Goal: Task Accomplishment & Management: Manage account settings

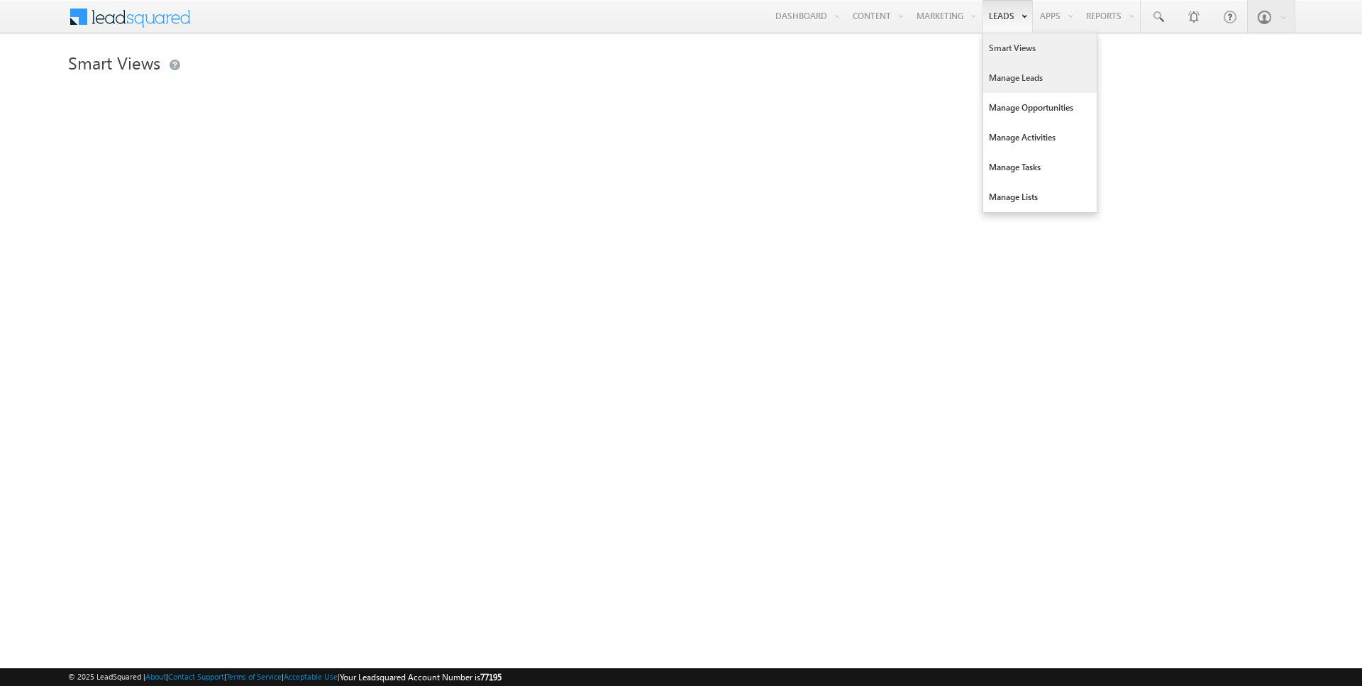
click at [998, 74] on link "Manage Leads" at bounding box center [1040, 78] width 114 height 30
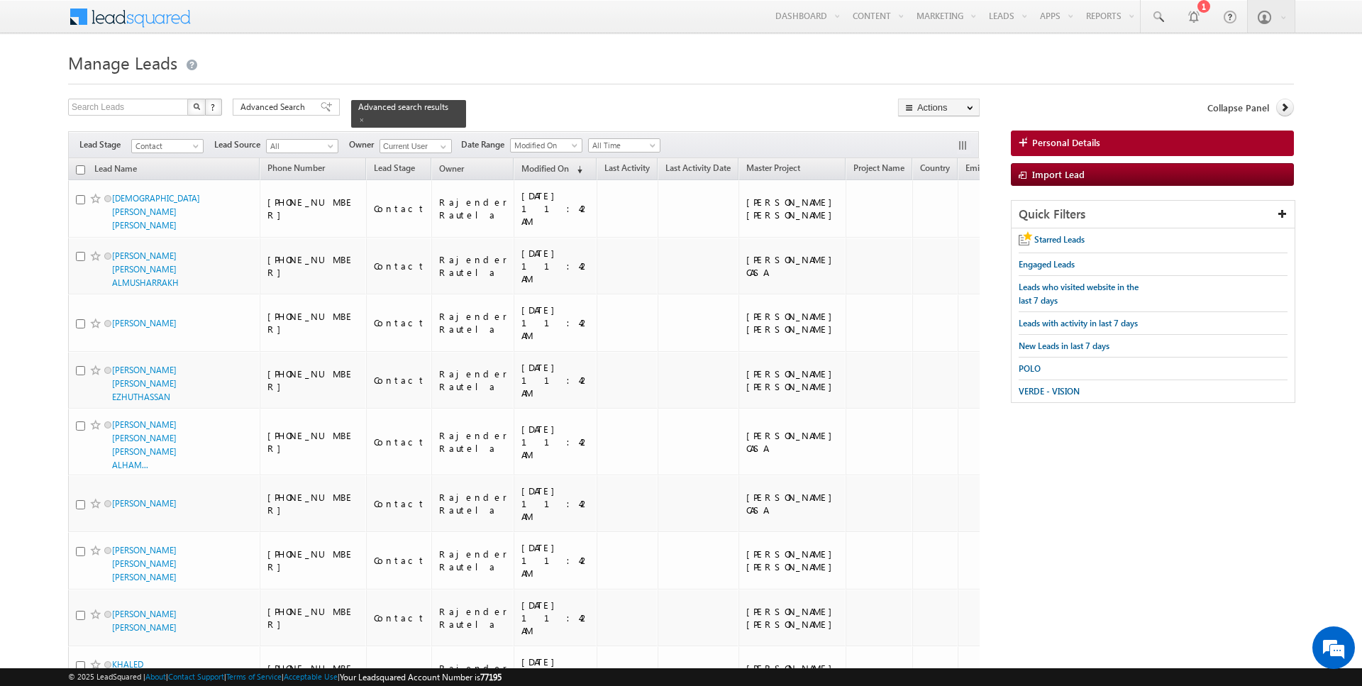
click at [228, 101] on div "Search Leads X ? 1112 results found Advanced Search Advanced Search Advanced se…" at bounding box center [524, 113] width 912 height 29
click at [277, 101] on span "Advanced Search" at bounding box center [274, 107] width 69 height 13
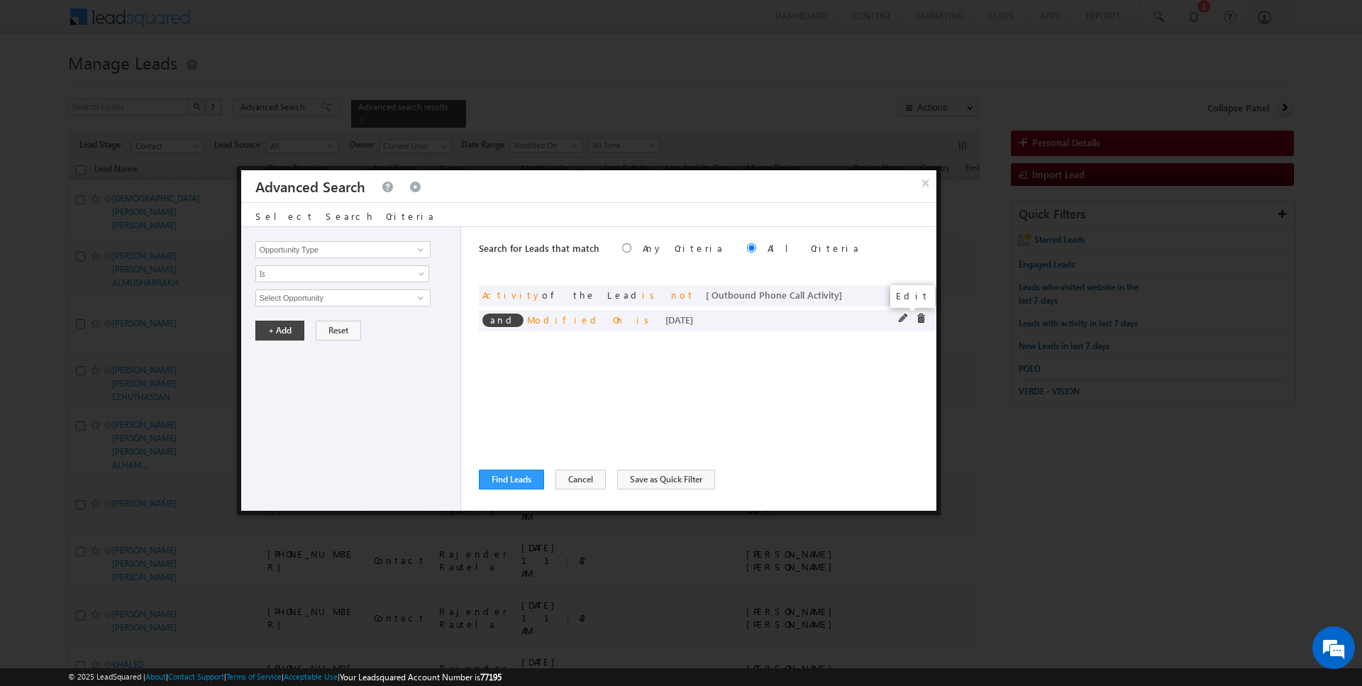
click at [907, 314] on span at bounding box center [904, 319] width 10 height 10
click at [373, 275] on span "Is" at bounding box center [333, 273] width 154 height 13
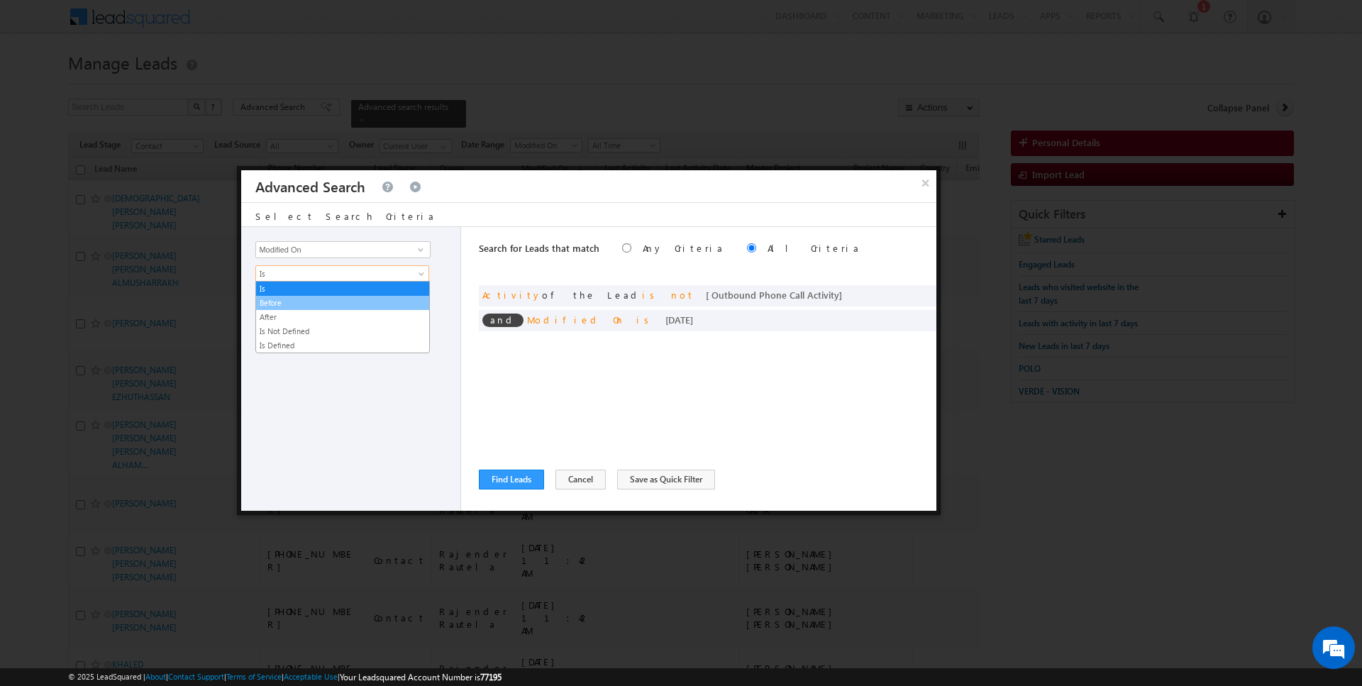
click at [332, 298] on link "Before" at bounding box center [342, 303] width 173 height 13
click at [279, 326] on button "+ Add" at bounding box center [279, 331] width 49 height 20
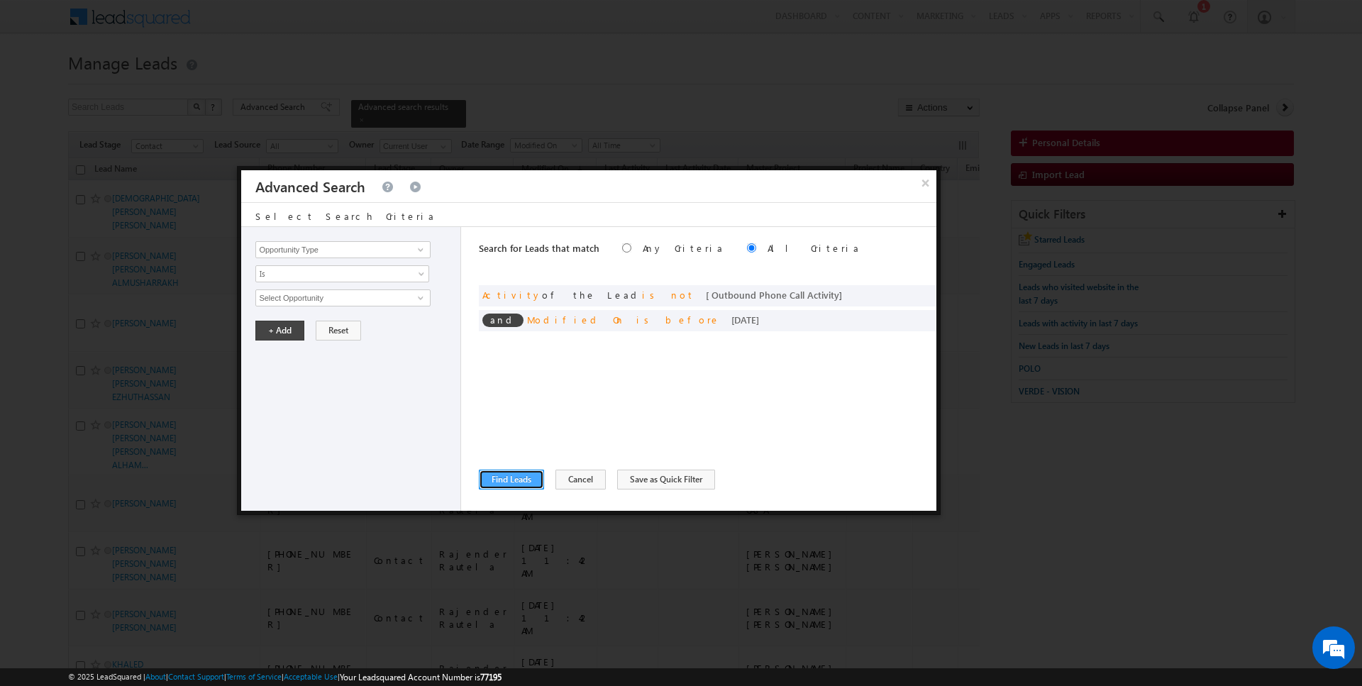
click at [512, 479] on button "Find Leads" at bounding box center [511, 480] width 65 height 20
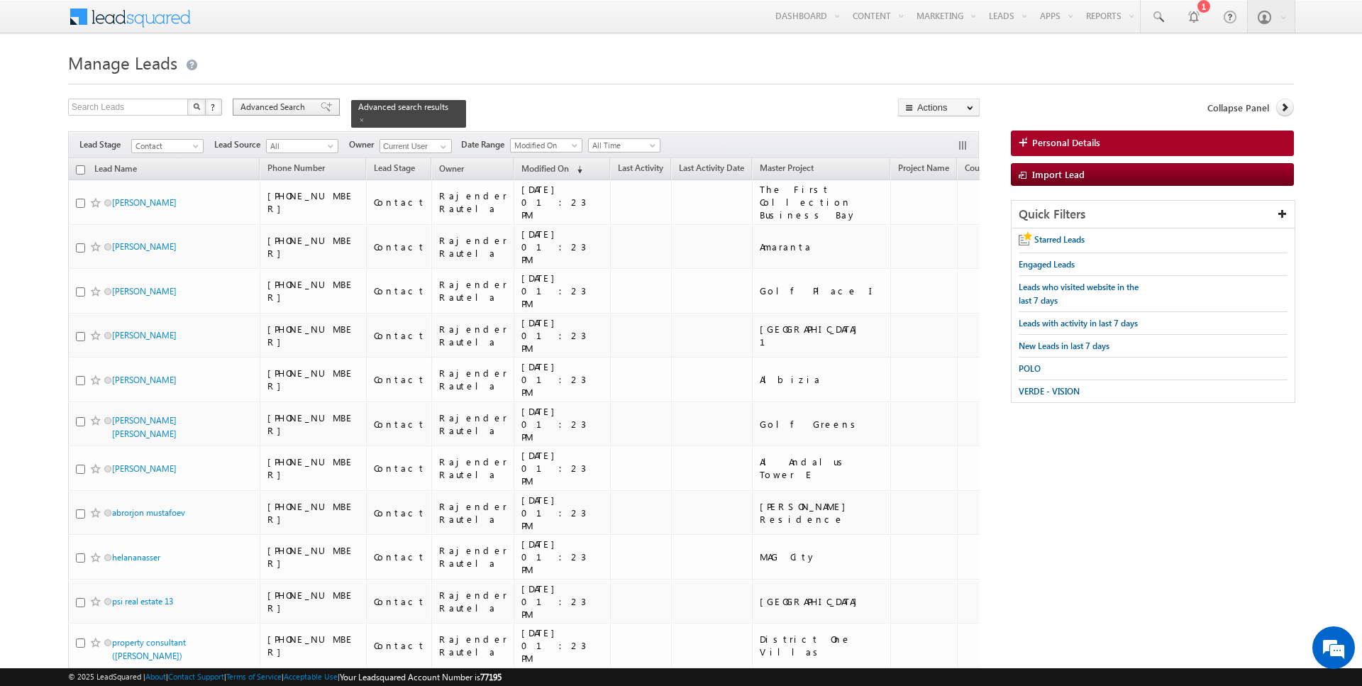
click at [263, 106] on span "Advanced Search" at bounding box center [274, 107] width 69 height 13
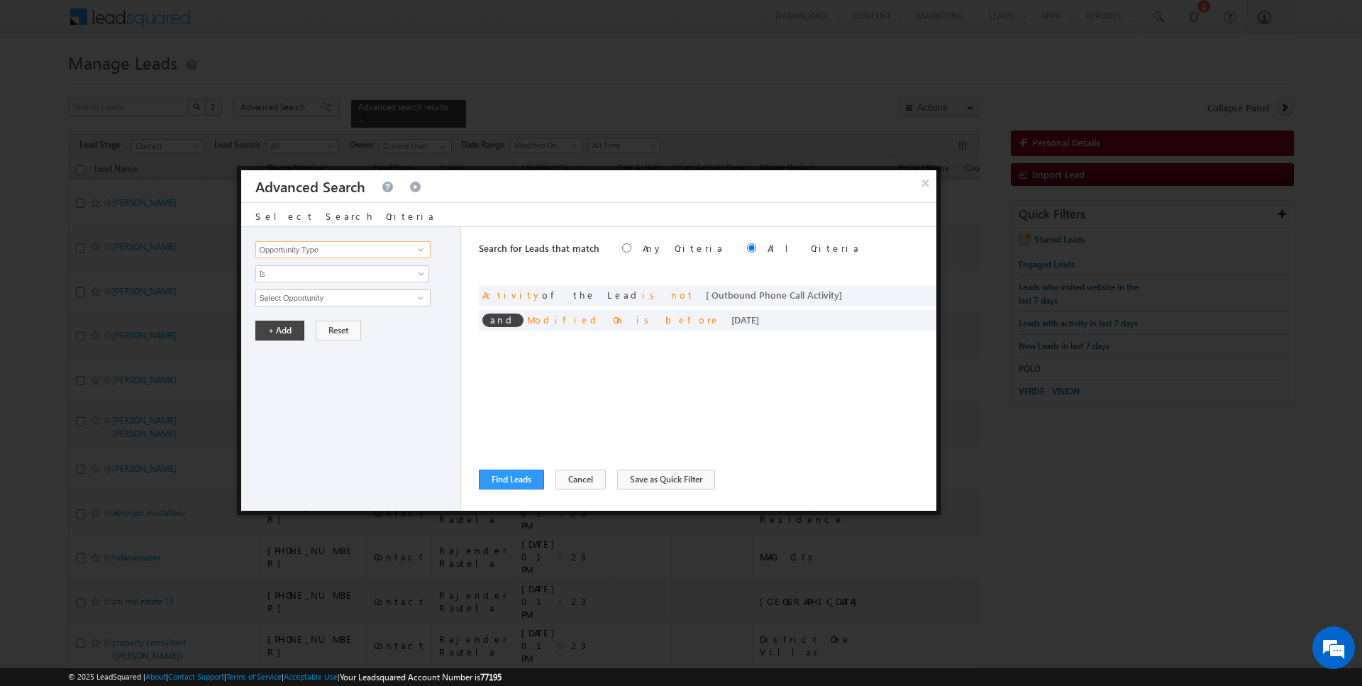
click at [330, 255] on input "Opportunity Type" at bounding box center [342, 249] width 175 height 17
click at [316, 273] on link "Owner" at bounding box center [342, 278] width 175 height 16
type input "Owner"
click at [316, 273] on span "Is" at bounding box center [333, 273] width 154 height 13
click at [309, 302] on link "Is Not" at bounding box center [342, 303] width 173 height 13
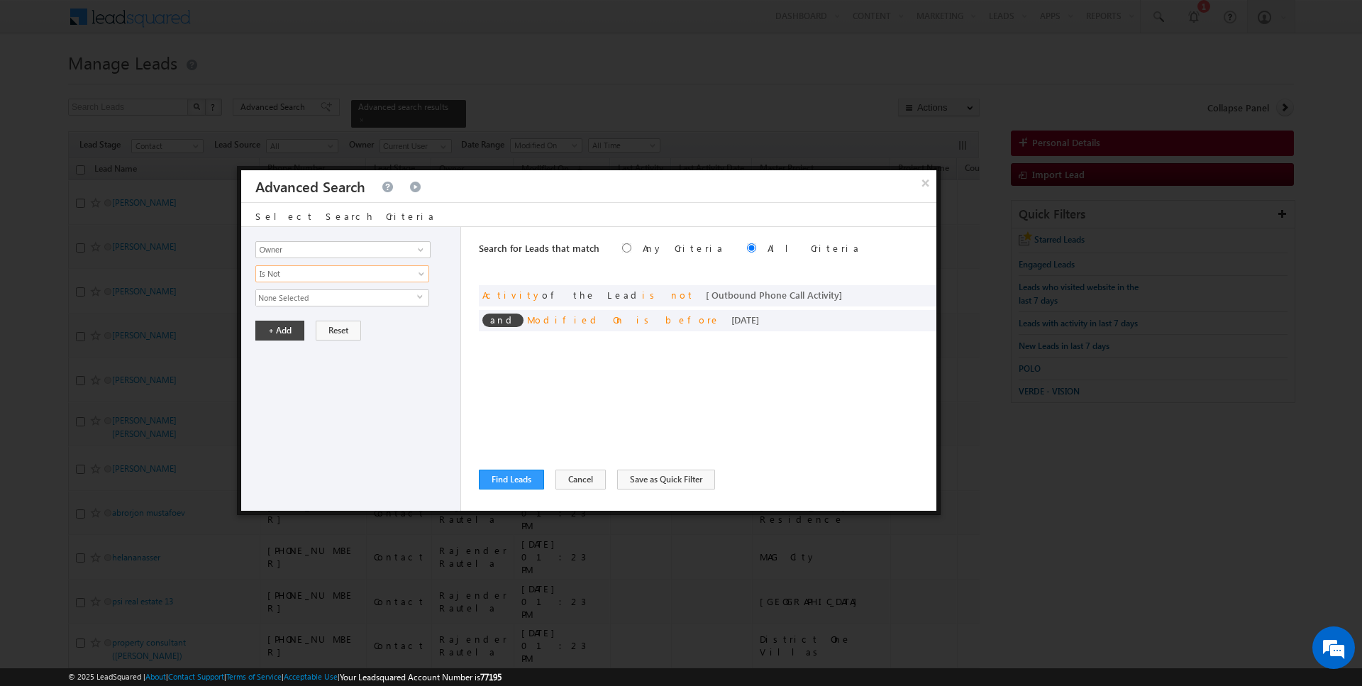
click at [309, 302] on span "None Selected" at bounding box center [336, 298] width 161 height 16
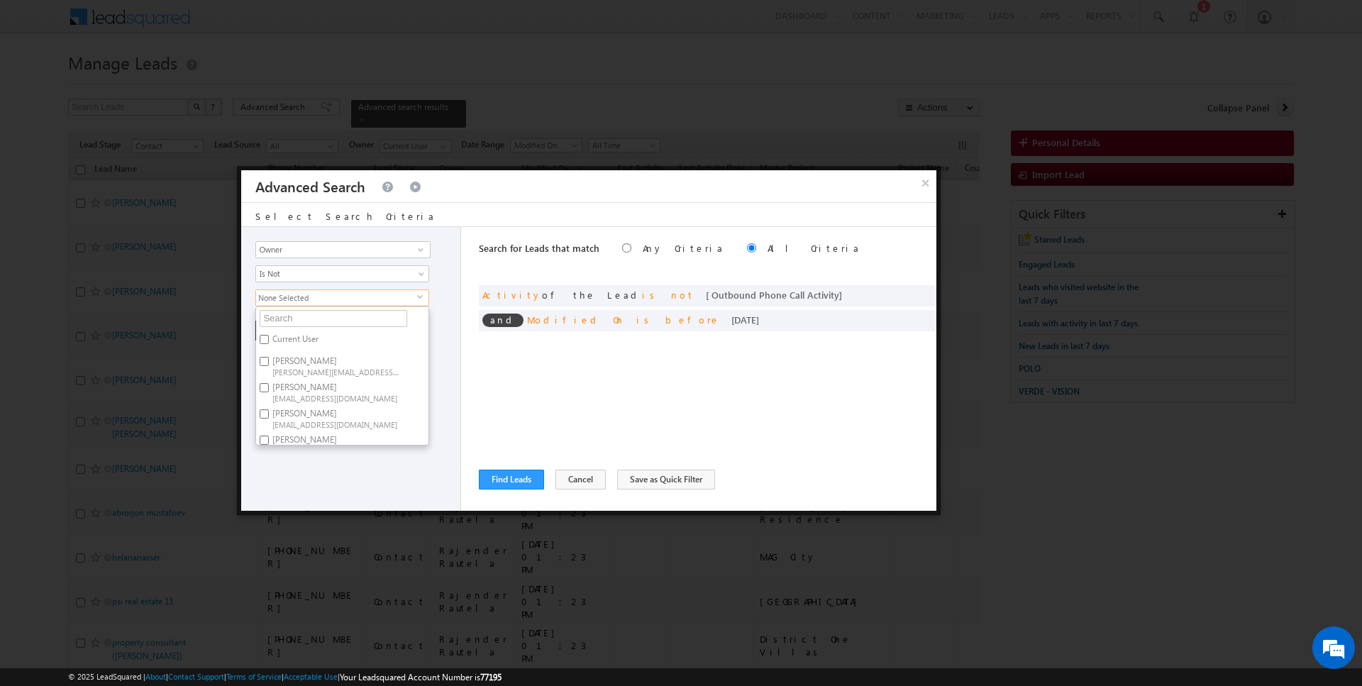
click at [288, 341] on label "Current User" at bounding box center [294, 342] width 77 height 22
click at [269, 341] on input "Current User" at bounding box center [264, 339] width 9 height 9
checkbox input "true"
click at [502, 380] on div "Search for Leads that match Any Criteria All Criteria Note that the current tri…" at bounding box center [708, 369] width 458 height 284
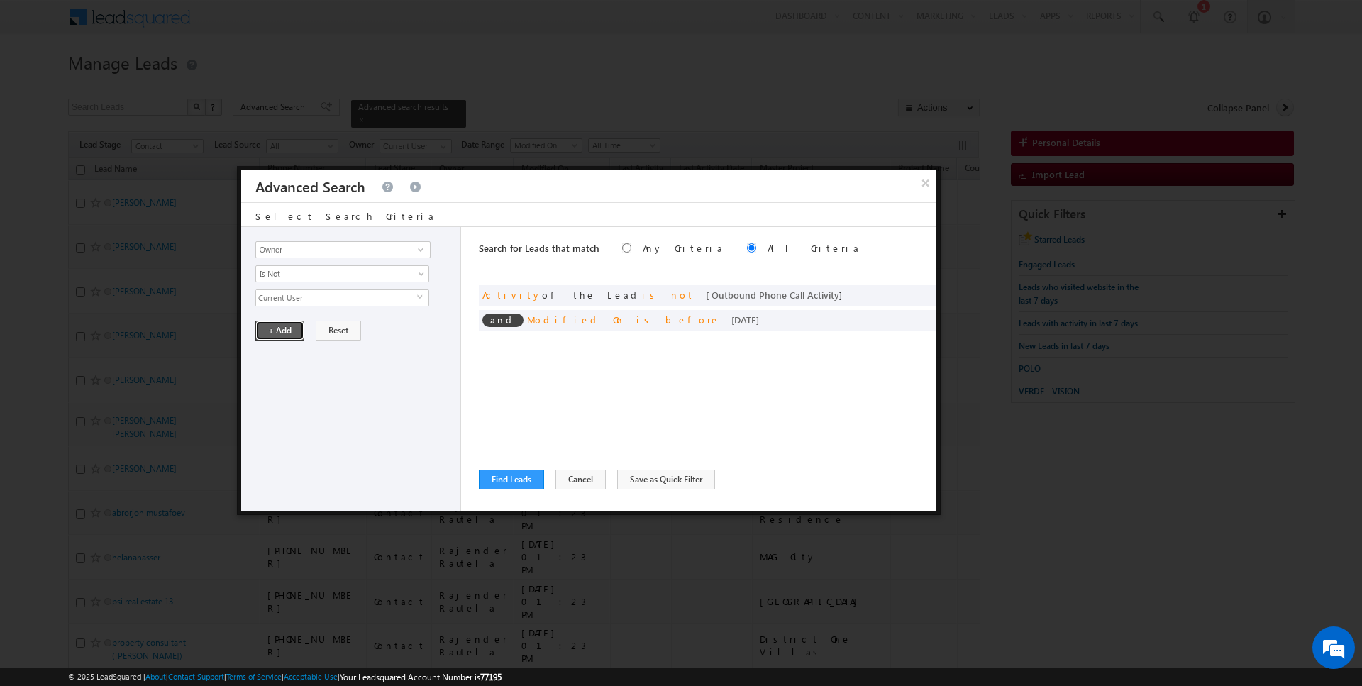
click at [277, 328] on button "+ Add" at bounding box center [279, 331] width 49 height 20
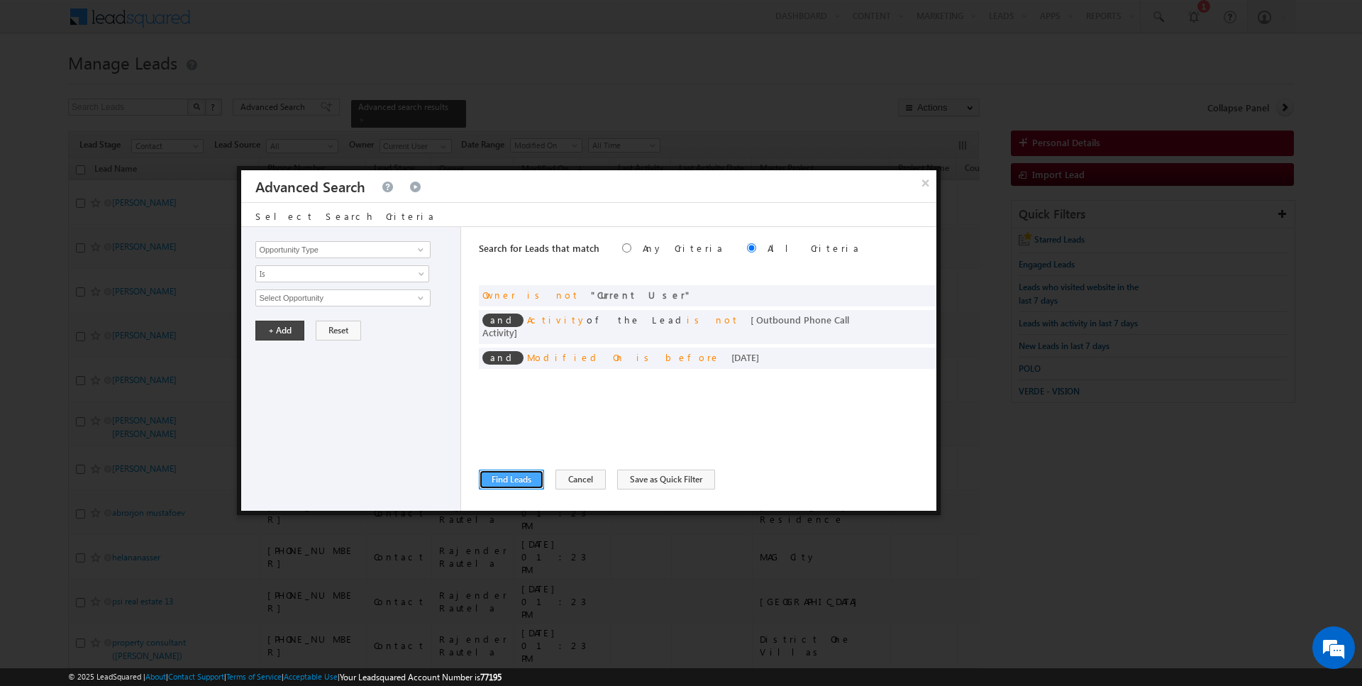
click at [507, 484] on button "Find Leads" at bounding box center [511, 480] width 65 height 20
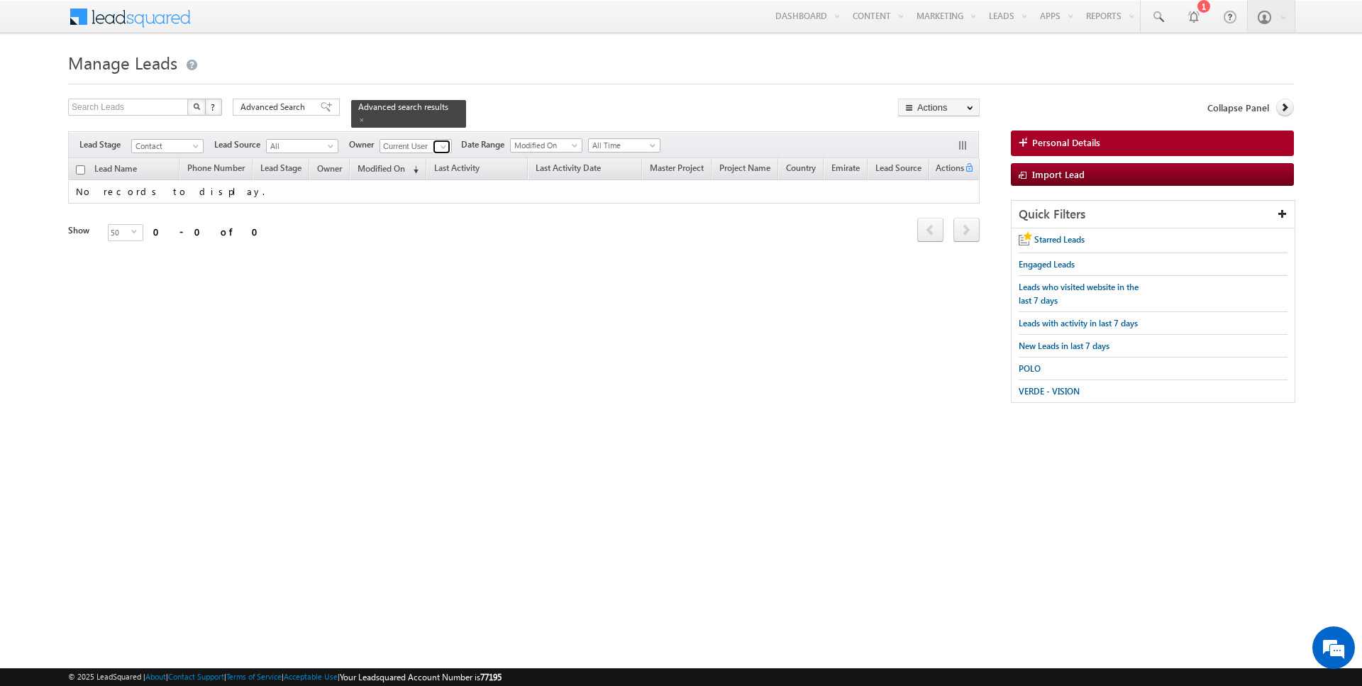
click at [438, 148] on span at bounding box center [443, 146] width 11 height 11
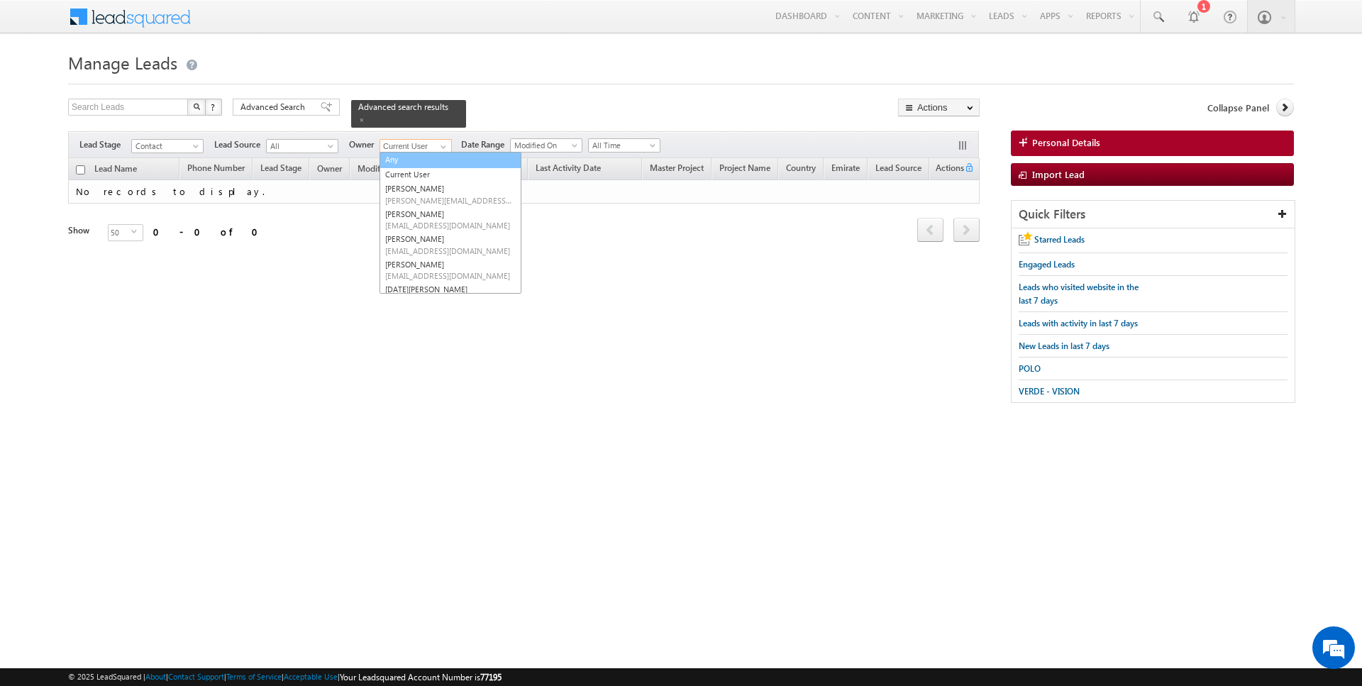
click at [421, 163] on link "Any" at bounding box center [451, 160] width 142 height 16
type input "Any"
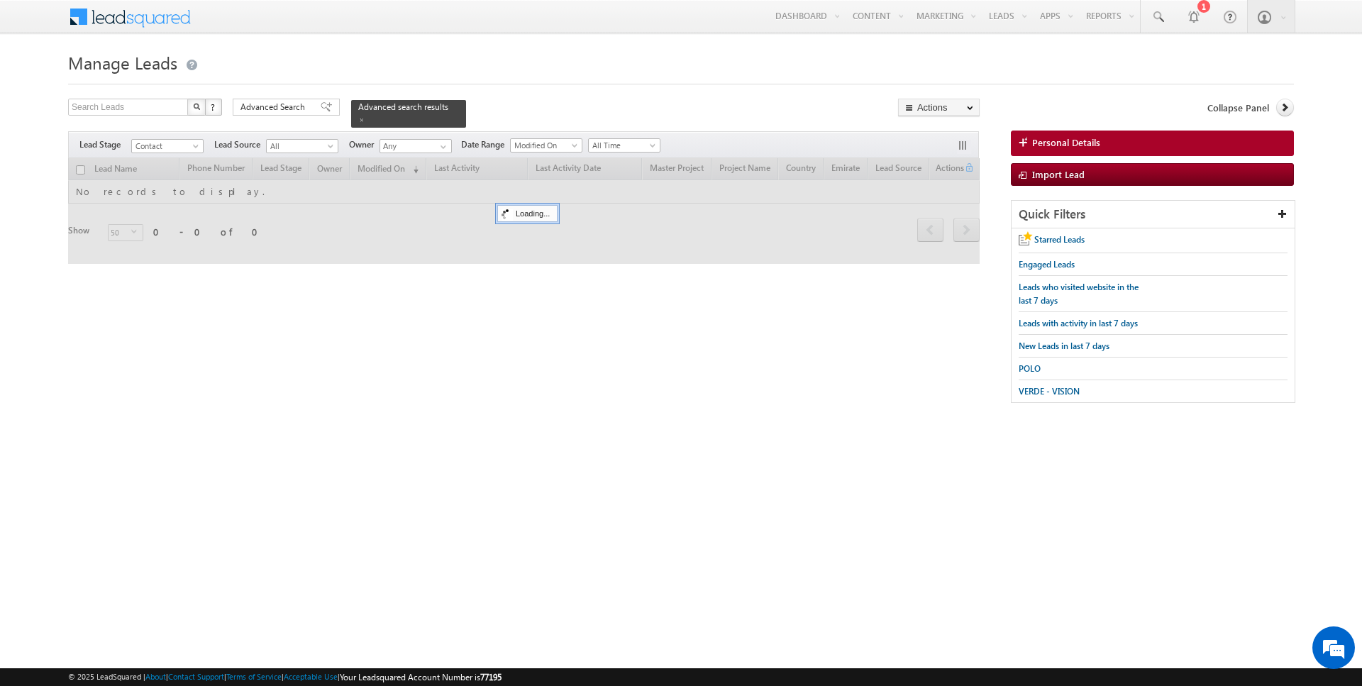
click at [546, 82] on div at bounding box center [681, 79] width 1226 height 9
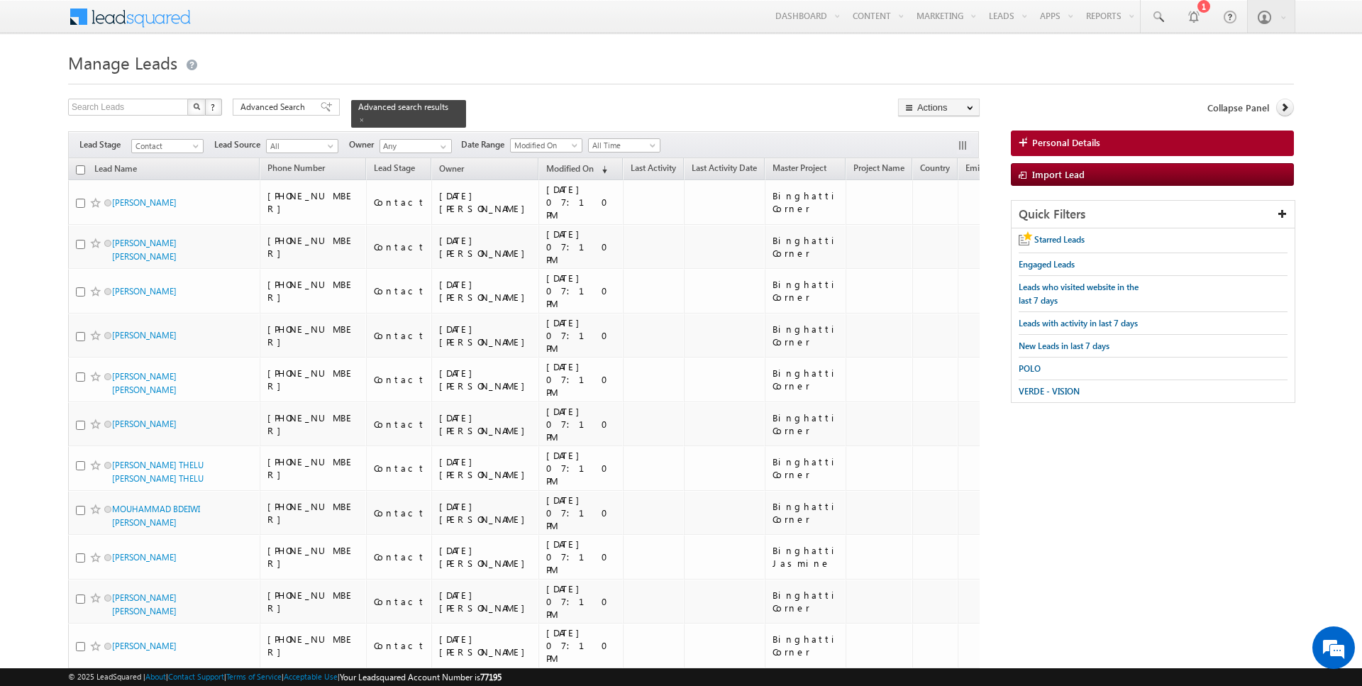
click at [82, 171] on input "checkbox" at bounding box center [80, 169] width 9 height 9
checkbox input "true"
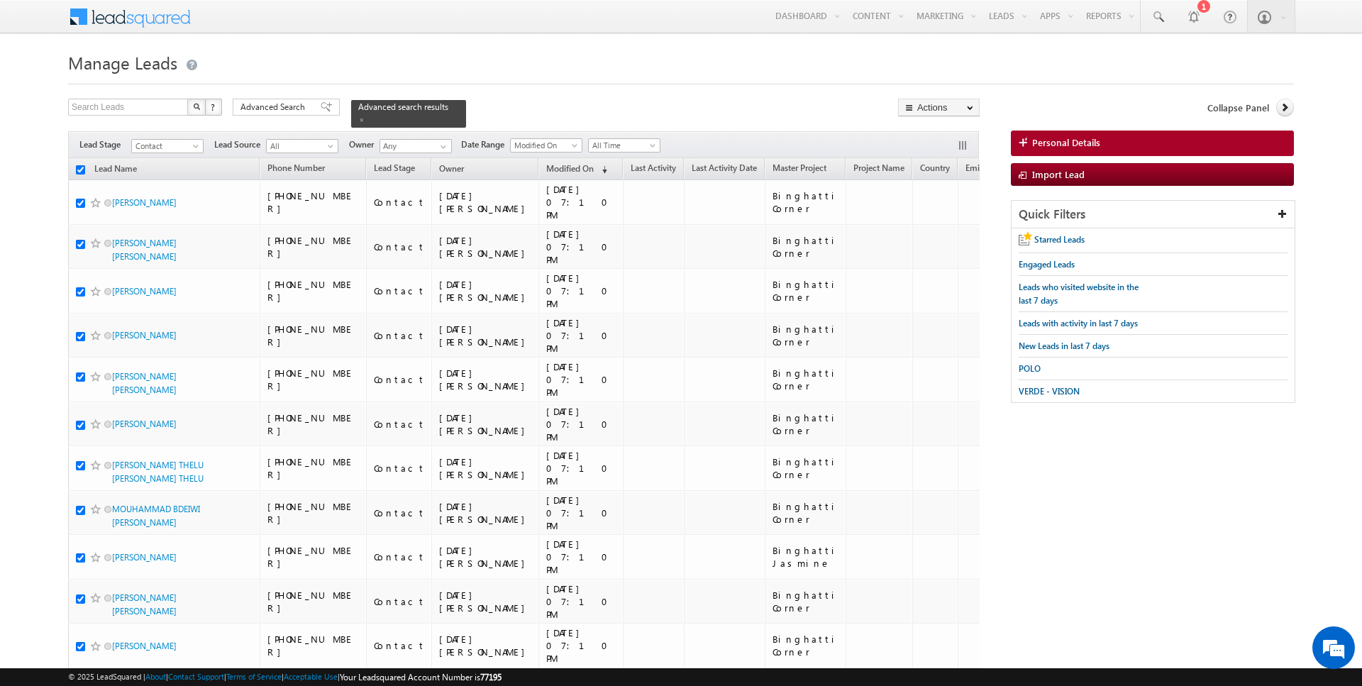
checkbox input "true"
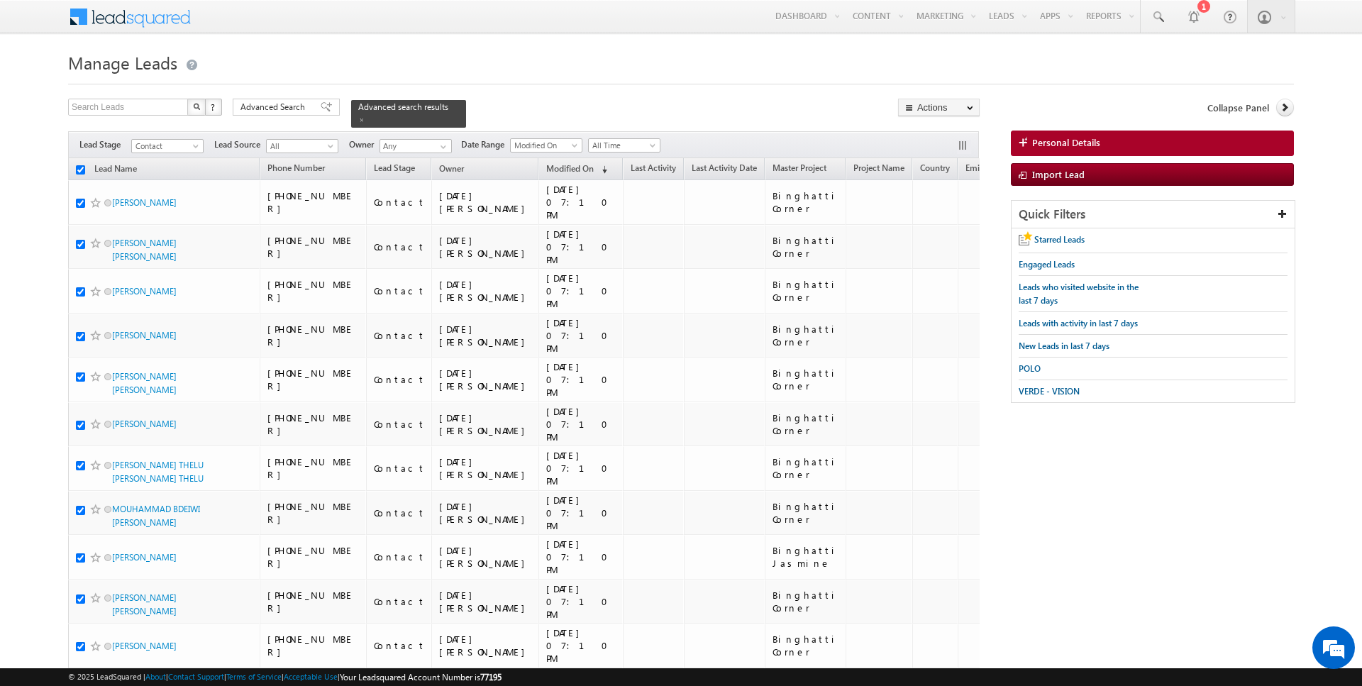
checkbox input "true"
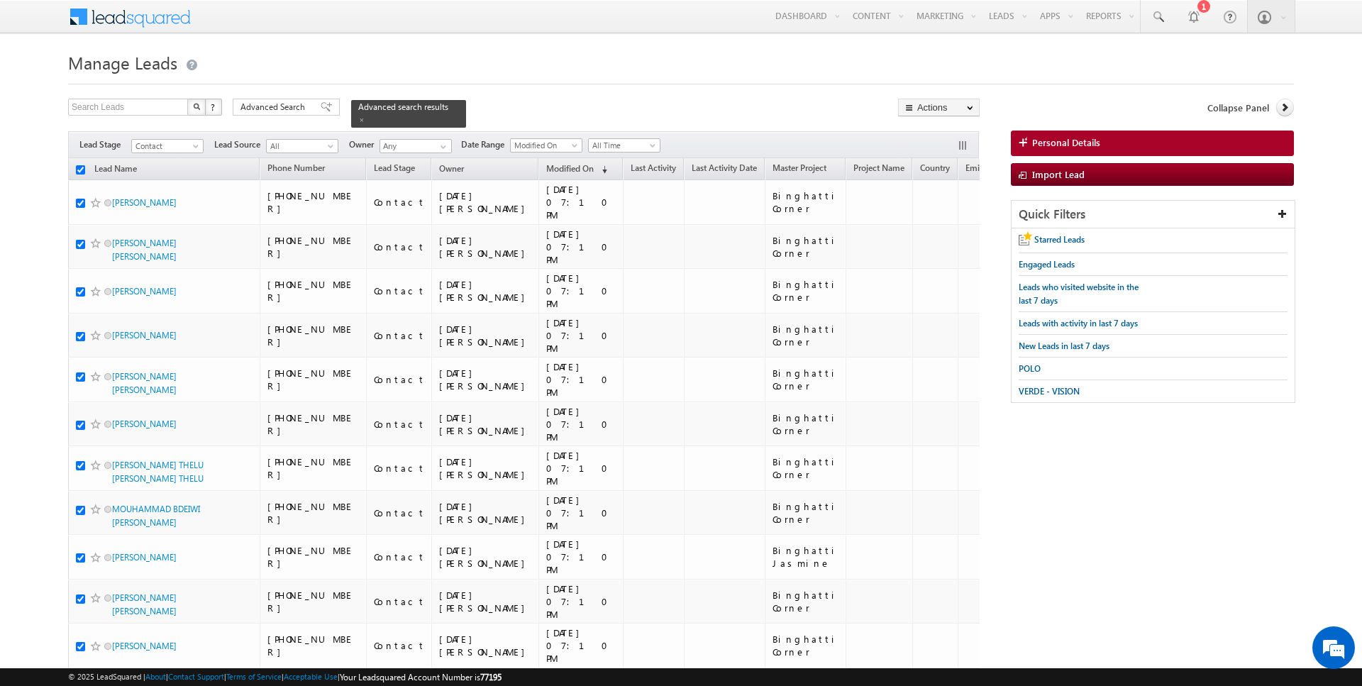
checkbox input "true"
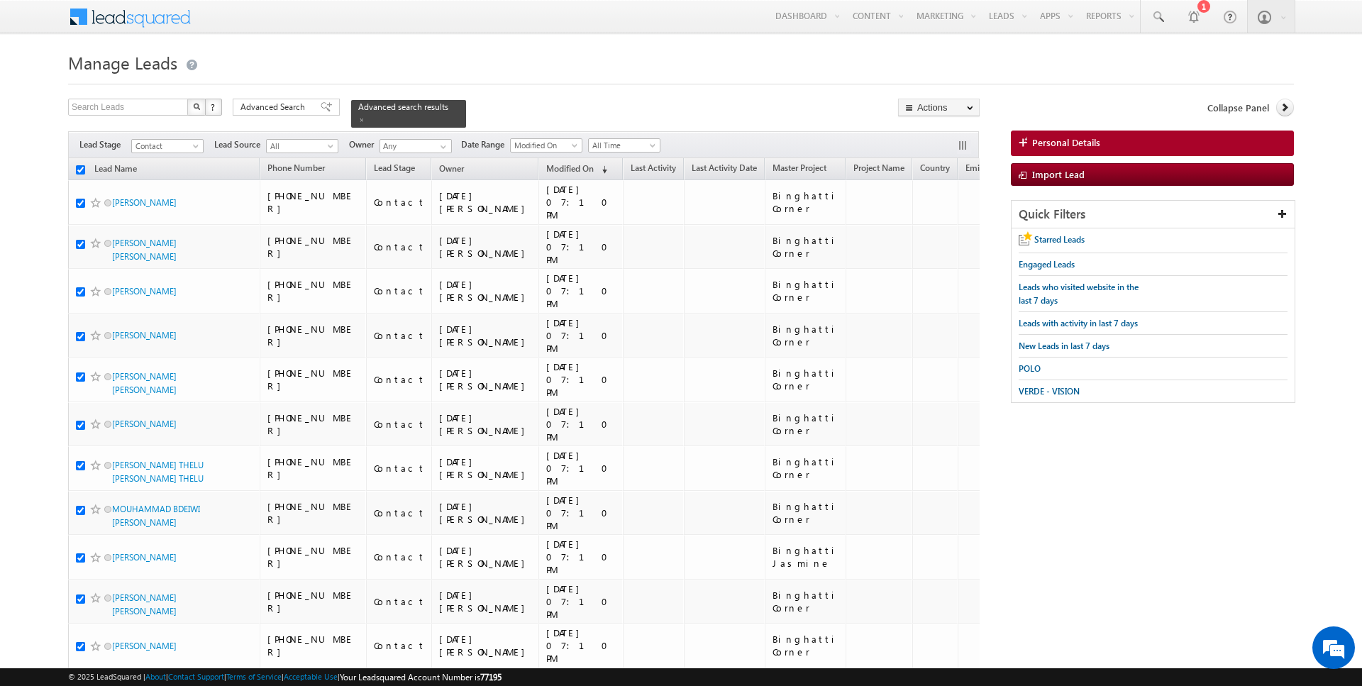
checkbox input "true"
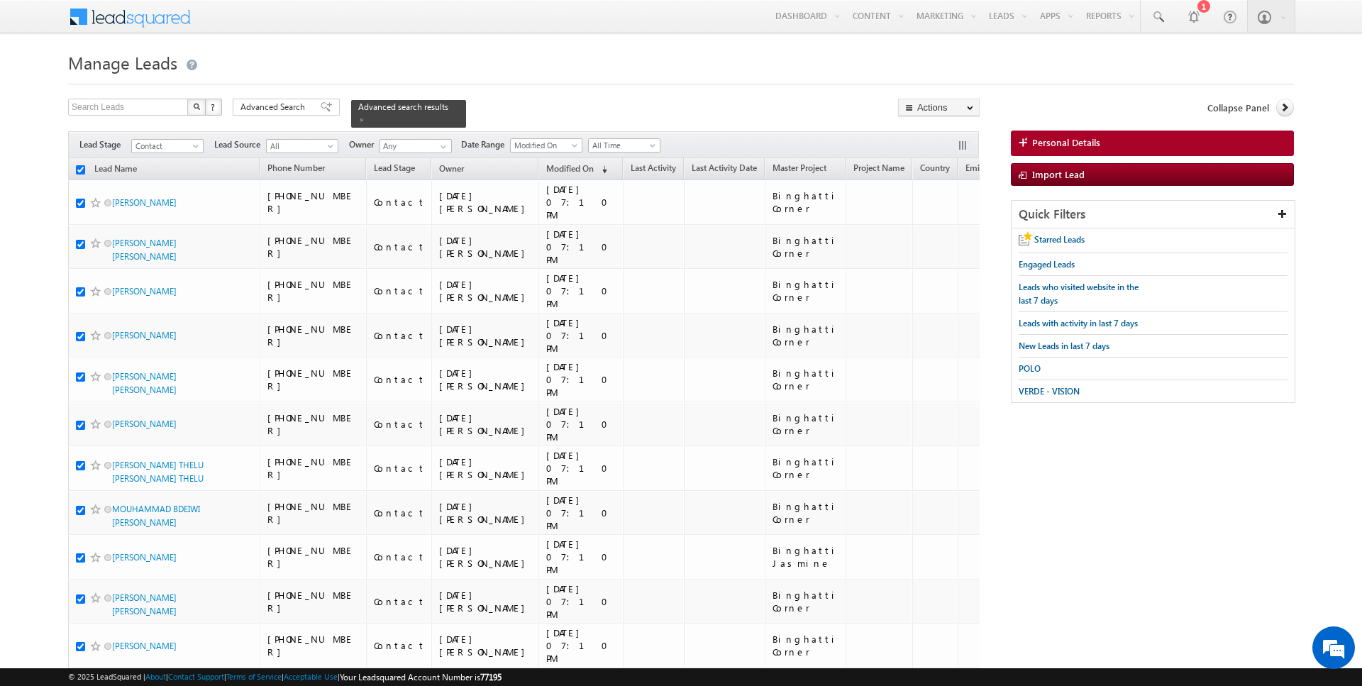
checkbox input "true"
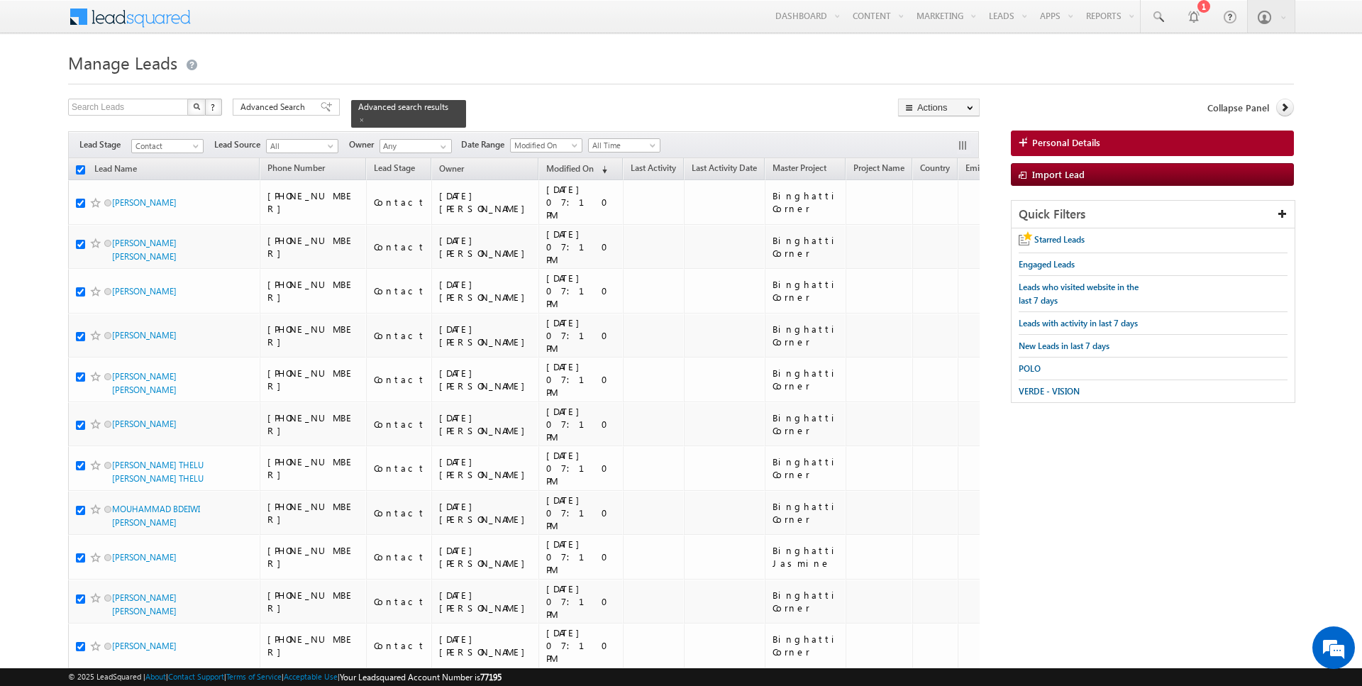
checkbox input "true"
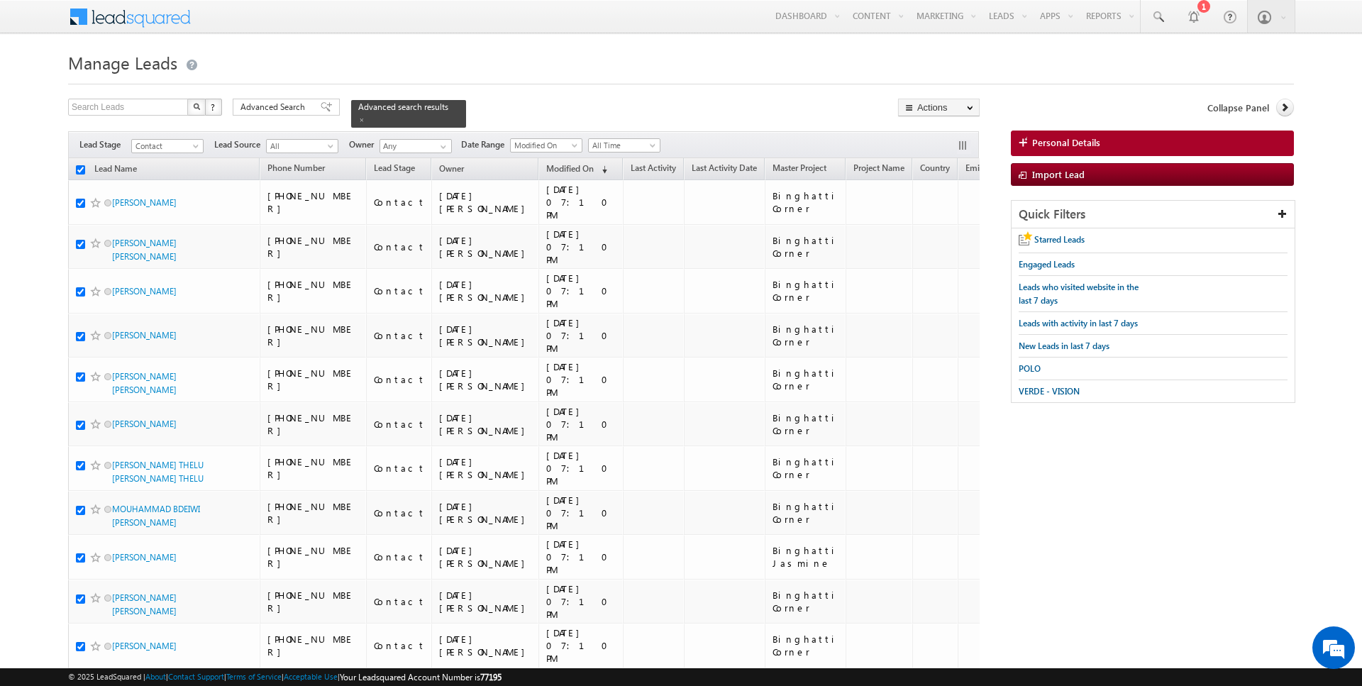
checkbox input "true"
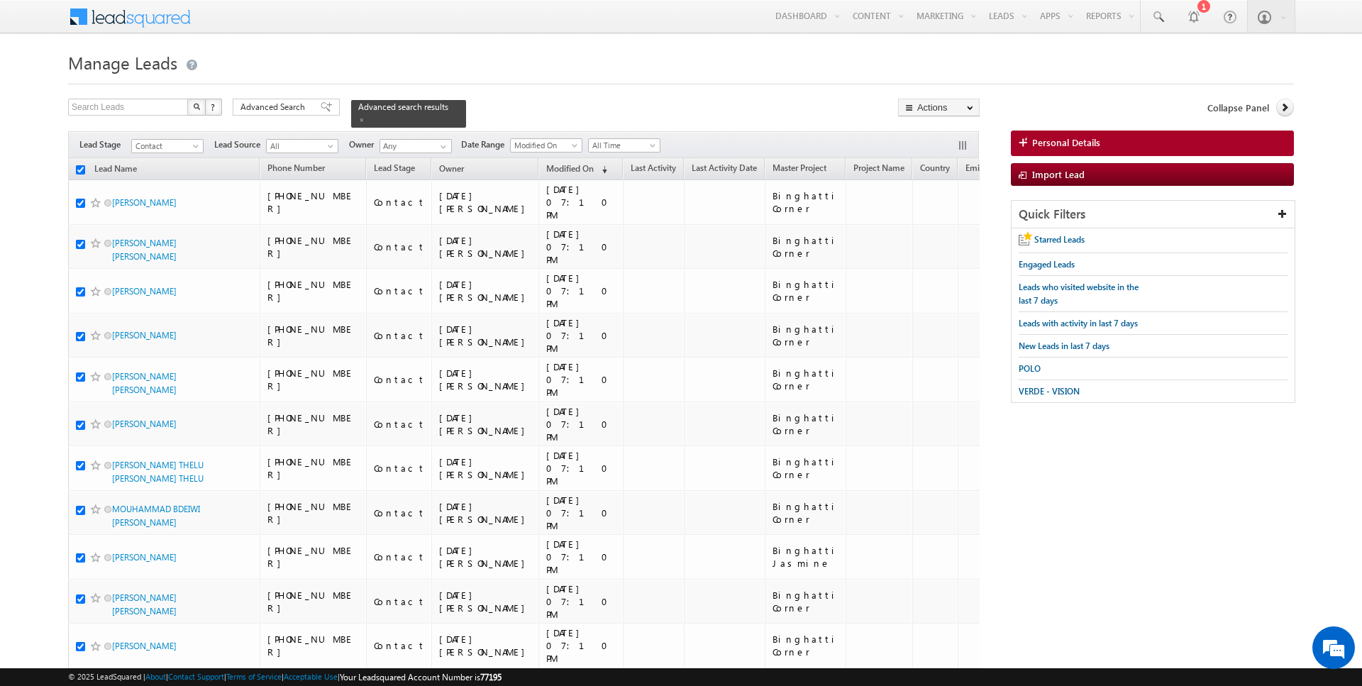
checkbox input "true"
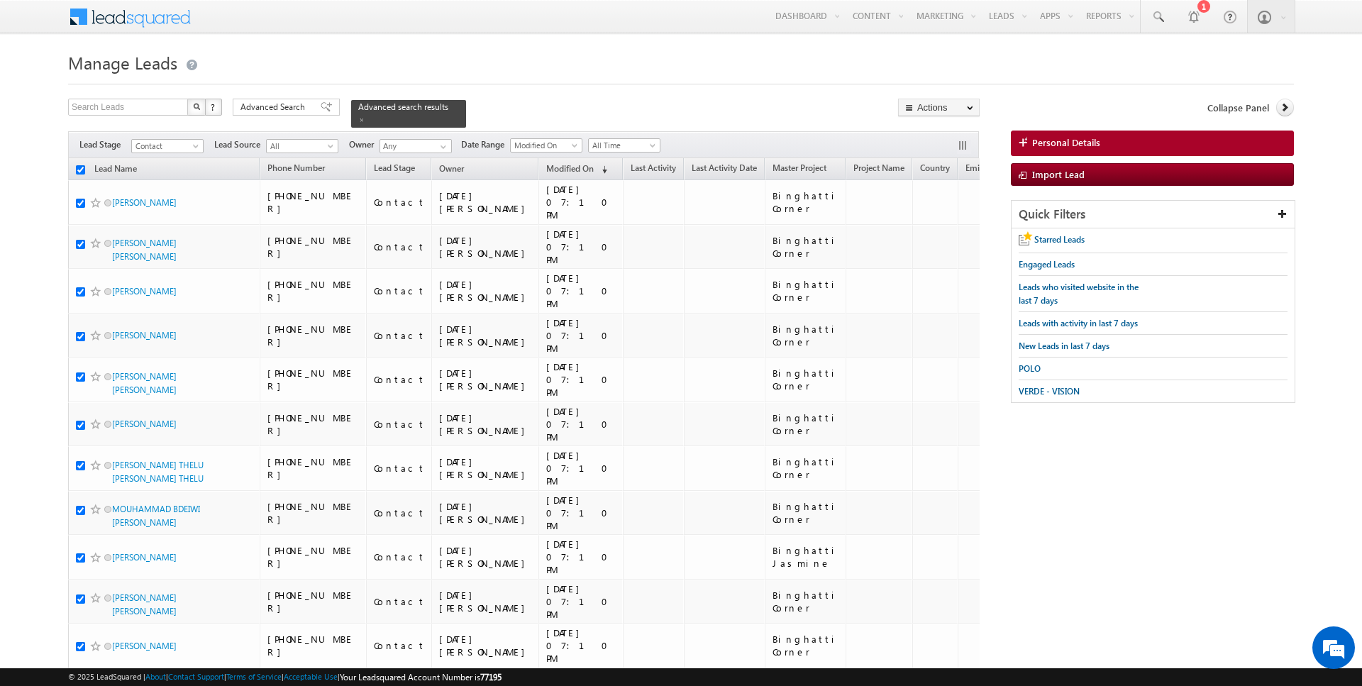
checkbox input "true"
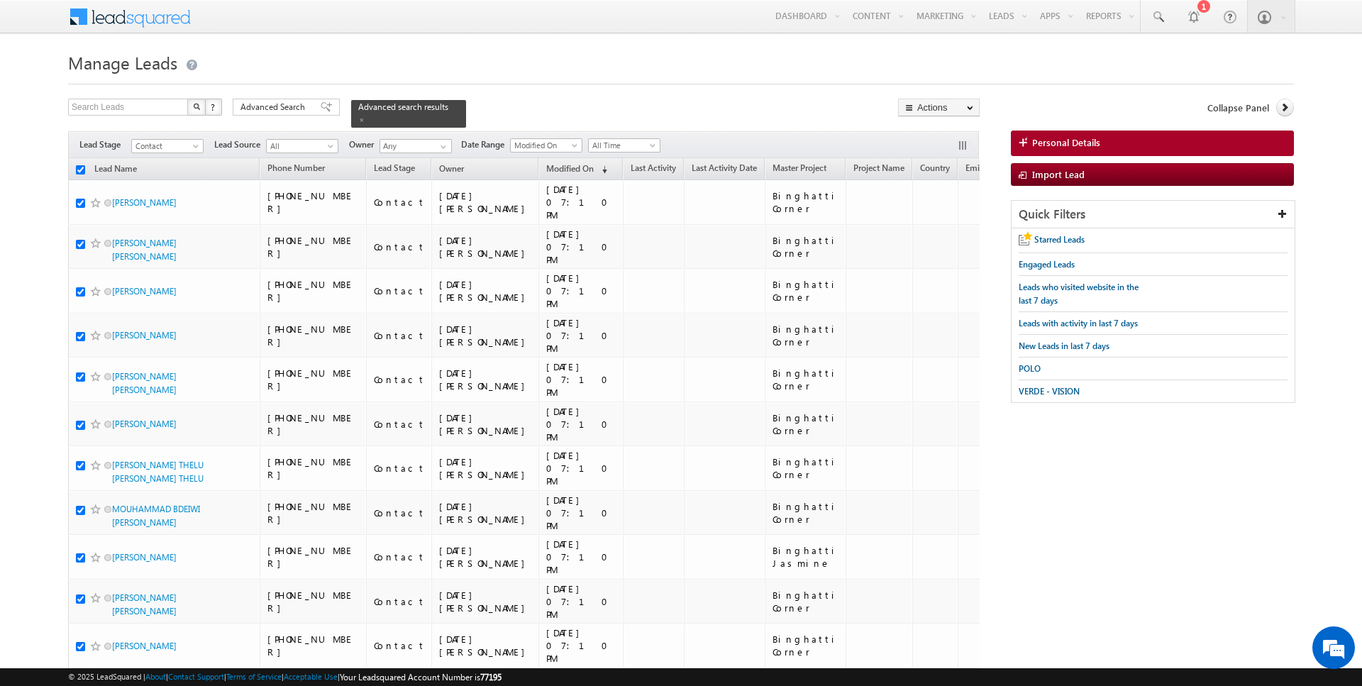
checkbox input "true"
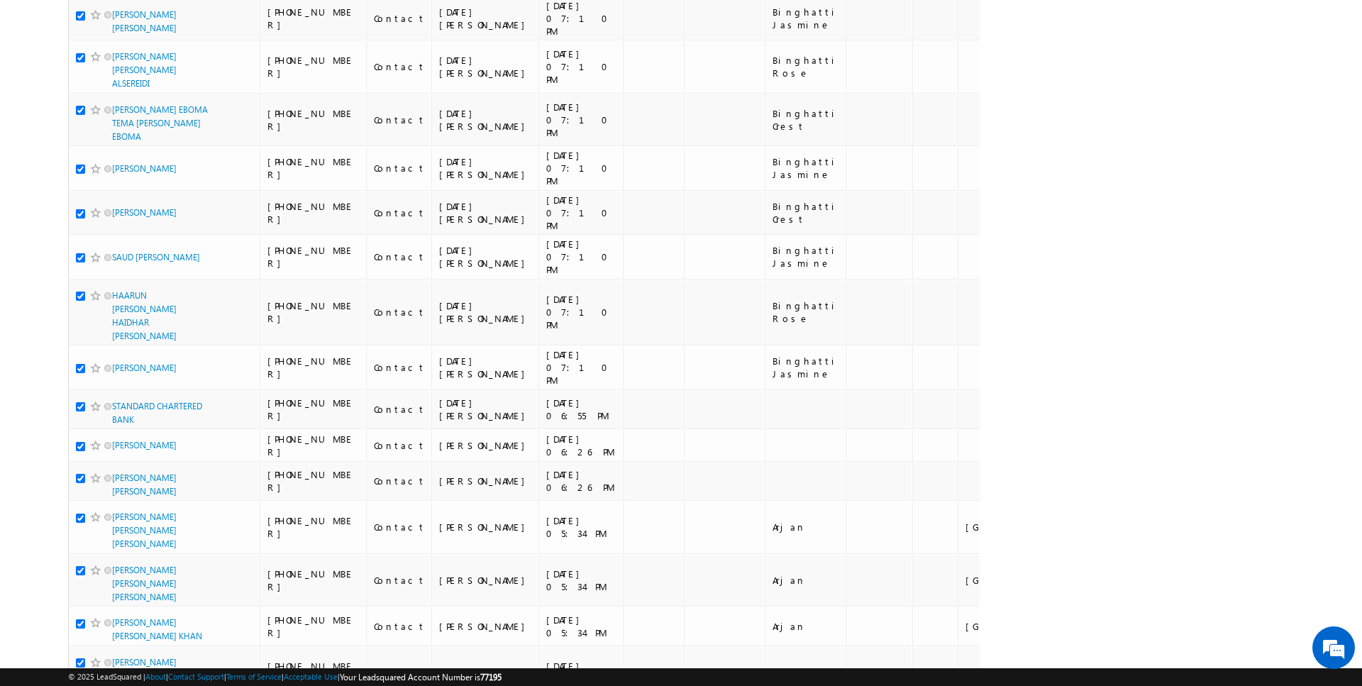
scroll to position [1524, 0]
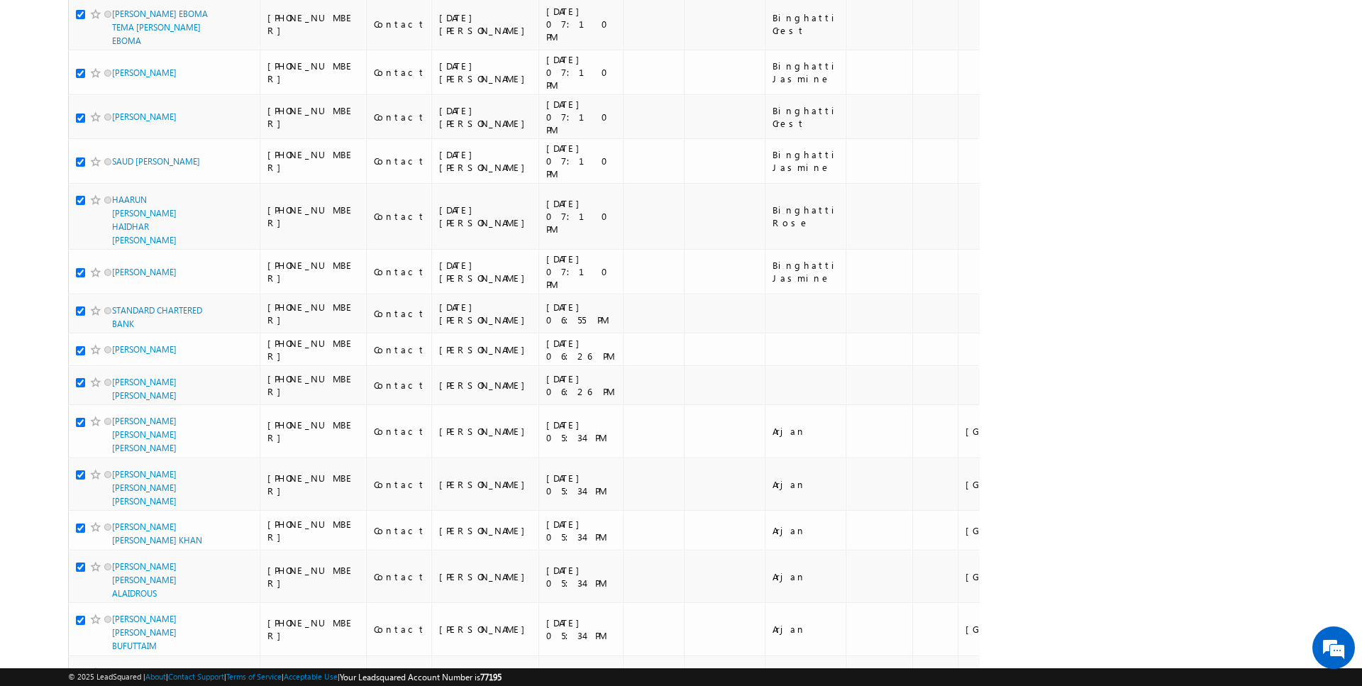
click at [129, 660] on li "100" at bounding box center [117, 660] width 34 height 14
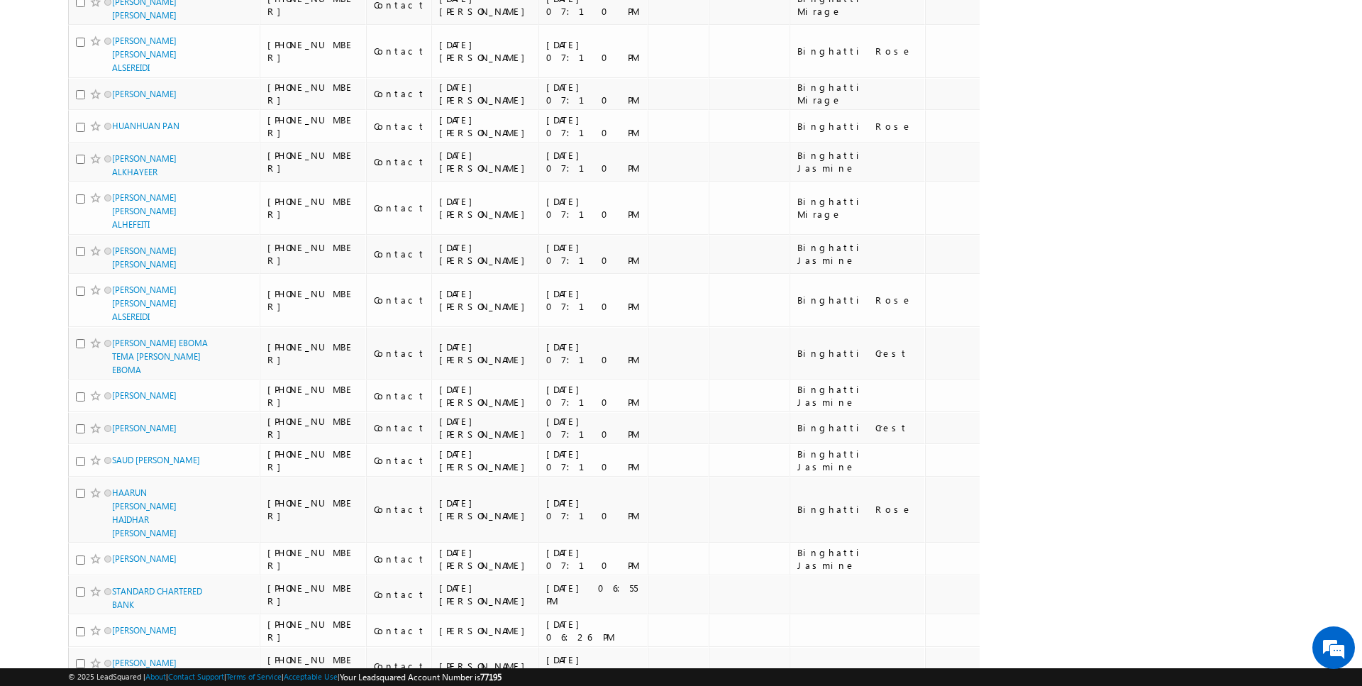
scroll to position [0, 0]
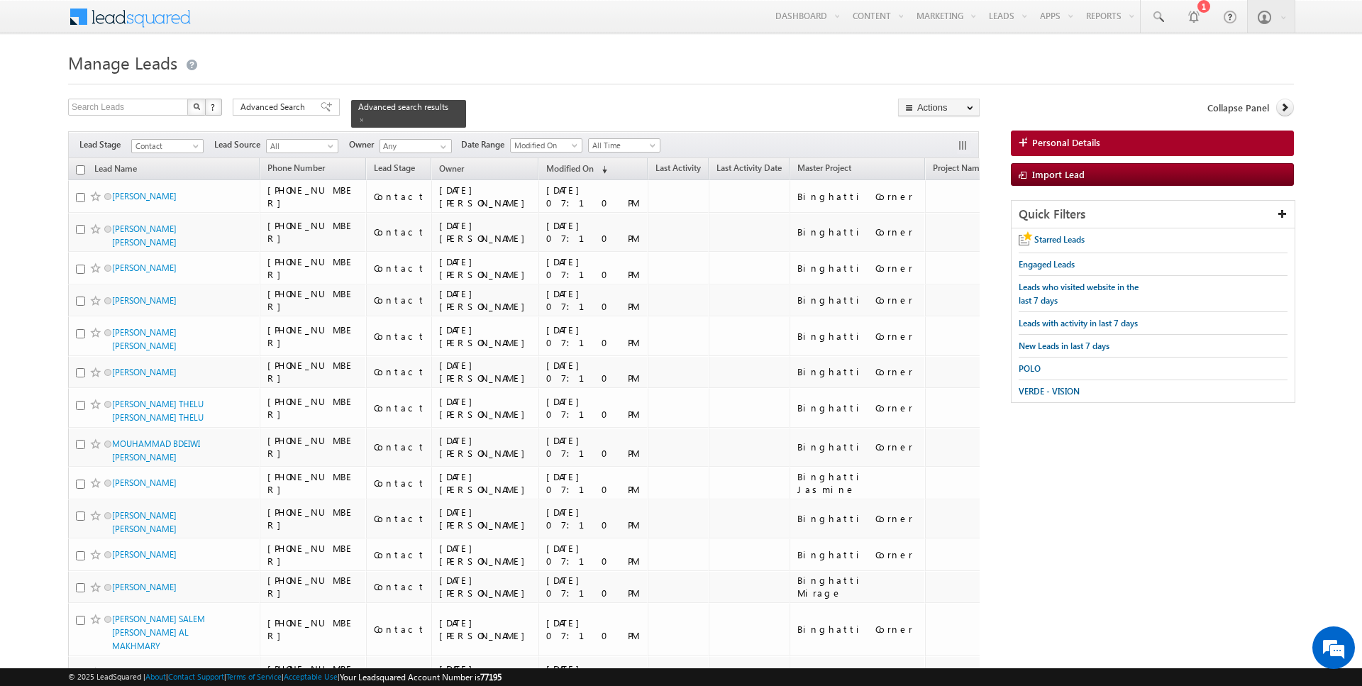
click at [82, 169] on input "checkbox" at bounding box center [80, 169] width 9 height 9
checkbox input "true"
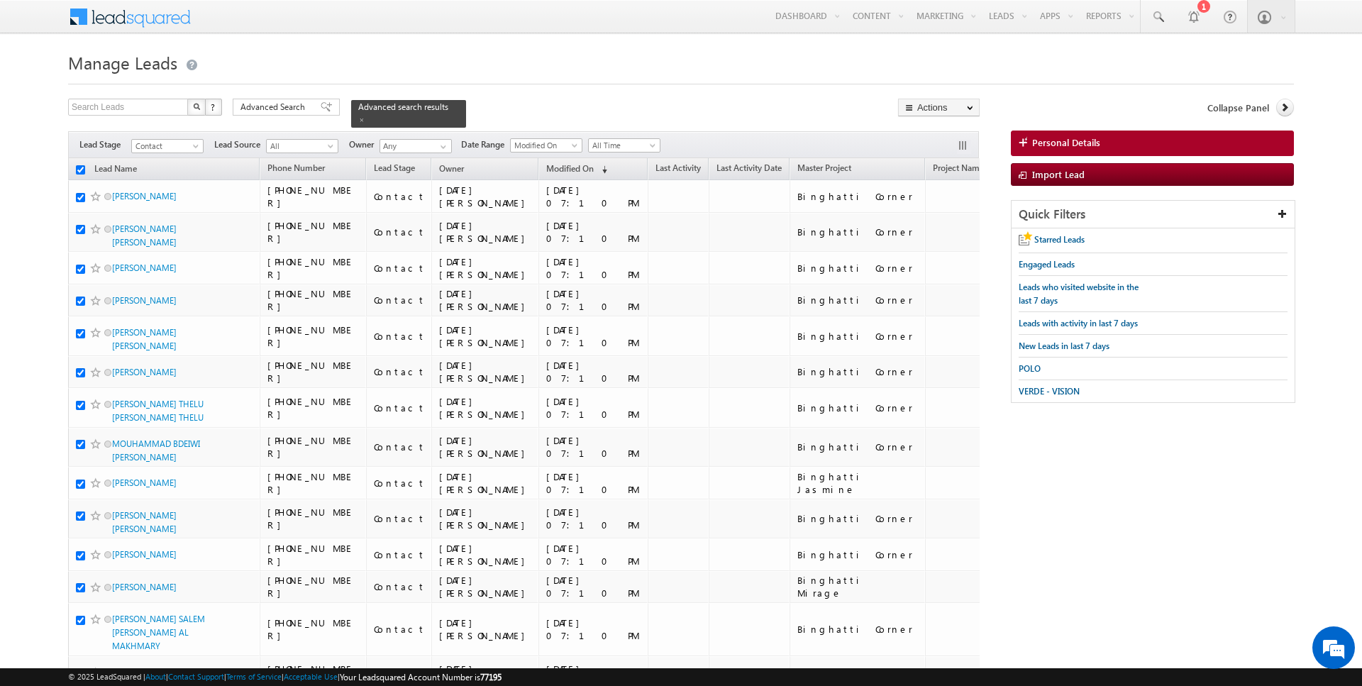
checkbox input "true"
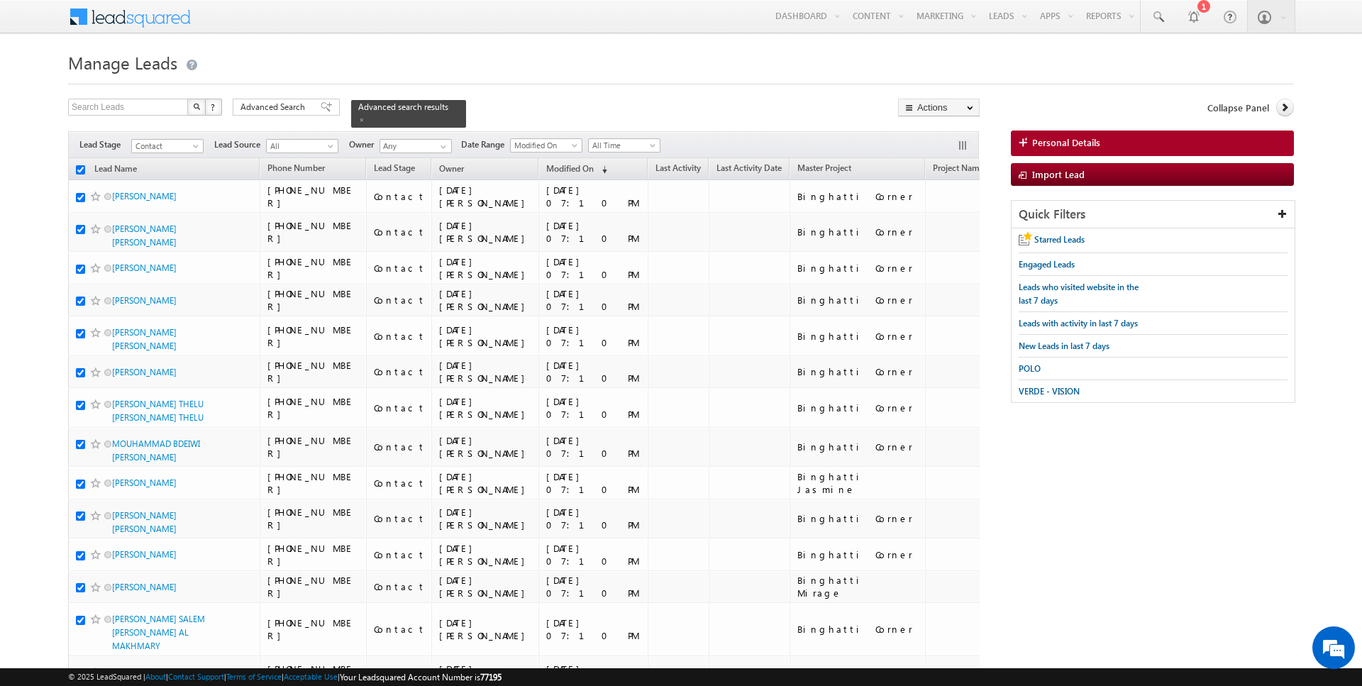
checkbox input "true"
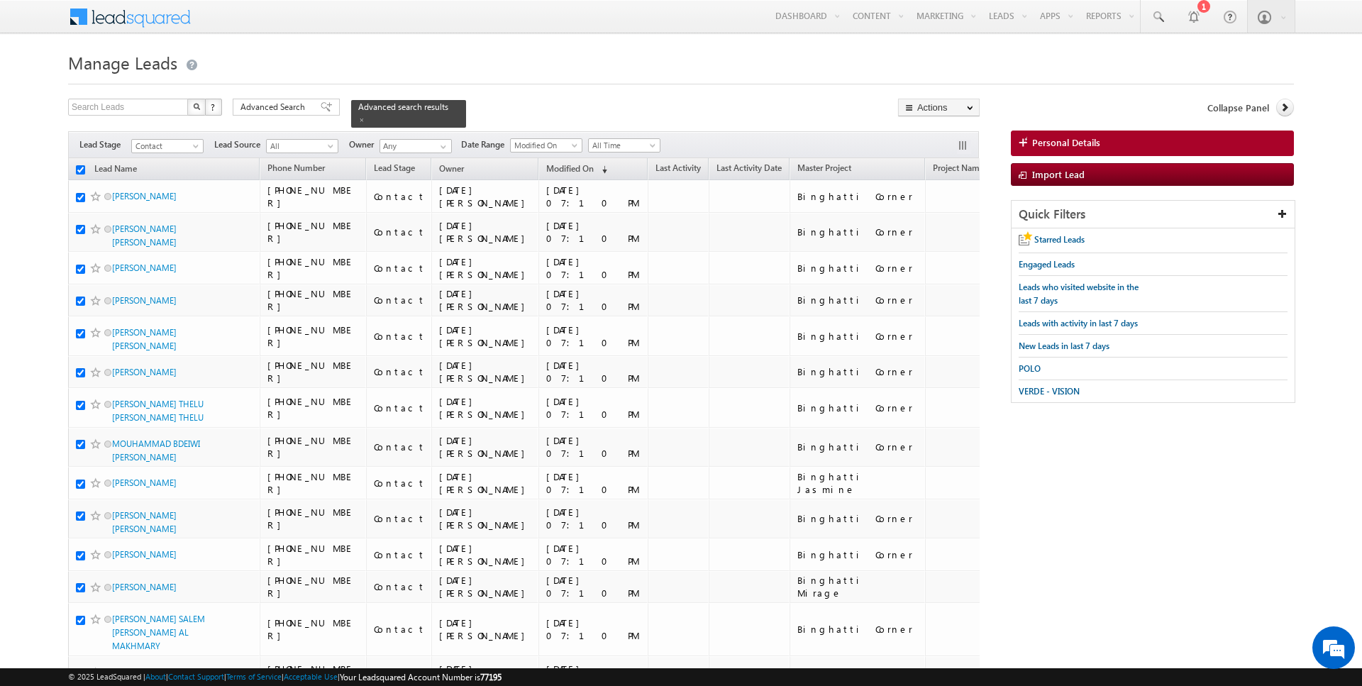
checkbox input "true"
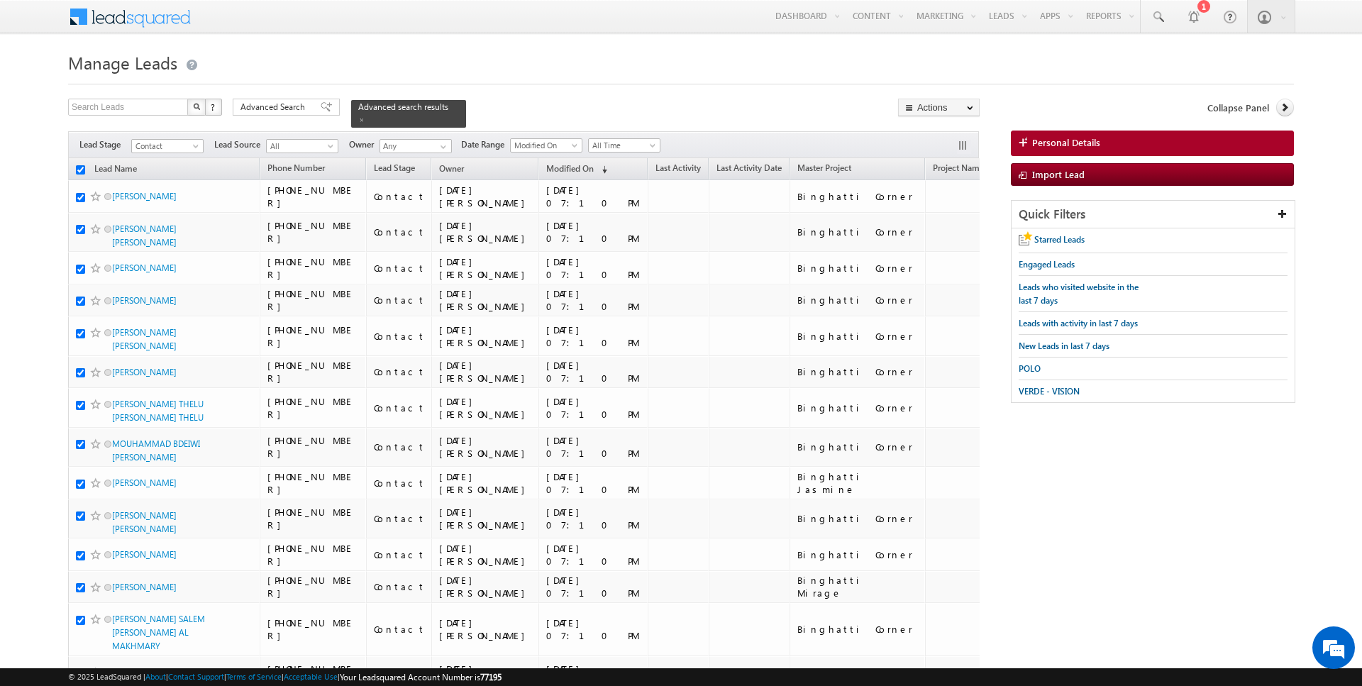
checkbox input "true"
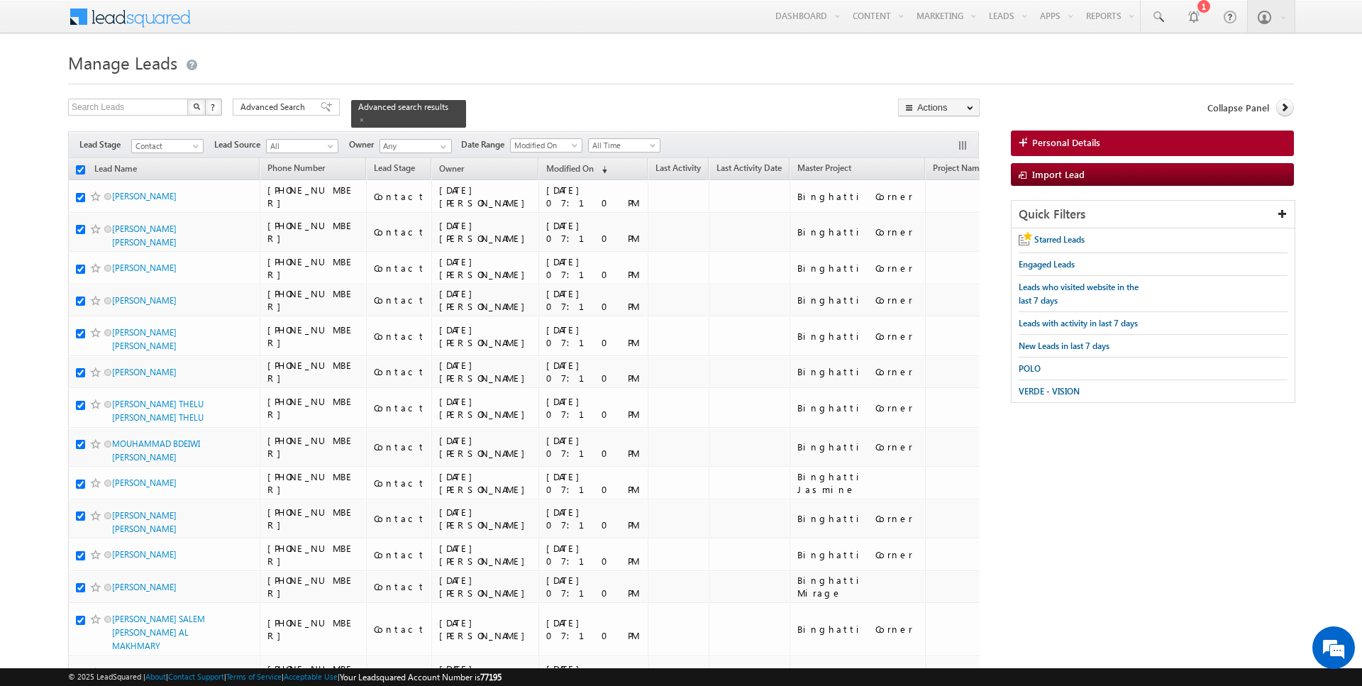
checkbox input "true"
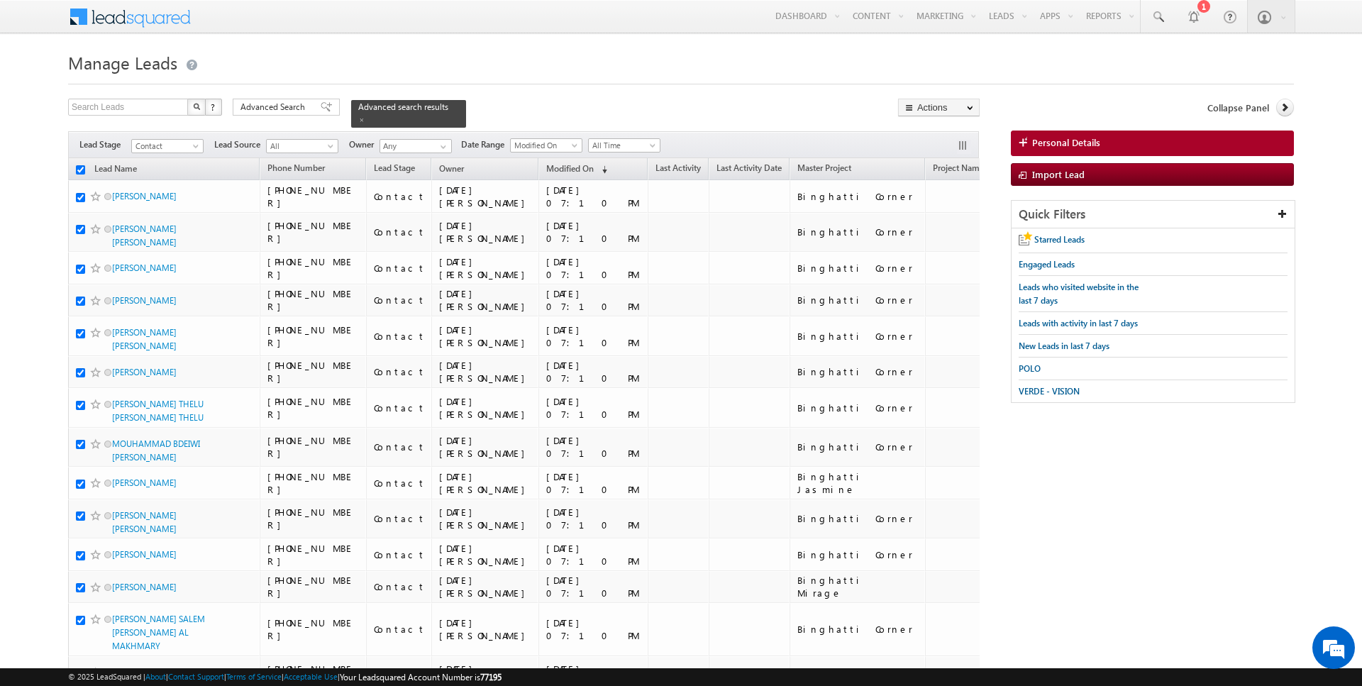
checkbox input "true"
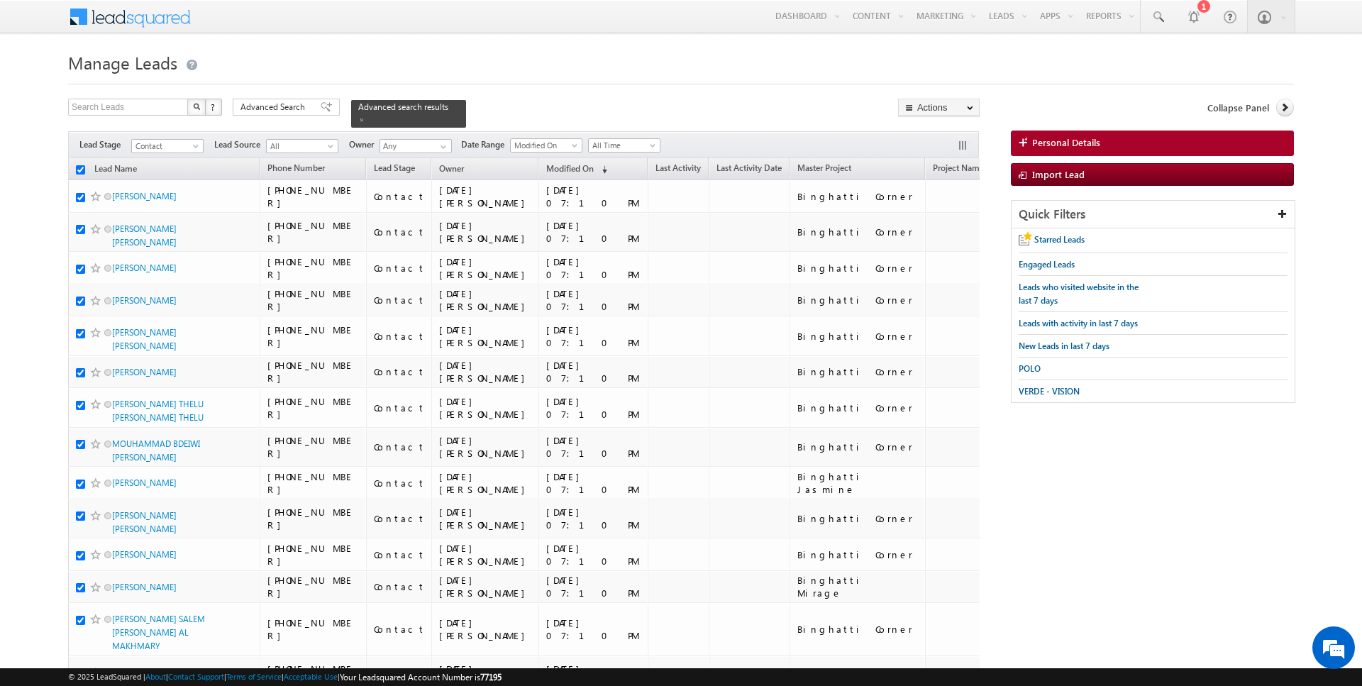
checkbox input "true"
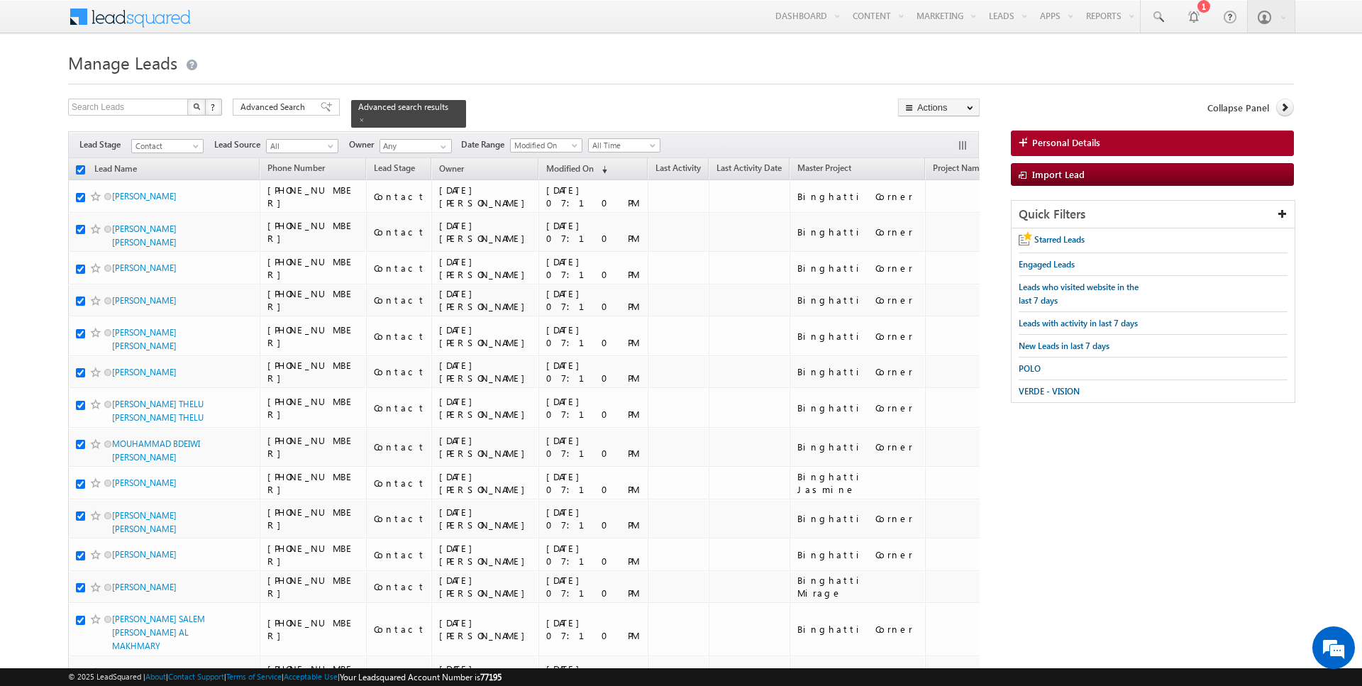
checkbox input "true"
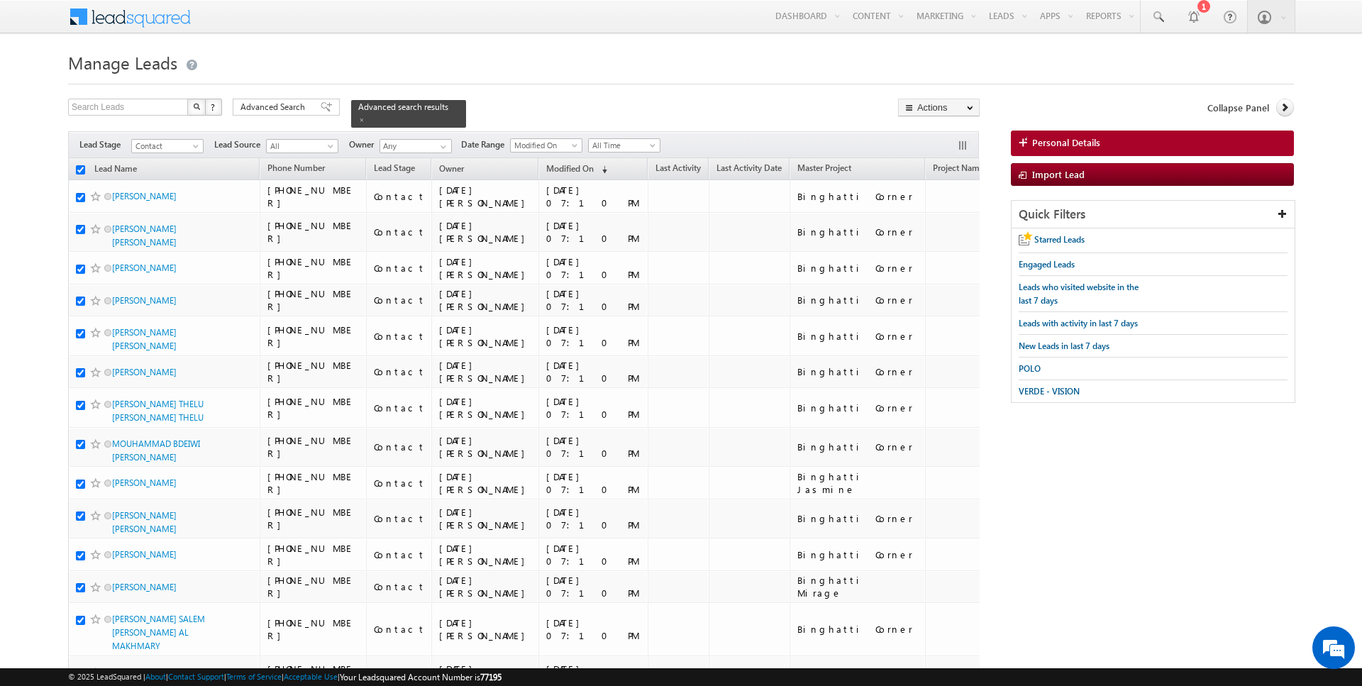
checkbox input "true"
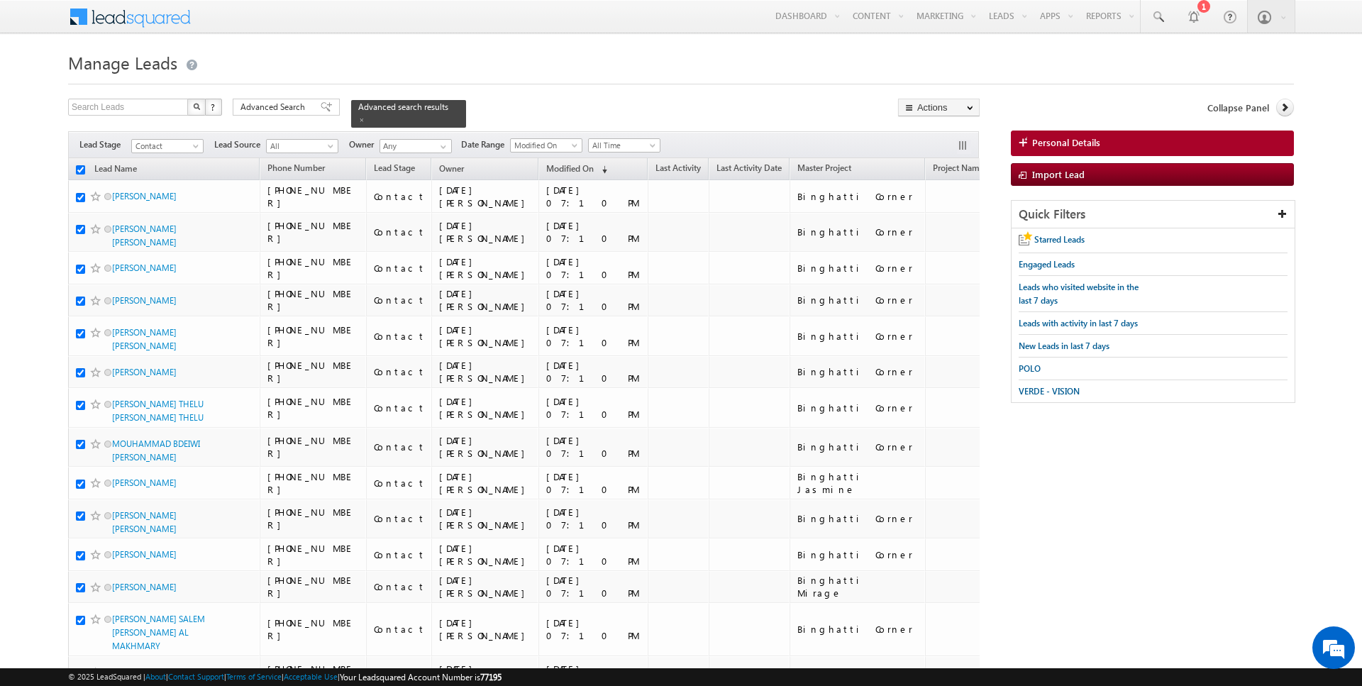
checkbox input "true"
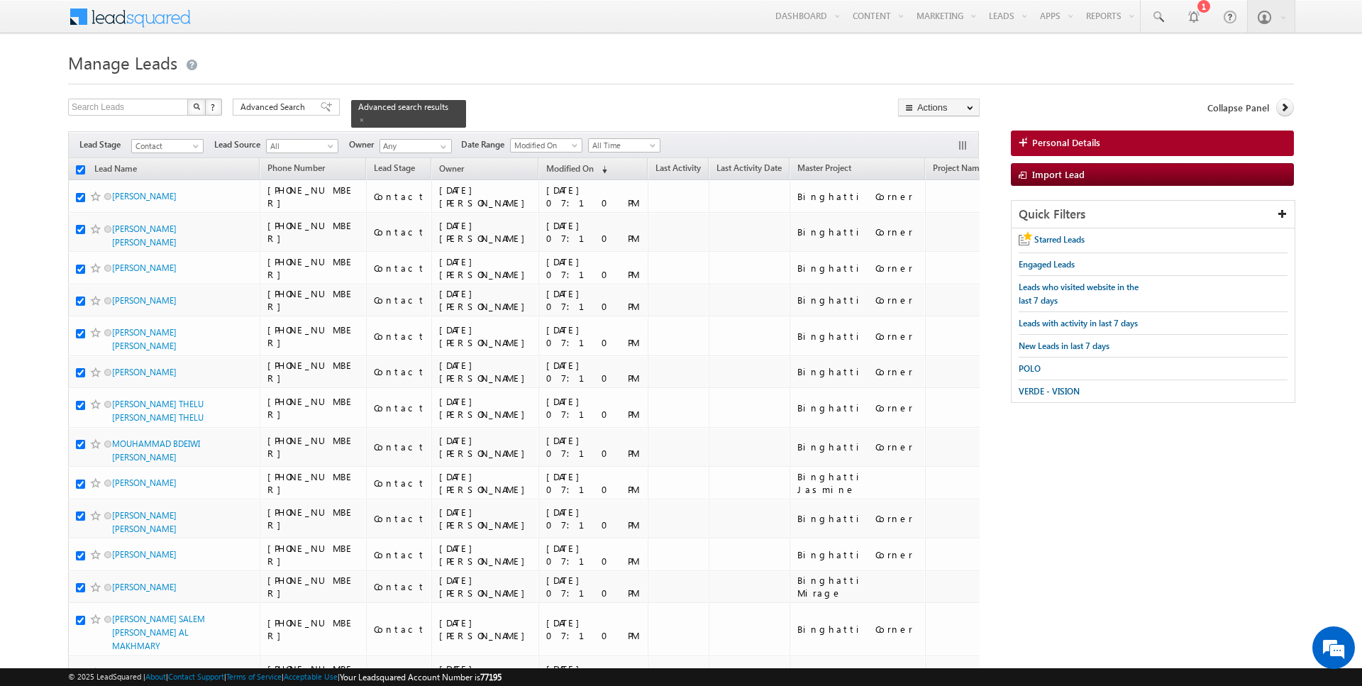
checkbox input "true"
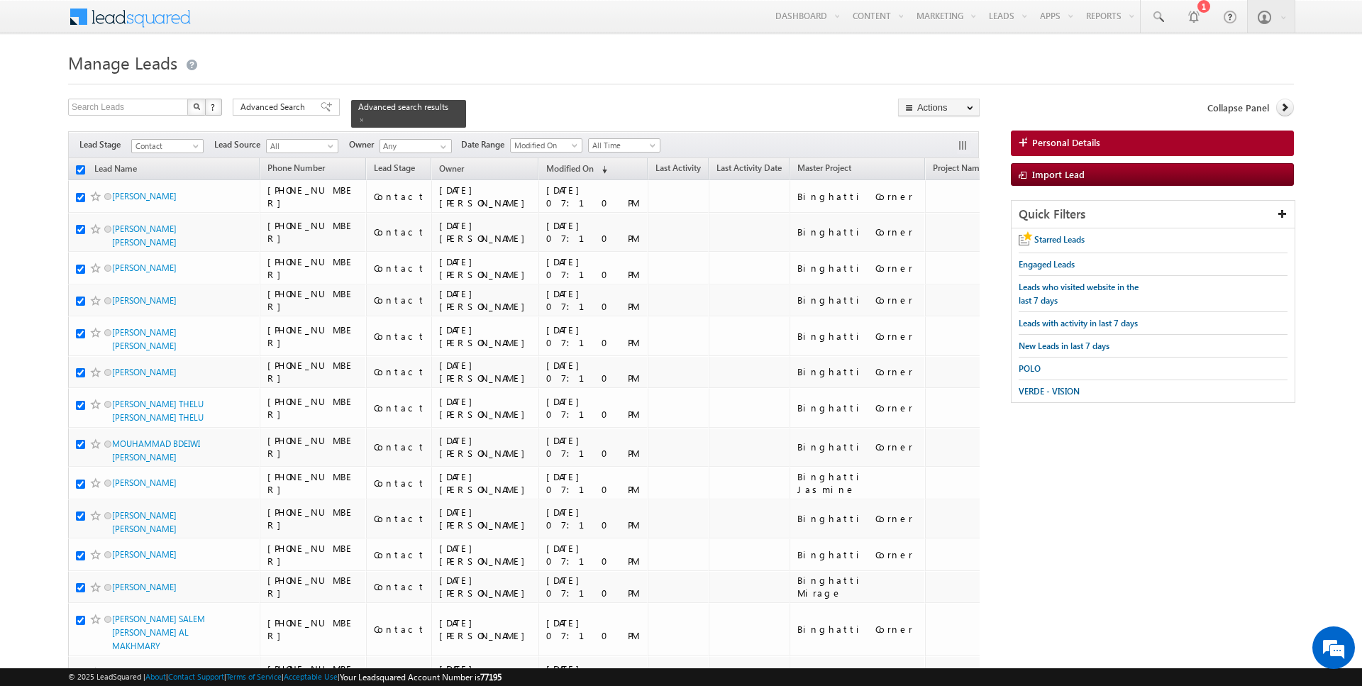
checkbox input "true"
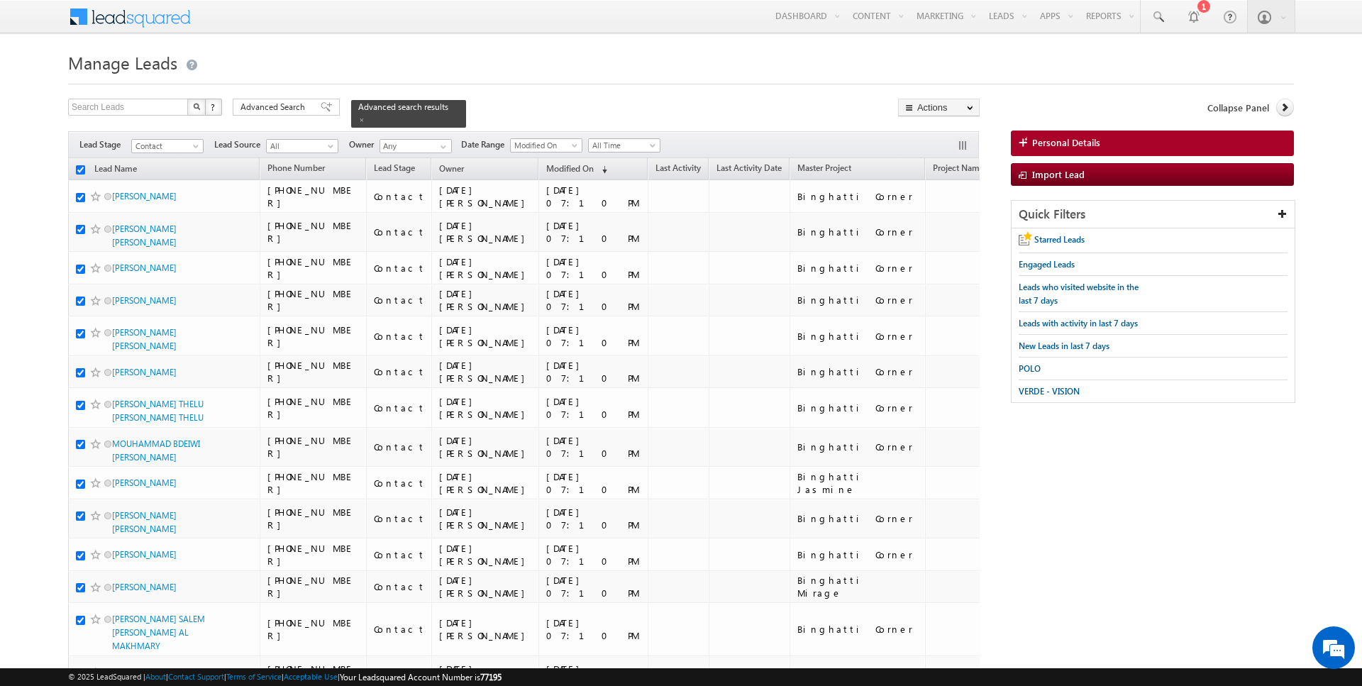
checkbox input "true"
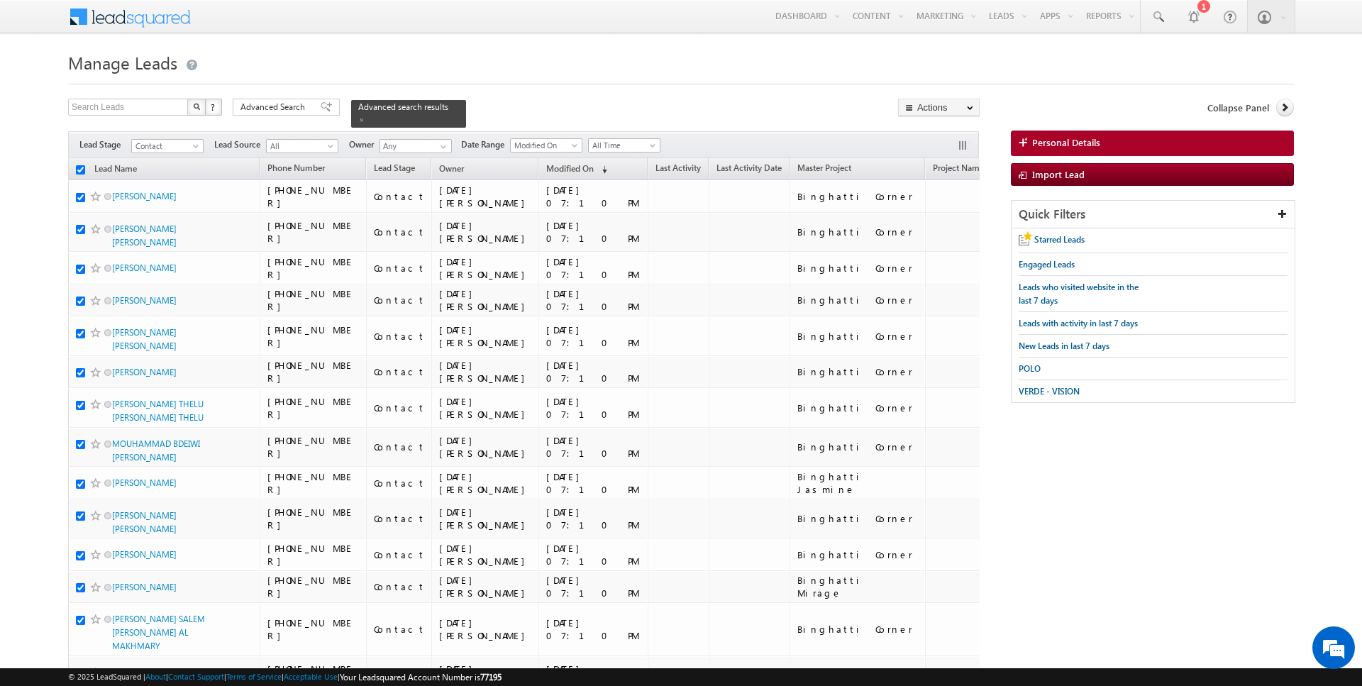
checkbox input "true"
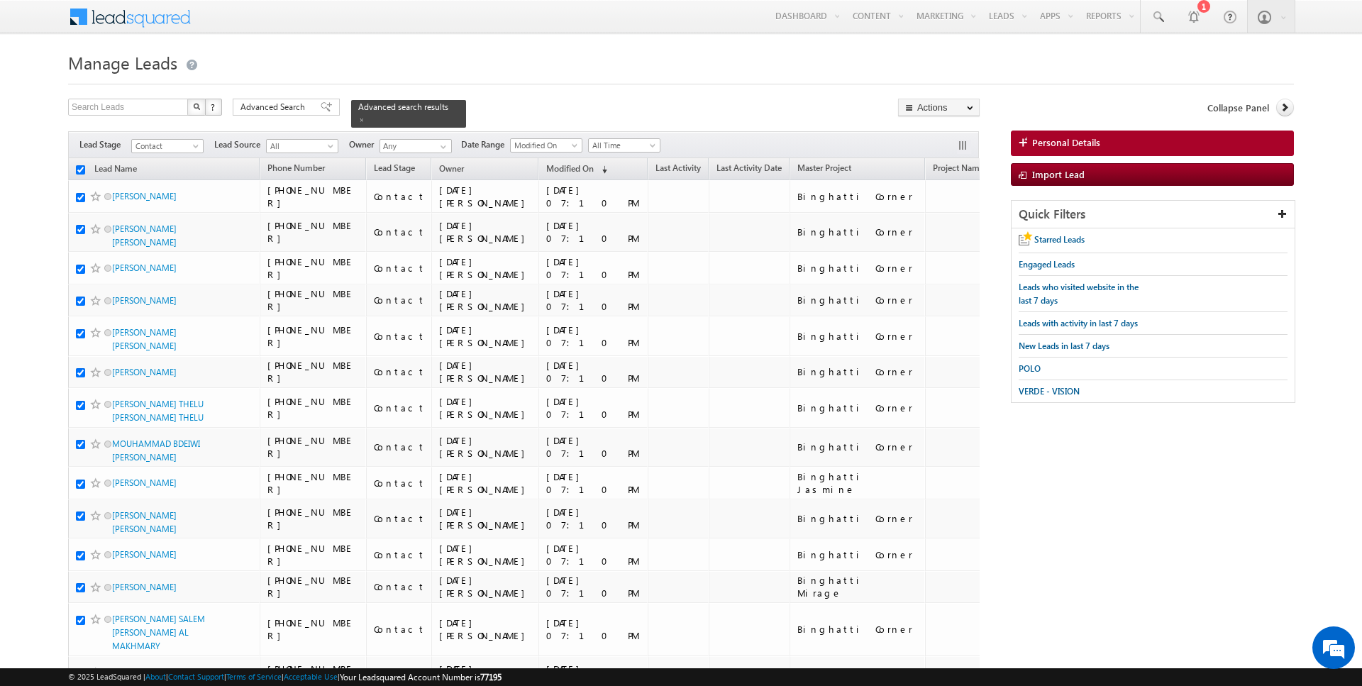
checkbox input "true"
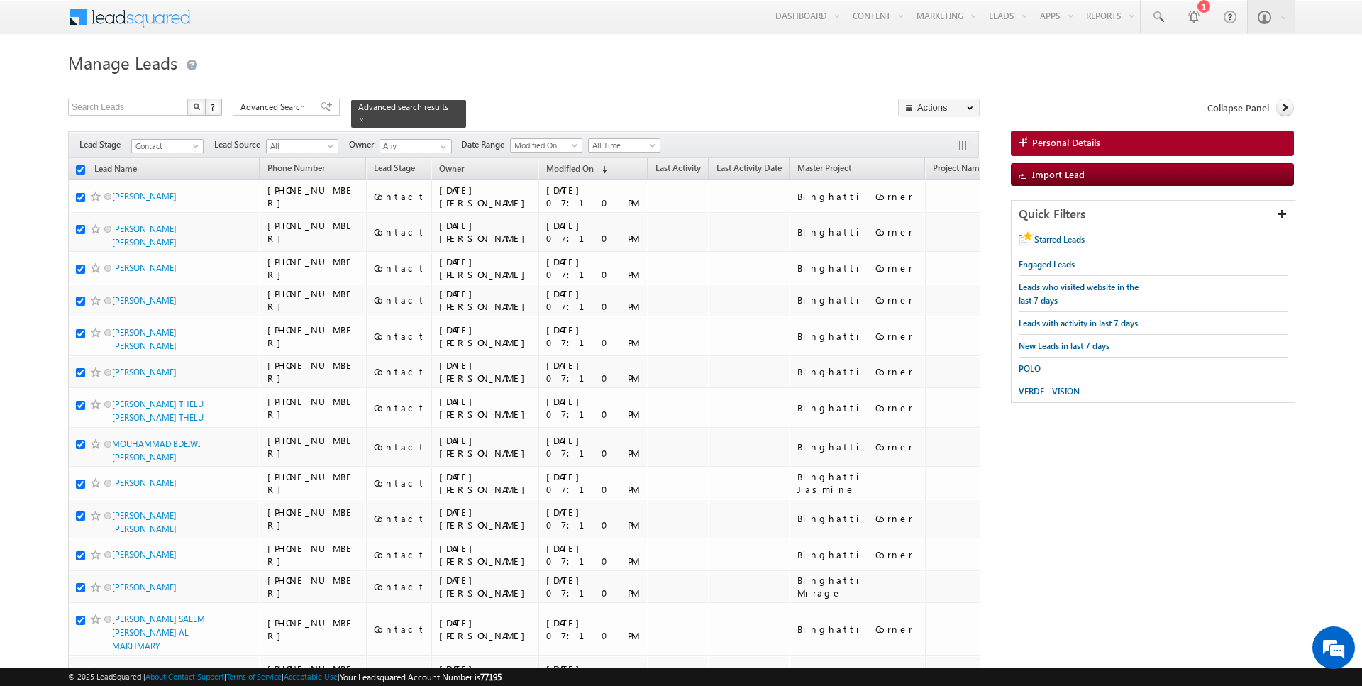
checkbox input "true"
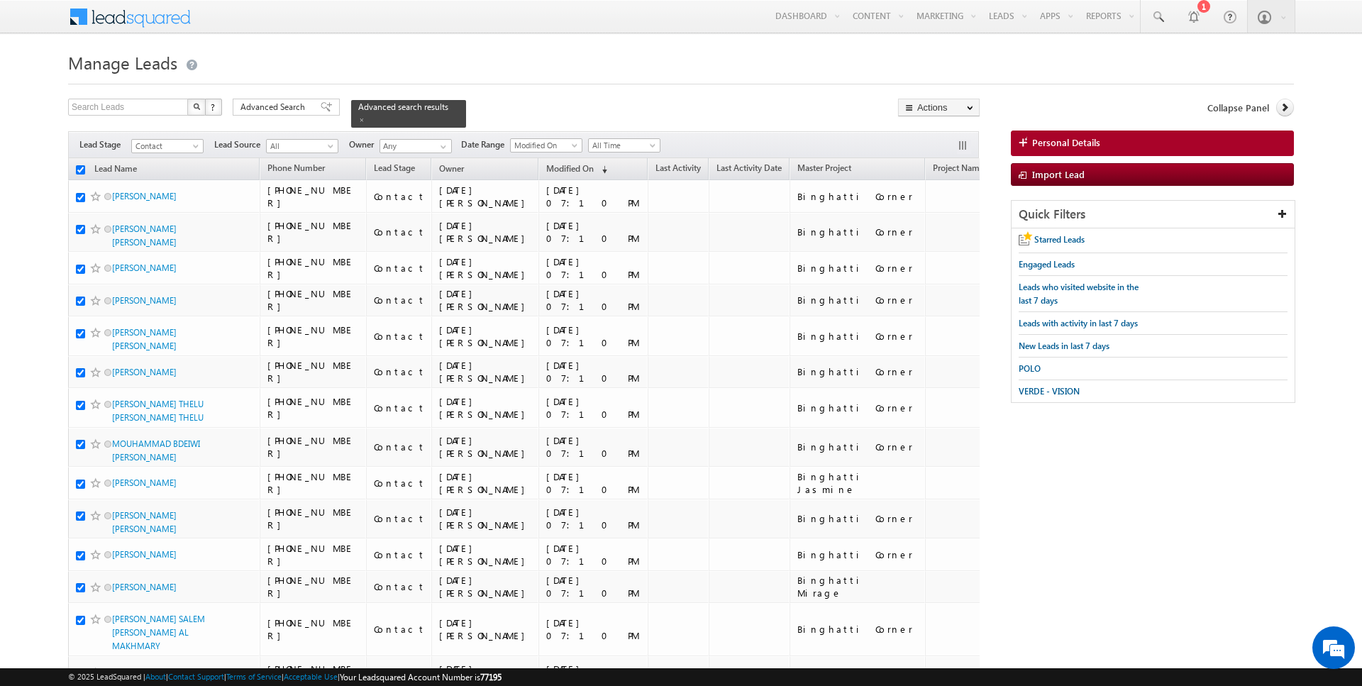
checkbox input "true"
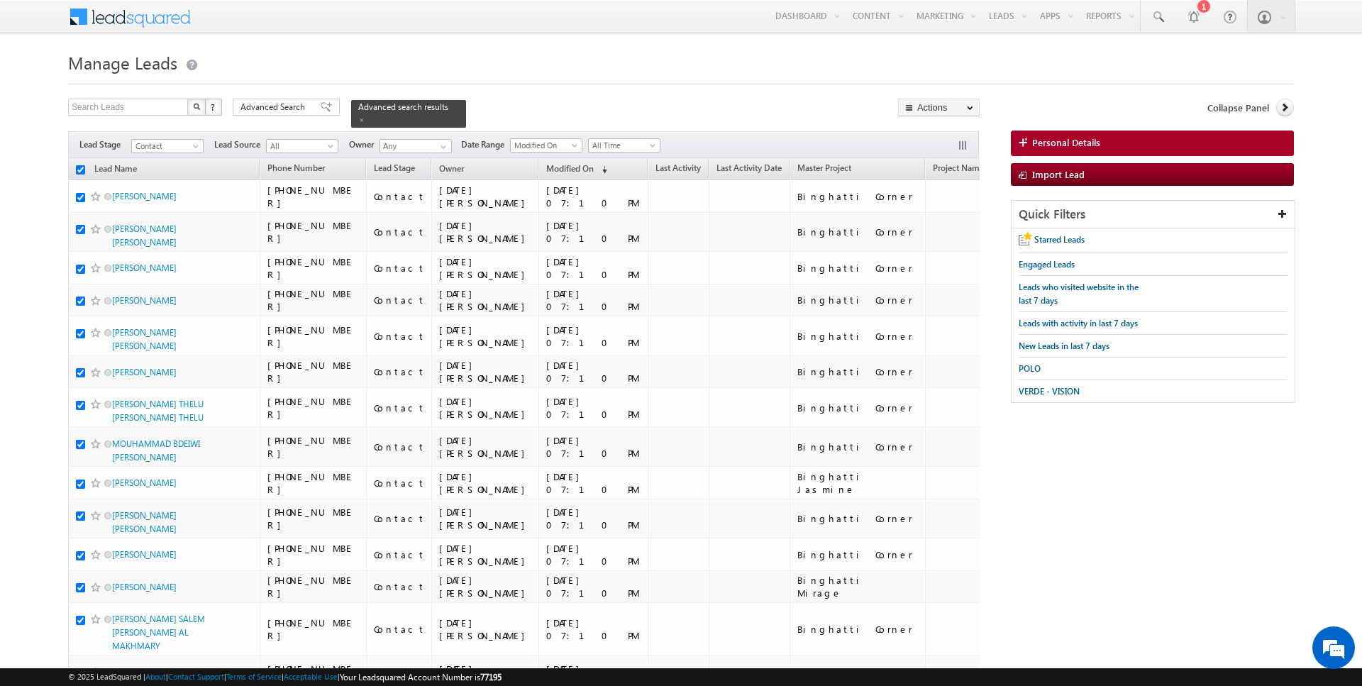
checkbox input "true"
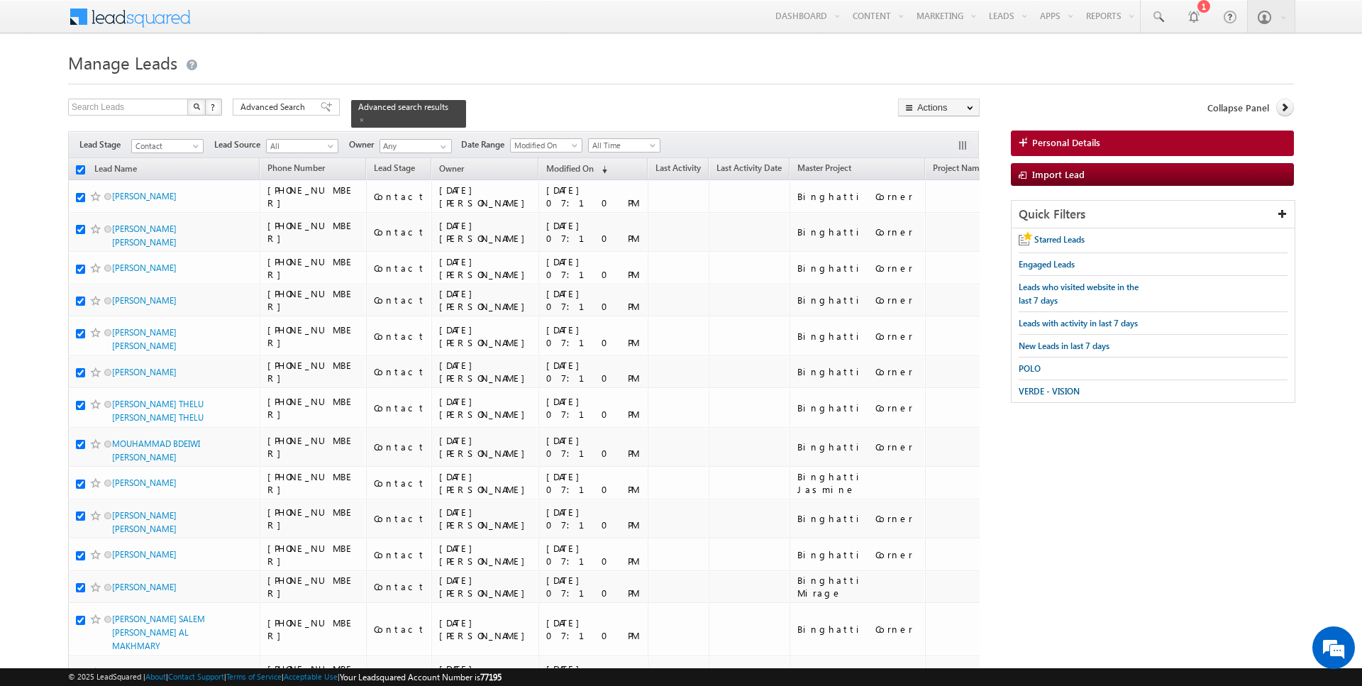
checkbox input "true"
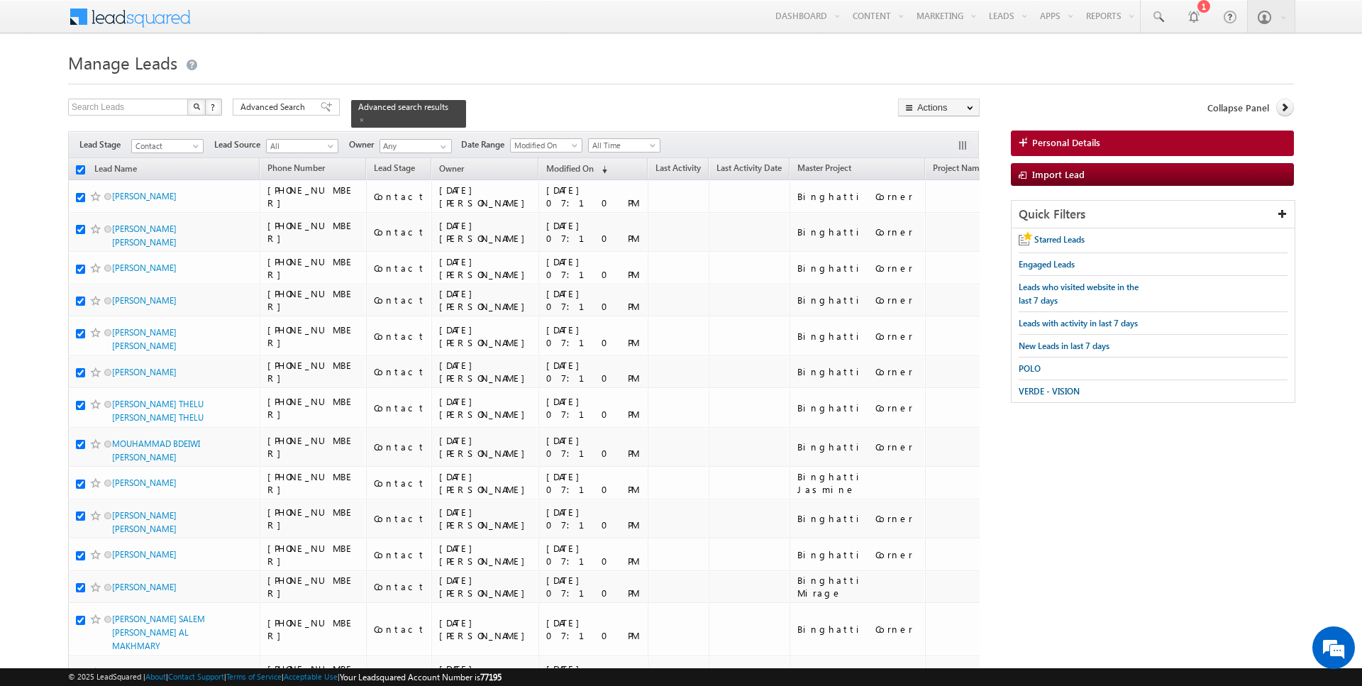
checkbox input "true"
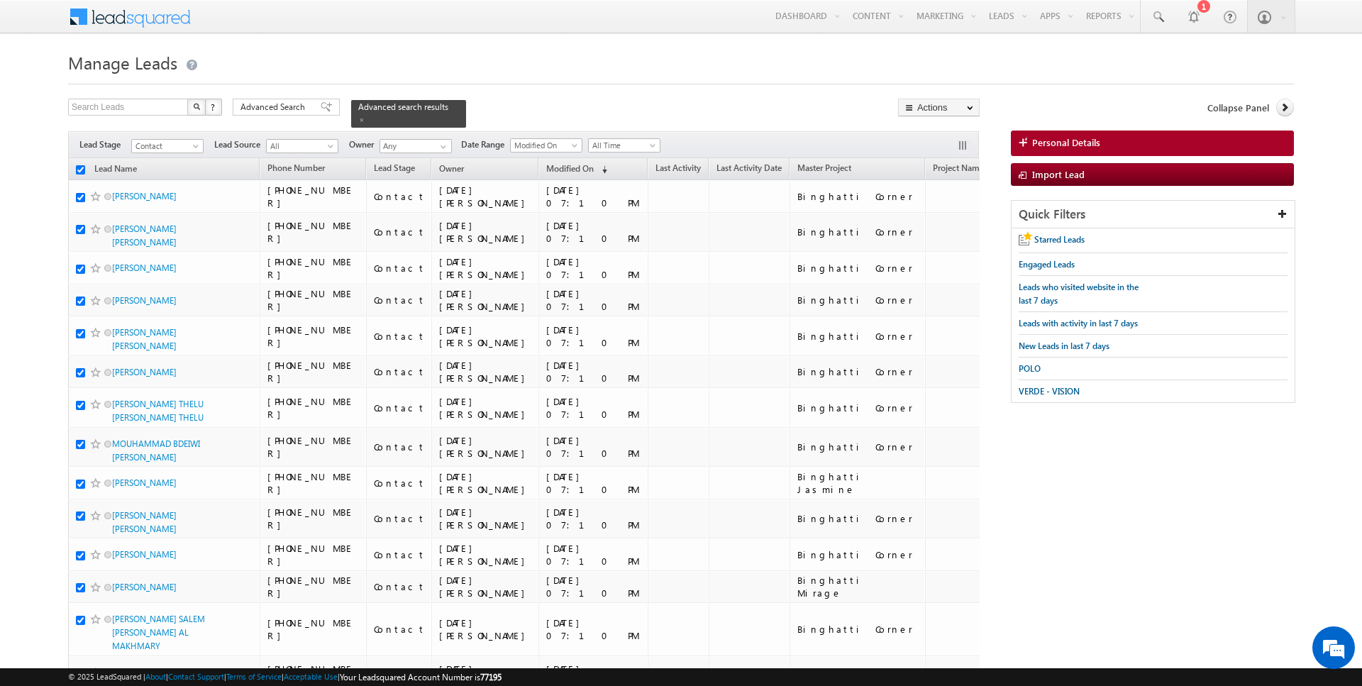
checkbox input "true"
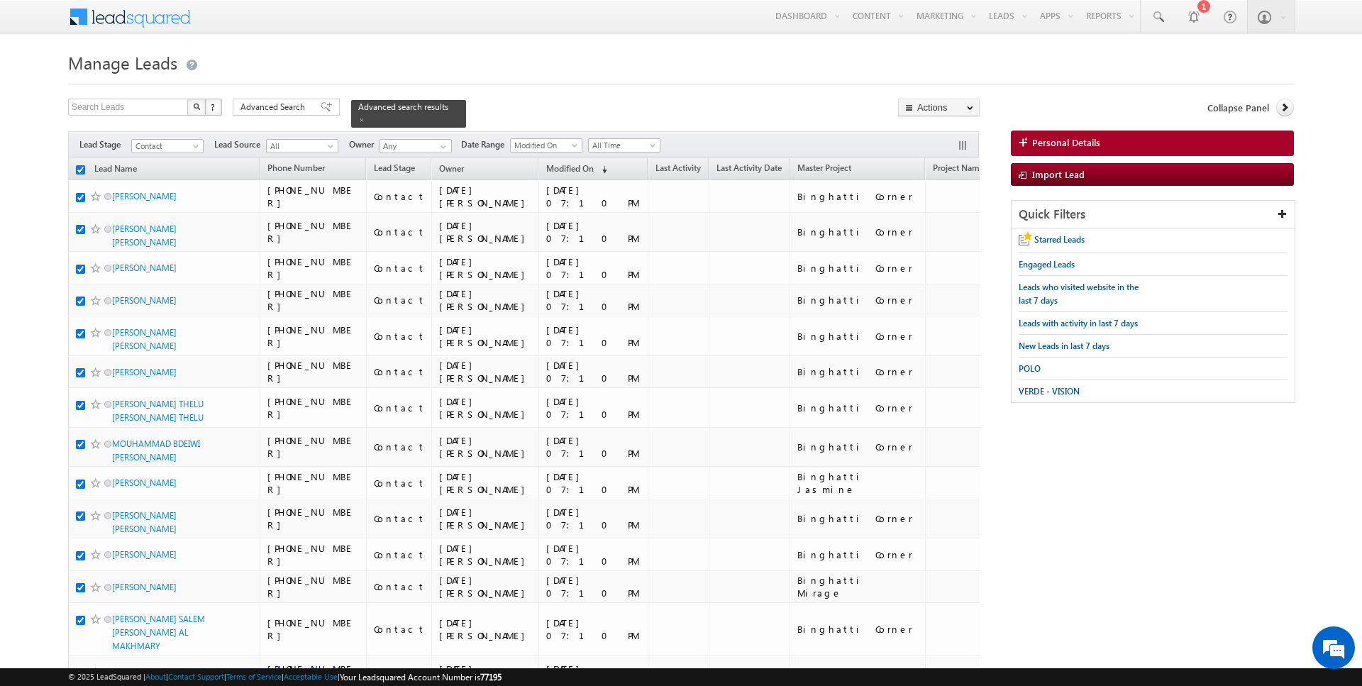
checkbox input "true"
click at [944, 217] on link "Add Opportunity" at bounding box center [939, 212] width 80 height 17
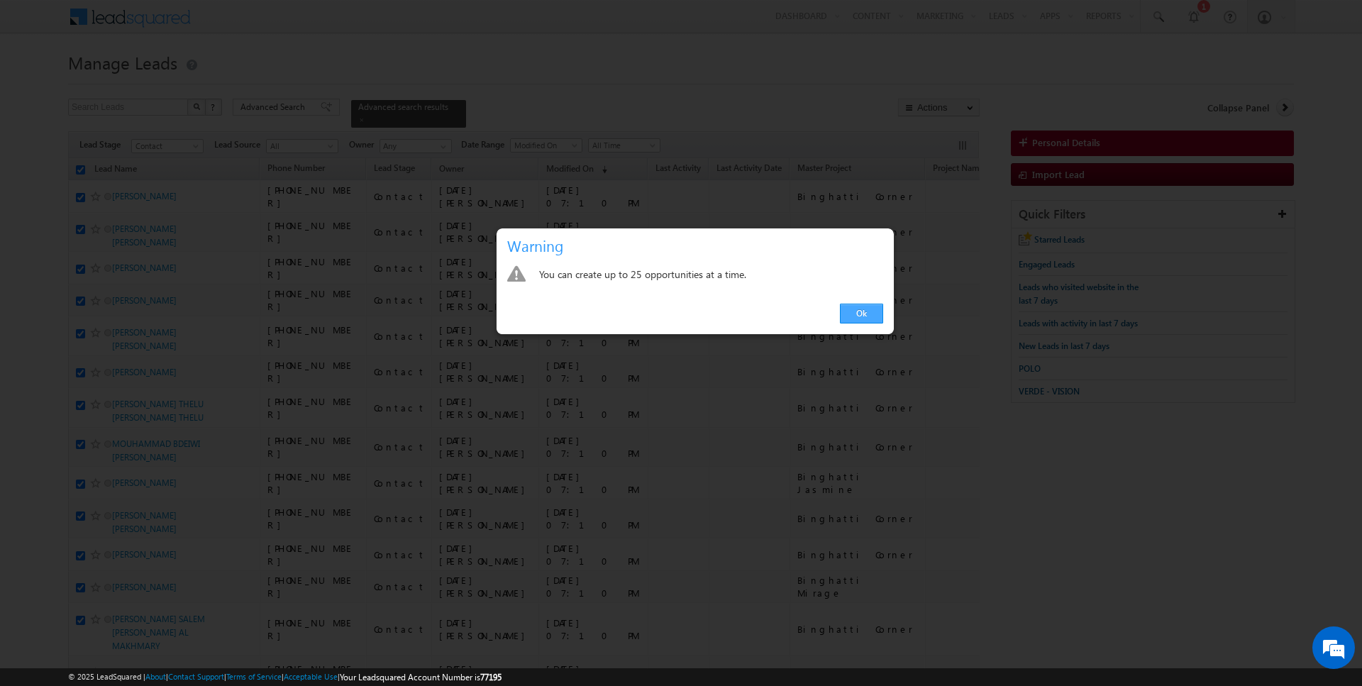
click at [859, 317] on link "Ok" at bounding box center [861, 314] width 43 height 20
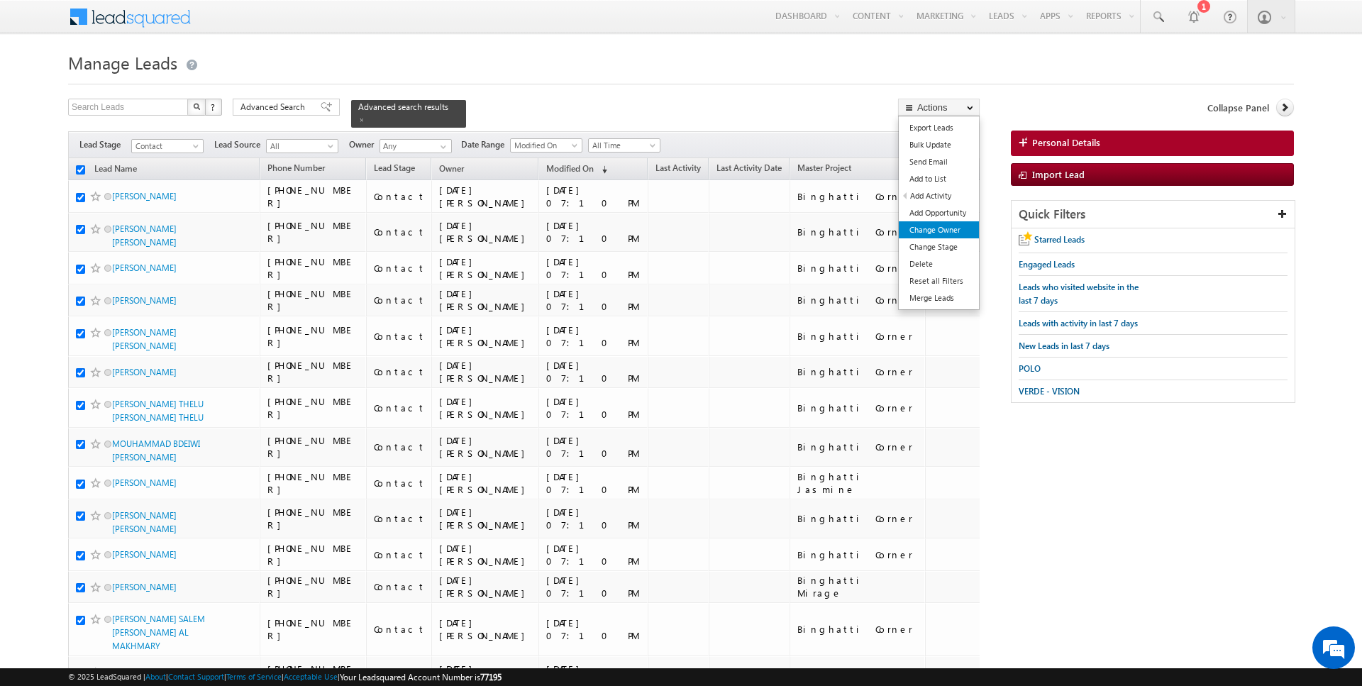
click at [952, 226] on link "Change Owner" at bounding box center [939, 229] width 80 height 17
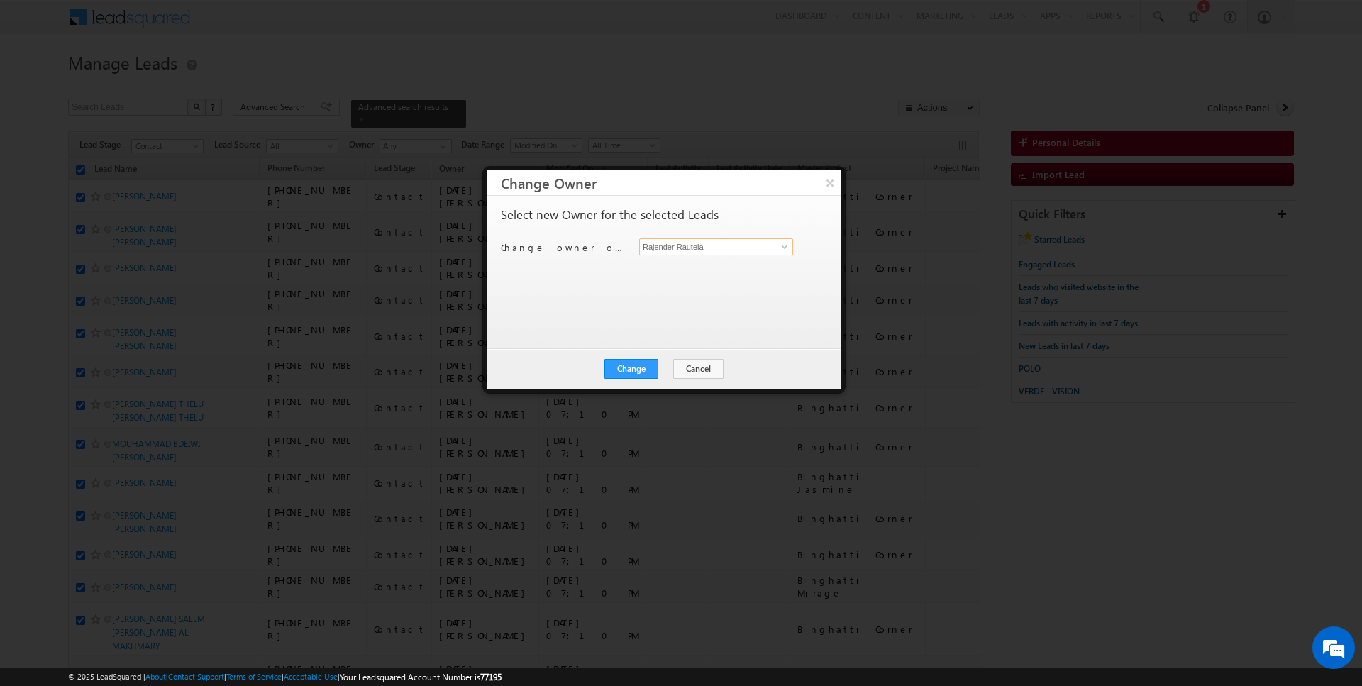
click at [699, 247] on input "Rajender Rautela" at bounding box center [716, 246] width 154 height 17
type input "Rajender Rautela"
click at [658, 369] on button "Change" at bounding box center [631, 369] width 54 height 20
click at [658, 369] on button "Close" at bounding box center [665, 369] width 45 height 20
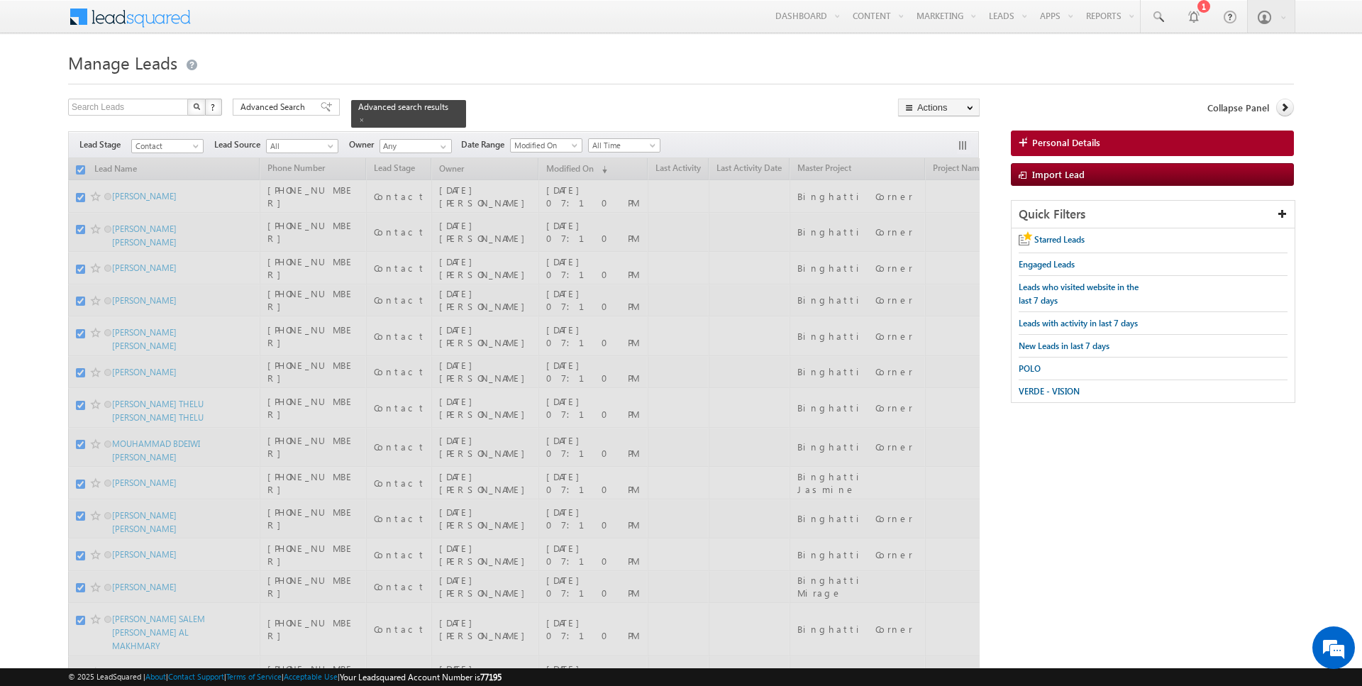
checkbox input "false"
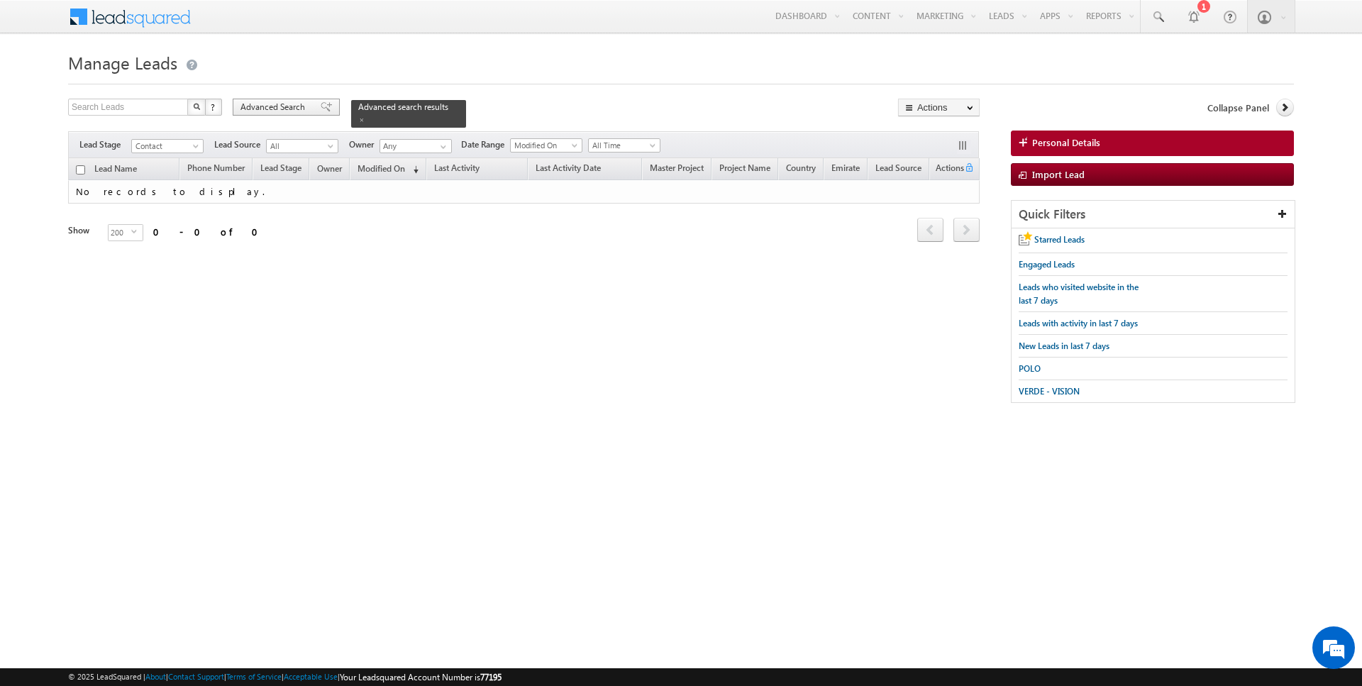
click at [283, 106] on span "Advanced Search" at bounding box center [274, 107] width 69 height 13
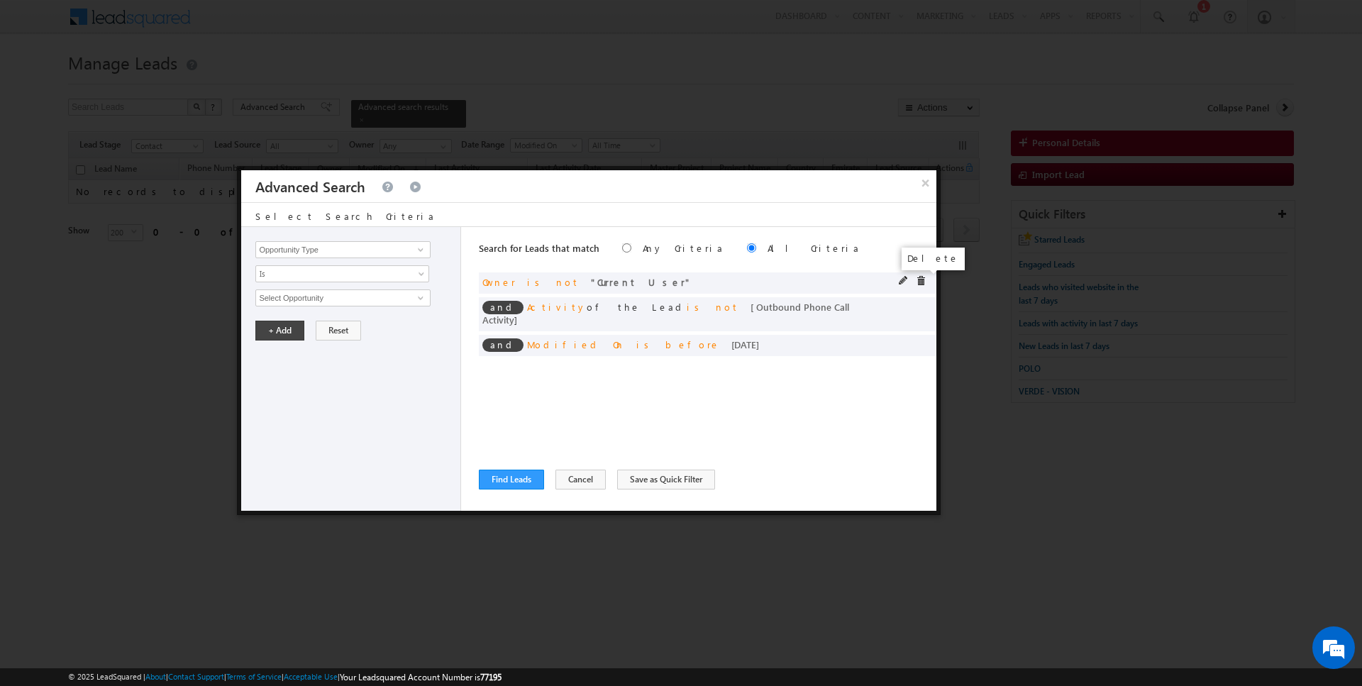
click at [924, 281] on span at bounding box center [921, 281] width 10 height 10
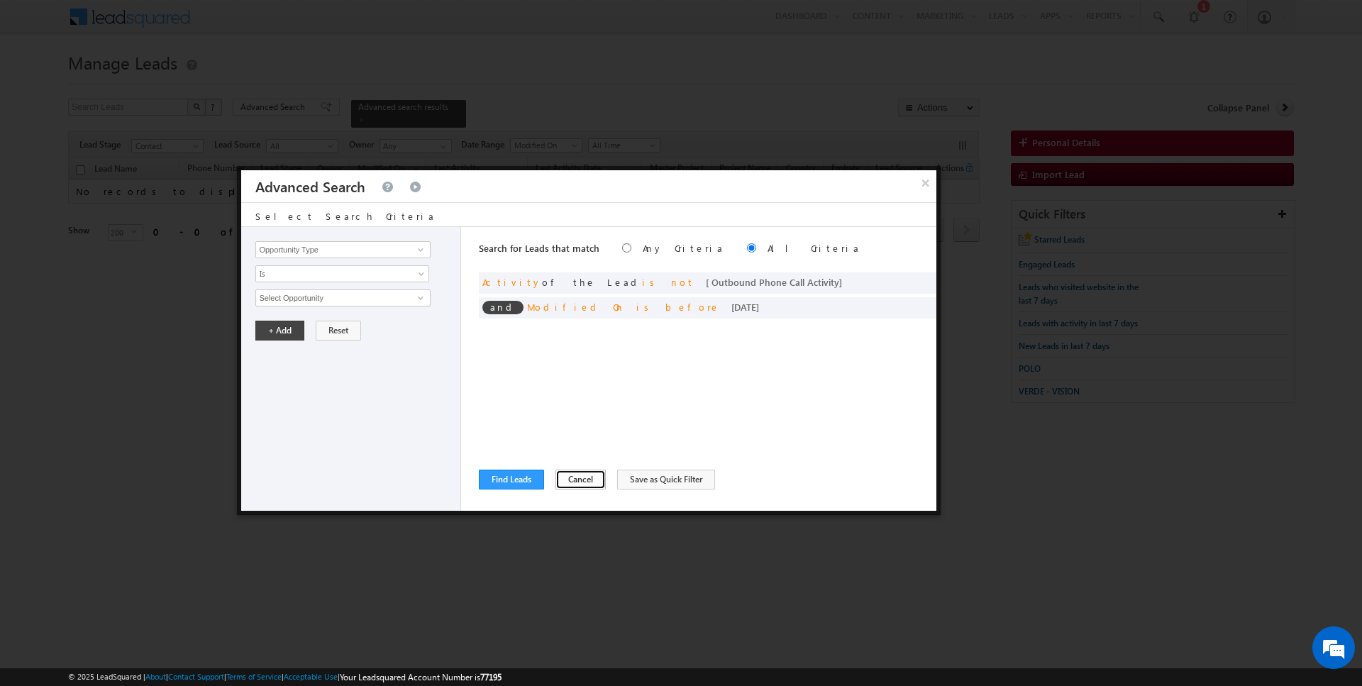
click at [568, 483] on button "Cancel" at bounding box center [580, 480] width 50 height 20
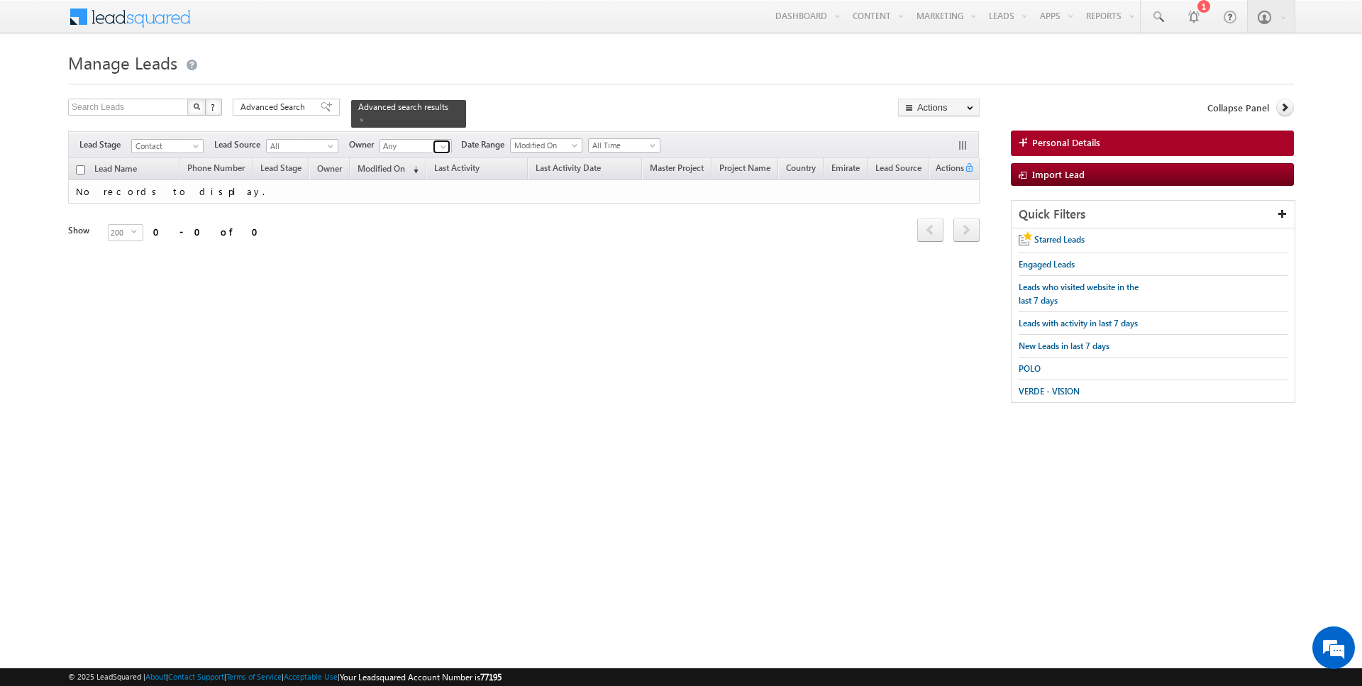
click at [438, 148] on span at bounding box center [443, 146] width 11 height 11
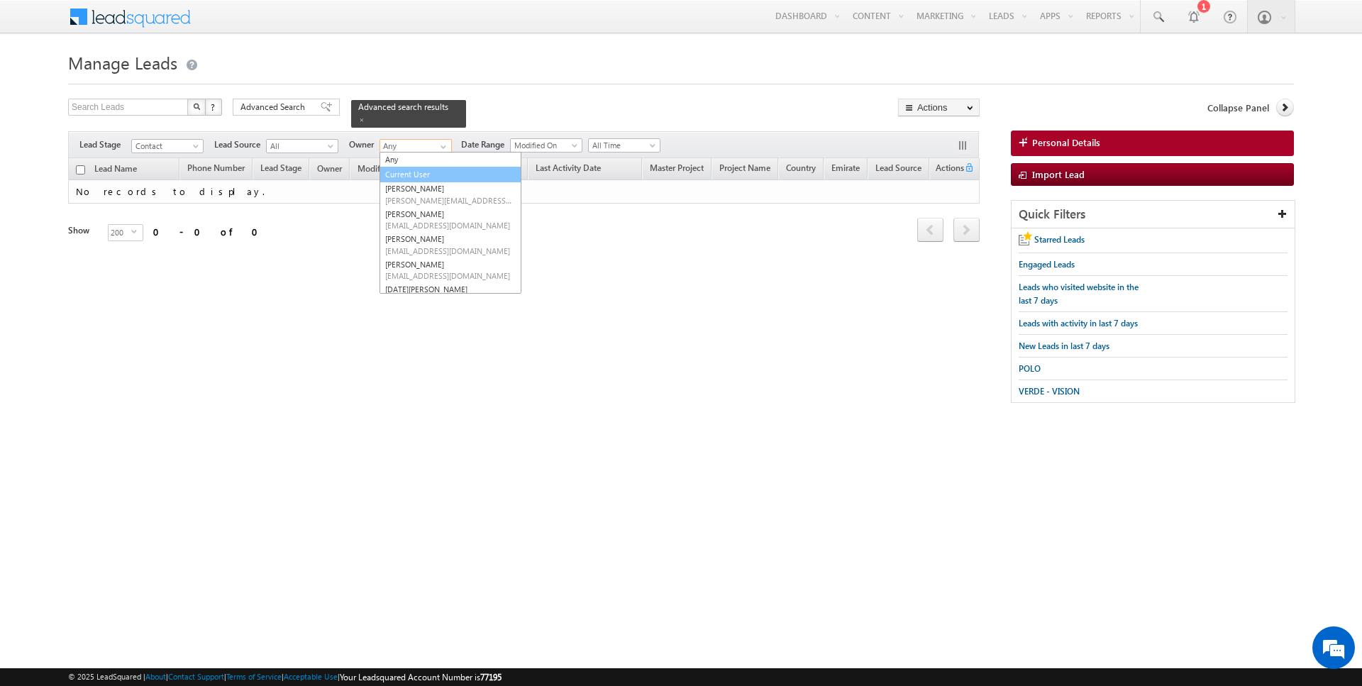
click at [415, 172] on link "Current User" at bounding box center [451, 175] width 142 height 16
type input "Current User"
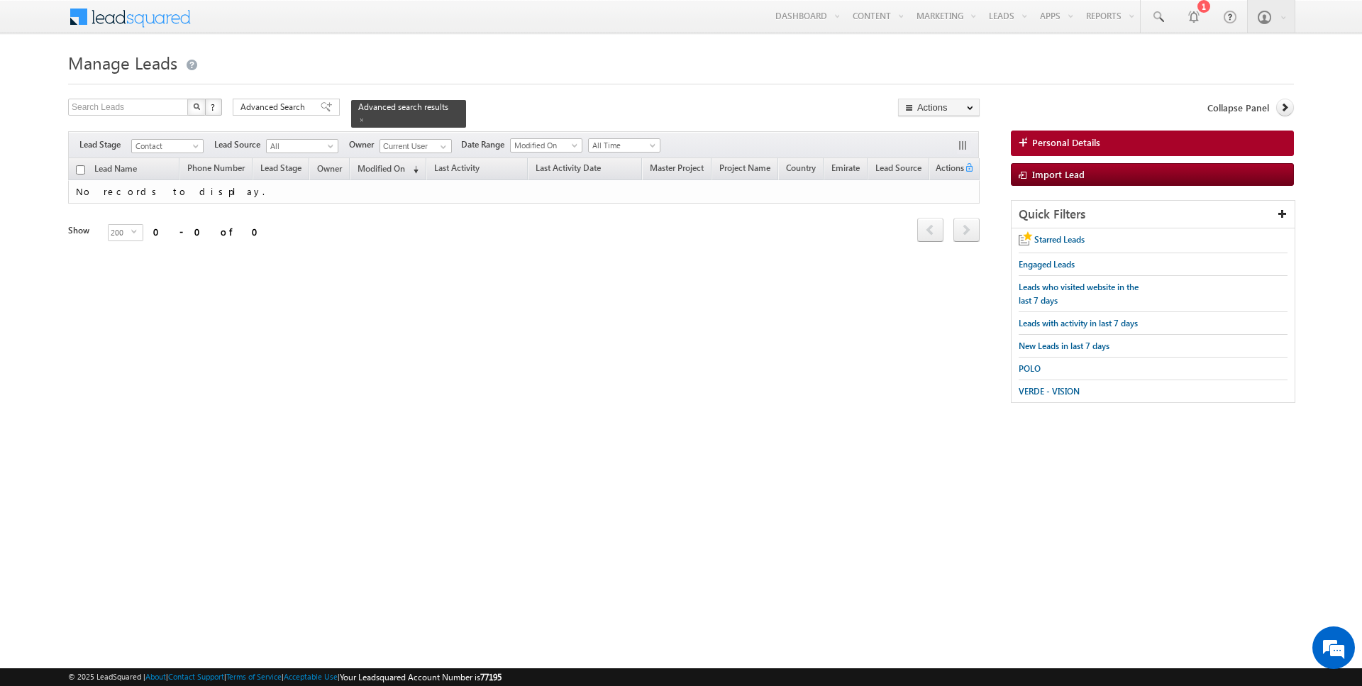
click at [533, 98] on form "Manage Leads Search Leads X ? 0 results found Advanced Search Advanced Search" at bounding box center [681, 233] width 1226 height 370
click at [358, 119] on span at bounding box center [361, 119] width 7 height 7
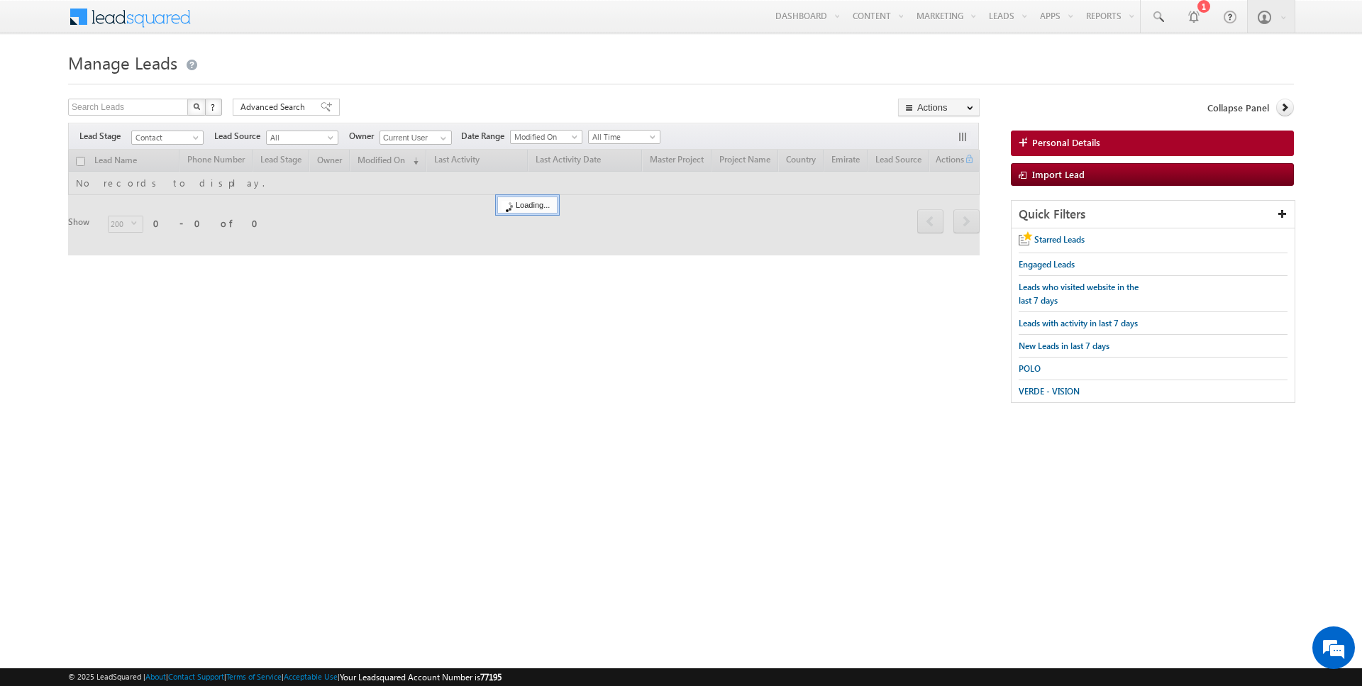
click at [387, 97] on form "Manage Leads Search Leads X ? 0 results found Advanced Search Advanced Search" at bounding box center [681, 233] width 1226 height 370
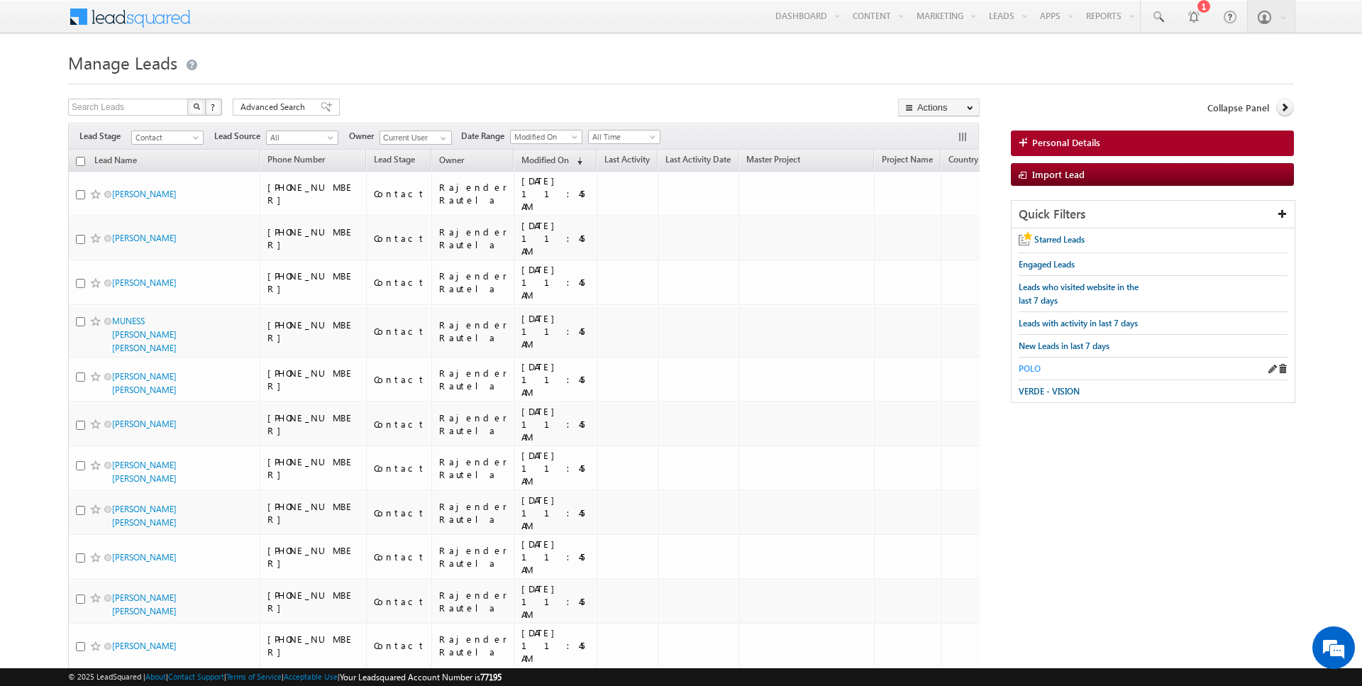
click at [1035, 367] on span "POLO" at bounding box center [1030, 368] width 22 height 11
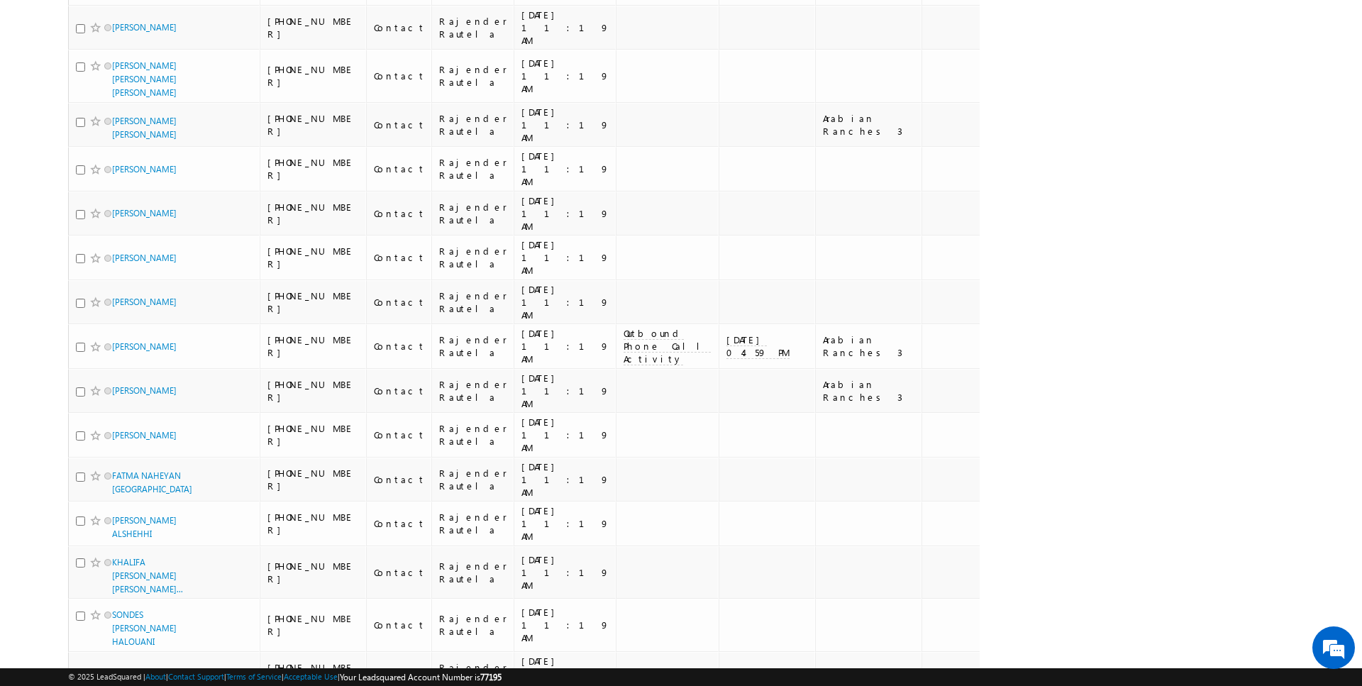
scroll to position [7142, 0]
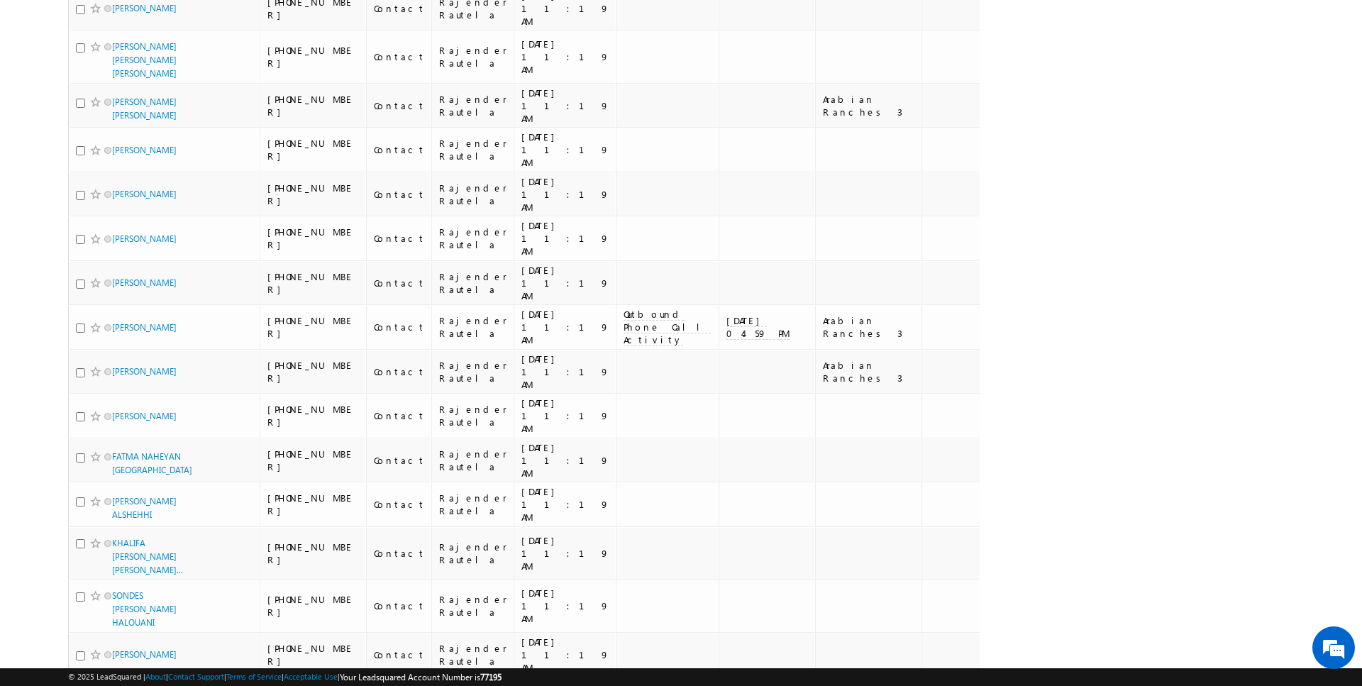
click at [111, 646] on li "50" at bounding box center [117, 645] width 34 height 14
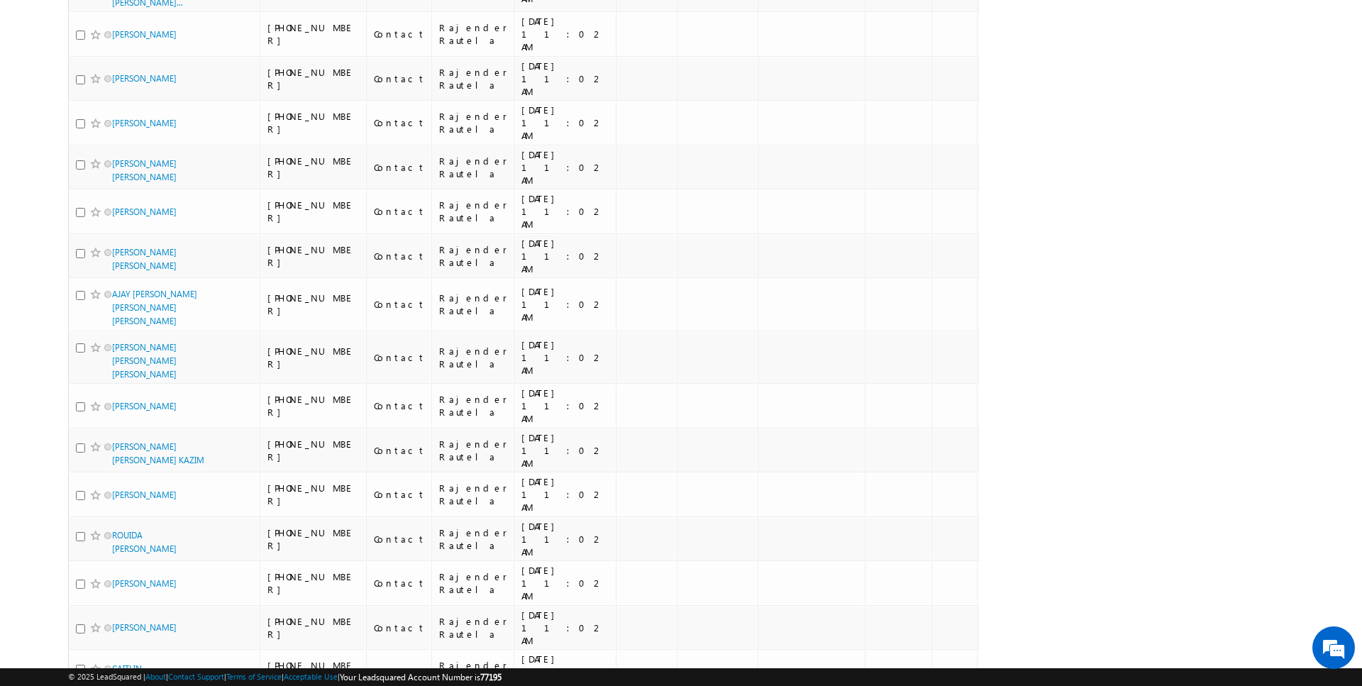
scroll to position [0, 0]
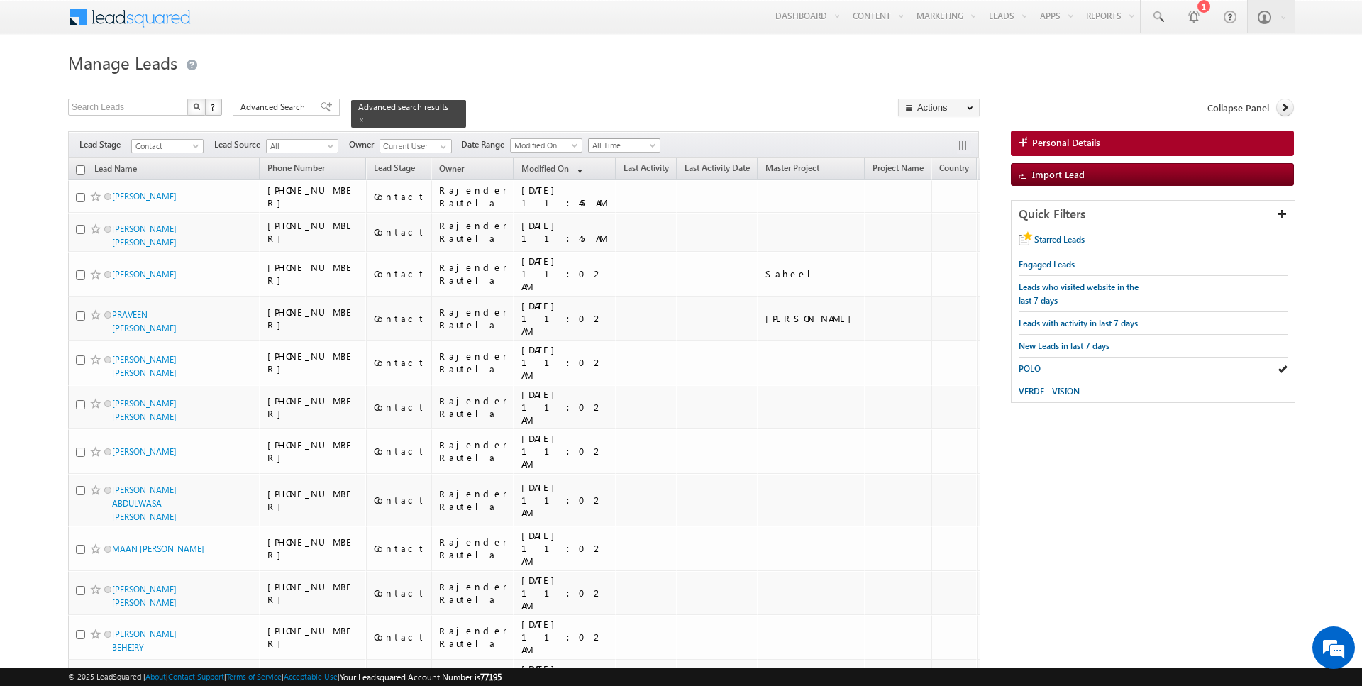
click at [621, 143] on span "All Time" at bounding box center [622, 145] width 67 height 13
click at [607, 199] on link "Today" at bounding box center [618, 204] width 72 height 13
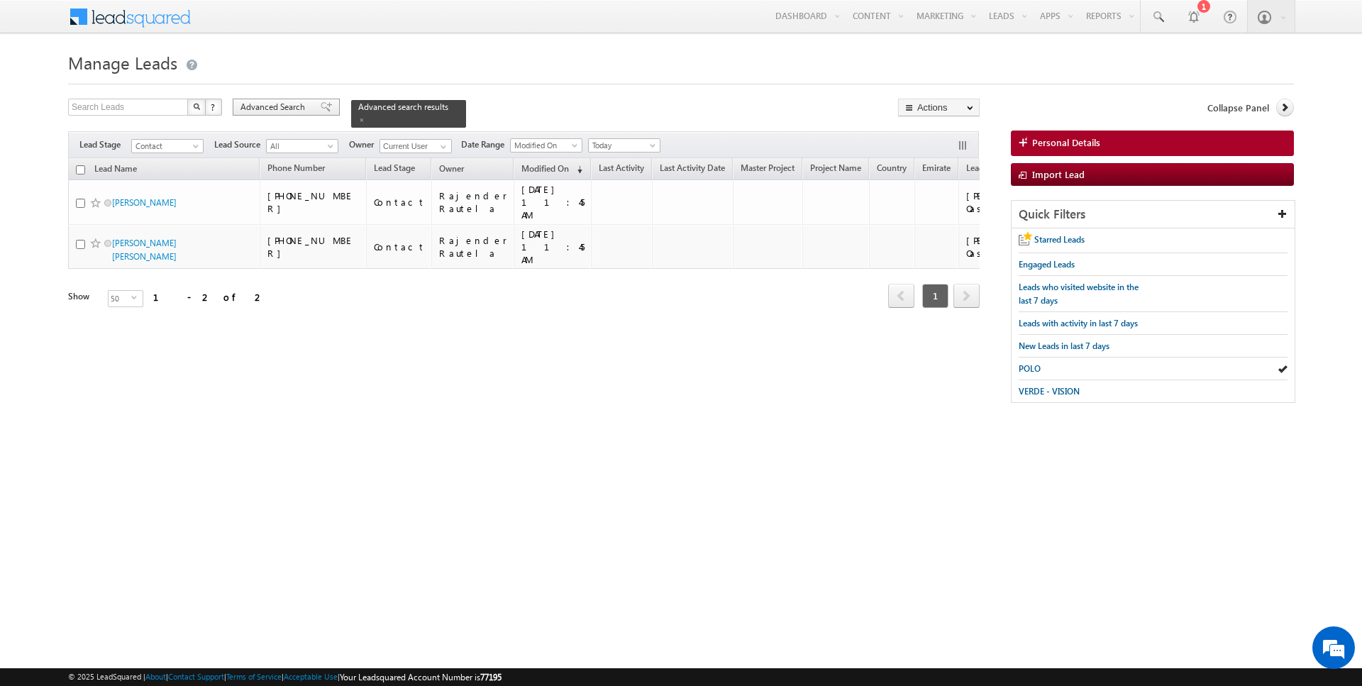
click at [281, 114] on span "Advanced Search" at bounding box center [274, 107] width 69 height 13
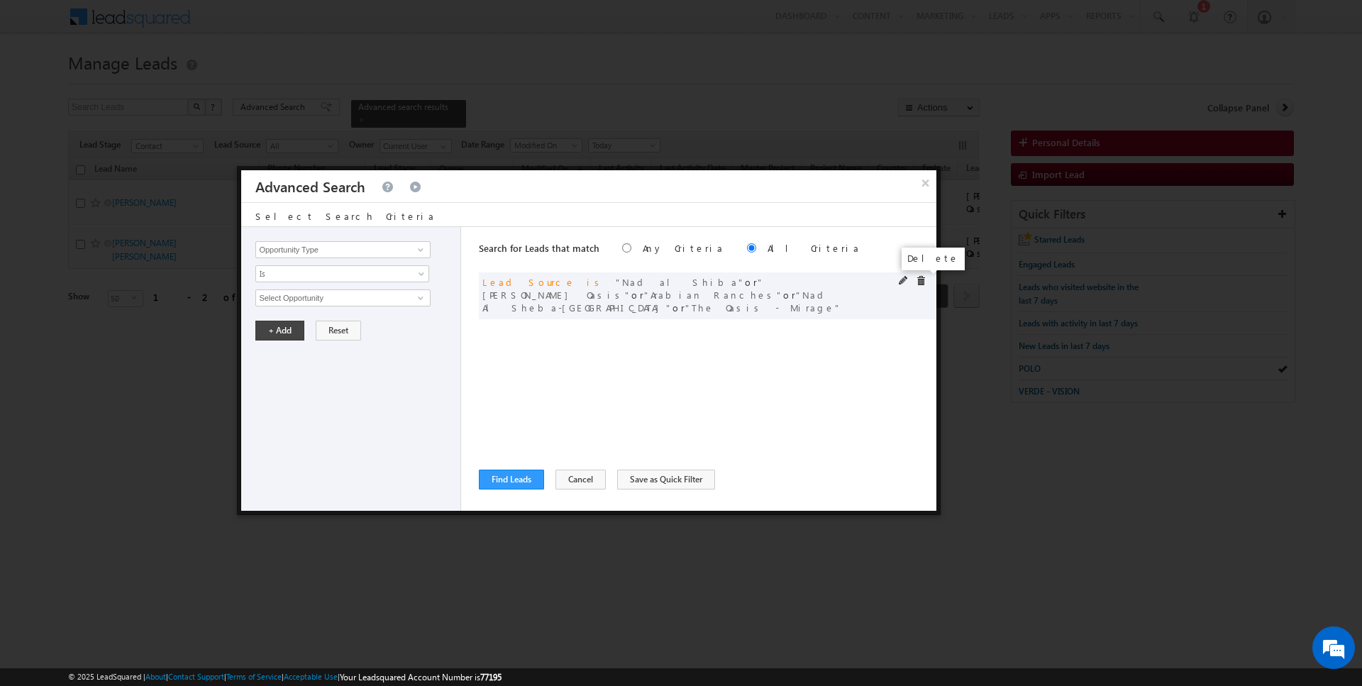
click at [924, 280] on span at bounding box center [921, 281] width 10 height 10
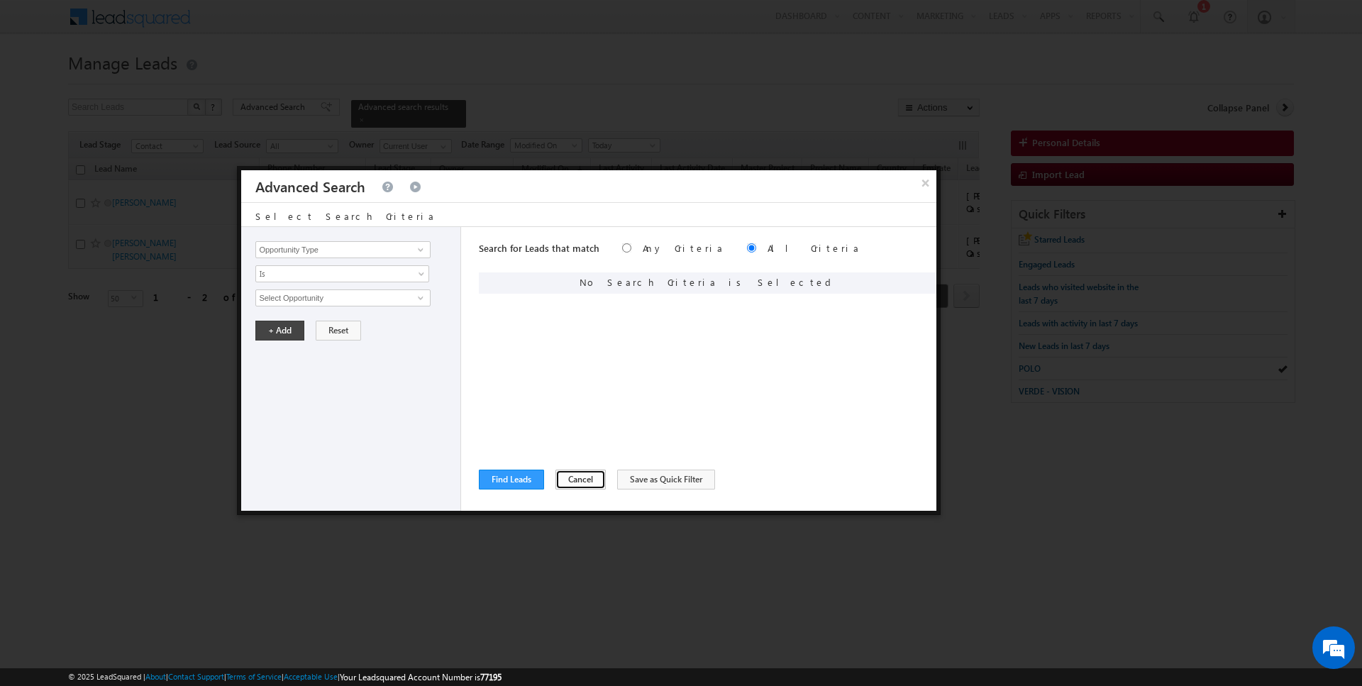
click at [572, 480] on button "Cancel" at bounding box center [580, 480] width 50 height 20
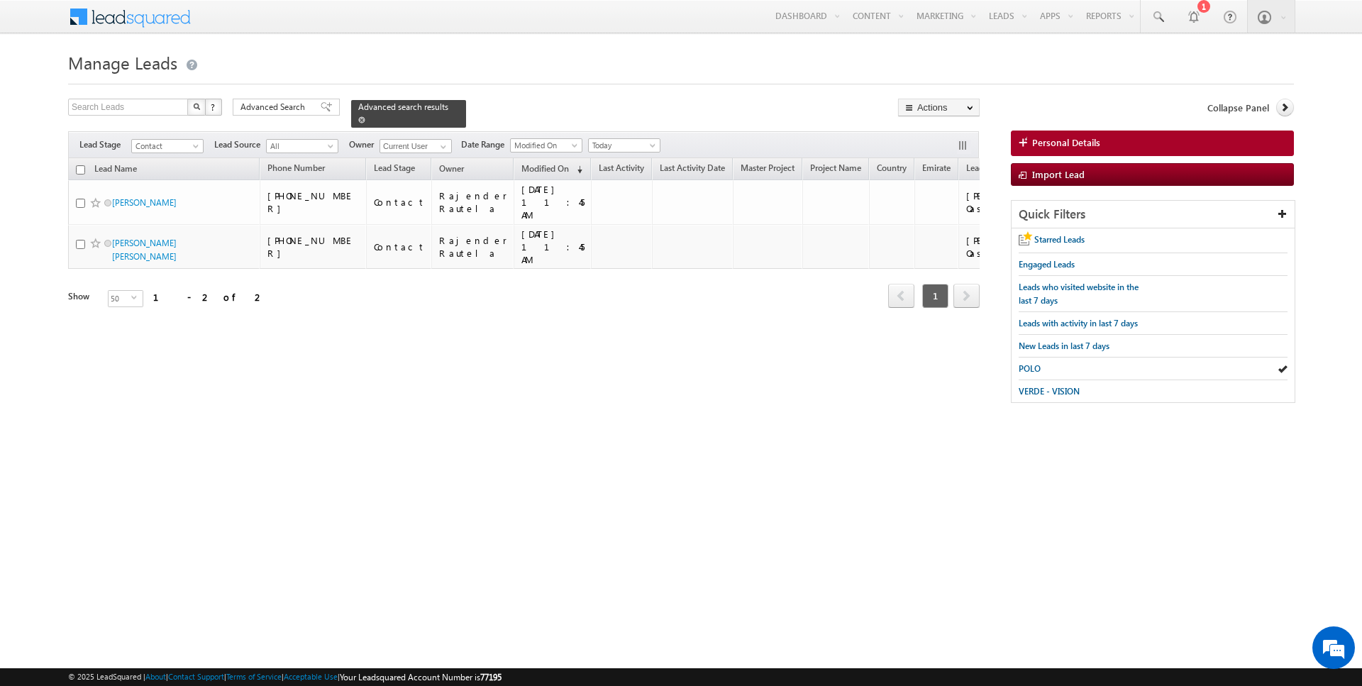
click at [358, 117] on span at bounding box center [361, 119] width 7 height 7
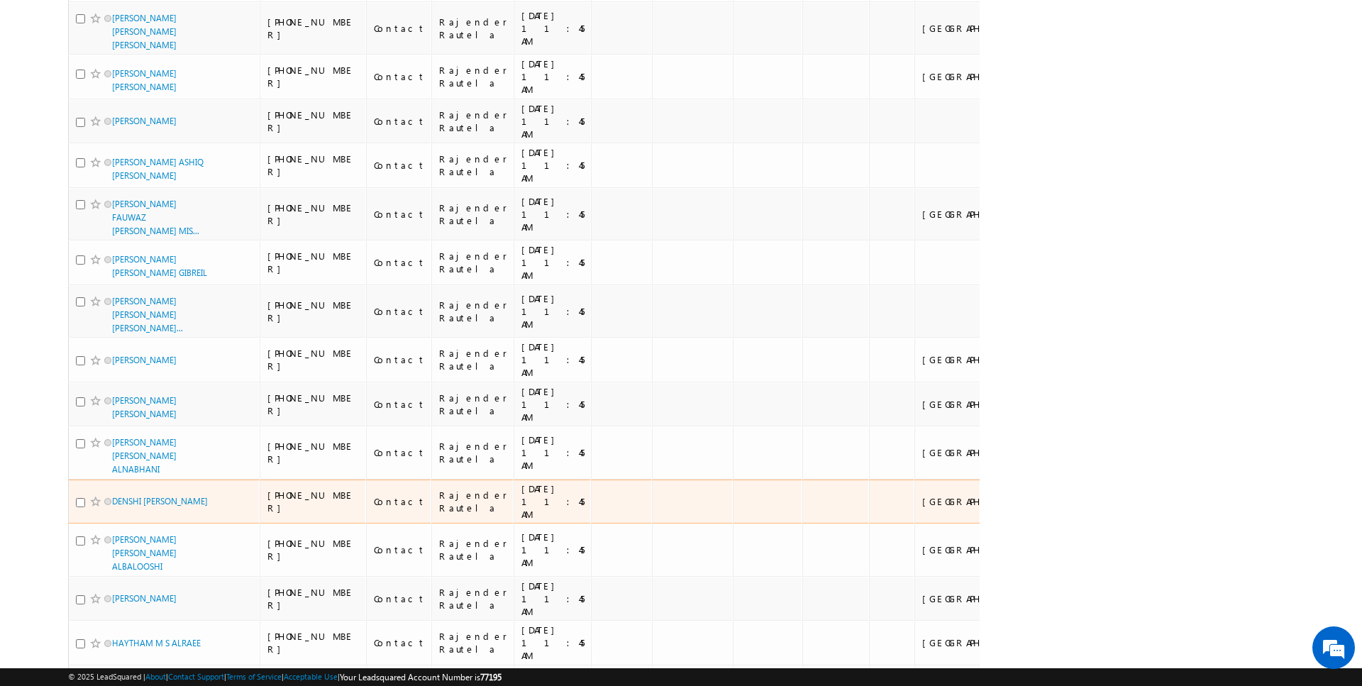
scroll to position [1969, 0]
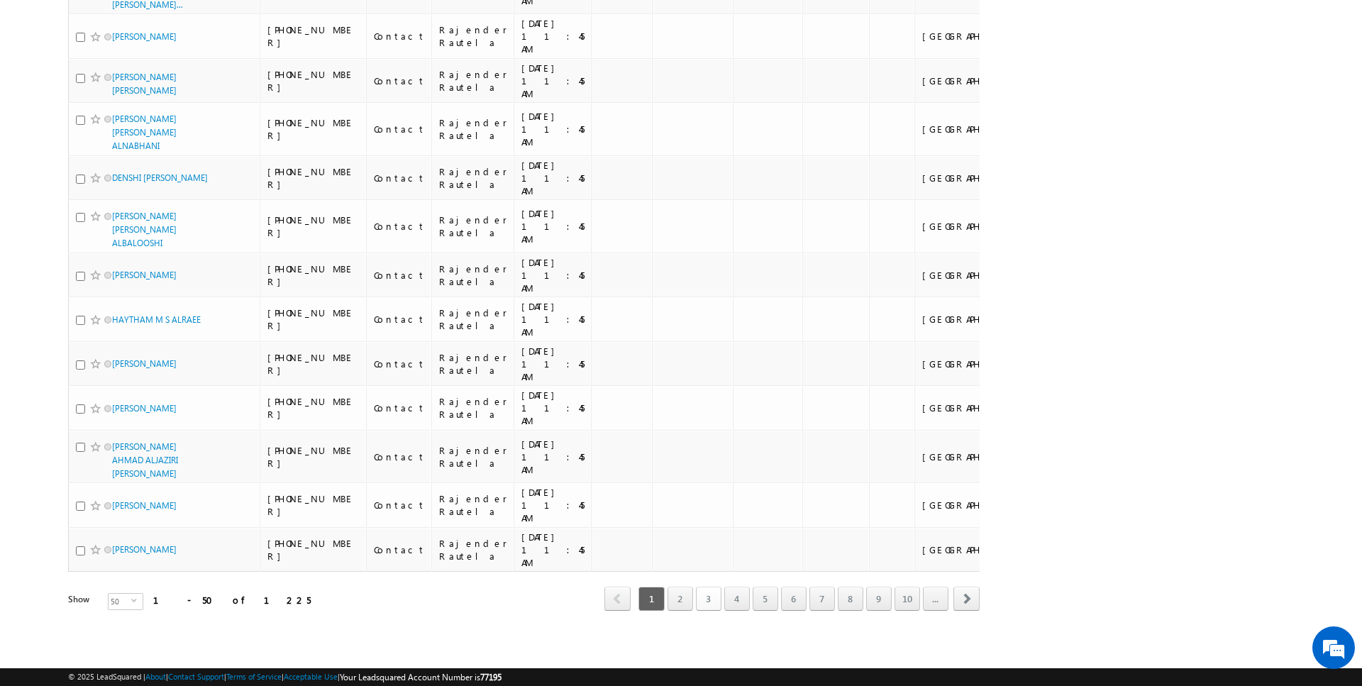
click at [708, 599] on link "3" at bounding box center [709, 599] width 26 height 24
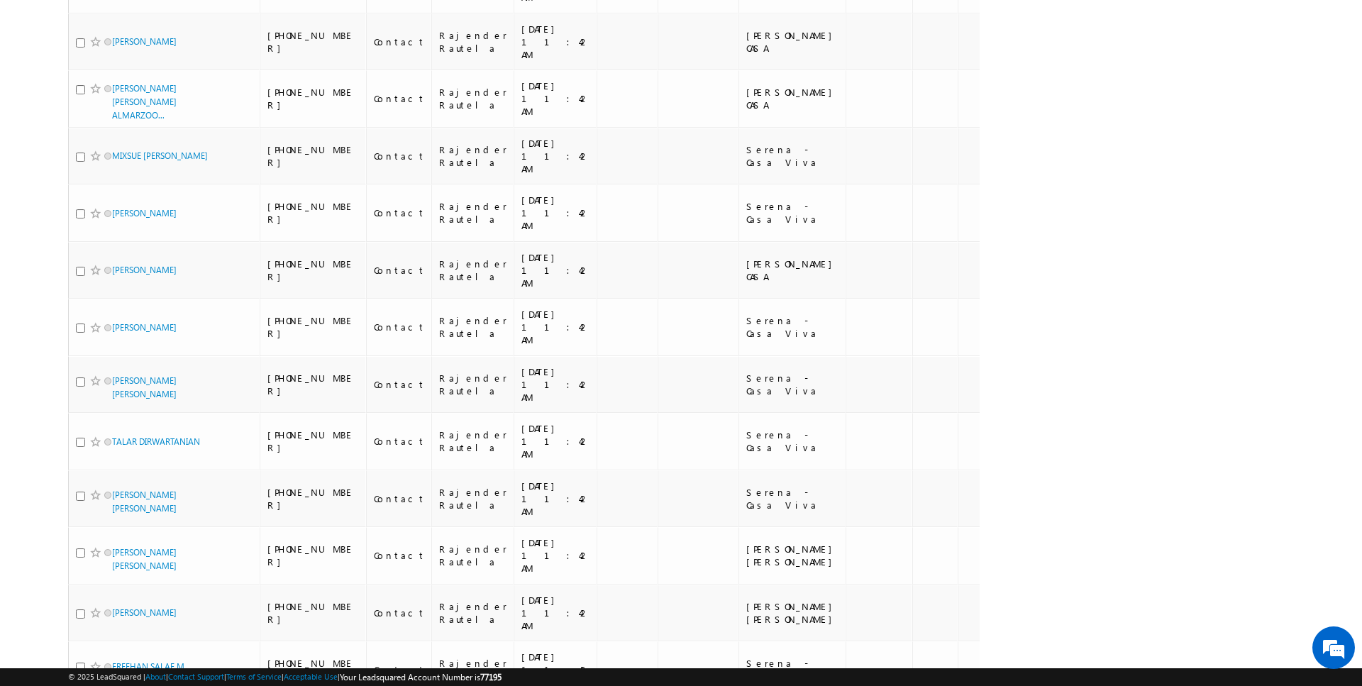
scroll to position [2174, 0]
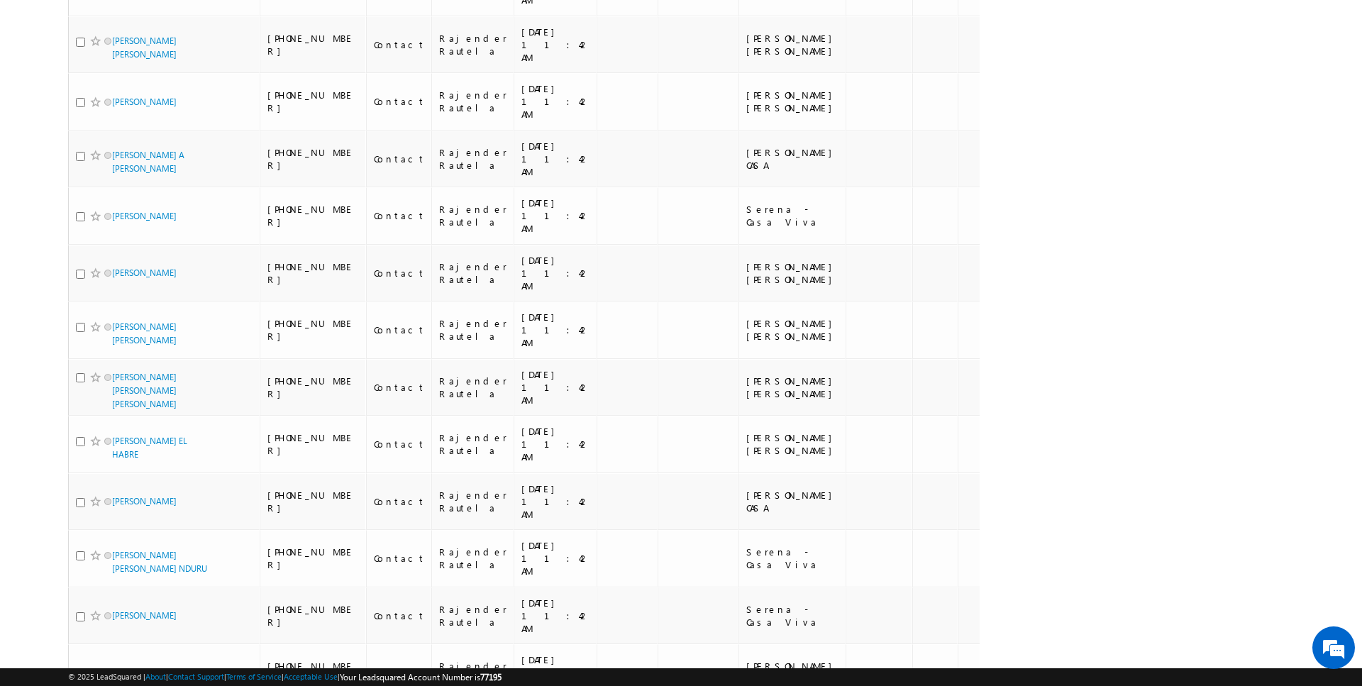
scroll to position [0, 0]
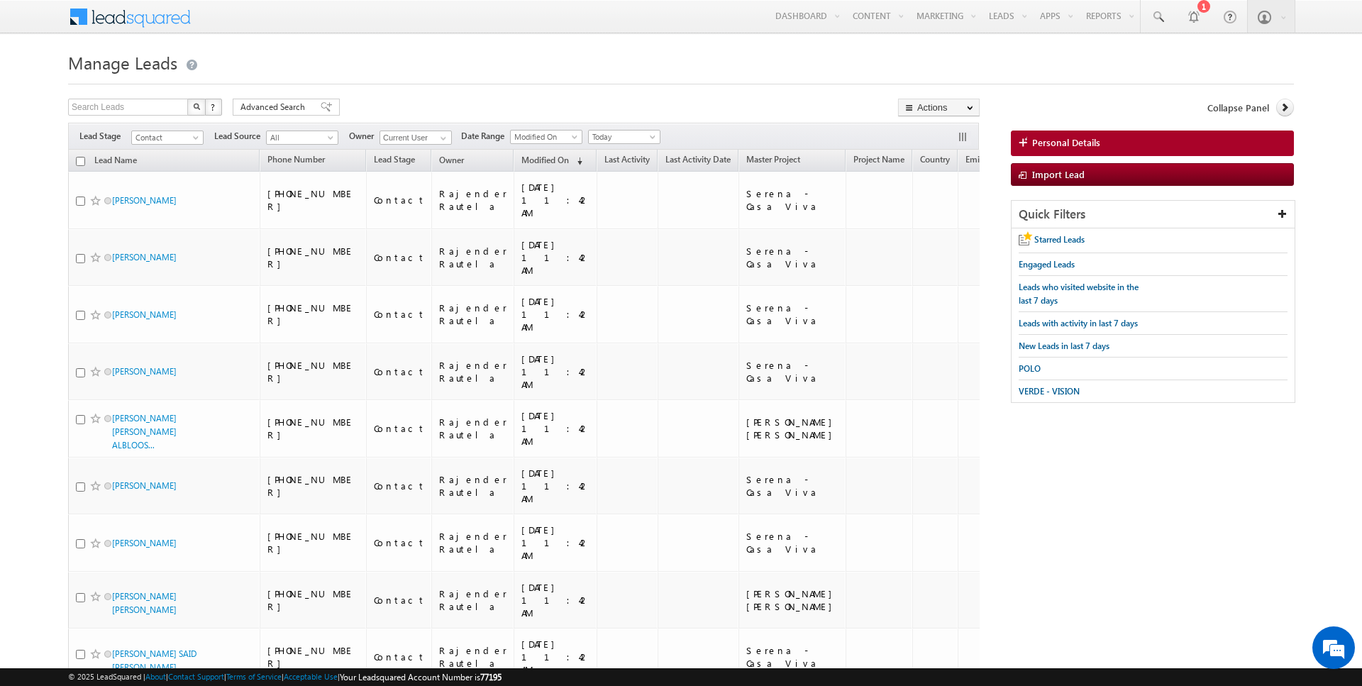
click at [79, 162] on input "checkbox" at bounding box center [80, 161] width 9 height 9
checkbox input "true"
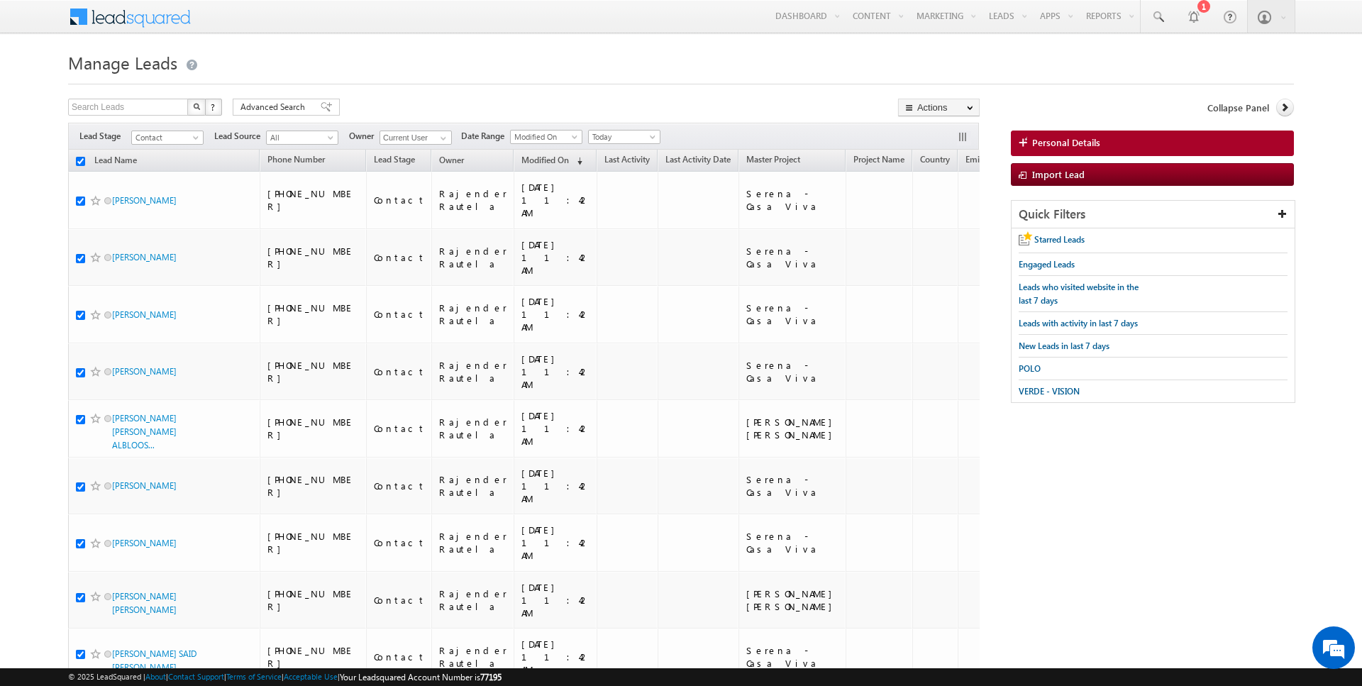
checkbox input "true"
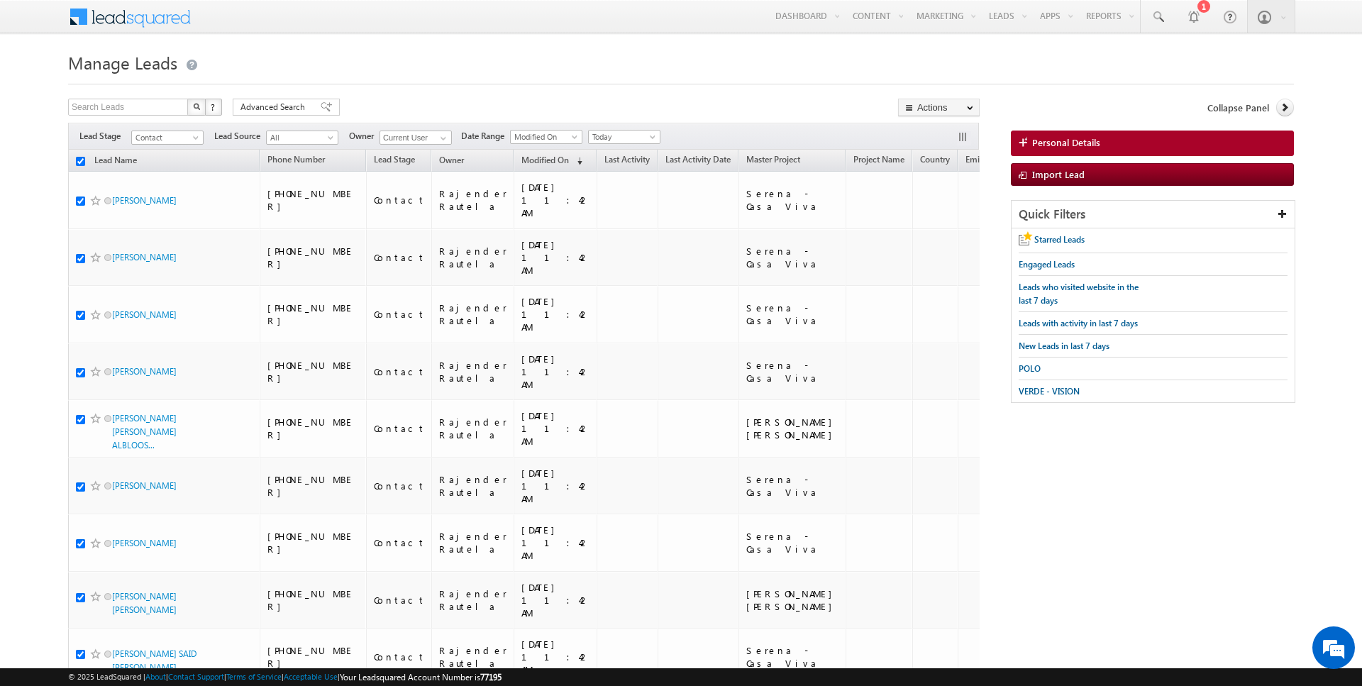
checkbox input "true"
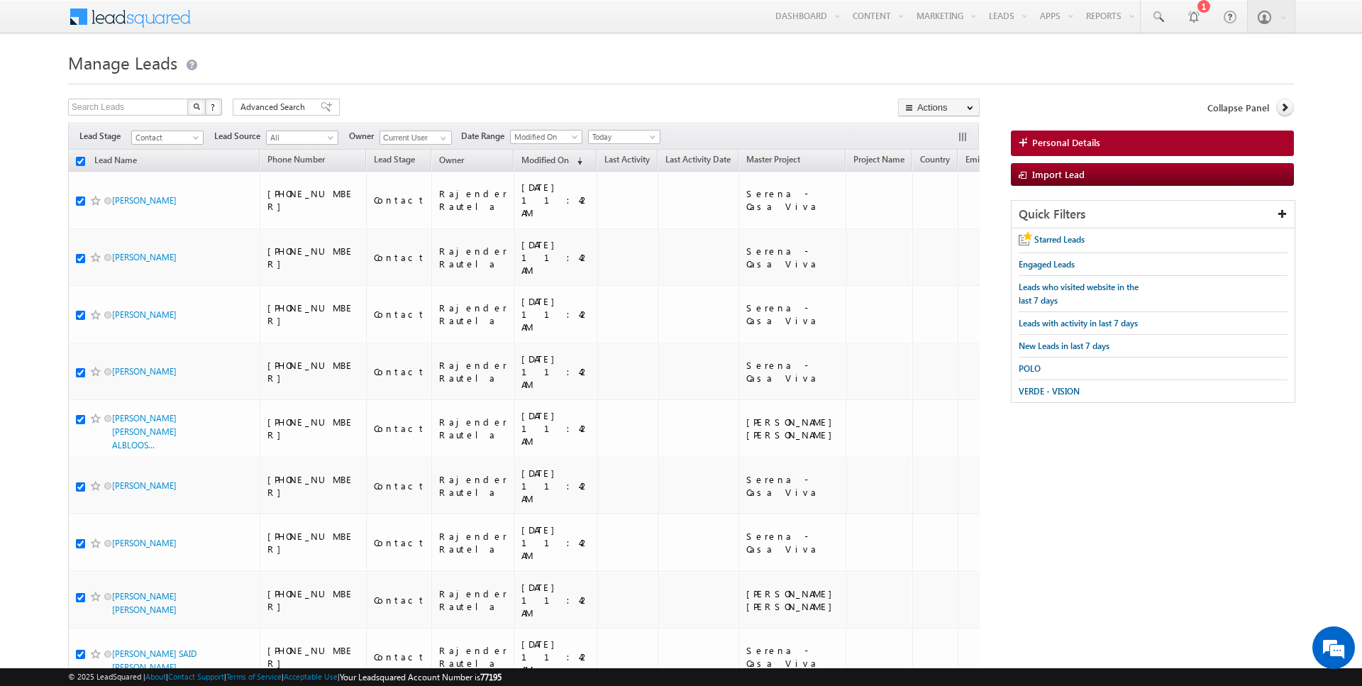
checkbox input "true"
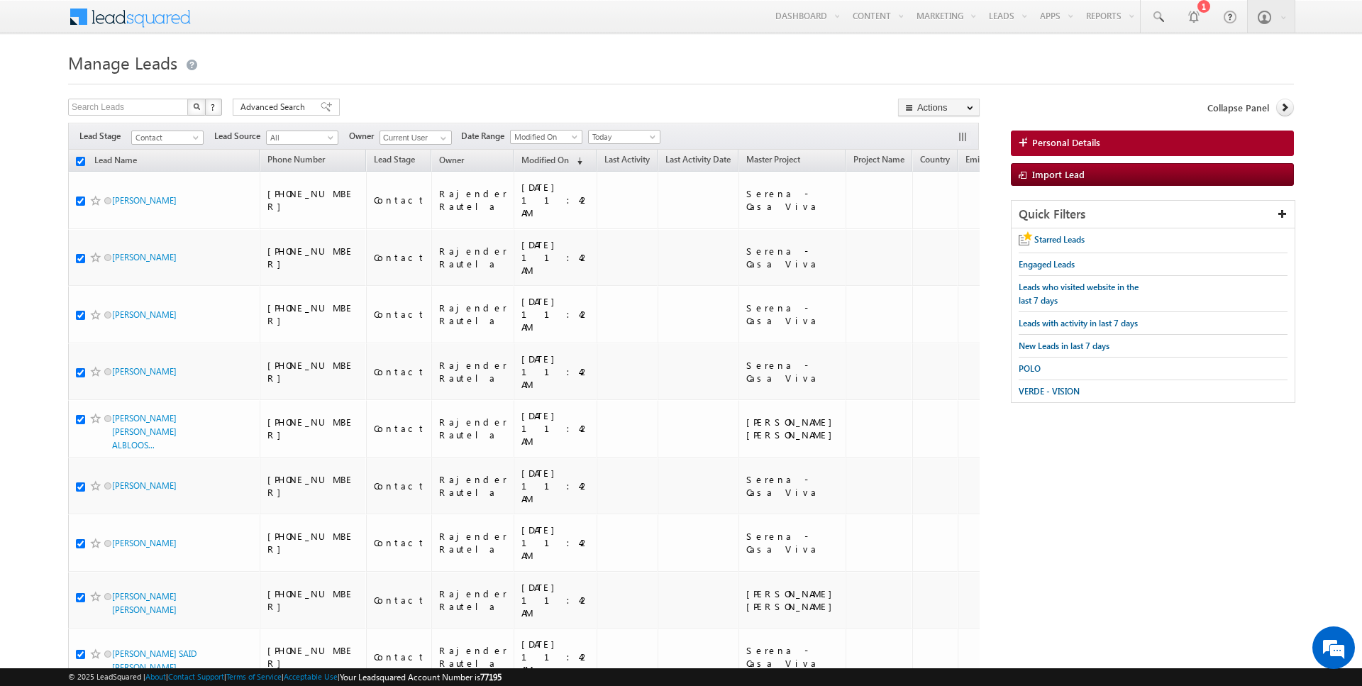
checkbox input "true"
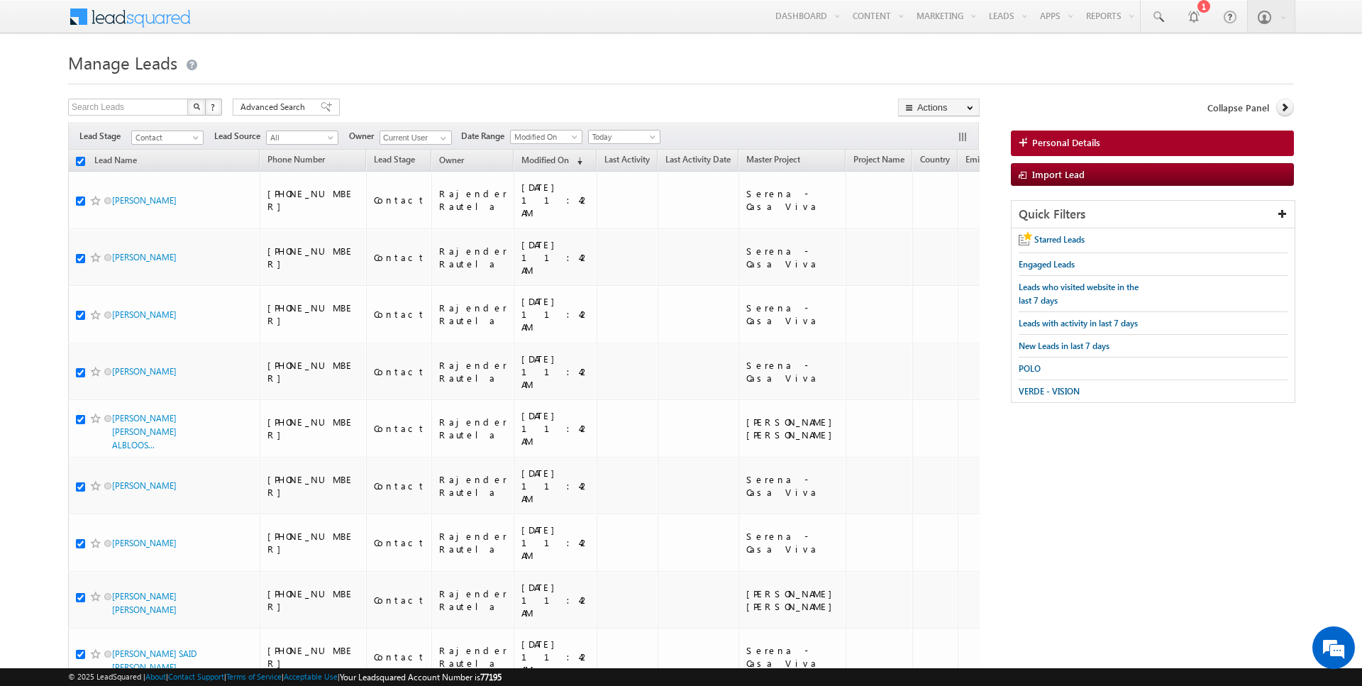
checkbox input "true"
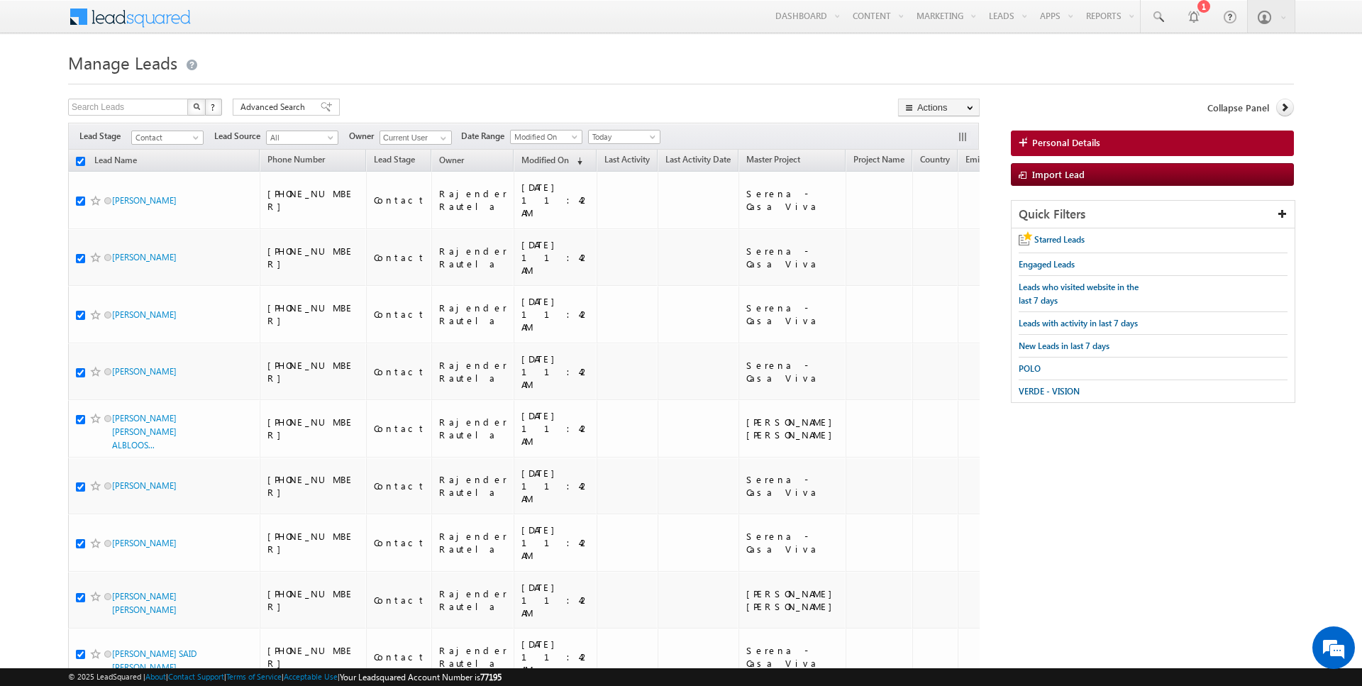
checkbox input "true"
click at [936, 228] on link "Change Owner" at bounding box center [939, 229] width 80 height 17
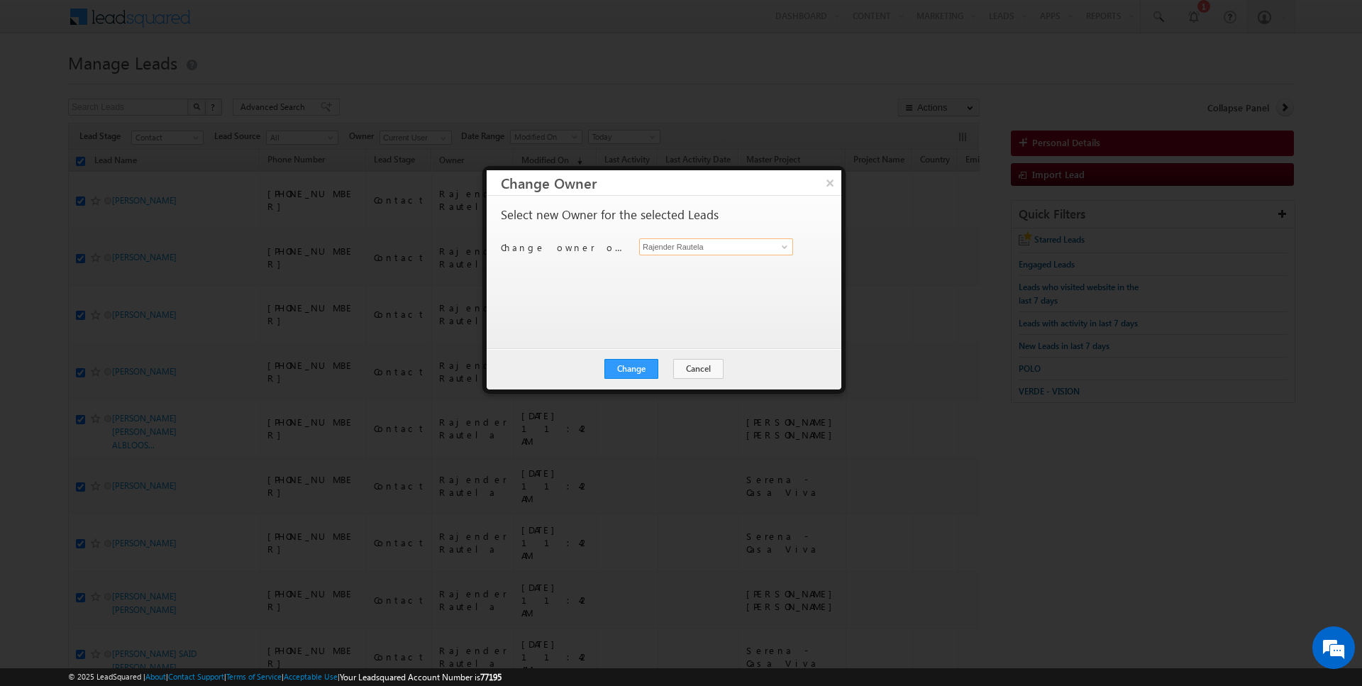
click at [726, 247] on input "Rajender Rautela" at bounding box center [716, 246] width 154 height 17
click at [621, 376] on button "Change" at bounding box center [631, 369] width 54 height 20
click at [660, 370] on button "Close" at bounding box center [665, 369] width 45 height 20
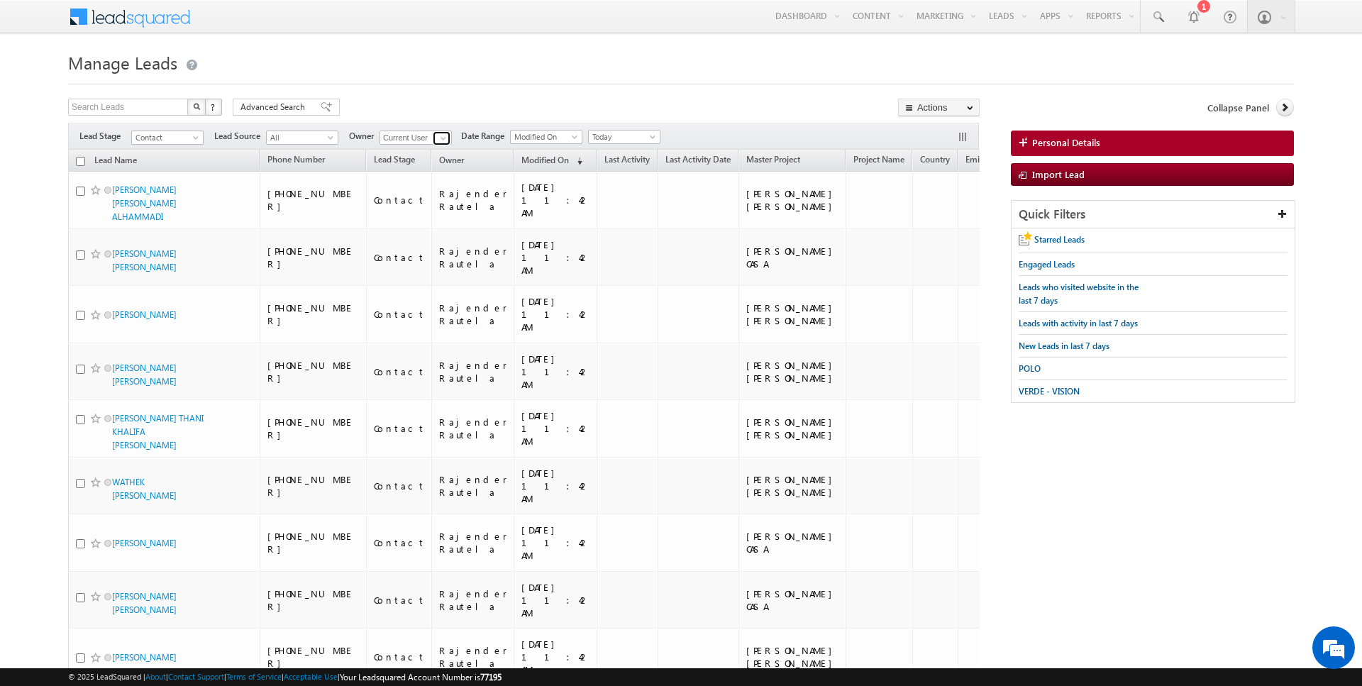
click at [443, 135] on span at bounding box center [443, 138] width 11 height 11
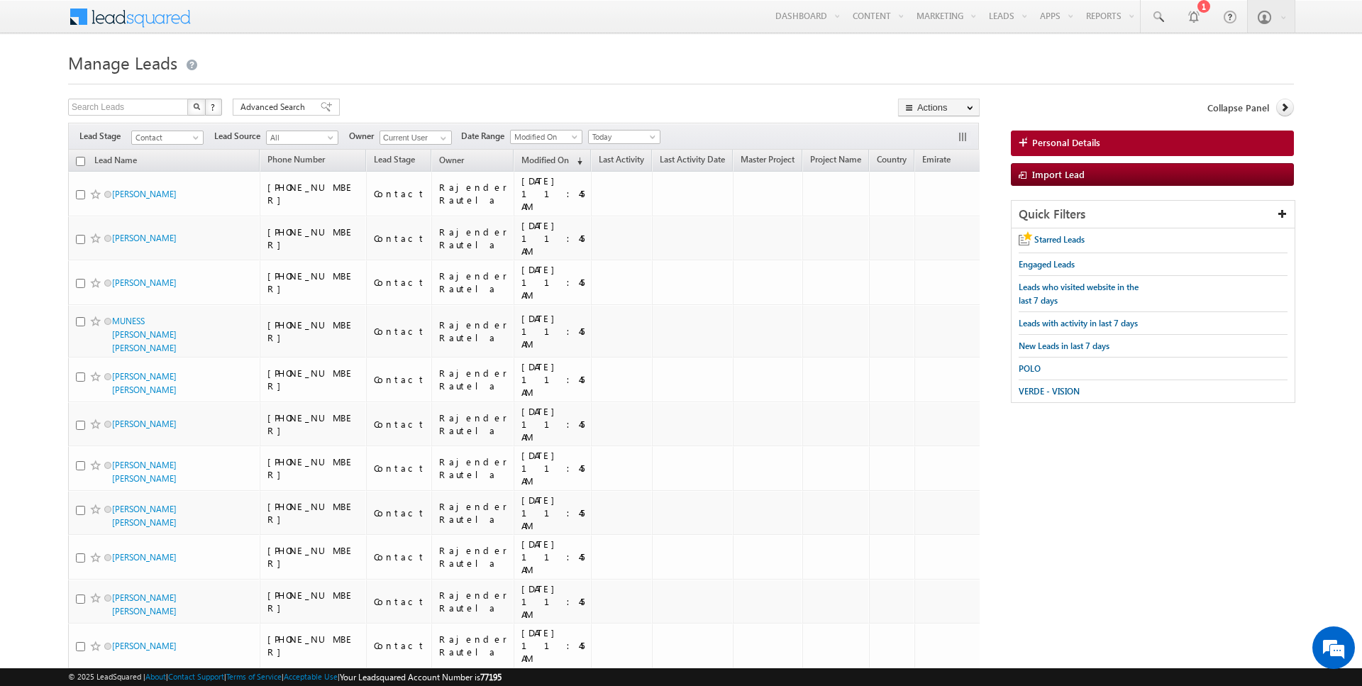
click at [79, 159] on input "checkbox" at bounding box center [80, 161] width 9 height 9
checkbox input "true"
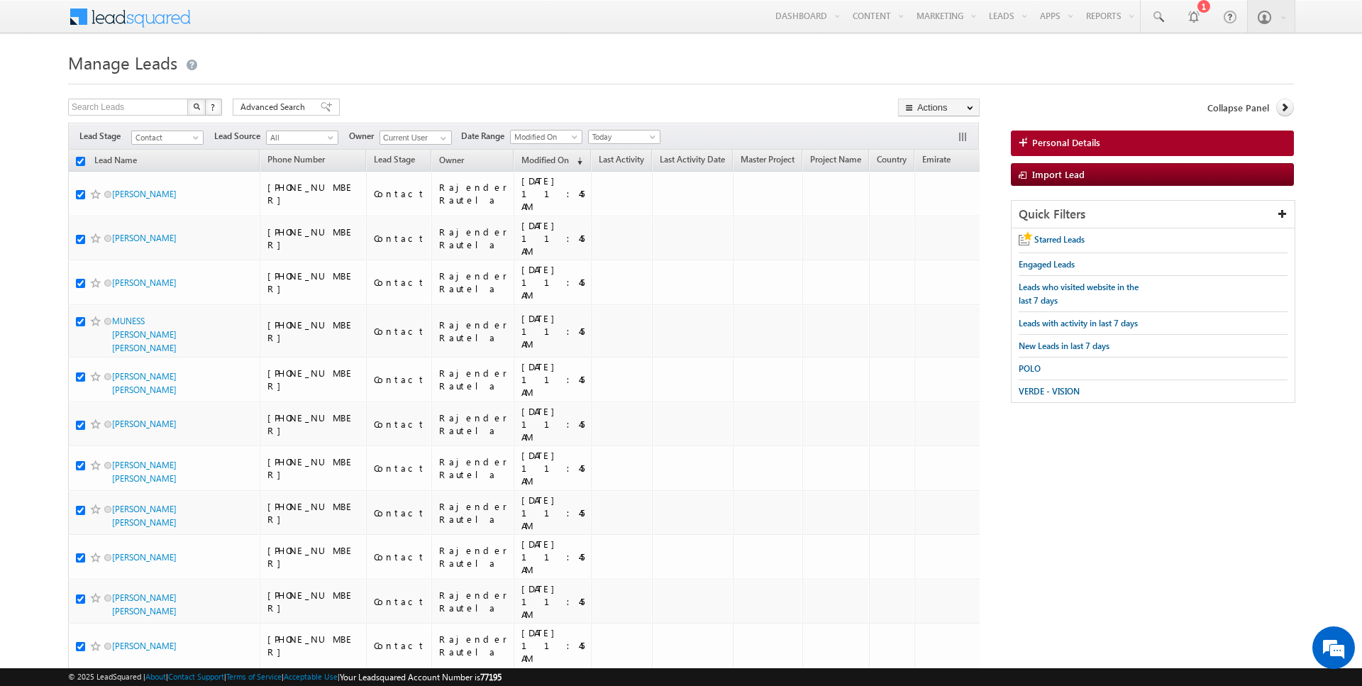
checkbox input "true"
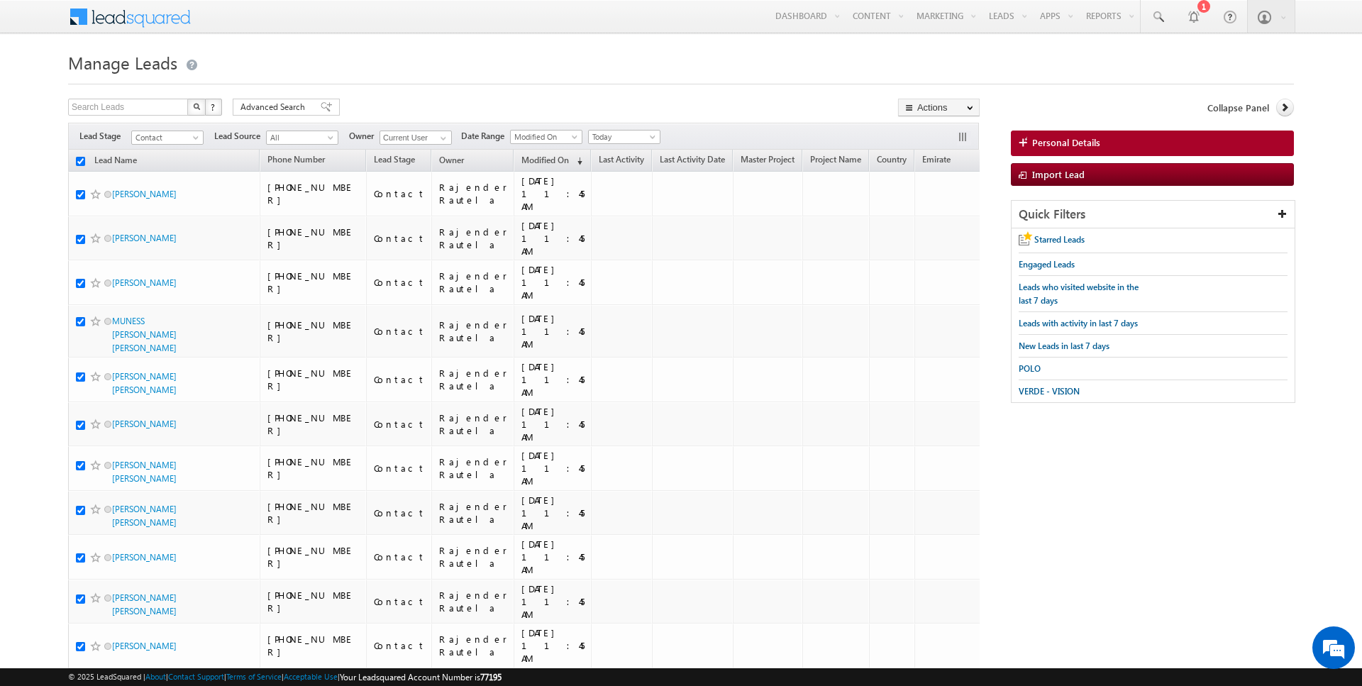
checkbox input "true"
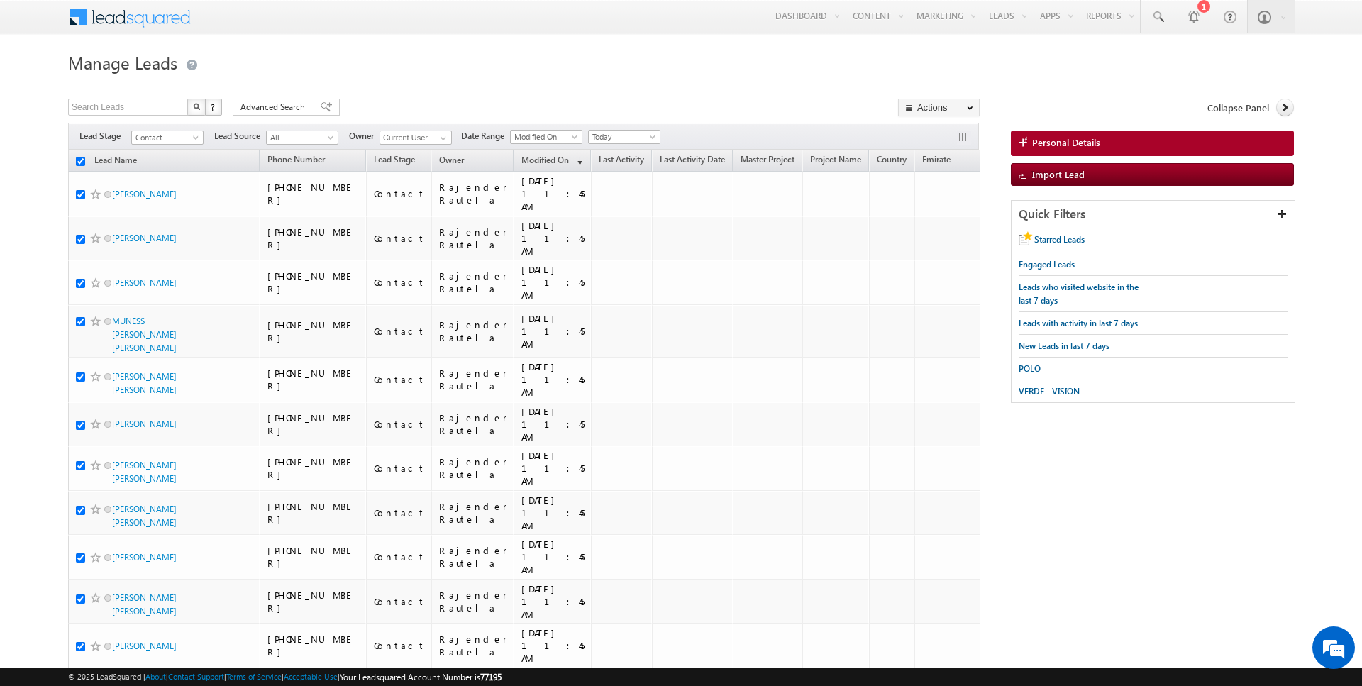
checkbox input "true"
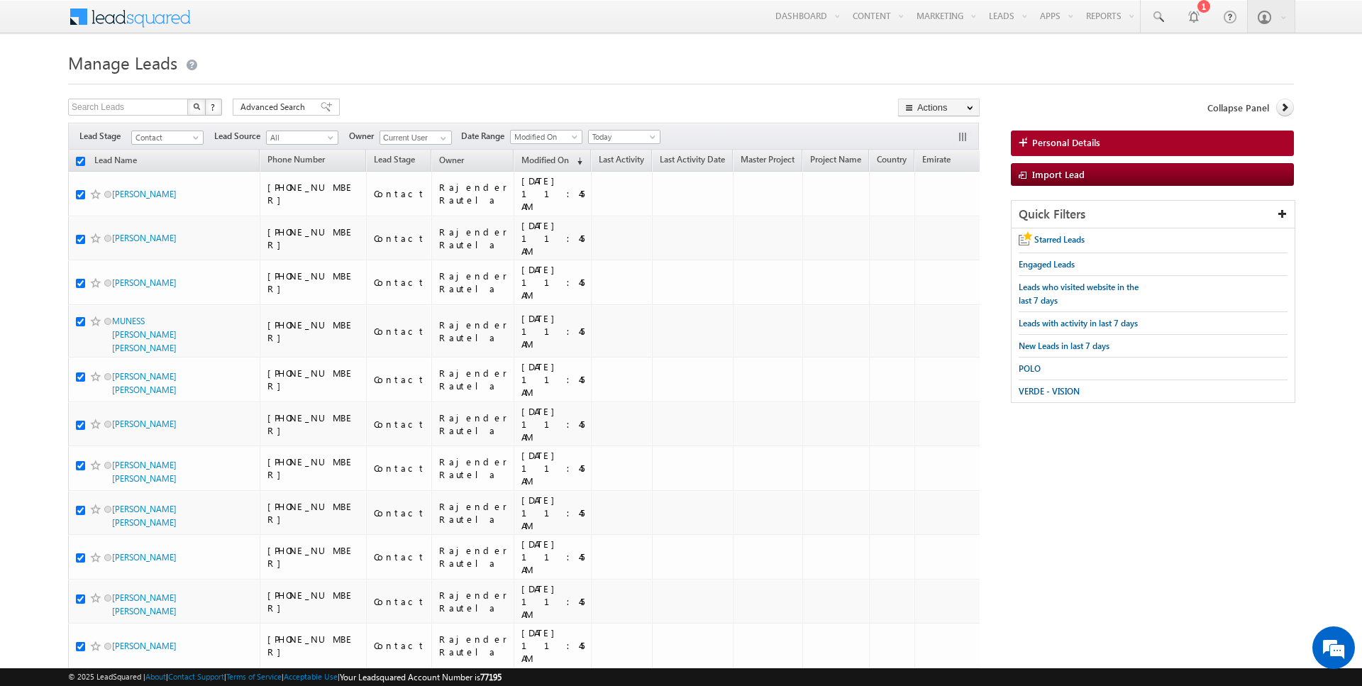
checkbox input "true"
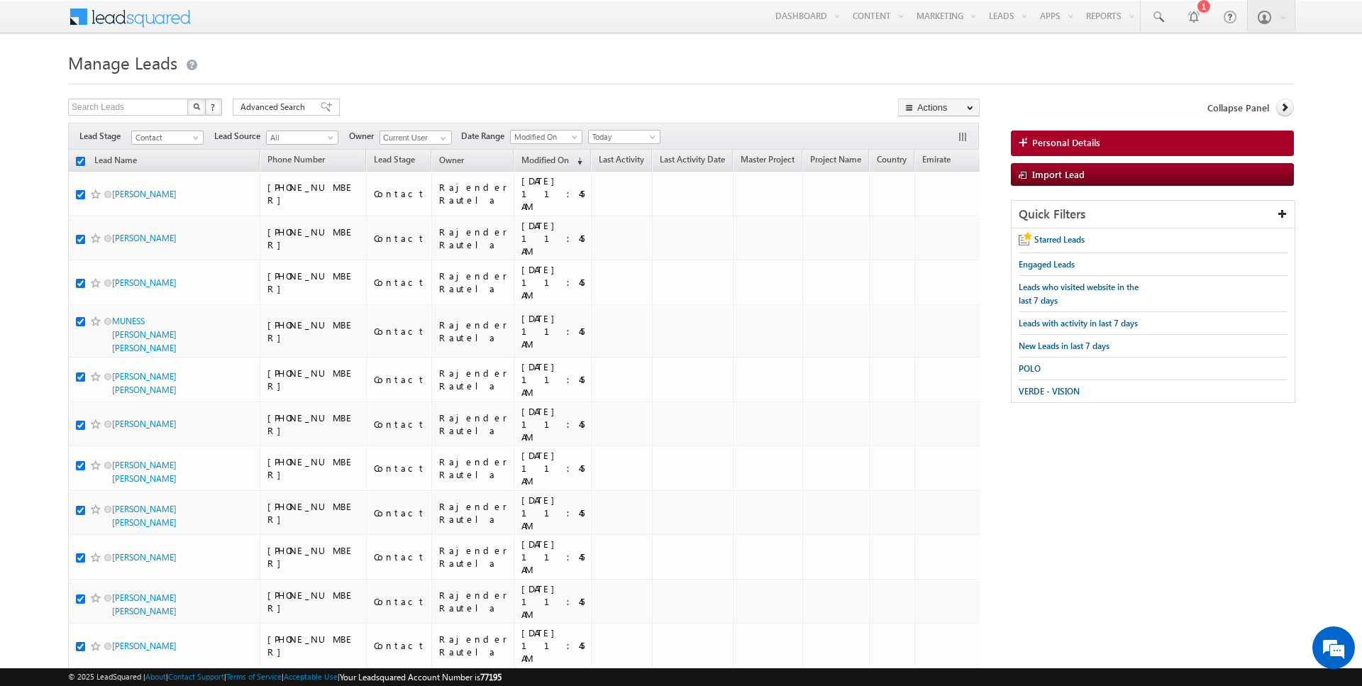
checkbox input "true"
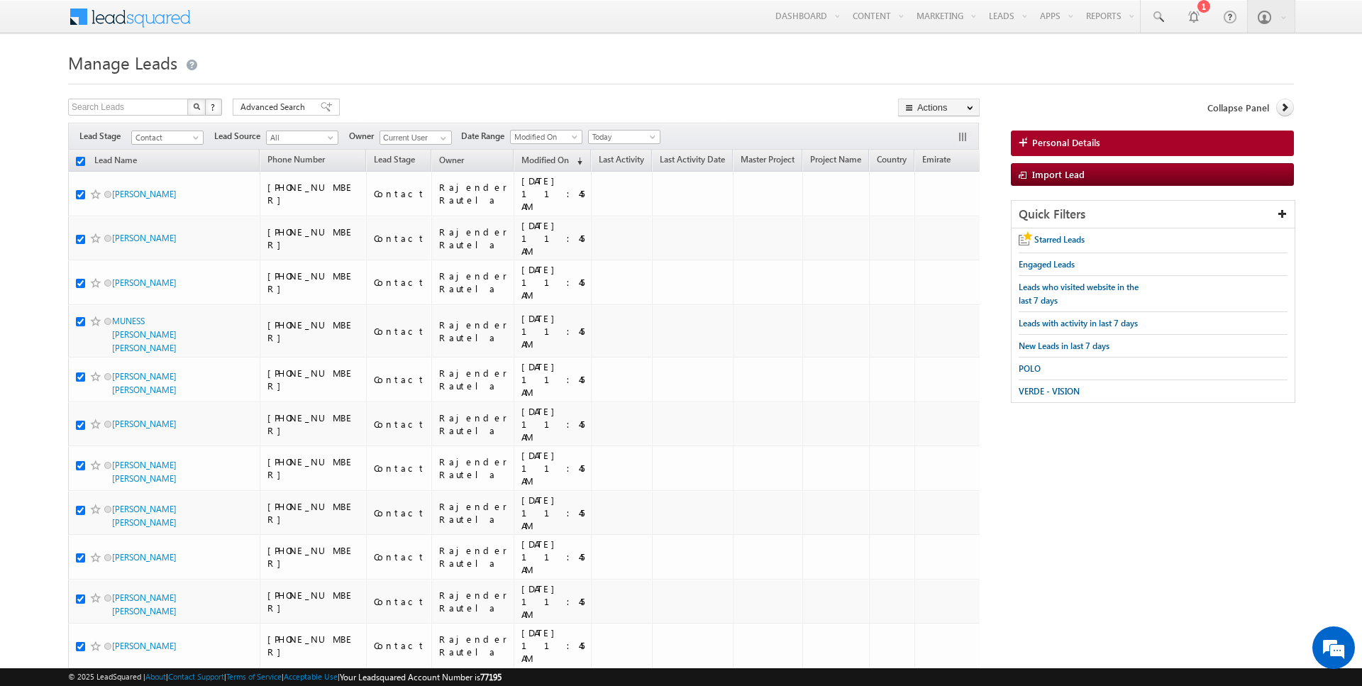
checkbox input "true"
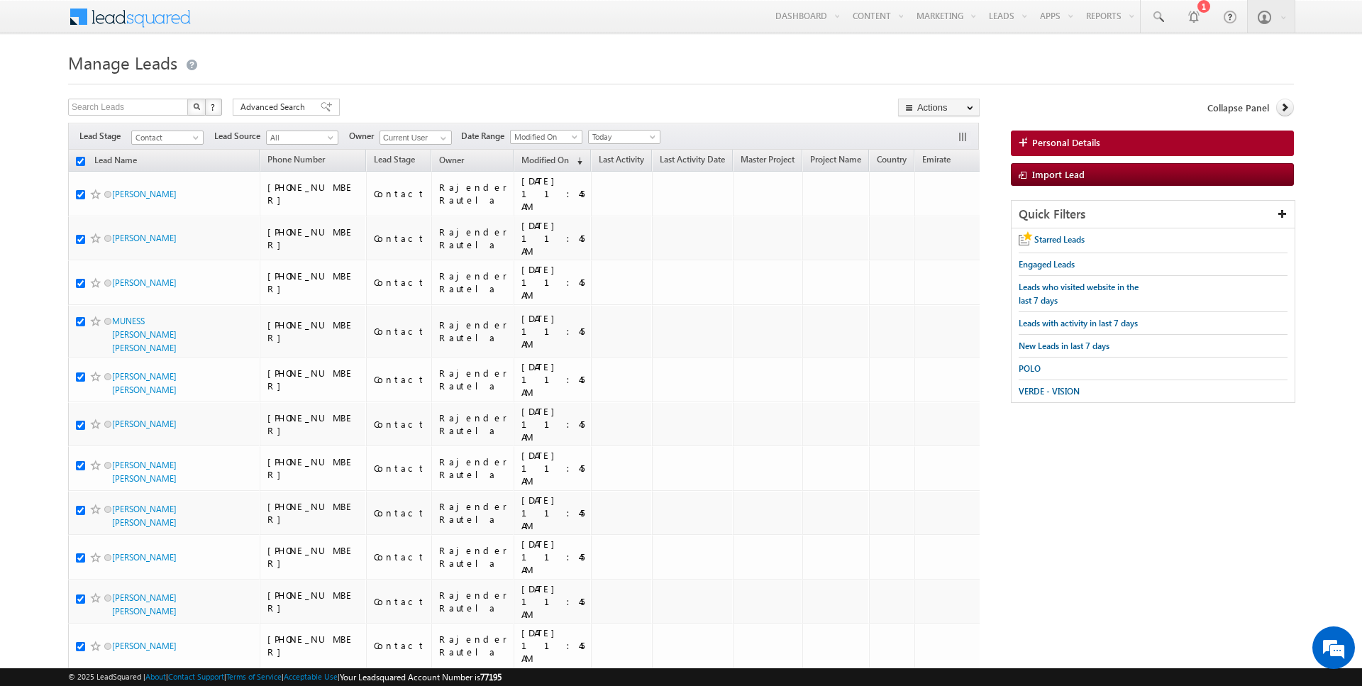
checkbox input "true"
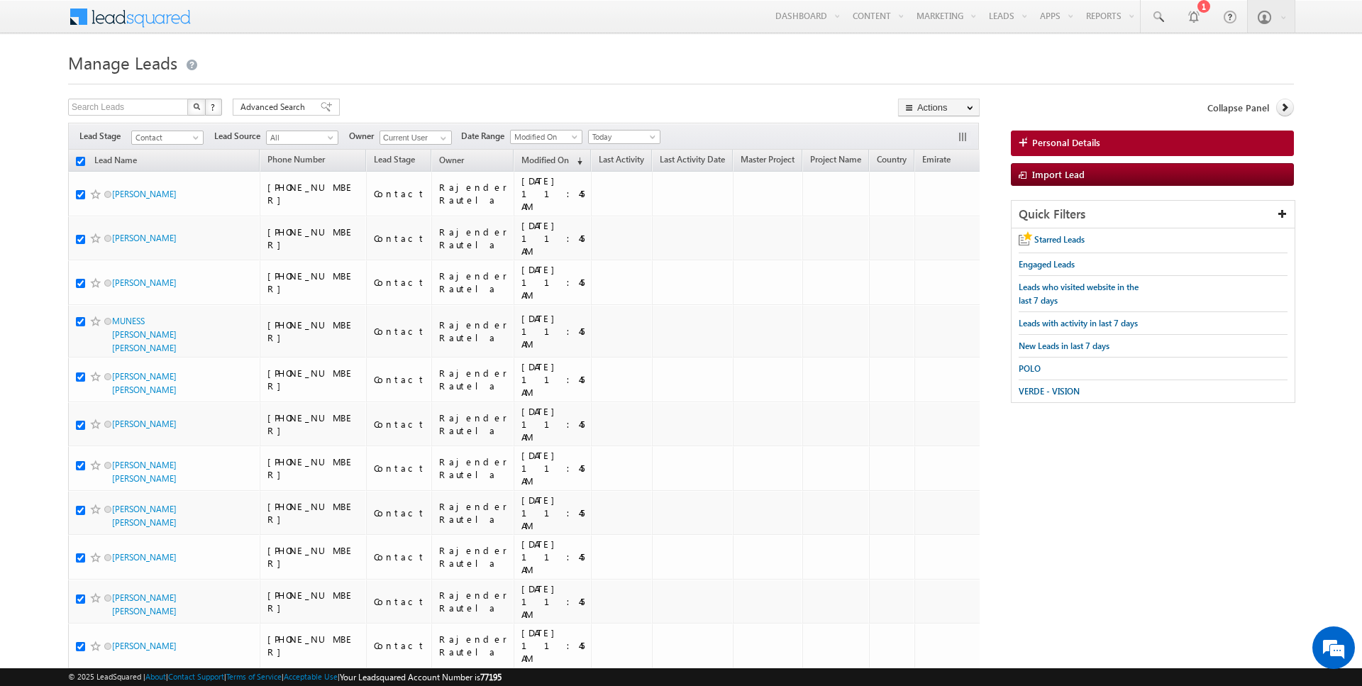
checkbox input "true"
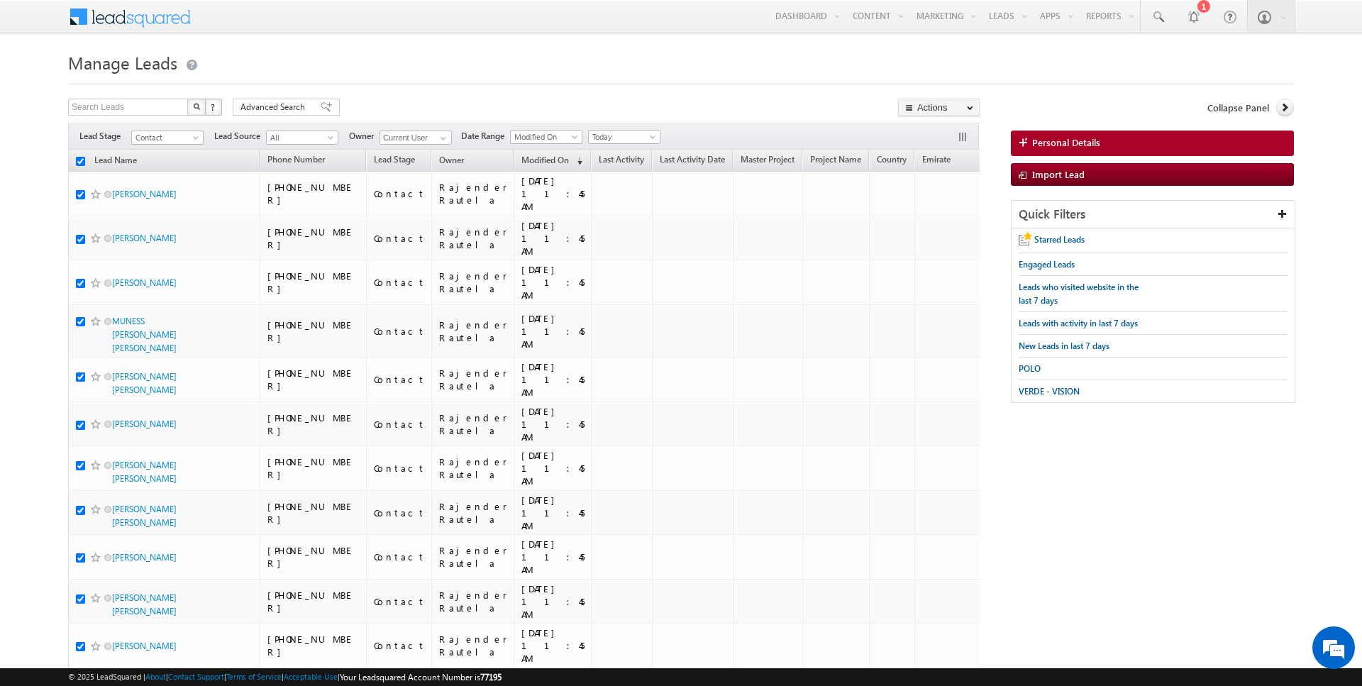
checkbox input "true"
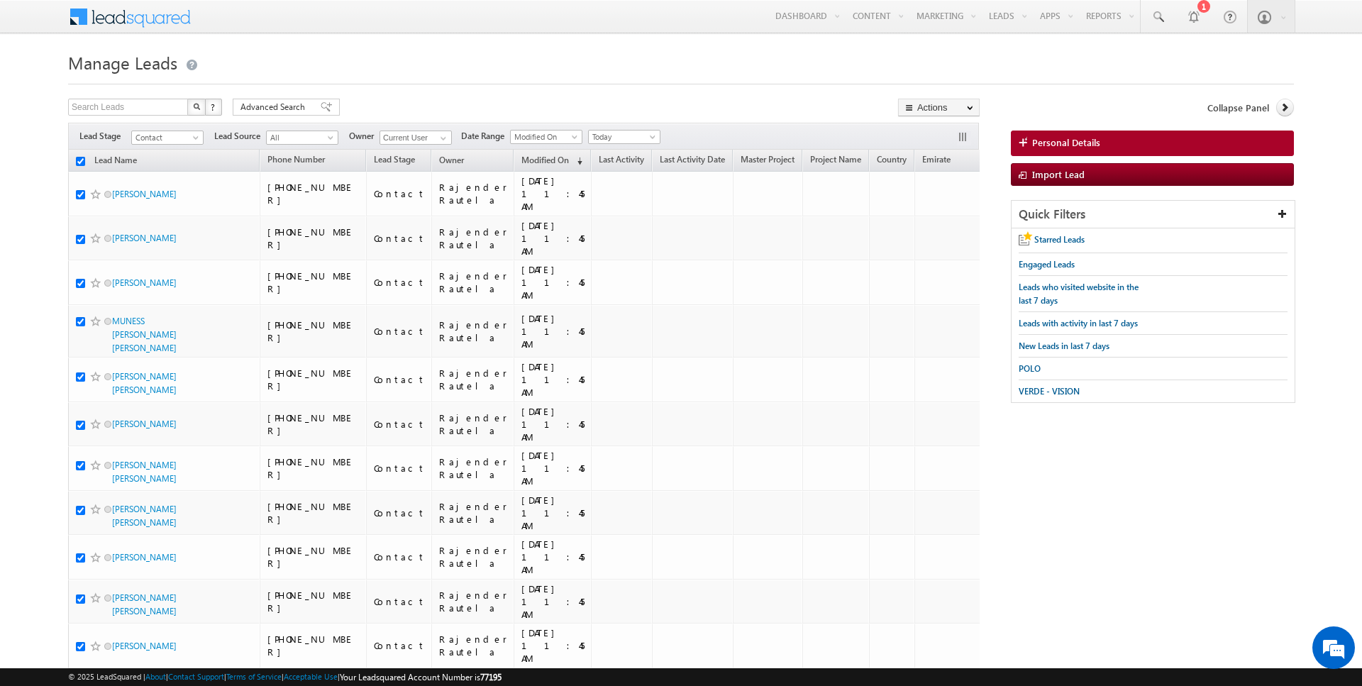
checkbox input "true"
click at [938, 230] on link "Change Owner" at bounding box center [939, 229] width 80 height 17
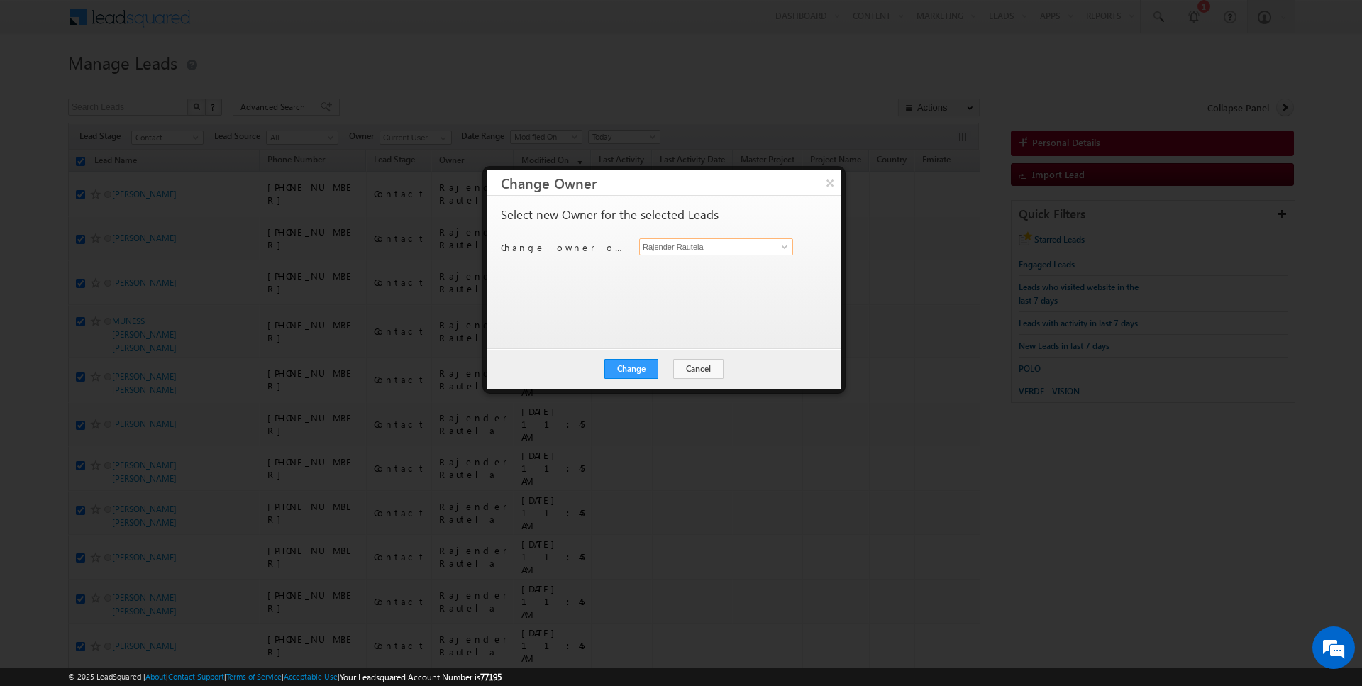
click at [743, 248] on input "Rajender Rautela" at bounding box center [716, 246] width 154 height 17
type input "kart"
click at [699, 355] on link "Kartik Sharma kartik.sharma@indglobal.ae" at bounding box center [716, 366] width 154 height 27
type input "[DATE][PERSON_NAME]"
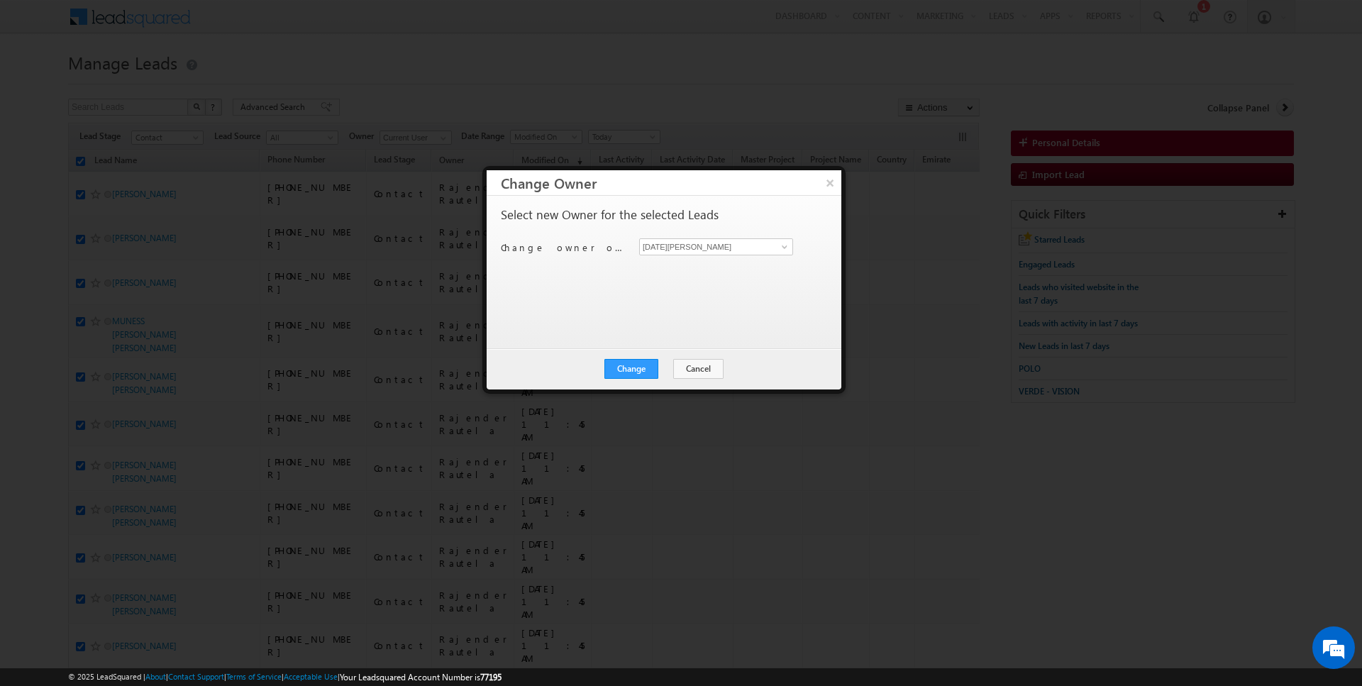
click at [721, 374] on div "Change Cancel Close" at bounding box center [664, 368] width 355 height 41
click at [699, 372] on button "Cancel" at bounding box center [698, 369] width 50 height 20
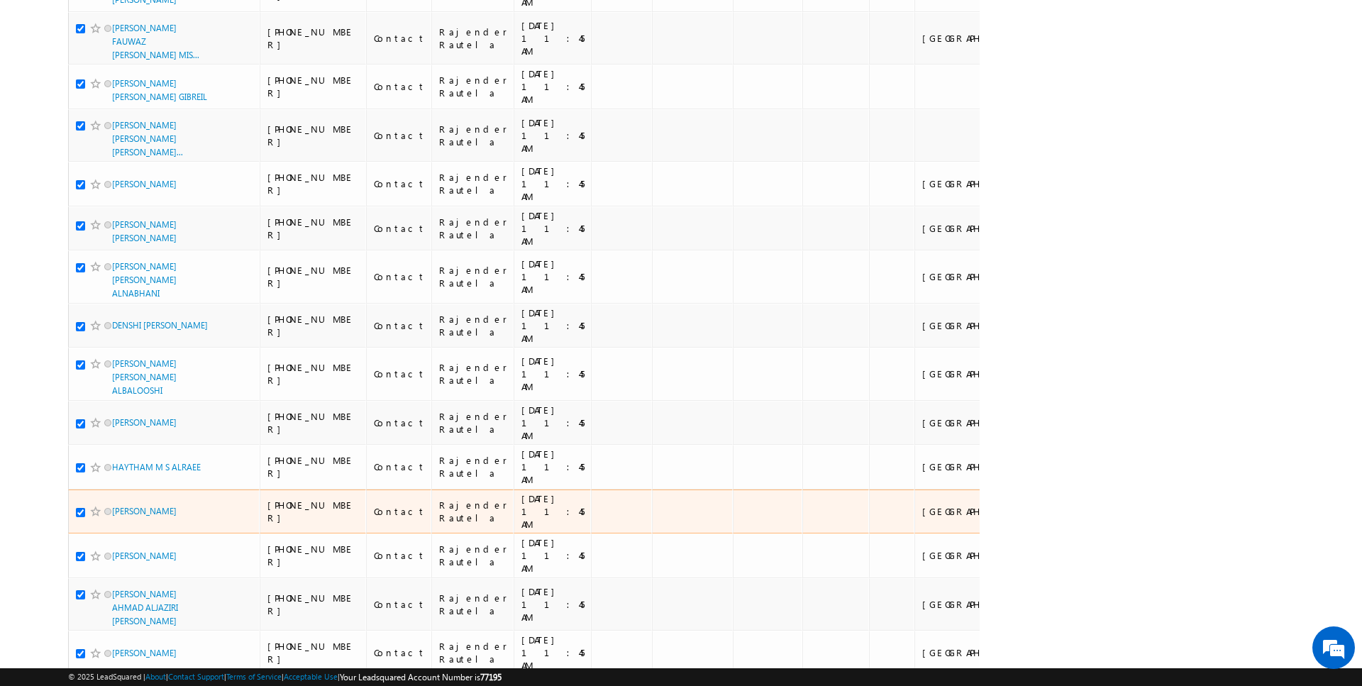
scroll to position [1969, 0]
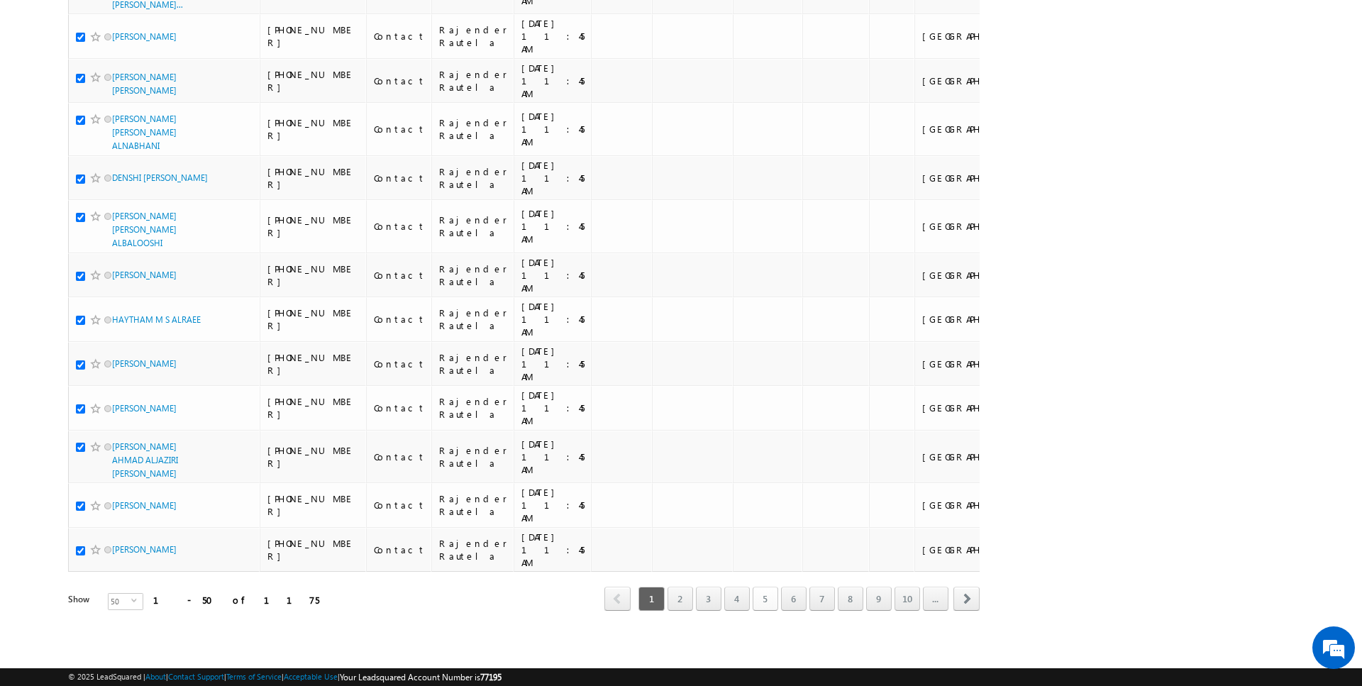
click at [756, 602] on link "5" at bounding box center [766, 599] width 26 height 24
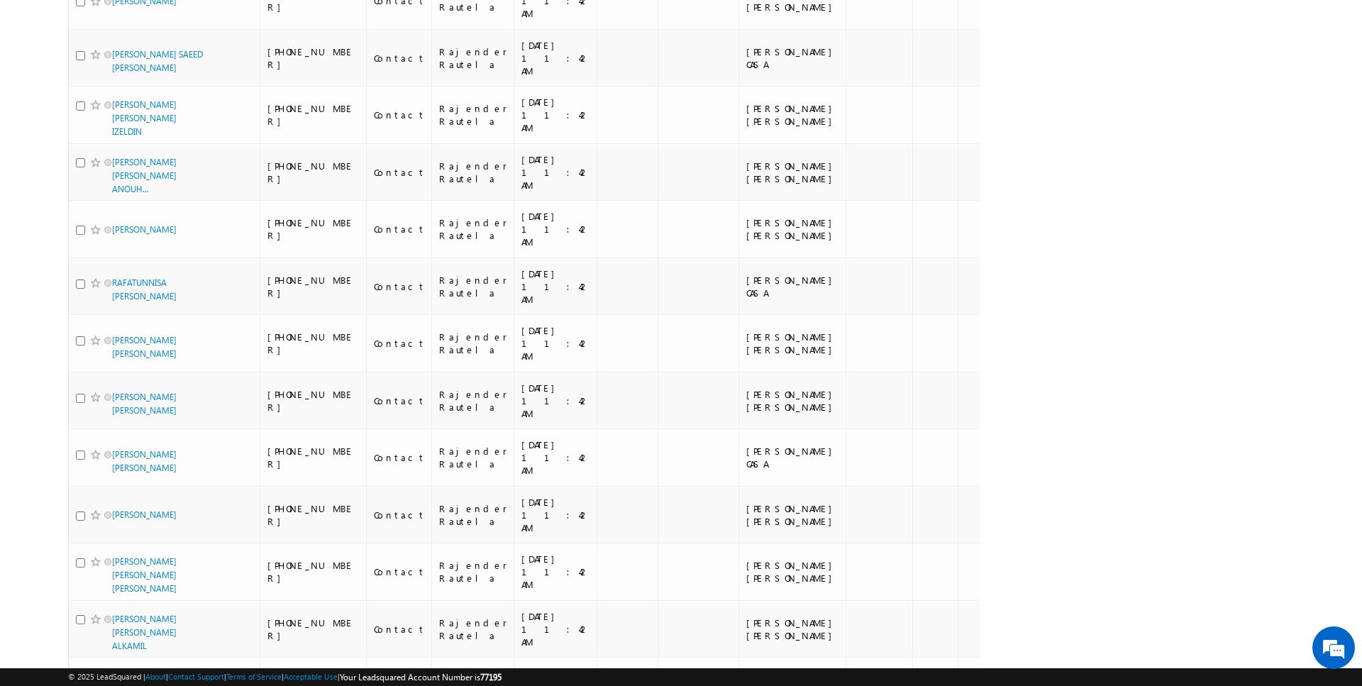
scroll to position [0, 0]
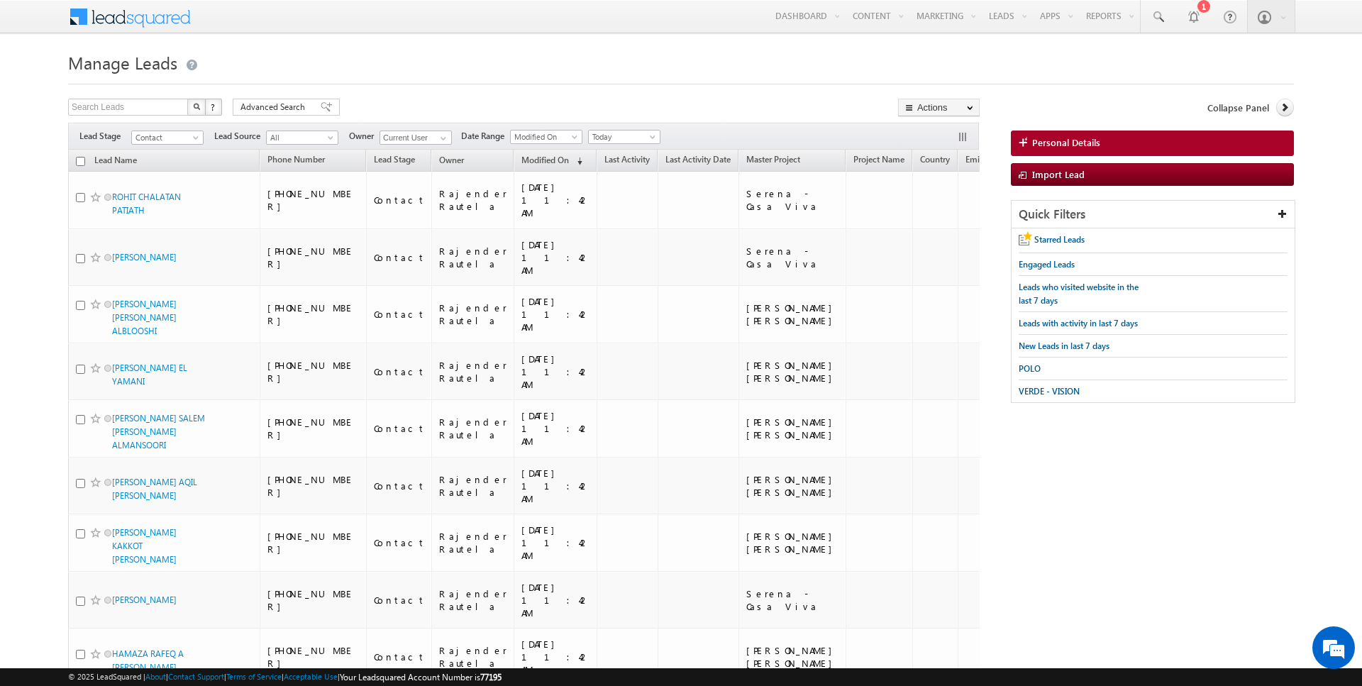
click at [81, 162] on input "checkbox" at bounding box center [80, 161] width 9 height 9
checkbox input "true"
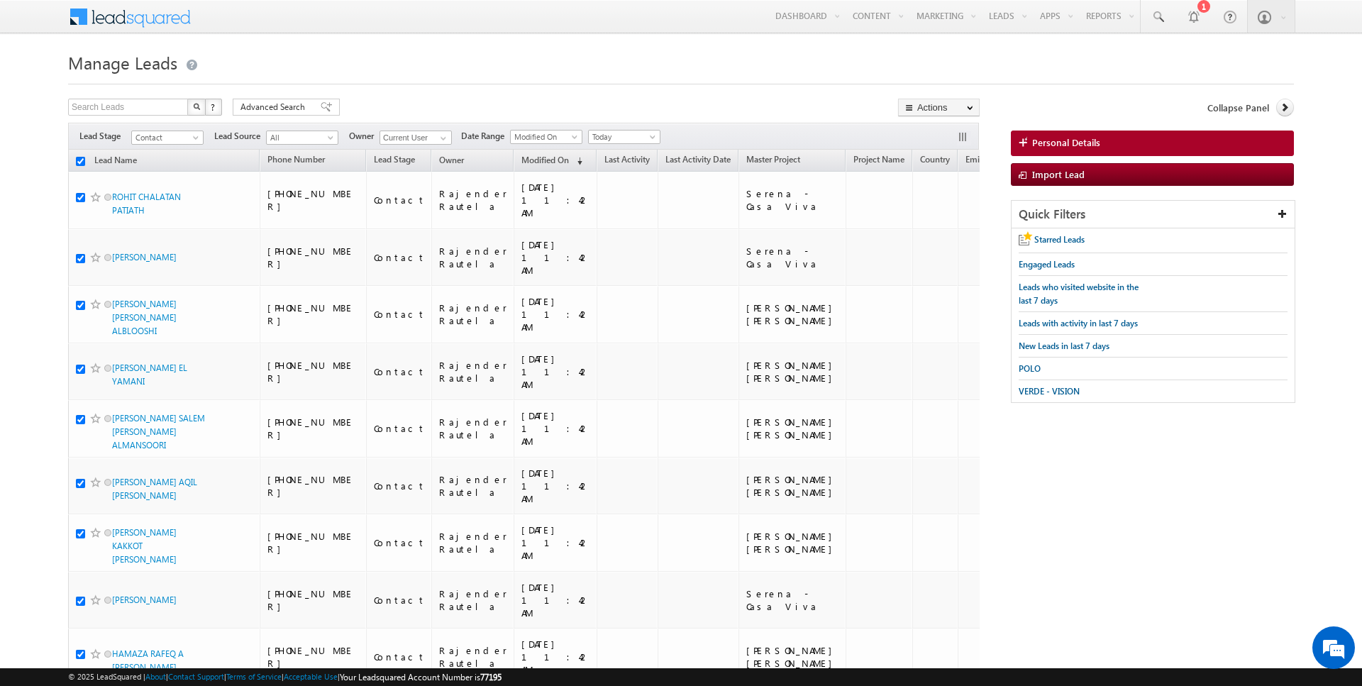
checkbox input "true"
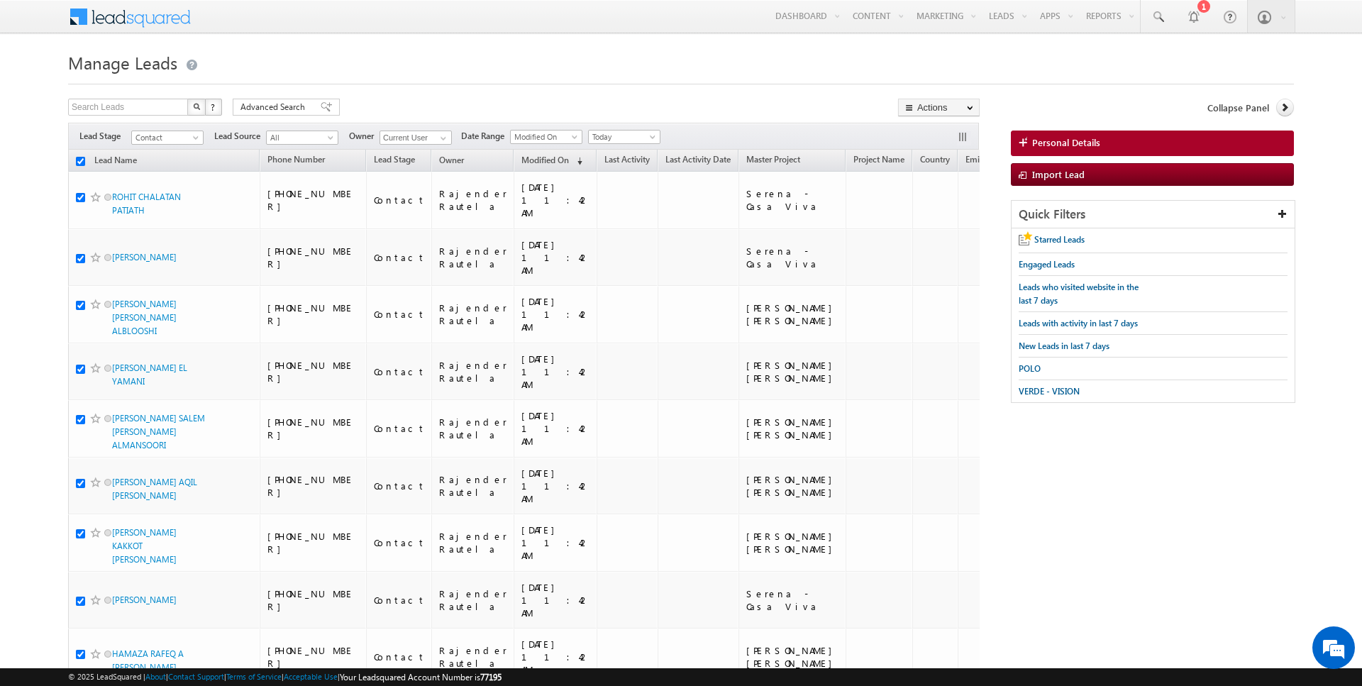
checkbox input "true"
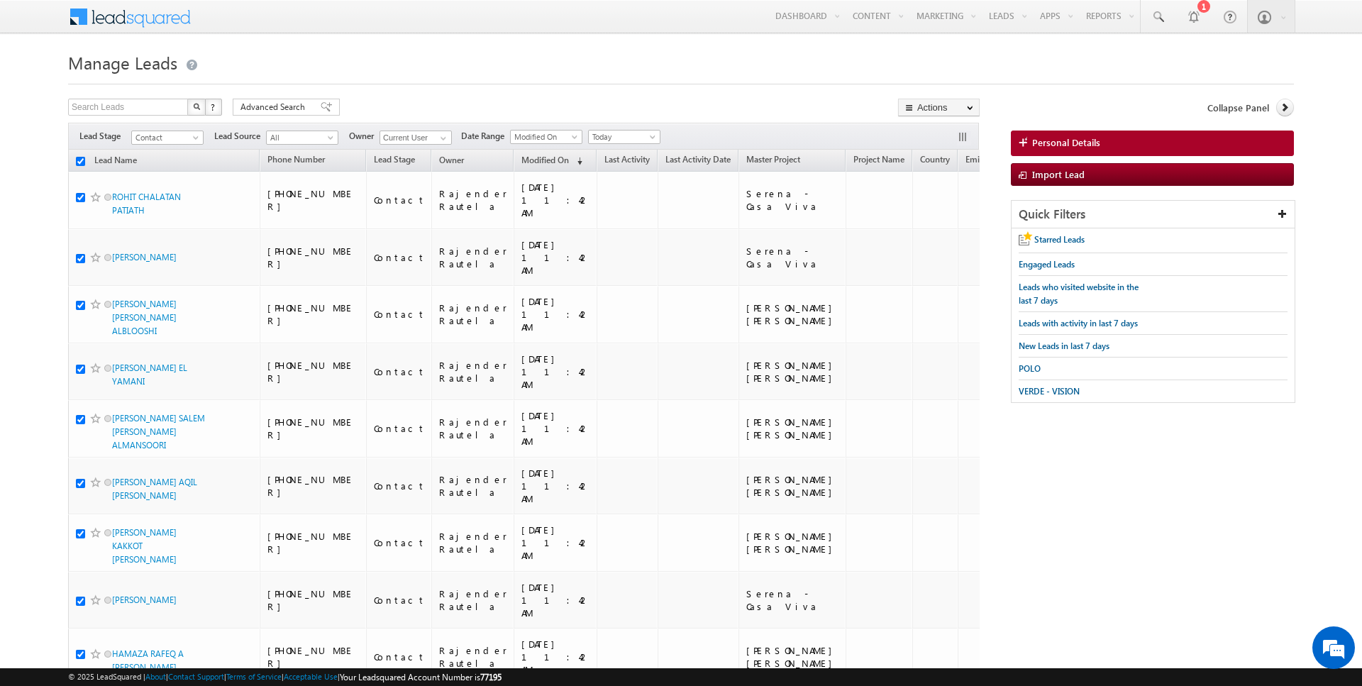
checkbox input "true"
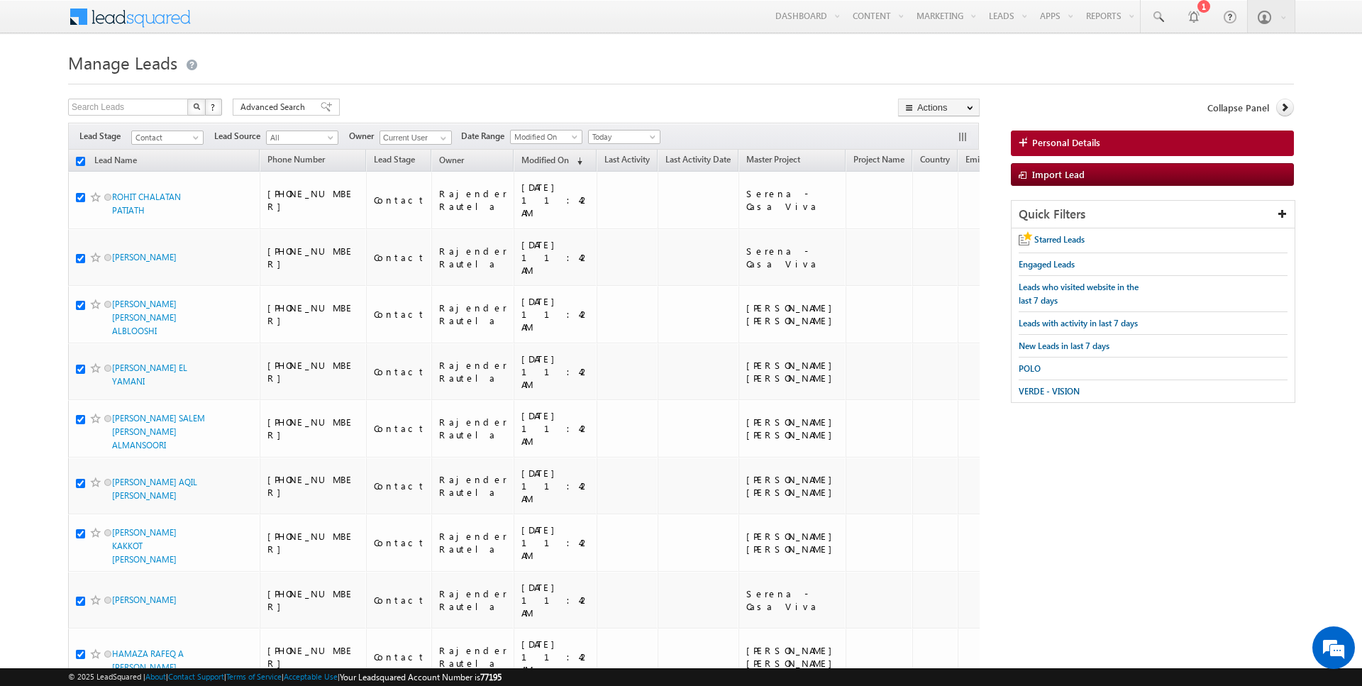
checkbox input "true"
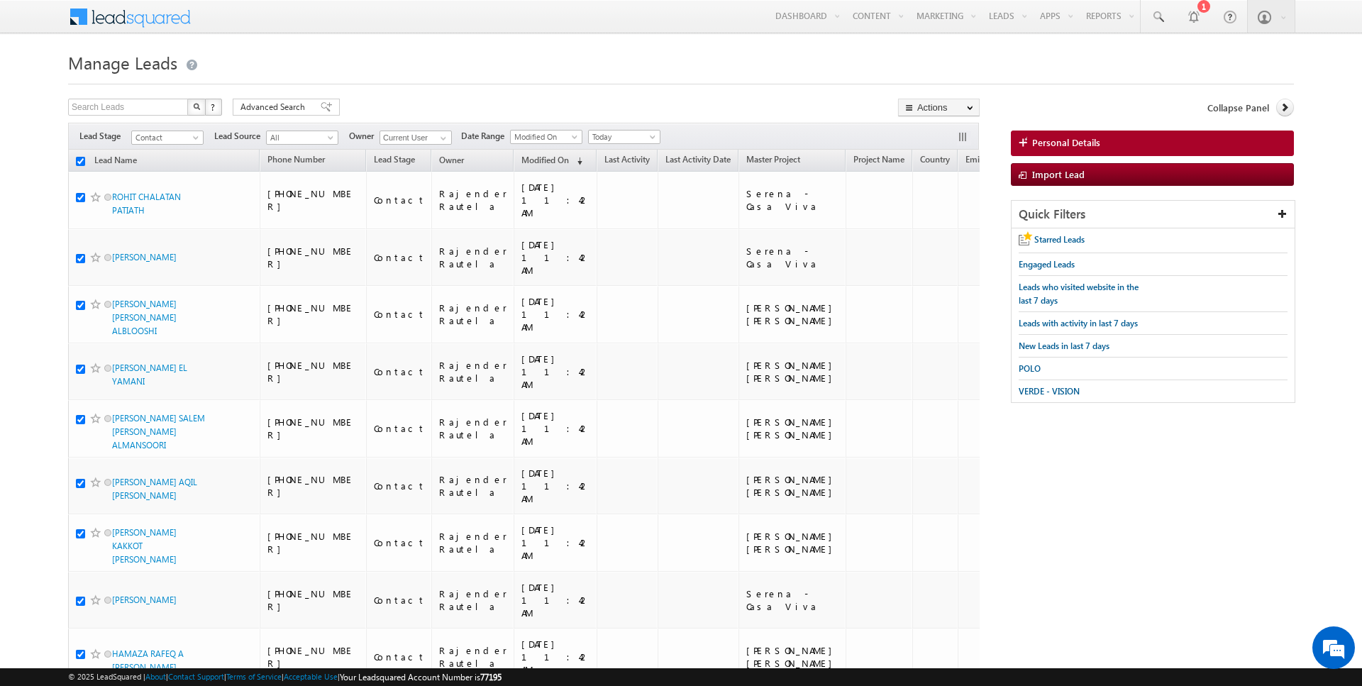
checkbox input "true"
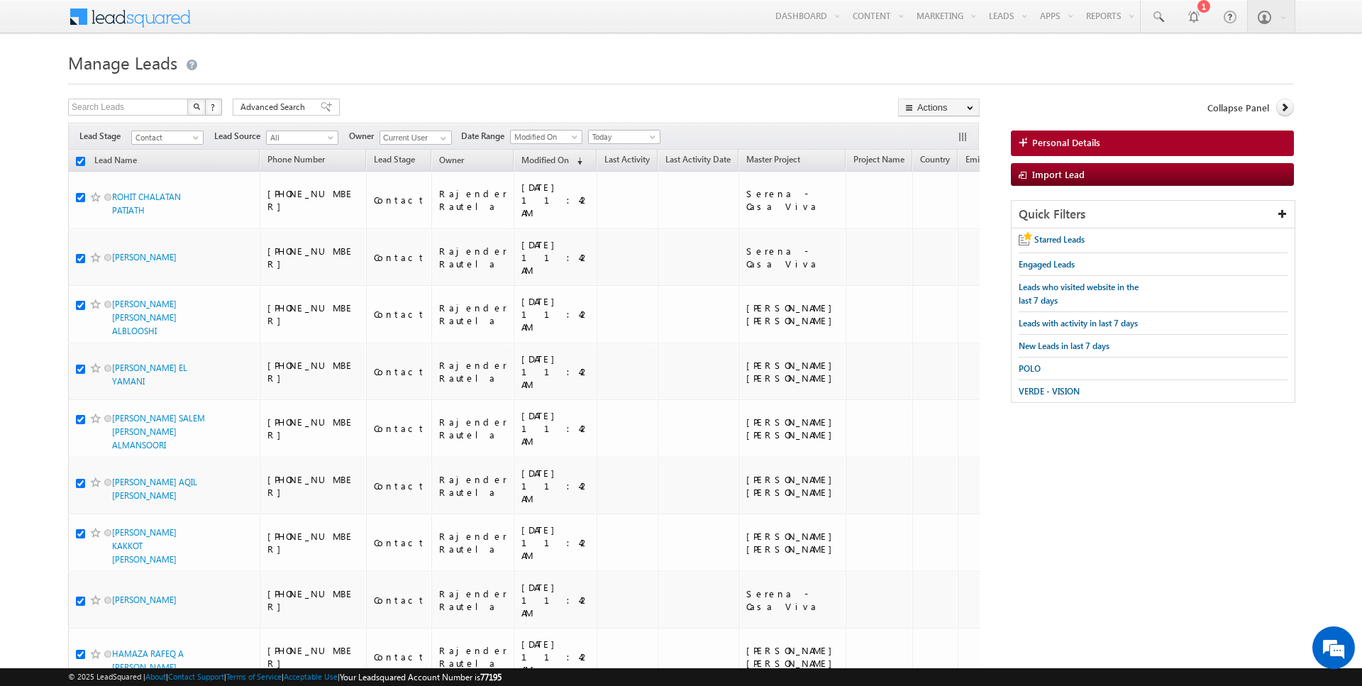
checkbox input "true"
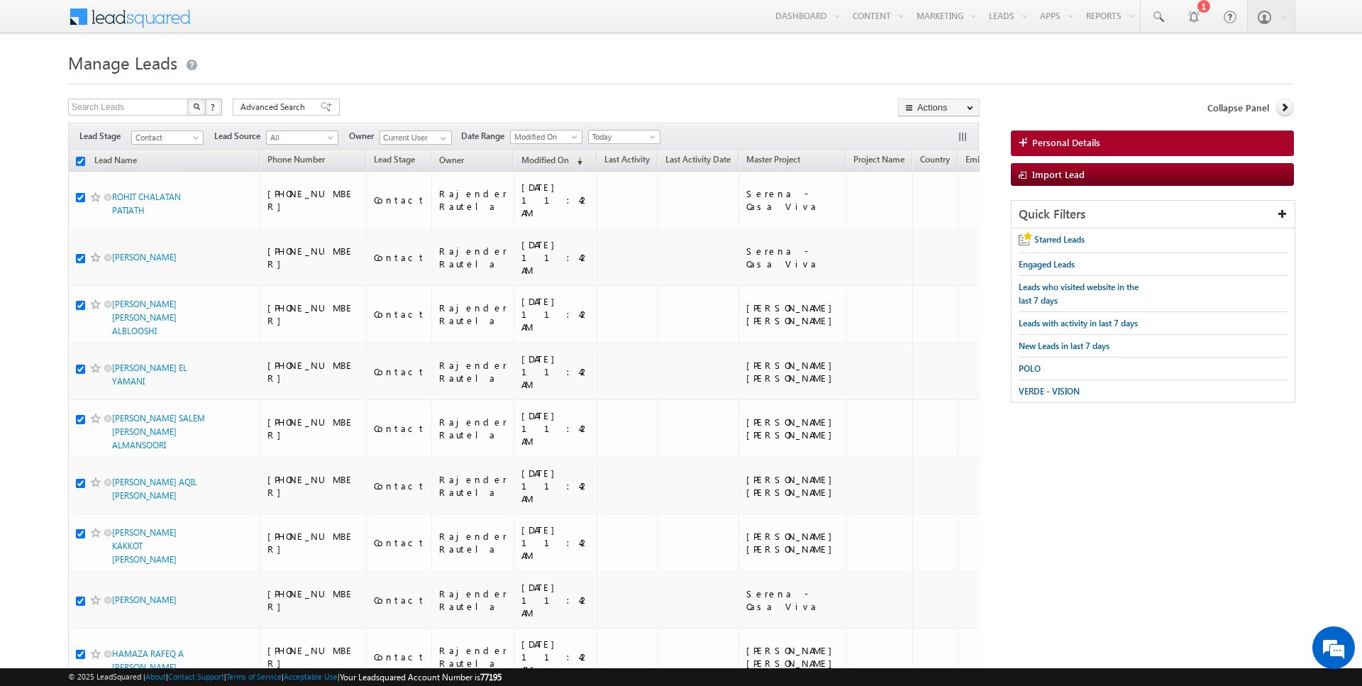
checkbox input "true"
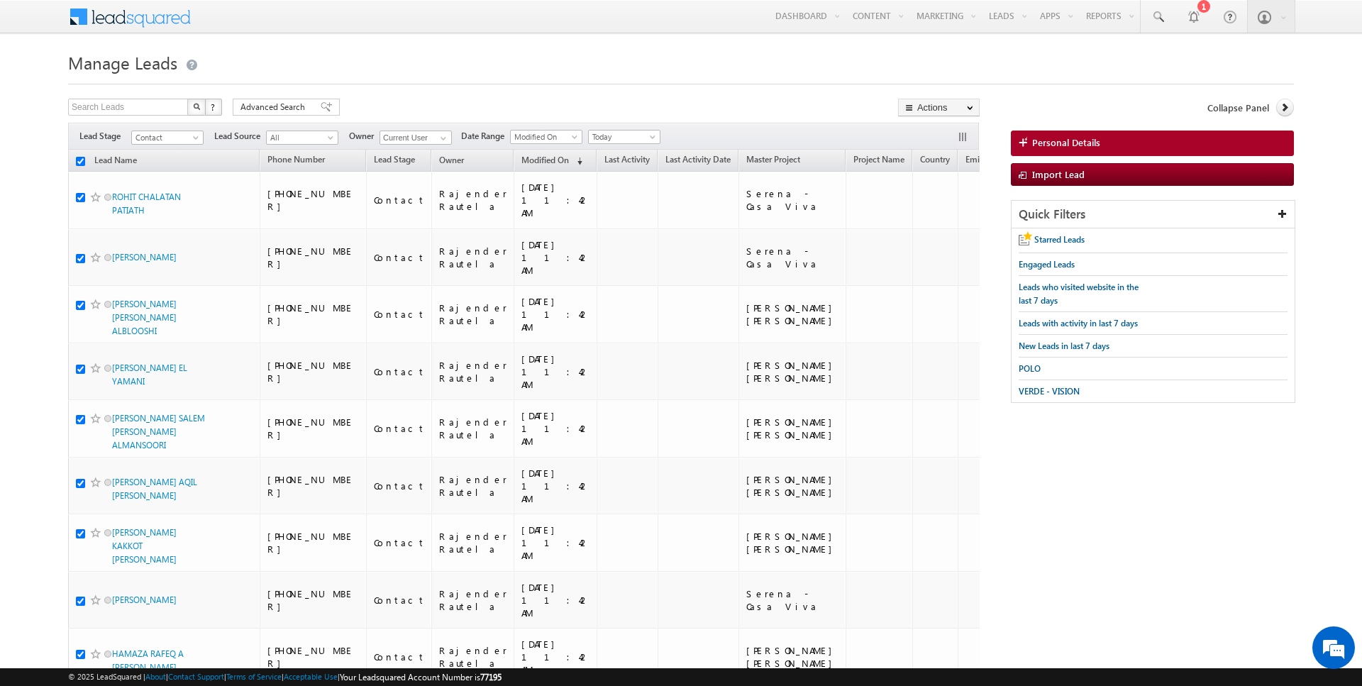
checkbox input "true"
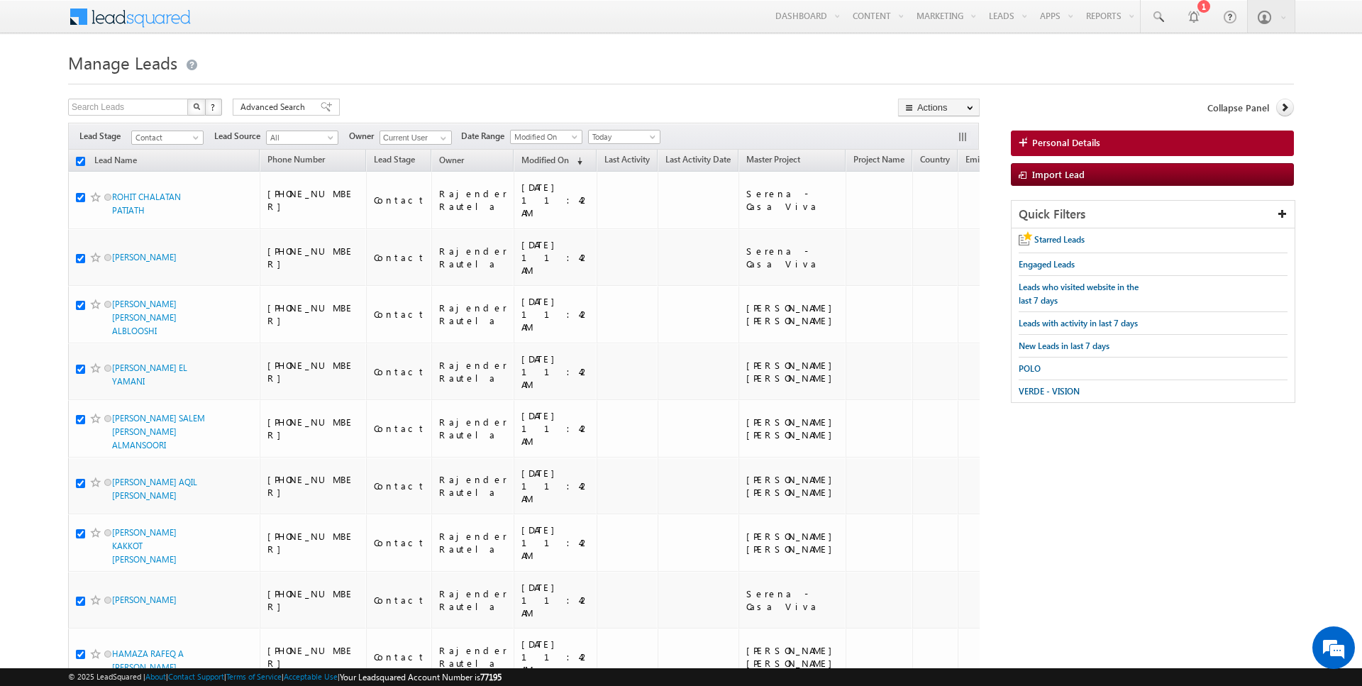
checkbox input "true"
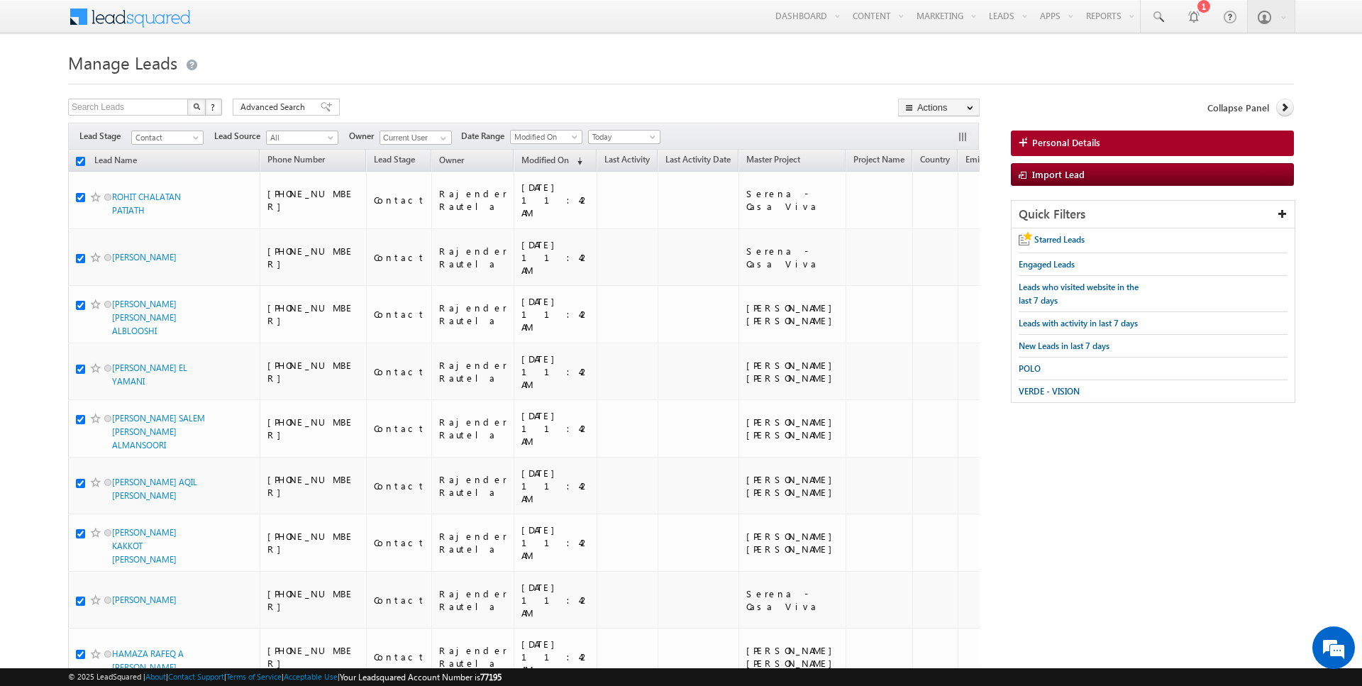
checkbox input "true"
click at [943, 228] on link "Change Owner" at bounding box center [939, 229] width 80 height 17
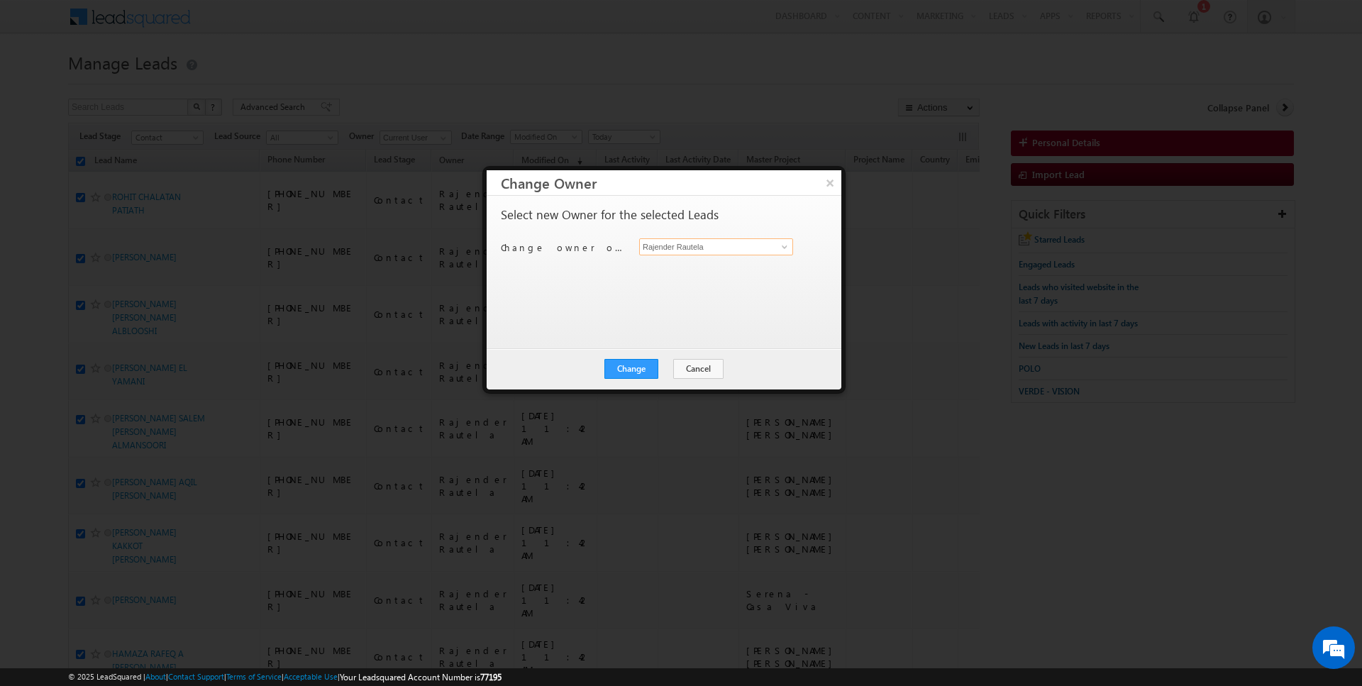
click at [704, 243] on input "Rajender Rautela" at bounding box center [716, 246] width 154 height 17
type input "[PERSON_NAME]"
click at [620, 360] on button "Change" at bounding box center [631, 369] width 54 height 20
click at [661, 369] on button "Close" at bounding box center [665, 369] width 45 height 20
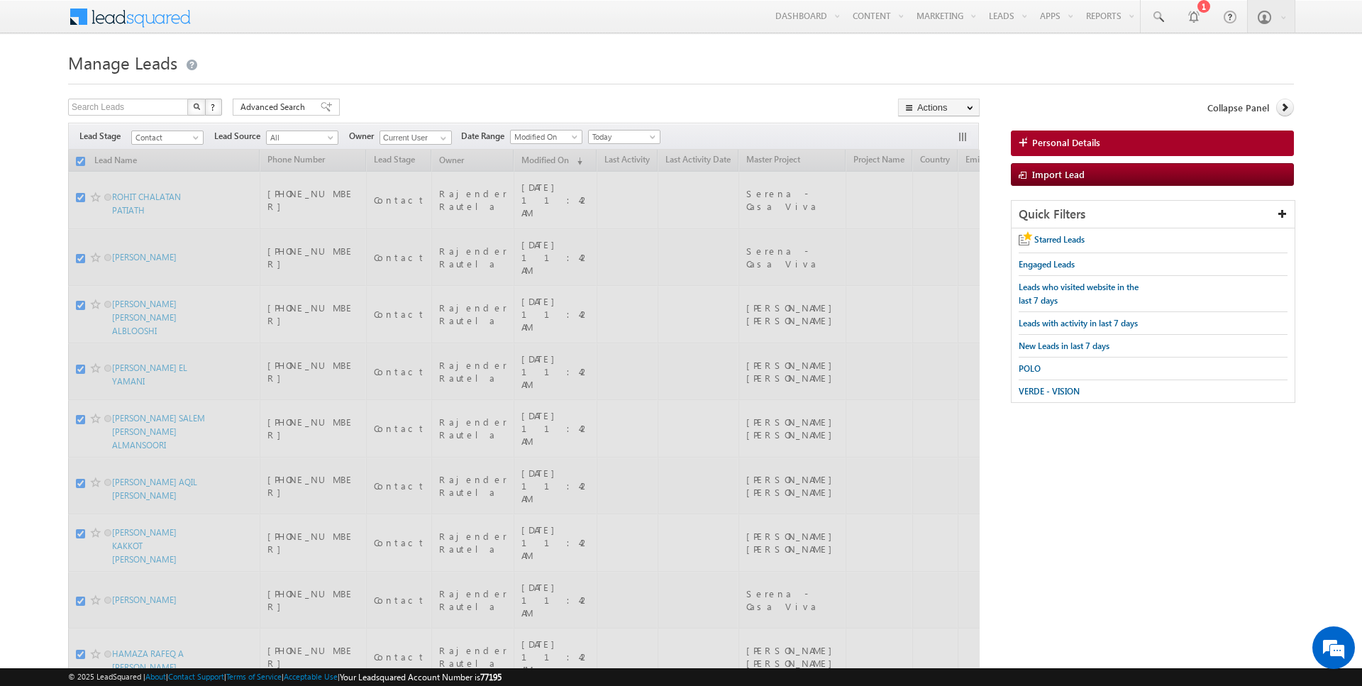
checkbox input "false"
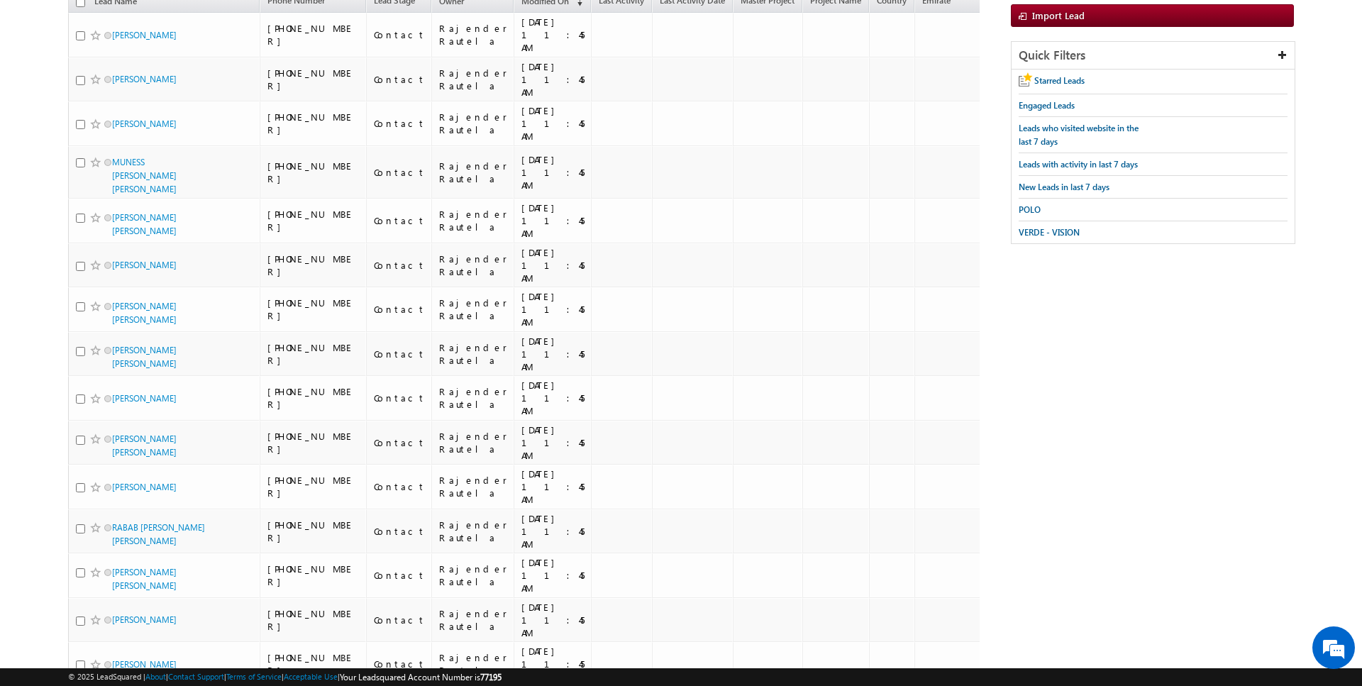
scroll to position [1969, 0]
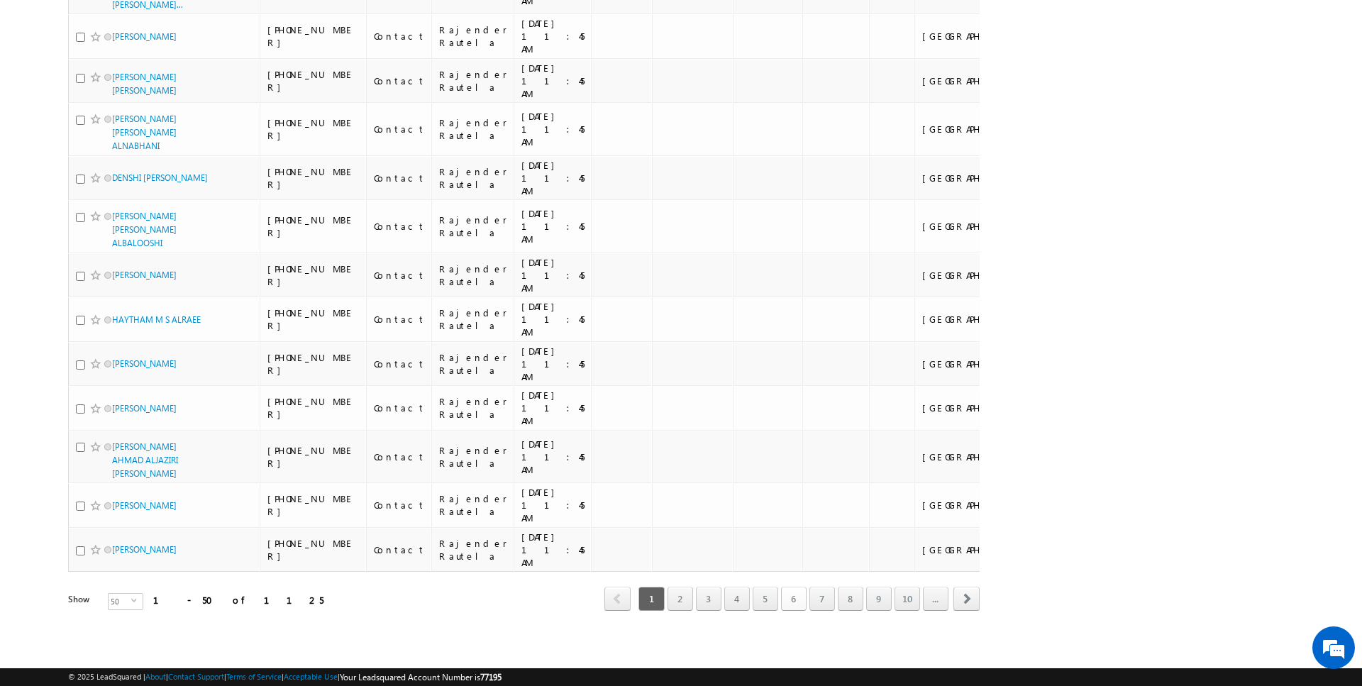
click at [784, 603] on link "6" at bounding box center [794, 599] width 26 height 24
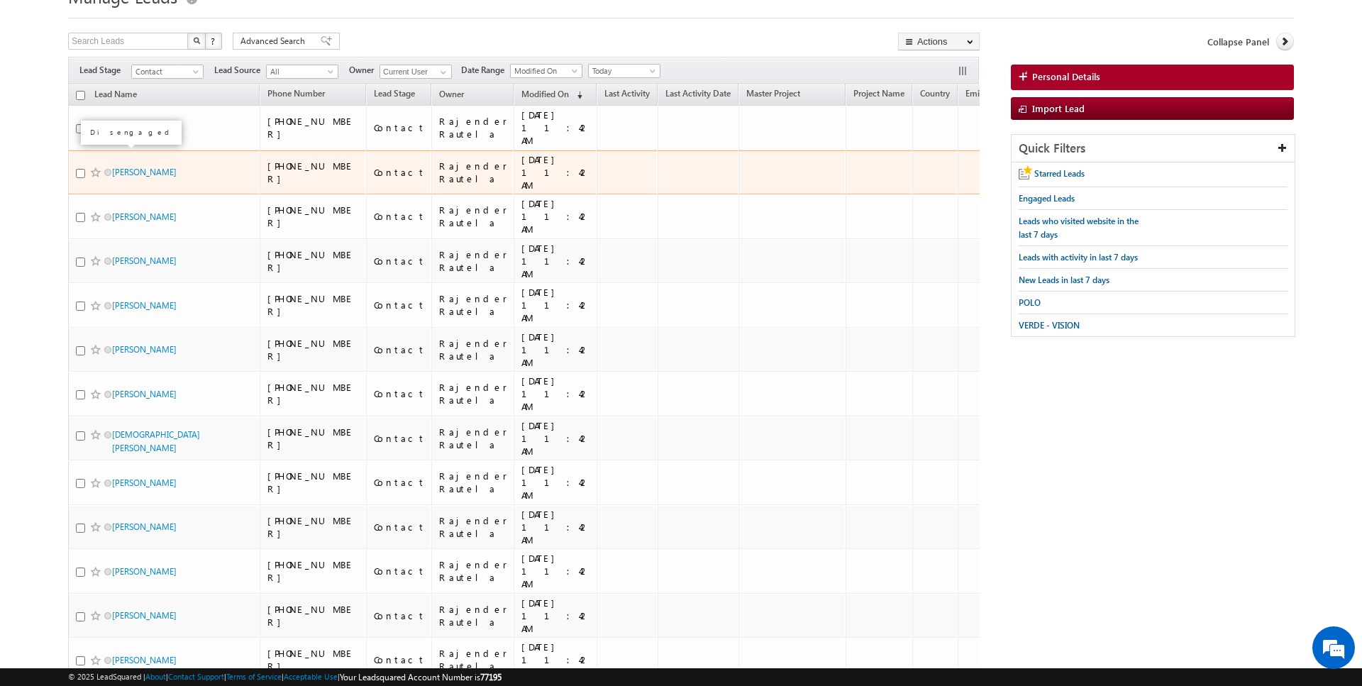
scroll to position [65, 0]
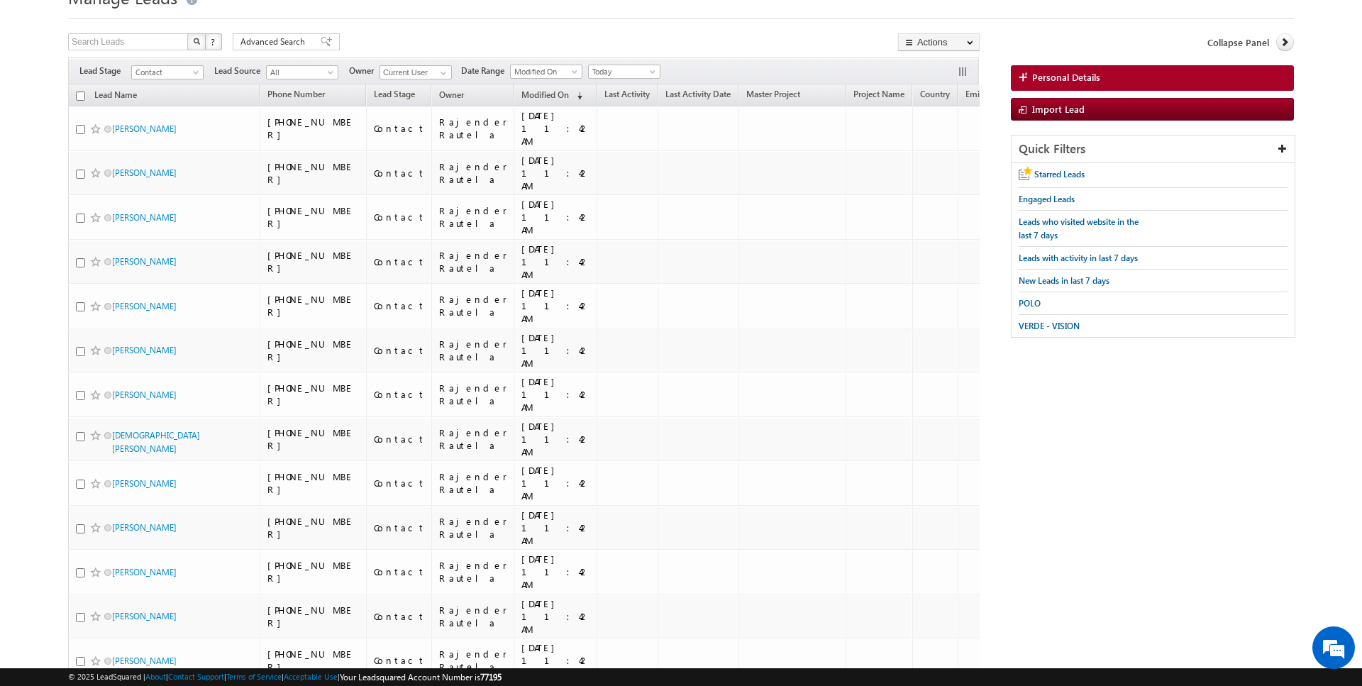
click at [79, 95] on input "checkbox" at bounding box center [80, 96] width 9 height 9
checkbox input "true"
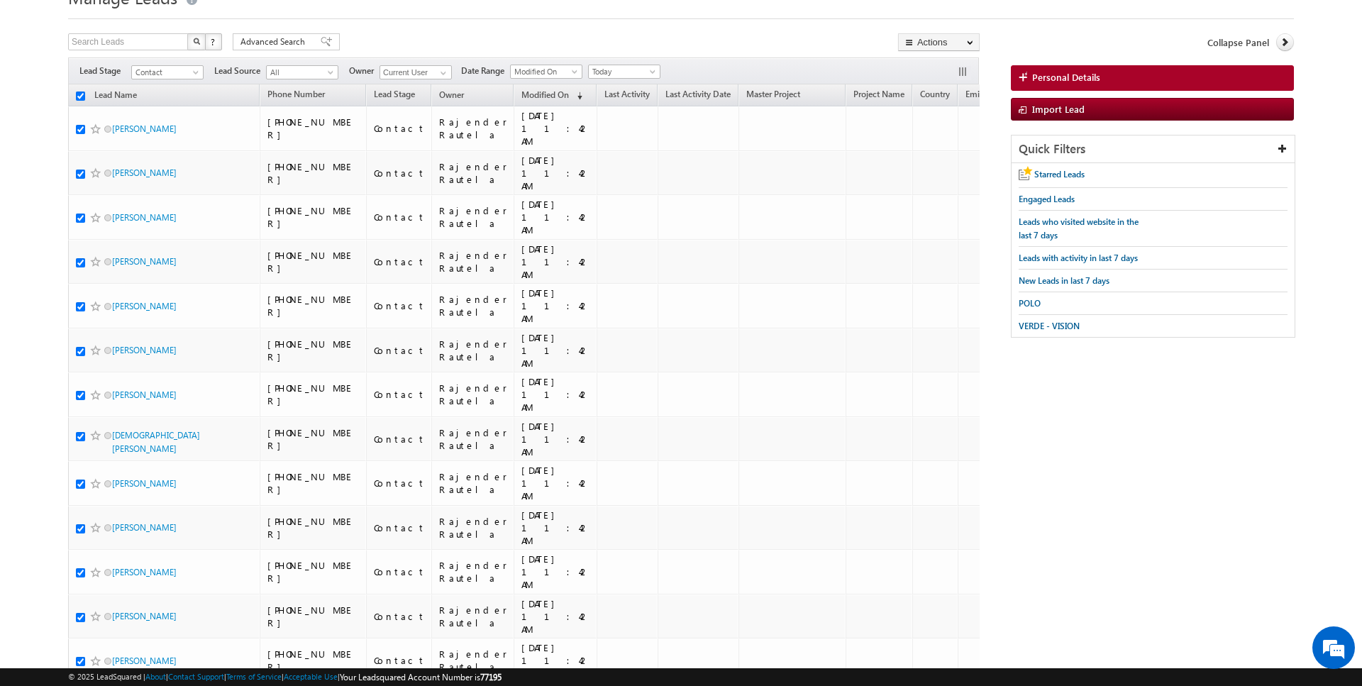
checkbox input "true"
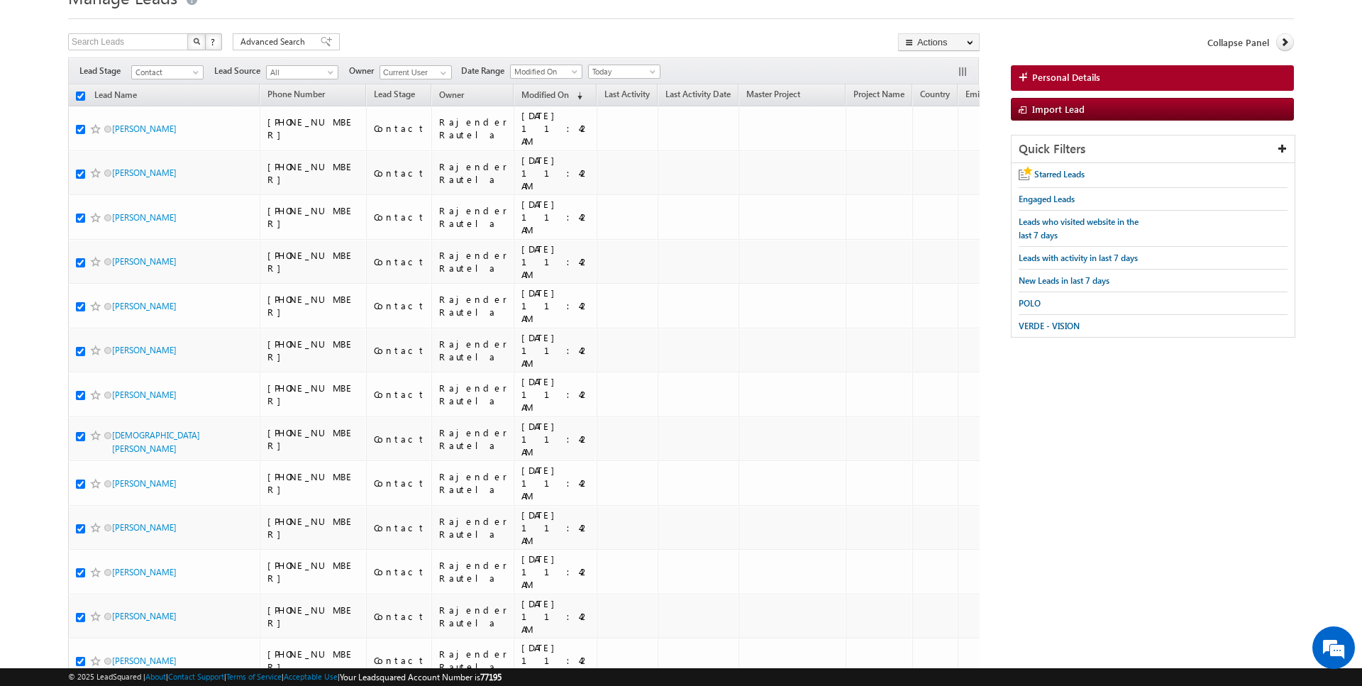
checkbox input "true"
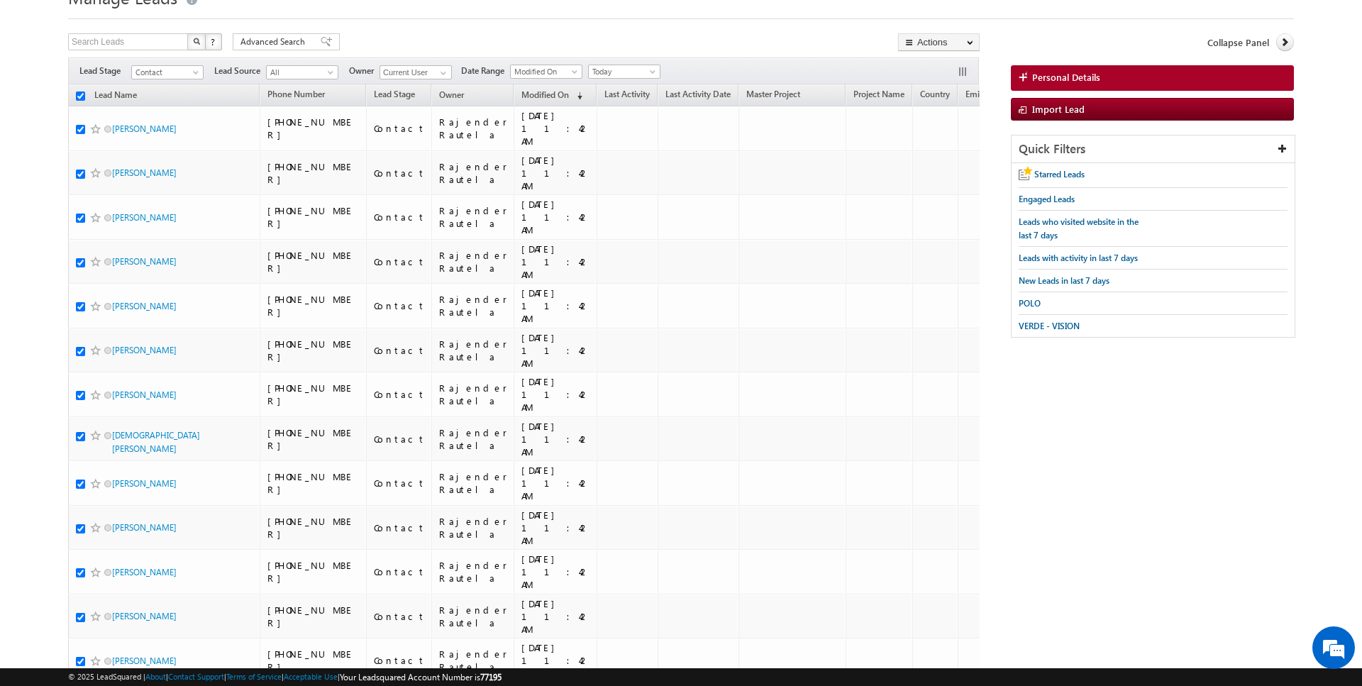
checkbox input "true"
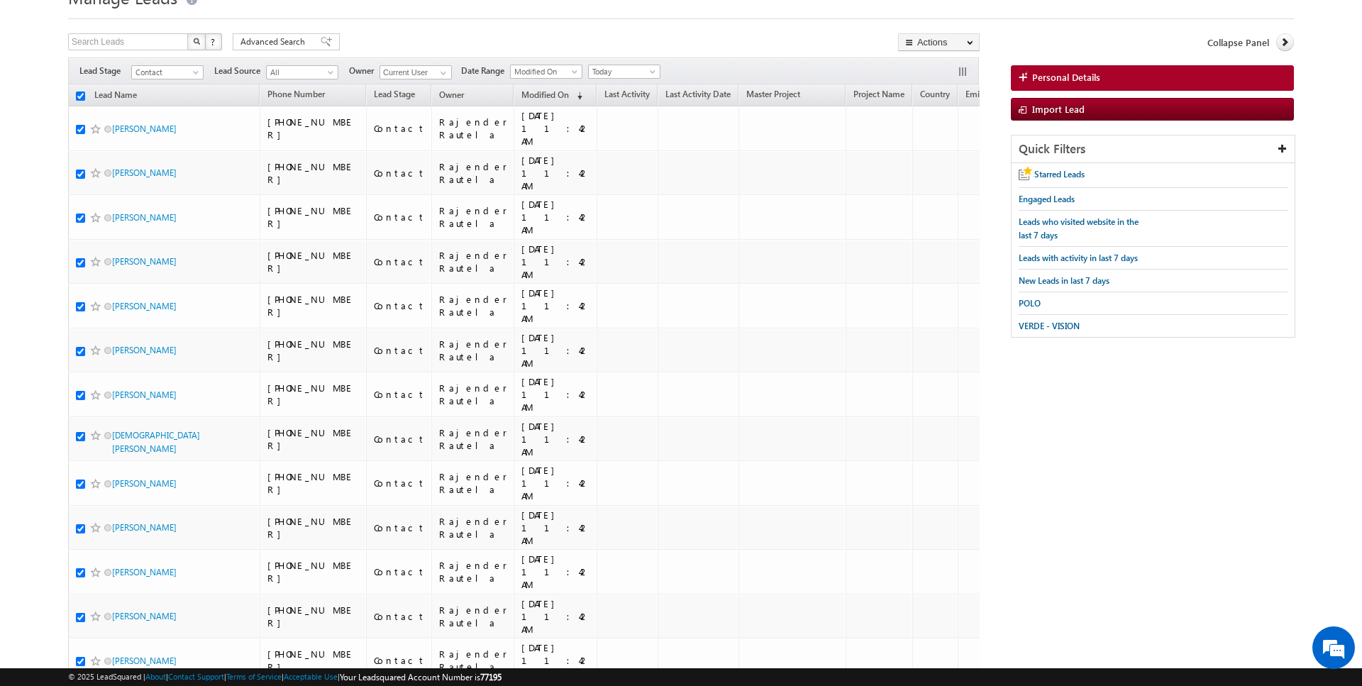
checkbox input "true"
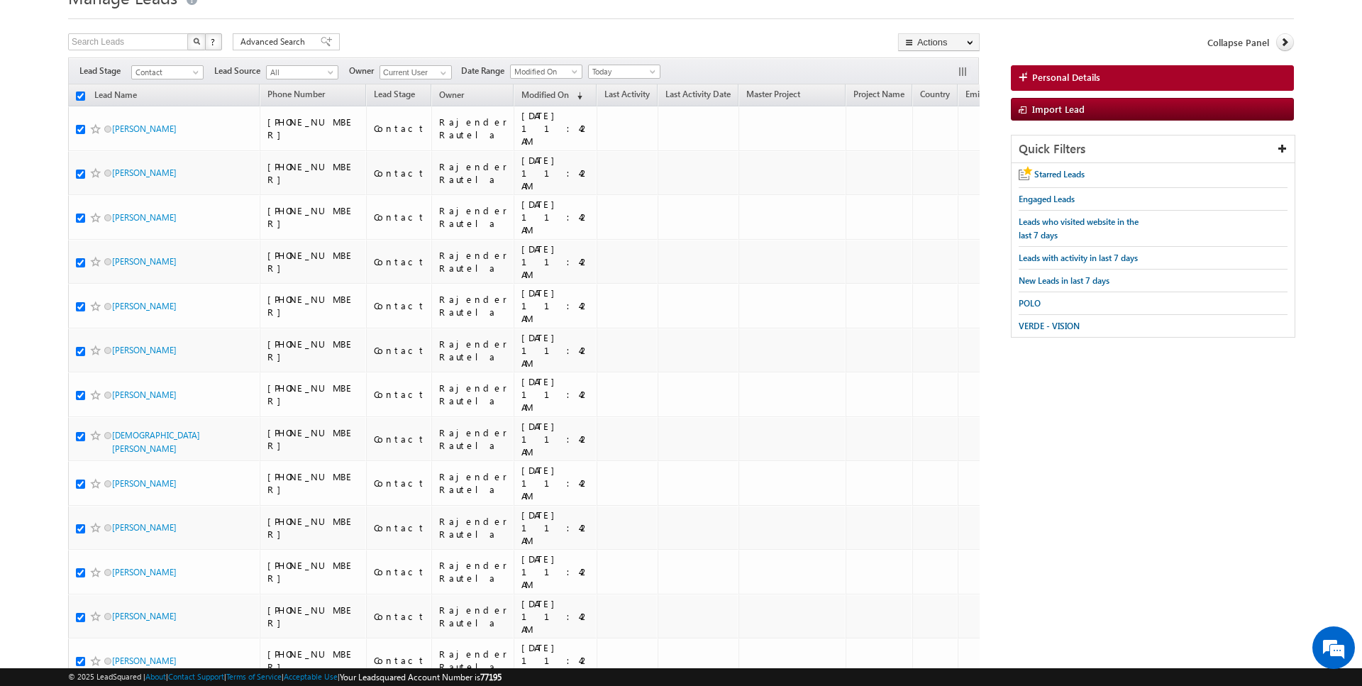
checkbox input "true"
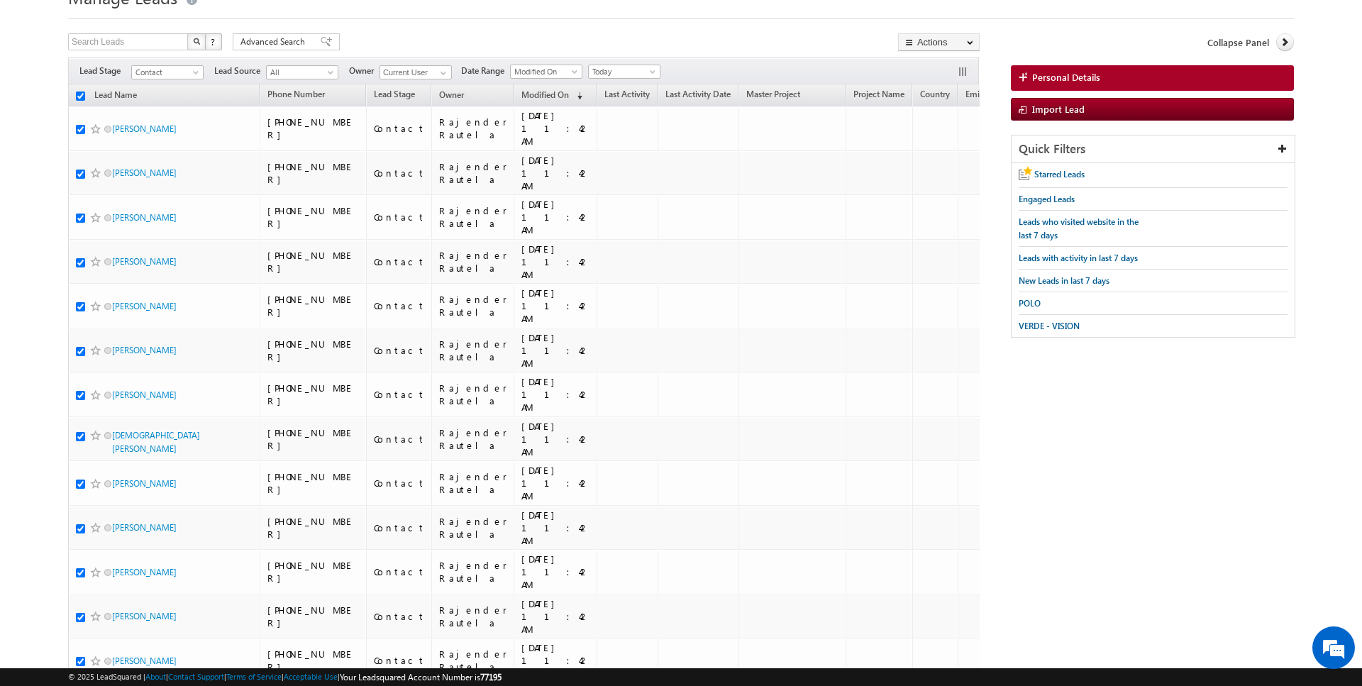
checkbox input "true"
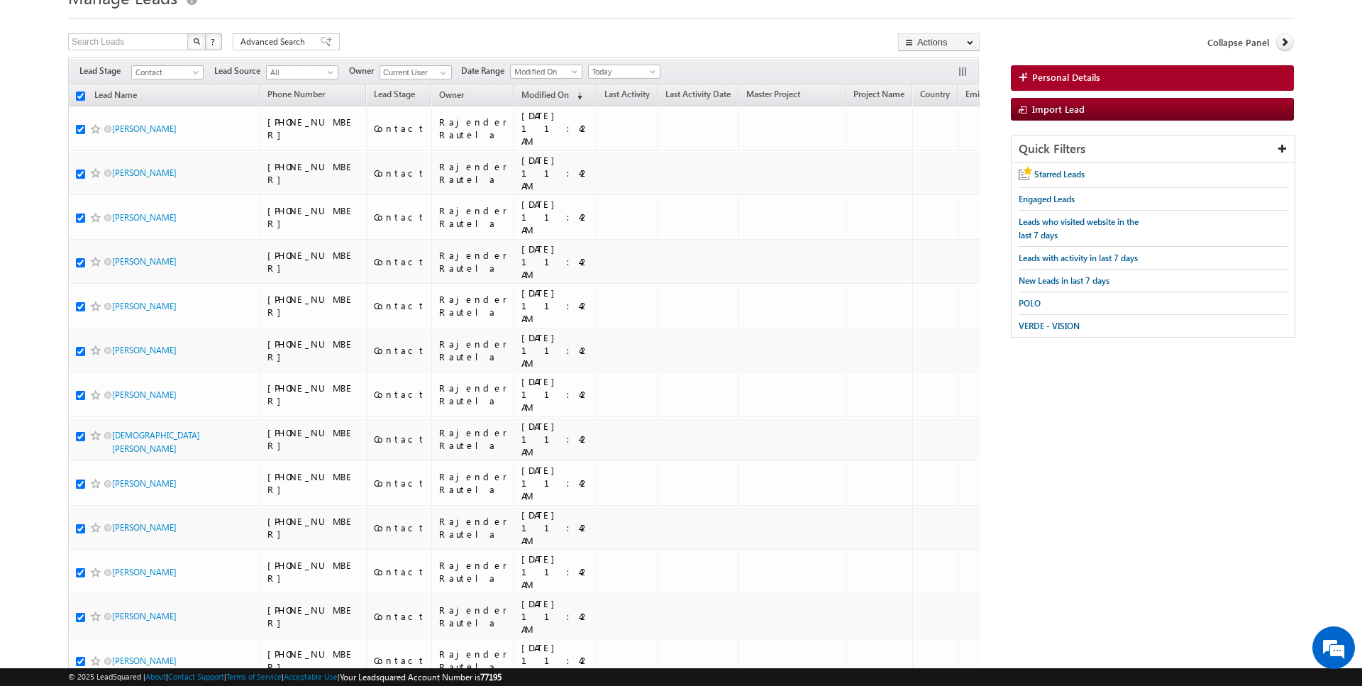
checkbox input "true"
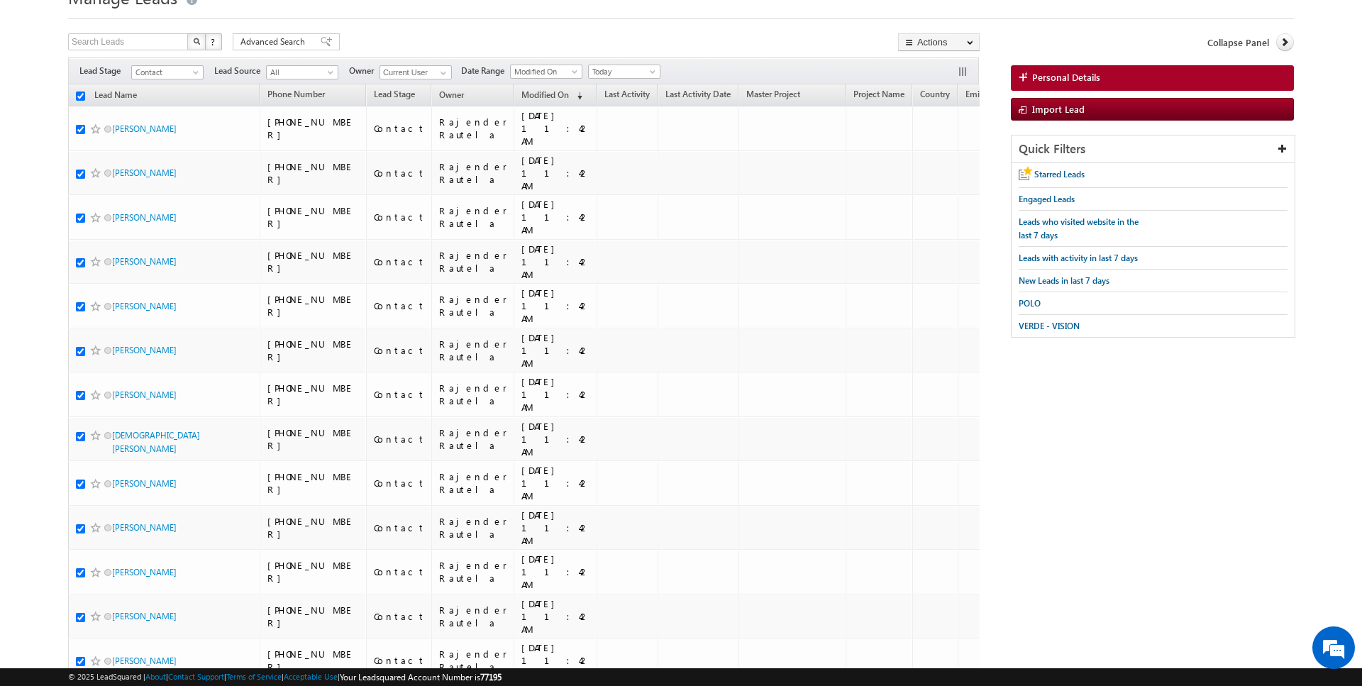
checkbox input "true"
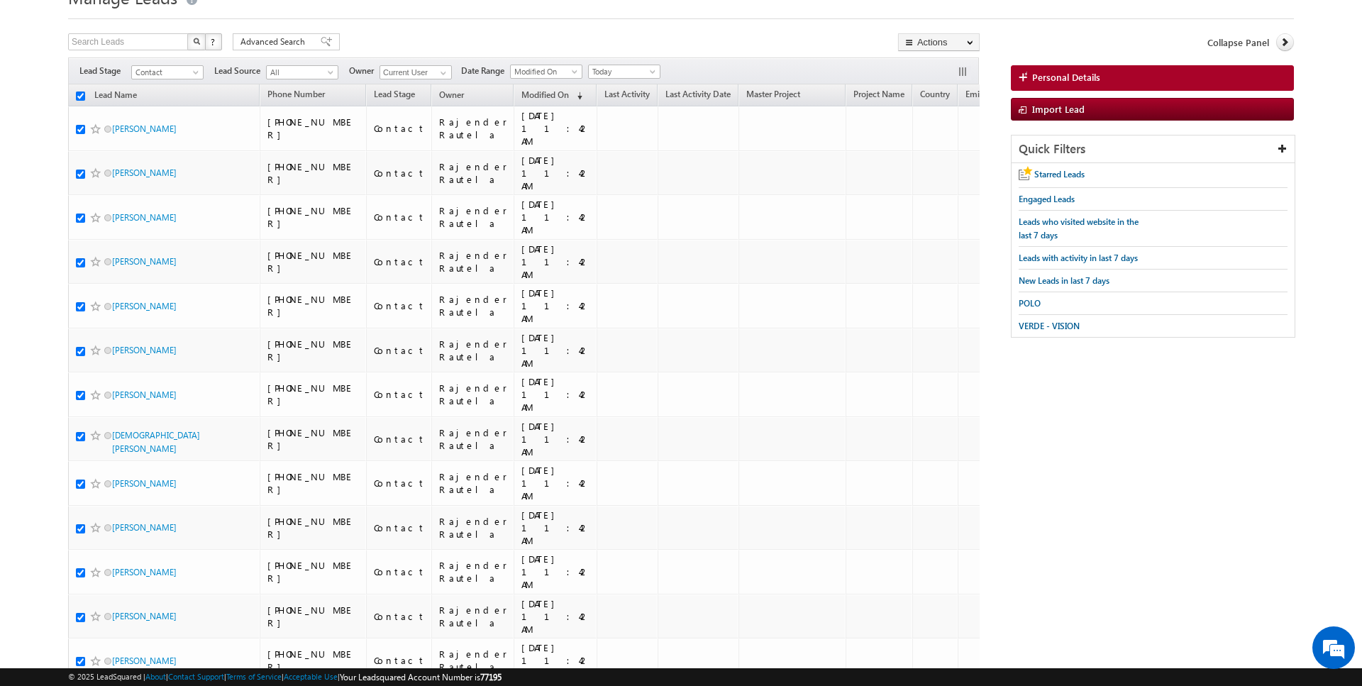
checkbox input "true"
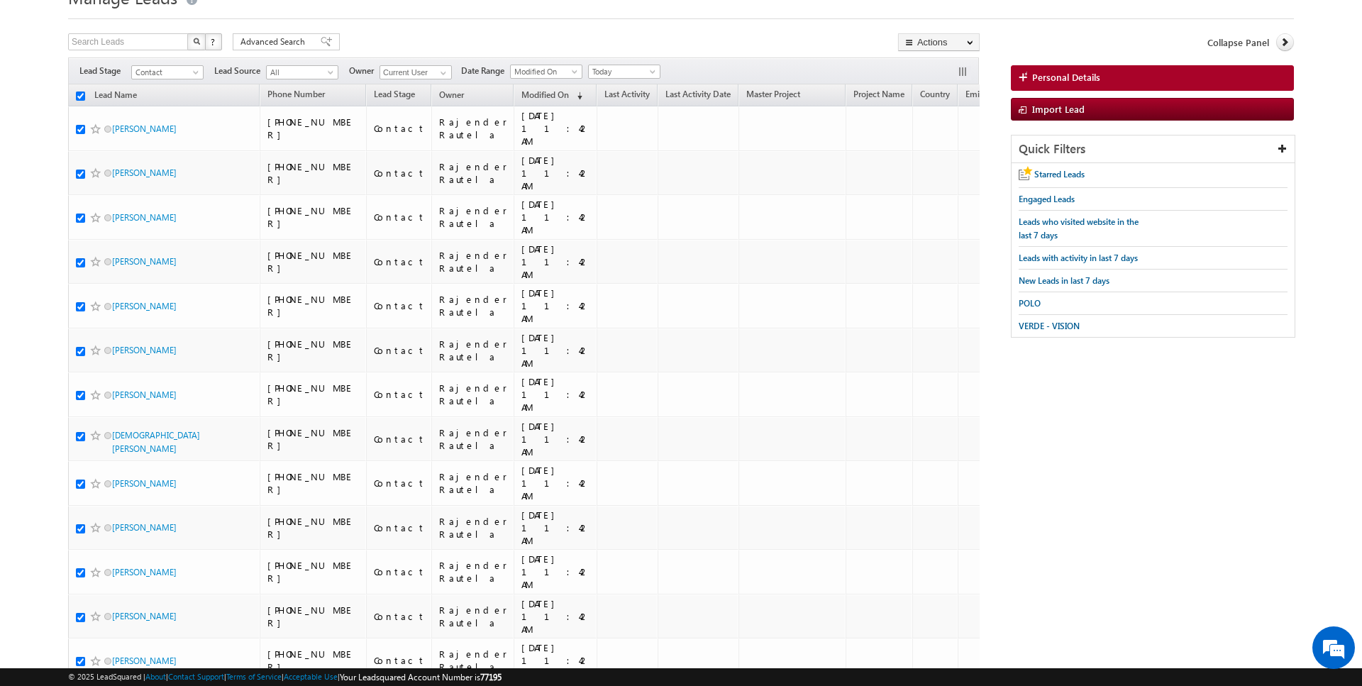
checkbox input "true"
click at [948, 162] on link "Change Owner" at bounding box center [939, 164] width 80 height 17
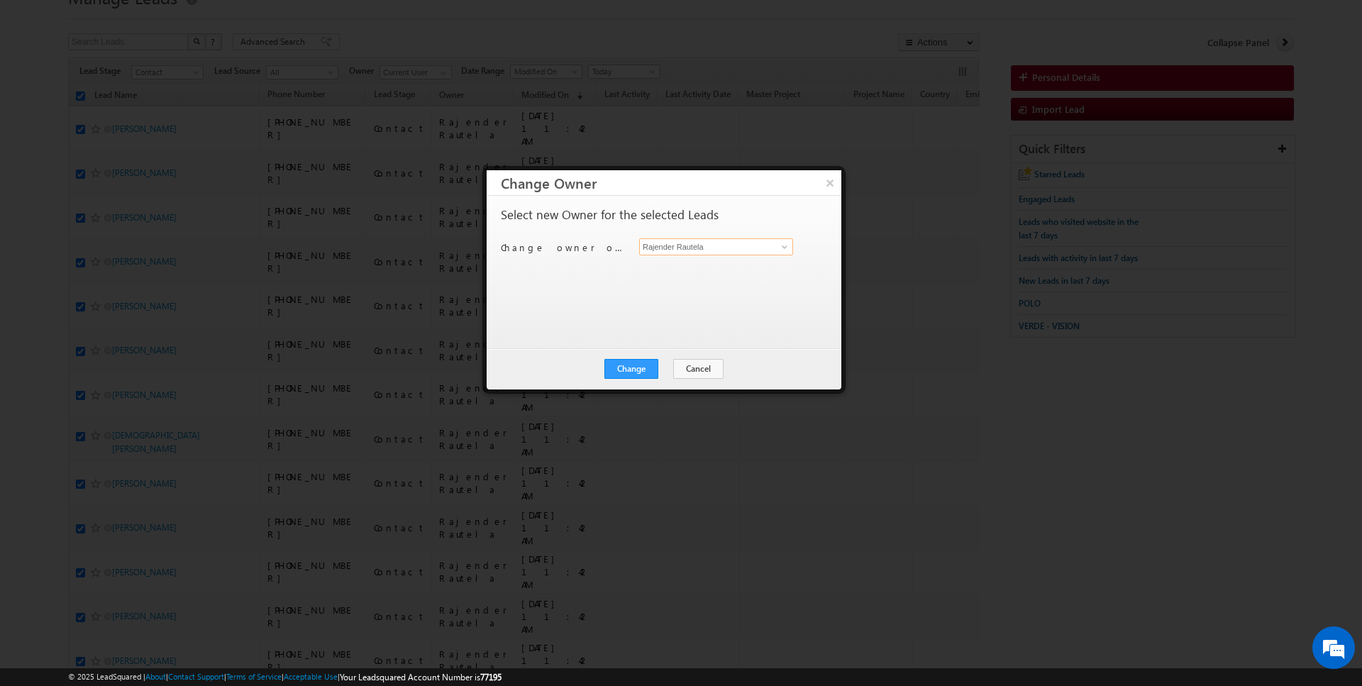
click at [693, 243] on input "Rajender Rautela" at bounding box center [716, 246] width 154 height 17
type input "[PERSON_NAME]"
click at [651, 372] on button "Change" at bounding box center [631, 369] width 54 height 20
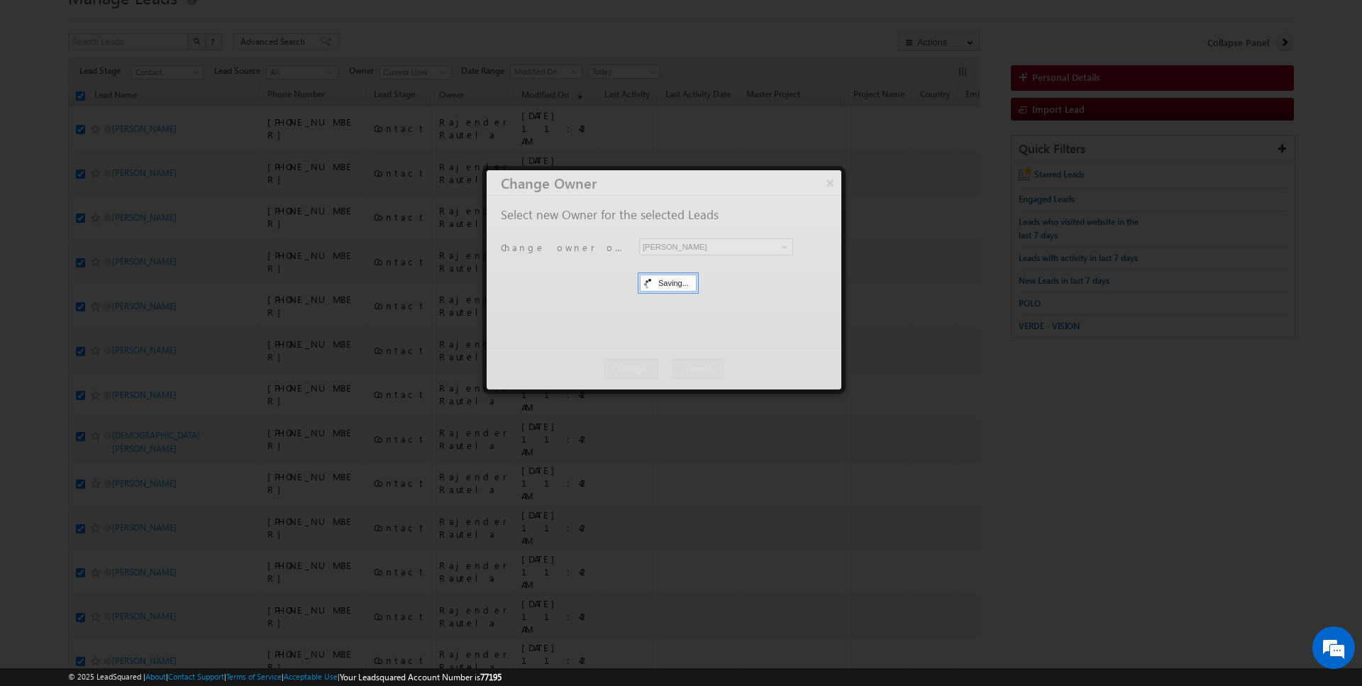
scroll to position [0, 0]
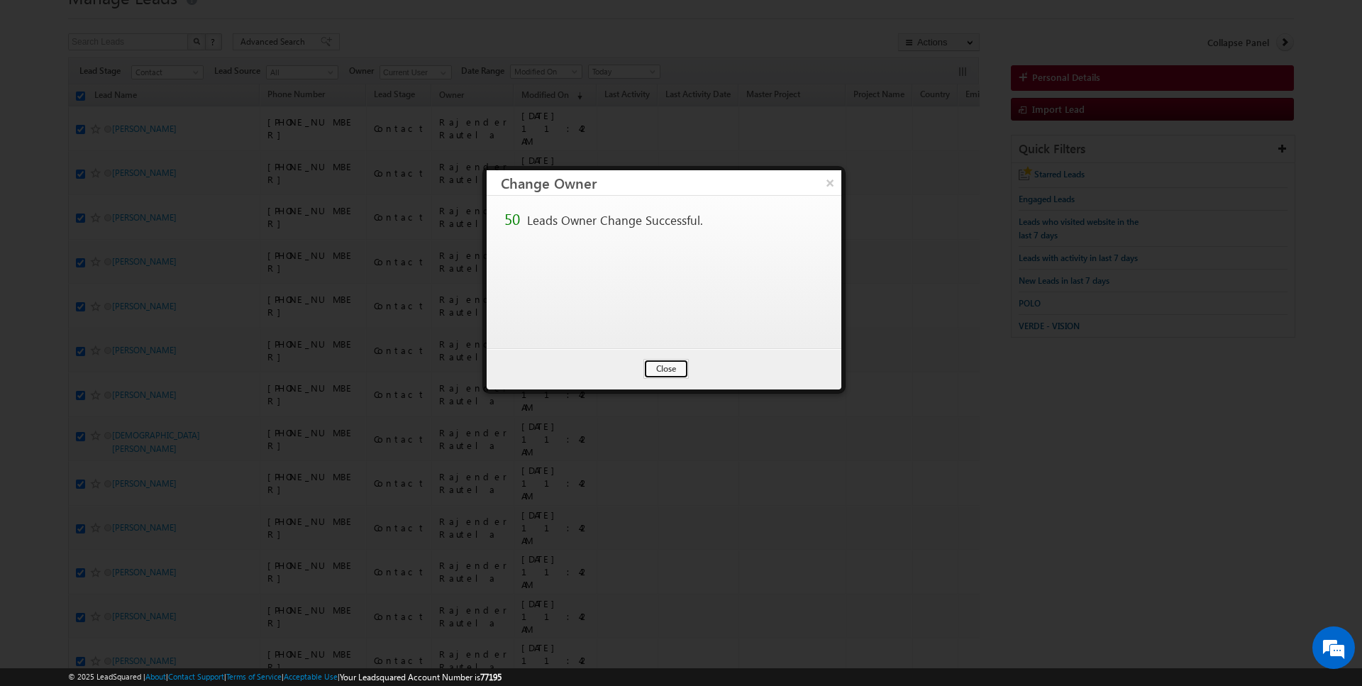
click at [672, 367] on button "Close" at bounding box center [665, 369] width 45 height 20
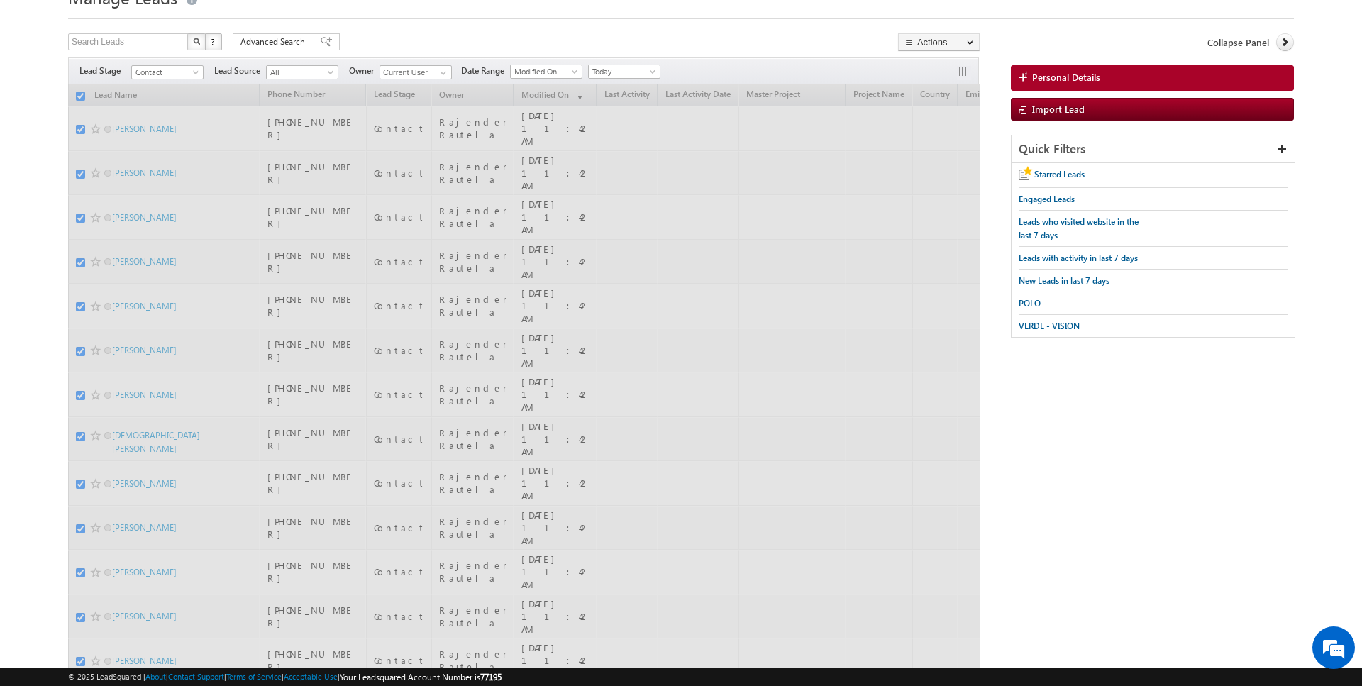
checkbox input "false"
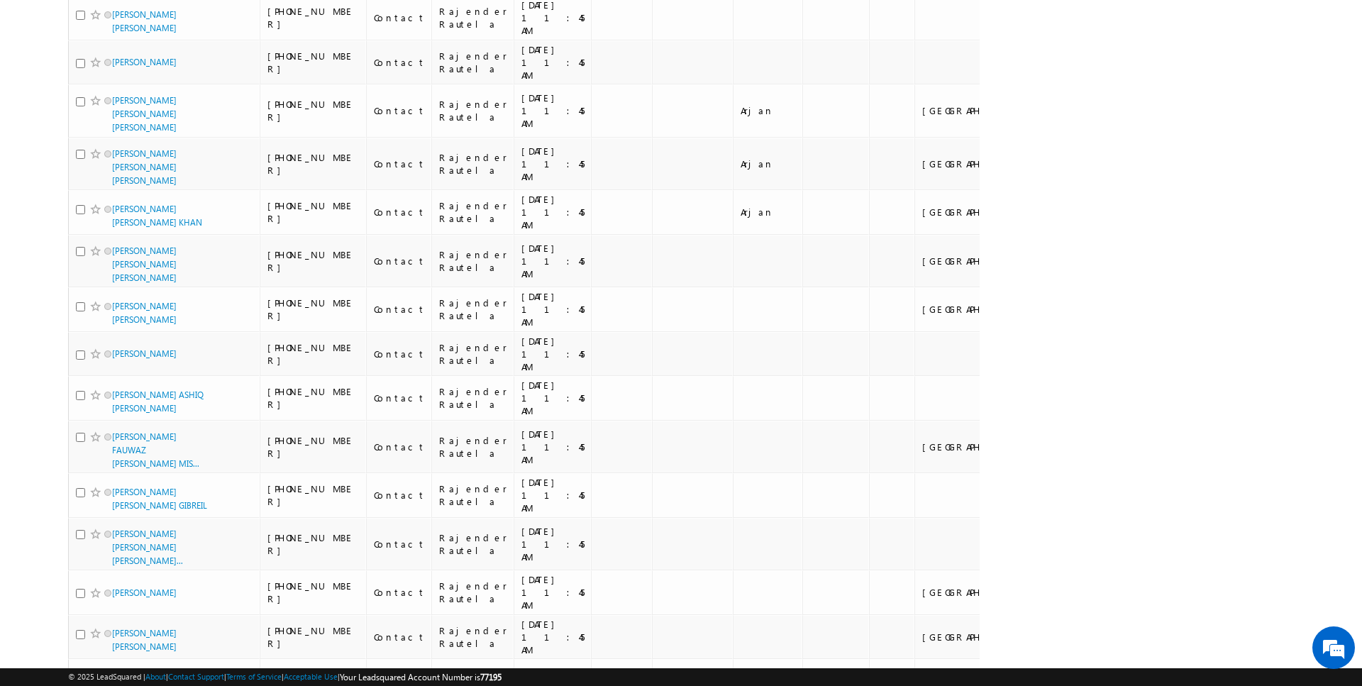
scroll to position [1969, 0]
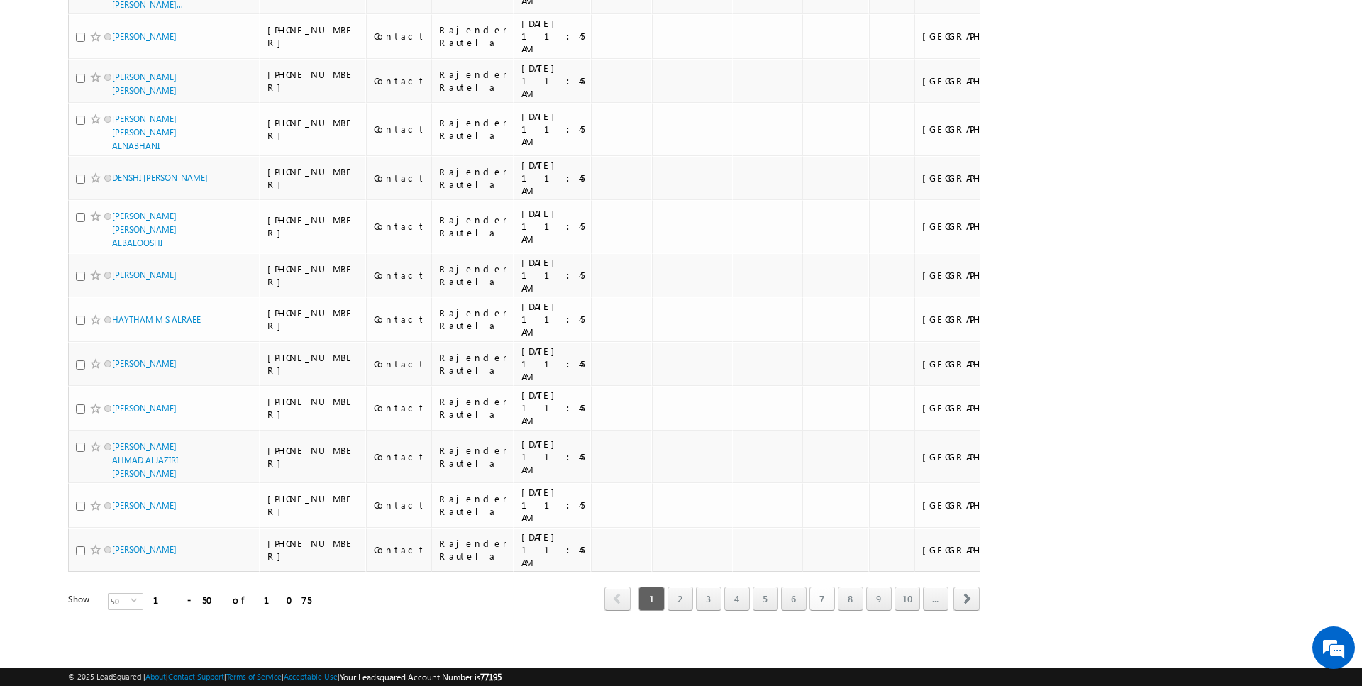
click at [823, 607] on link "7" at bounding box center [822, 599] width 26 height 24
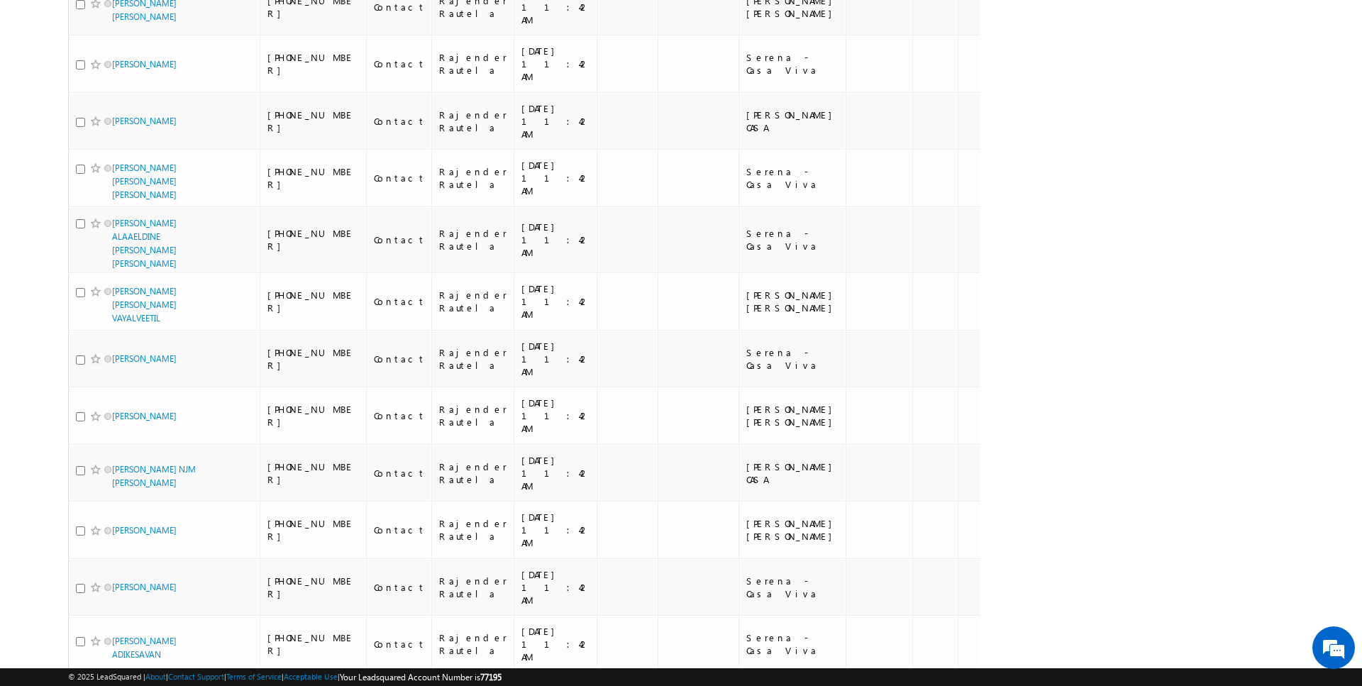
scroll to position [0, 0]
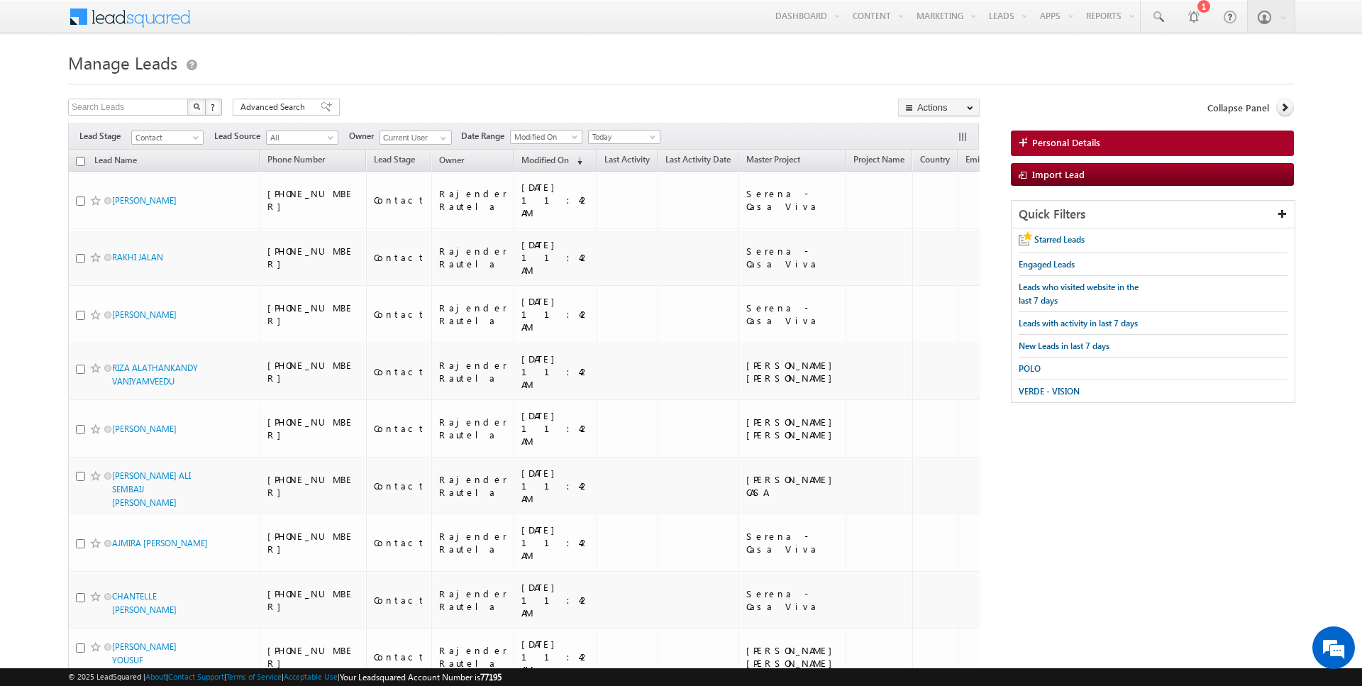
click at [79, 157] on input "checkbox" at bounding box center [80, 161] width 9 height 9
checkbox input "true"
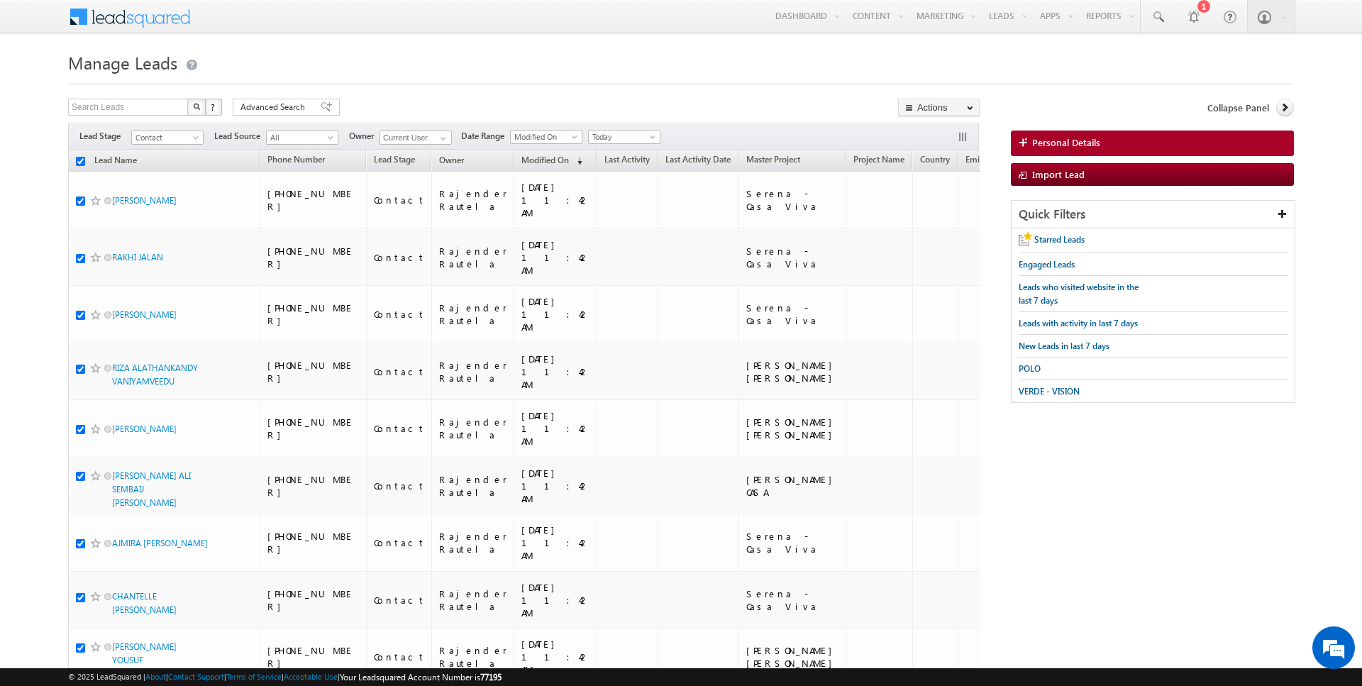
checkbox input "true"
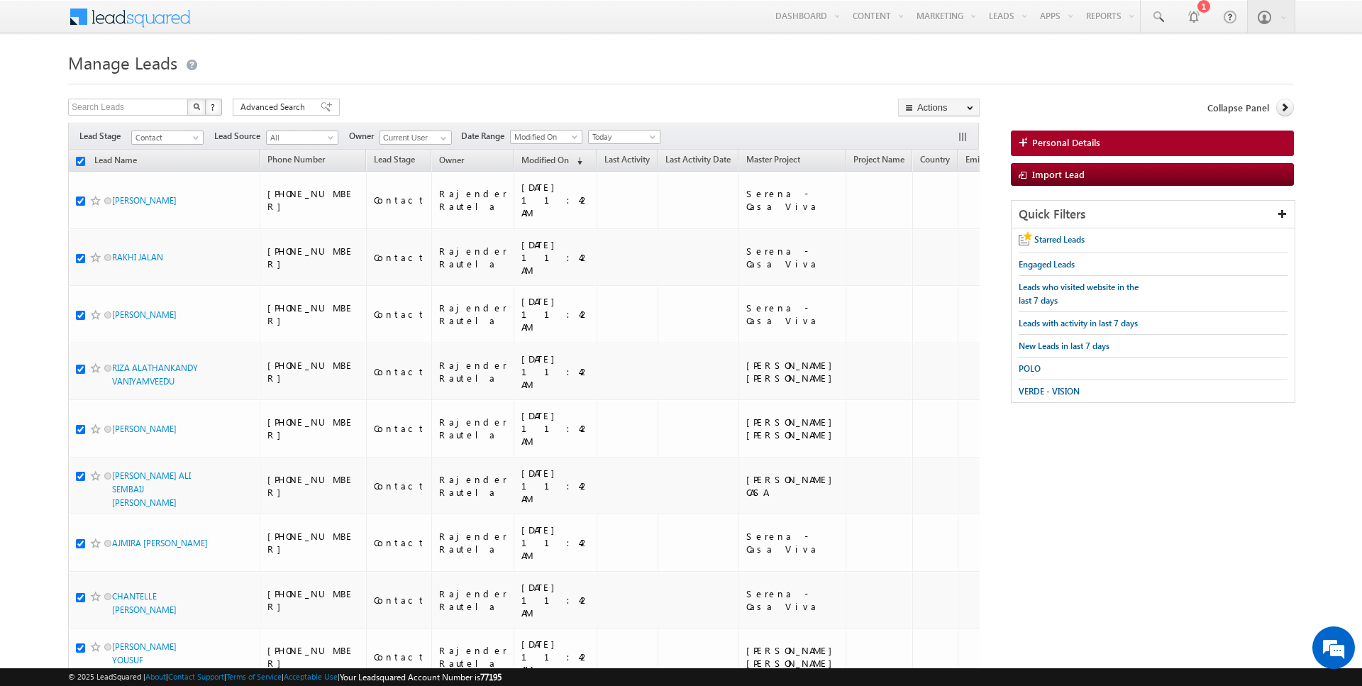
checkbox input "true"
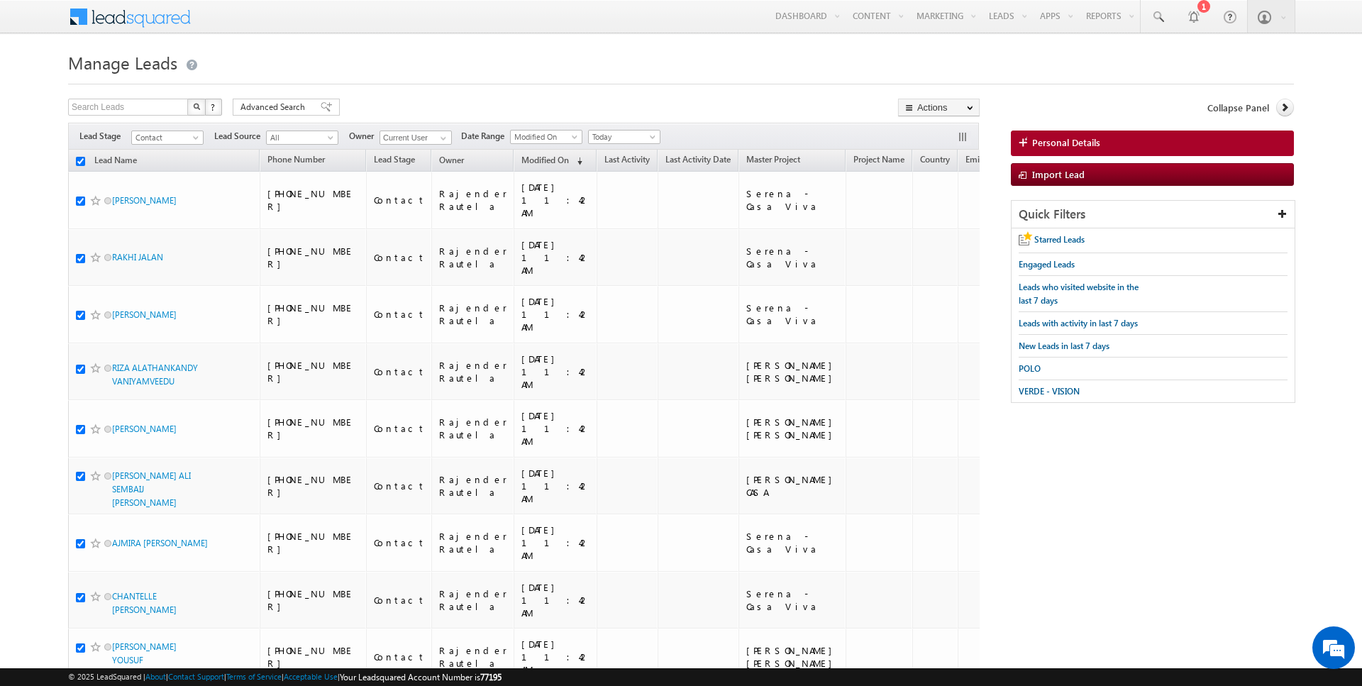
checkbox input "true"
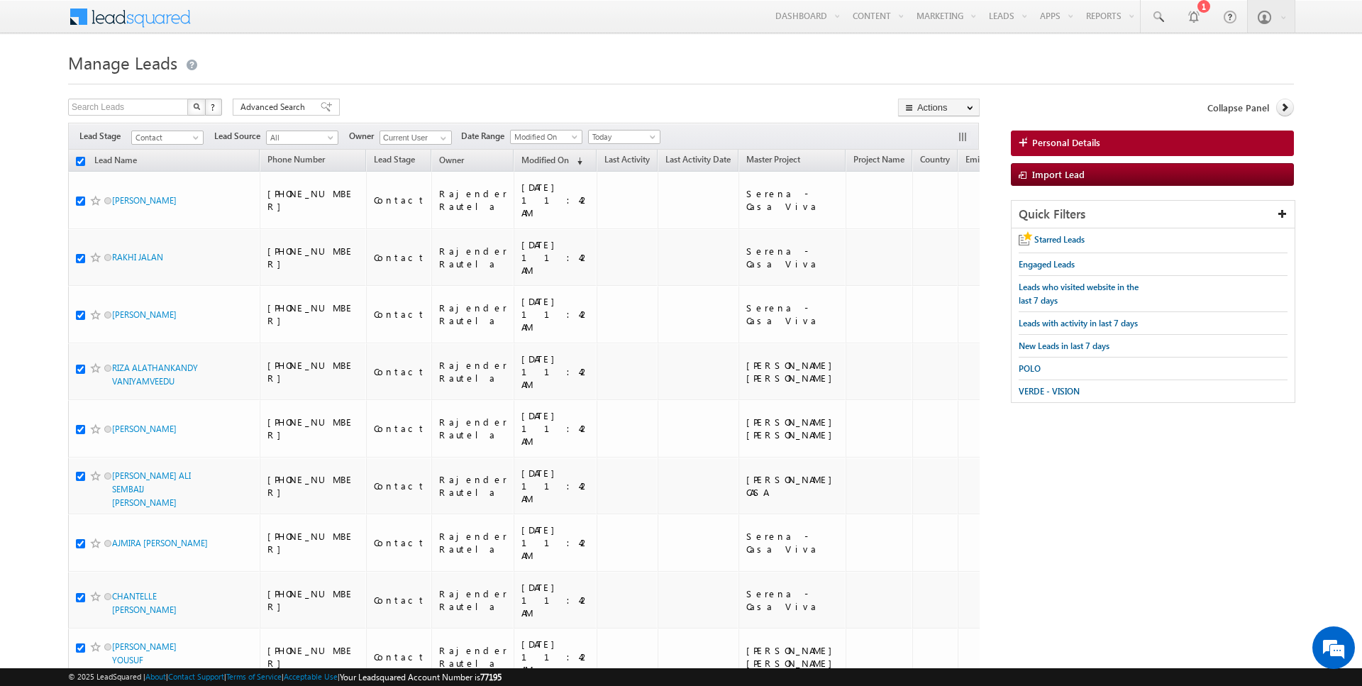
checkbox input "true"
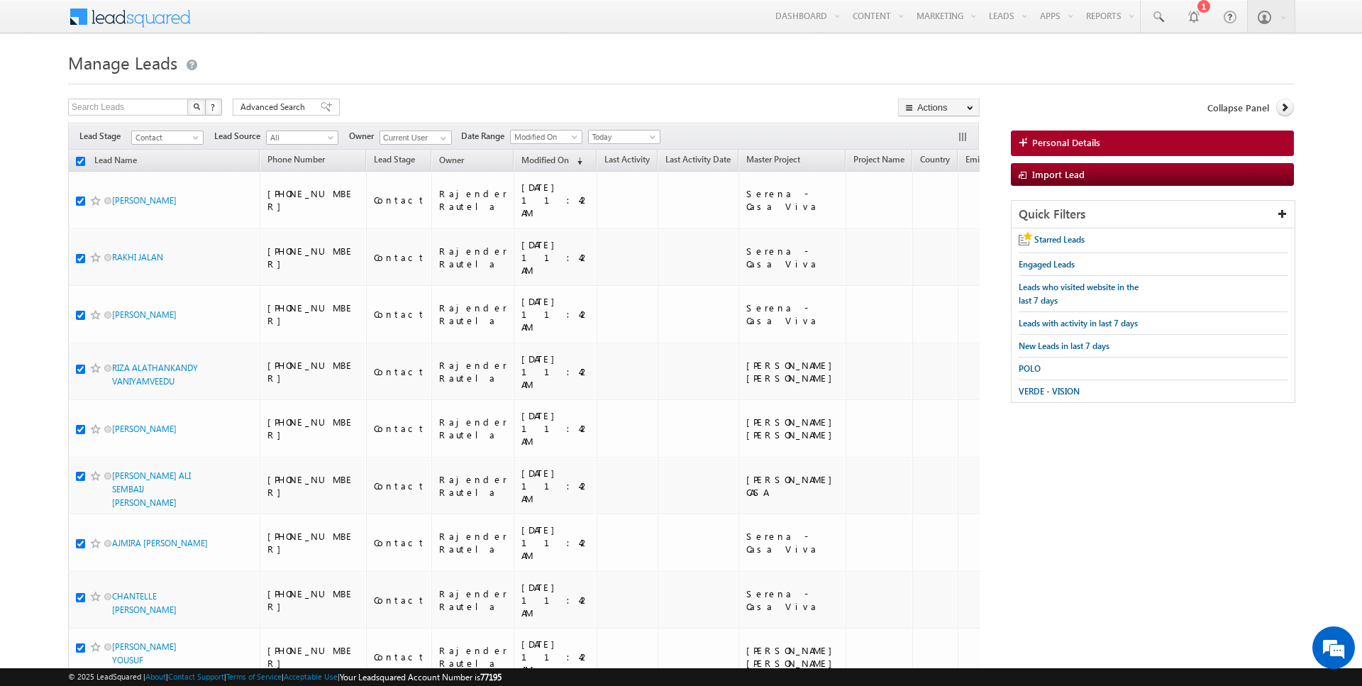
checkbox input "true"
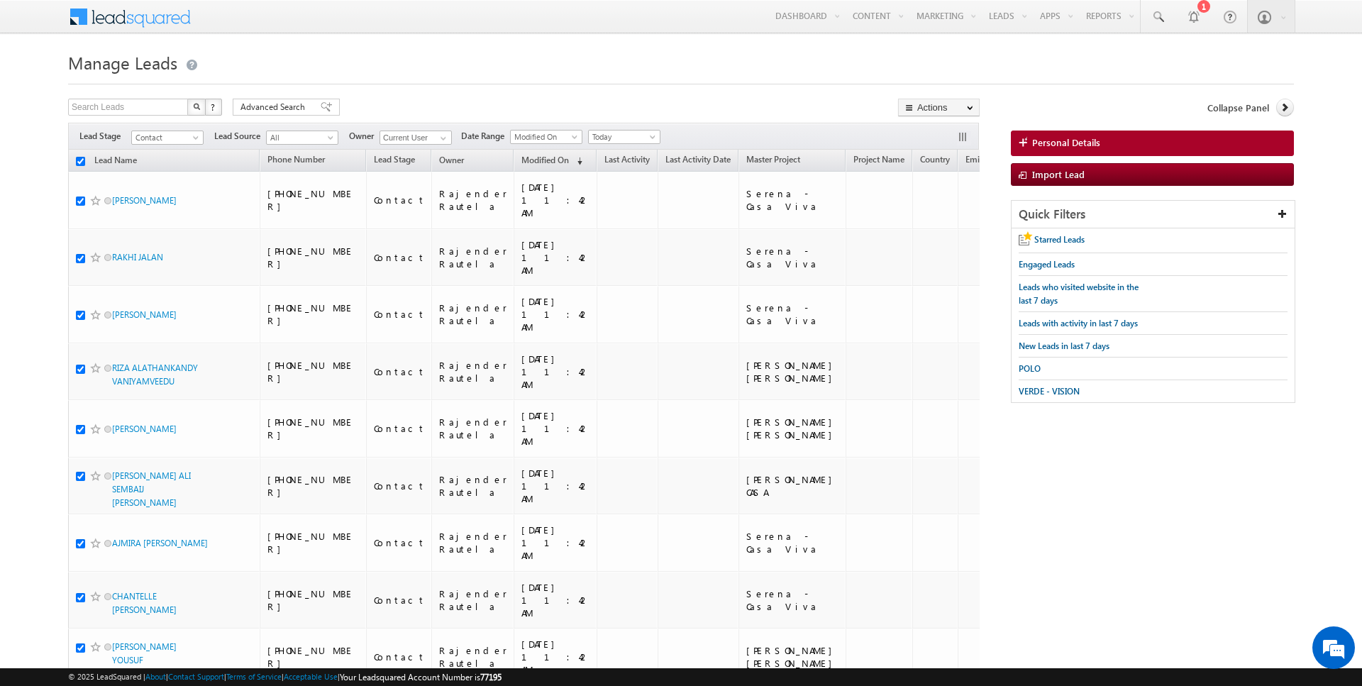
checkbox input "true"
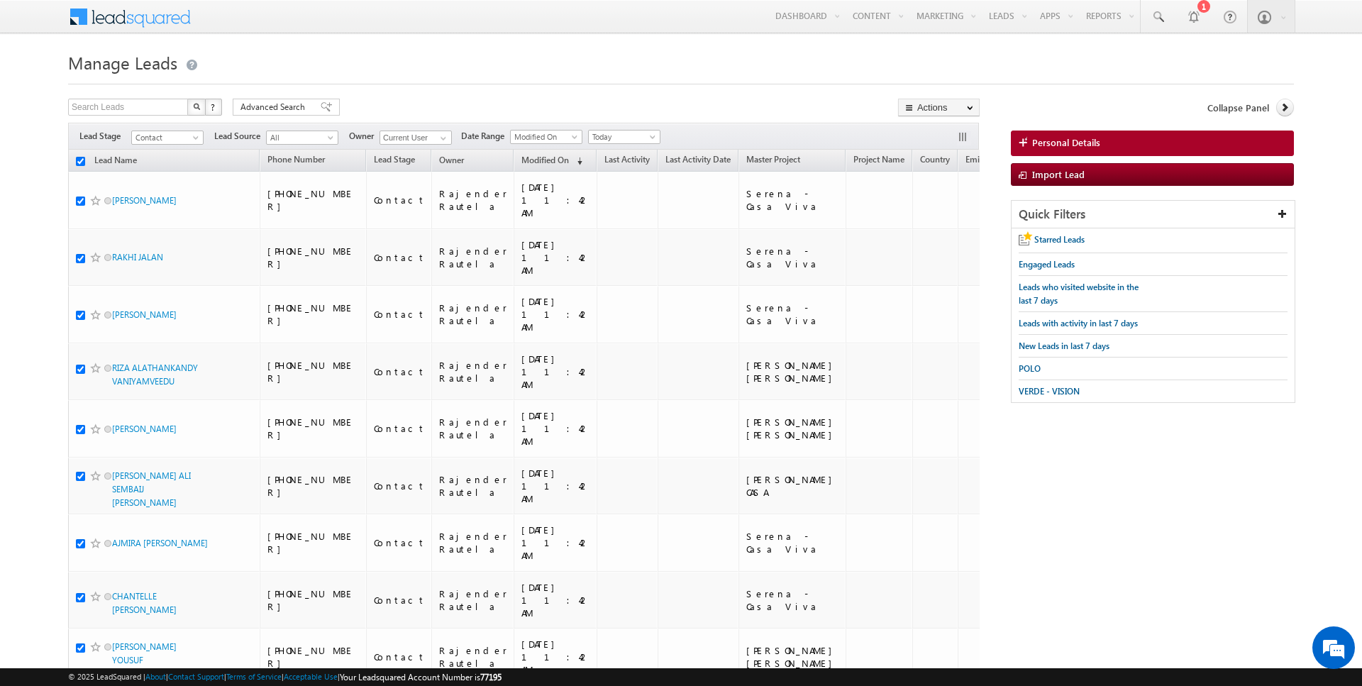
checkbox input "true"
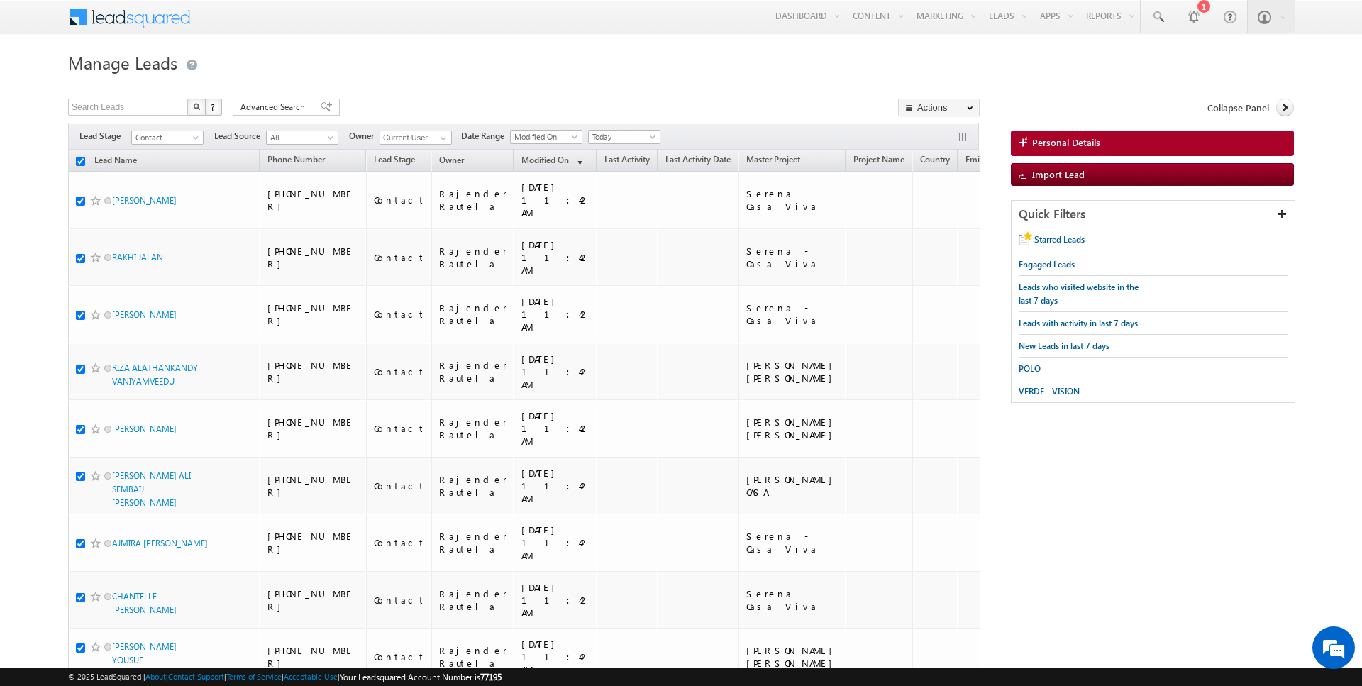
checkbox input "true"
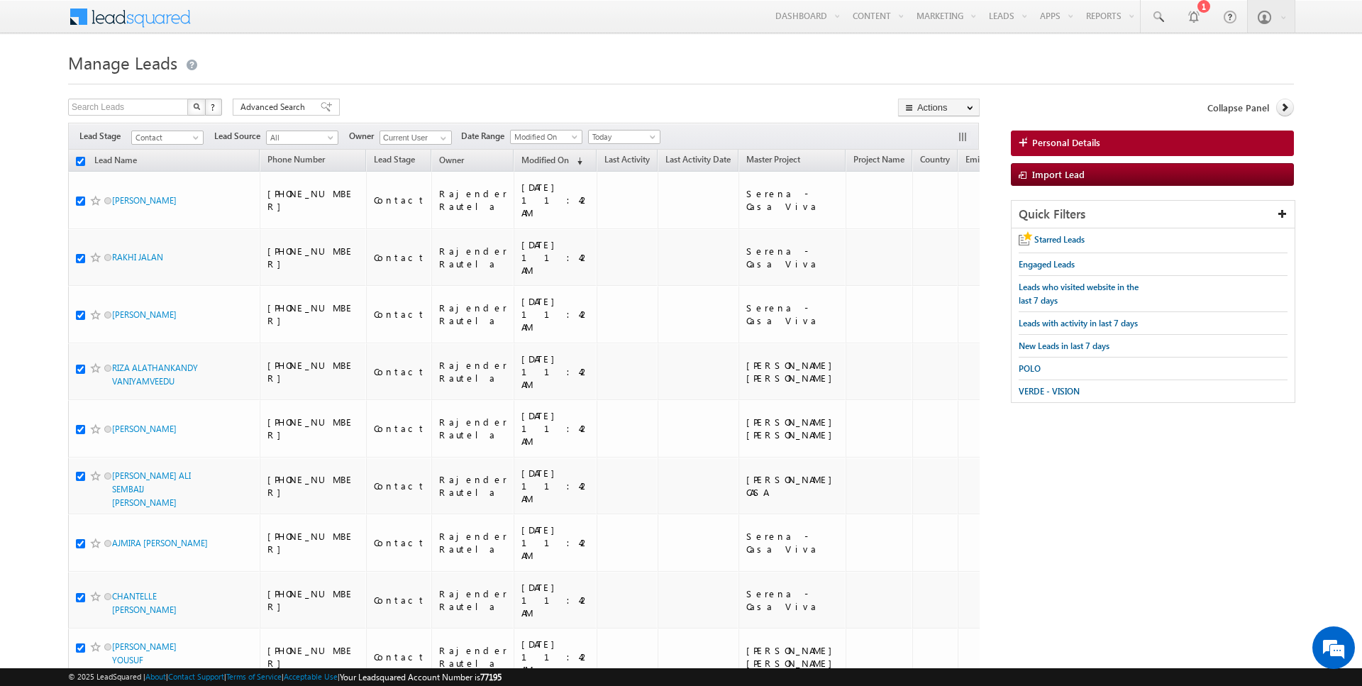
checkbox input "true"
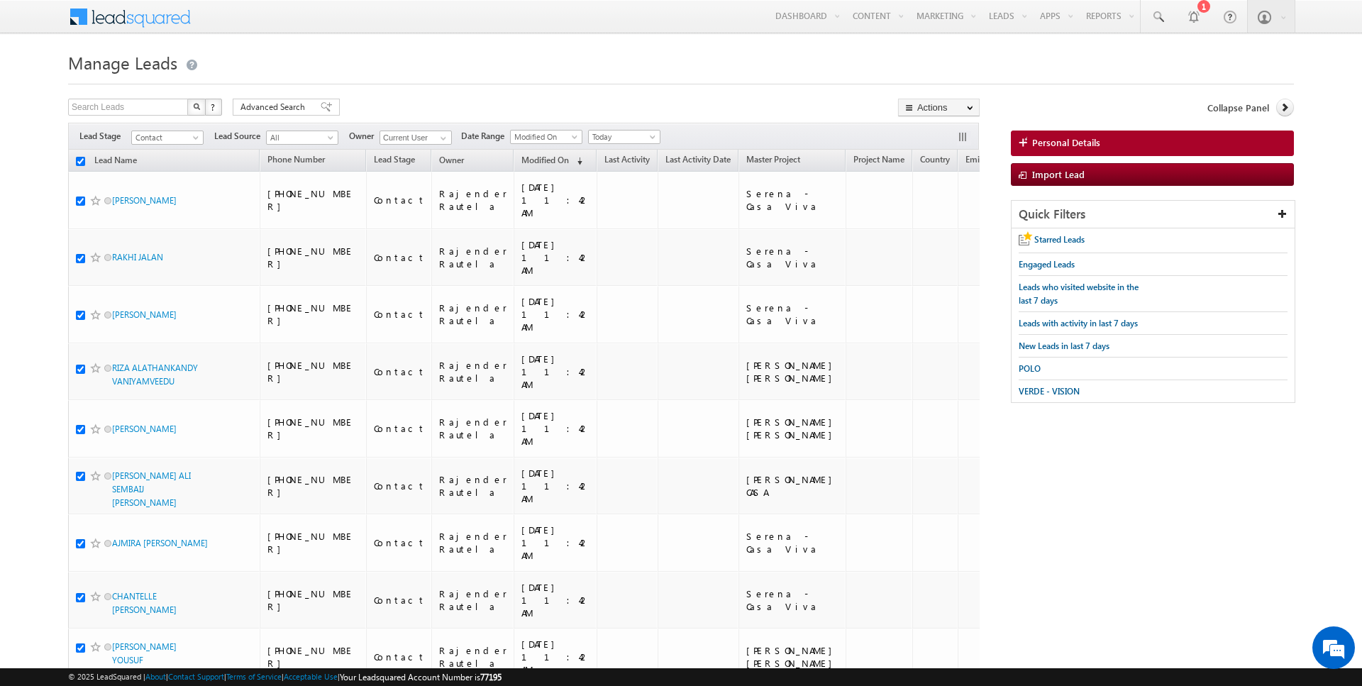
checkbox input "true"
click at [931, 220] on link "Add Opportunity" at bounding box center [939, 212] width 80 height 17
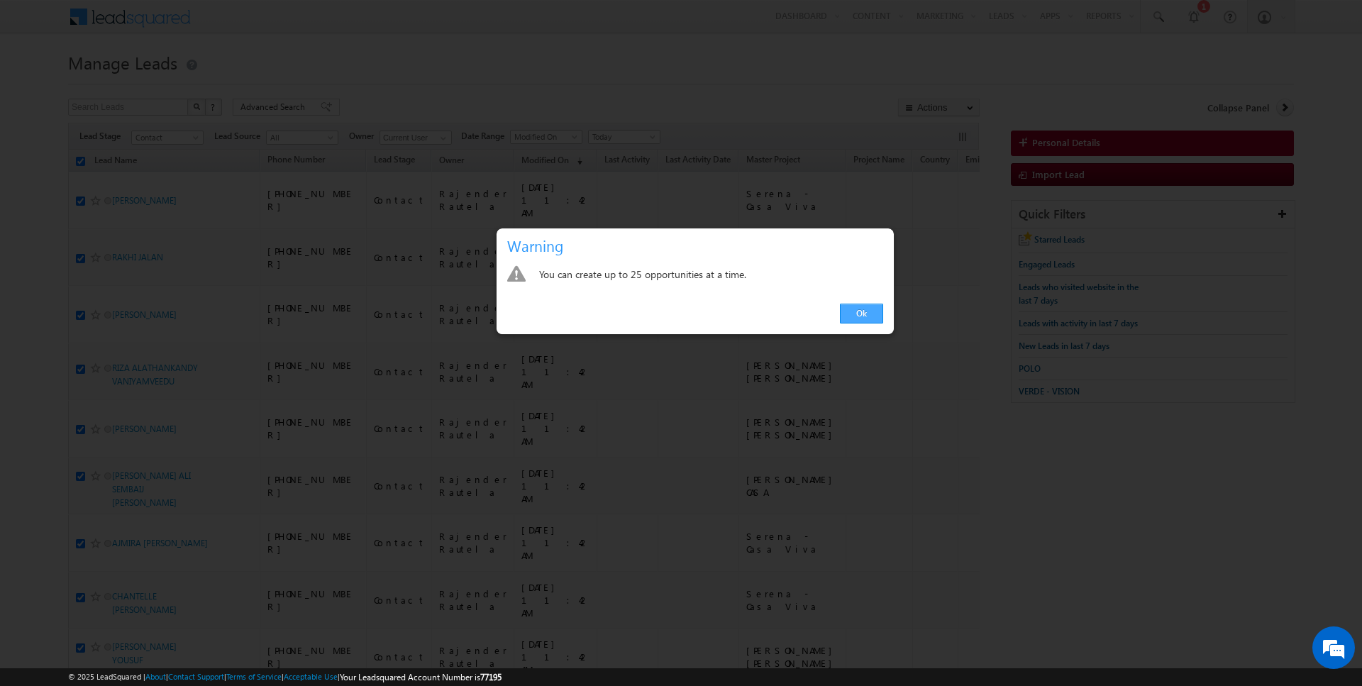
click at [865, 314] on link "Ok" at bounding box center [861, 314] width 43 height 20
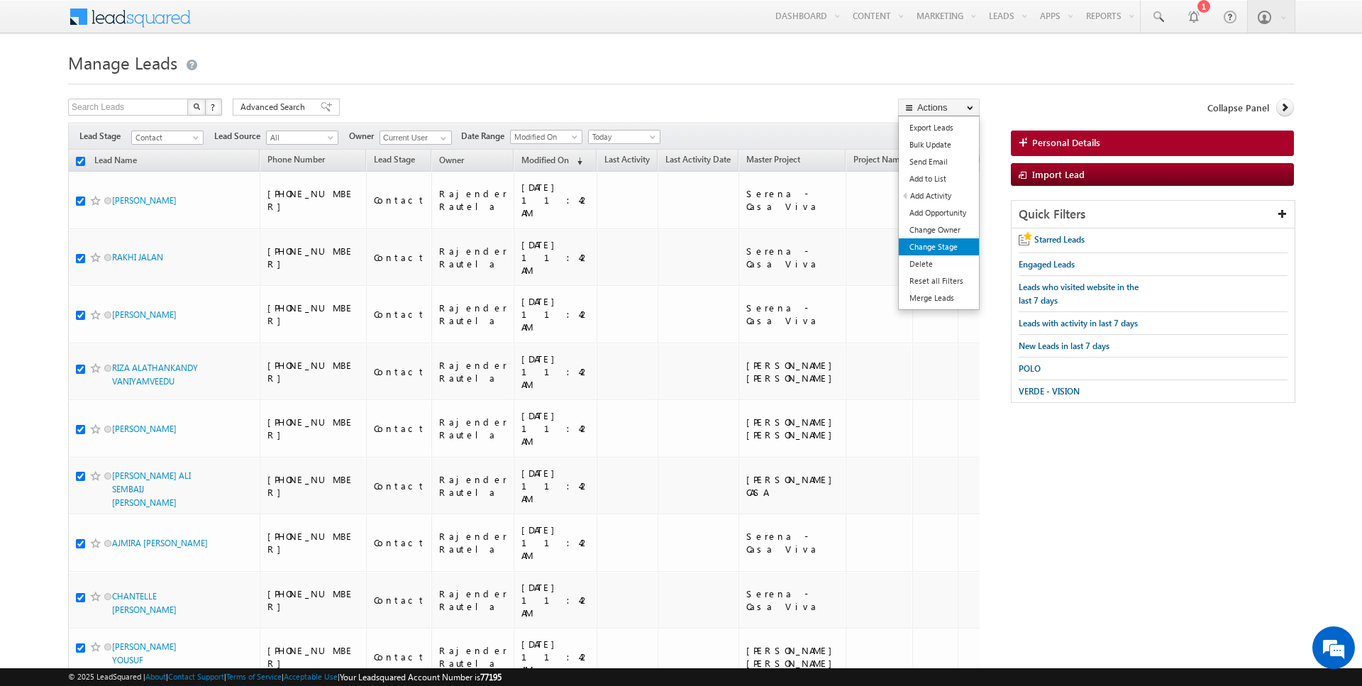
click at [955, 240] on link "Change Stage" at bounding box center [939, 246] width 80 height 17
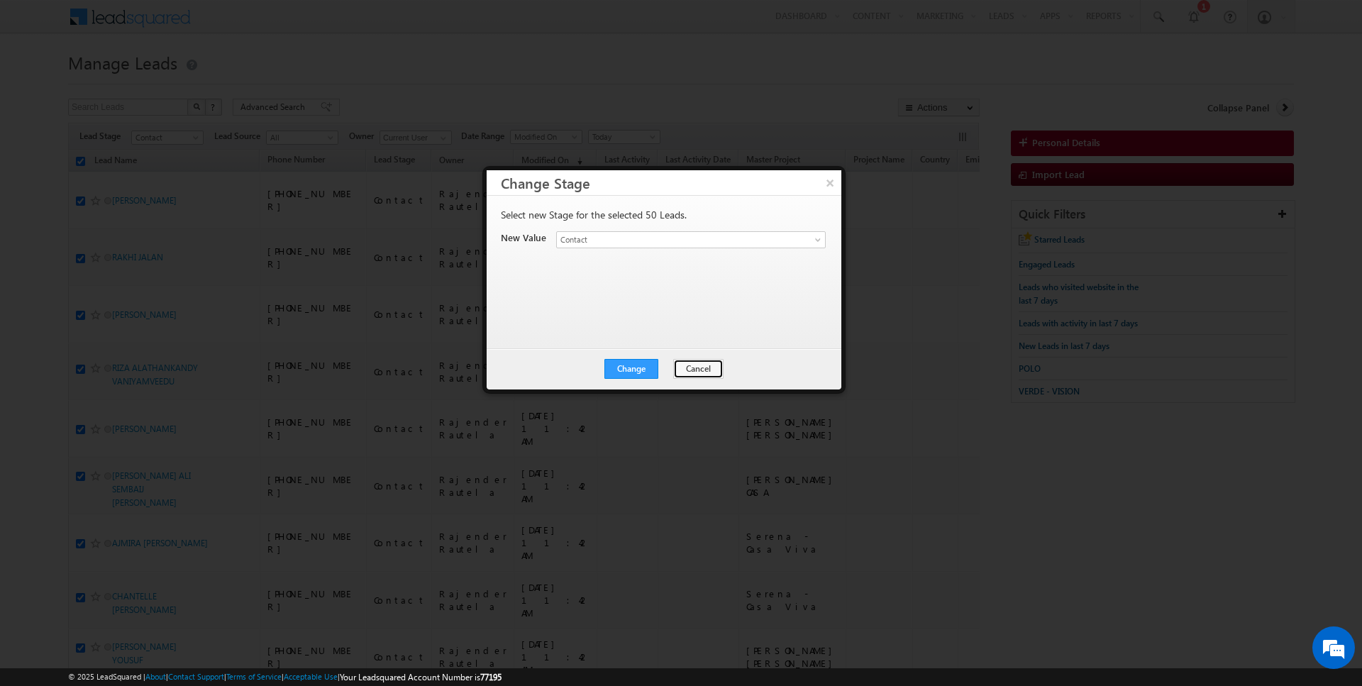
click at [716, 365] on button "Cancel" at bounding box center [698, 369] width 50 height 20
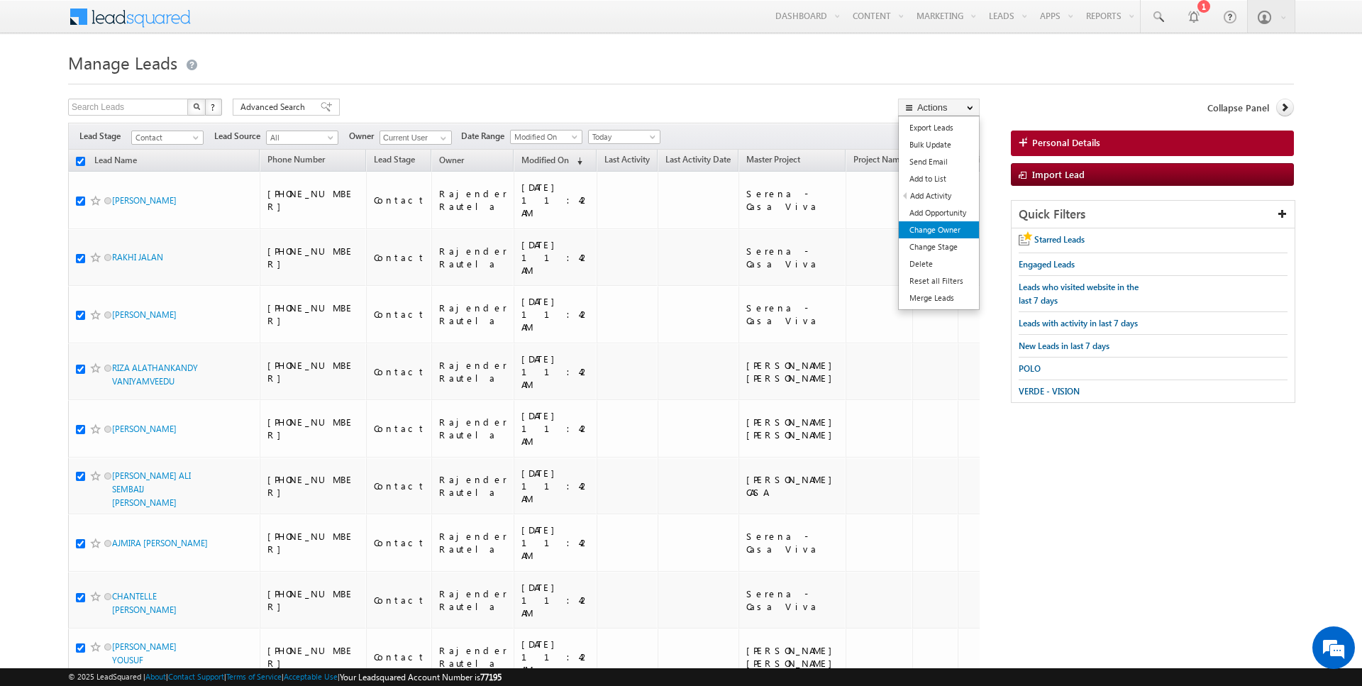
click at [939, 230] on link "Change Owner" at bounding box center [939, 229] width 80 height 17
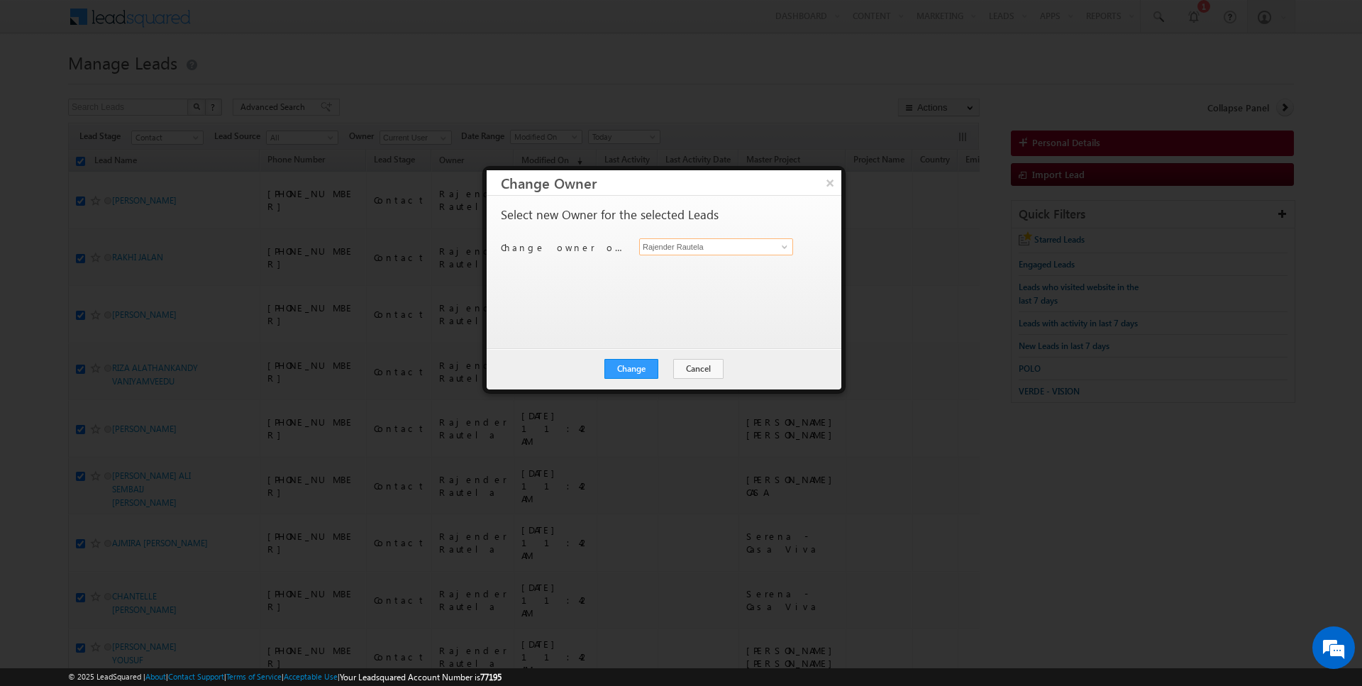
click at [712, 248] on input "Rajender Rautela" at bounding box center [716, 246] width 154 height 17
type input "[PERSON_NAME]"
click at [649, 363] on button "Change" at bounding box center [631, 369] width 54 height 20
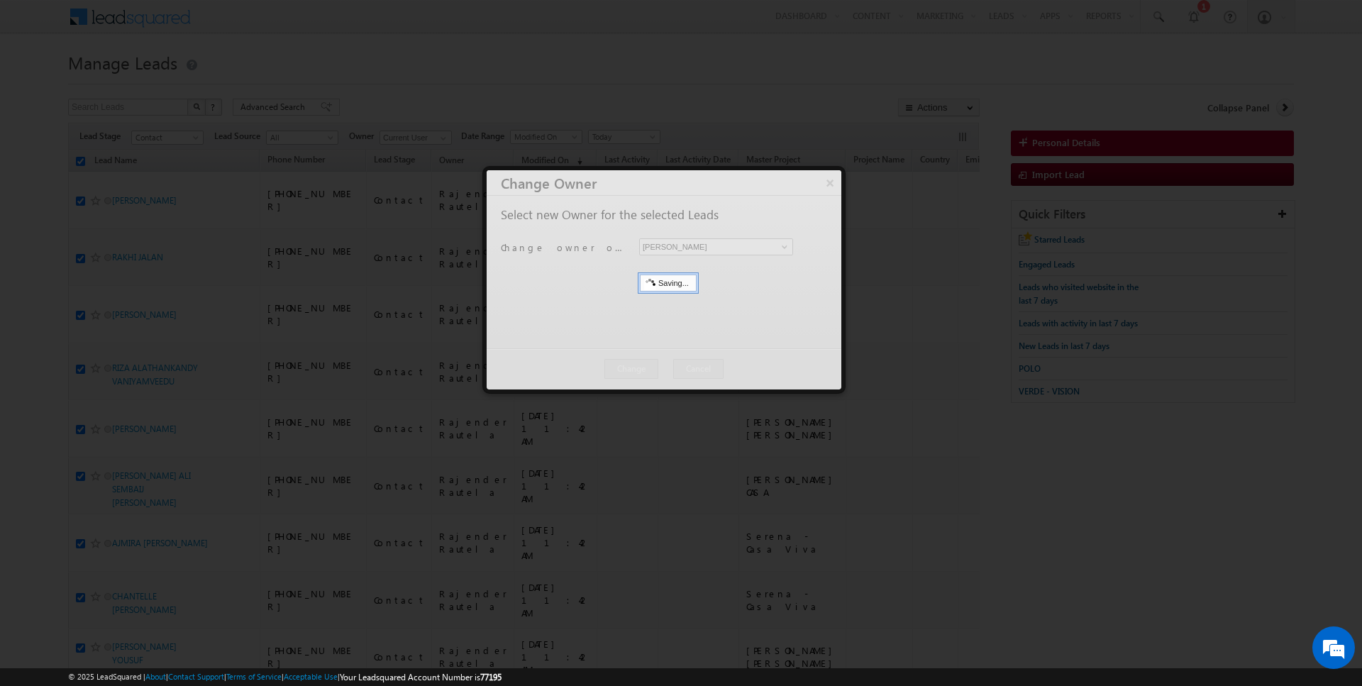
click at [670, 367] on div at bounding box center [664, 279] width 355 height 219
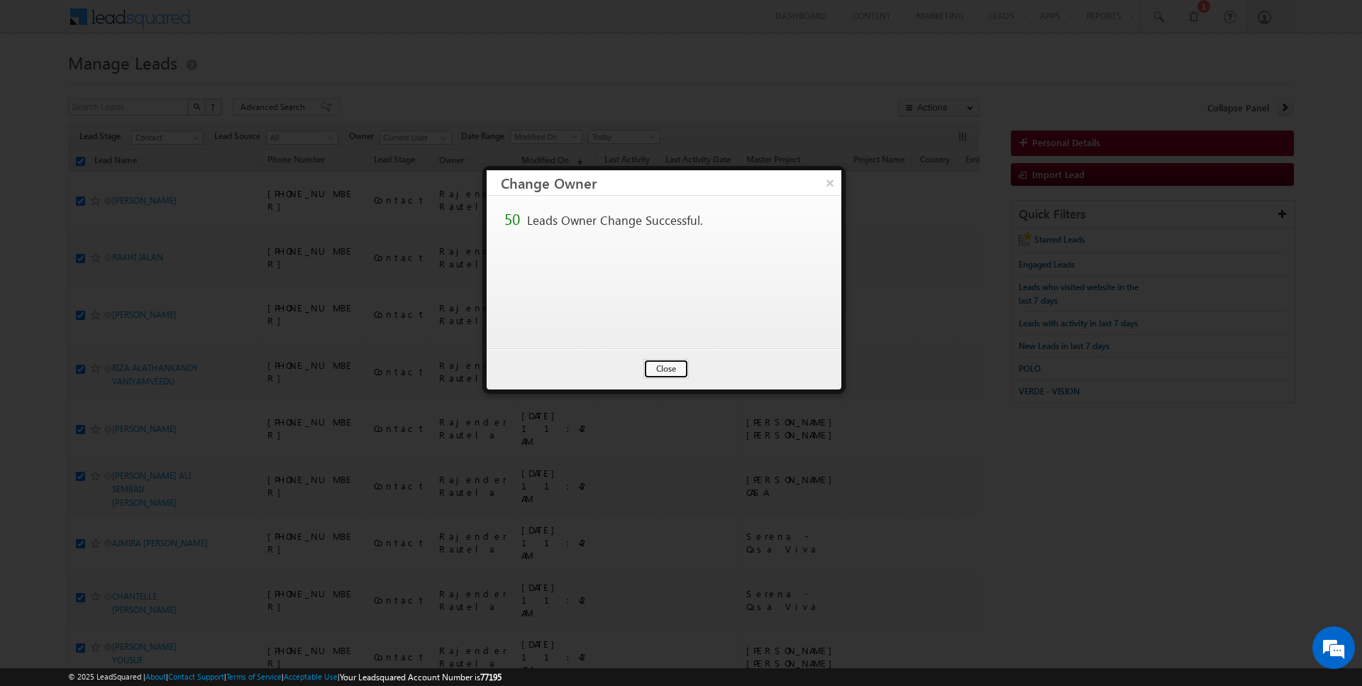
click at [670, 367] on button "Close" at bounding box center [665, 369] width 45 height 20
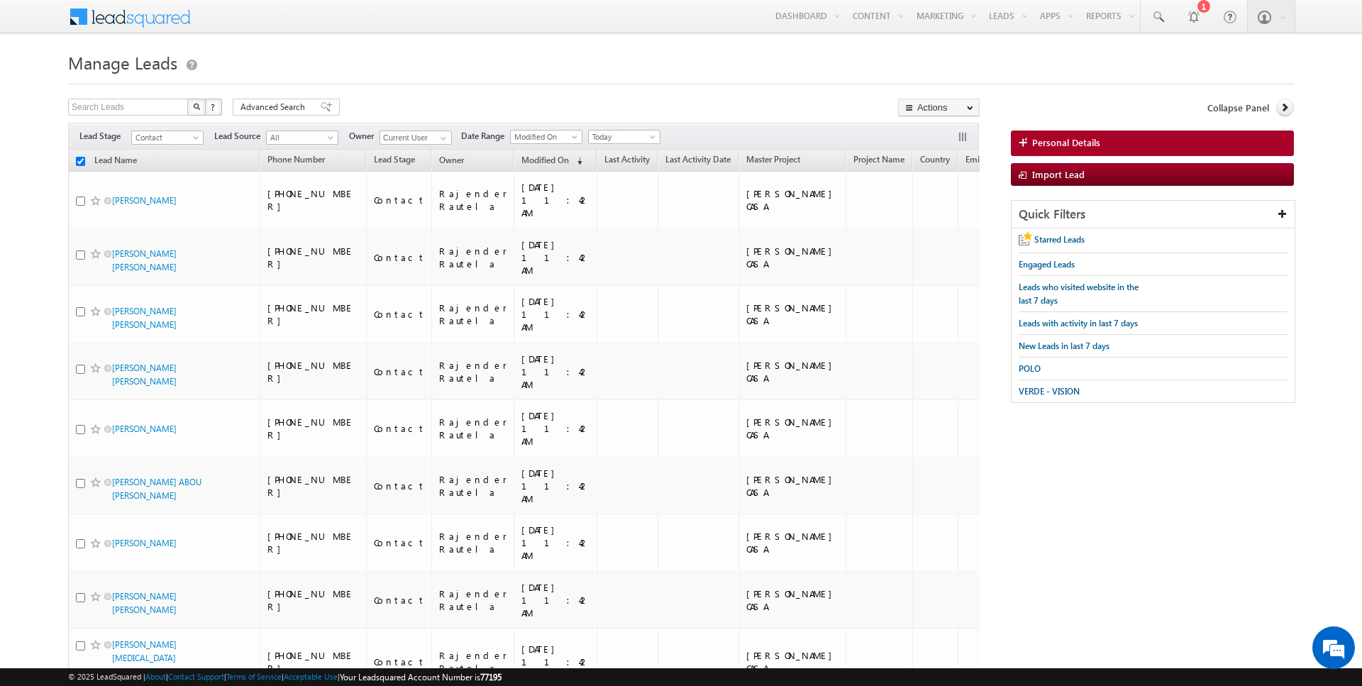
checkbox input "false"
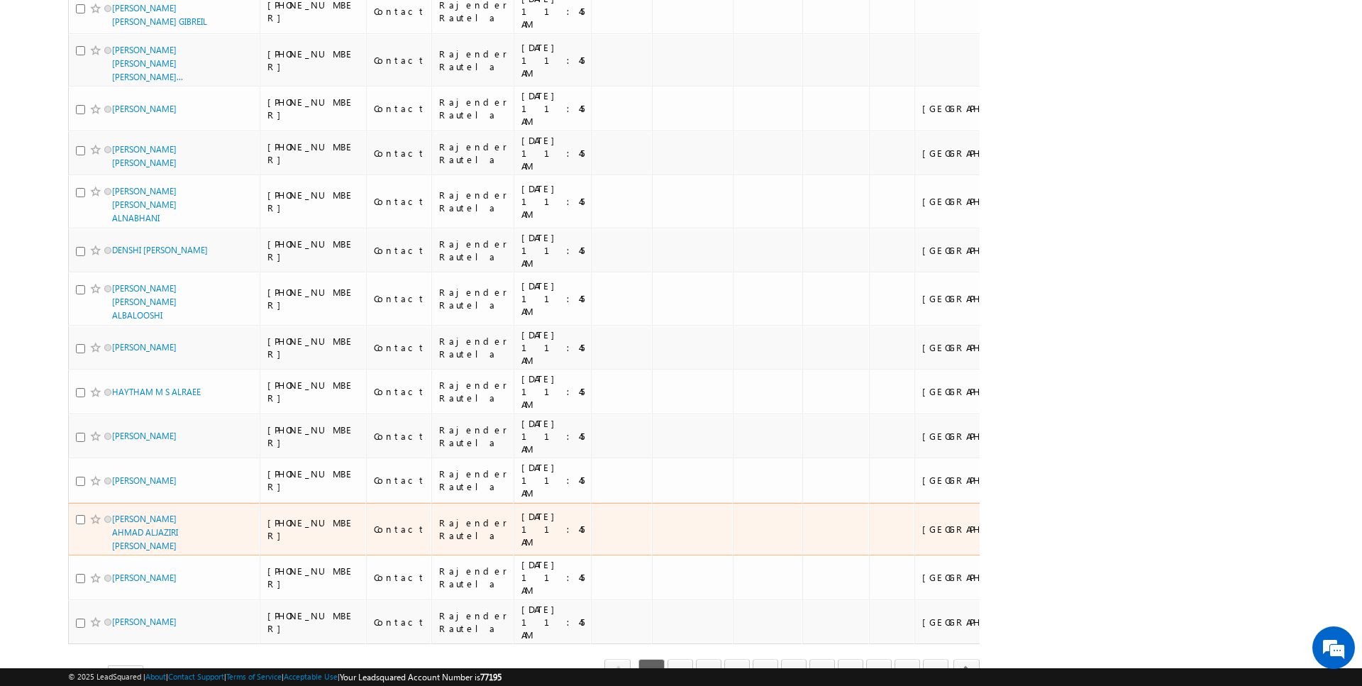
scroll to position [1969, 0]
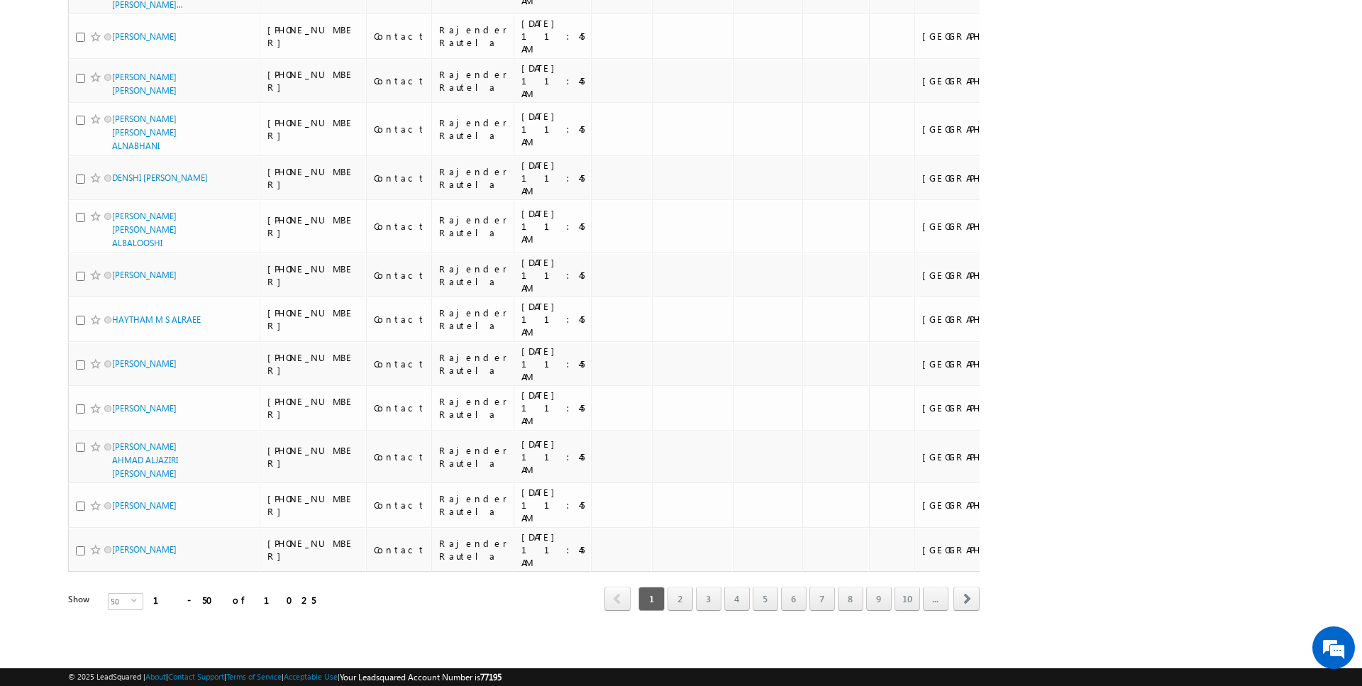
click at [770, 605] on link "5" at bounding box center [766, 599] width 26 height 24
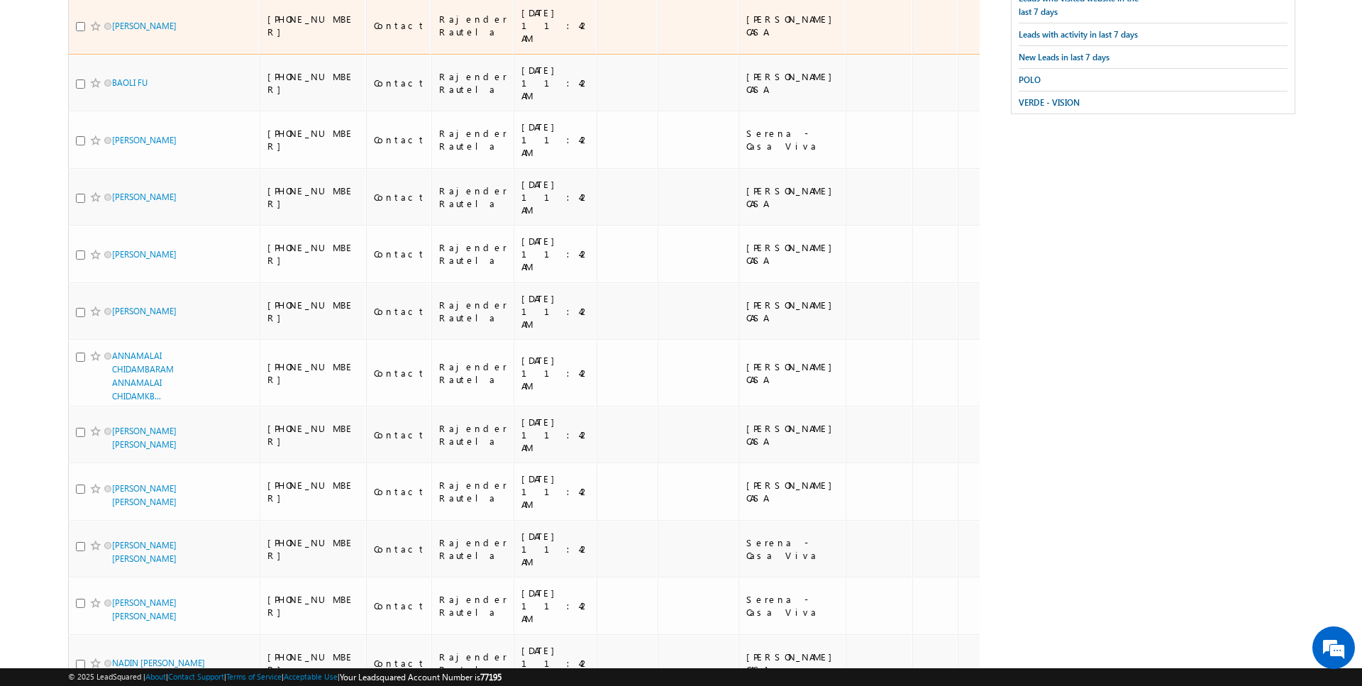
scroll to position [0, 0]
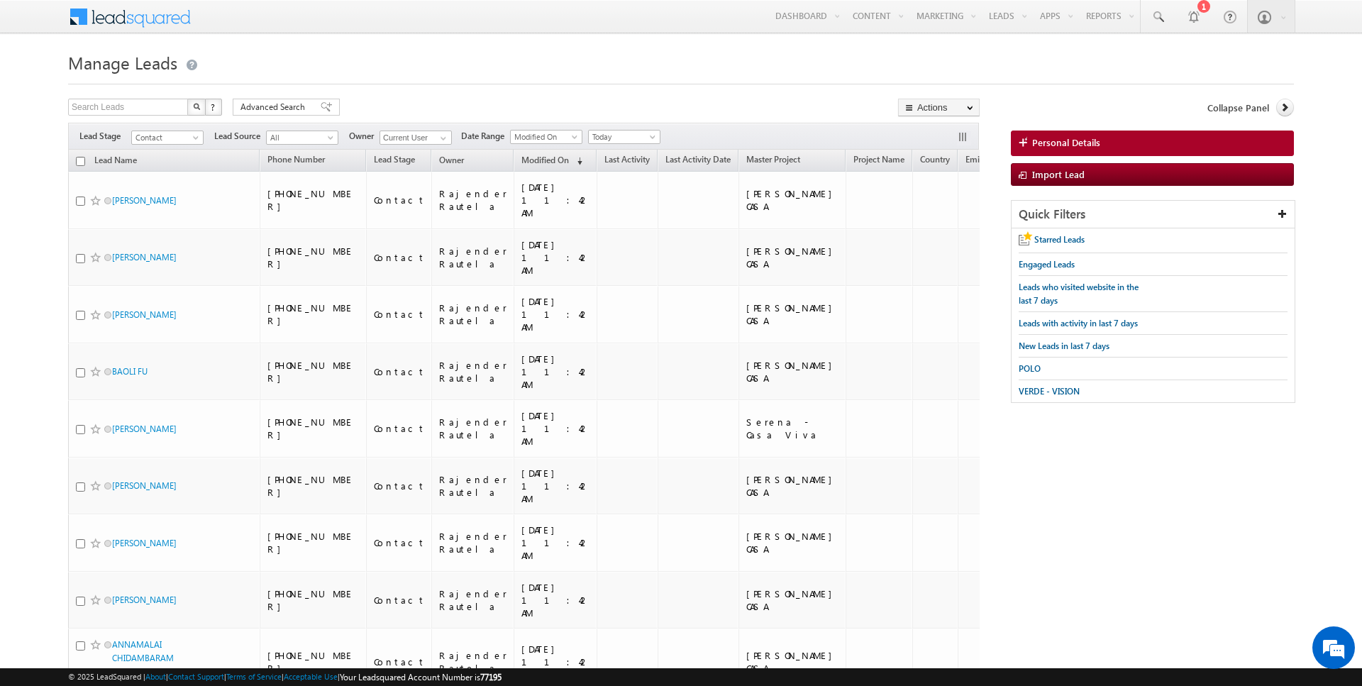
click at [82, 157] on input "checkbox" at bounding box center [80, 161] width 9 height 9
checkbox input "true"
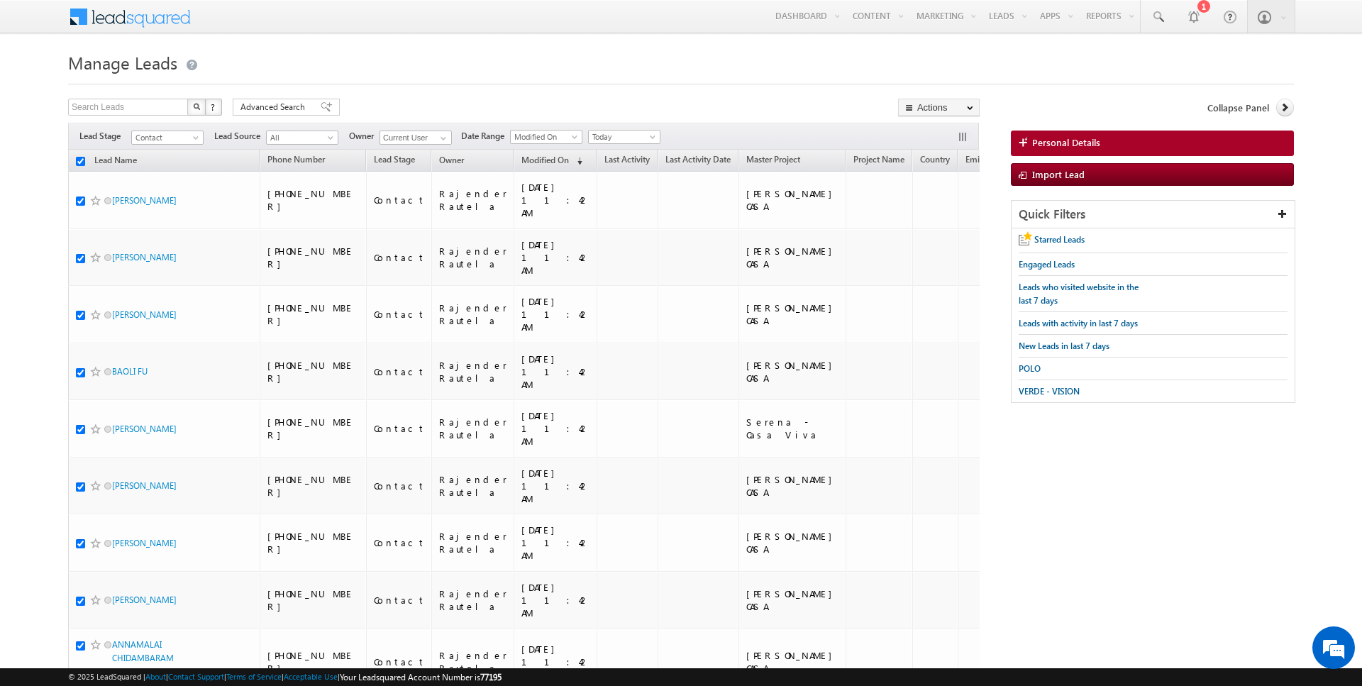
checkbox input "true"
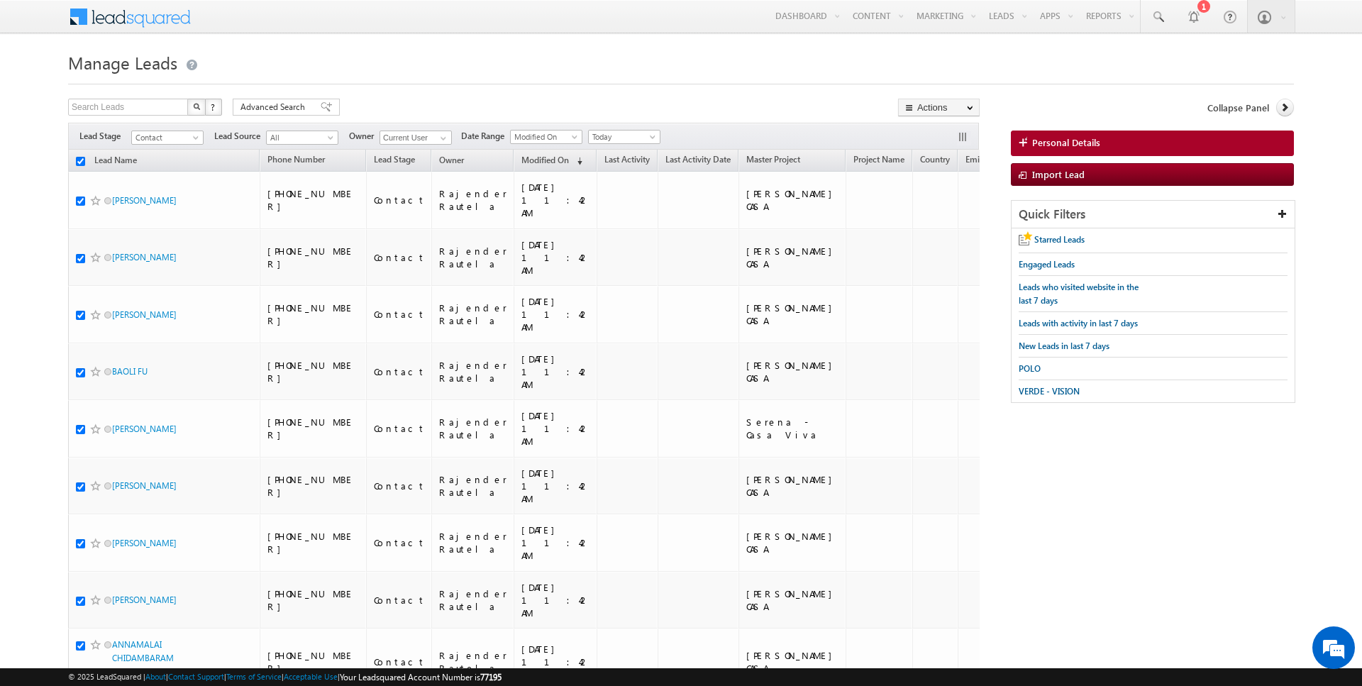
checkbox input "true"
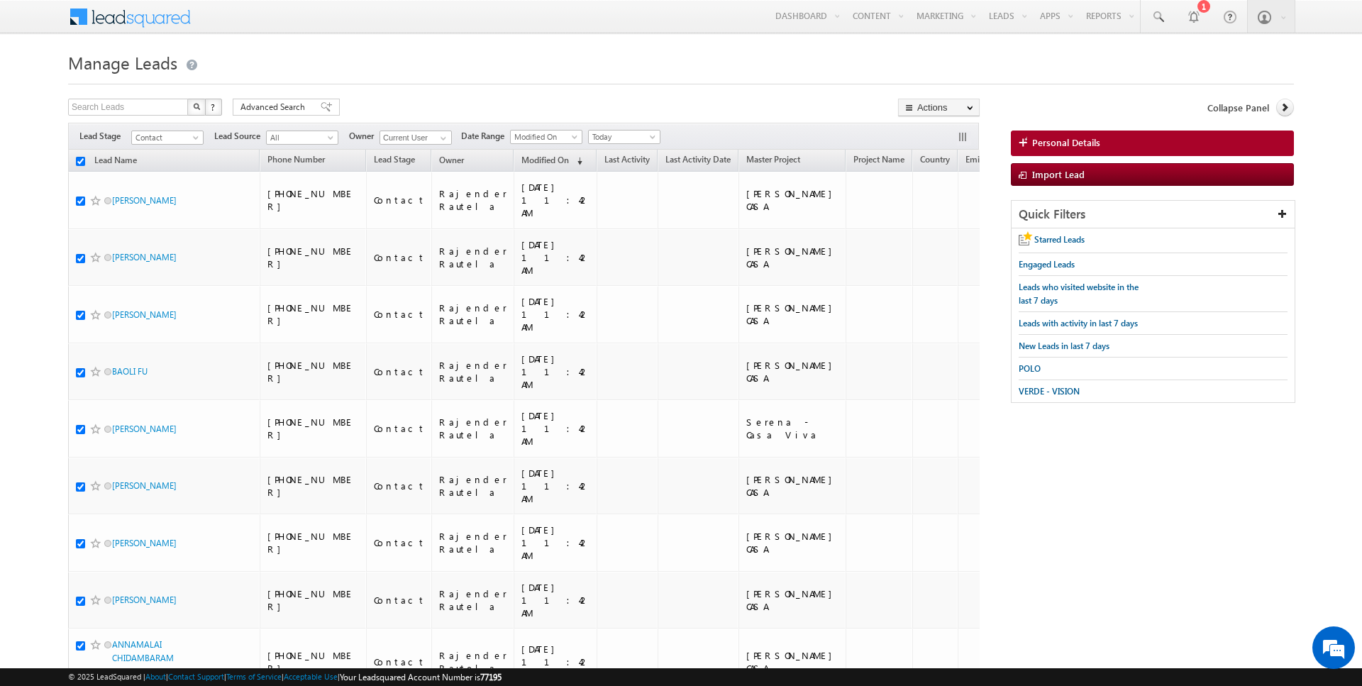
checkbox input "true"
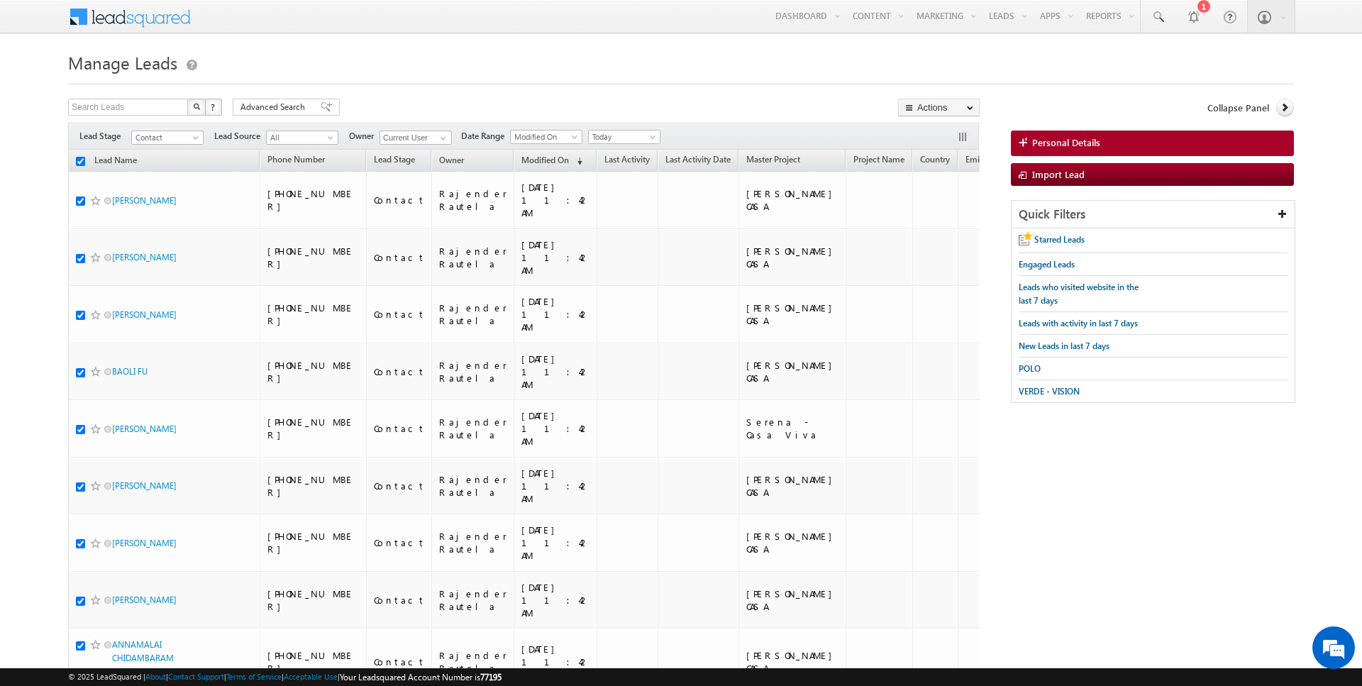
checkbox input "true"
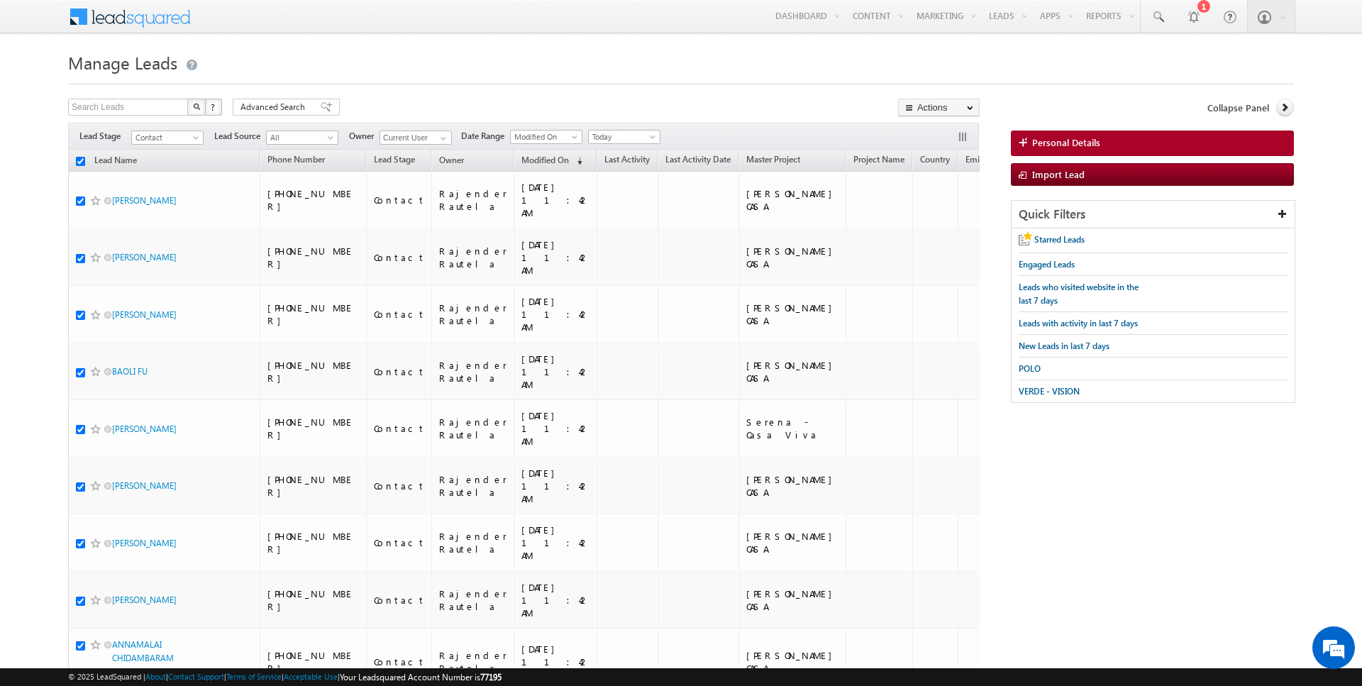
checkbox input "true"
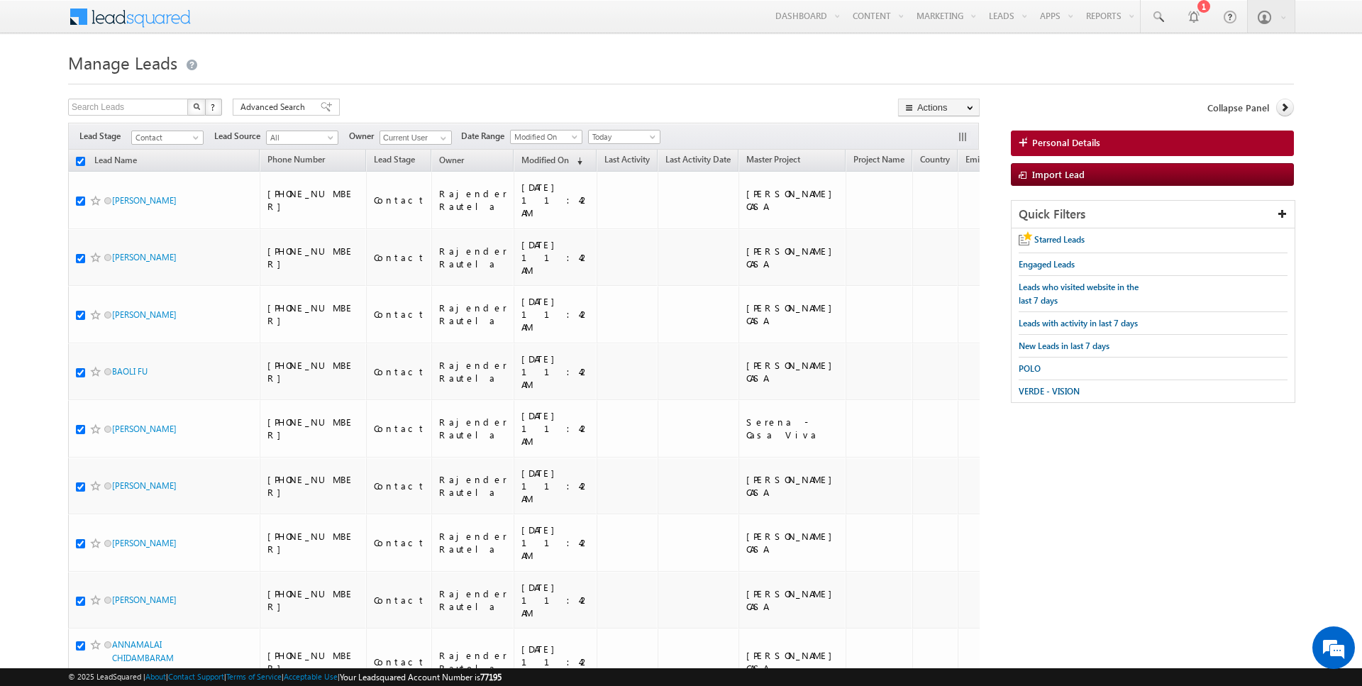
checkbox input "true"
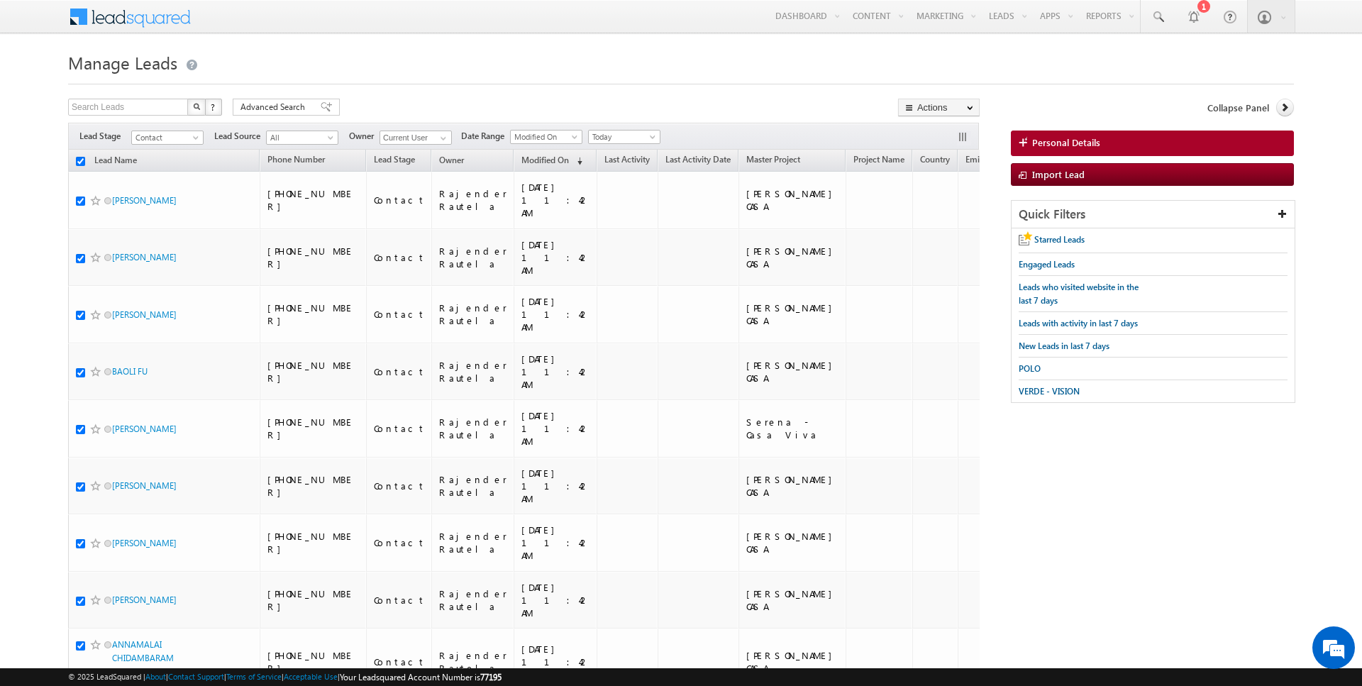
checkbox input "true"
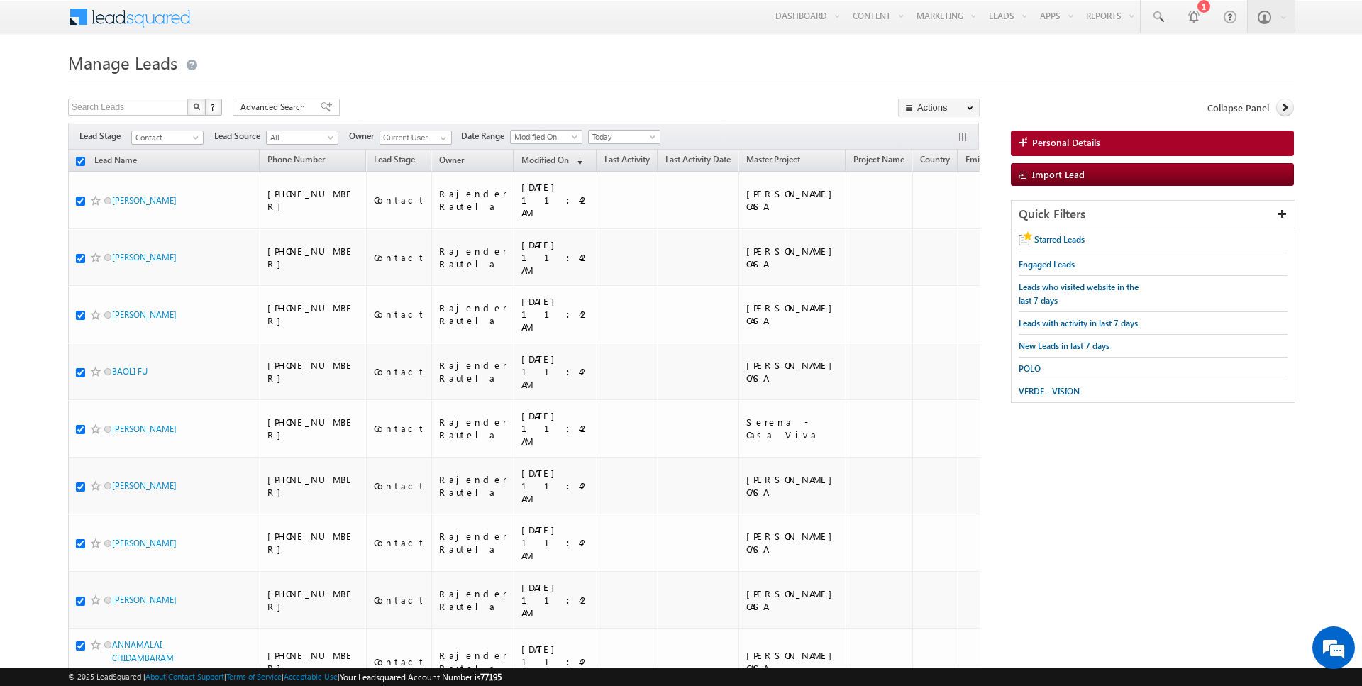
checkbox input "true"
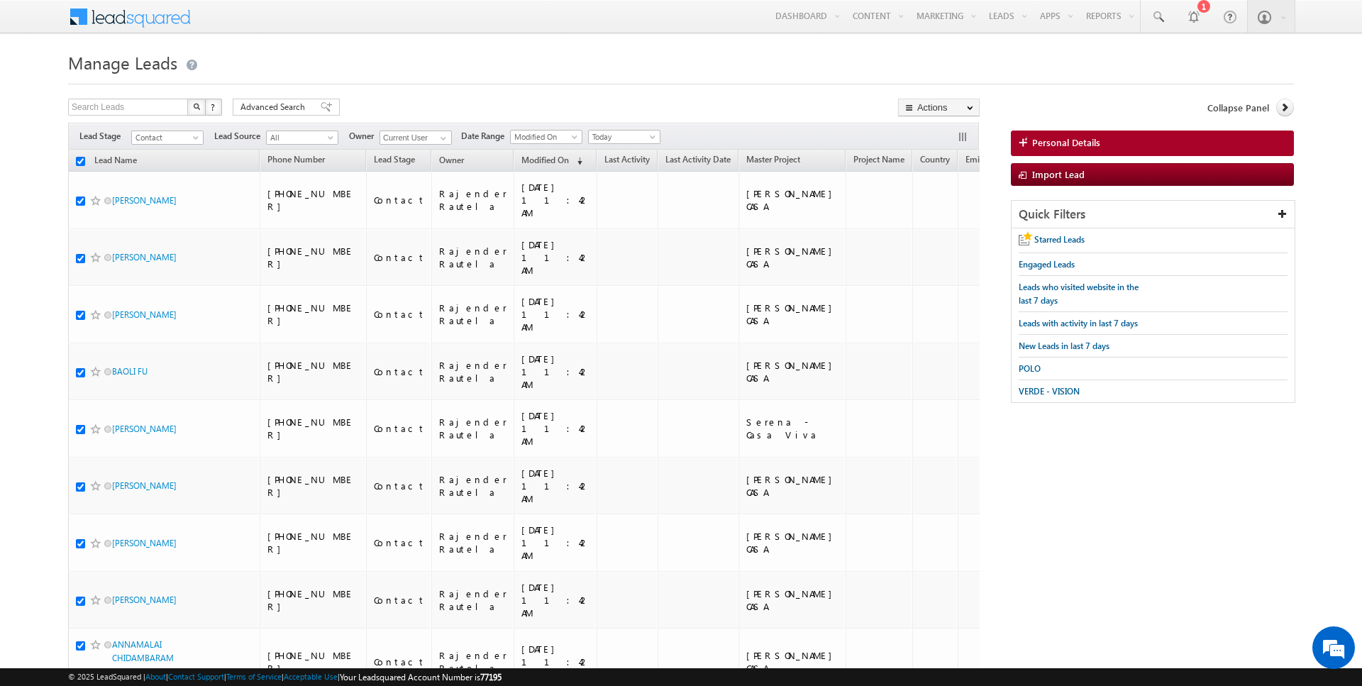
checkbox input "true"
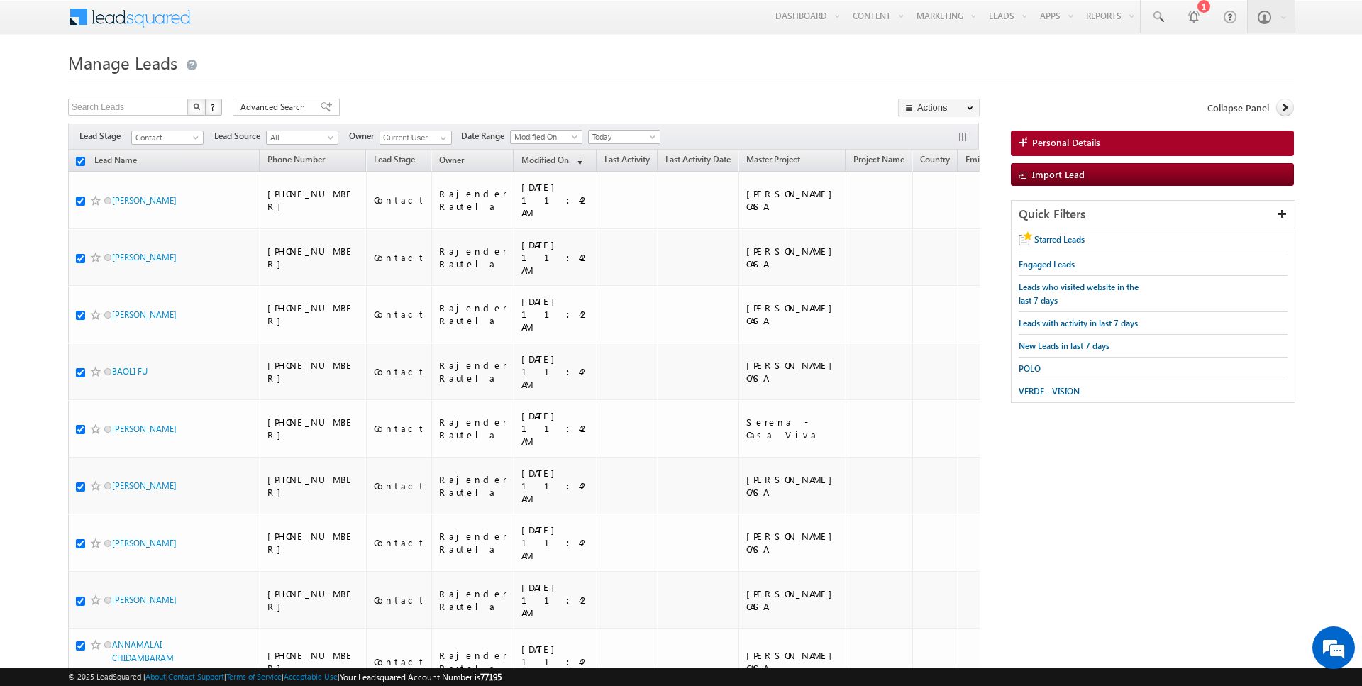
checkbox input "true"
click at [950, 227] on link "Change Owner" at bounding box center [939, 229] width 80 height 17
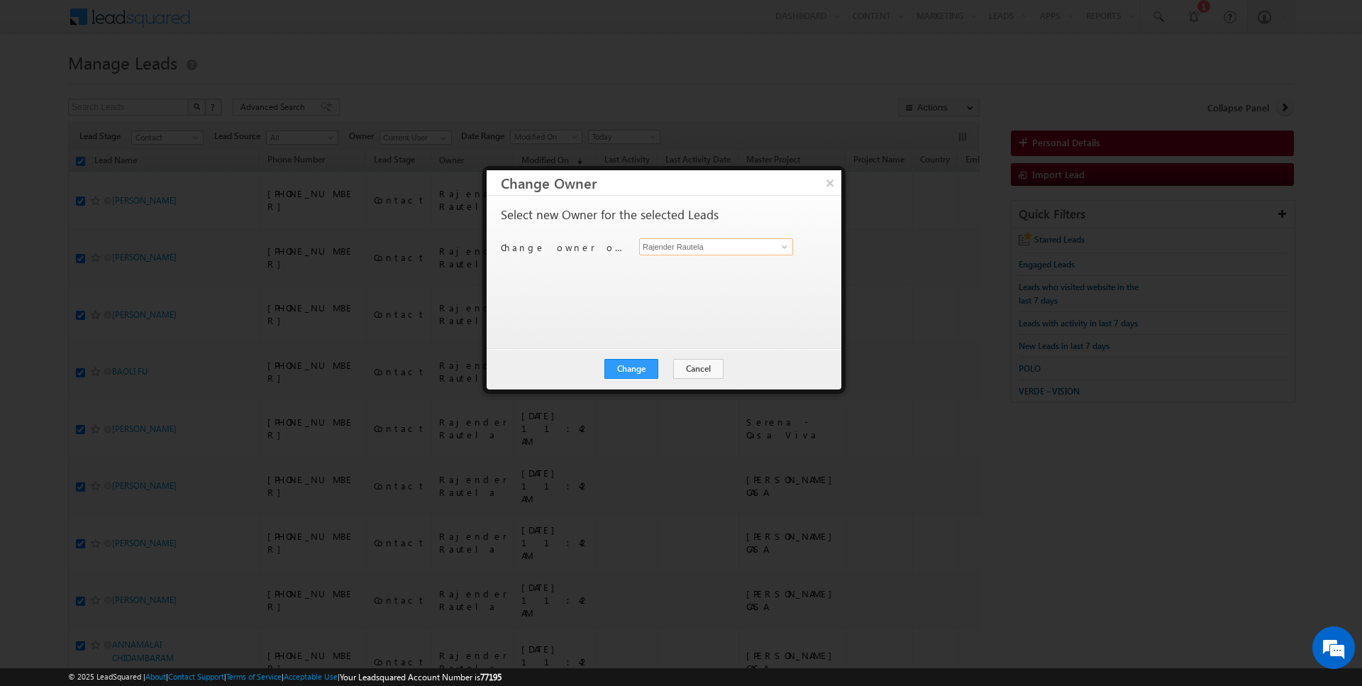
click at [724, 246] on input "Rajender Rautela" at bounding box center [716, 246] width 154 height 17
type input "[PERSON_NAME]"
click at [627, 377] on button "Change" at bounding box center [631, 369] width 54 height 20
click at [665, 373] on button "Close" at bounding box center [665, 369] width 45 height 20
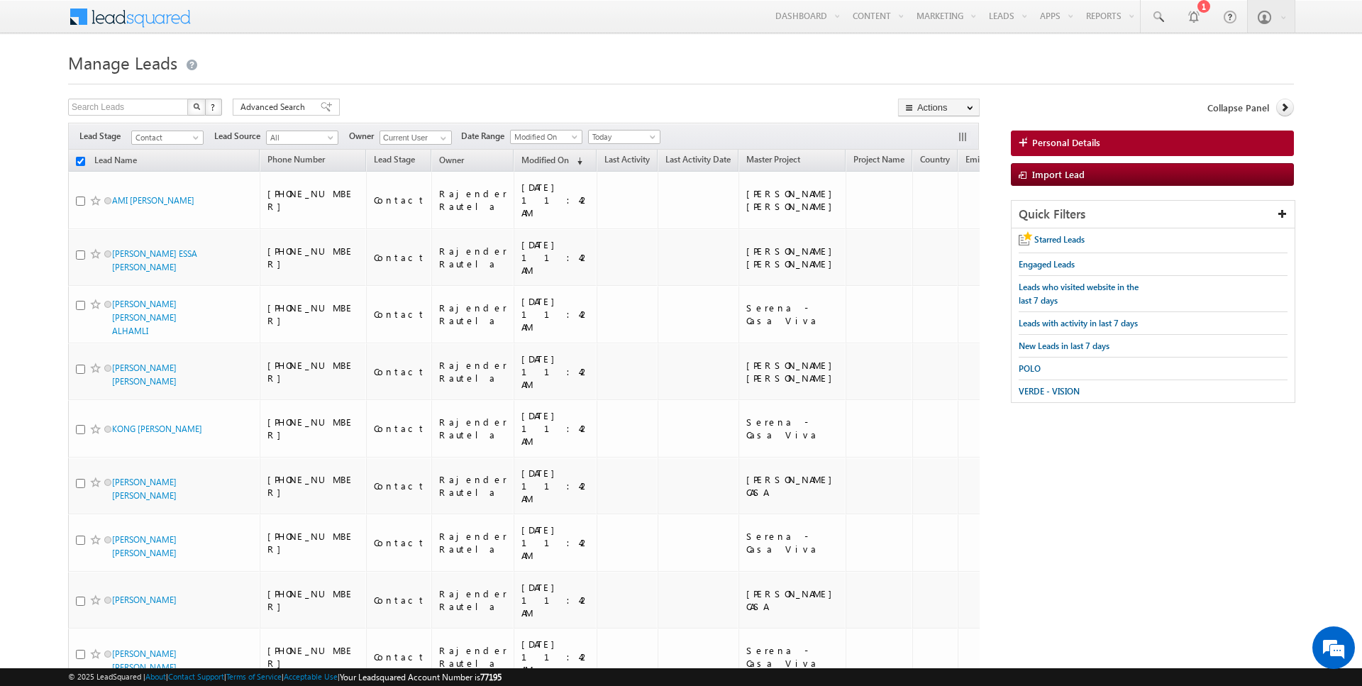
checkbox input "false"
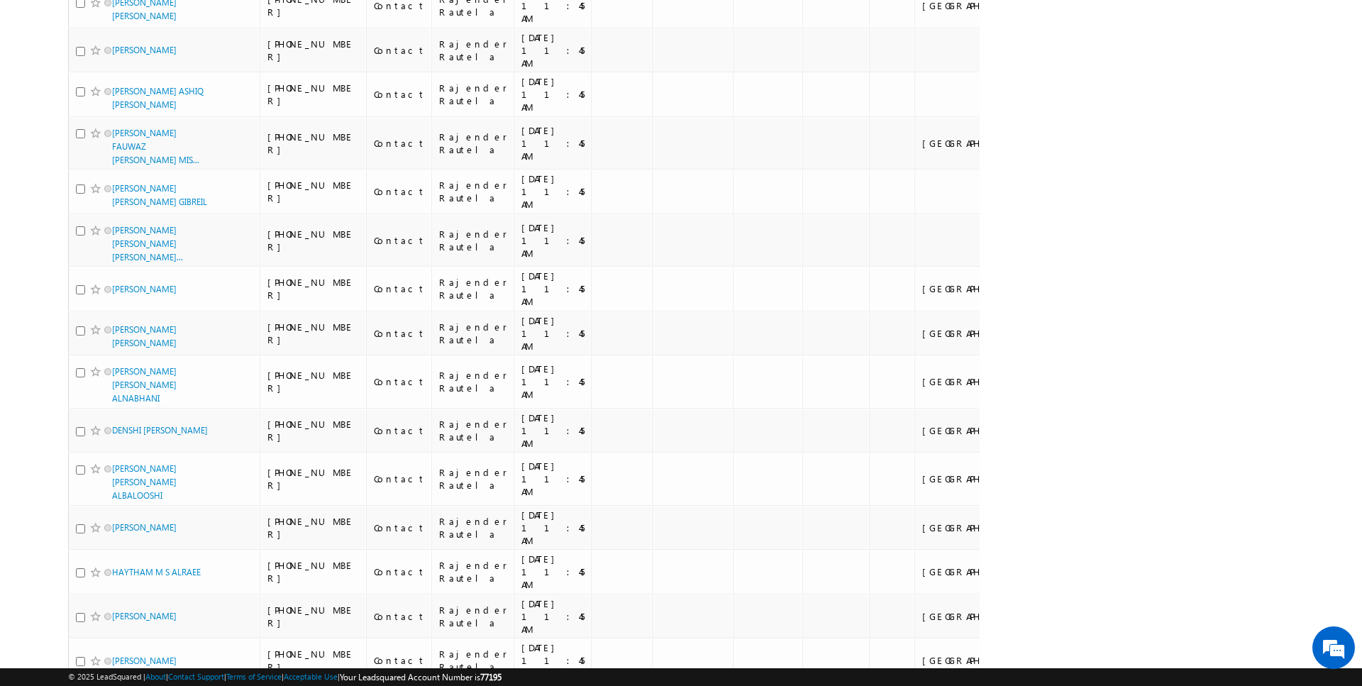
scroll to position [1969, 0]
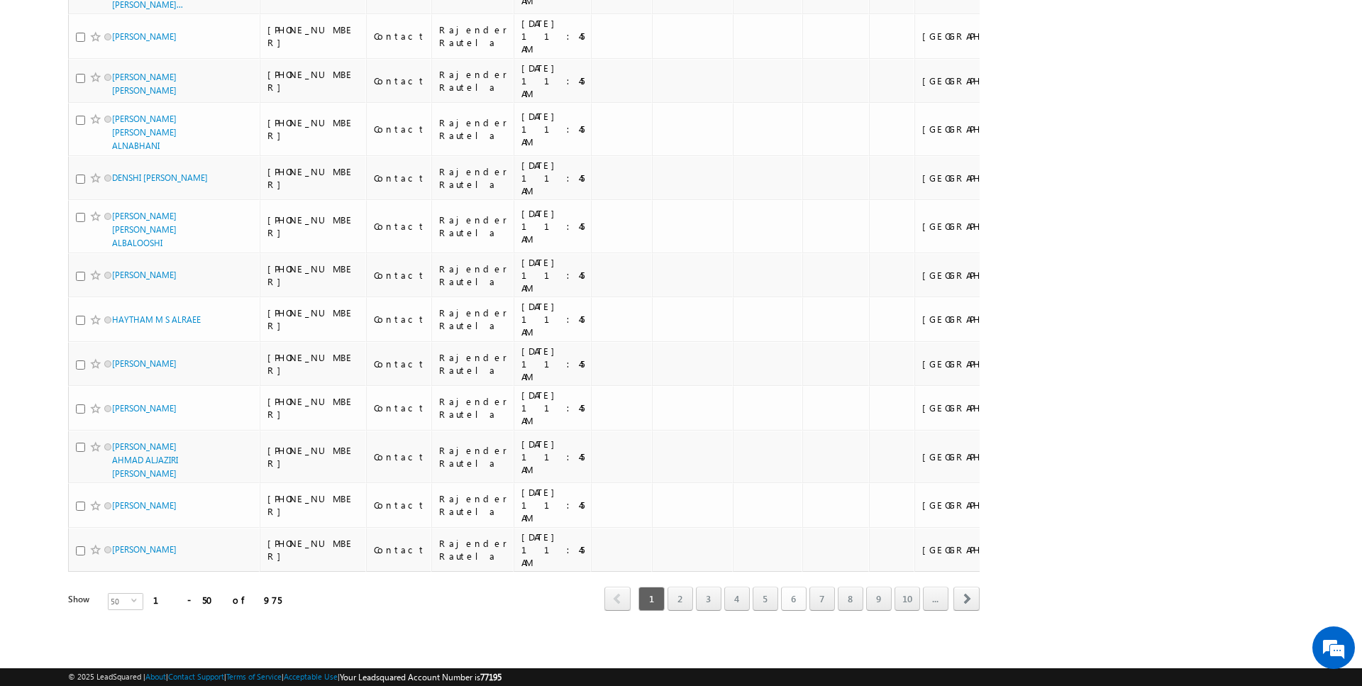
click at [795, 598] on link "6" at bounding box center [794, 599] width 26 height 24
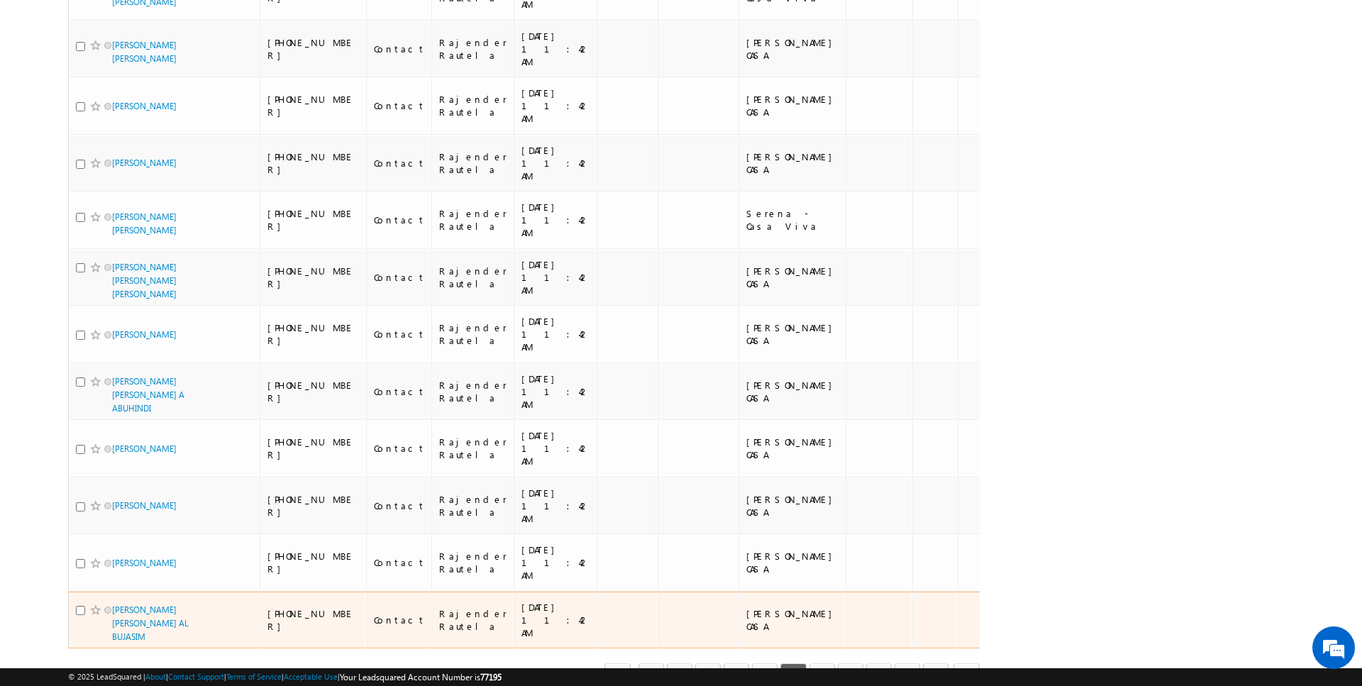
scroll to position [2430, 0]
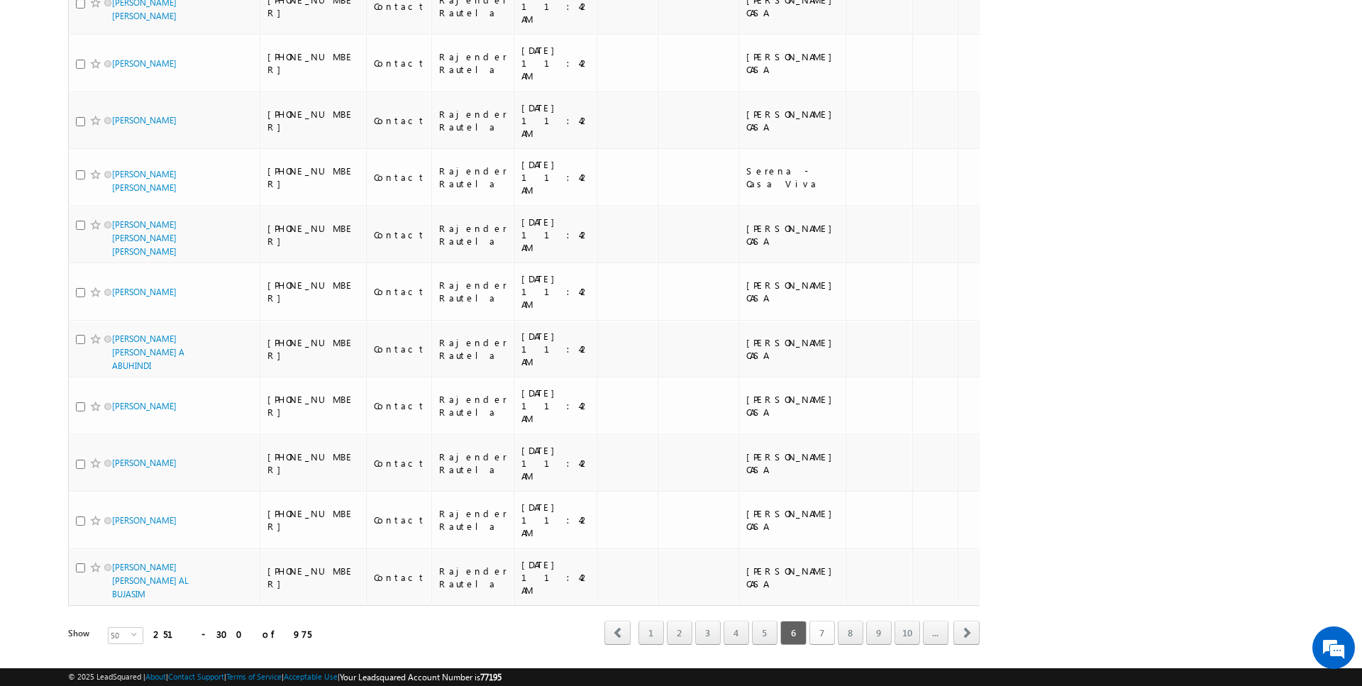
click at [831, 621] on link "7" at bounding box center [822, 633] width 26 height 24
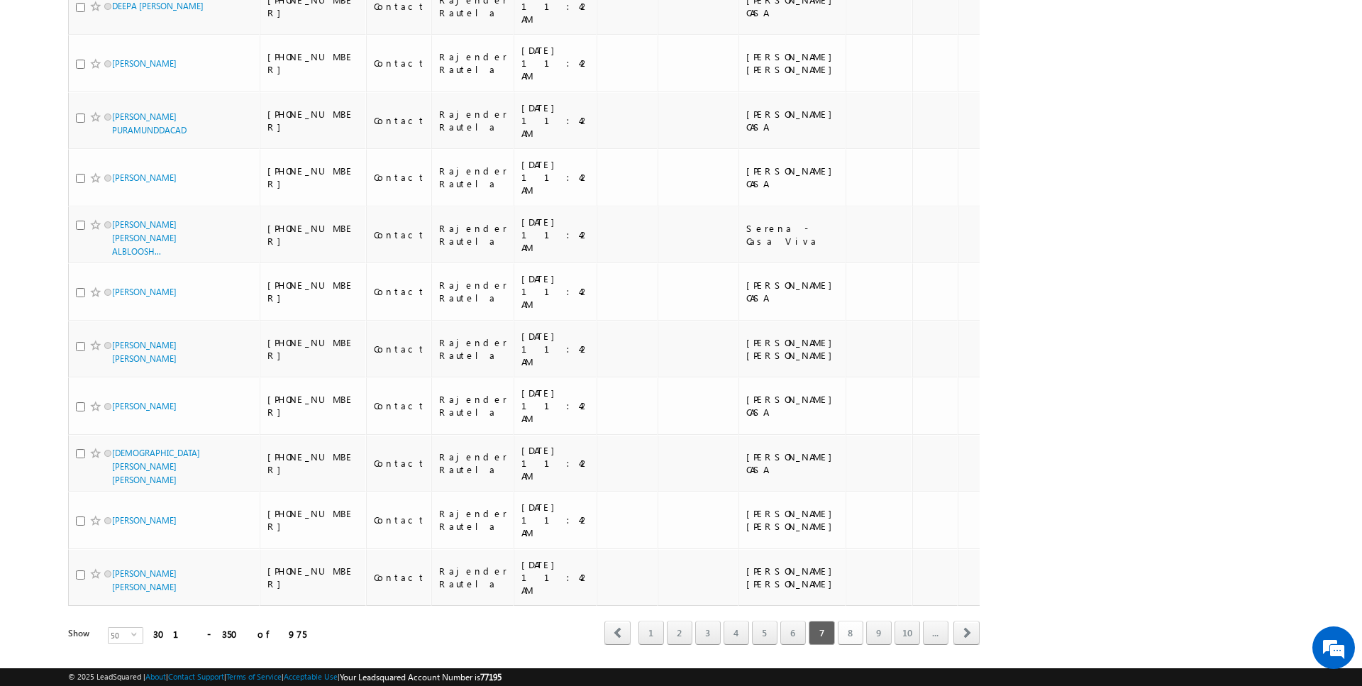
click at [853, 621] on link "8" at bounding box center [851, 633] width 26 height 24
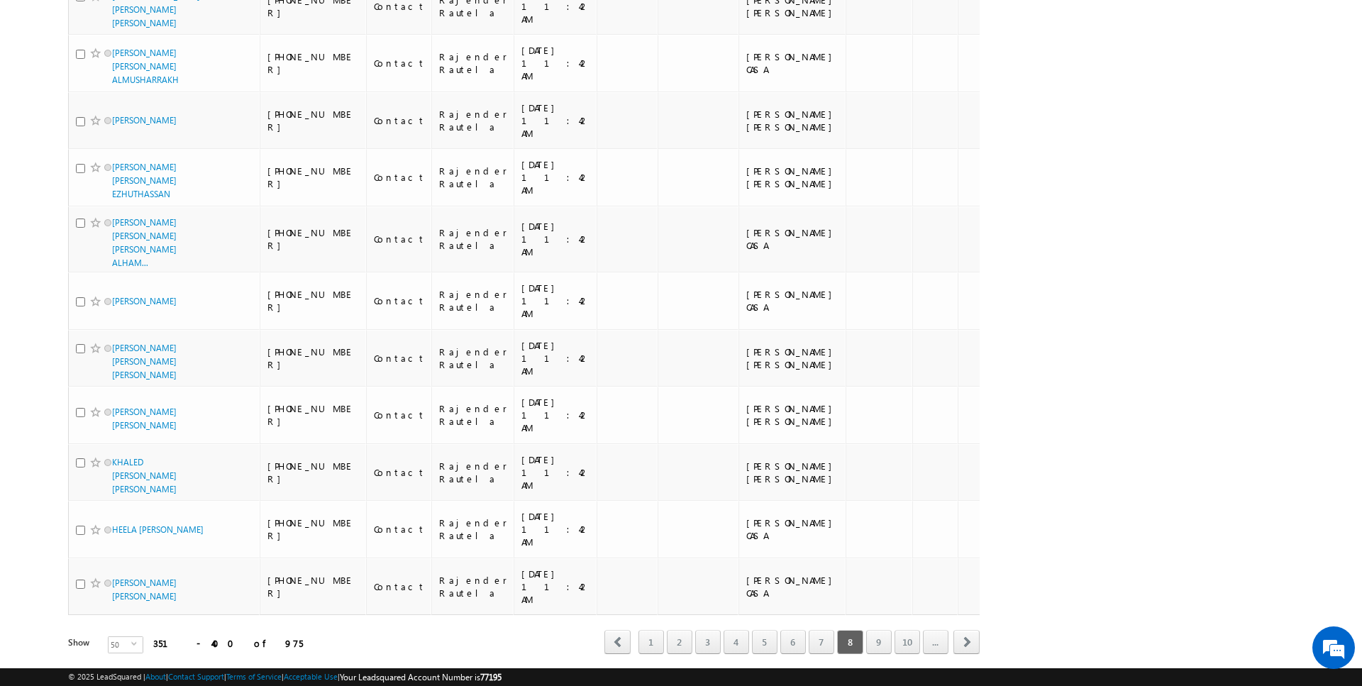
click at [885, 630] on link "9" at bounding box center [879, 642] width 26 height 24
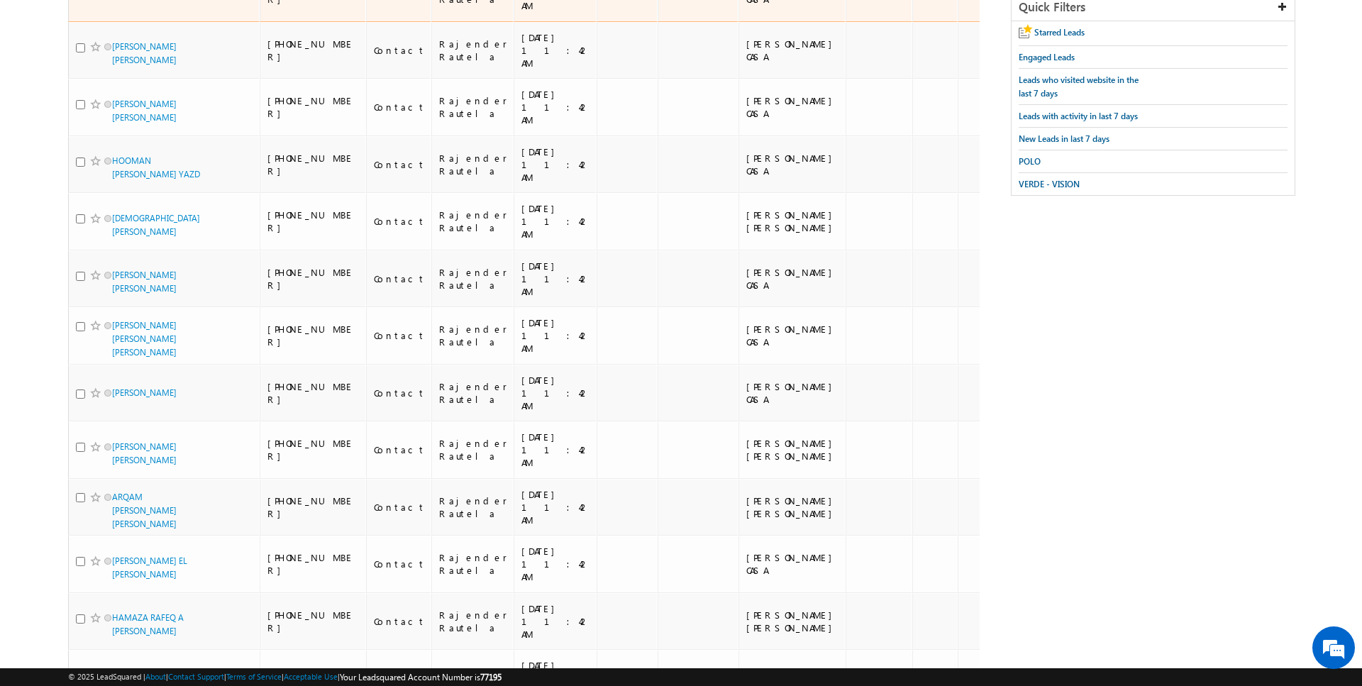
scroll to position [0, 0]
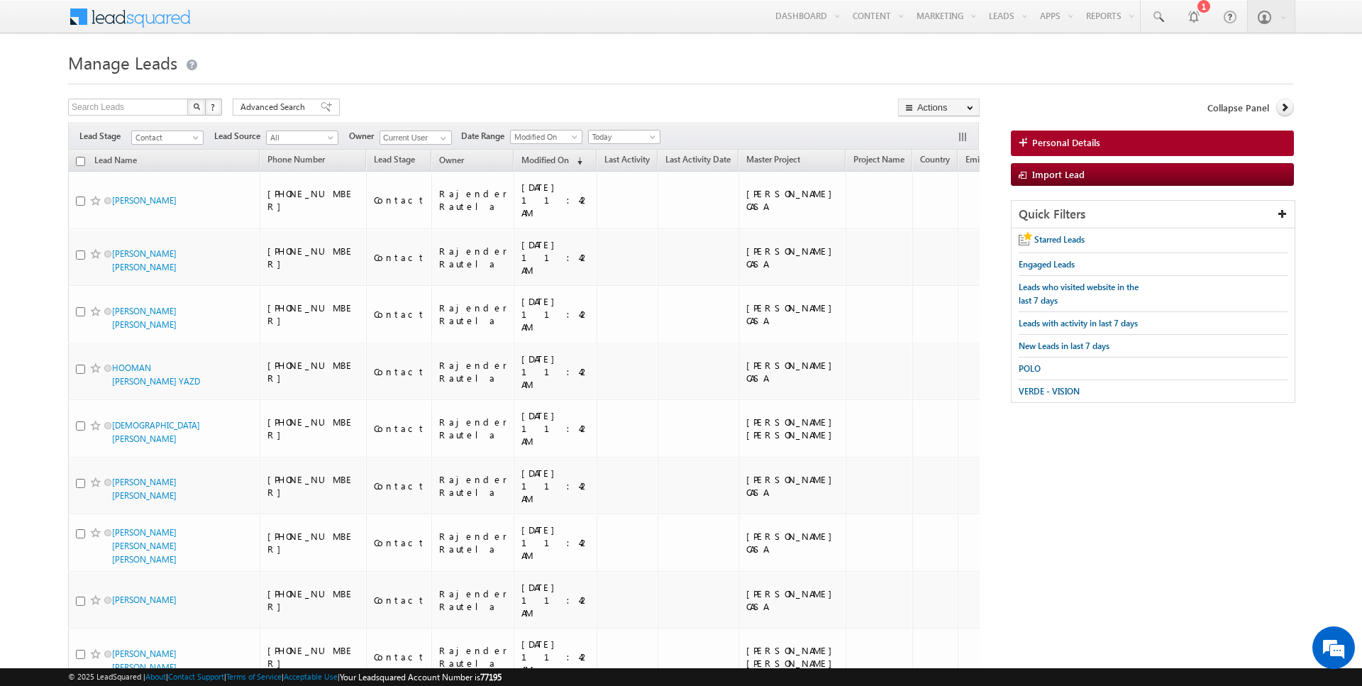
click at [82, 157] on input "checkbox" at bounding box center [80, 161] width 9 height 9
checkbox input "true"
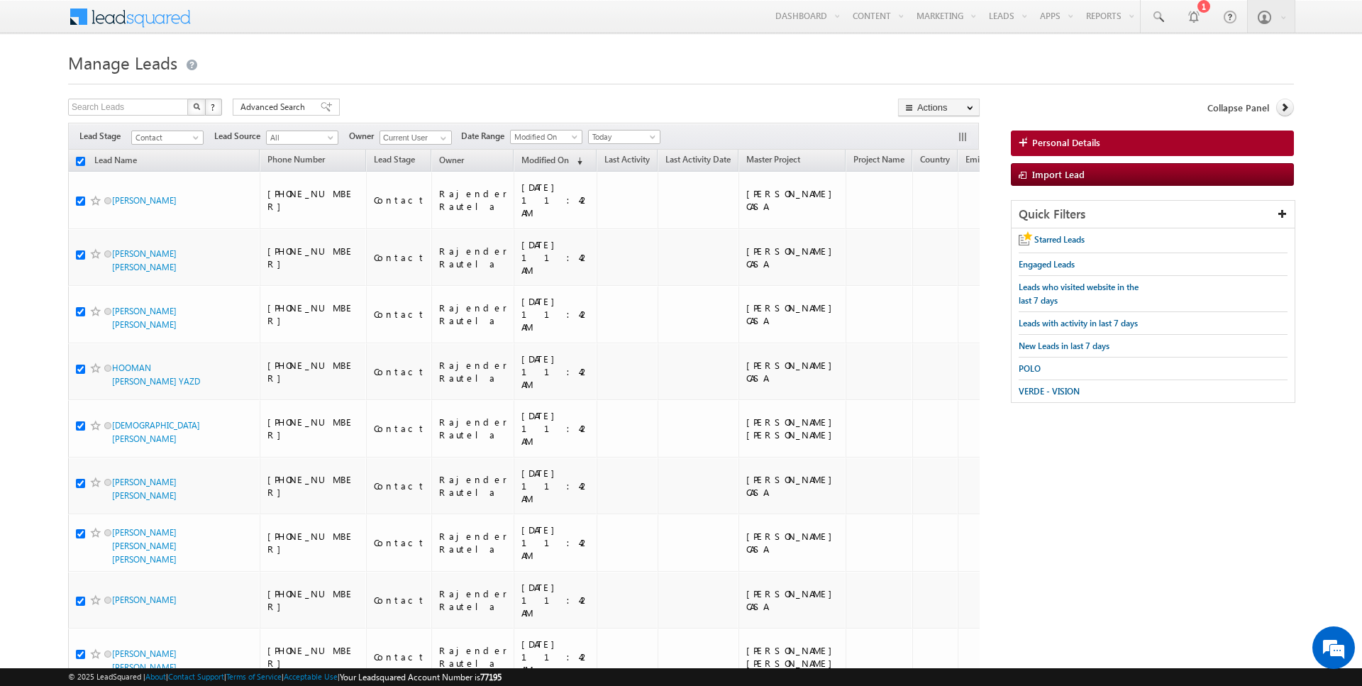
checkbox input "true"
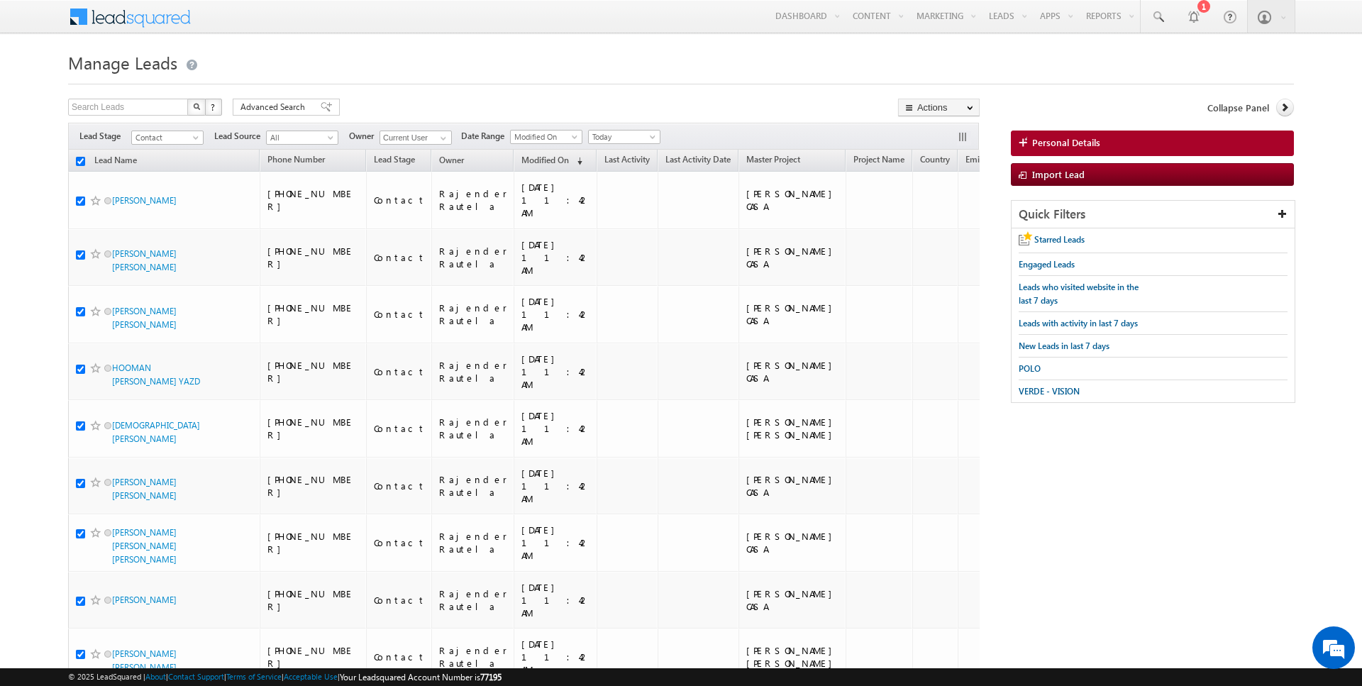
checkbox input "true"
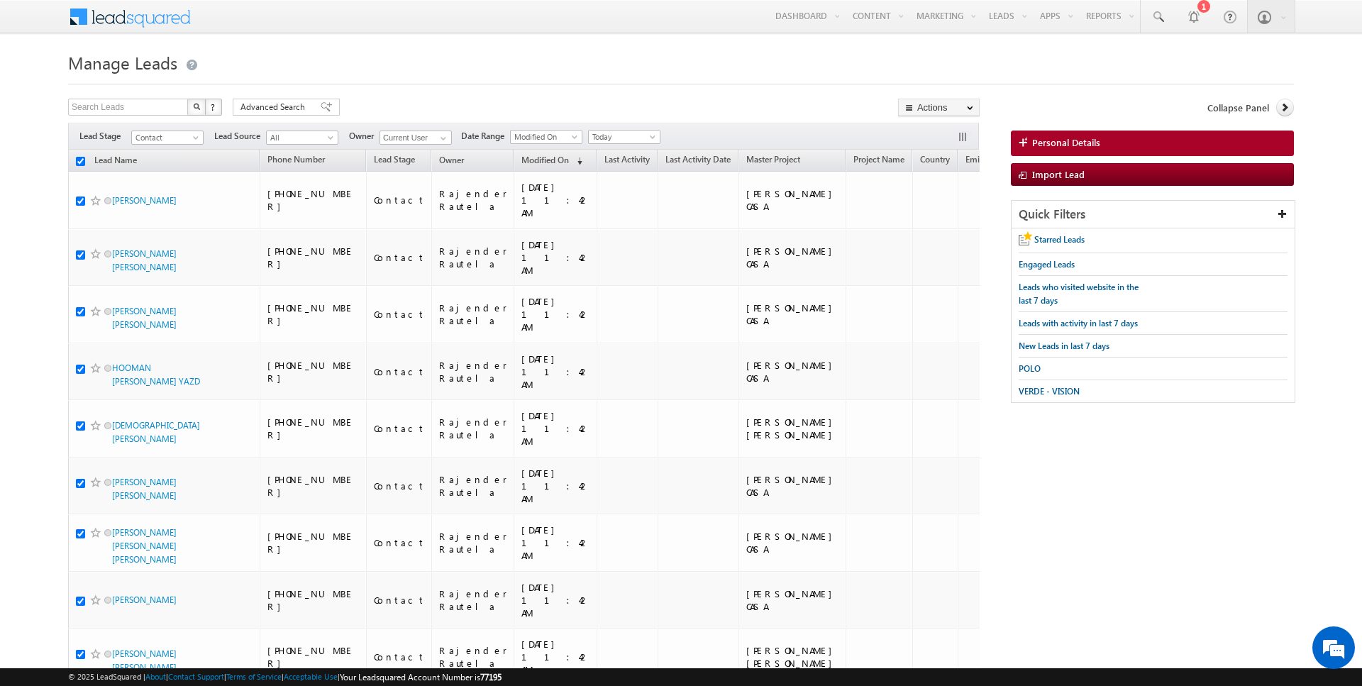
checkbox input "true"
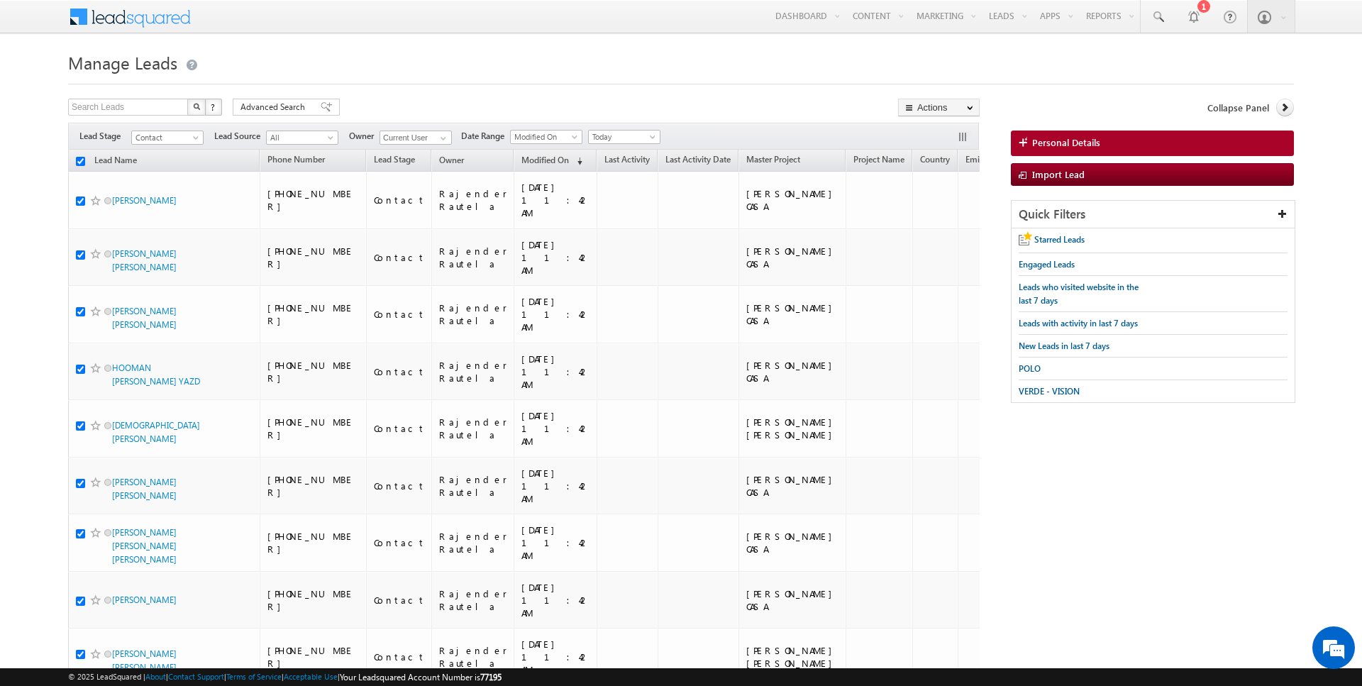
checkbox input "true"
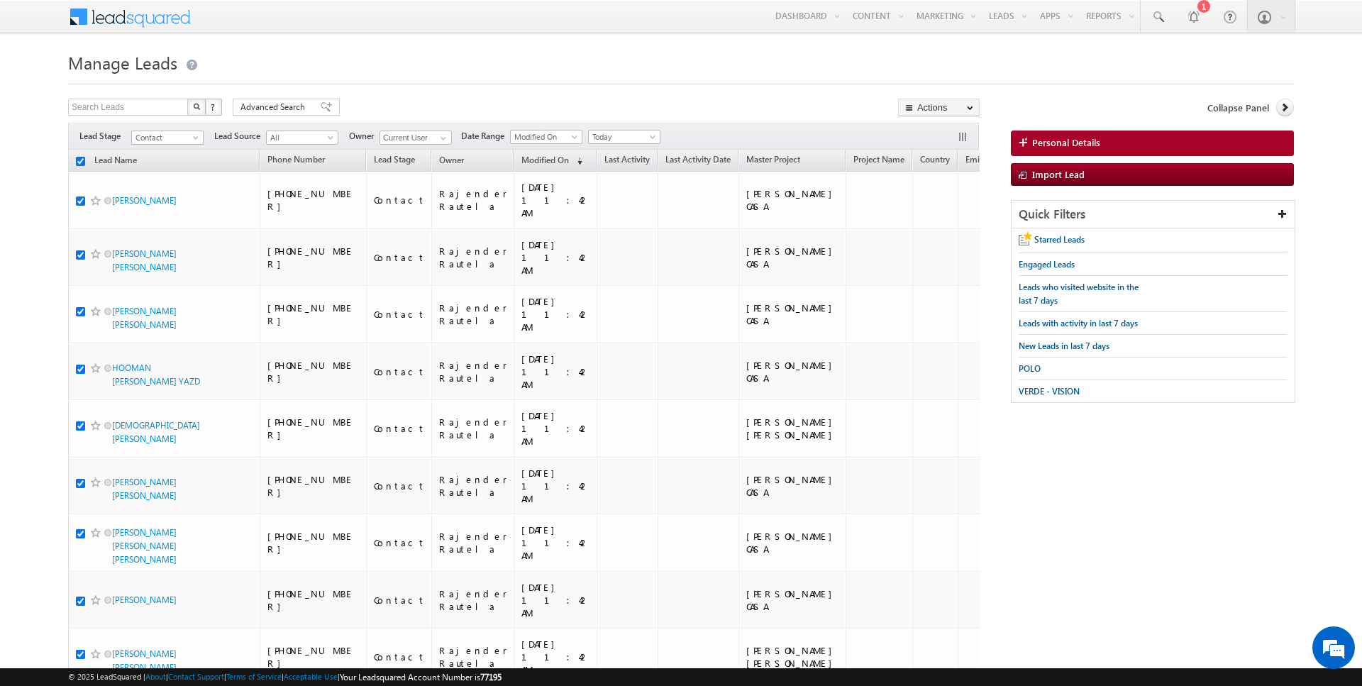
checkbox input "true"
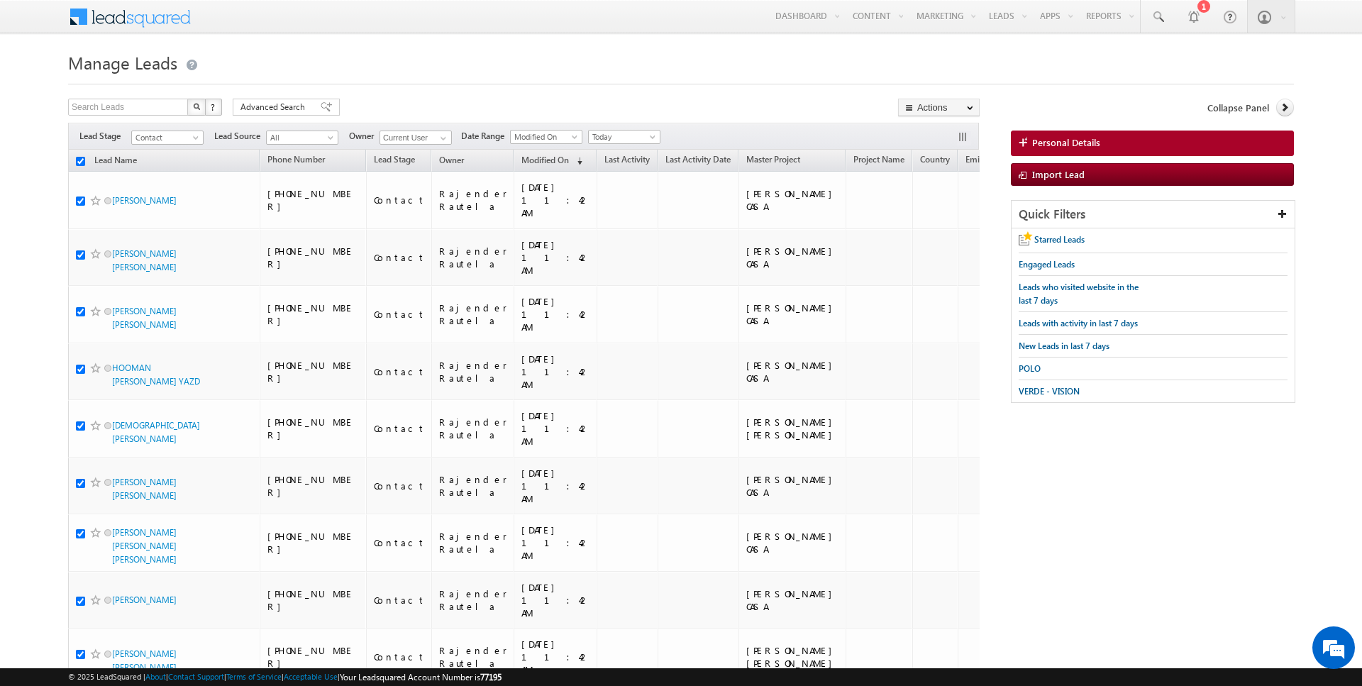
checkbox input "true"
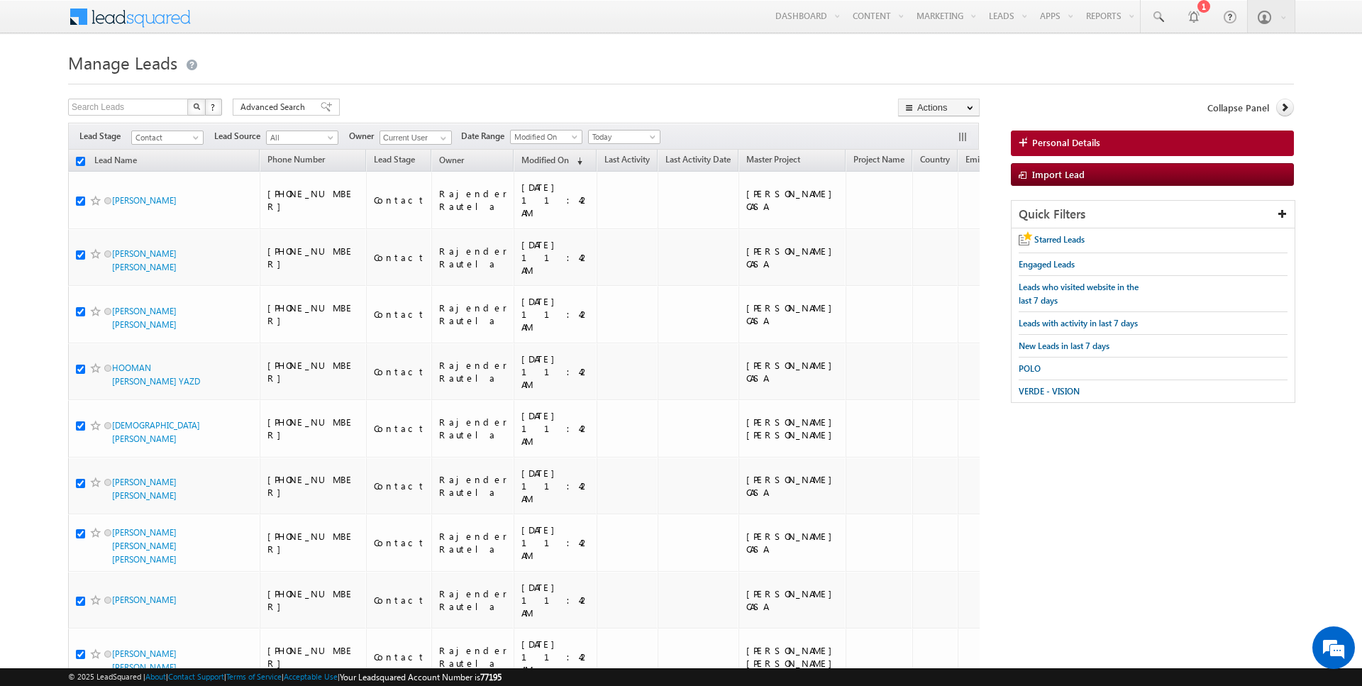
checkbox input "true"
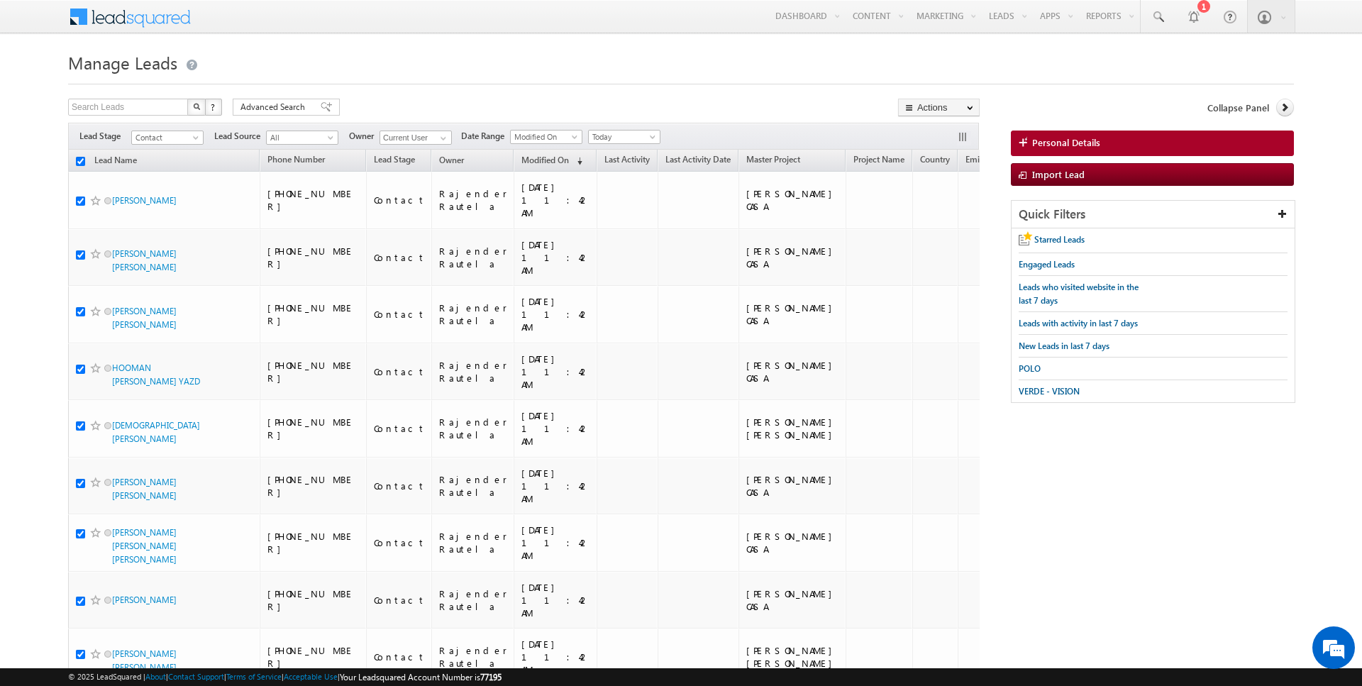
checkbox input "true"
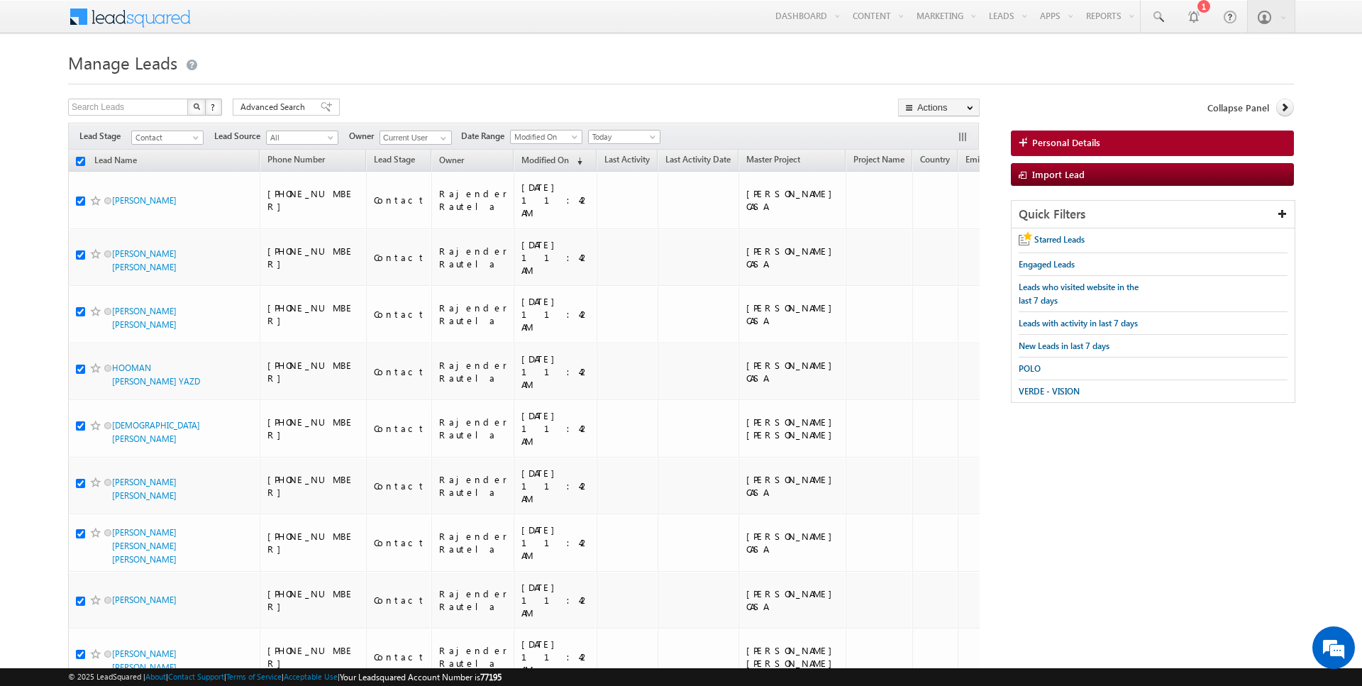
checkbox input "true"
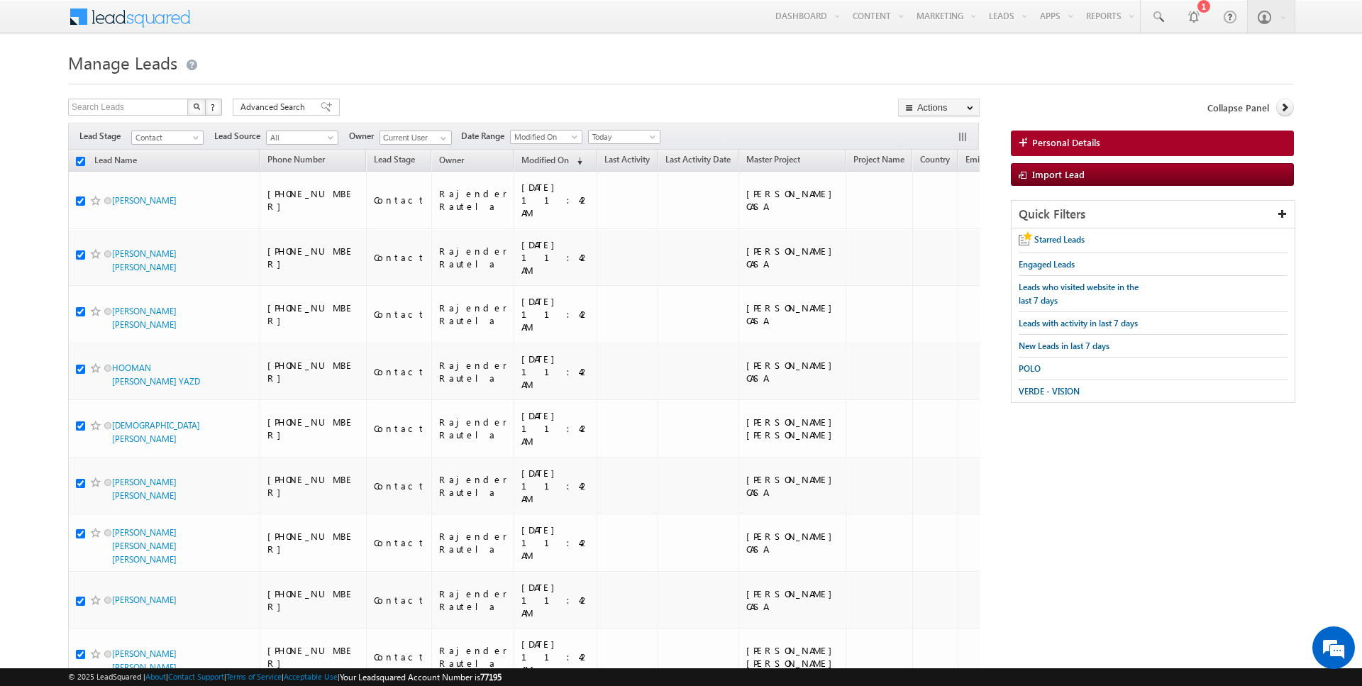
checkbox input "true"
click at [941, 228] on link "Change Owner" at bounding box center [939, 229] width 80 height 17
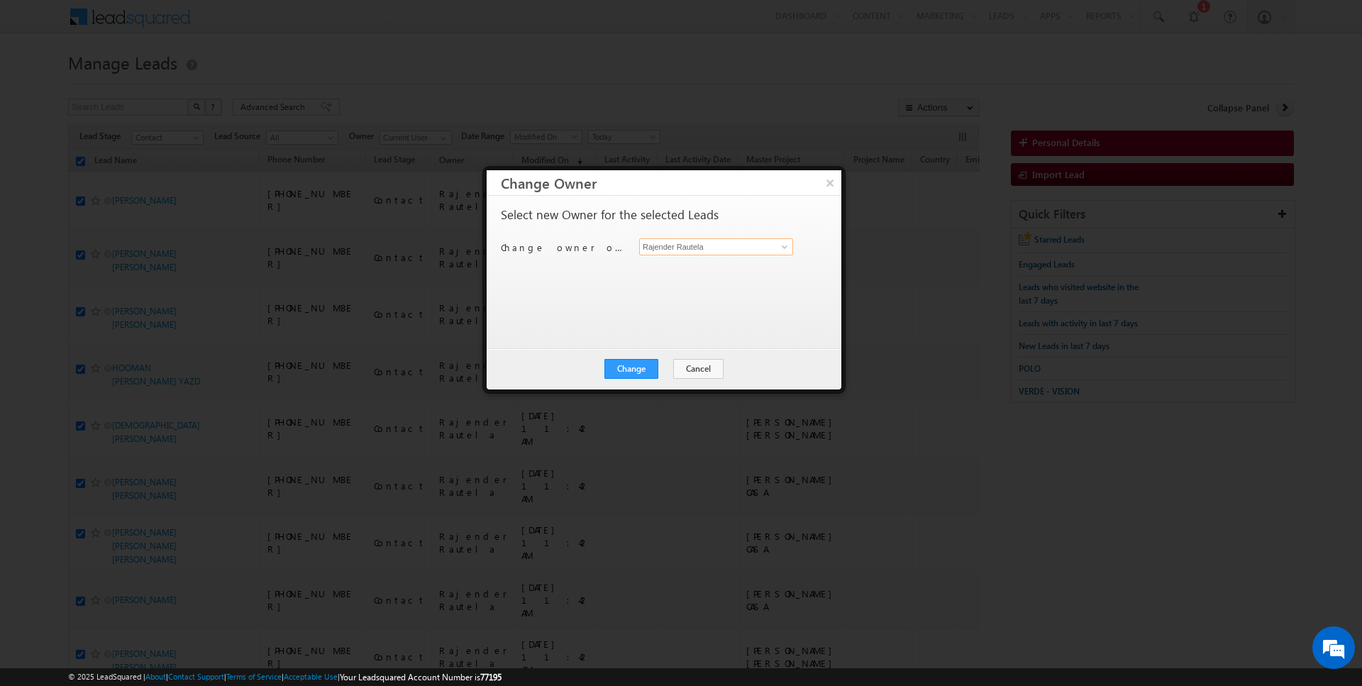
click at [711, 245] on input "Rajender Rautela" at bounding box center [716, 246] width 154 height 17
click at [704, 257] on link "Hrishav Rana hrishav.rana@indglobal.ae" at bounding box center [716, 268] width 154 height 27
type input "[PERSON_NAME]"
click at [626, 364] on button "Change" at bounding box center [631, 369] width 54 height 20
click at [655, 369] on button "Close" at bounding box center [665, 369] width 45 height 20
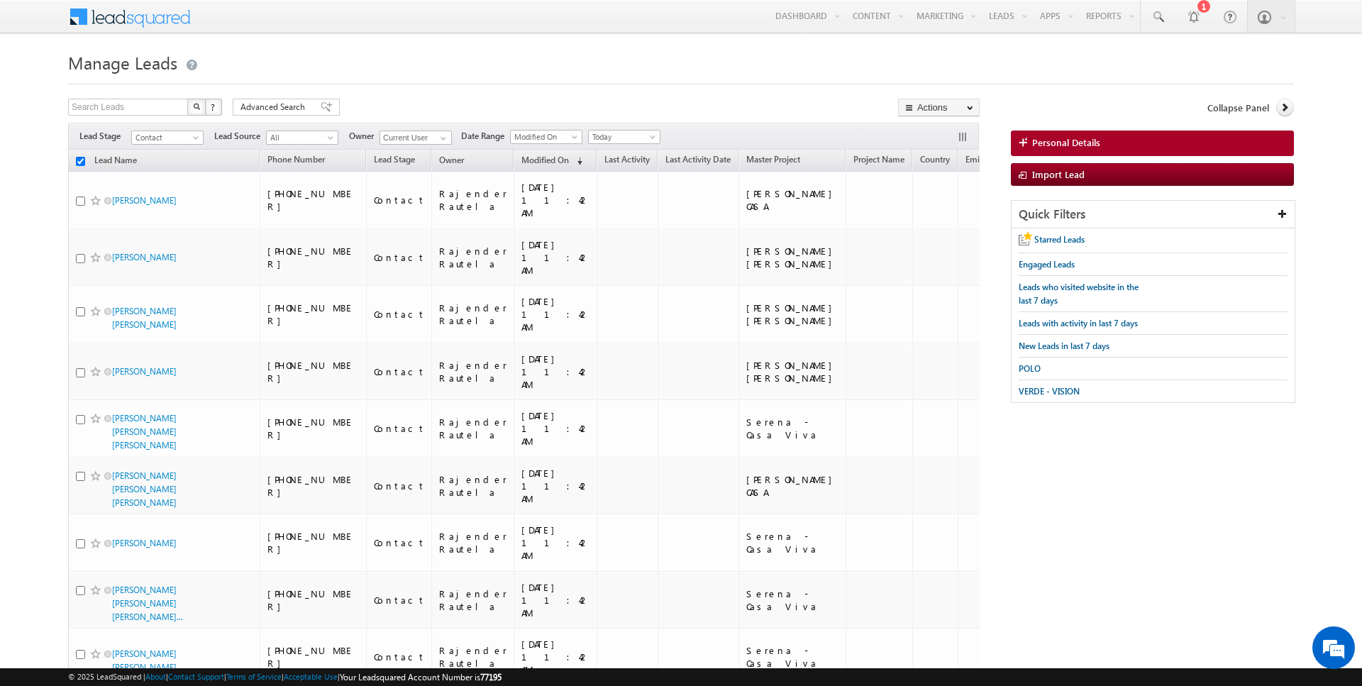
checkbox input "false"
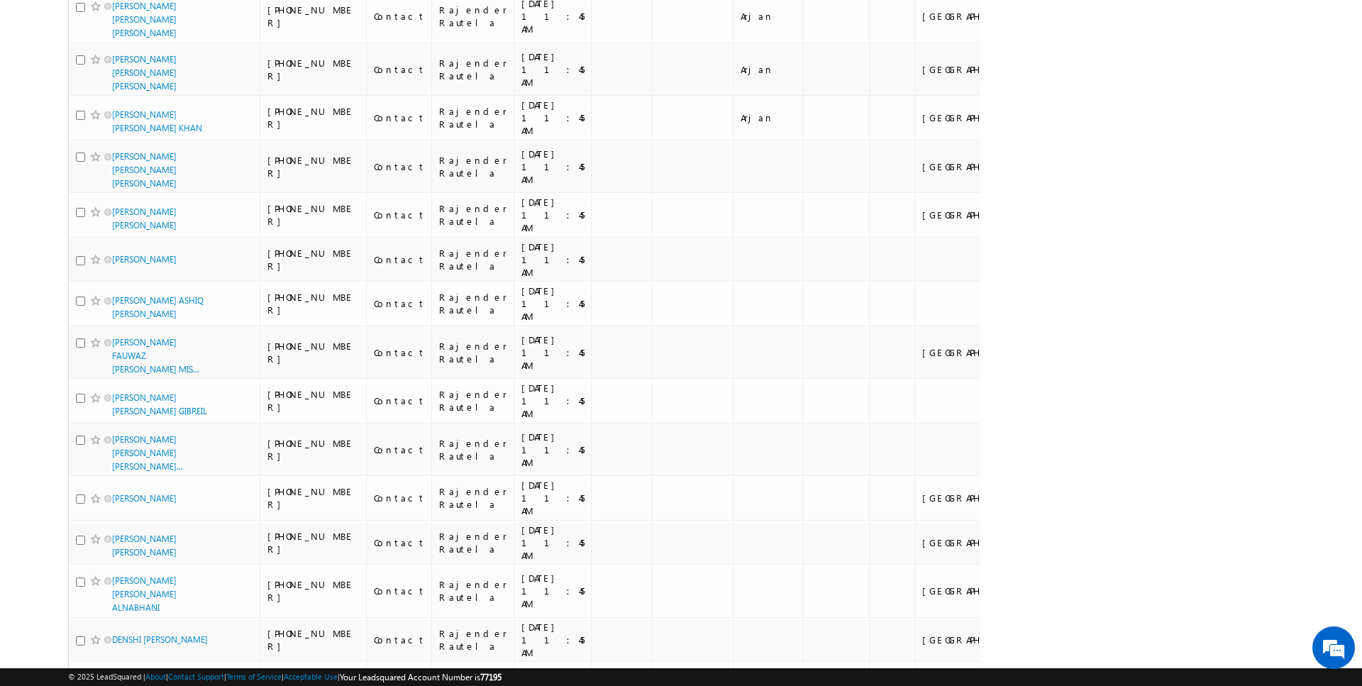
scroll to position [1969, 0]
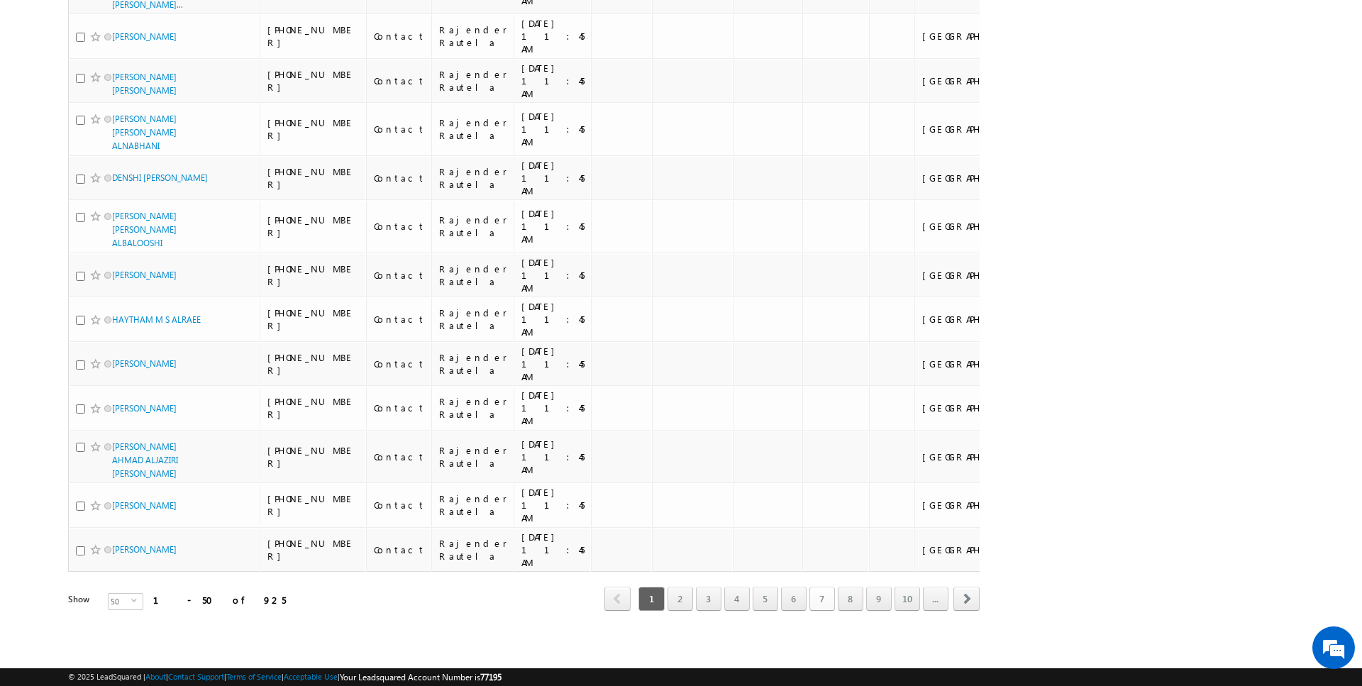
click at [834, 594] on link "7" at bounding box center [822, 599] width 26 height 24
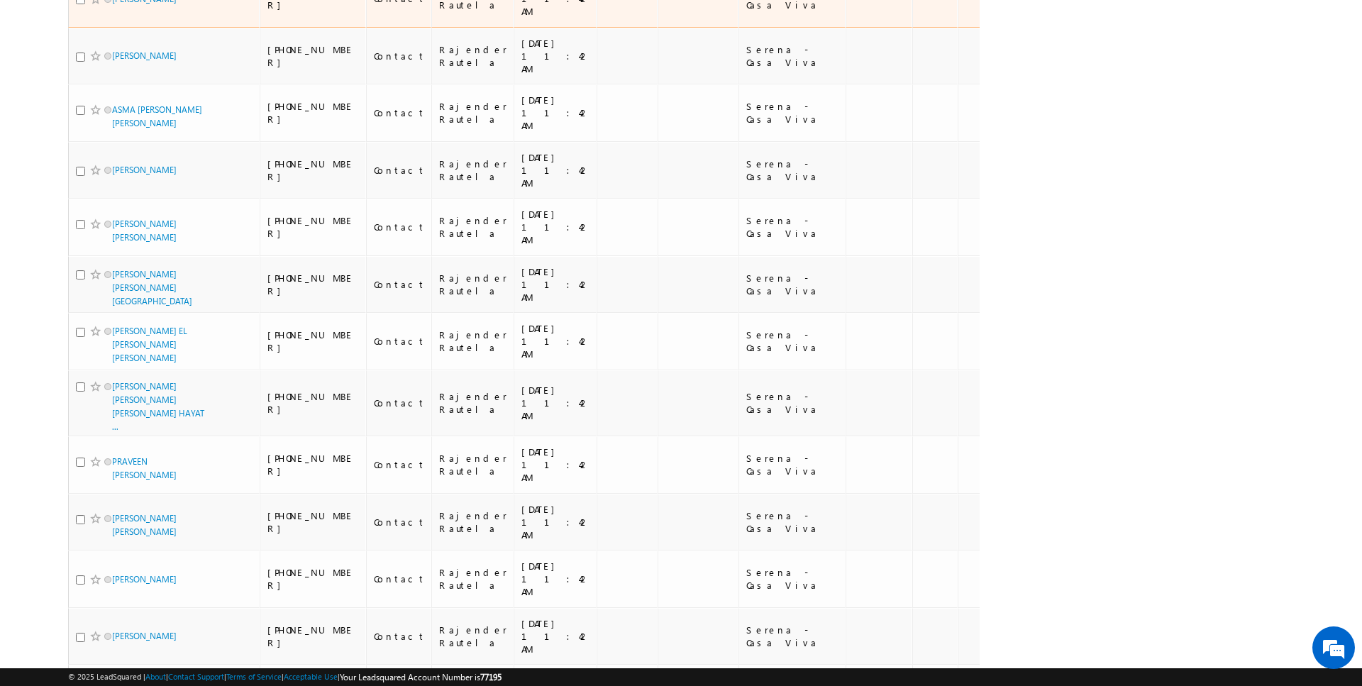
scroll to position [0, 0]
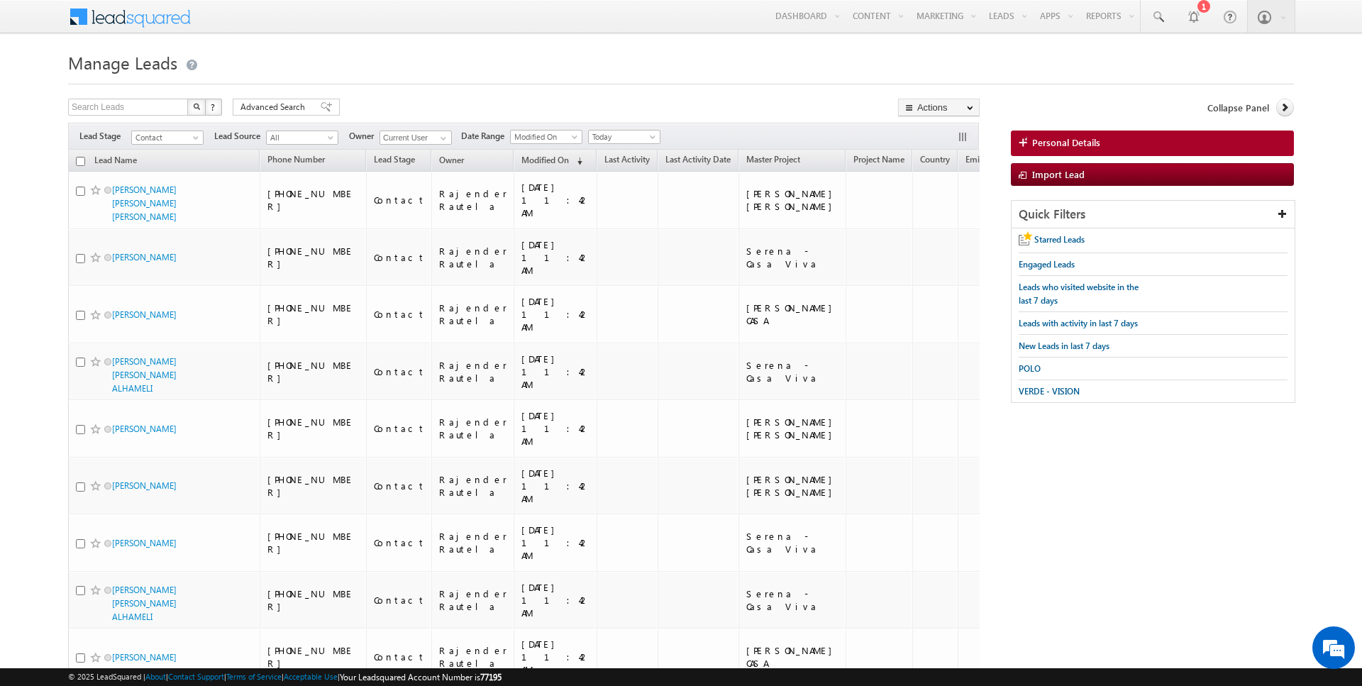
click at [84, 157] on th "Lead Name" at bounding box center [164, 161] width 192 height 22
click at [81, 163] on input "checkbox" at bounding box center [80, 161] width 9 height 9
checkbox input "true"
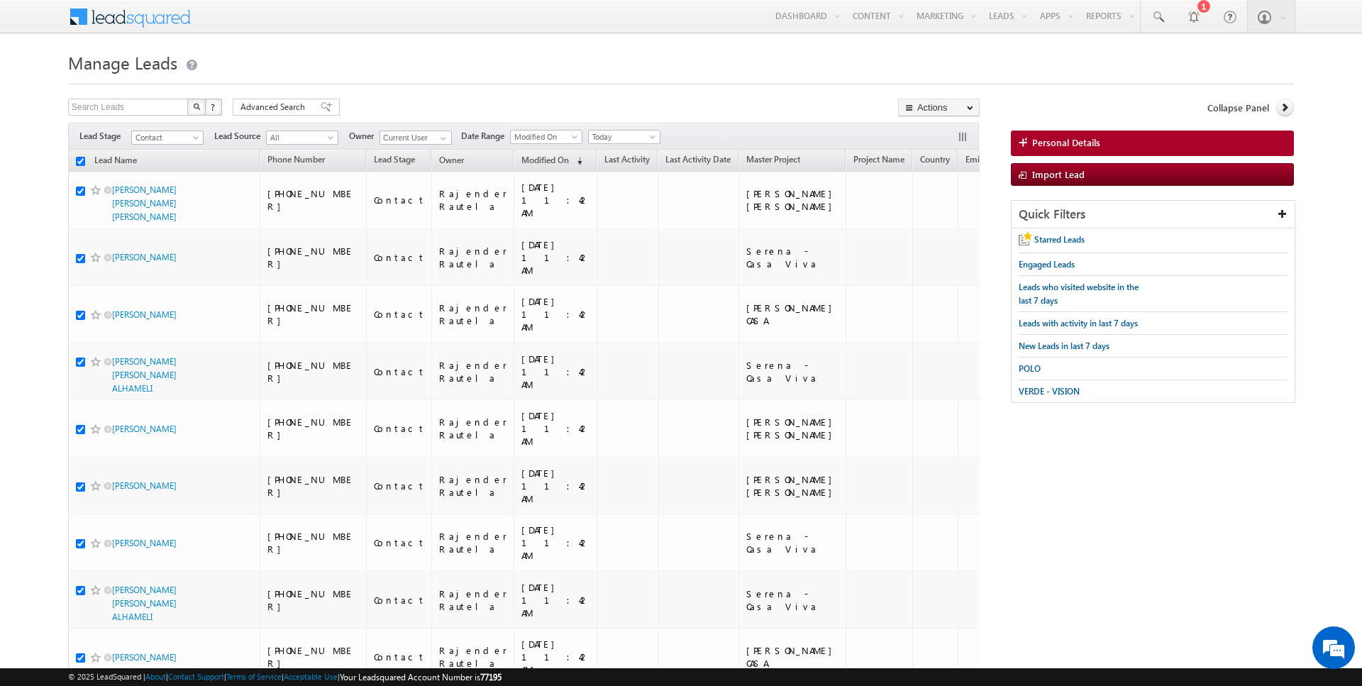
checkbox input "true"
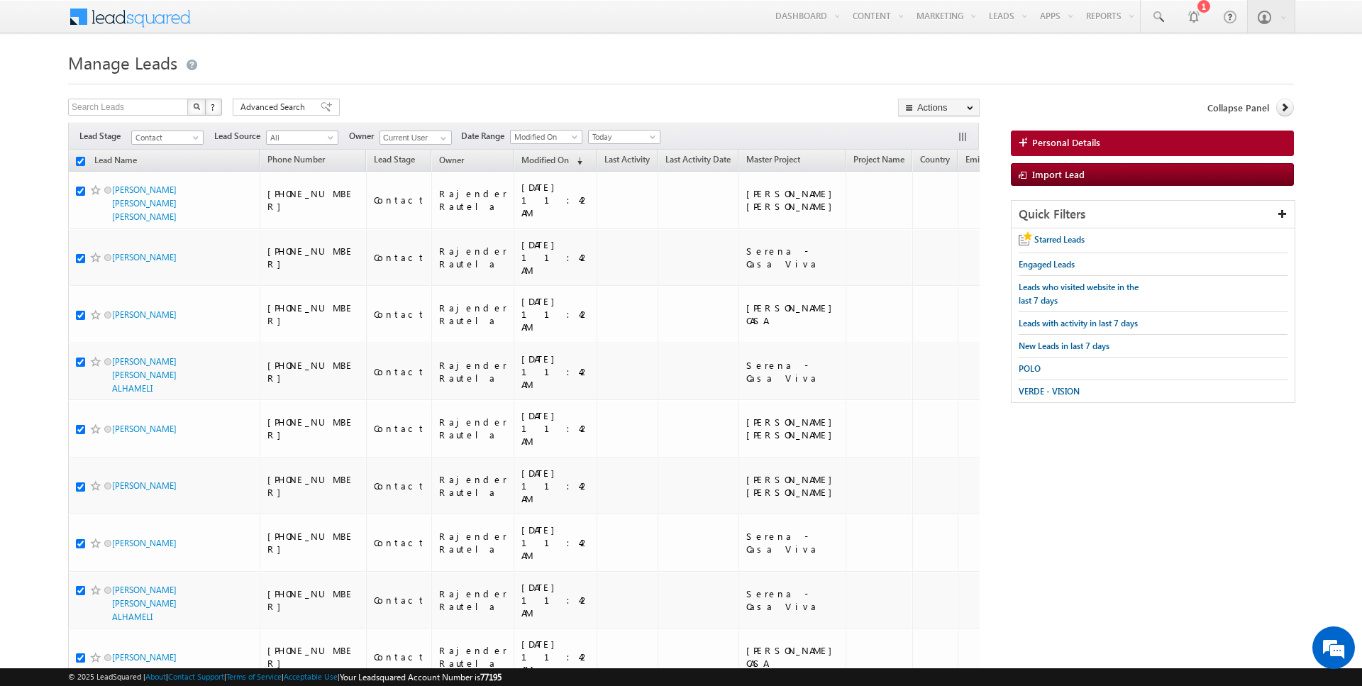
checkbox input "true"
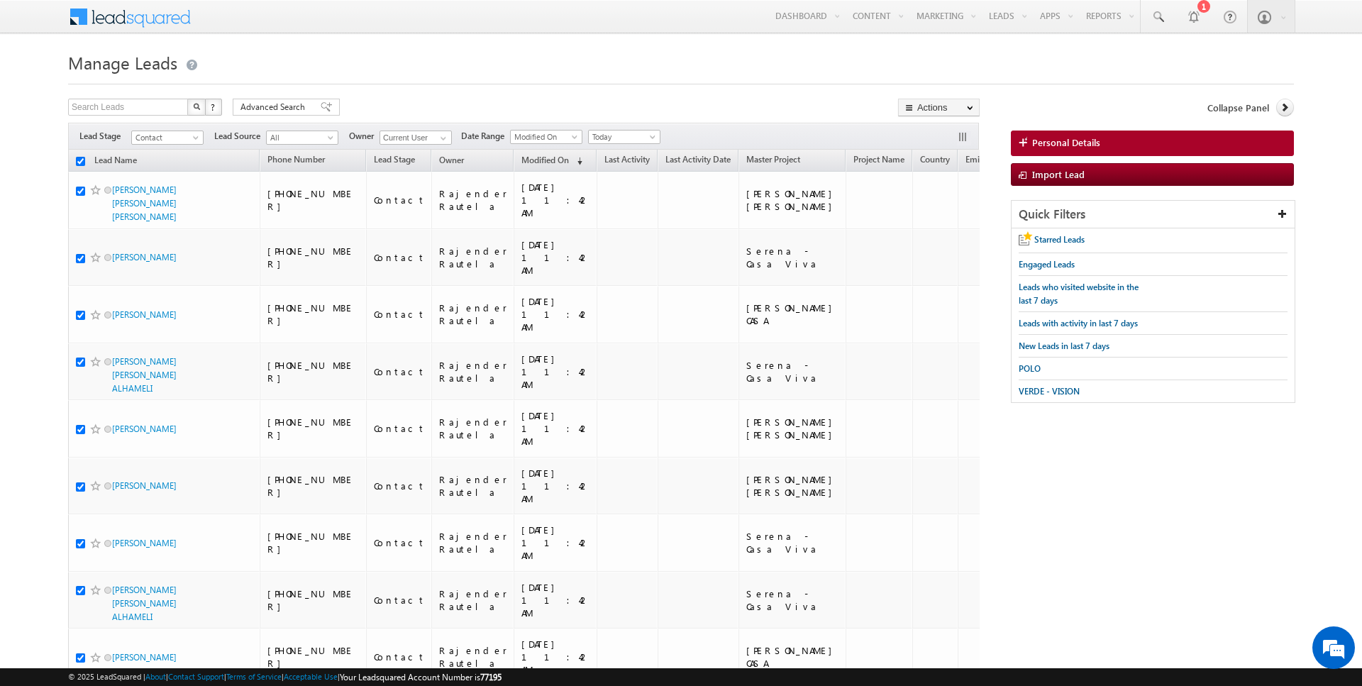
checkbox input "true"
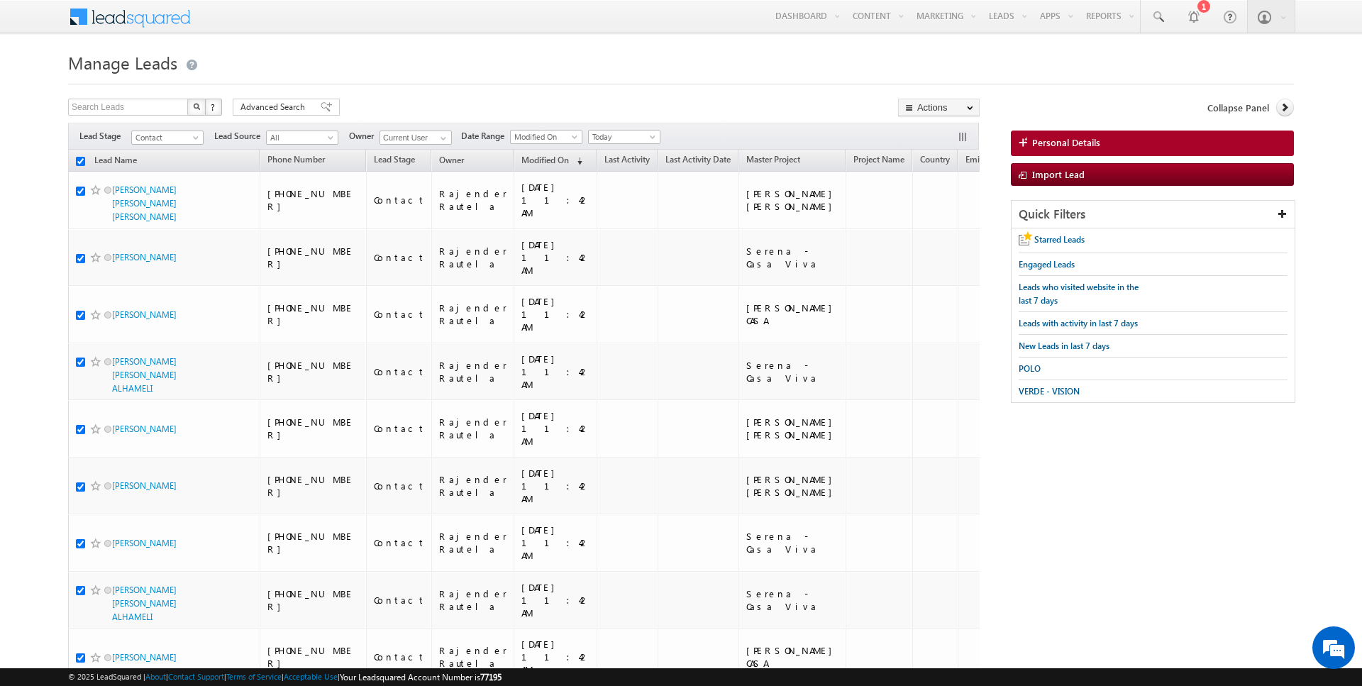
checkbox input "true"
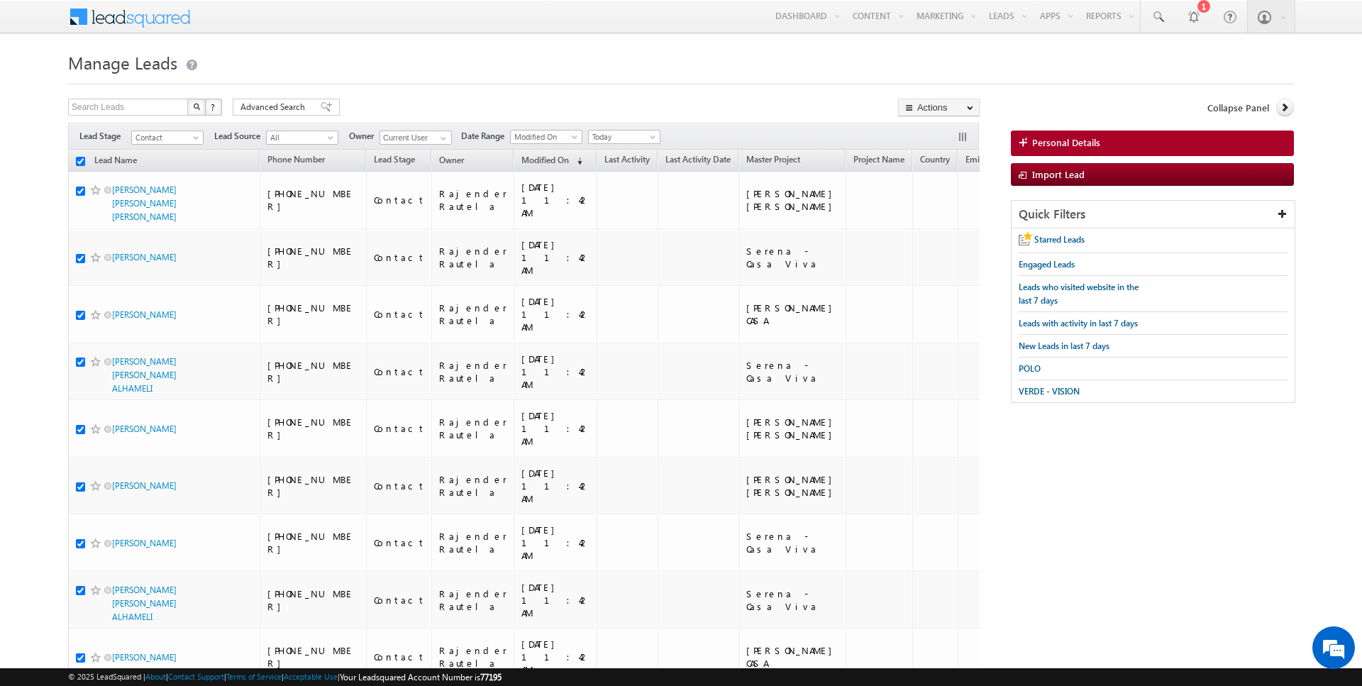
checkbox input "true"
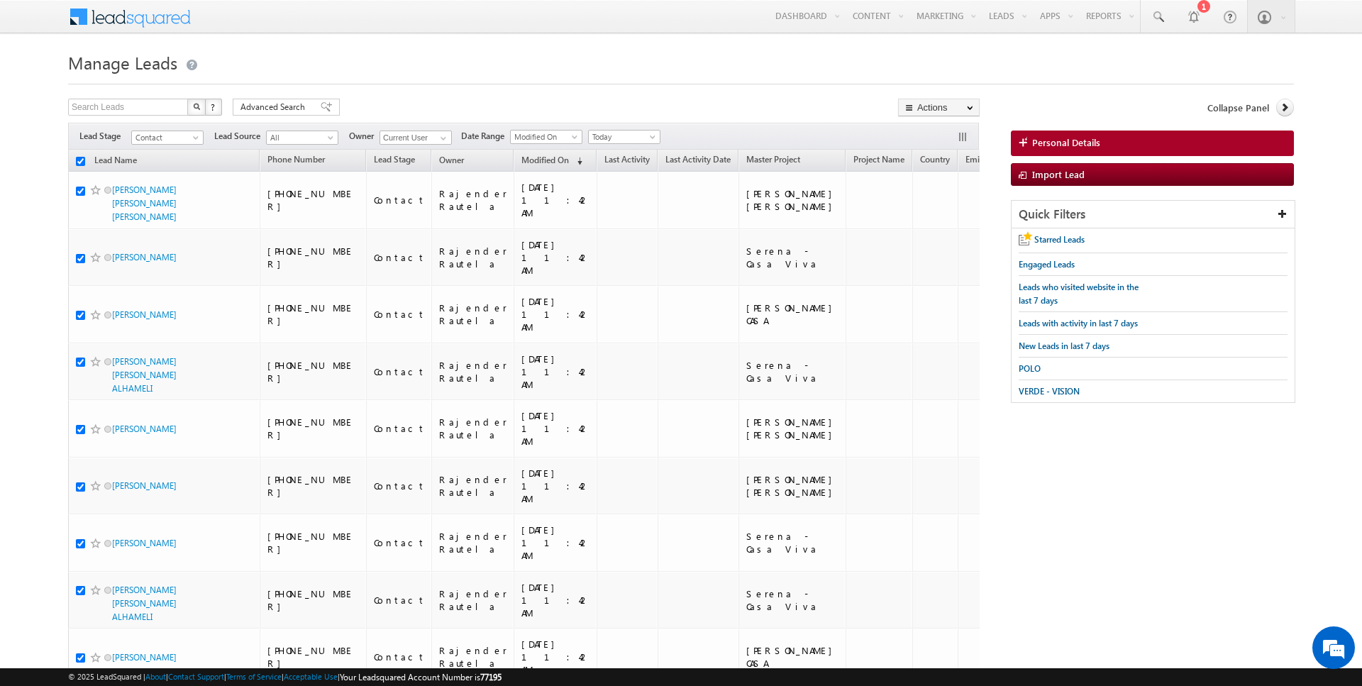
checkbox input "true"
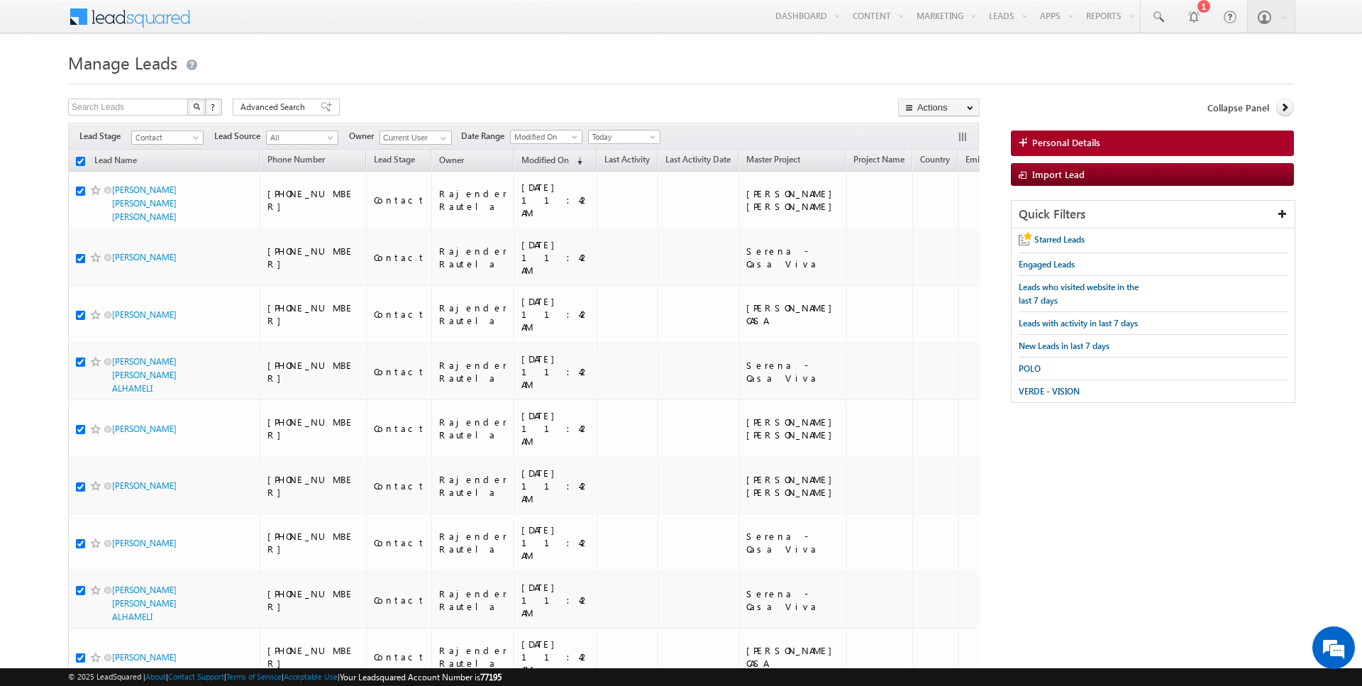
checkbox input "true"
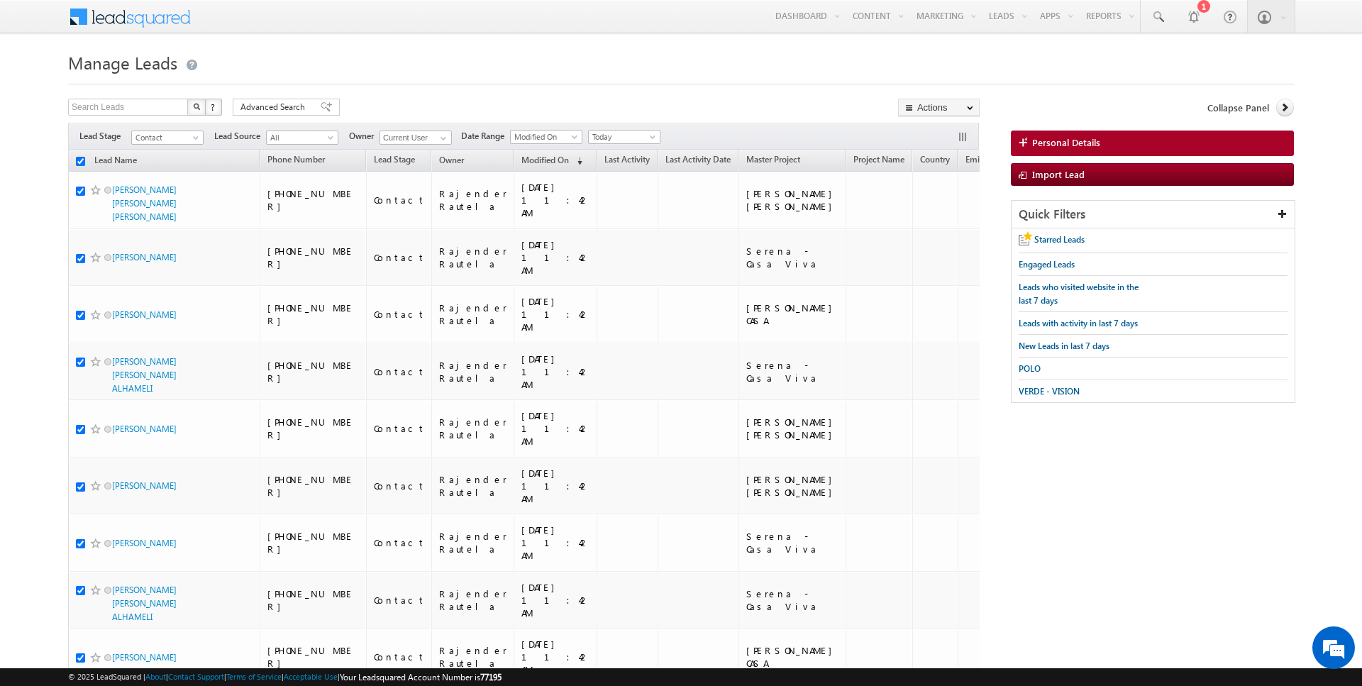
checkbox input "true"
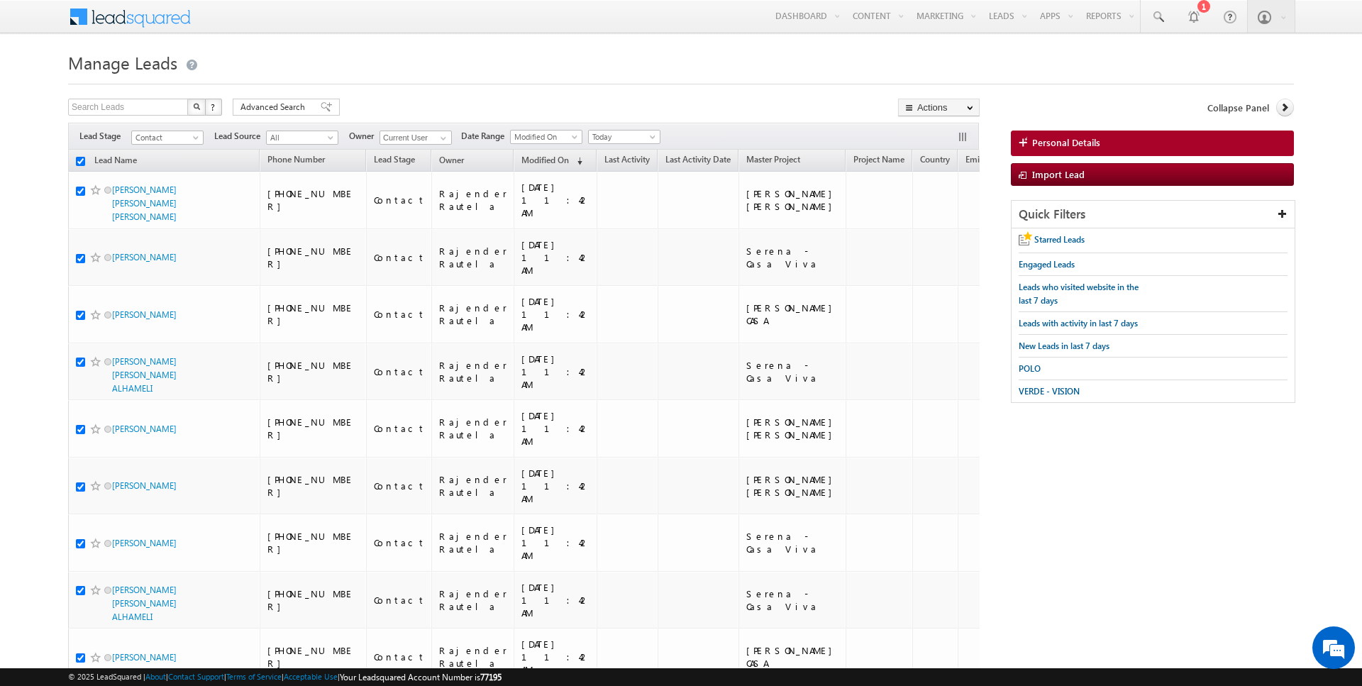
checkbox input "true"
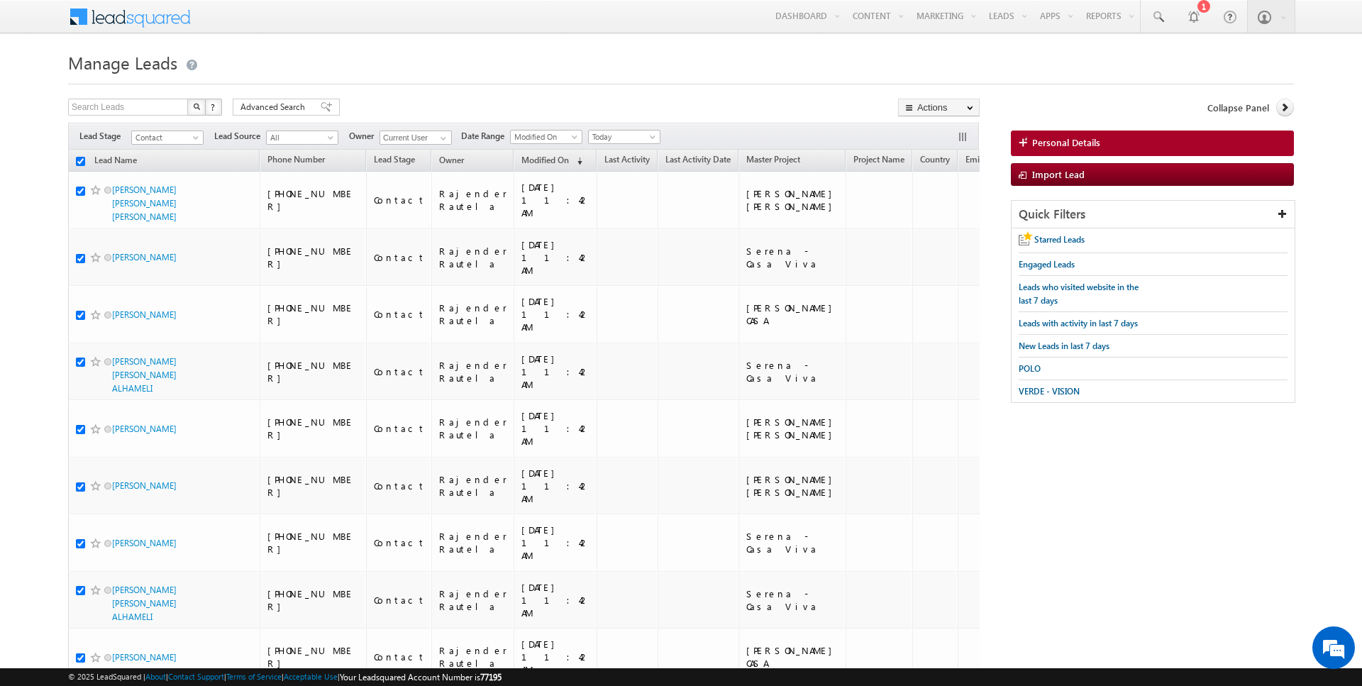
checkbox input "true"
click at [936, 228] on link "Change Owner" at bounding box center [939, 229] width 80 height 17
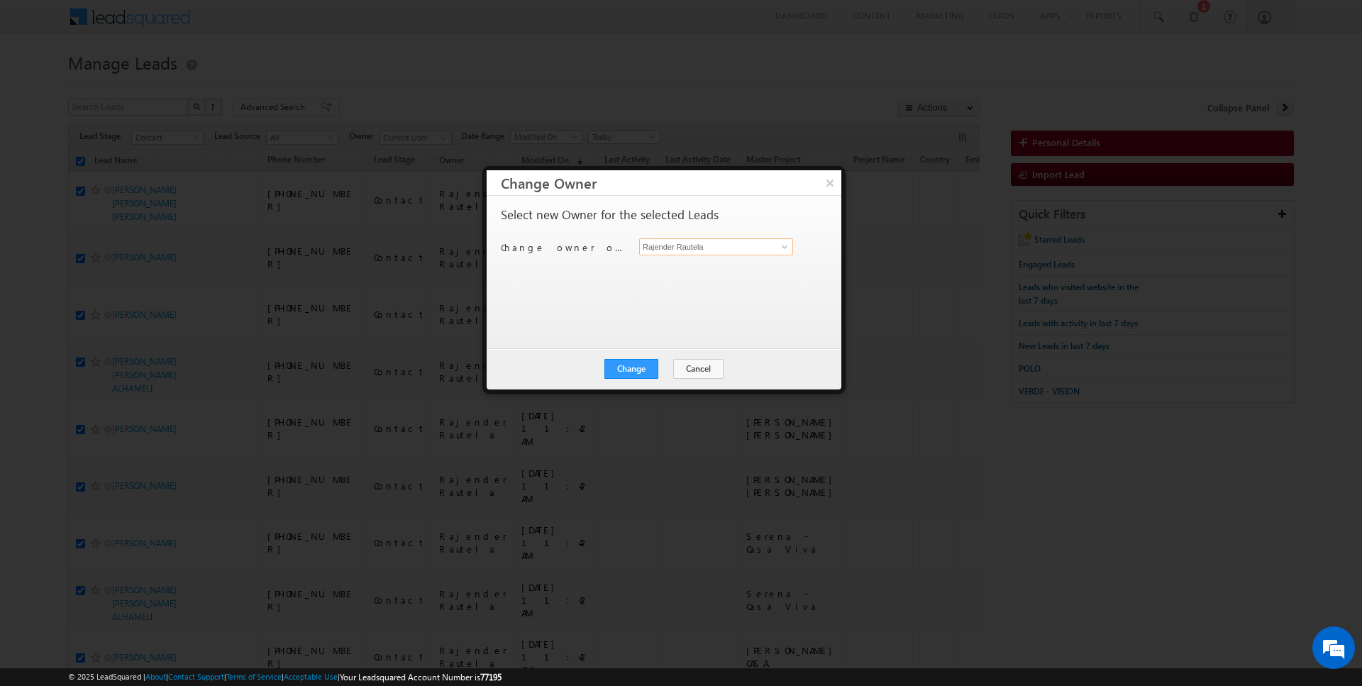
click at [711, 251] on input "Rajender Rautela" at bounding box center [716, 246] width 154 height 17
type input "[PERSON_NAME]"
click at [645, 365] on button "Change" at bounding box center [631, 369] width 54 height 20
click at [672, 367] on button "Close" at bounding box center [665, 369] width 45 height 20
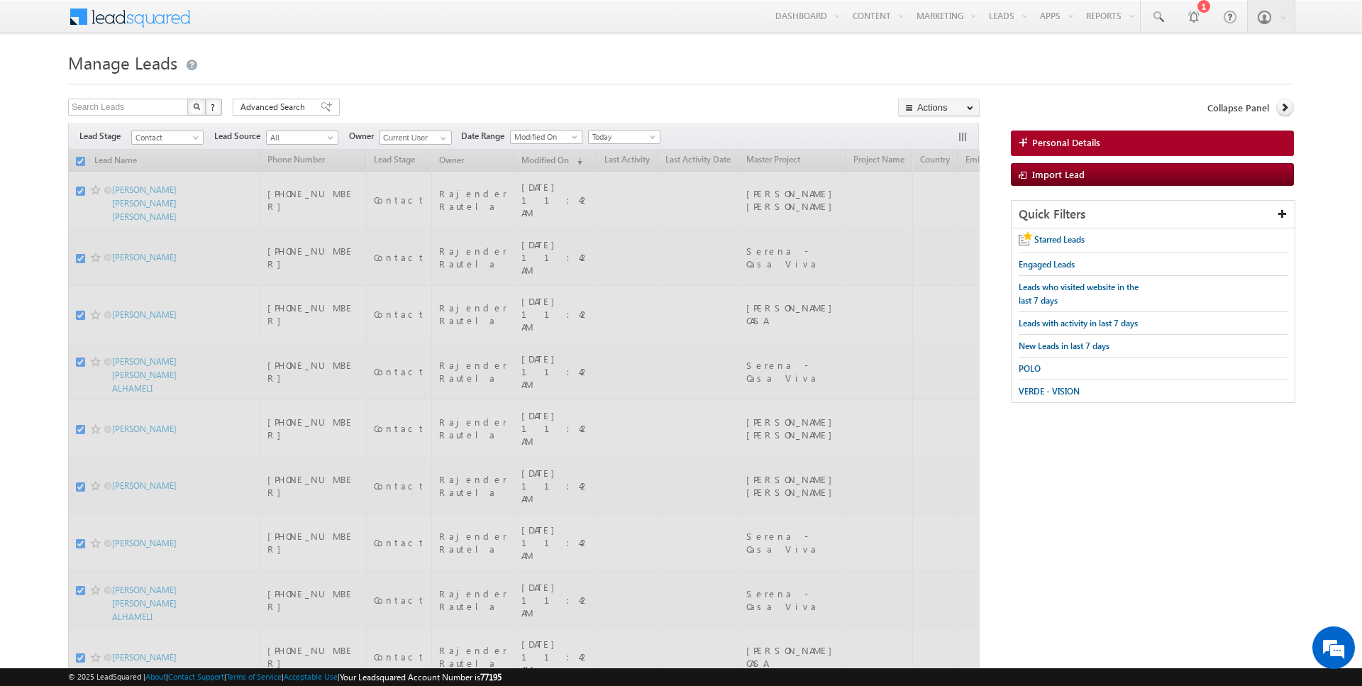
checkbox input "false"
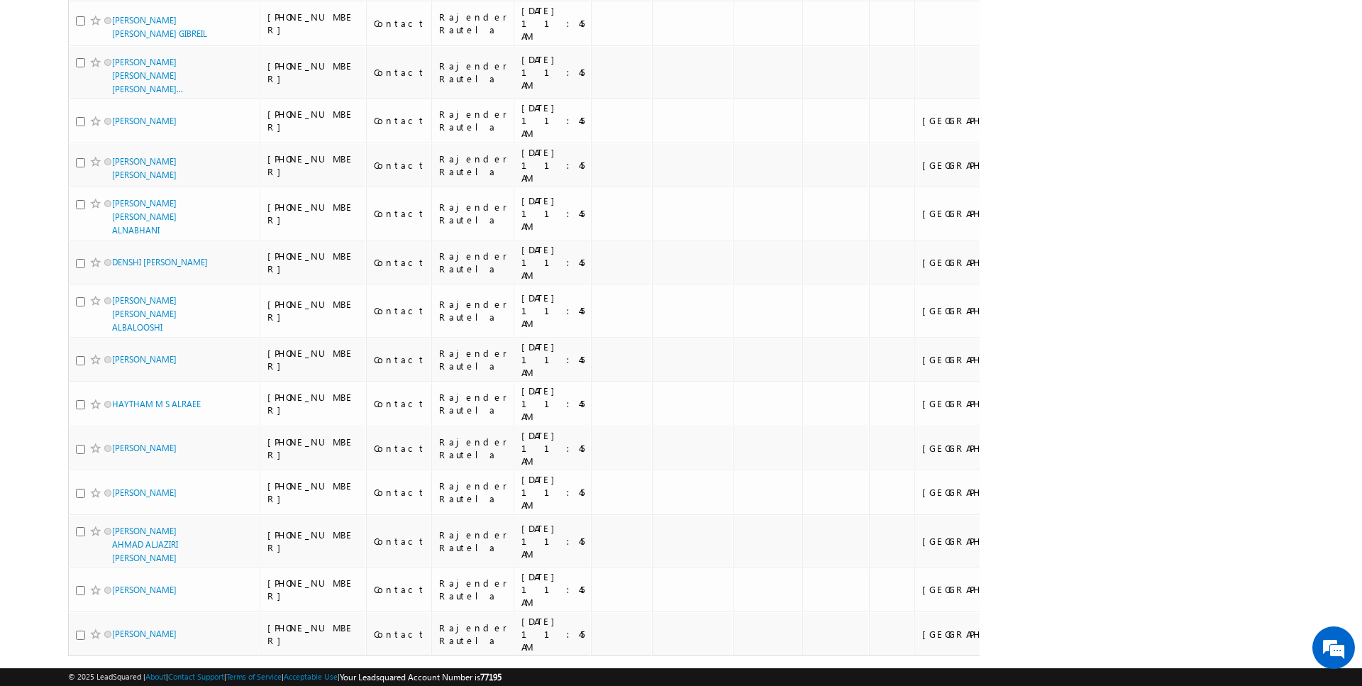
scroll to position [1969, 0]
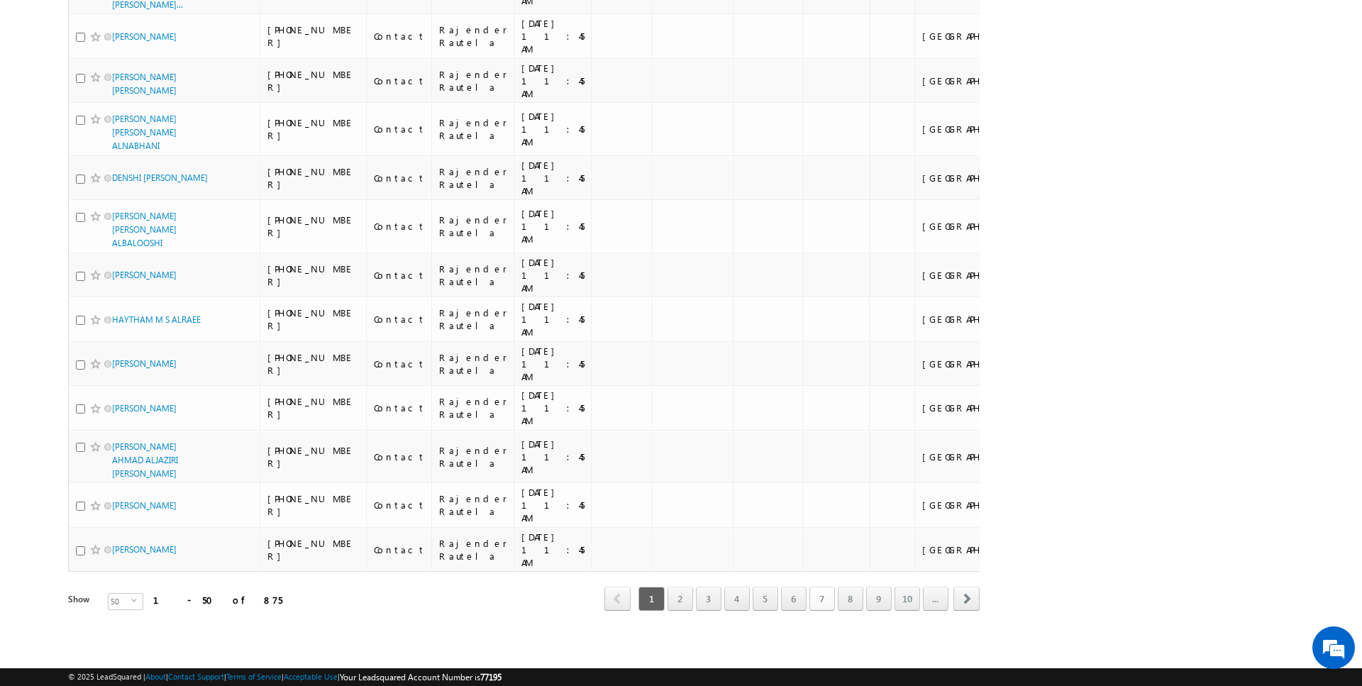
click at [824, 603] on link "7" at bounding box center [822, 599] width 26 height 24
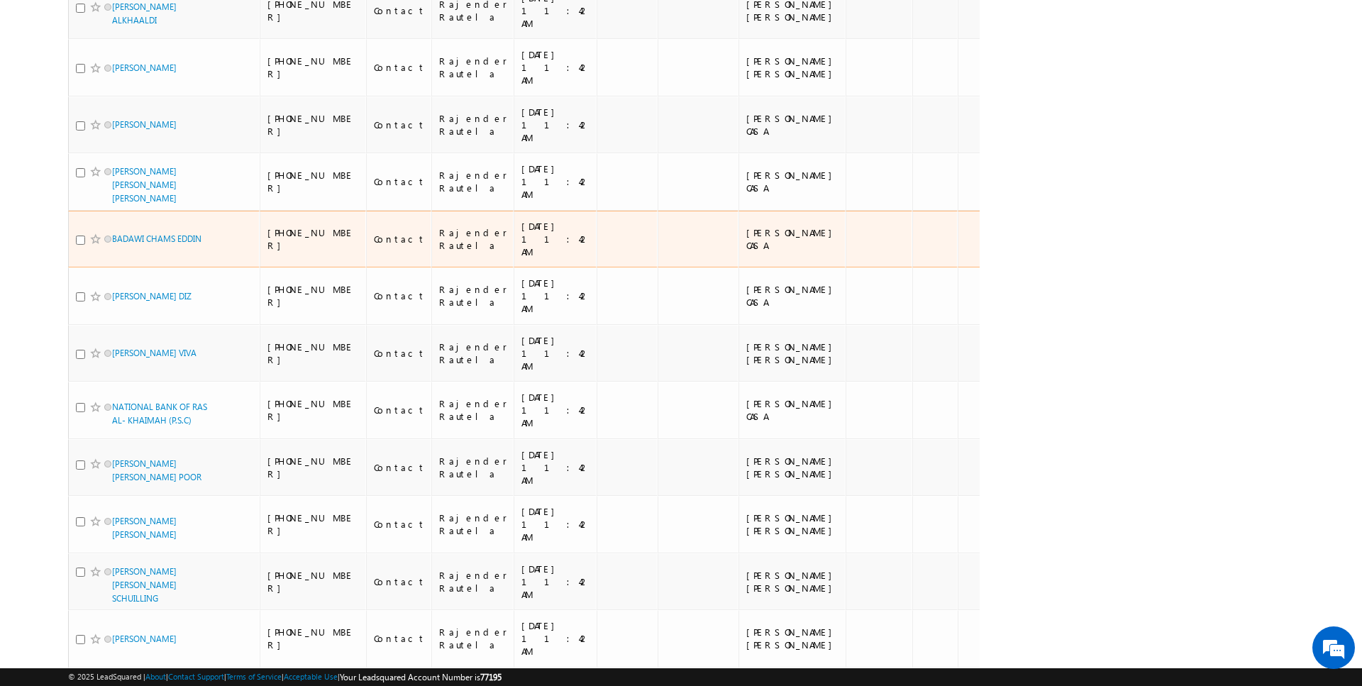
scroll to position [0, 0]
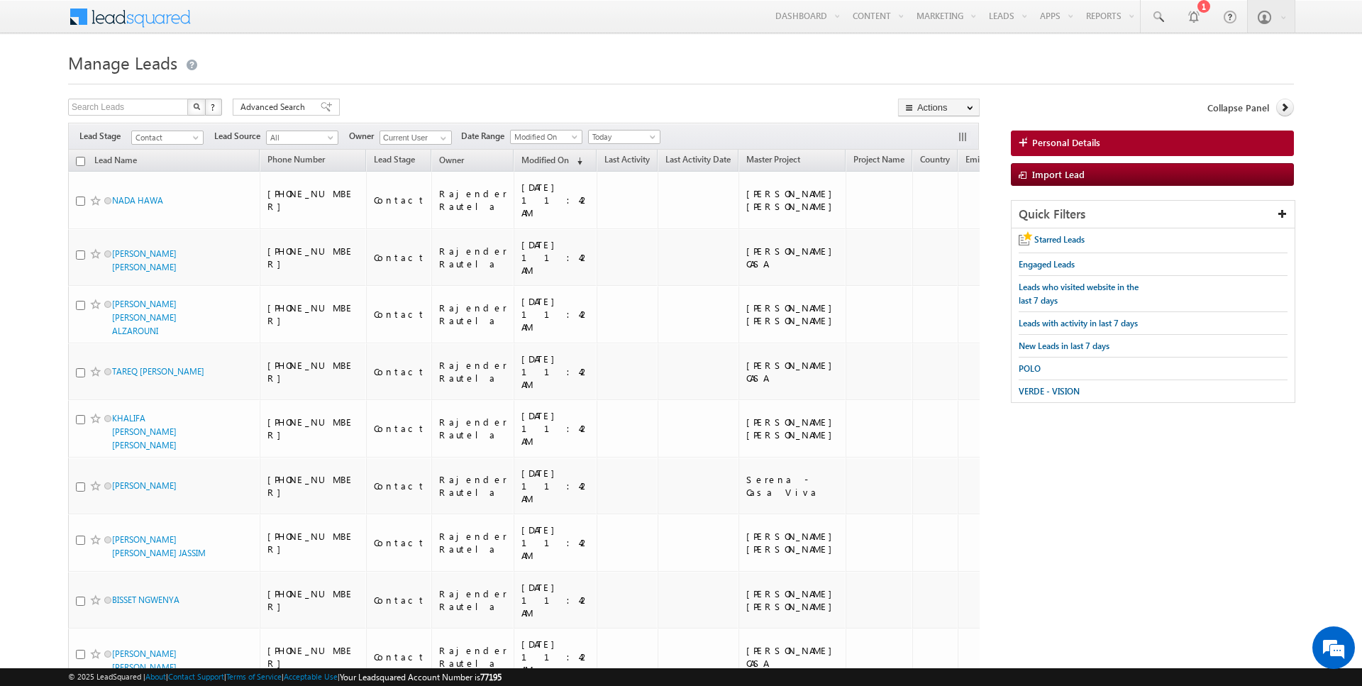
click at [77, 159] on input "checkbox" at bounding box center [80, 161] width 9 height 9
checkbox input "true"
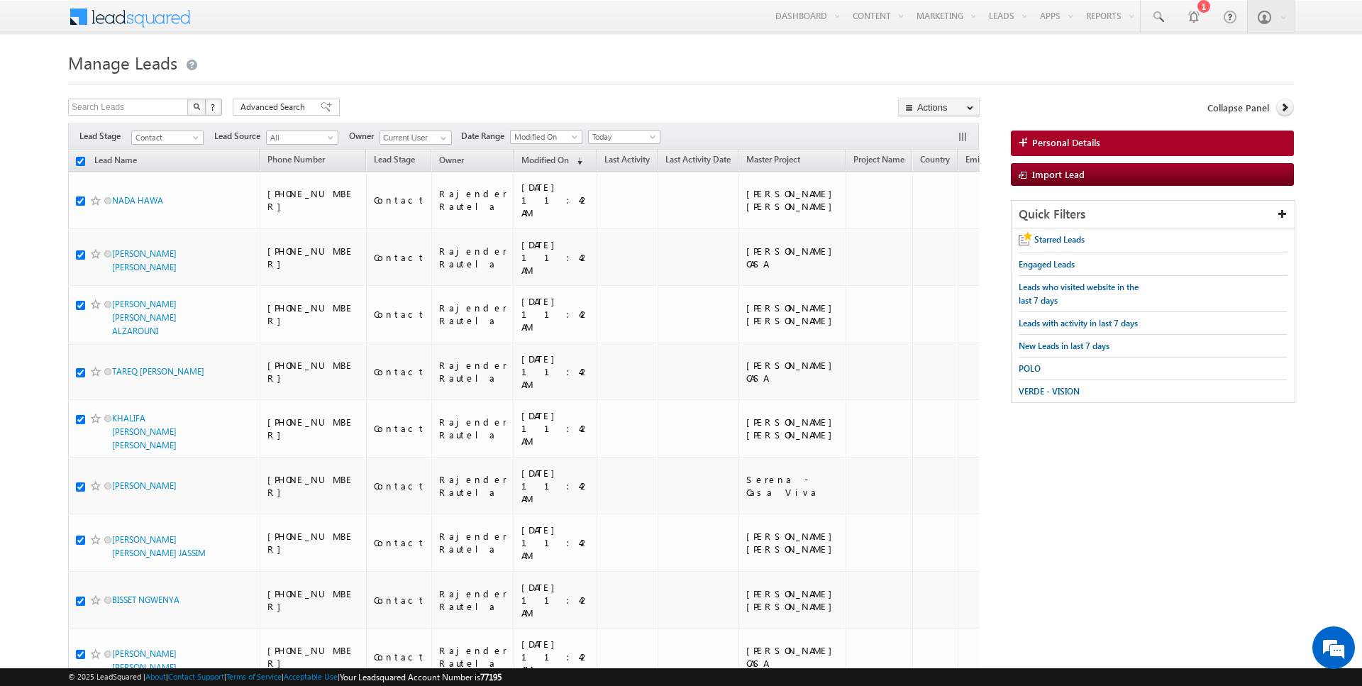
checkbox input "true"
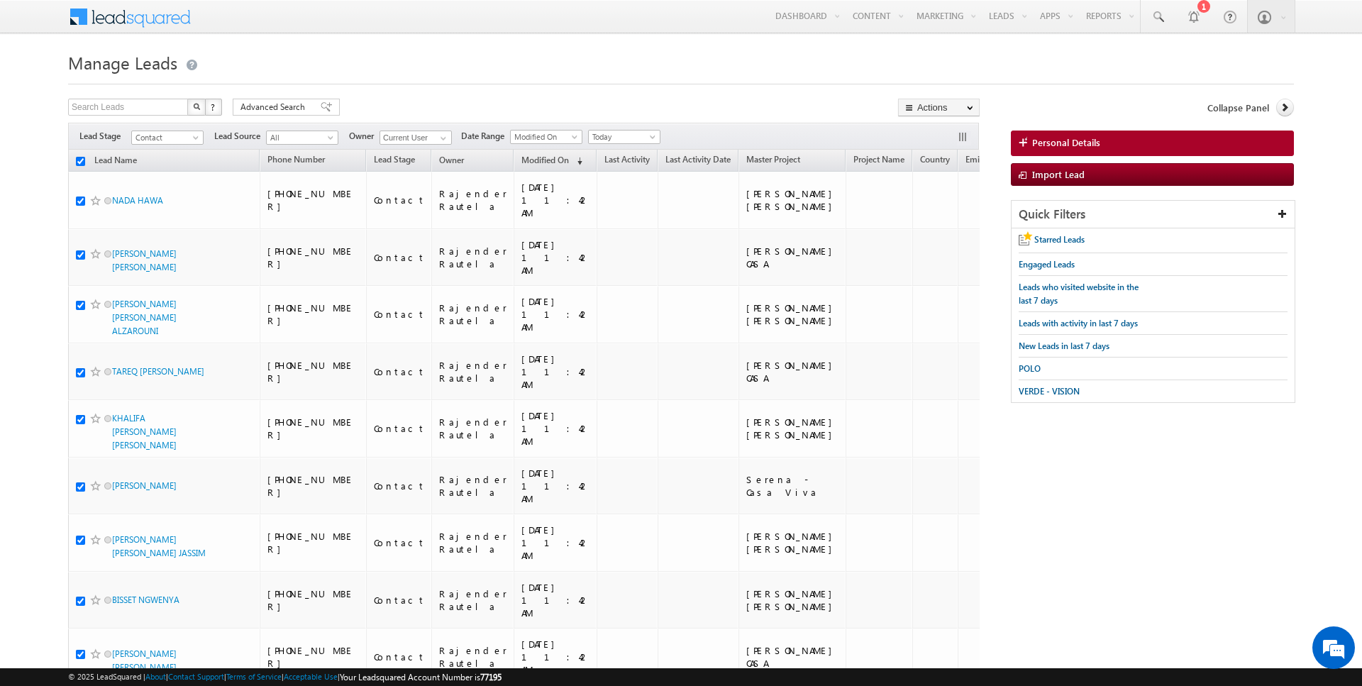
checkbox input "true"
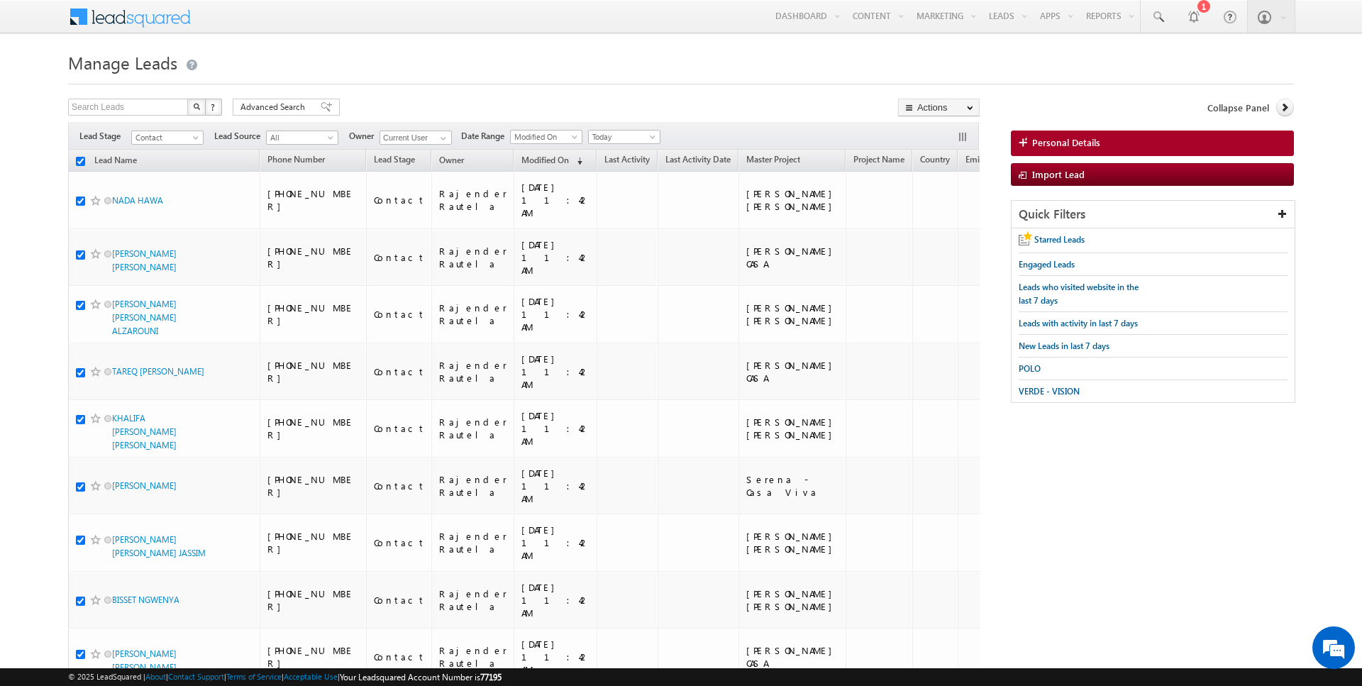
checkbox input "true"
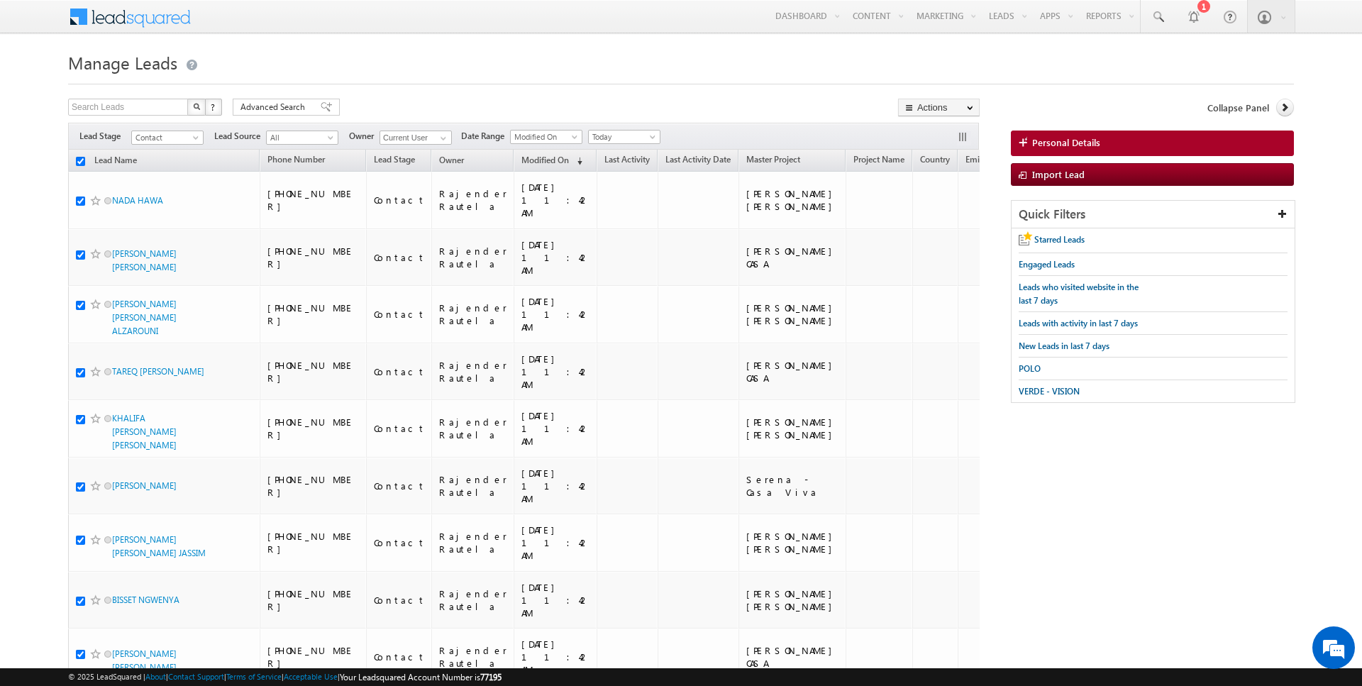
checkbox input "true"
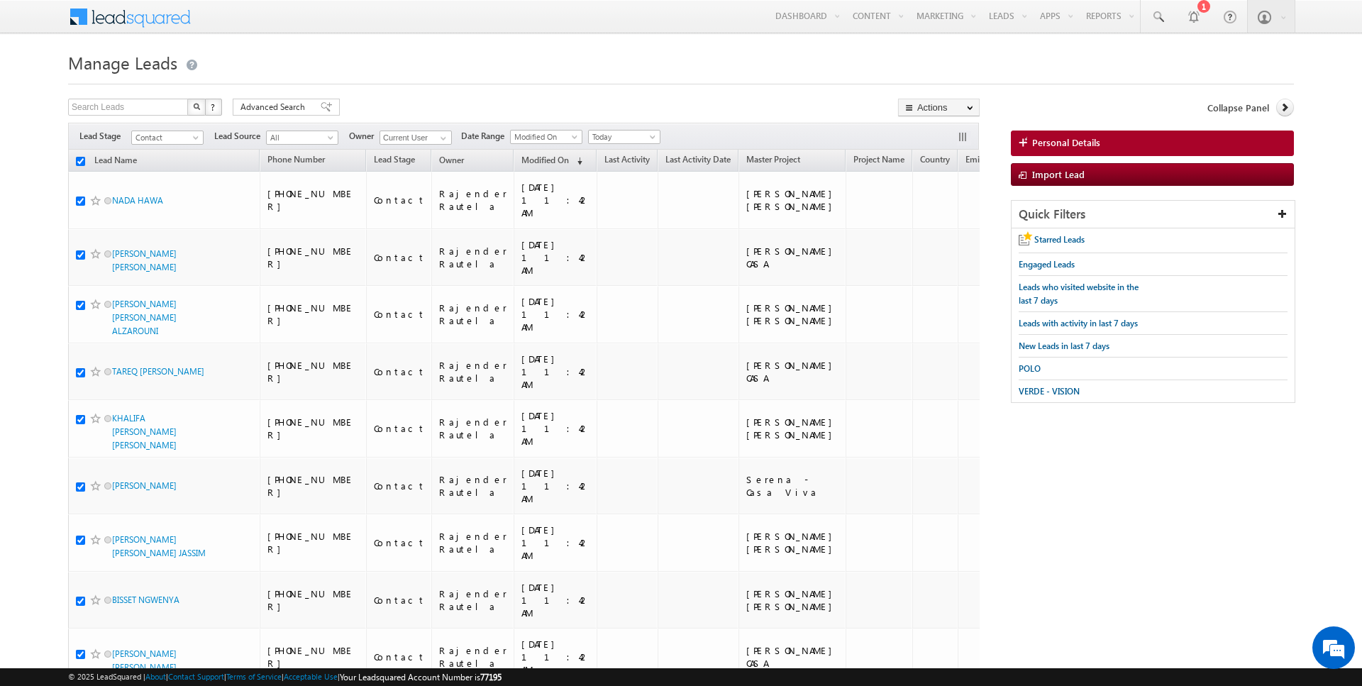
checkbox input "true"
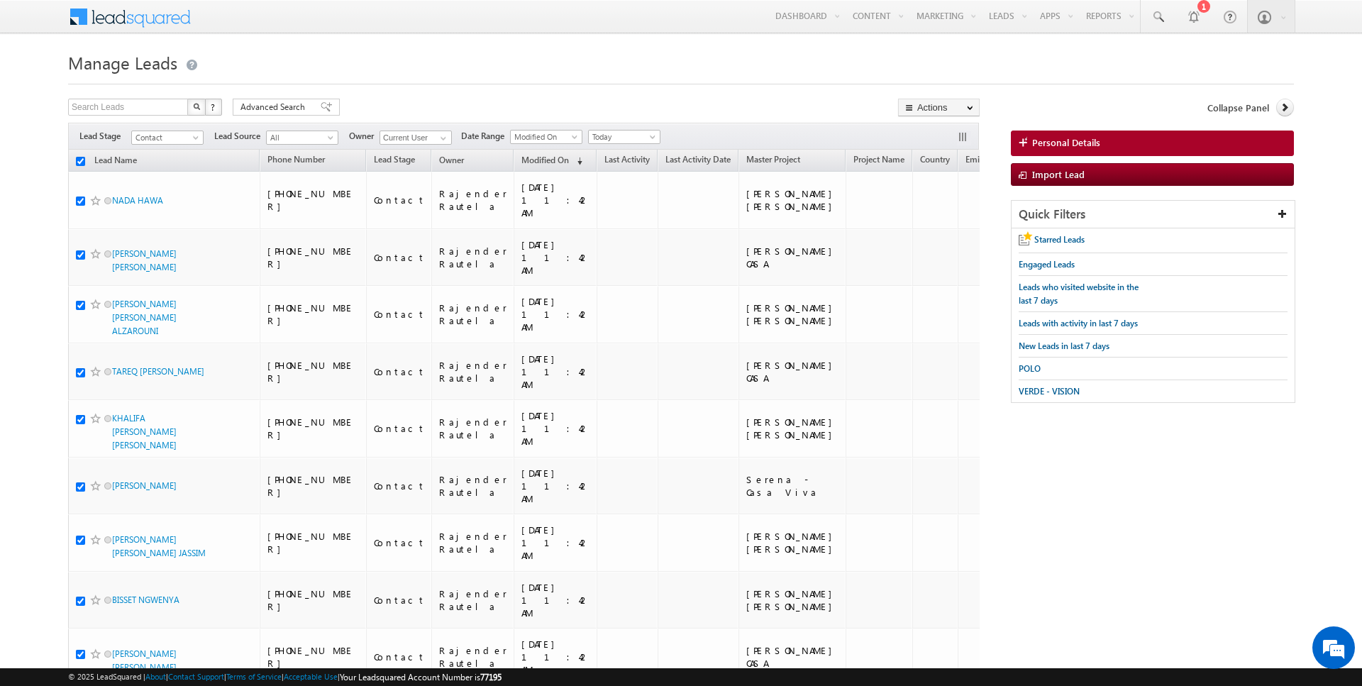
checkbox input "true"
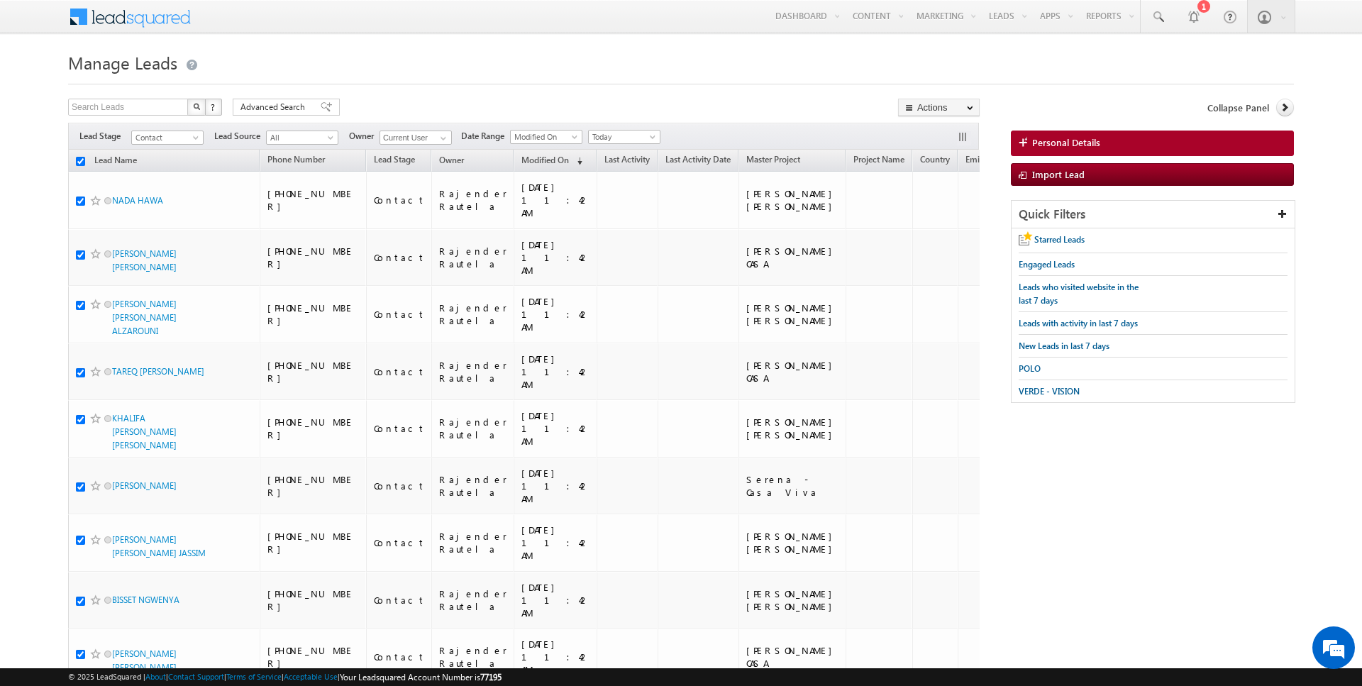
checkbox input "true"
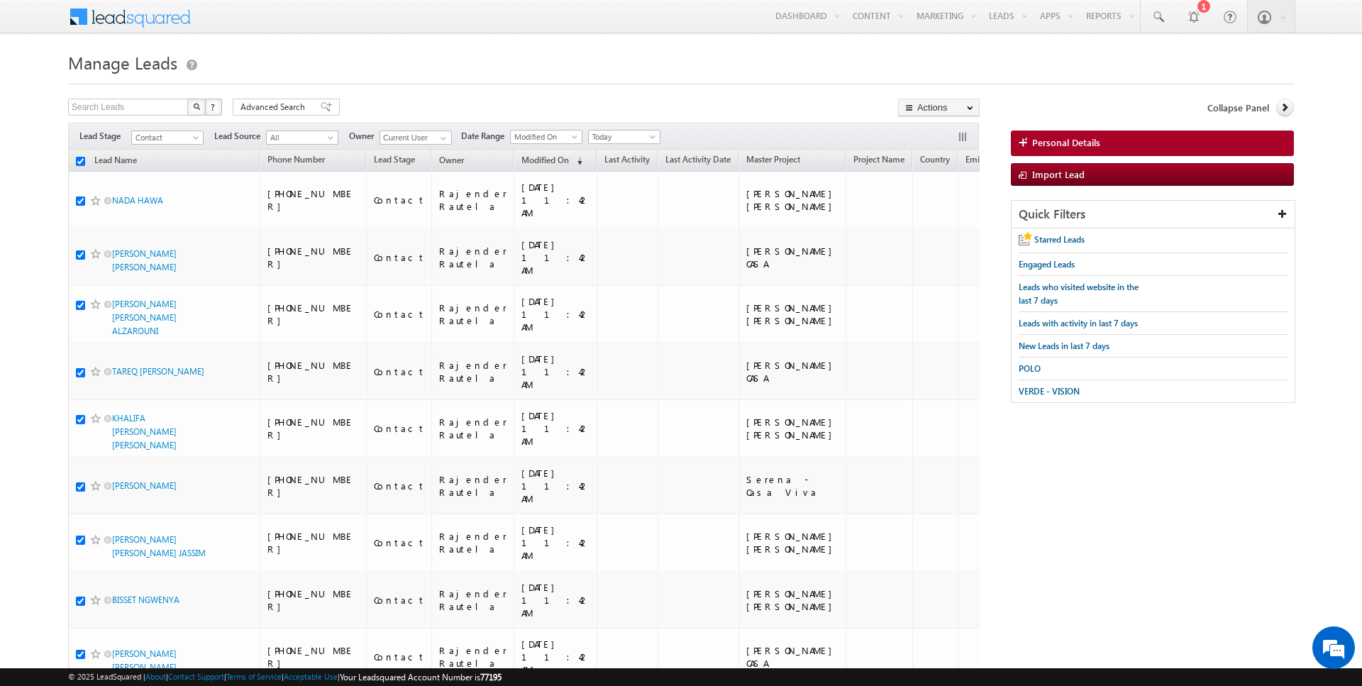
checkbox input "true"
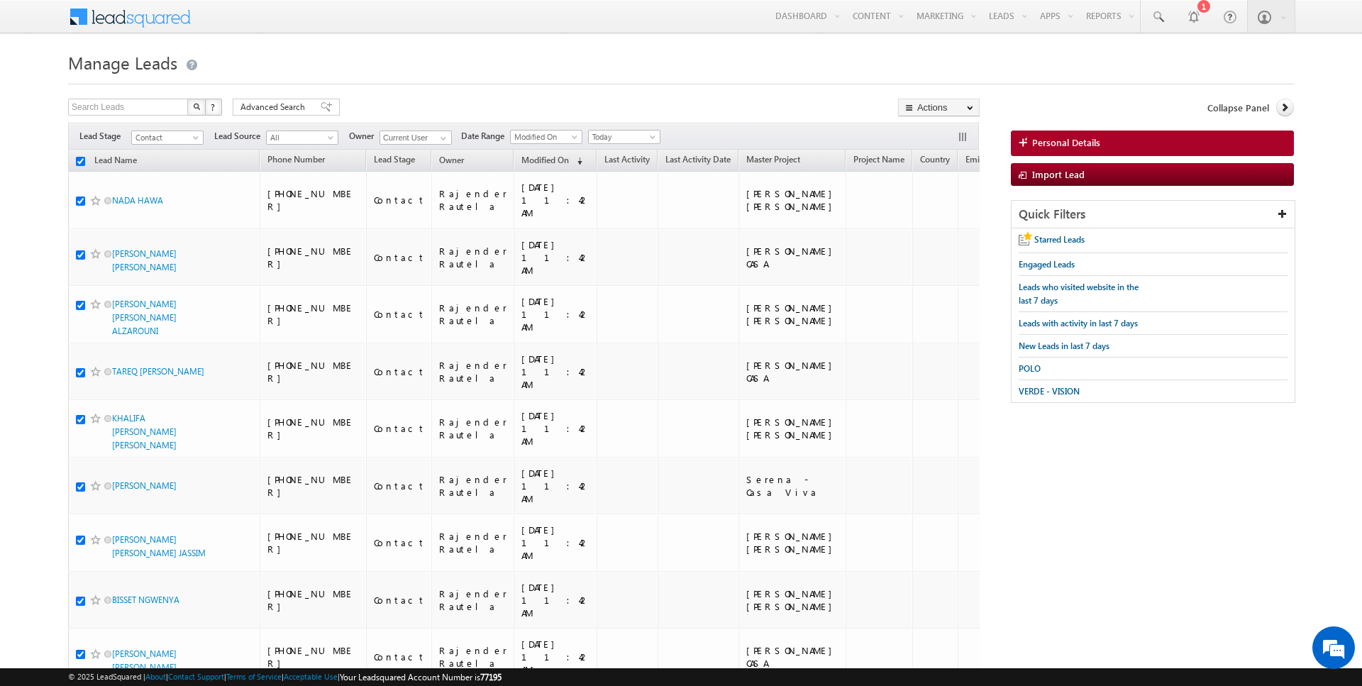
checkbox input "true"
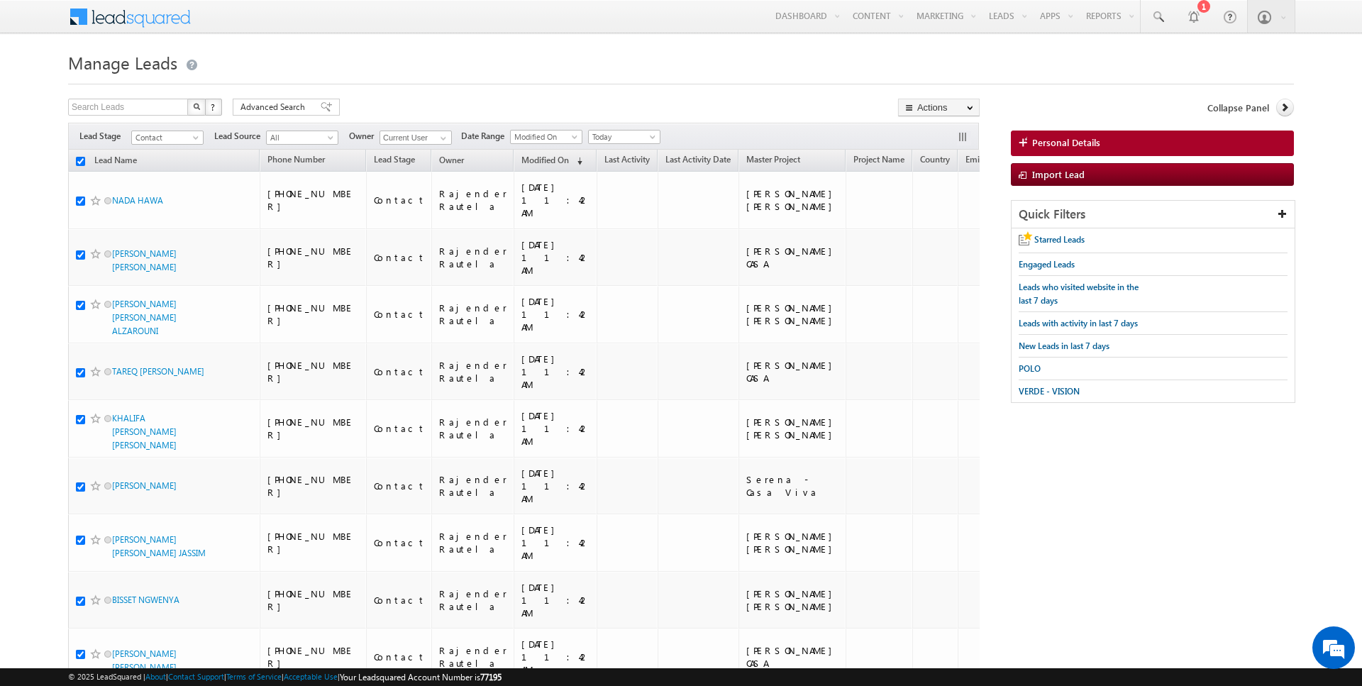
checkbox input "true"
click at [946, 229] on link "Change Owner" at bounding box center [939, 229] width 80 height 17
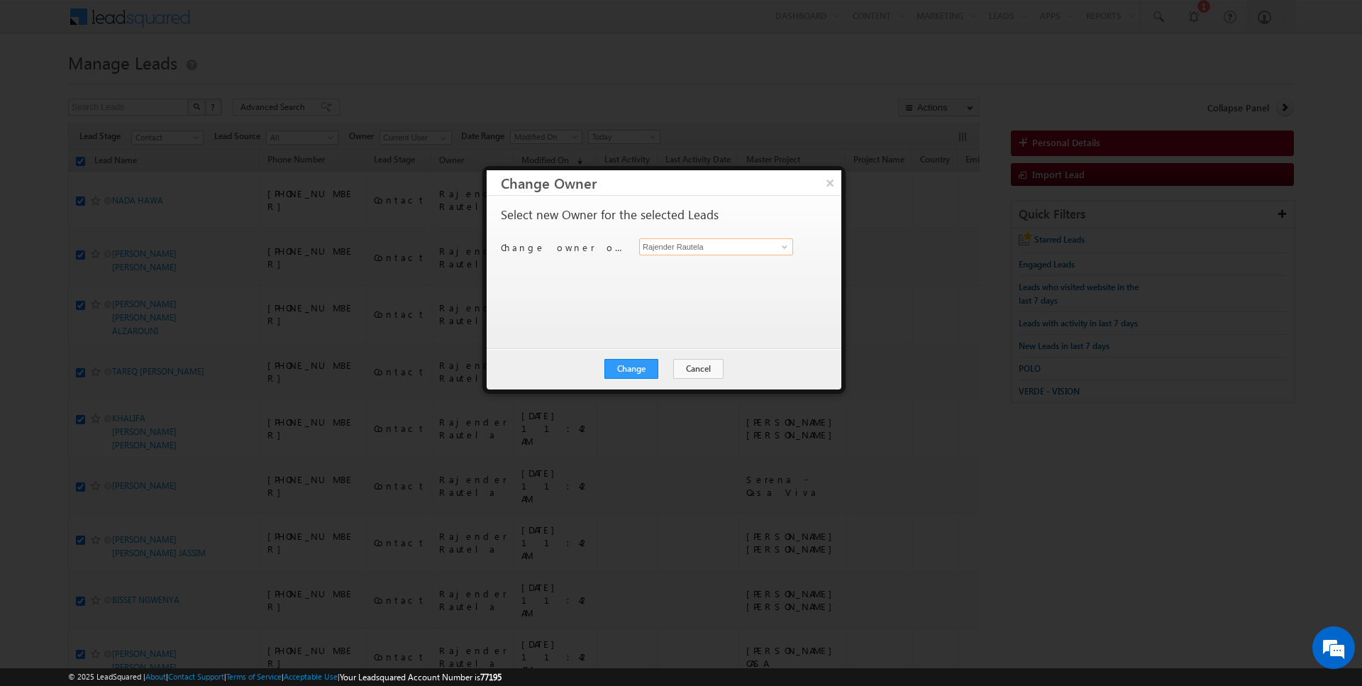
click at [730, 243] on input "Rajender Rautela" at bounding box center [716, 246] width 154 height 17
type input "[PERSON_NAME]"
click at [651, 365] on button "Change" at bounding box center [631, 369] width 54 height 20
click at [675, 369] on button "Close" at bounding box center [665, 369] width 45 height 20
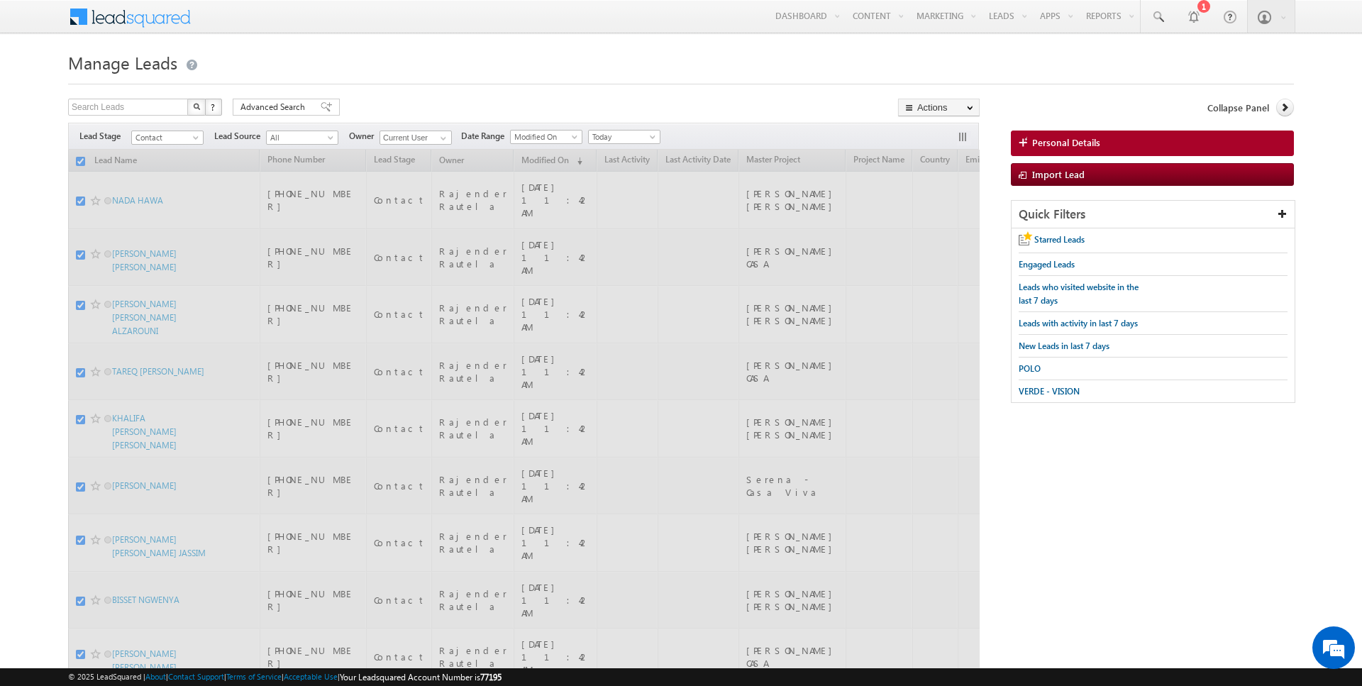
checkbox input "false"
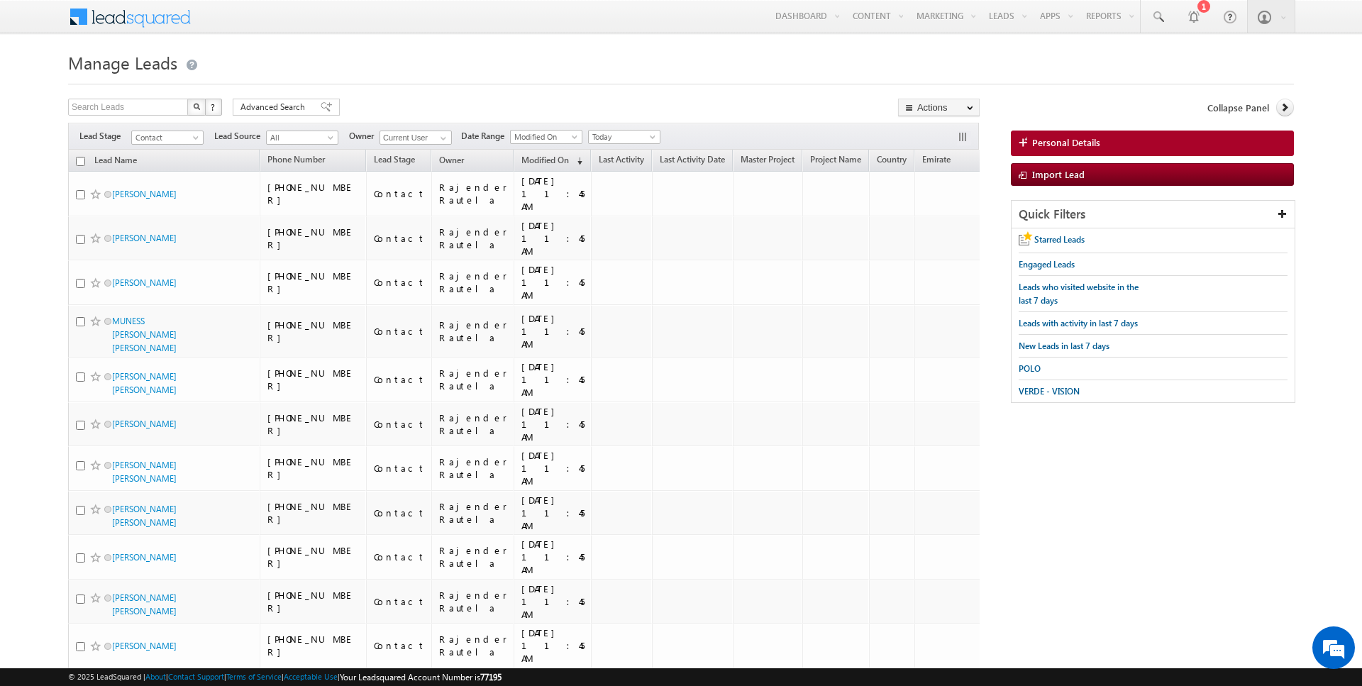
click at [81, 159] on input "checkbox" at bounding box center [80, 161] width 9 height 9
checkbox input "true"
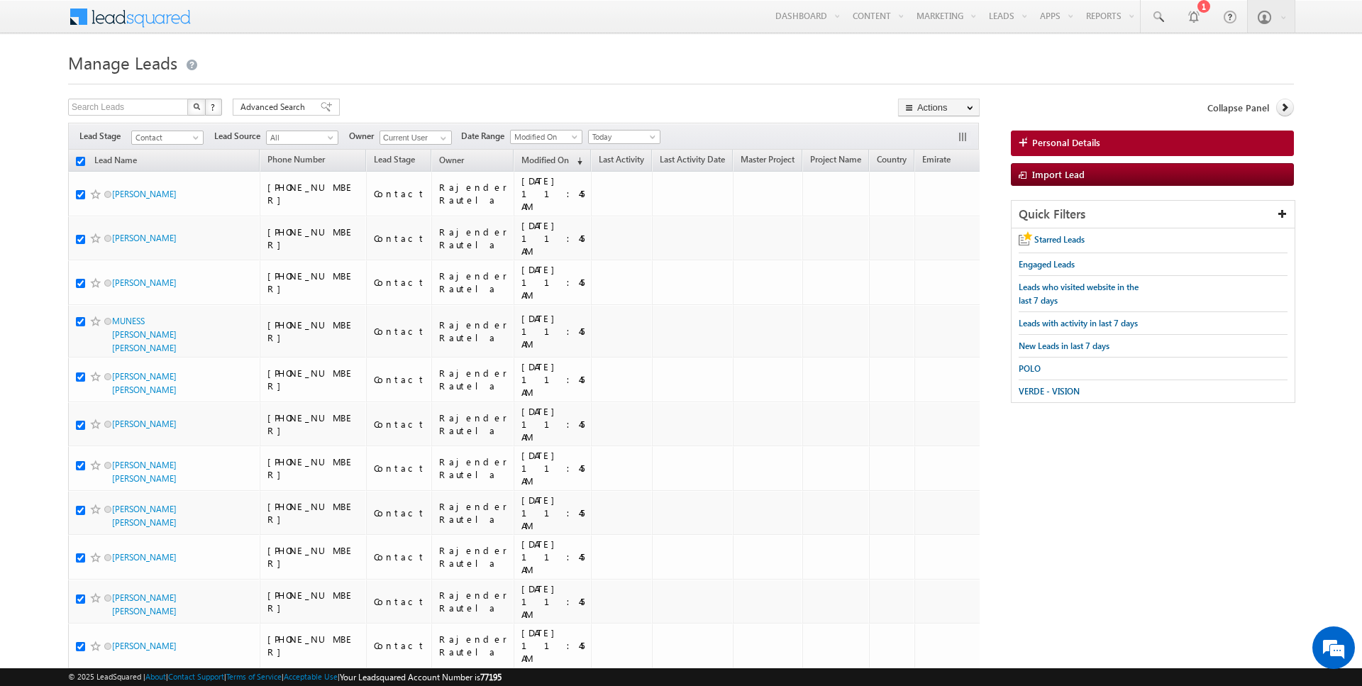
checkbox input "true"
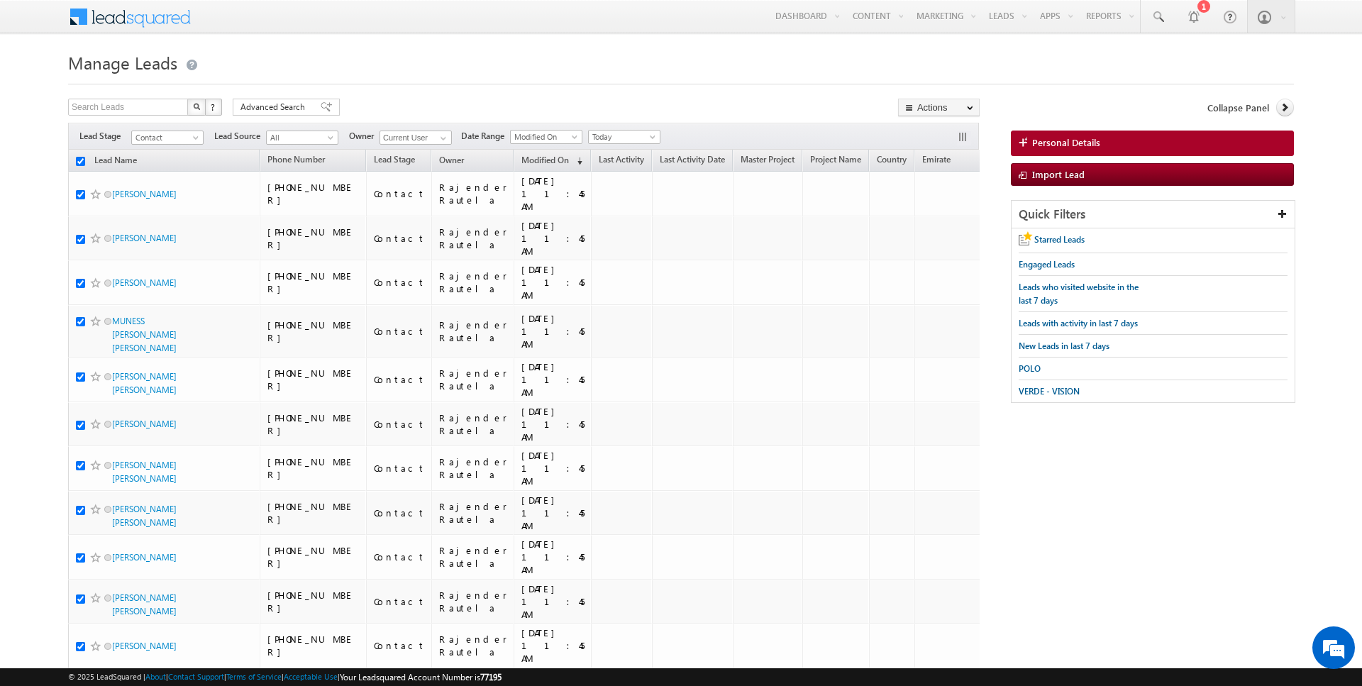
checkbox input "true"
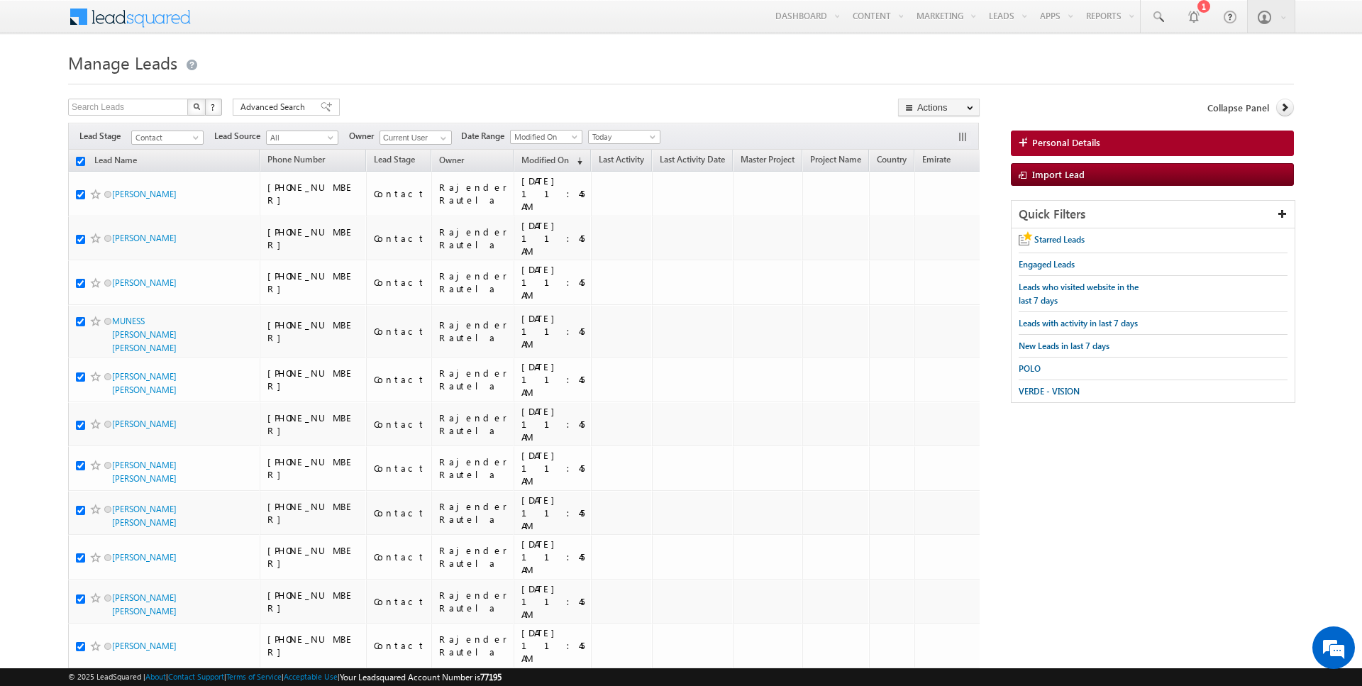
checkbox input "true"
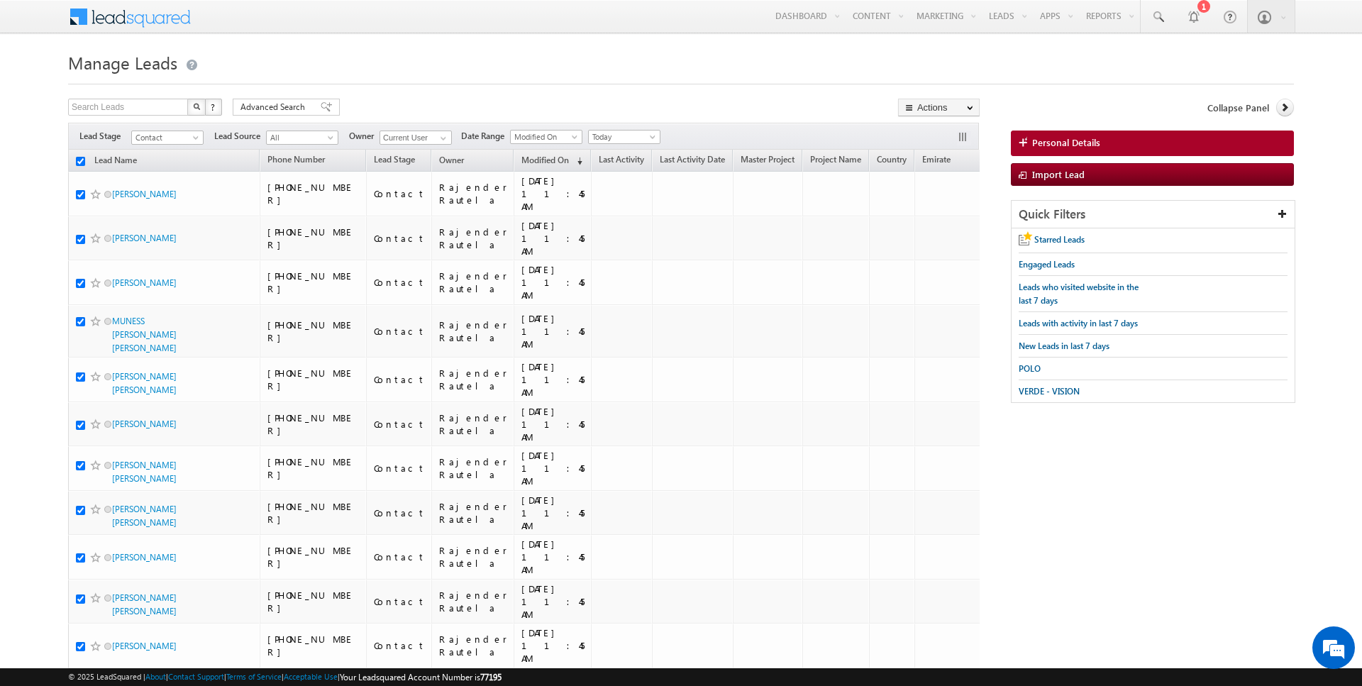
checkbox input "true"
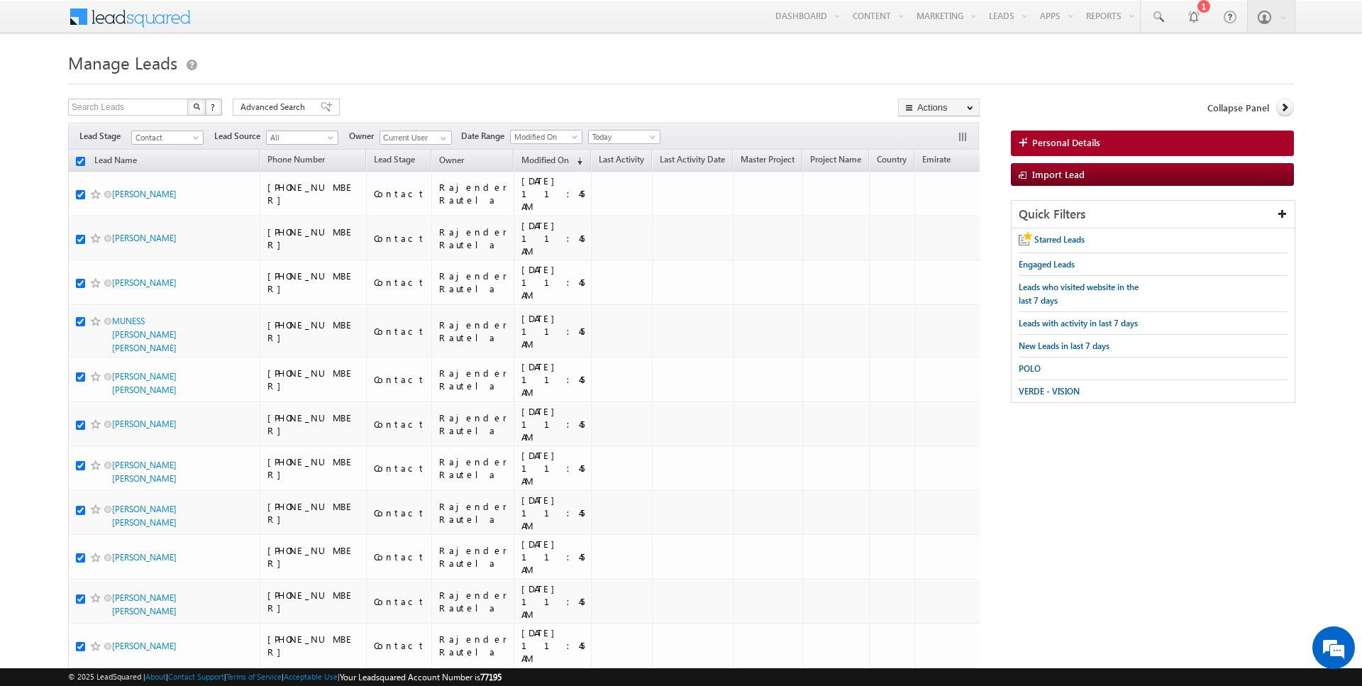
checkbox input "true"
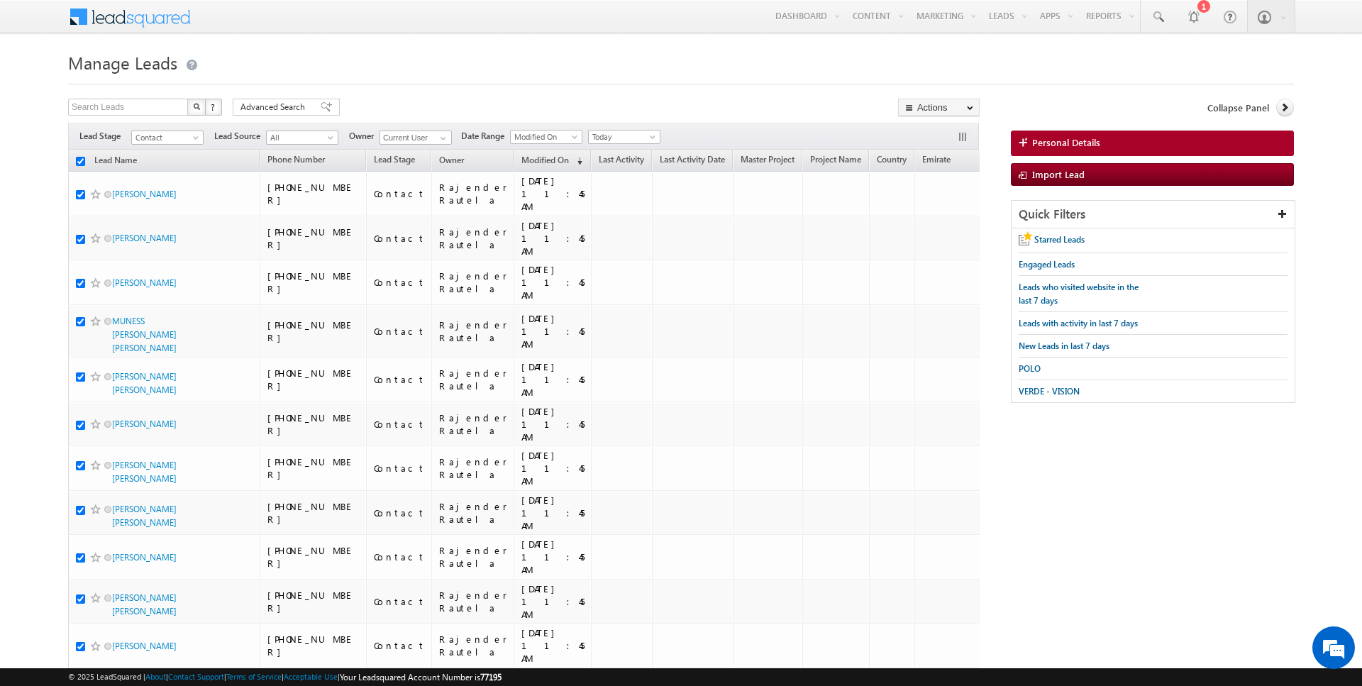
checkbox input "true"
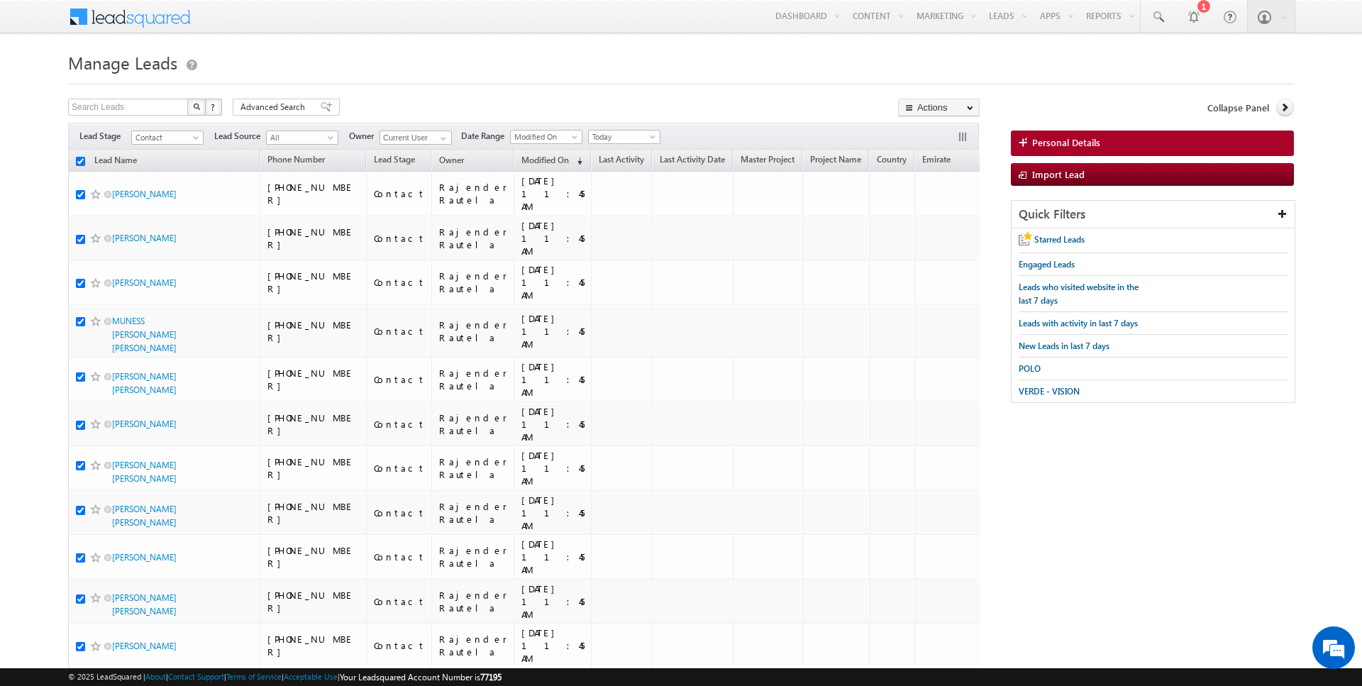
checkbox input "true"
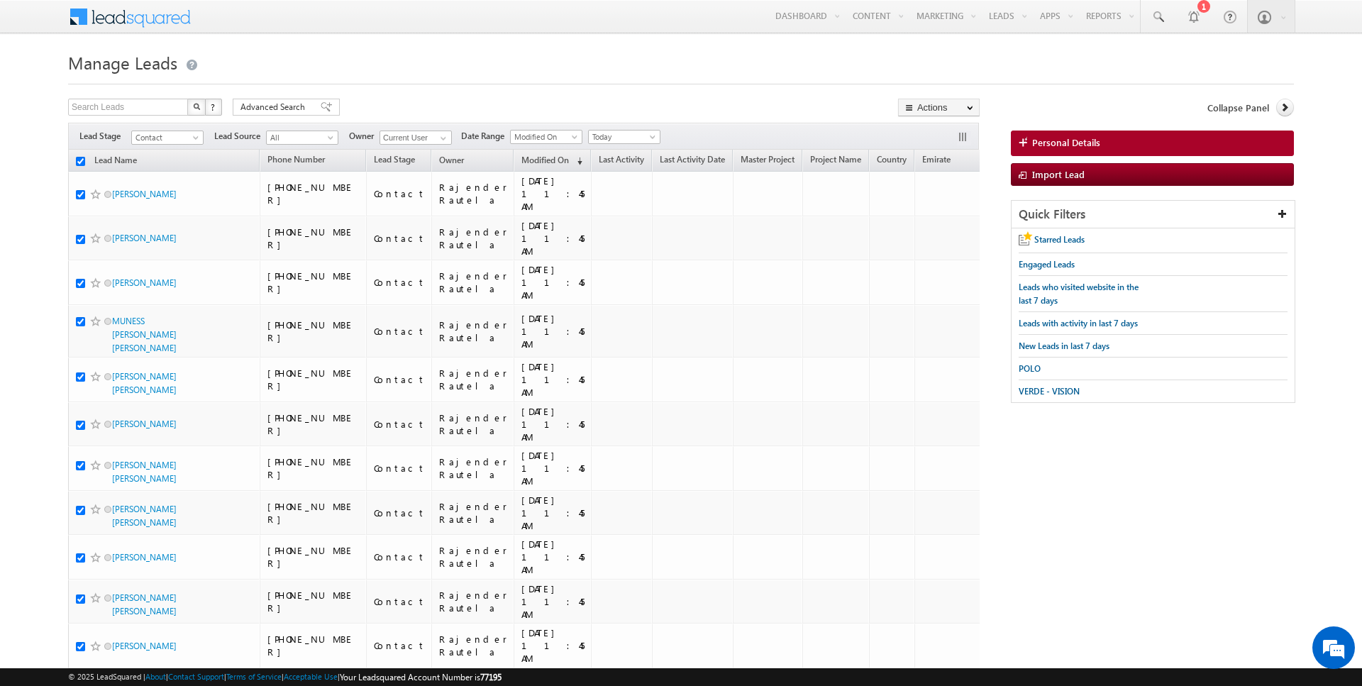
checkbox input "true"
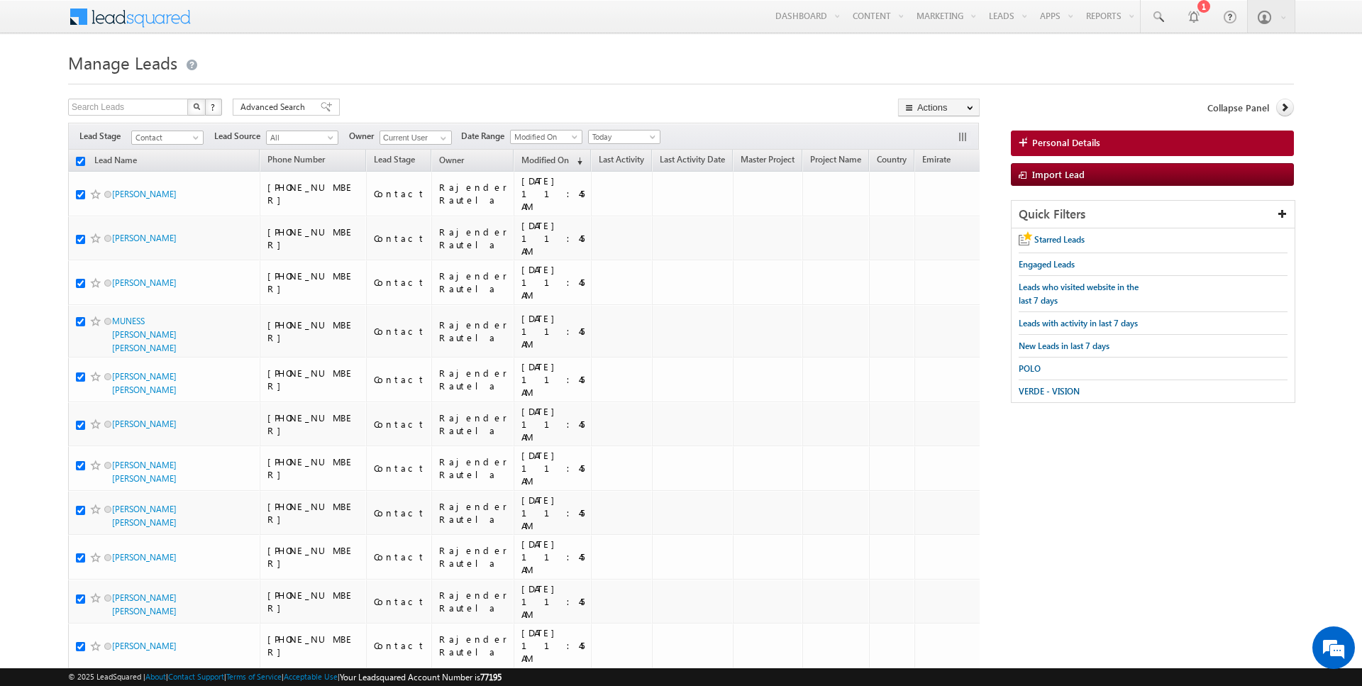
checkbox input "true"
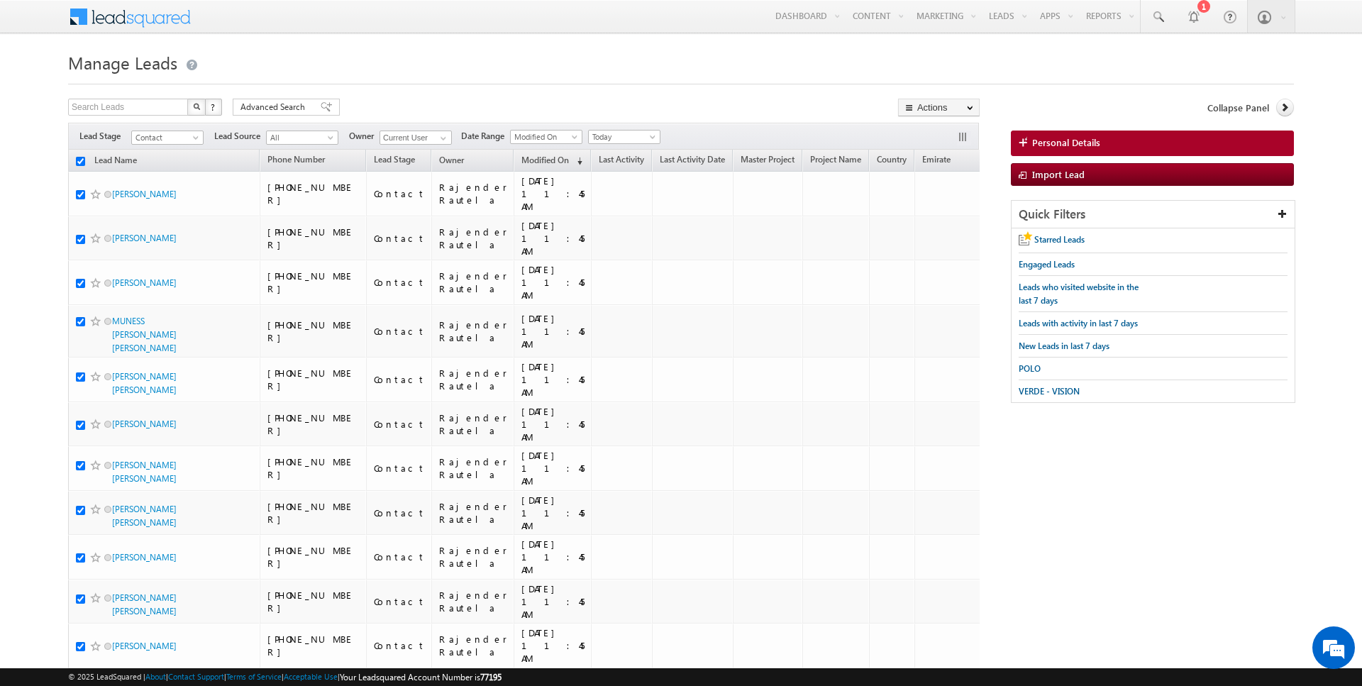
checkbox input "true"
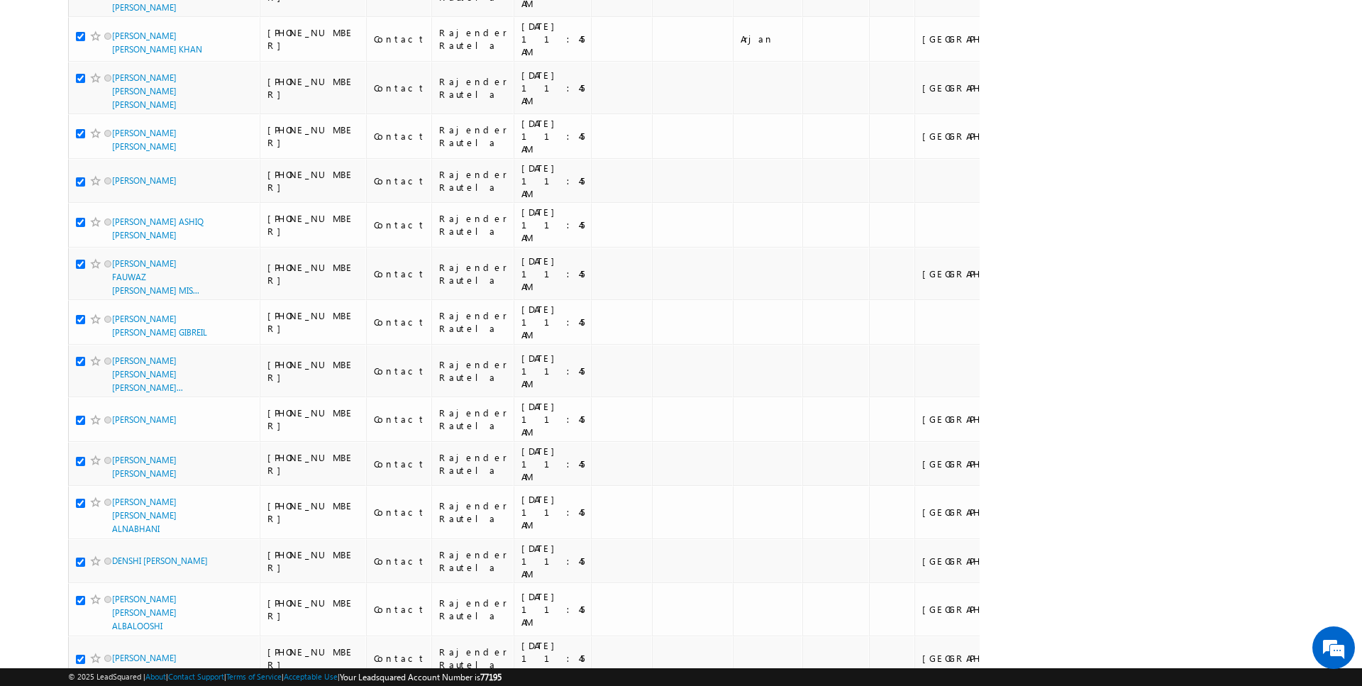
scroll to position [1969, 0]
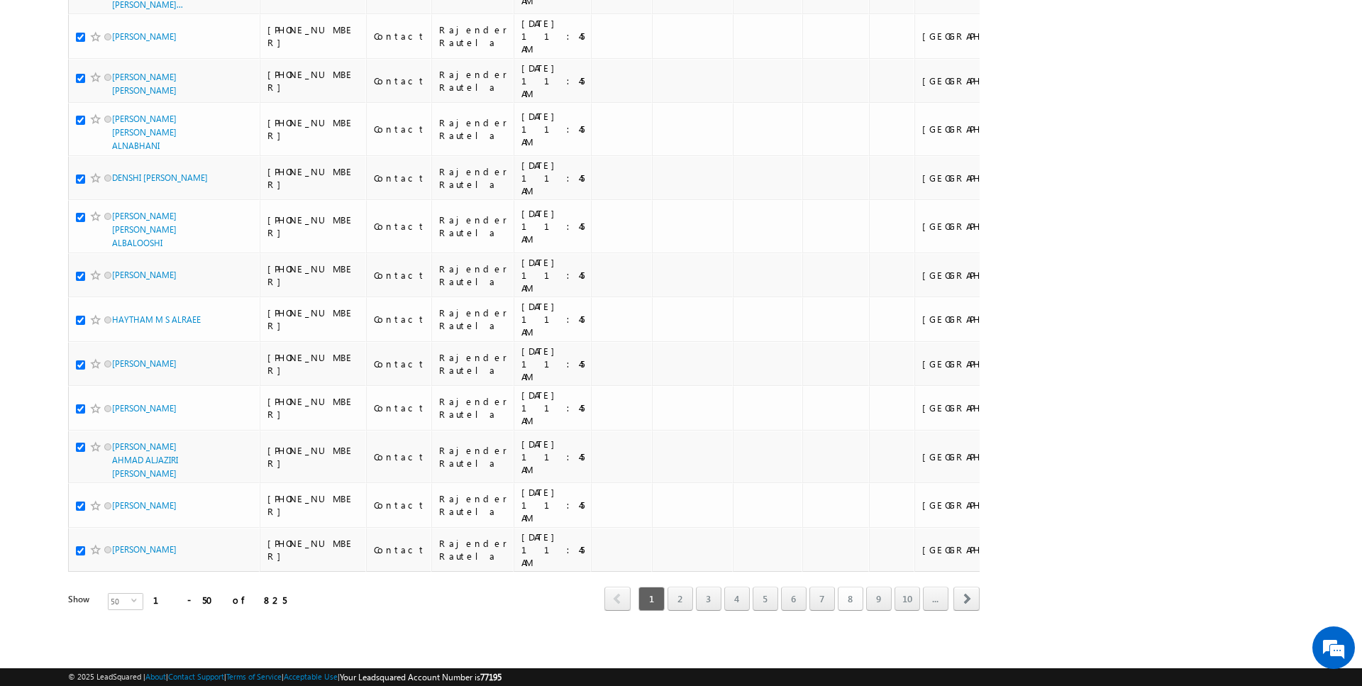
click at [849, 597] on link "8" at bounding box center [851, 599] width 26 height 24
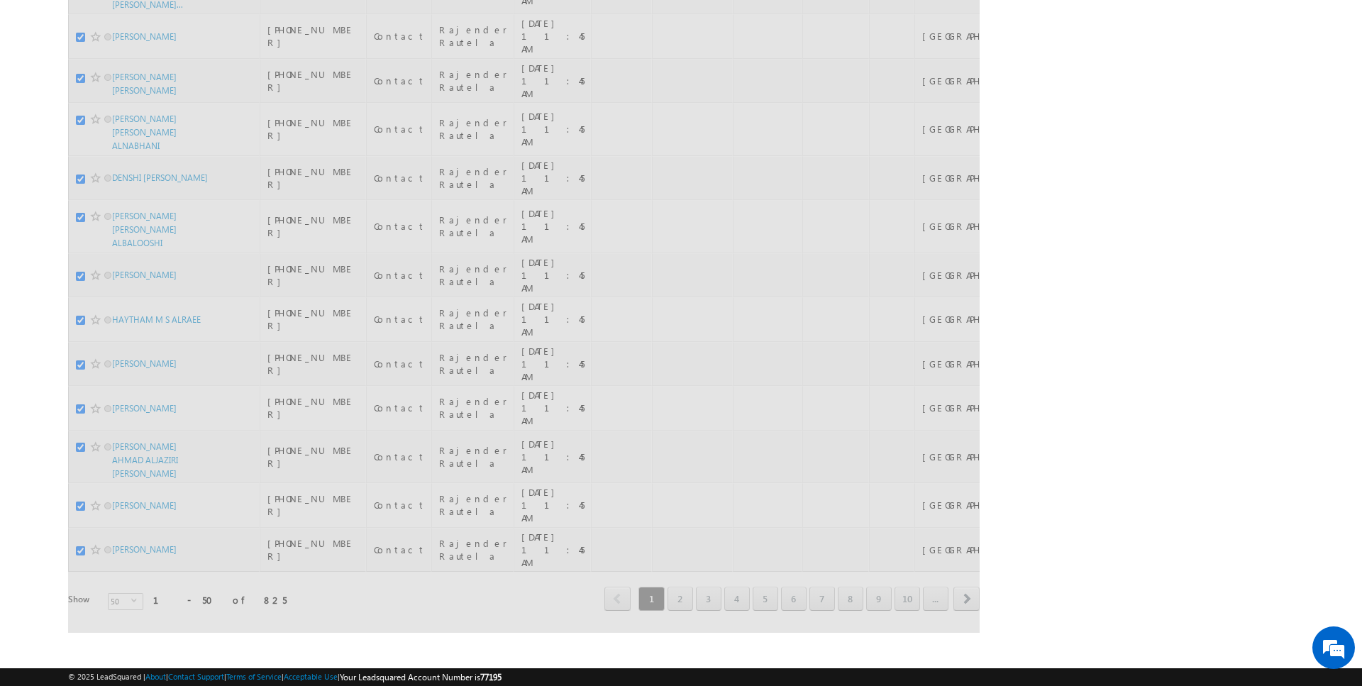
scroll to position [0, 0]
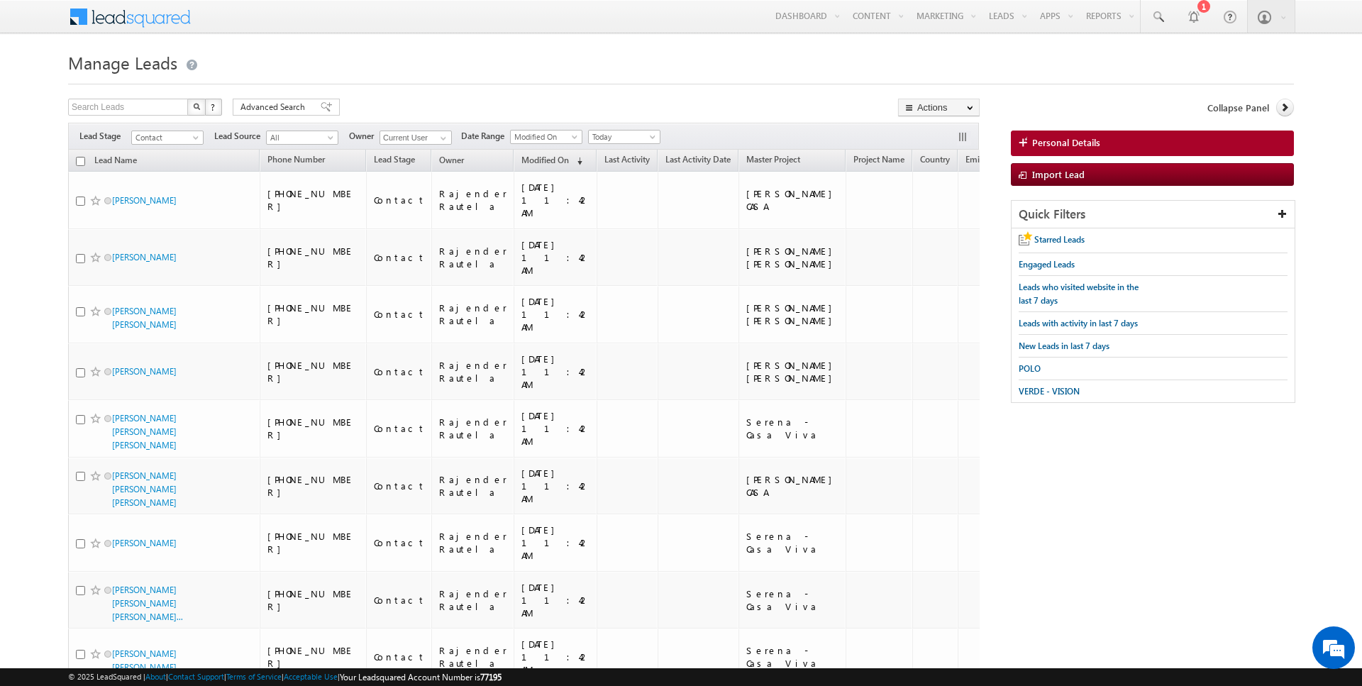
click at [82, 159] on input "checkbox" at bounding box center [80, 161] width 9 height 9
checkbox input "true"
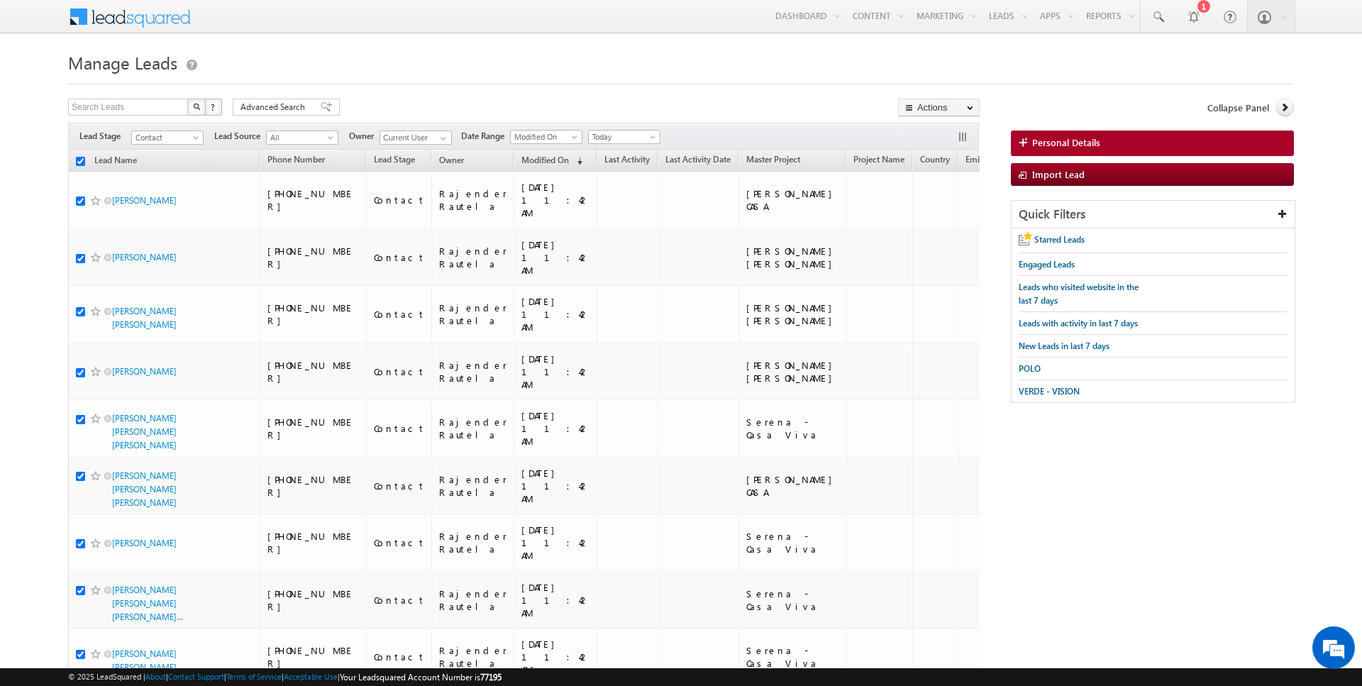
checkbox input "true"
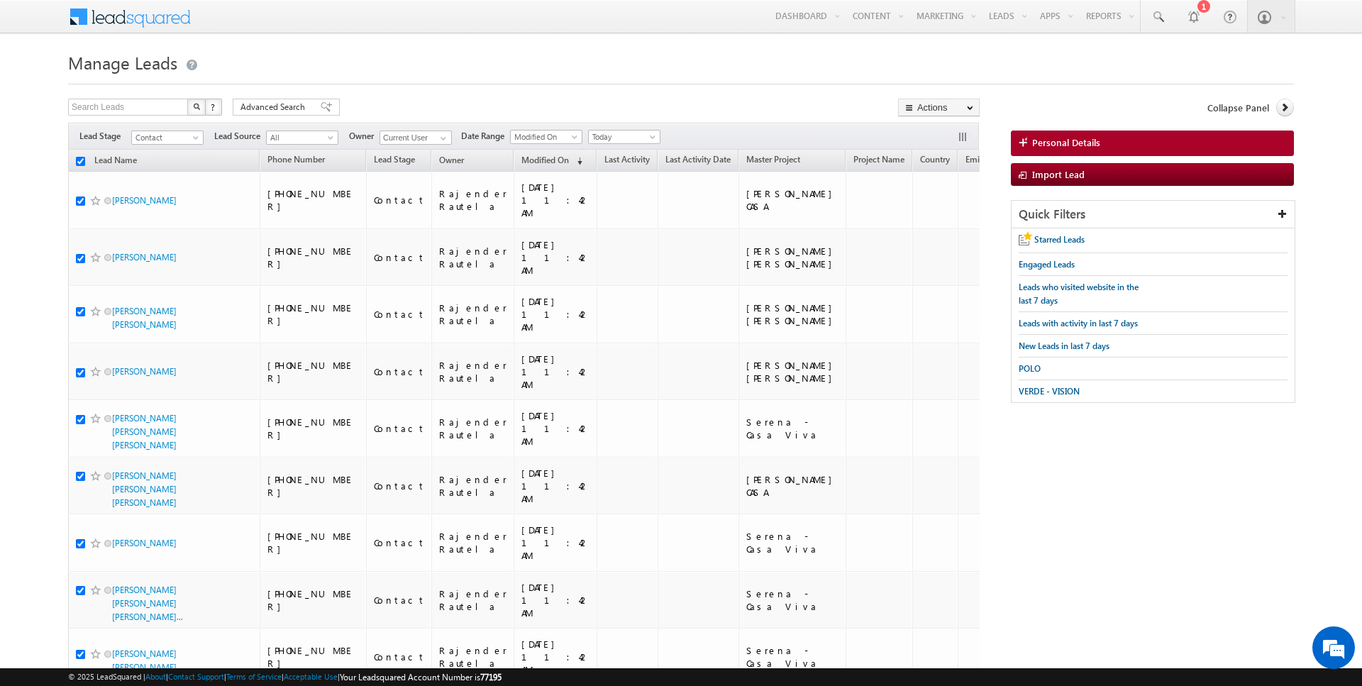
checkbox input "true"
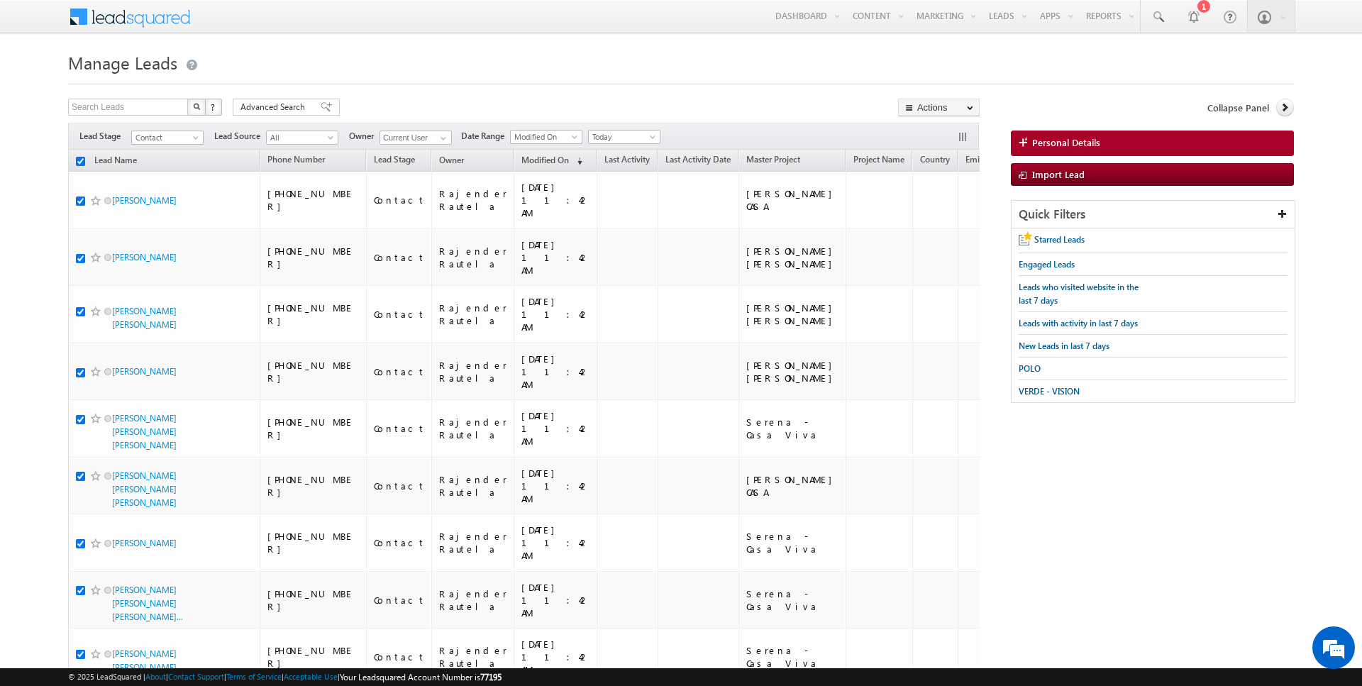
checkbox input "true"
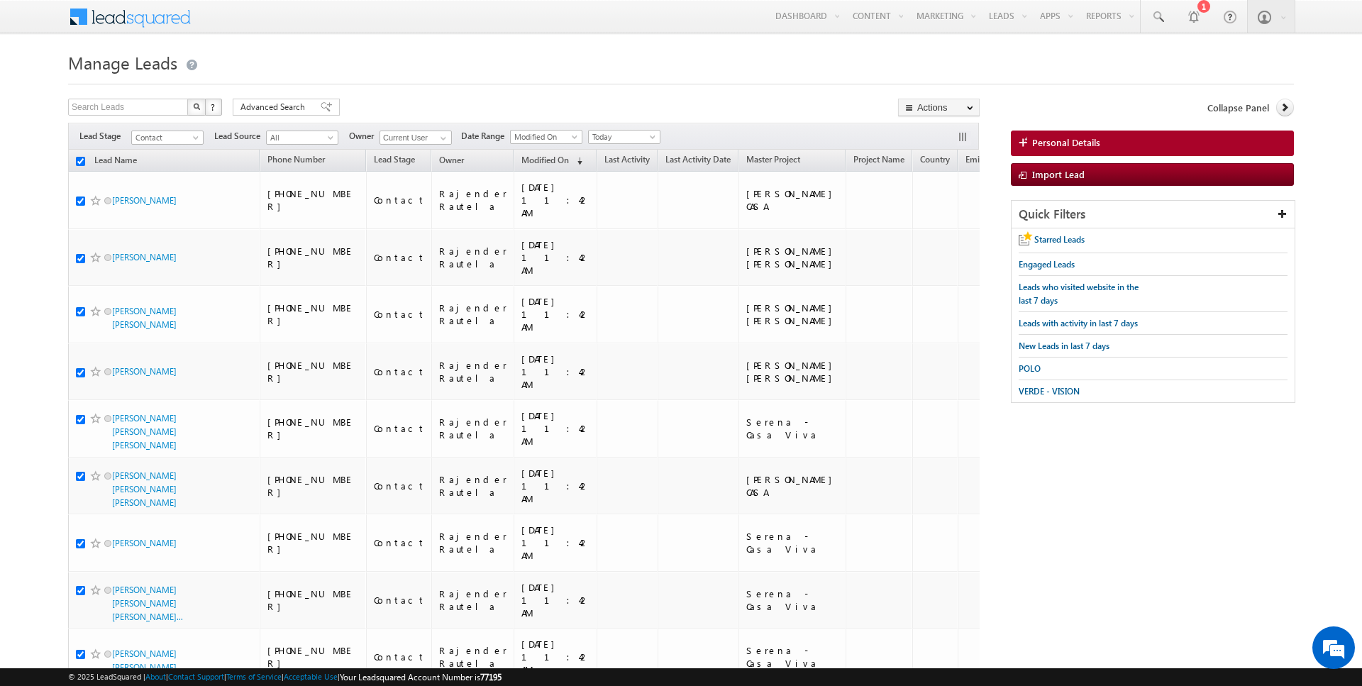
checkbox input "true"
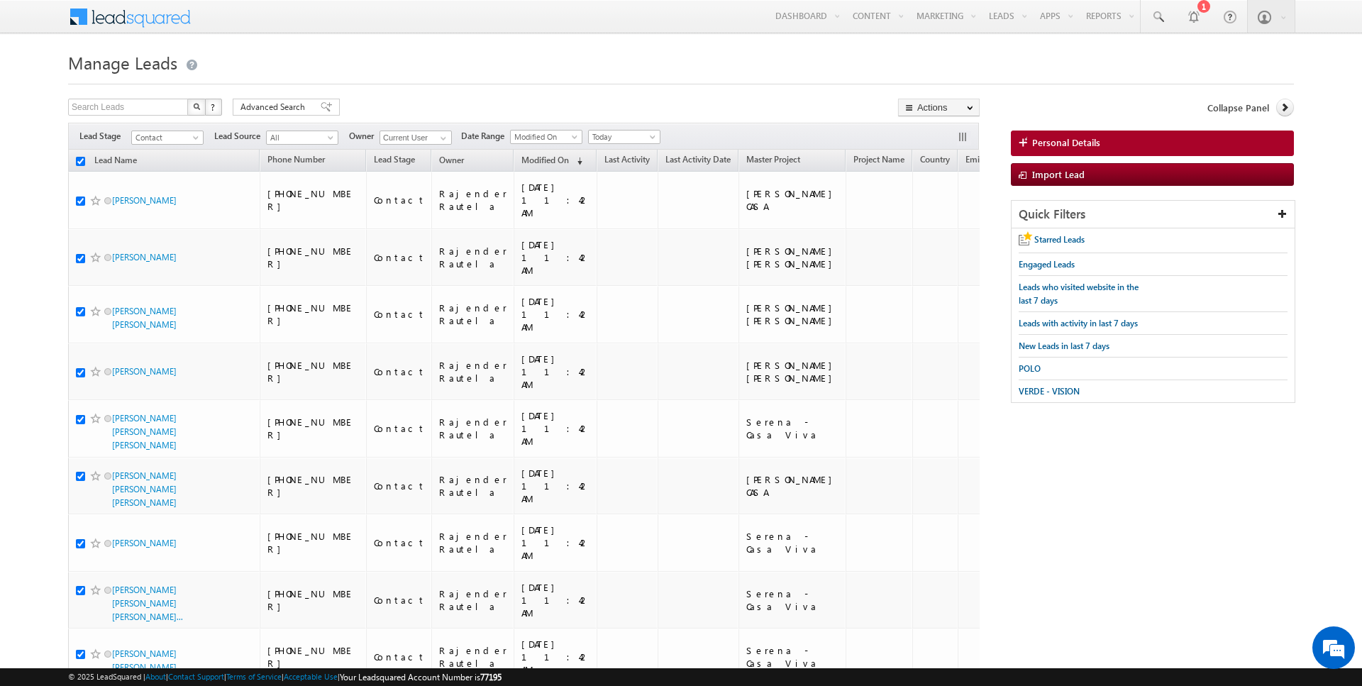
checkbox input "true"
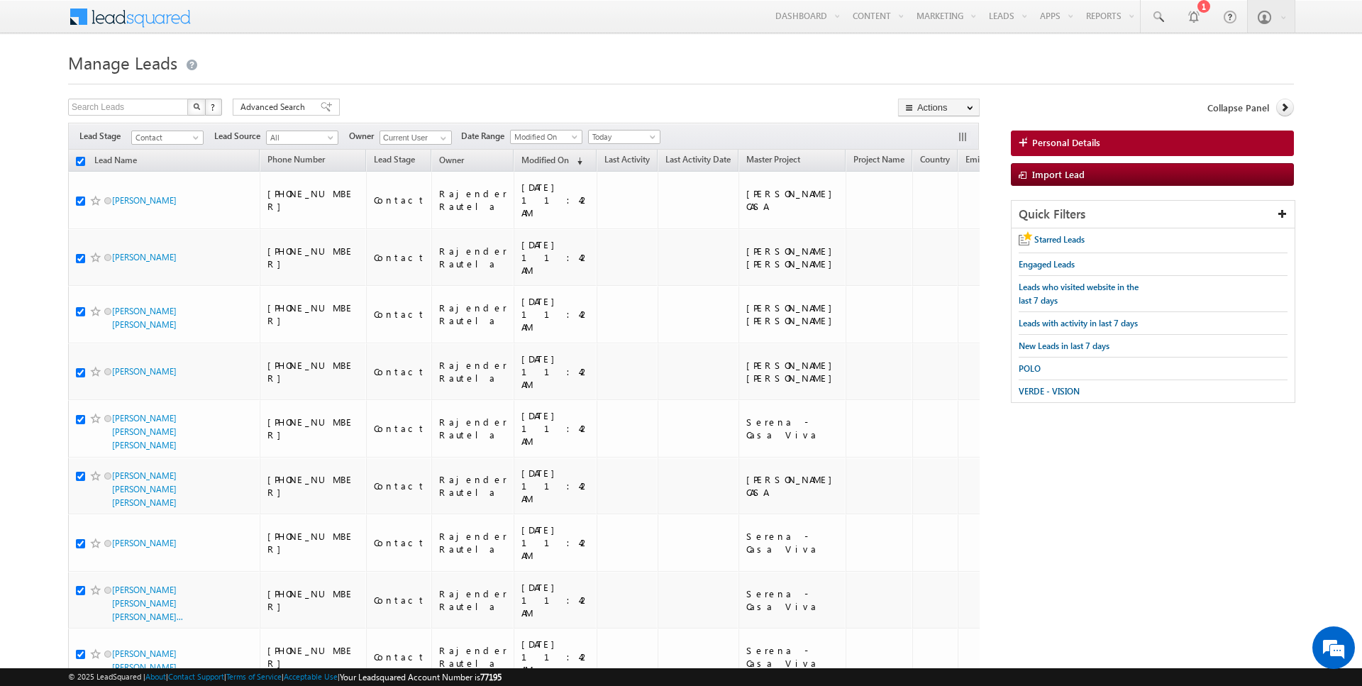
checkbox input "true"
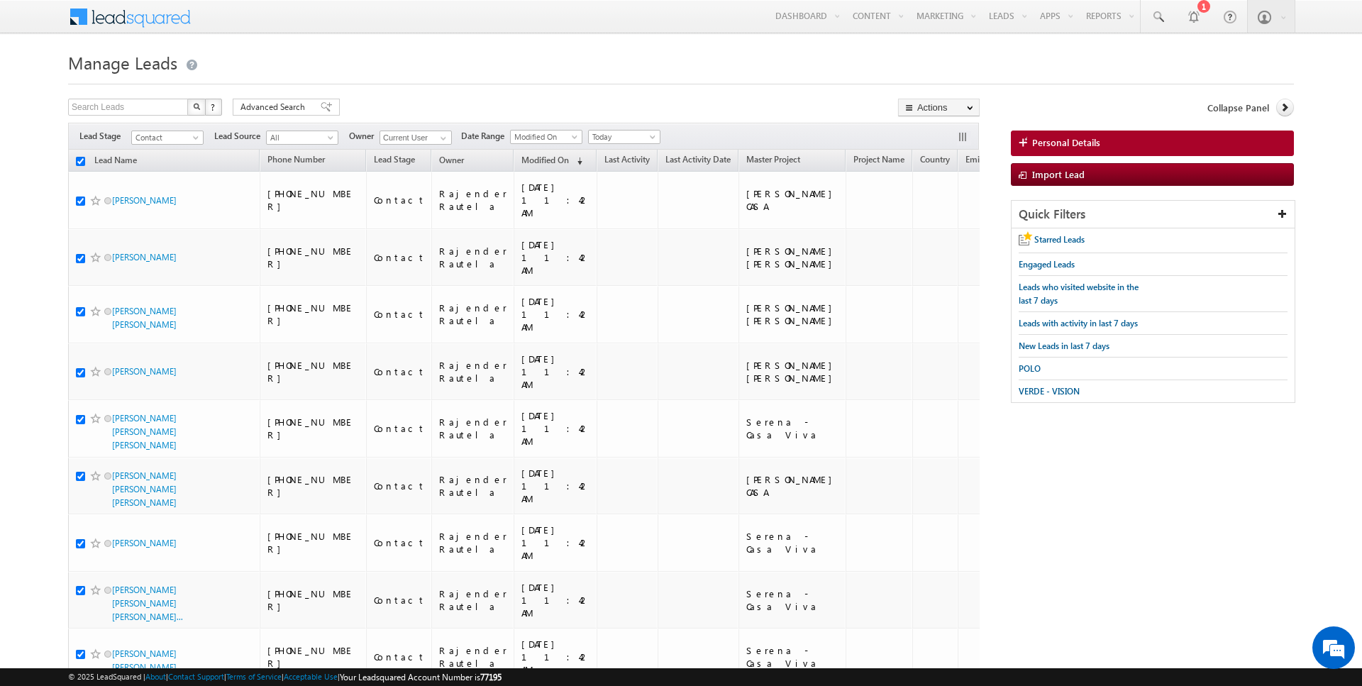
checkbox input "true"
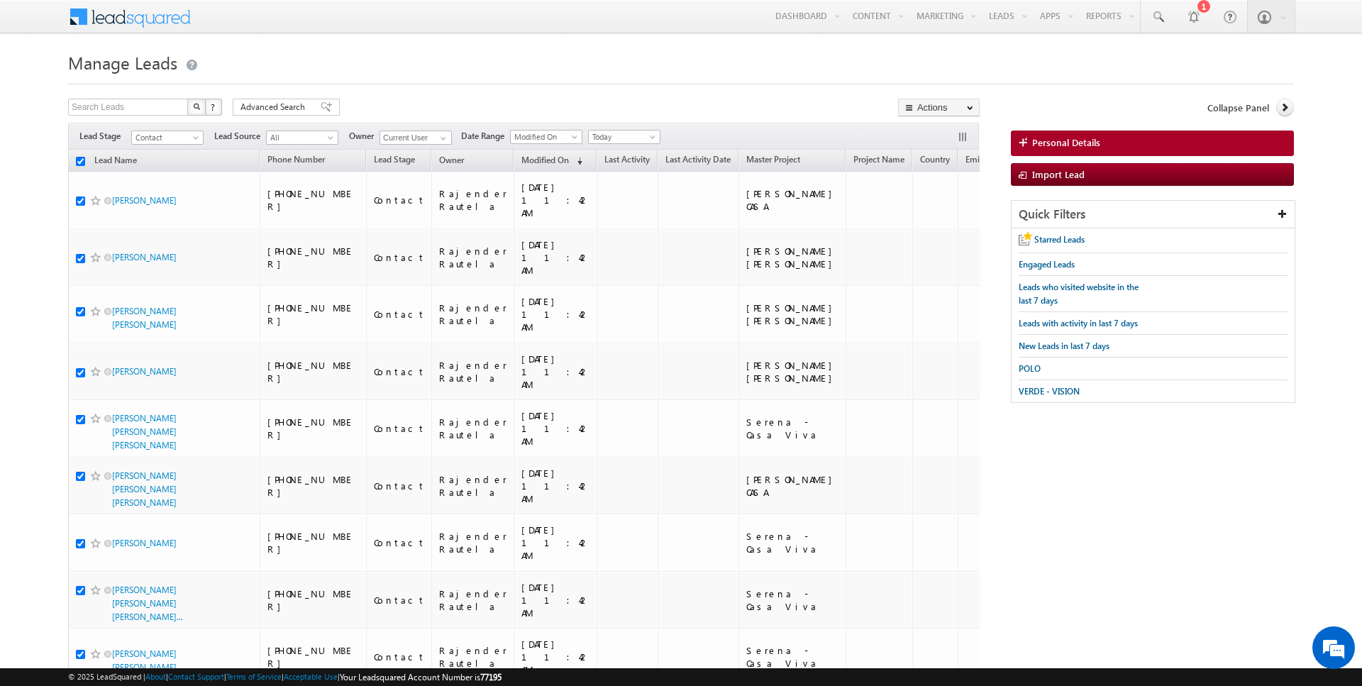
checkbox input "true"
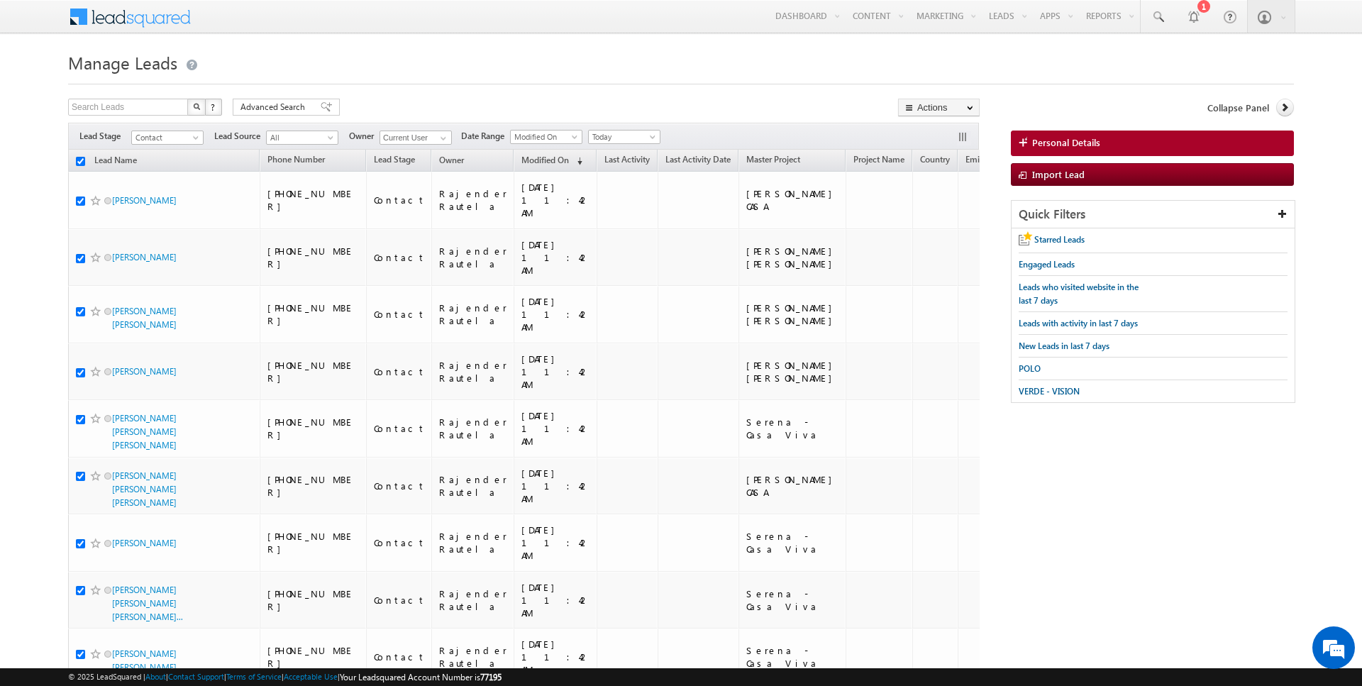
checkbox input "true"
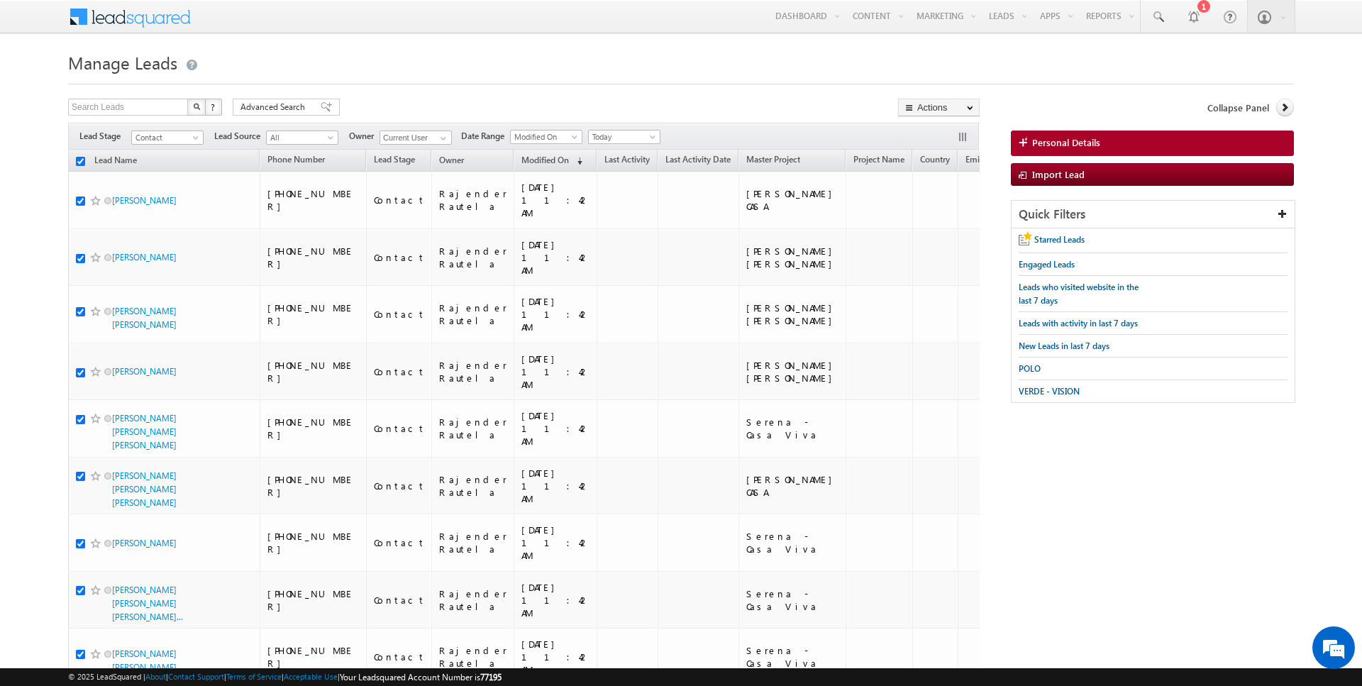
checkbox input "true"
click at [941, 227] on link "Change Owner" at bounding box center [939, 229] width 80 height 17
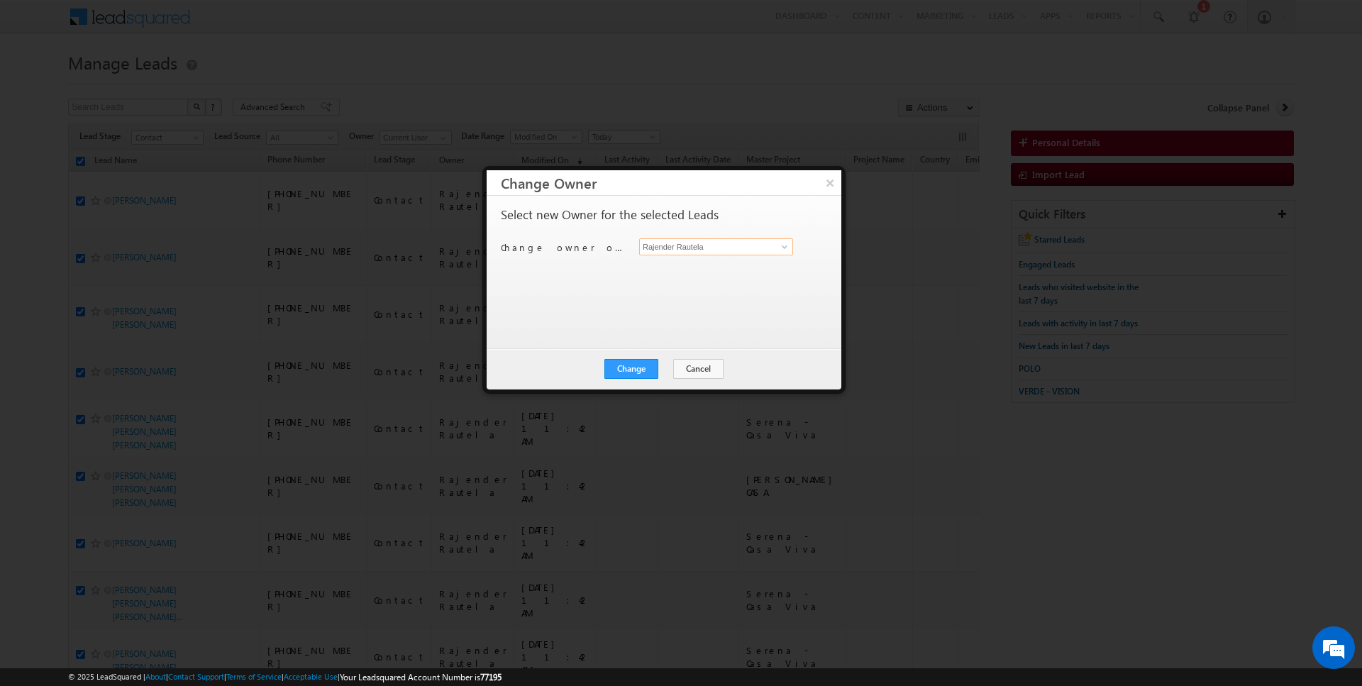
click at [746, 246] on input "Rajender Rautela" at bounding box center [716, 246] width 154 height 17
type input "AmanSingh Yadav"
click at [638, 373] on button "Change" at bounding box center [631, 369] width 54 height 20
click at [675, 368] on button "Close" at bounding box center [665, 369] width 45 height 20
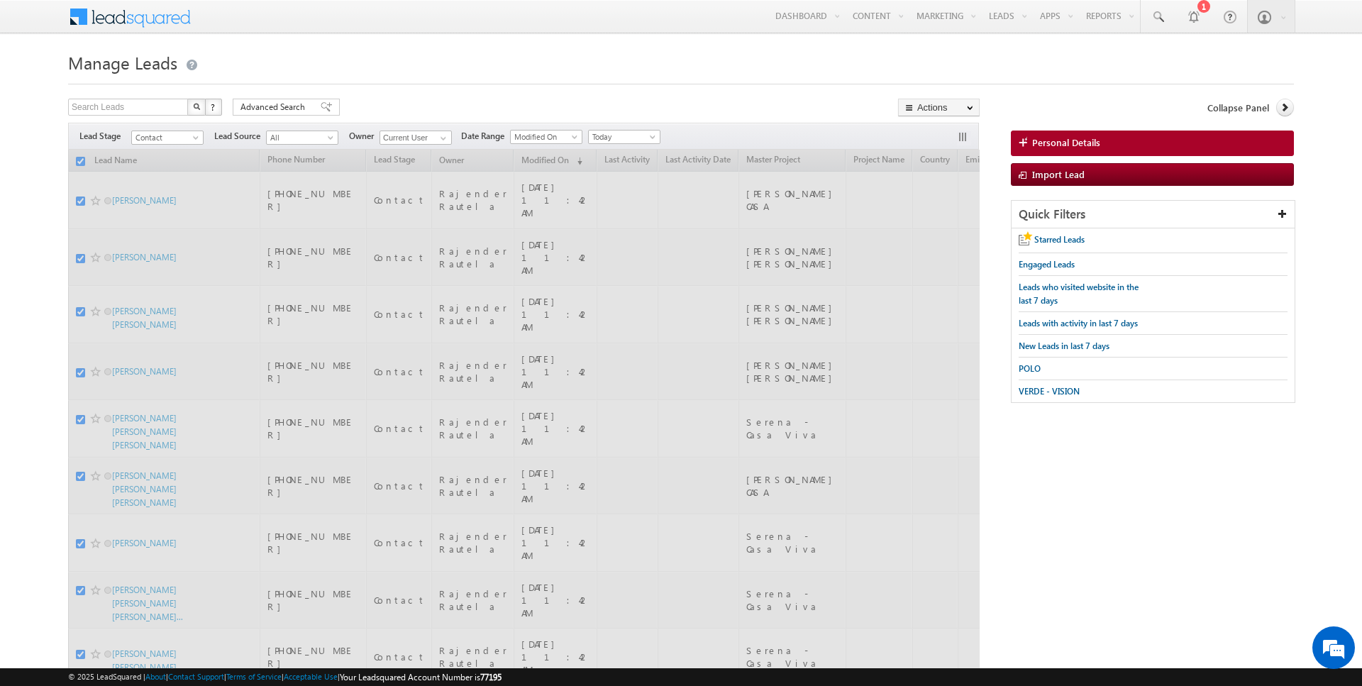
checkbox input "false"
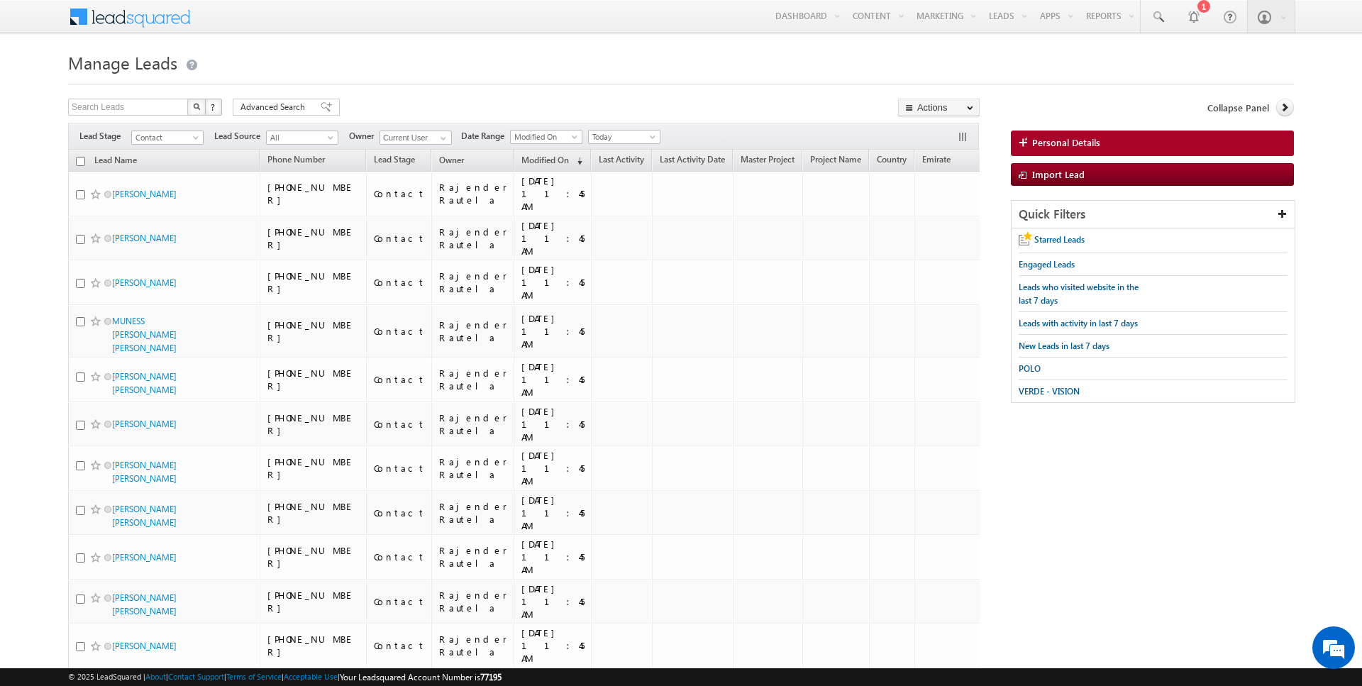
scroll to position [1969, 0]
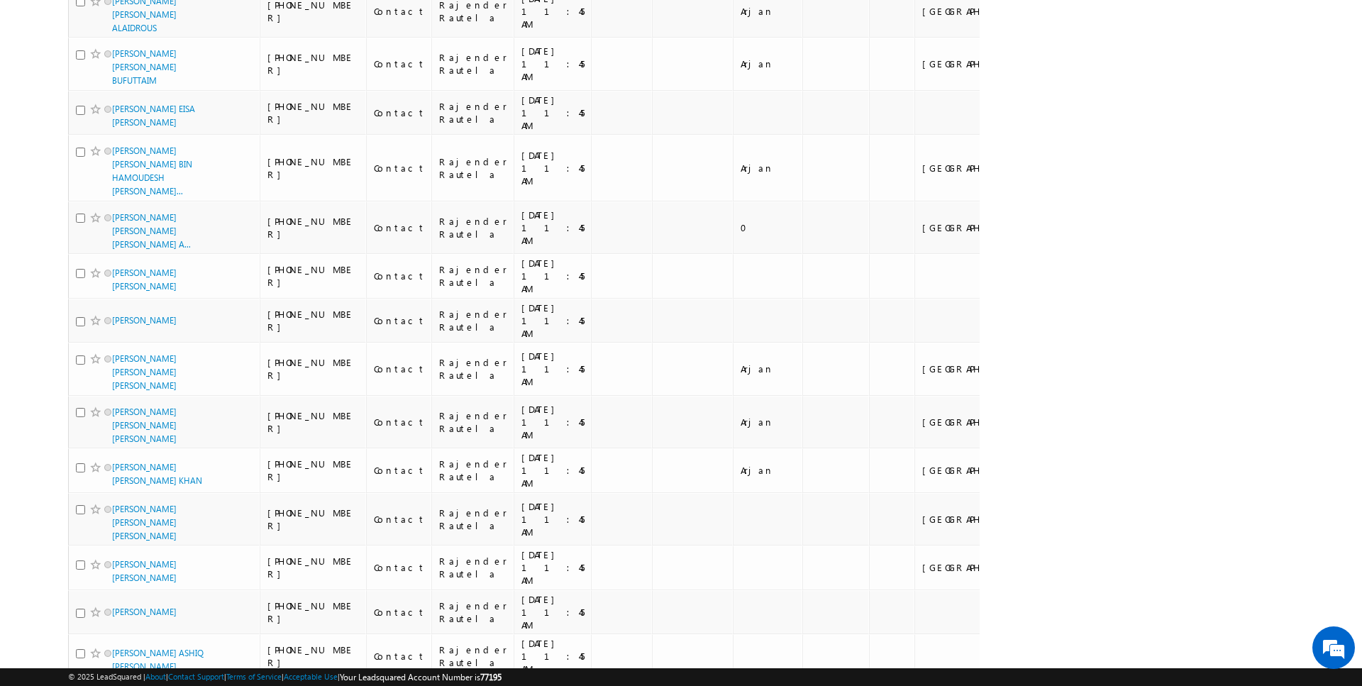
scroll to position [1969, 0]
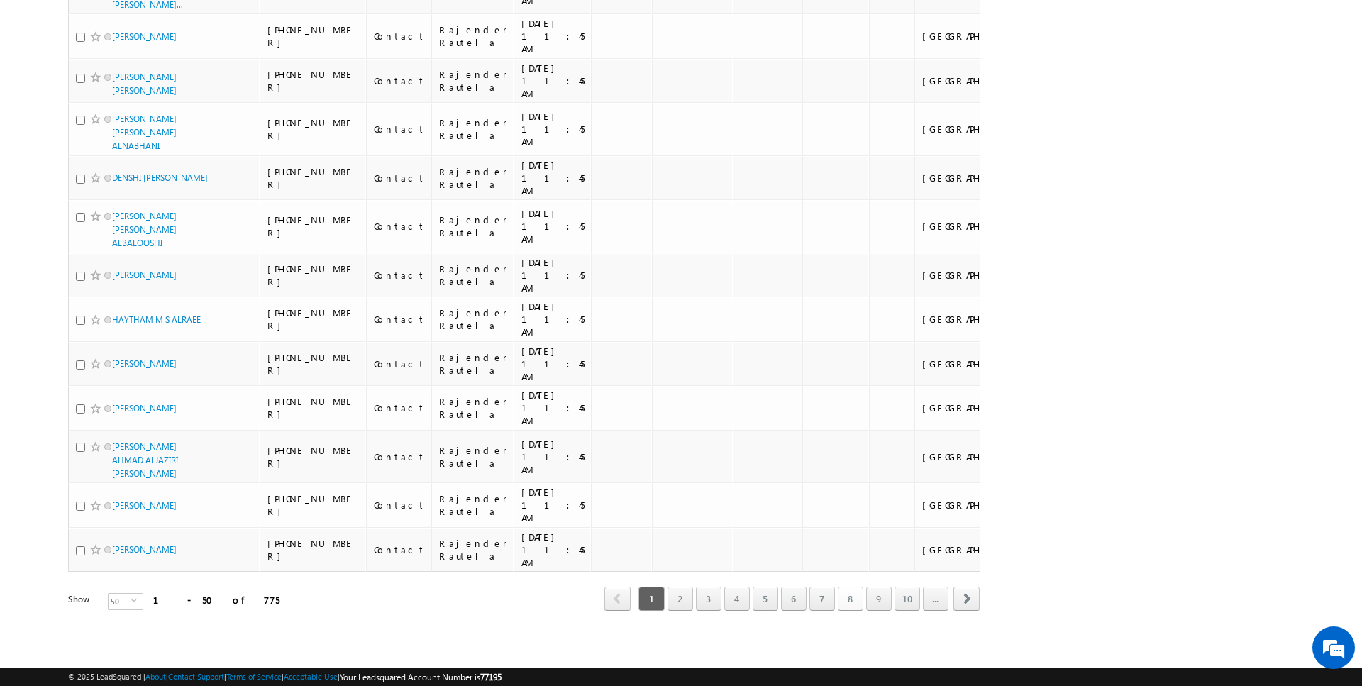
click at [847, 600] on link "8" at bounding box center [851, 599] width 26 height 24
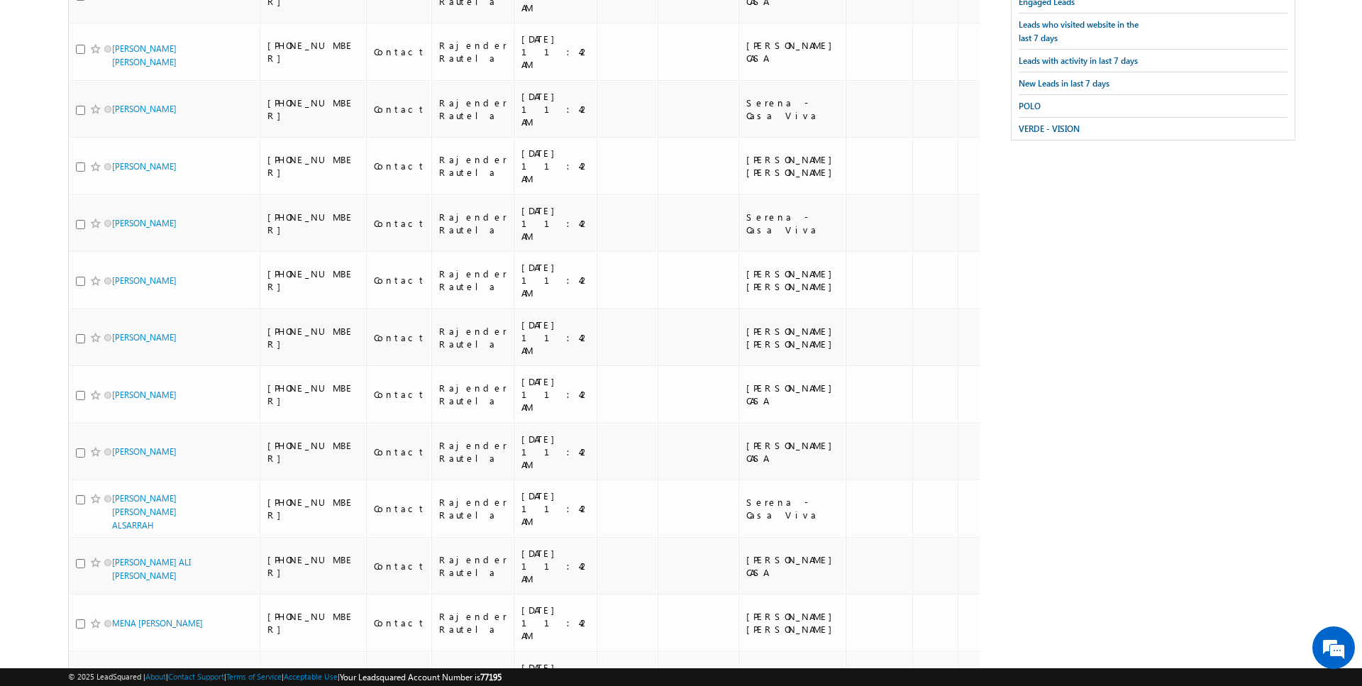
scroll to position [0, 0]
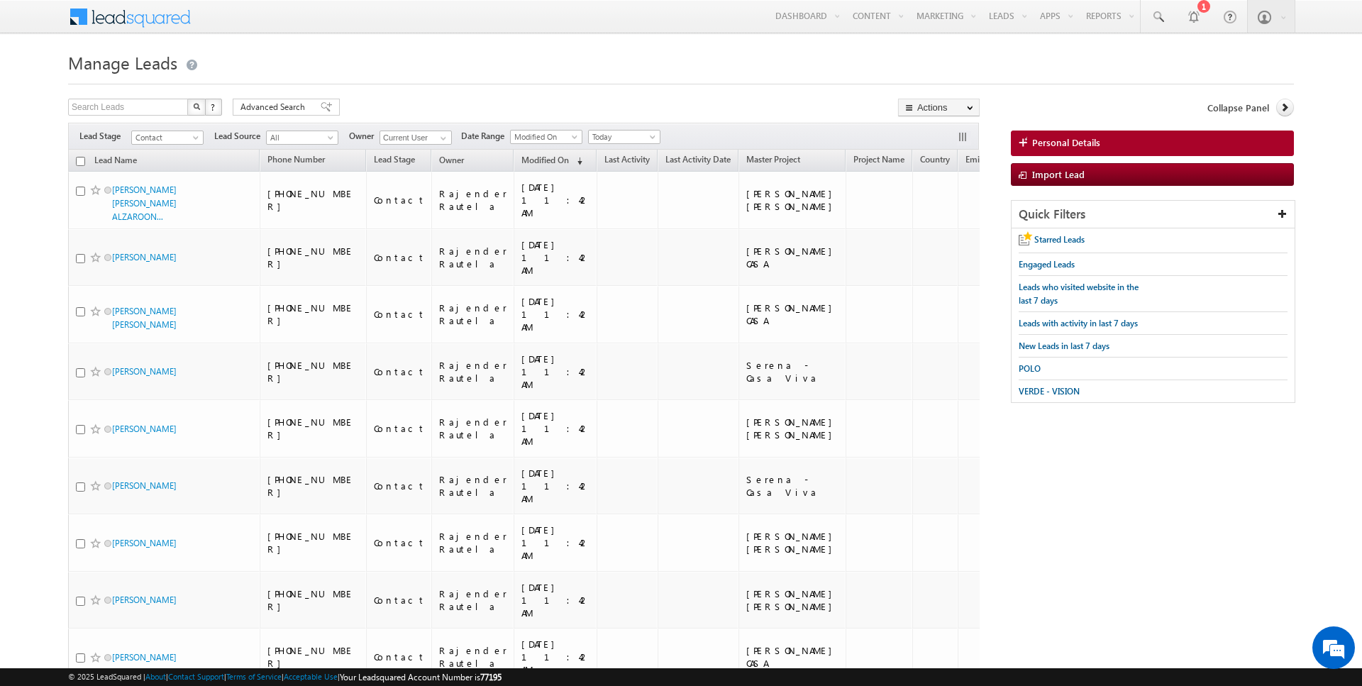
click at [82, 158] on input "checkbox" at bounding box center [80, 161] width 9 height 9
checkbox input "true"
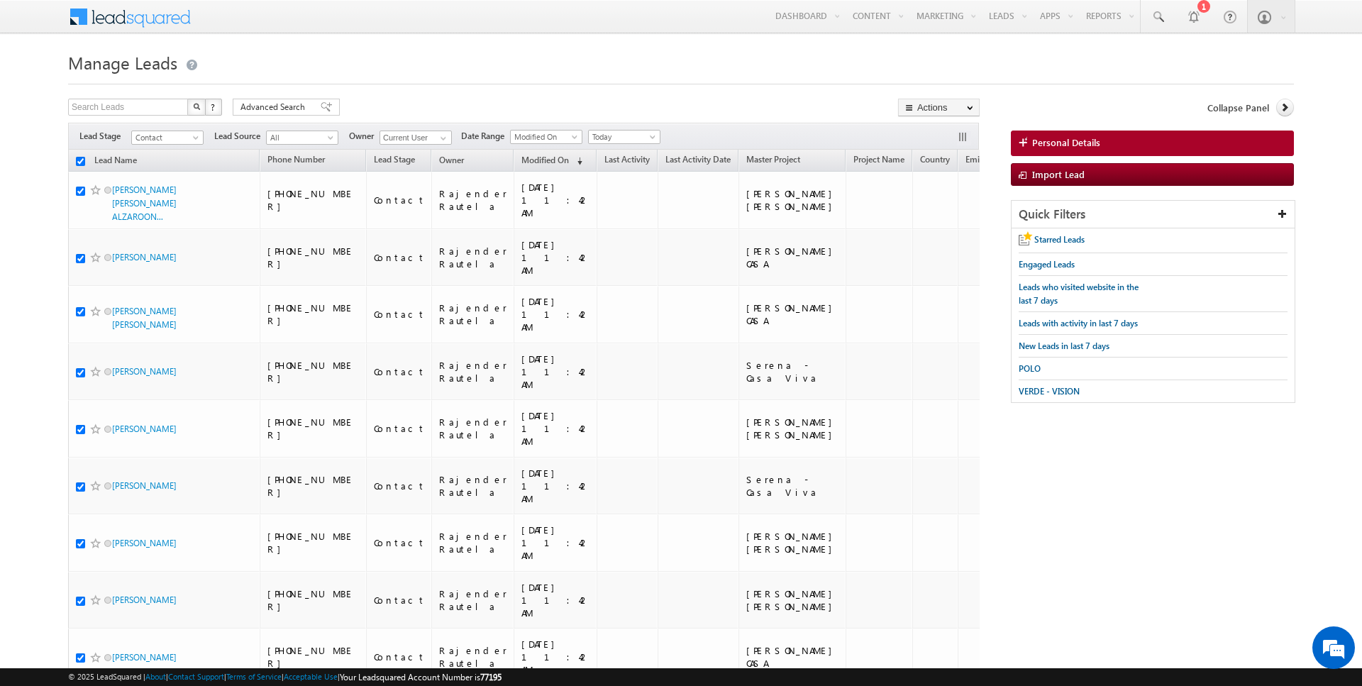
checkbox input "true"
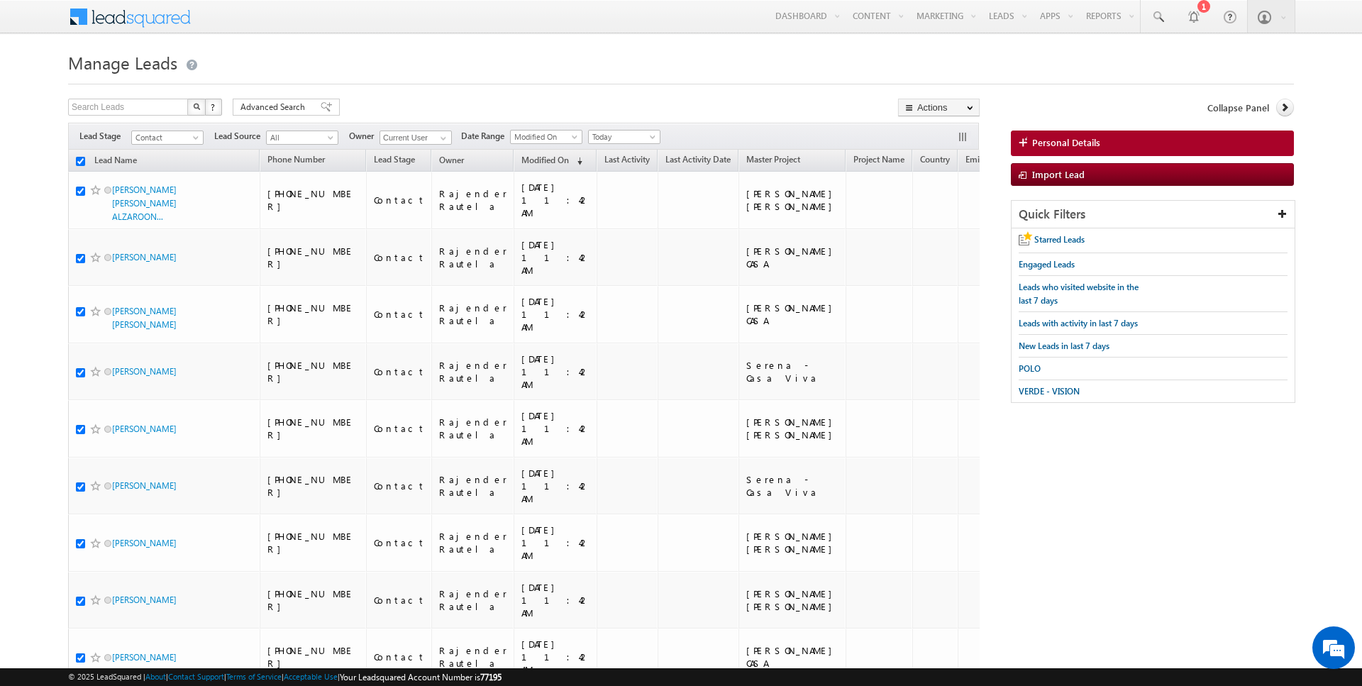
checkbox input "true"
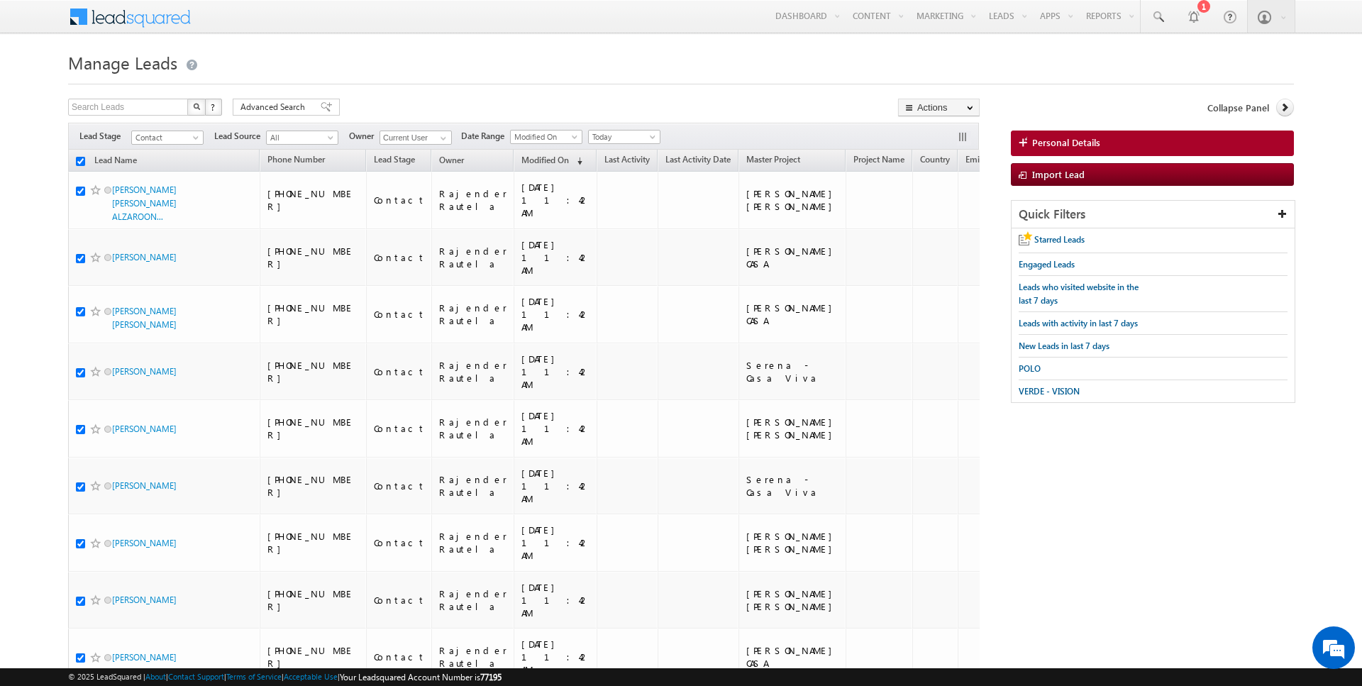
checkbox input "true"
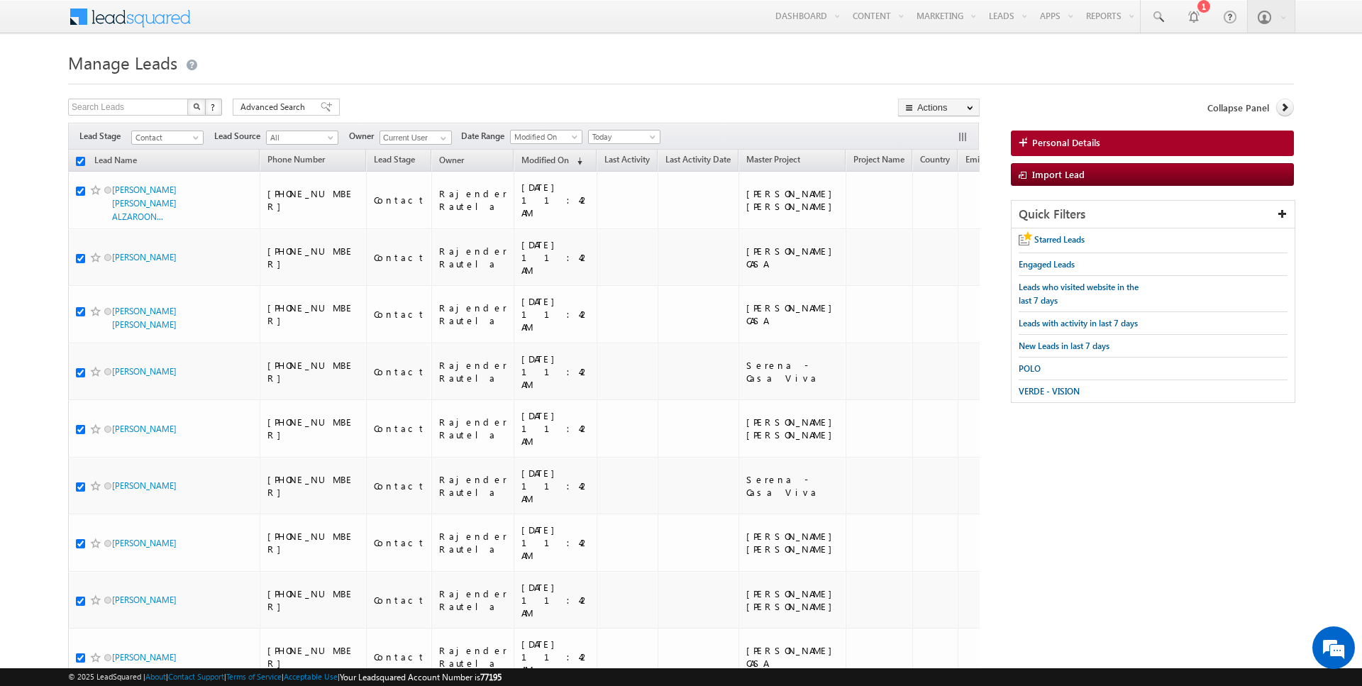
checkbox input "true"
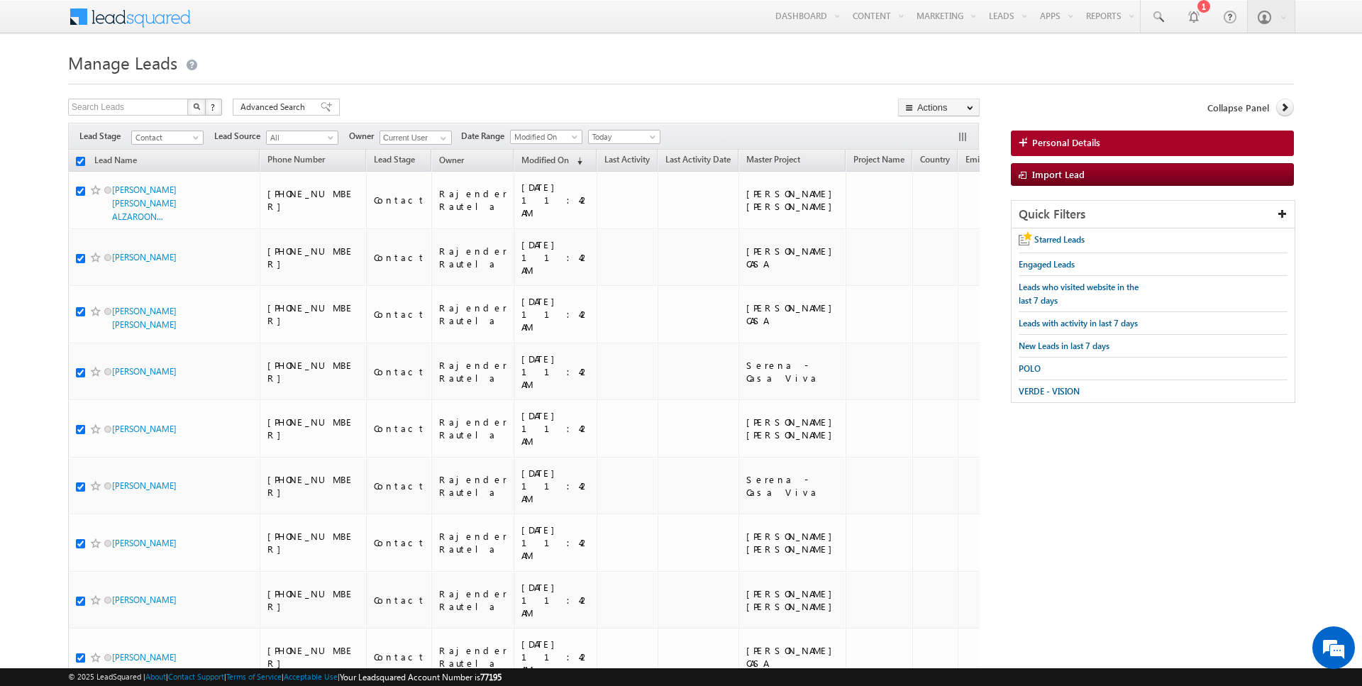
checkbox input "true"
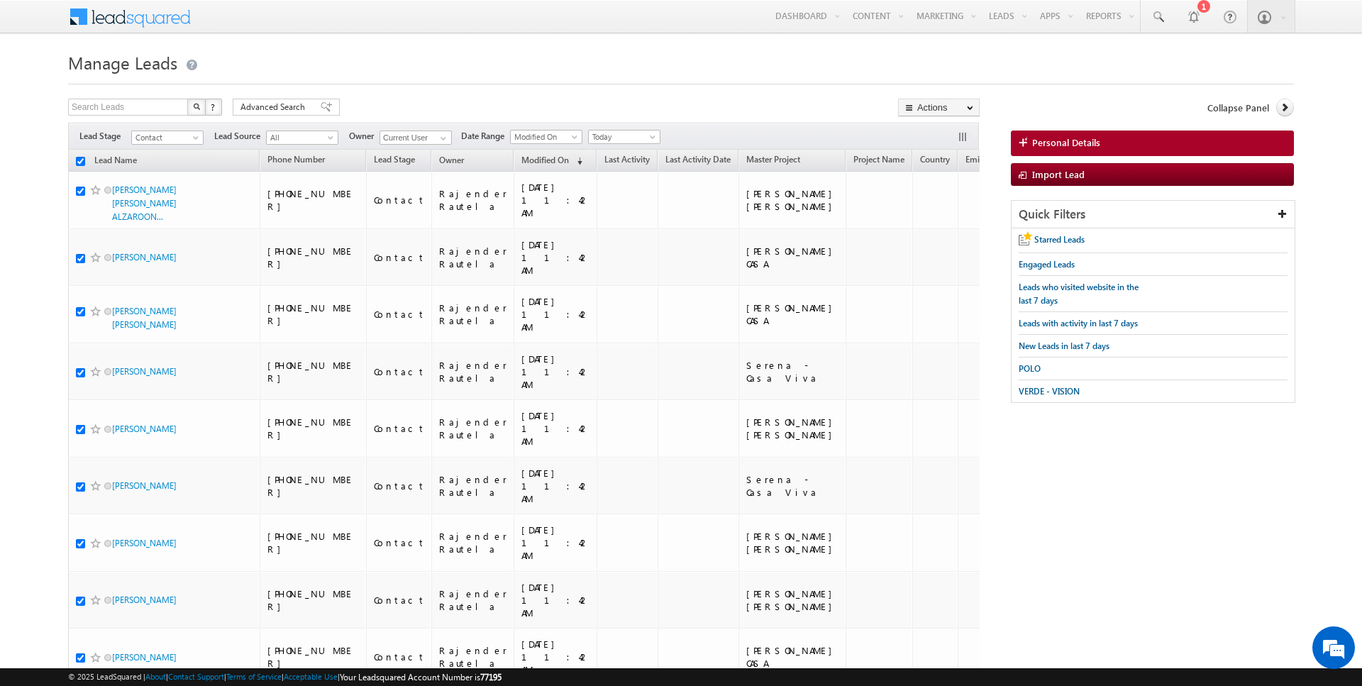
checkbox input "true"
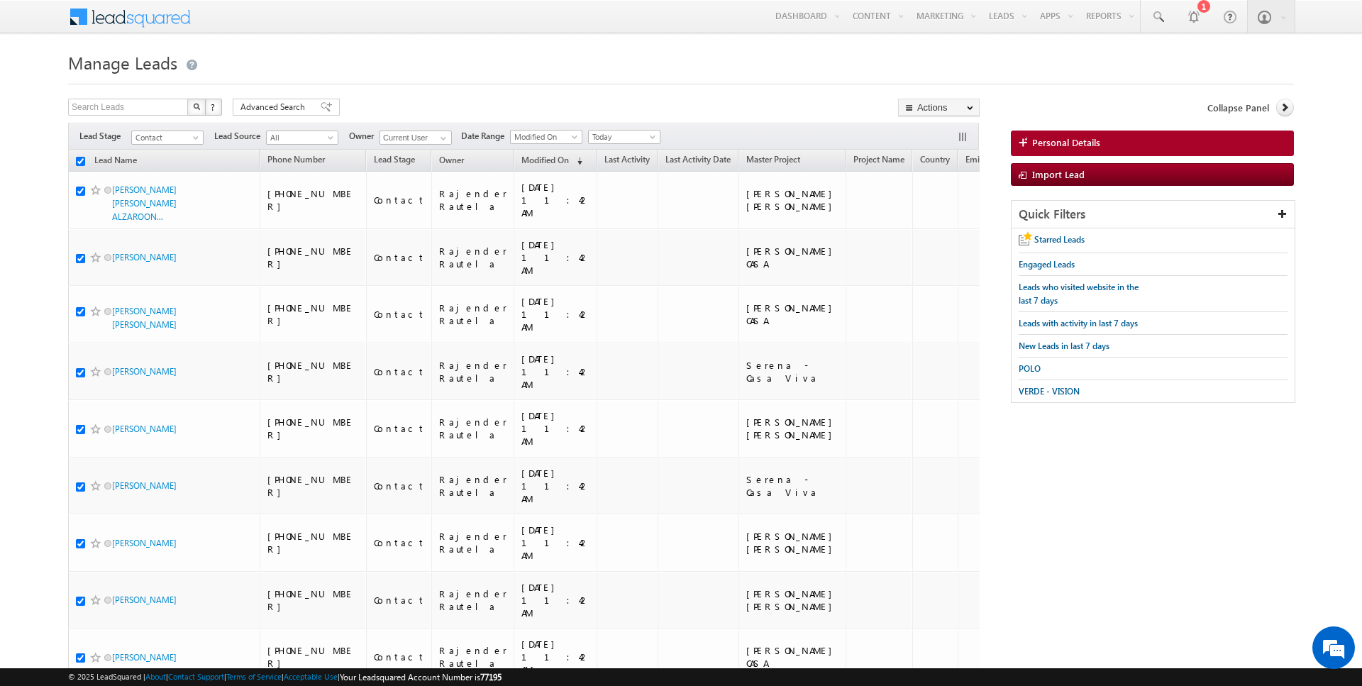
checkbox input "true"
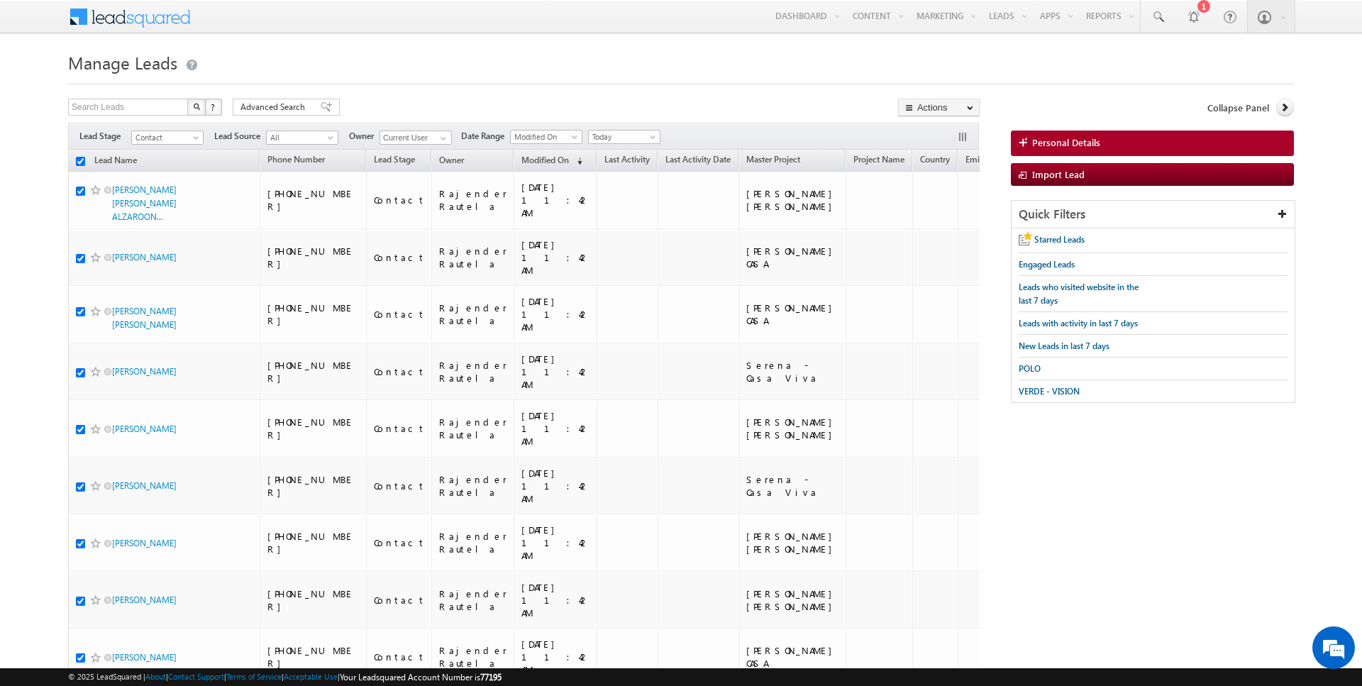
checkbox input "true"
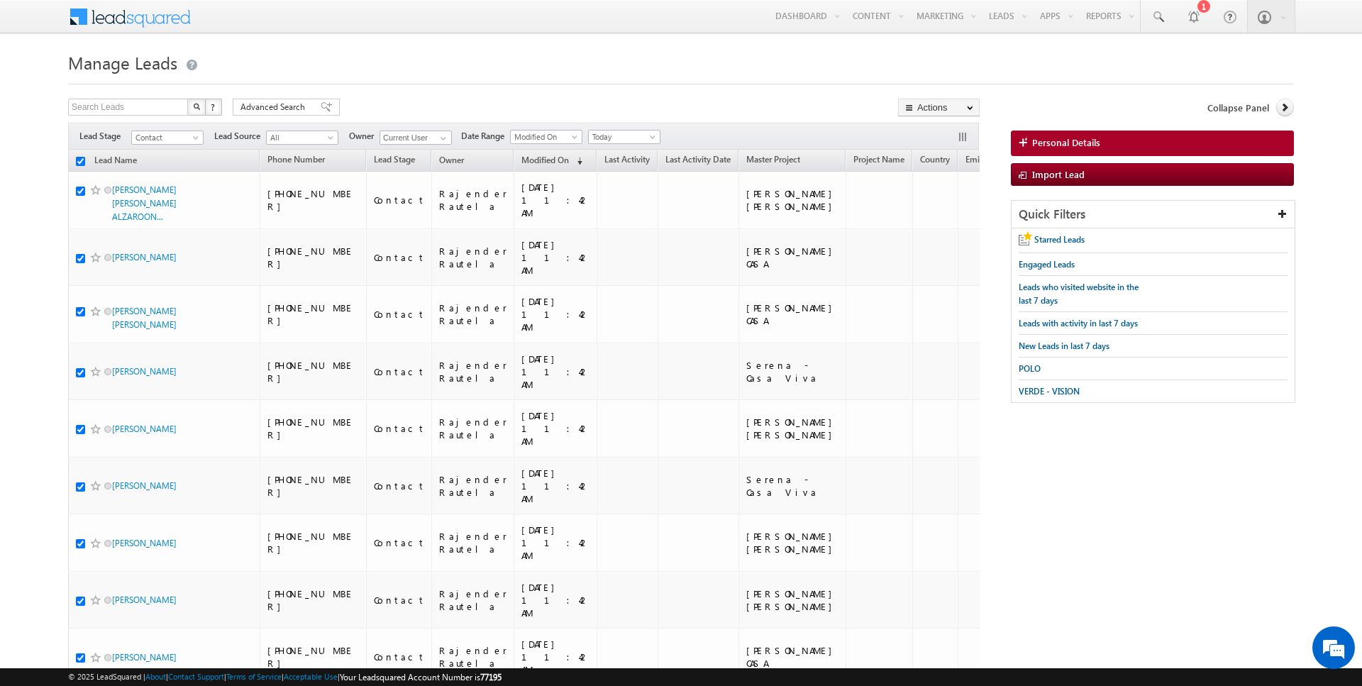
checkbox input "true"
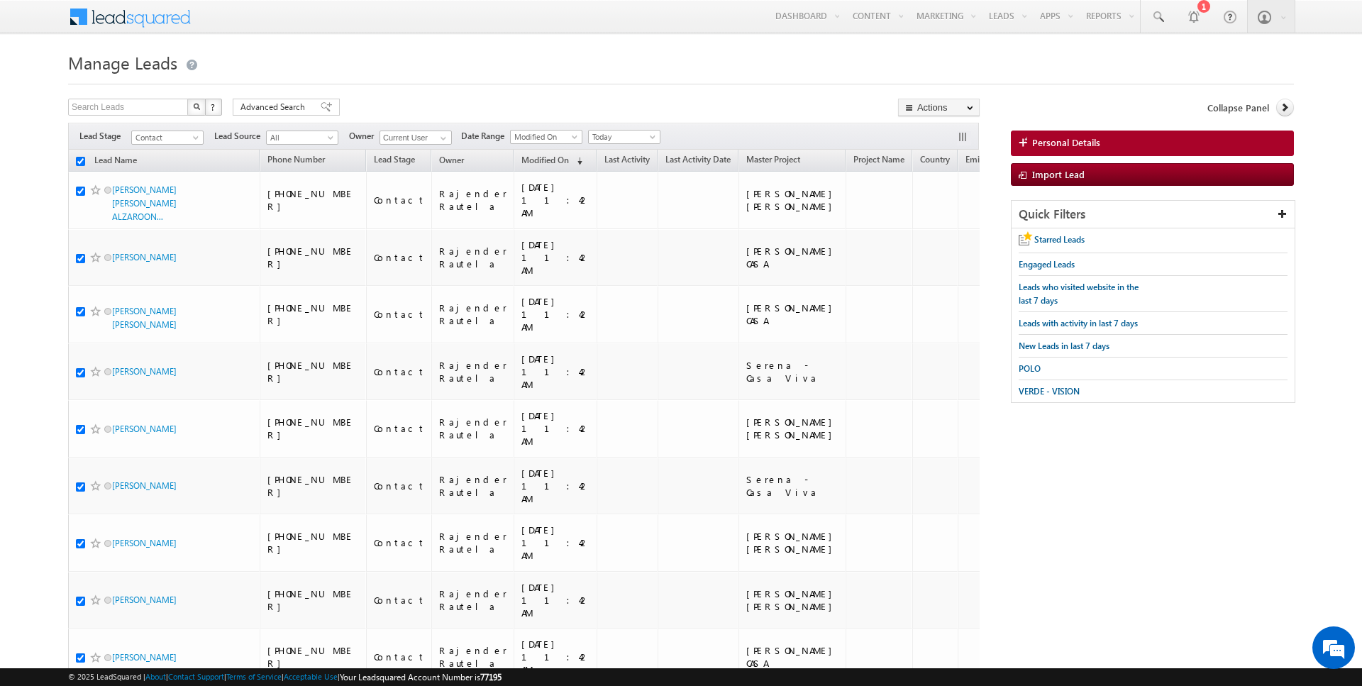
checkbox input "true"
click at [947, 231] on link "Change Owner" at bounding box center [939, 229] width 80 height 17
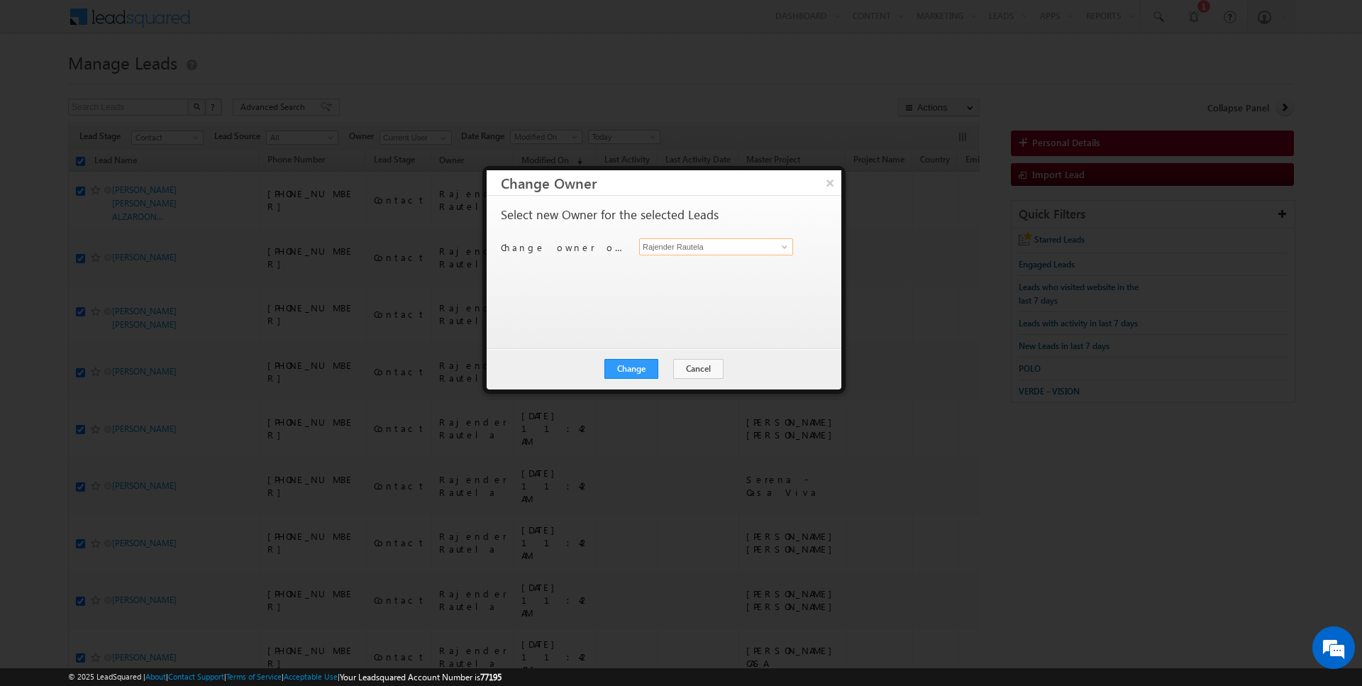
click at [710, 242] on input "Rajender Rautela" at bounding box center [716, 246] width 154 height 17
type input "[DATE][PERSON_NAME]"
click at [644, 359] on button "Change" at bounding box center [631, 369] width 54 height 20
click at [677, 370] on button "Close" at bounding box center [665, 369] width 45 height 20
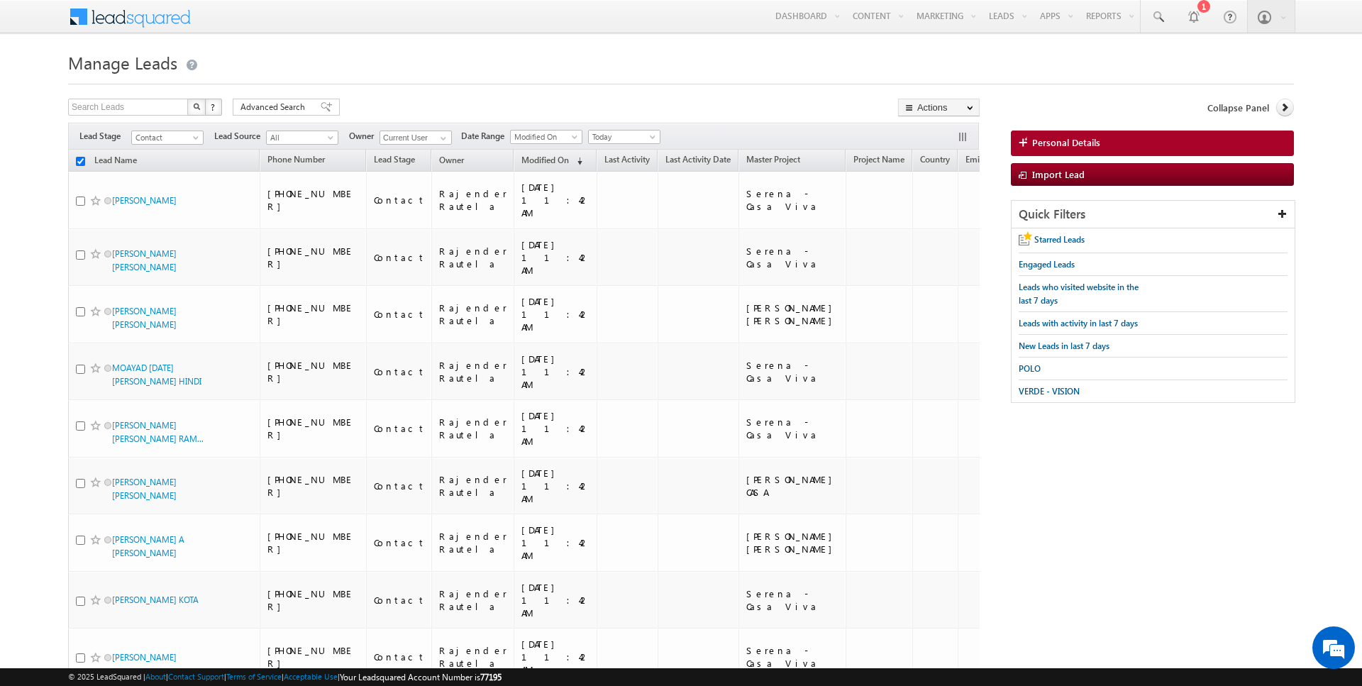
checkbox input "false"
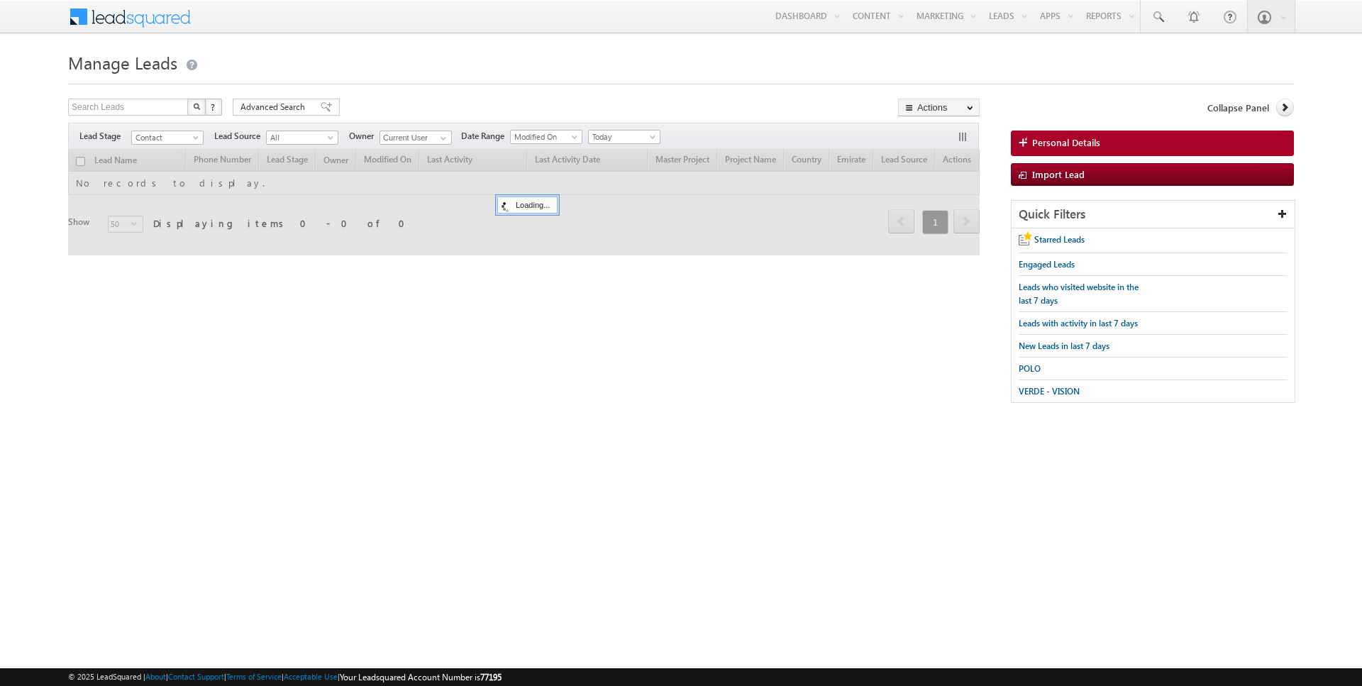
click at [0, 0] on link "Reports Home" at bounding box center [0, 0] width 0 height 0
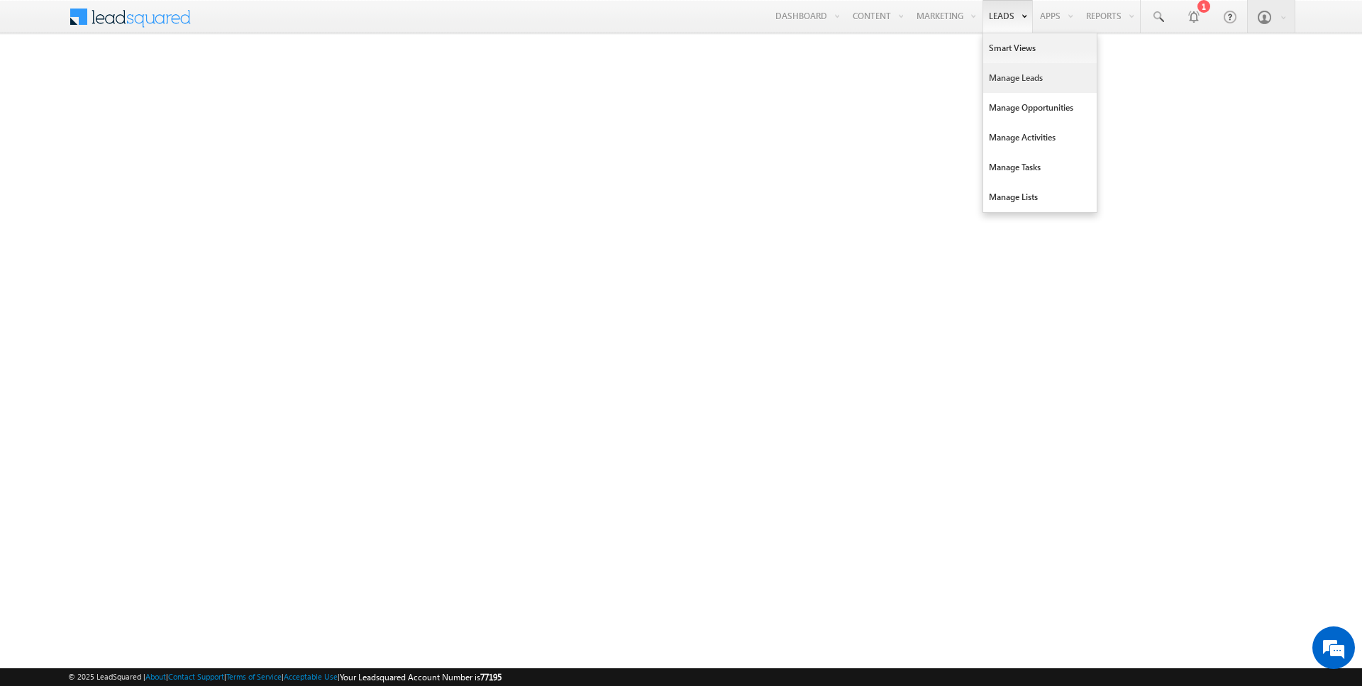
click at [1007, 74] on link "Manage Leads" at bounding box center [1040, 78] width 114 height 30
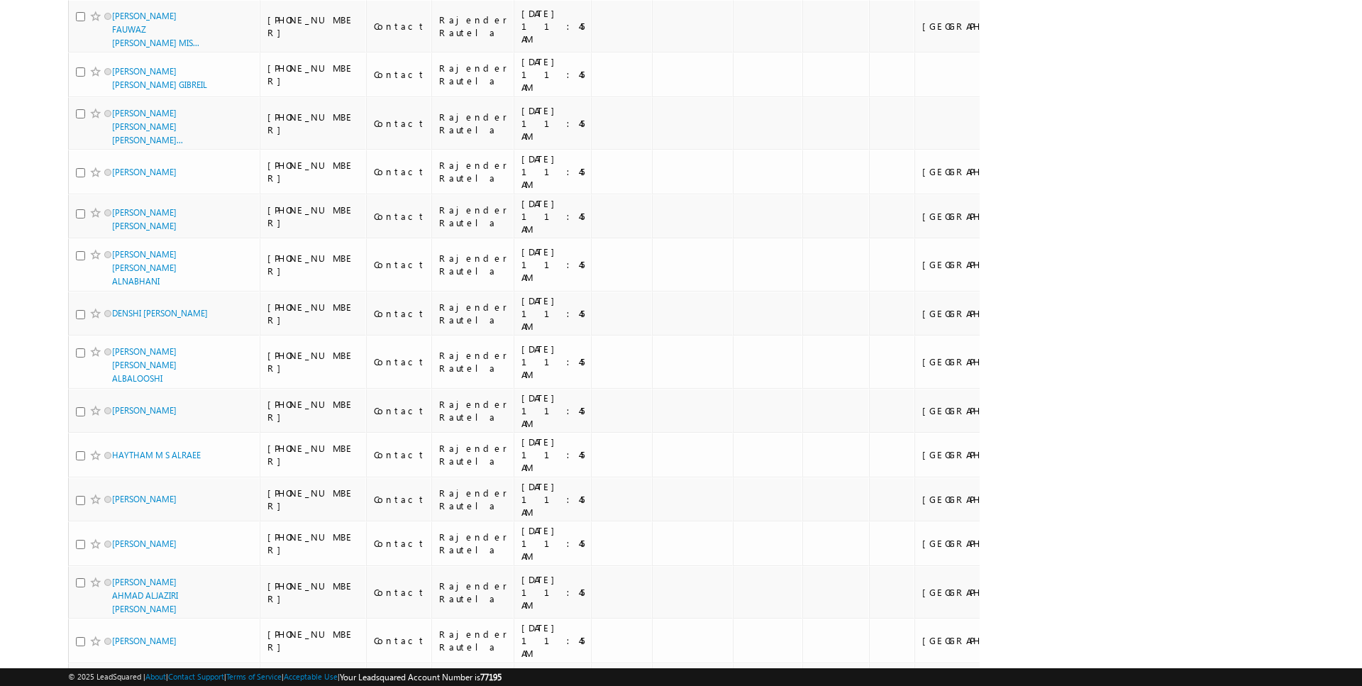
scroll to position [1969, 0]
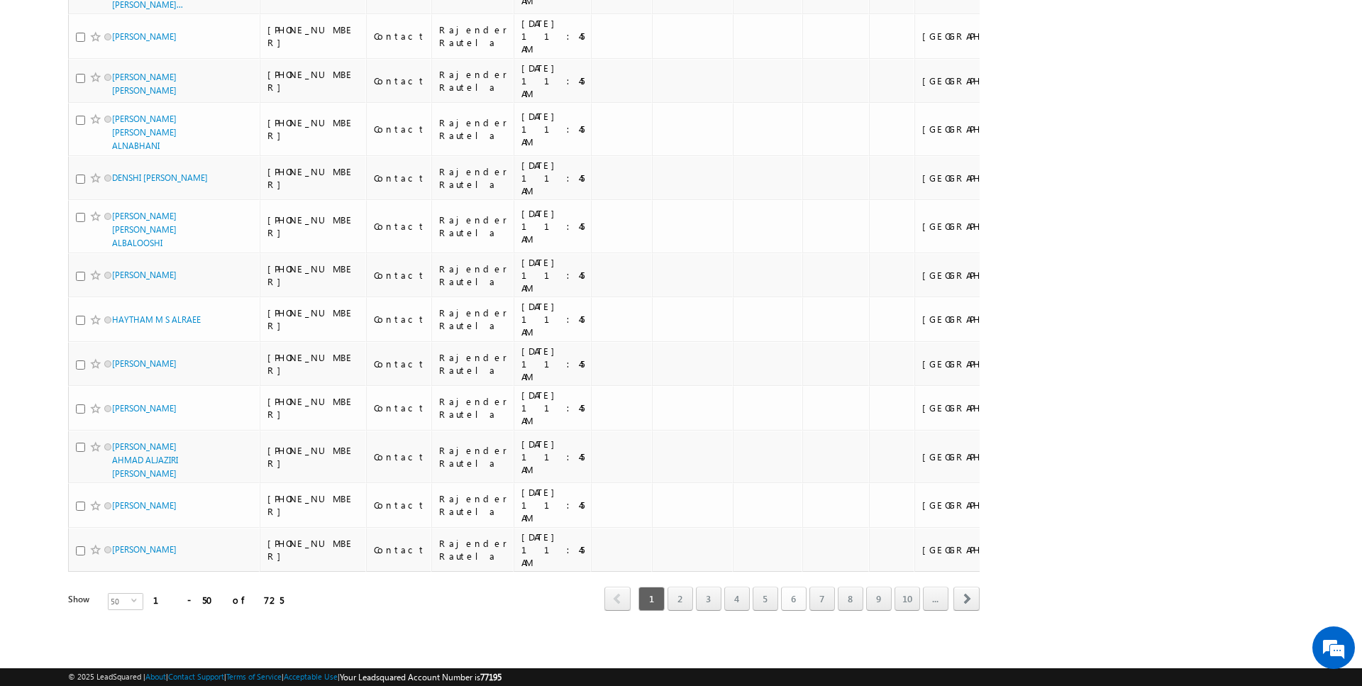
click at [796, 604] on link "6" at bounding box center [794, 599] width 26 height 24
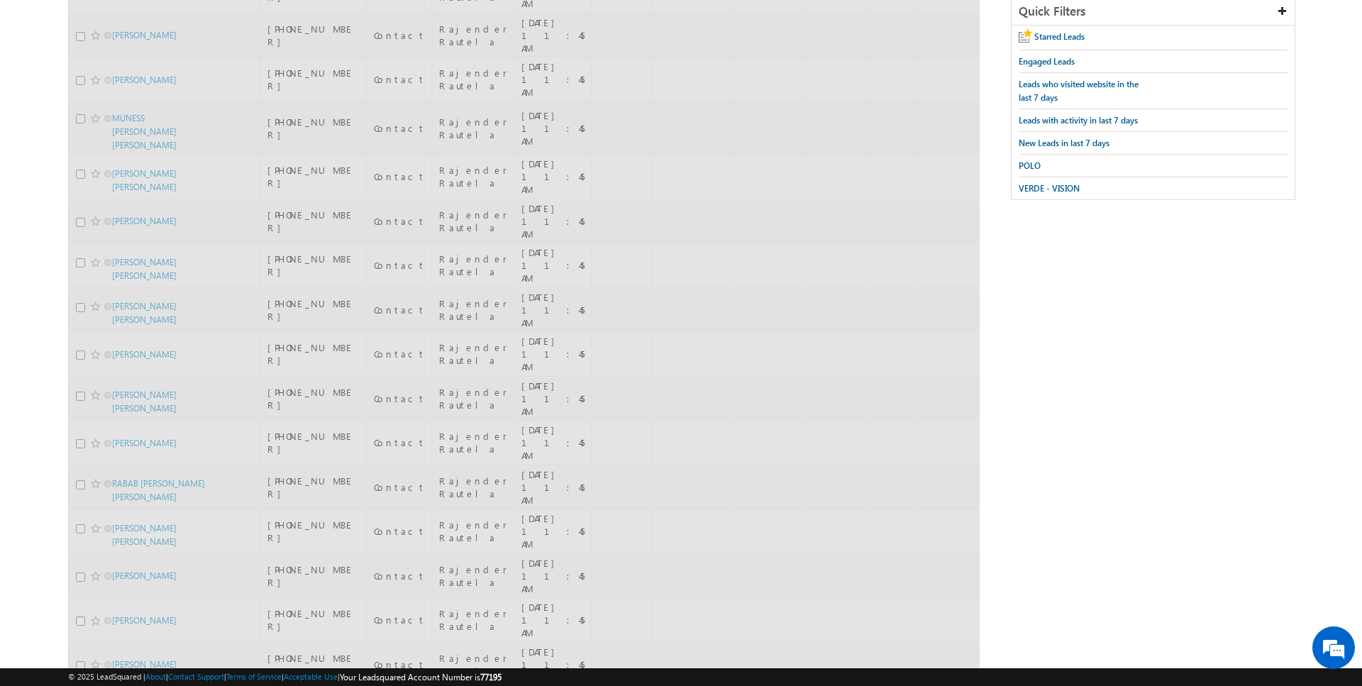
scroll to position [0, 0]
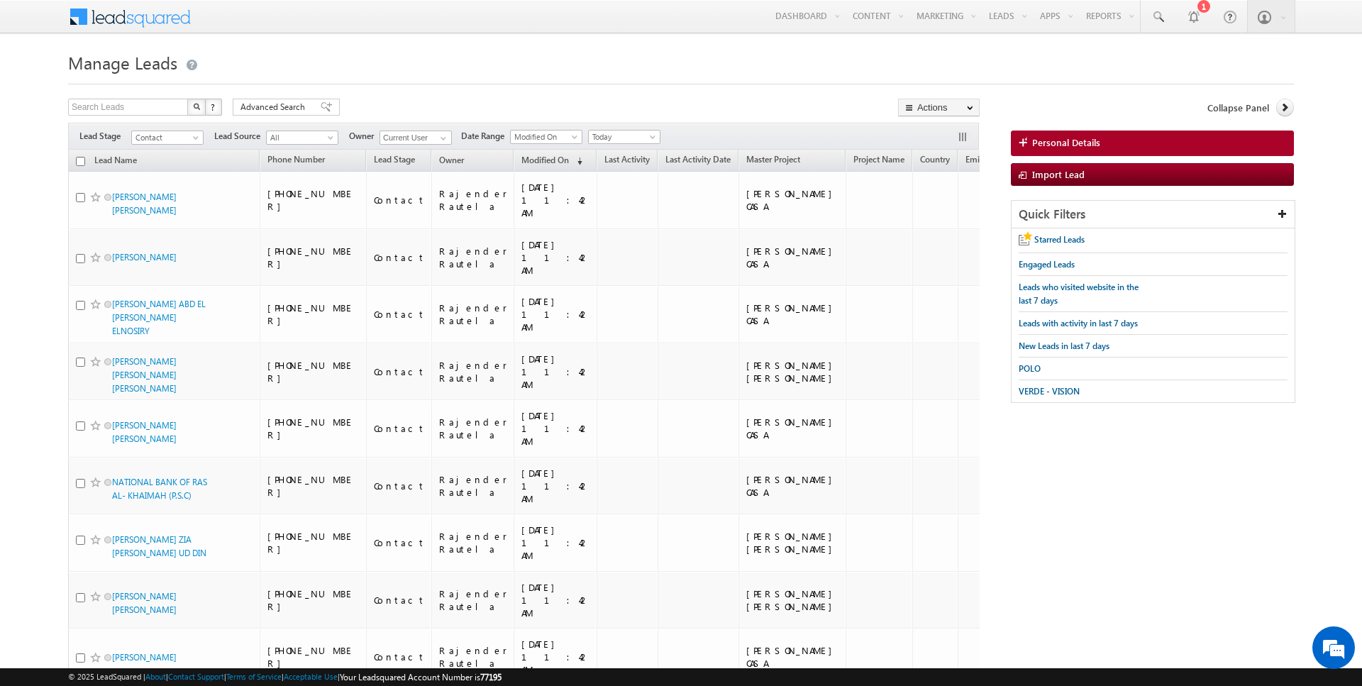
click at [80, 160] on input "checkbox" at bounding box center [80, 161] width 9 height 9
checkbox input "true"
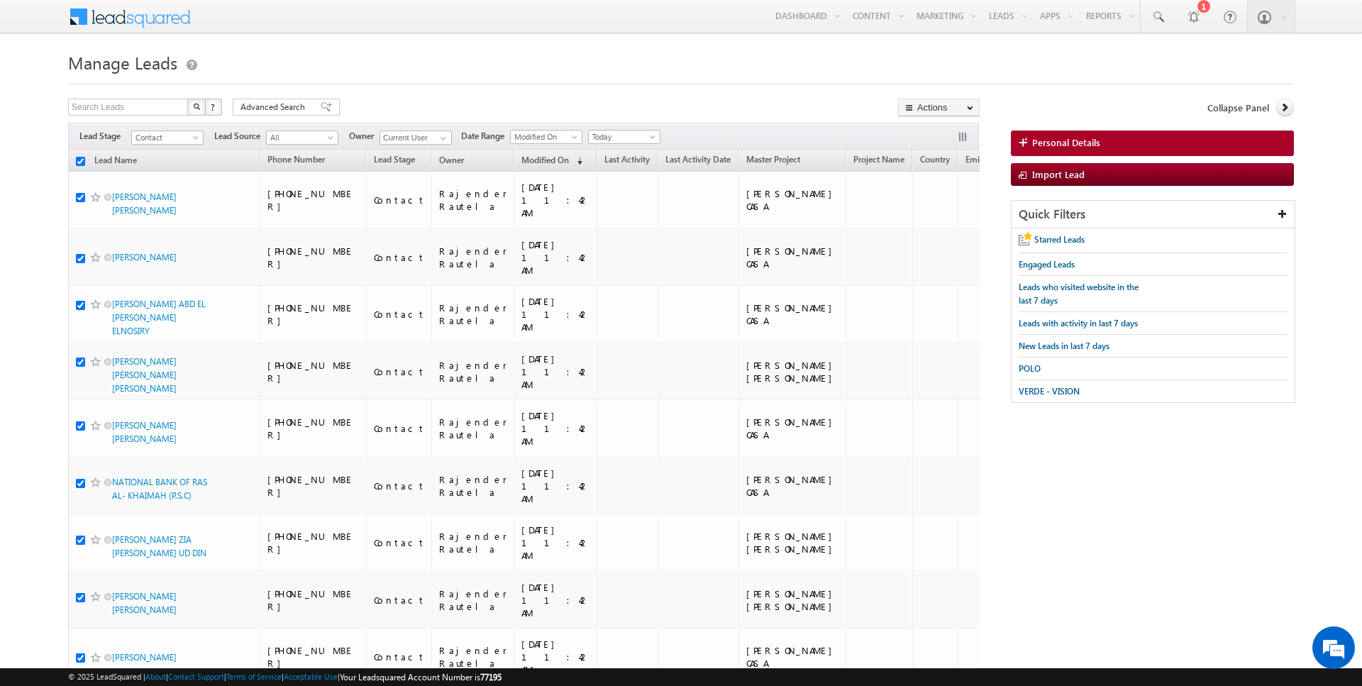
checkbox input "true"
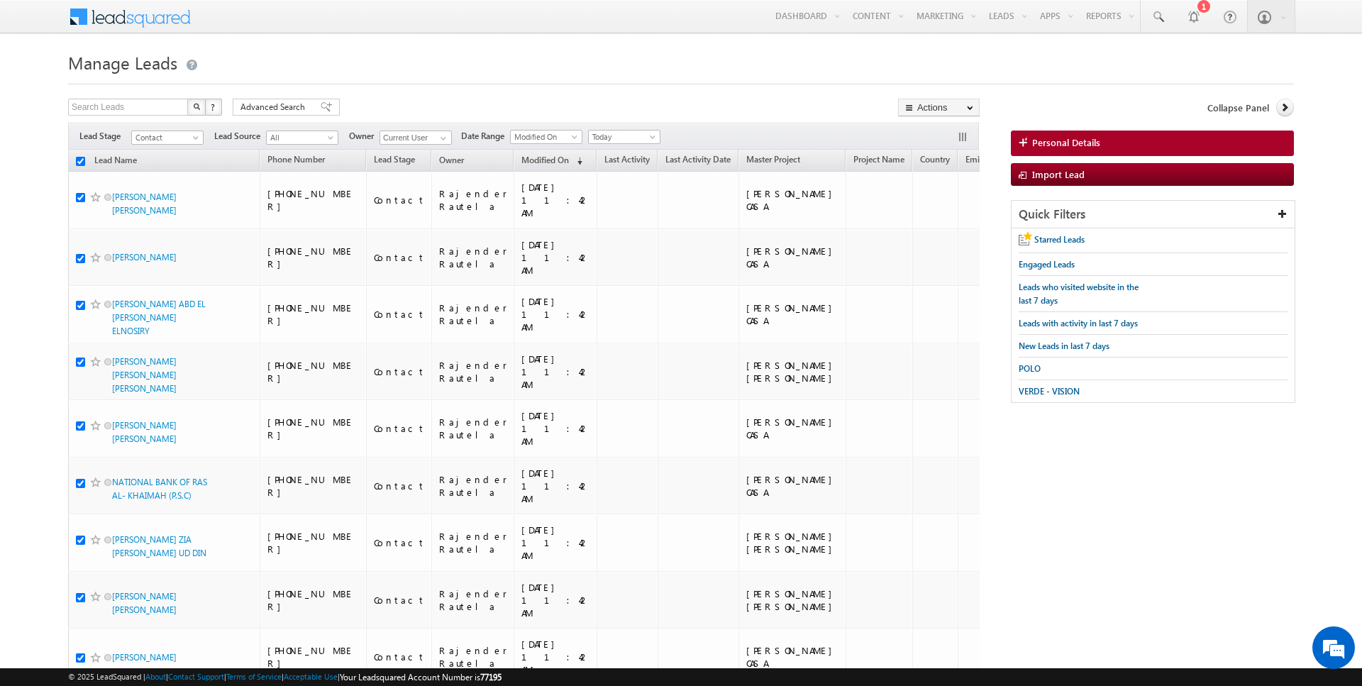
checkbox input "true"
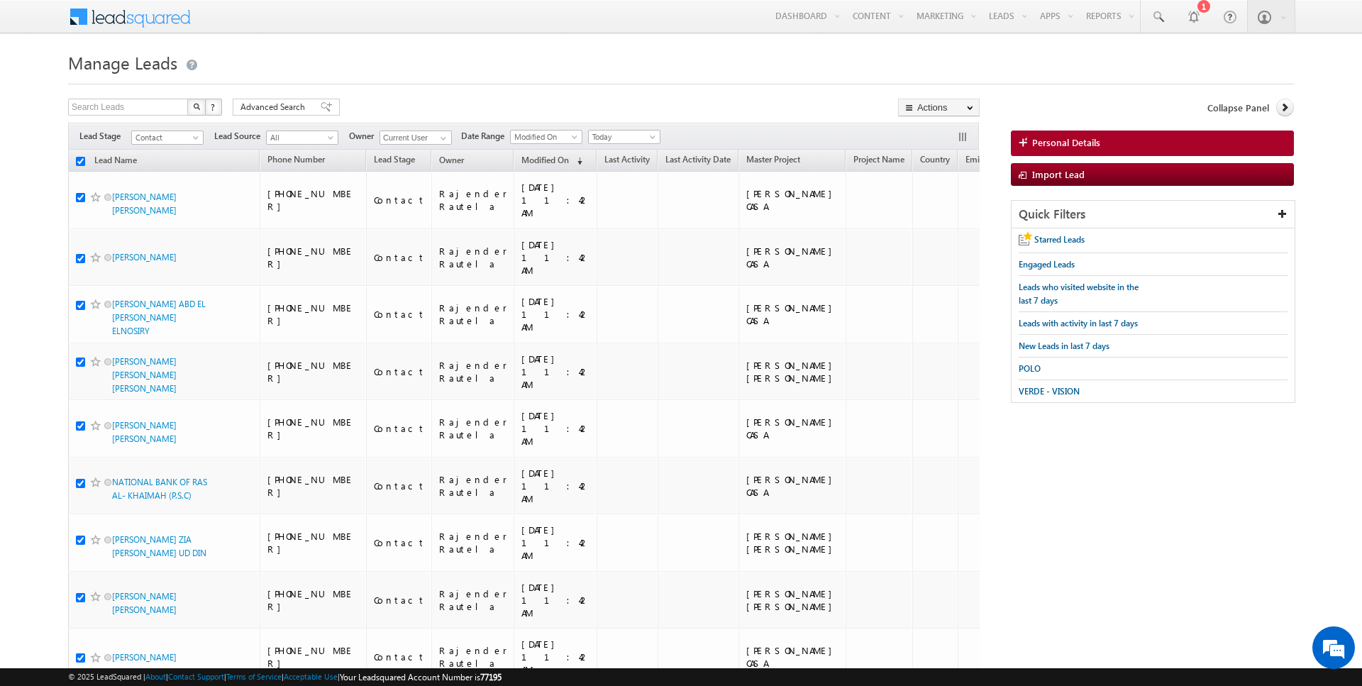
checkbox input "true"
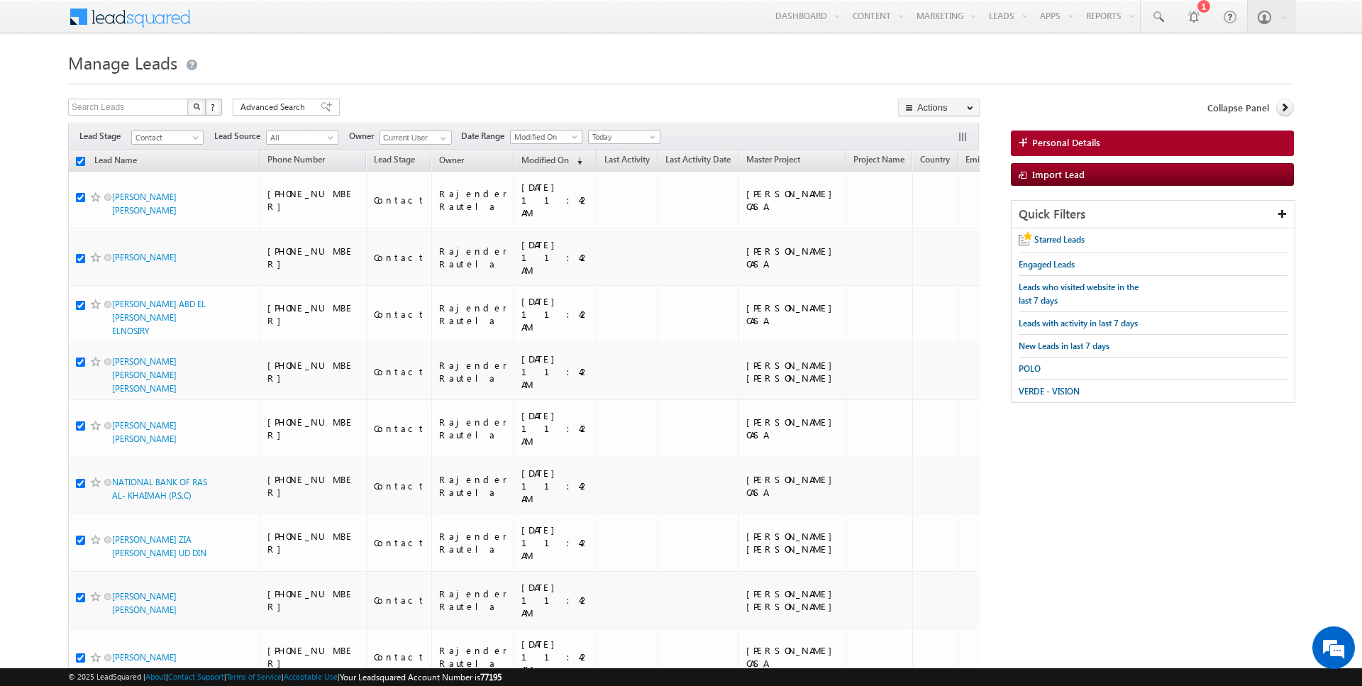
checkbox input "true"
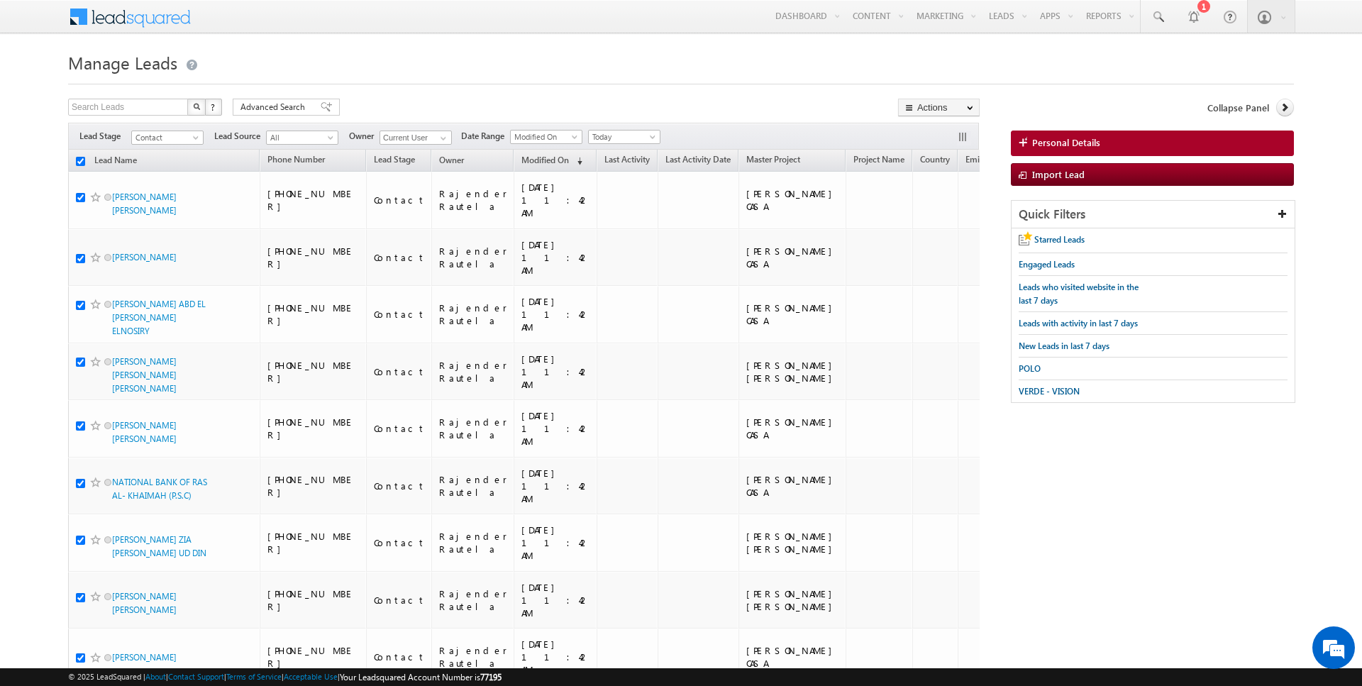
checkbox input "true"
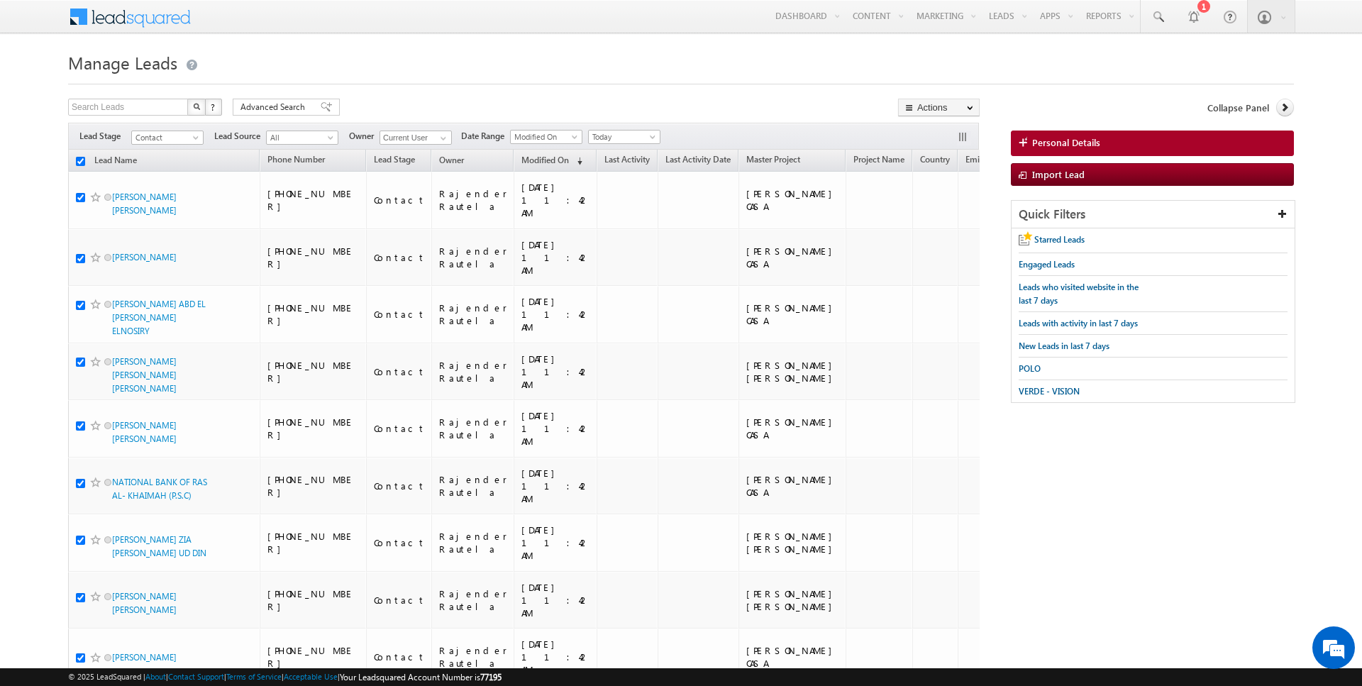
checkbox input "true"
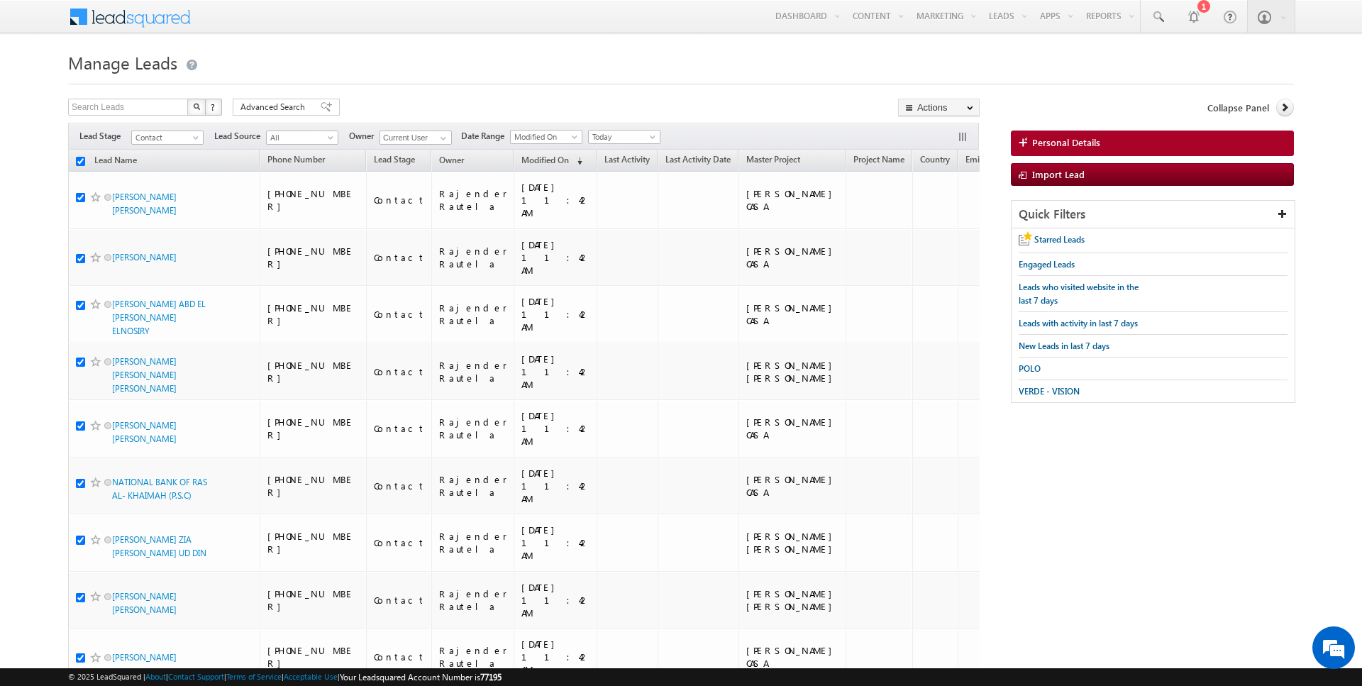
checkbox input "true"
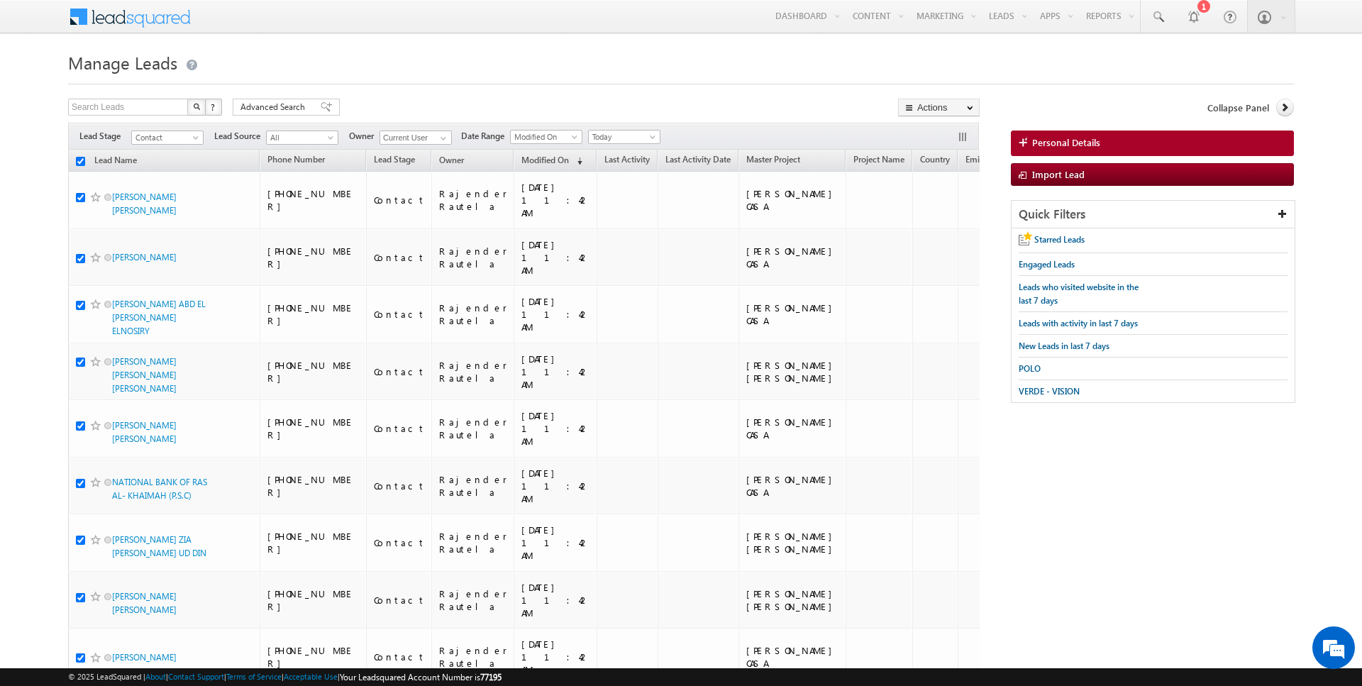
checkbox input "true"
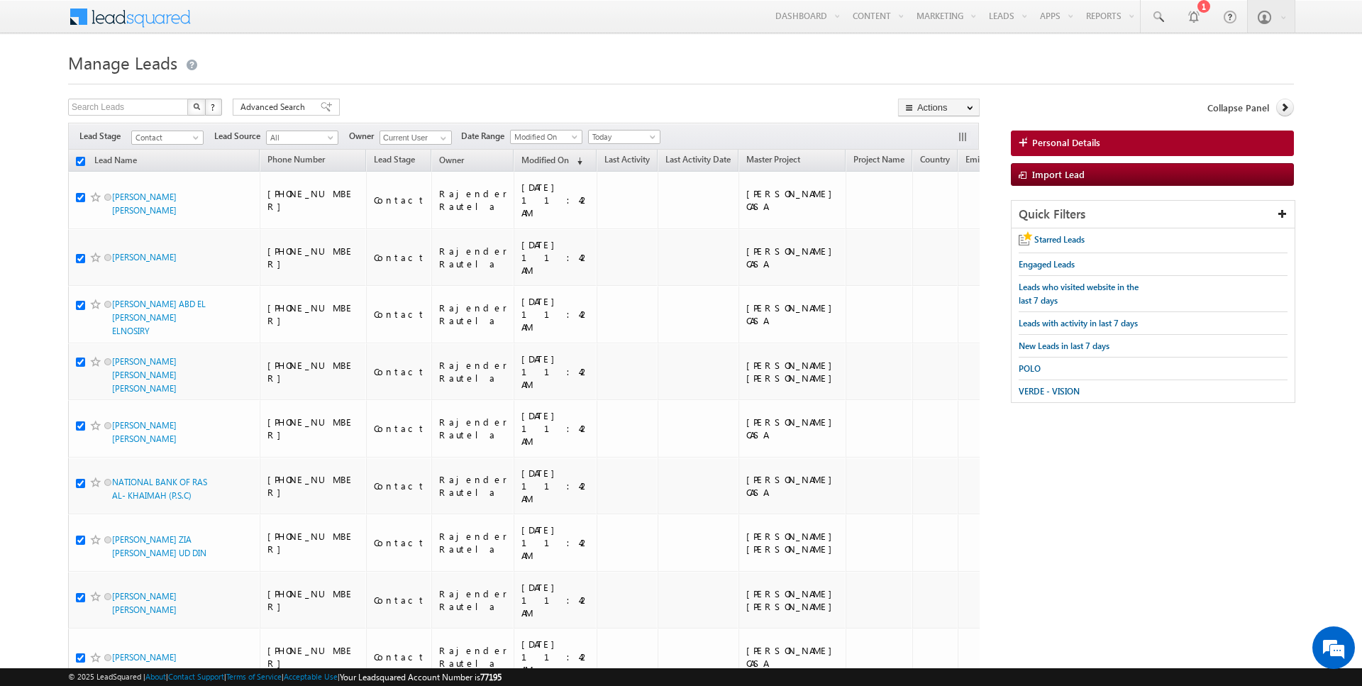
checkbox input "true"
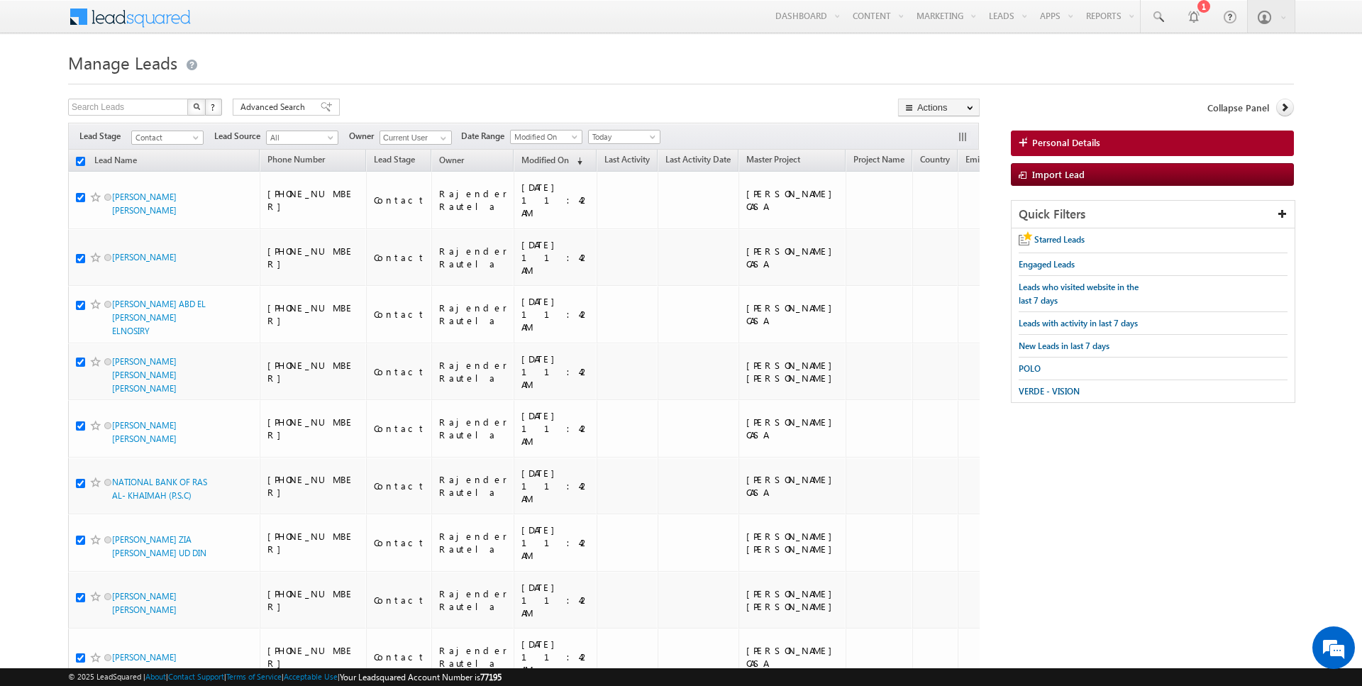
checkbox input "true"
click at [931, 233] on link "Change Owner" at bounding box center [939, 229] width 80 height 17
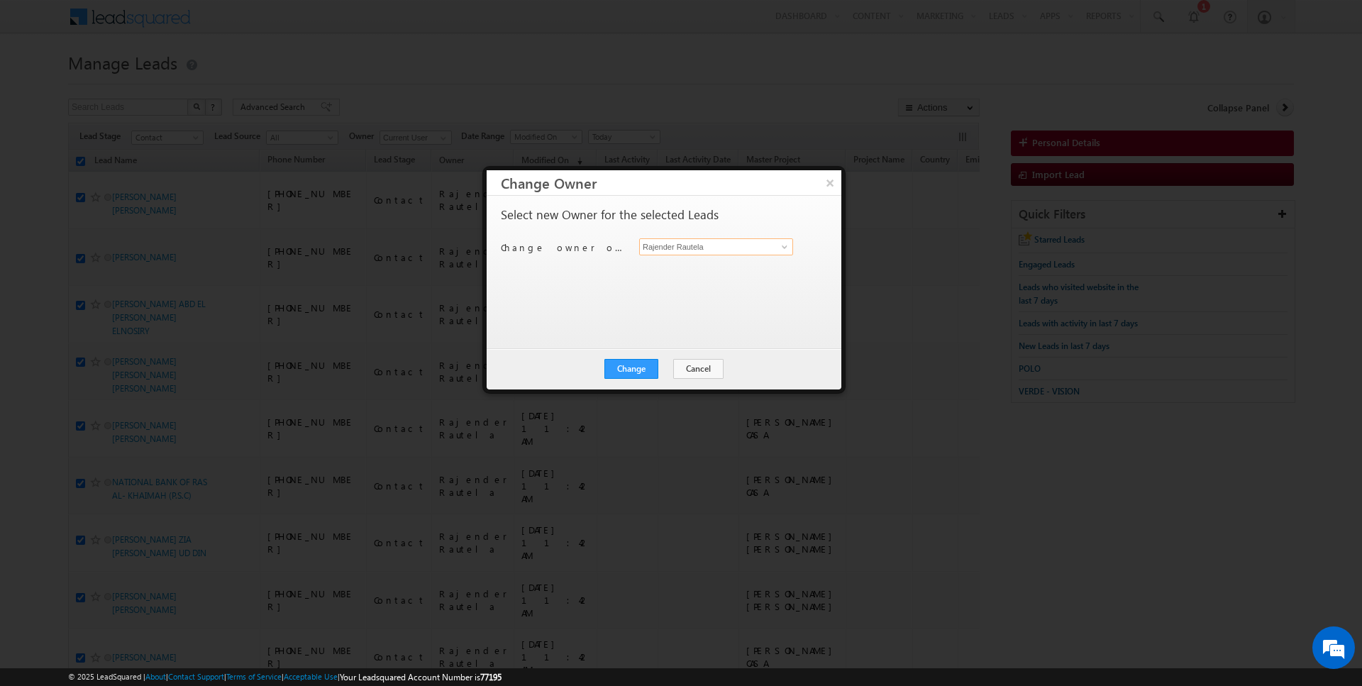
click at [698, 246] on input "Rajender Rautela" at bounding box center [716, 246] width 154 height 17
type input "Kartik Sharma"
click at [631, 371] on button "Change" at bounding box center [631, 369] width 54 height 20
click at [663, 371] on button "Close" at bounding box center [665, 369] width 45 height 20
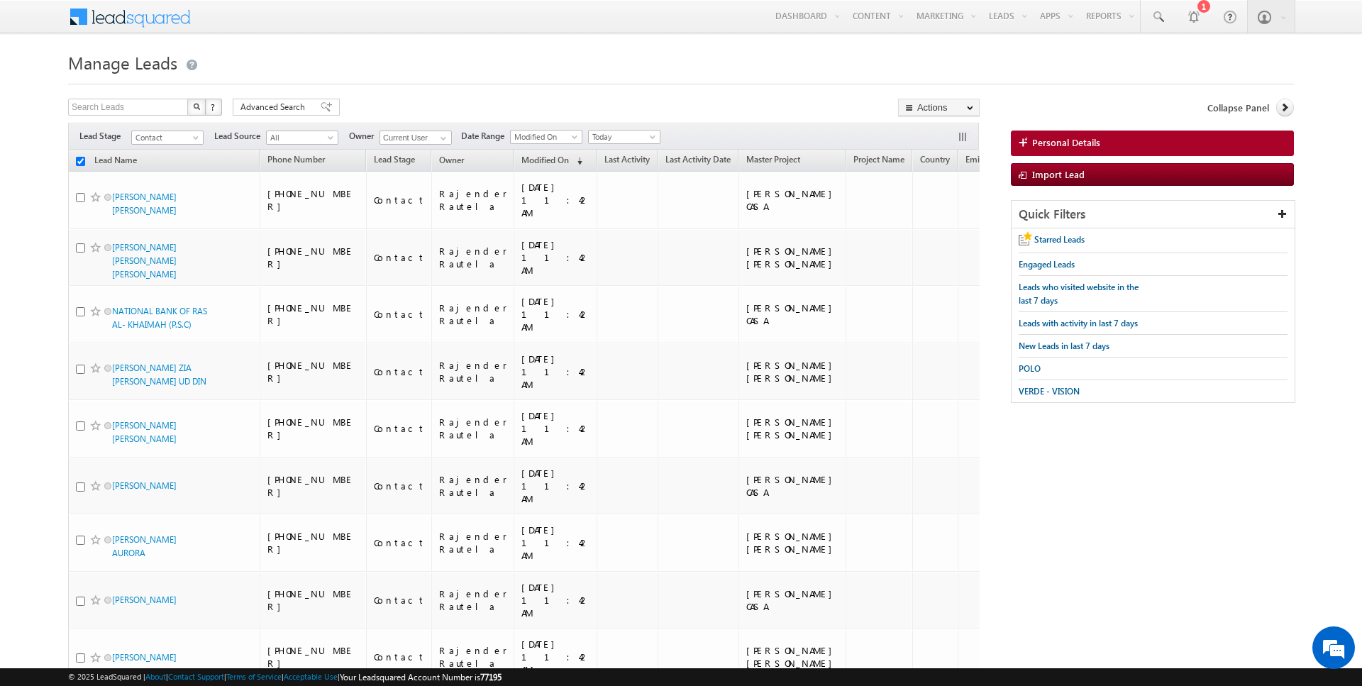
checkbox input "false"
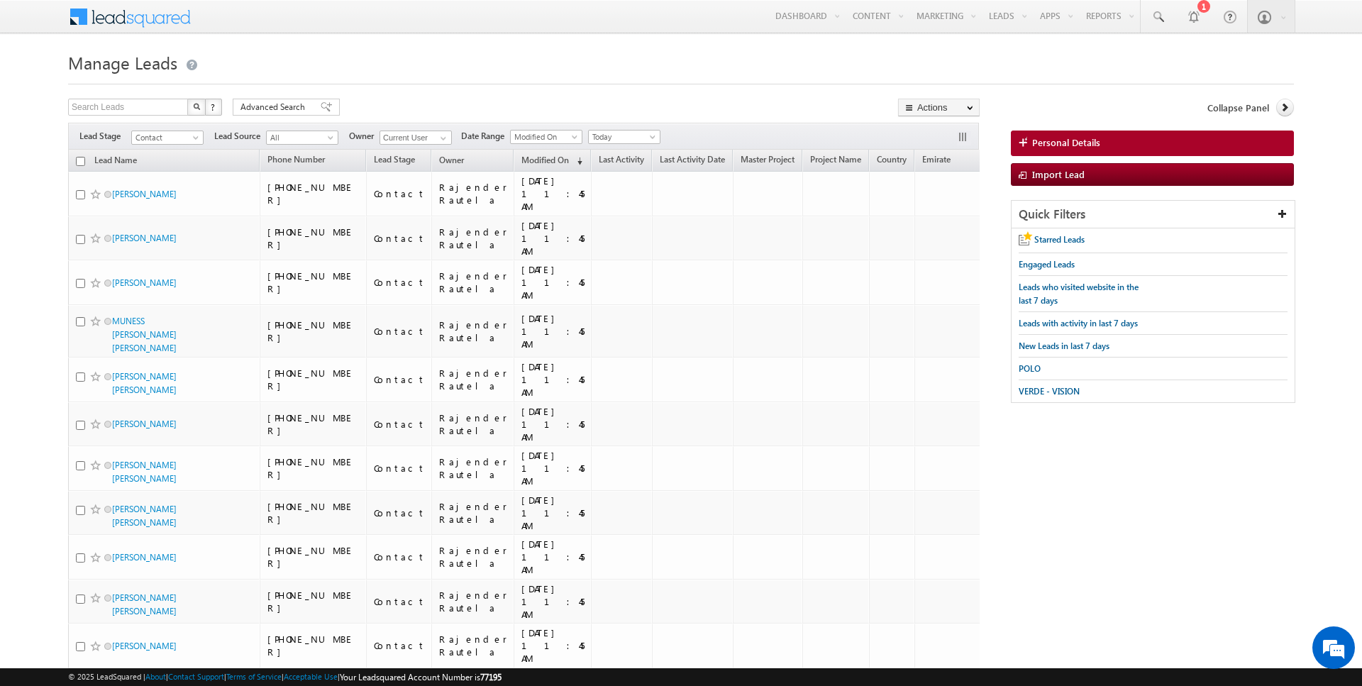
click at [275, 112] on span "Advanced Search" at bounding box center [274, 107] width 69 height 13
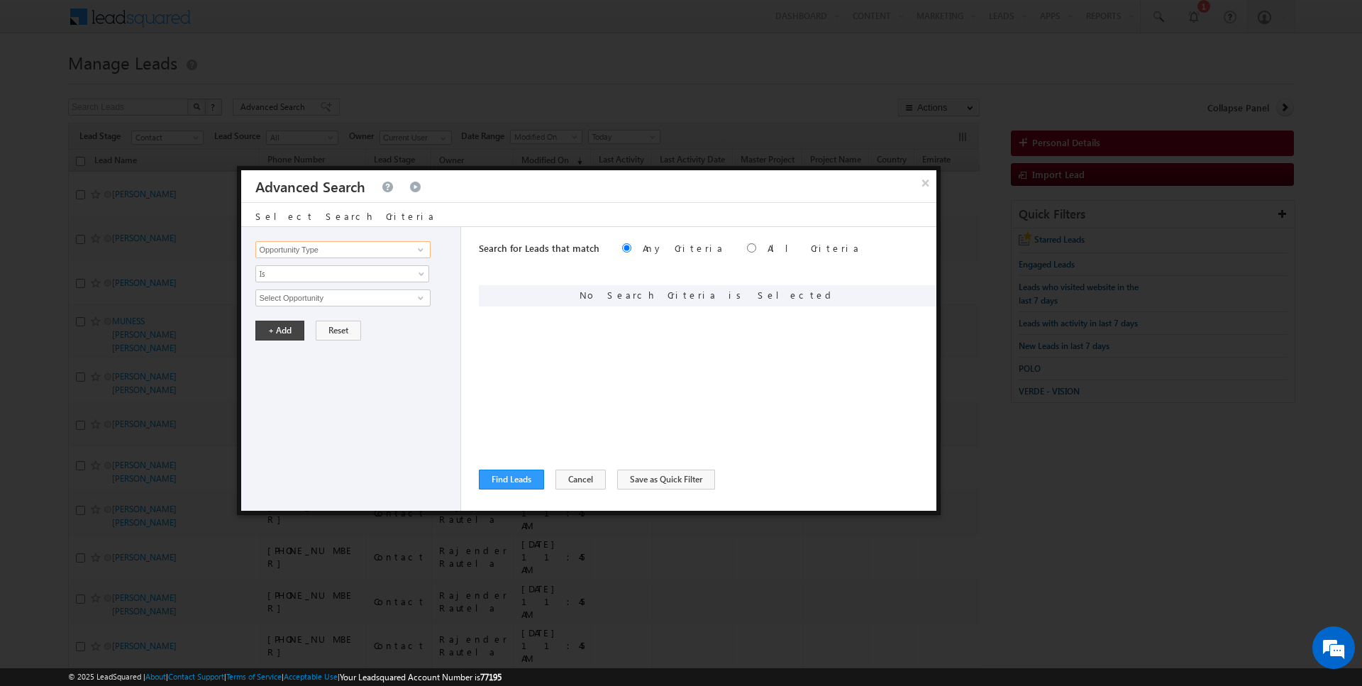
click at [314, 252] on input "Opportunity Type" at bounding box center [342, 249] width 175 height 17
type input "c"
type input "School Name"
click at [299, 273] on span "Is" at bounding box center [333, 273] width 154 height 13
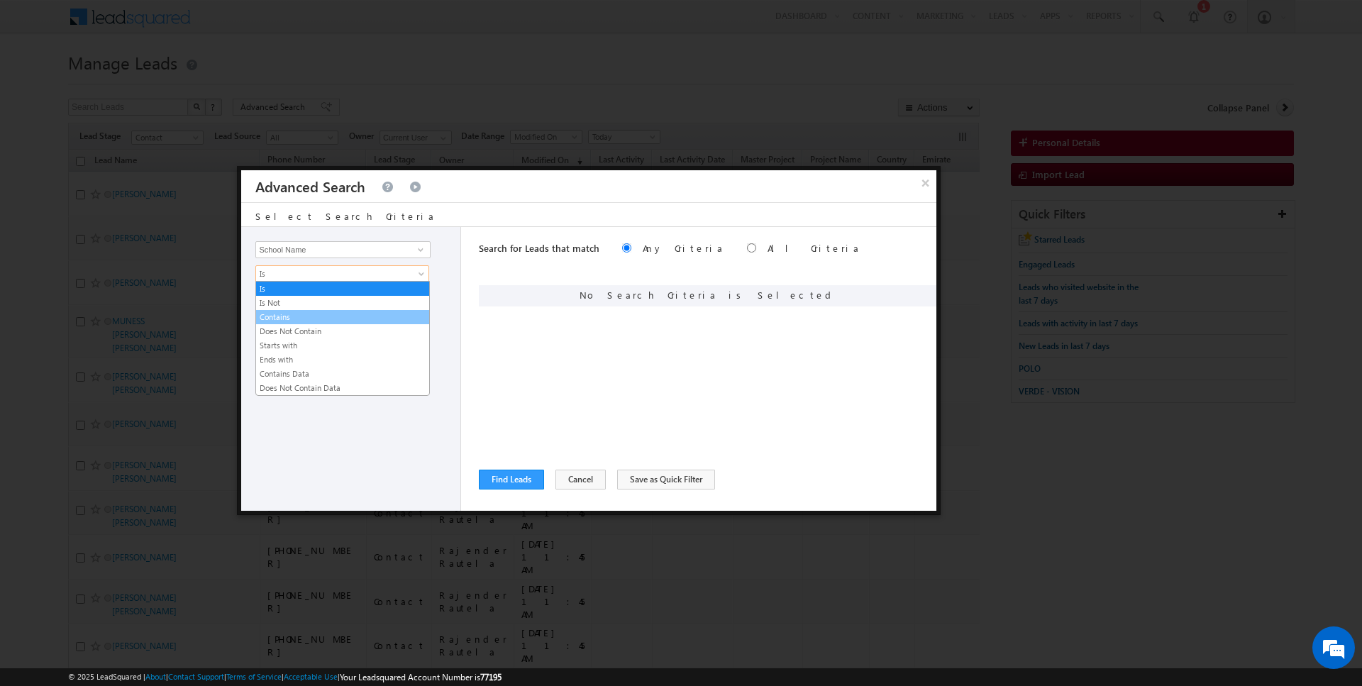
click at [289, 315] on link "Contains" at bounding box center [342, 317] width 173 height 13
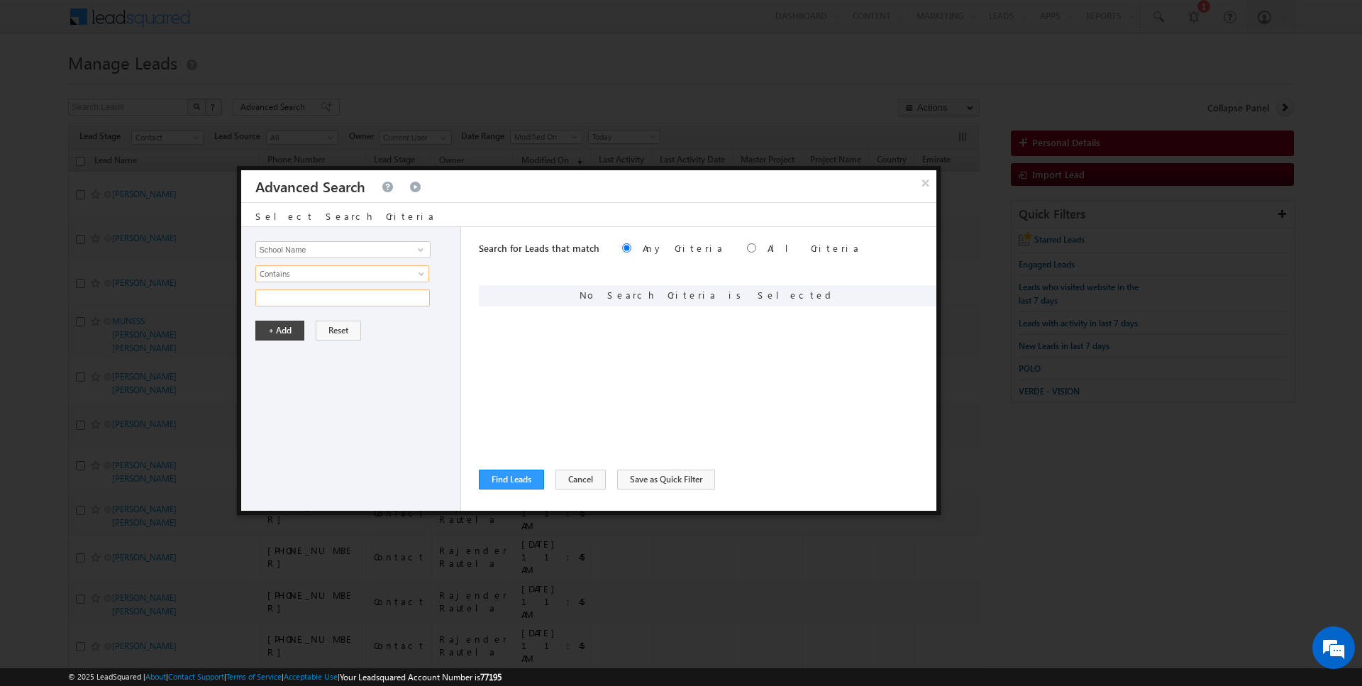
click at [289, 301] on input "text" at bounding box center [342, 297] width 175 height 17
type input "Sharjah"
click at [265, 336] on button "+ Add" at bounding box center [279, 331] width 49 height 20
click at [565, 480] on button "Cancel" at bounding box center [580, 480] width 50 height 20
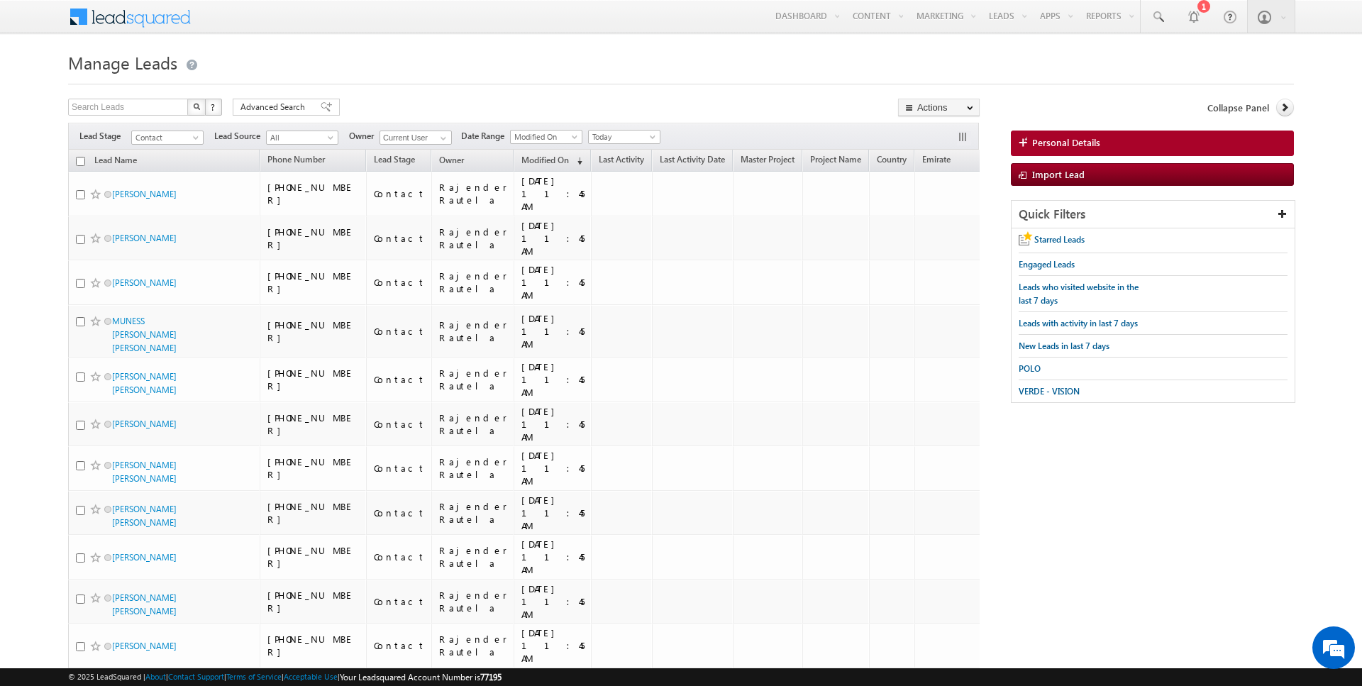
click at [526, 99] on div "Search Leads X ? 675 results found Advanced Search Advanced Search Advanced sea…" at bounding box center [524, 109] width 912 height 21
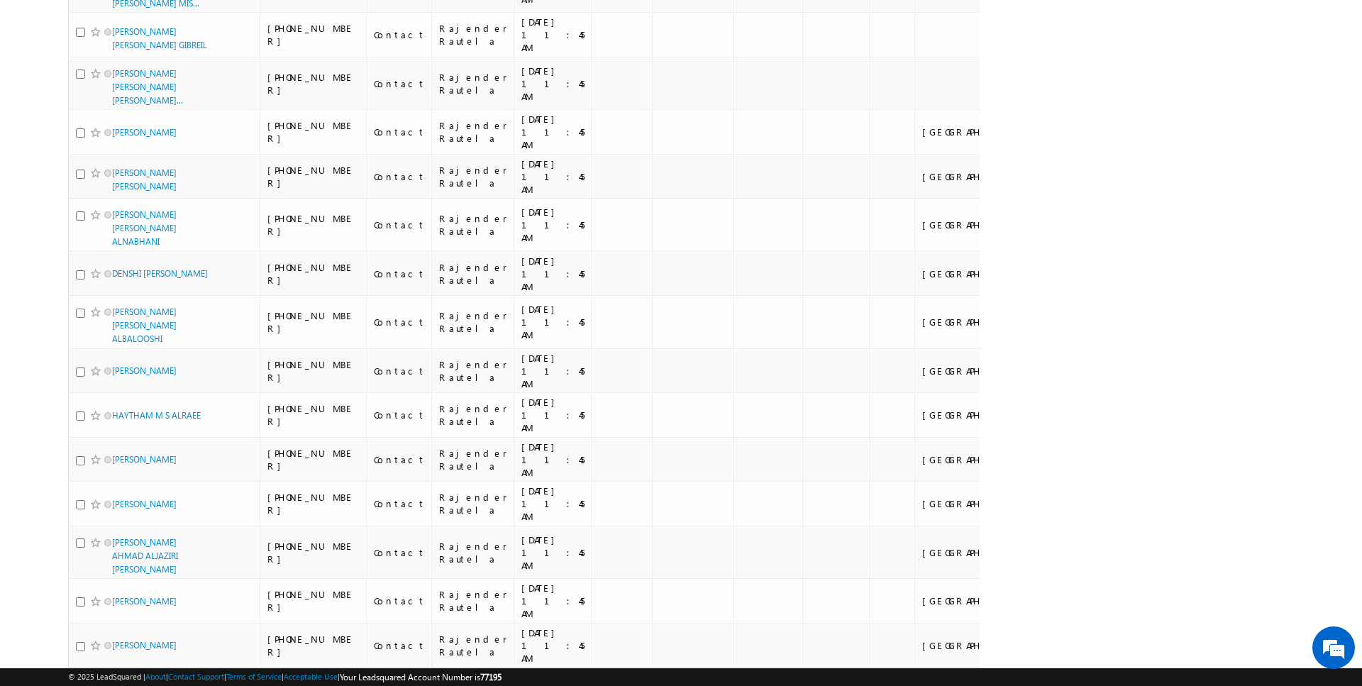
scroll to position [1969, 0]
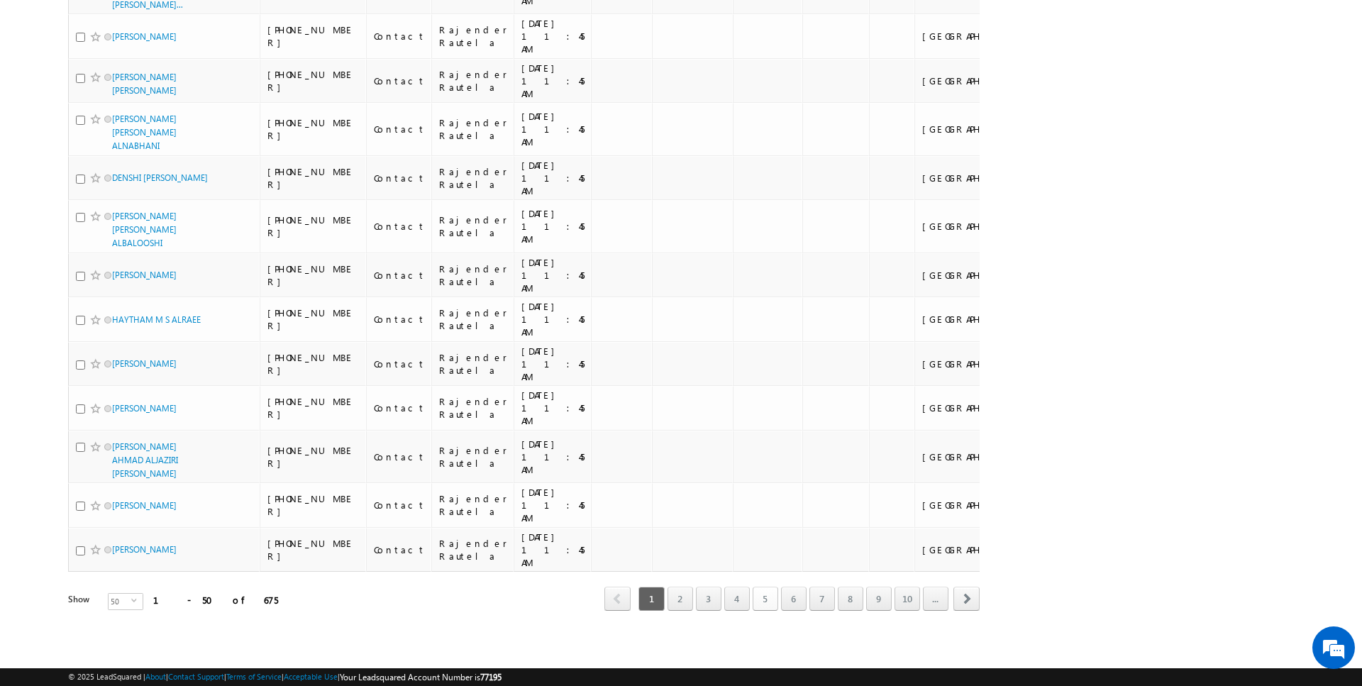
click at [764, 601] on link "5" at bounding box center [766, 599] width 26 height 24
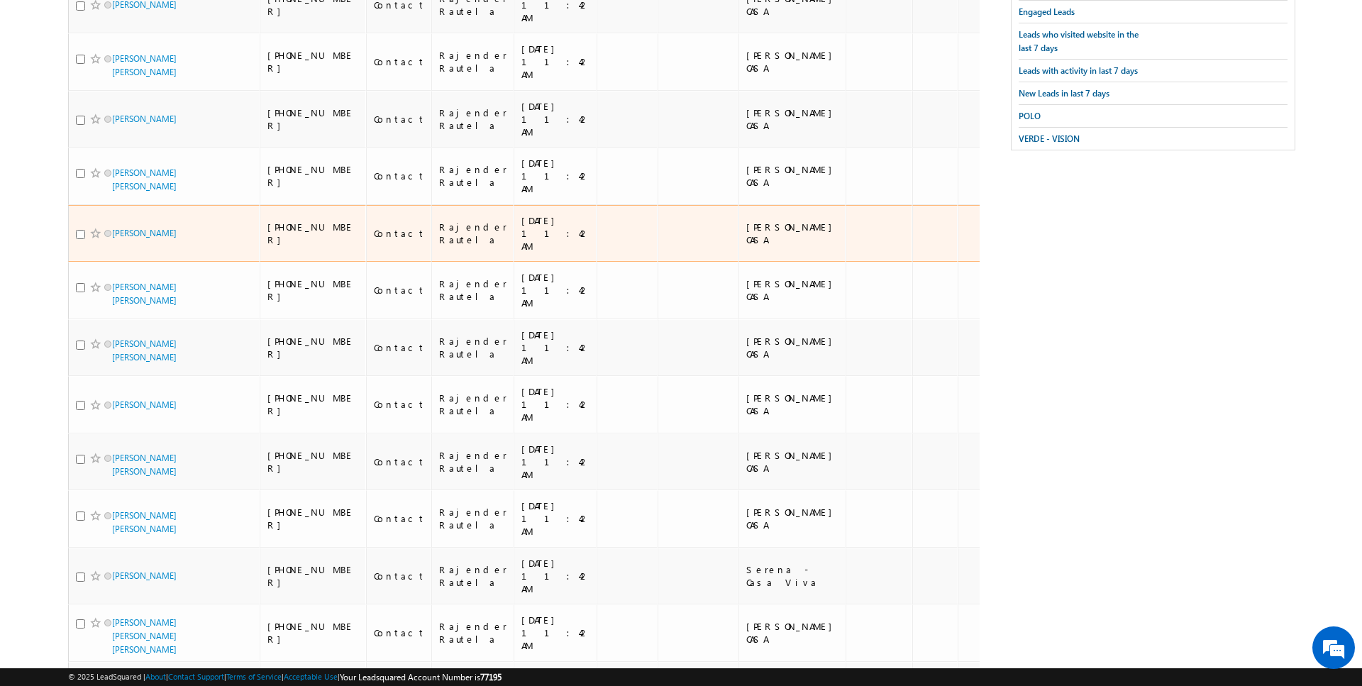
scroll to position [0, 0]
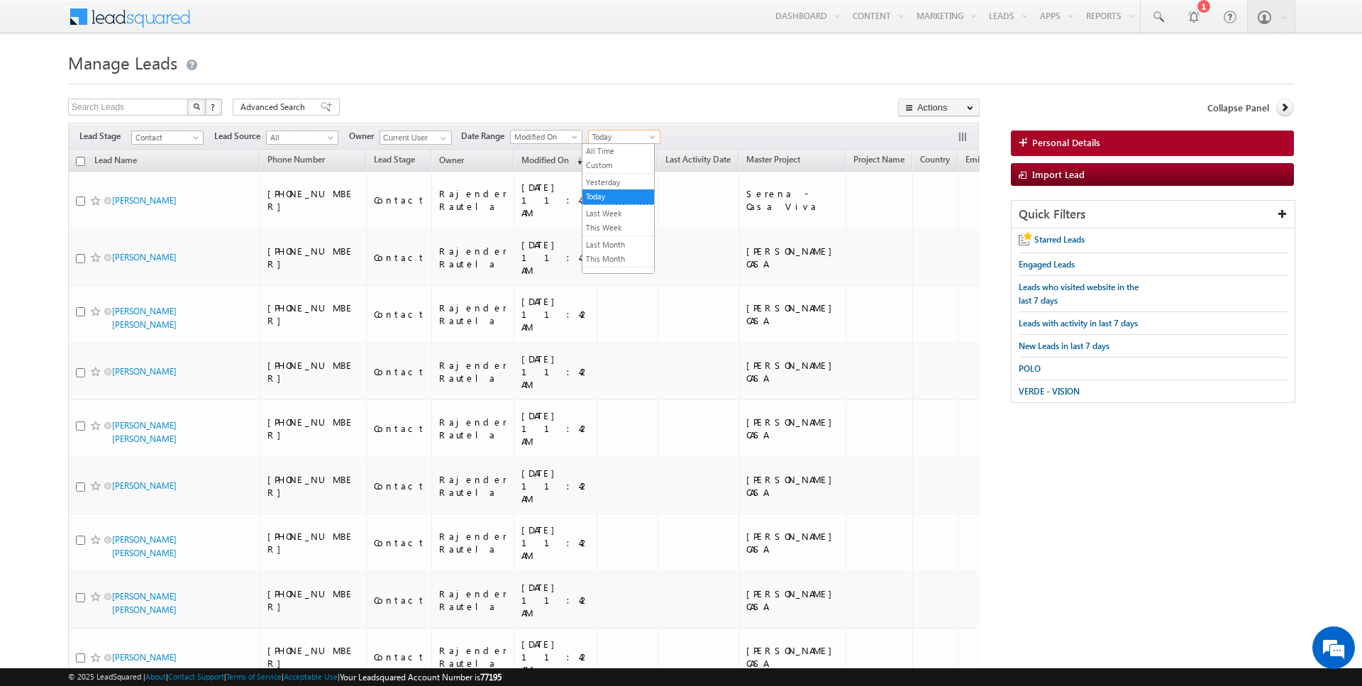
click at [604, 135] on span "Today" at bounding box center [622, 137] width 67 height 13
click at [606, 153] on link "All Time" at bounding box center [618, 151] width 72 height 13
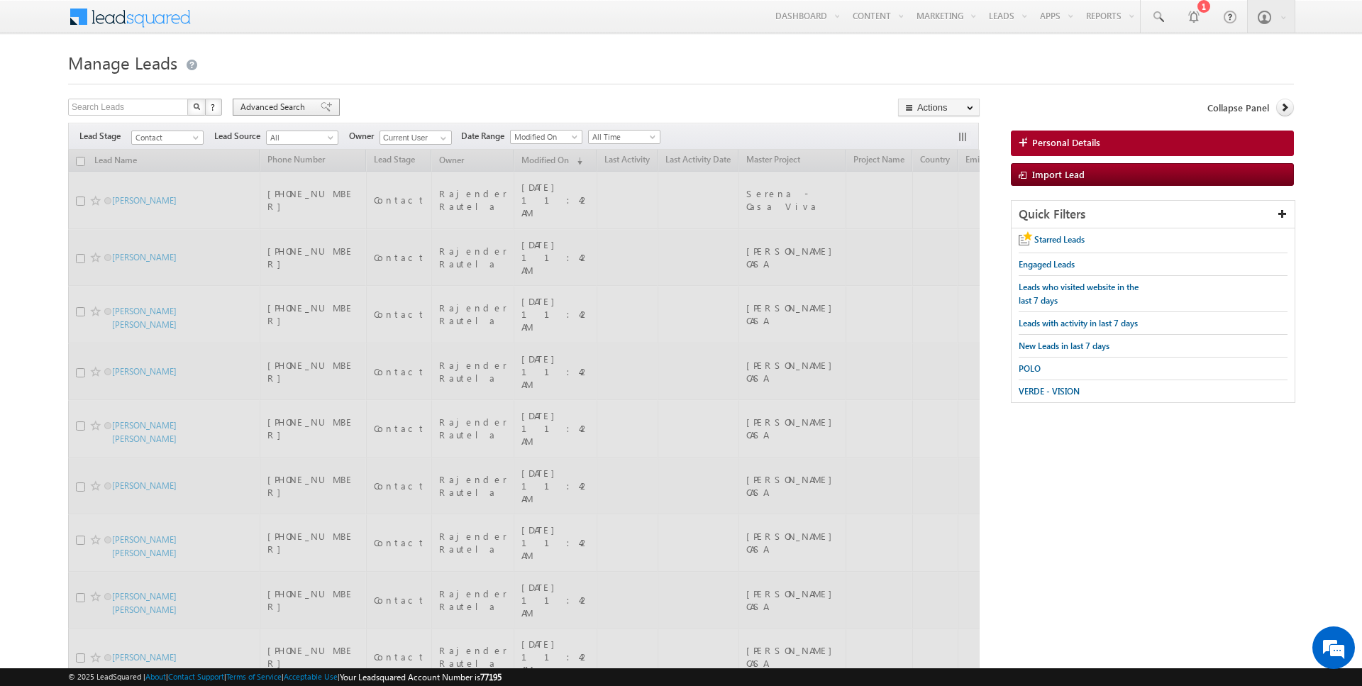
click at [289, 112] on span "Advanced Search" at bounding box center [274, 107] width 69 height 13
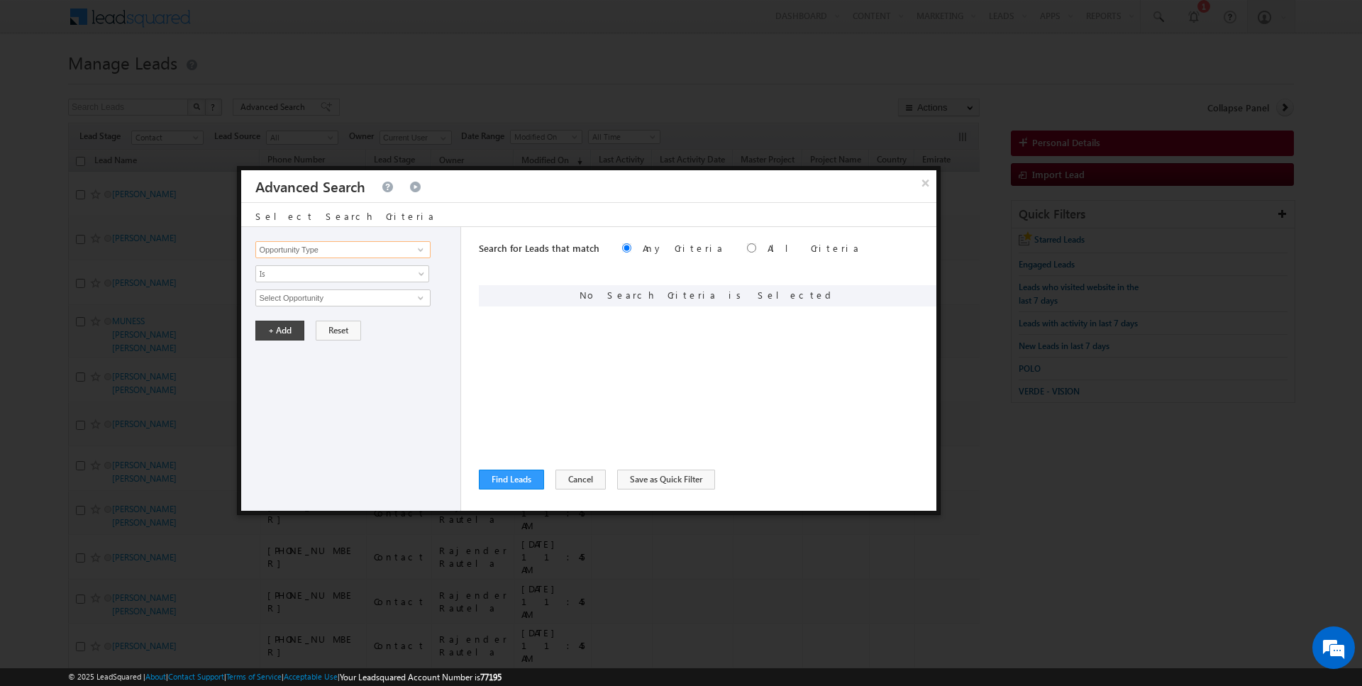
click at [377, 245] on input "Opportunity Type" at bounding box center [342, 249] width 175 height 17
click at [343, 275] on link "Lead Source" at bounding box center [342, 278] width 175 height 16
type input "Lead Source"
click at [304, 297] on span "None Selected" at bounding box center [336, 298] width 161 height 16
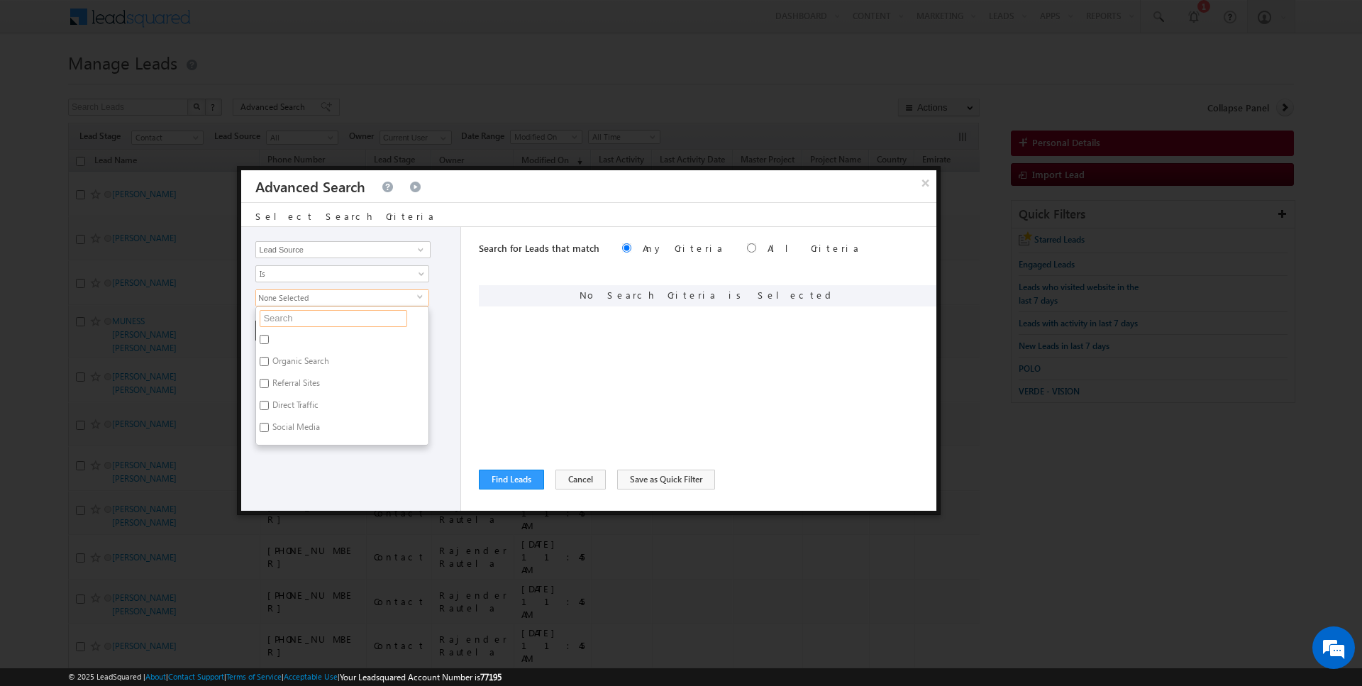
click at [303, 316] on input "text" at bounding box center [334, 318] width 148 height 17
type input "jvc"
click at [279, 338] on label "JVC" at bounding box center [277, 342] width 43 height 22
click at [269, 338] on input "JVC" at bounding box center [264, 339] width 9 height 9
checkbox input "true"
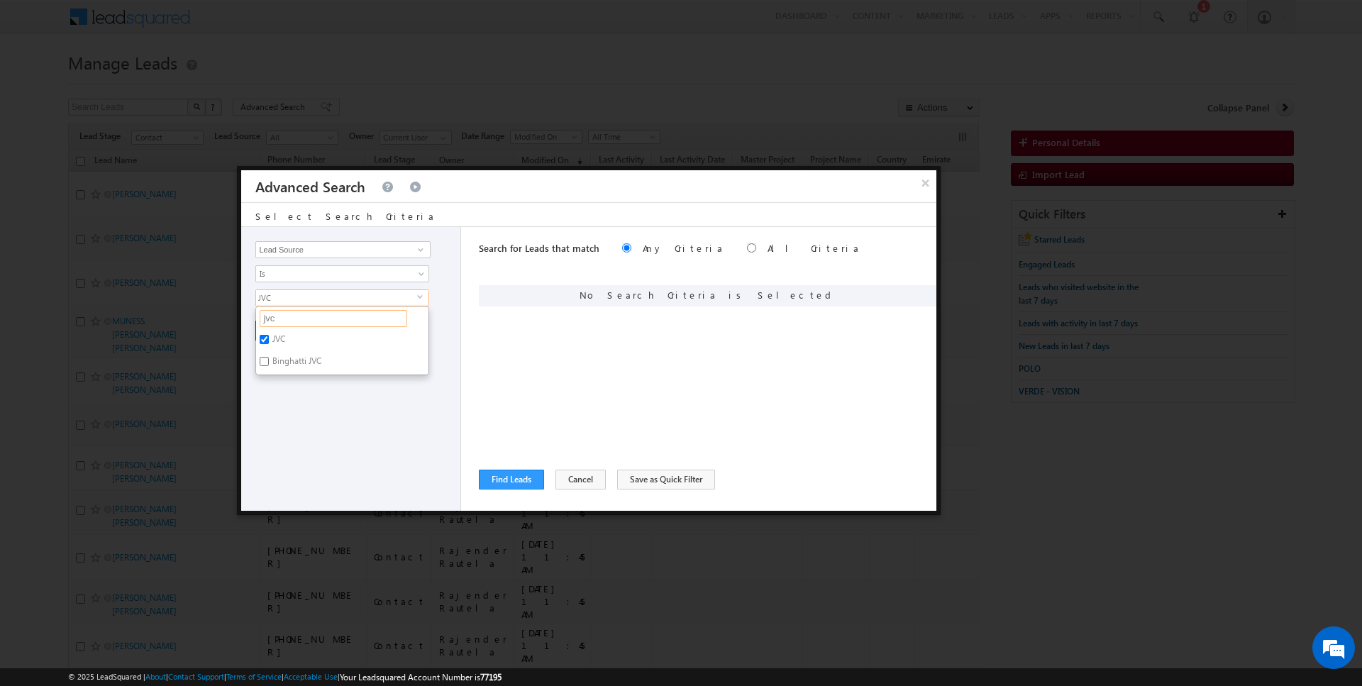
click at [287, 314] on input "jvc" at bounding box center [334, 318] width 148 height 17
type input "jvt"
click at [278, 338] on label "JVT" at bounding box center [277, 342] width 43 height 22
click at [269, 338] on input "JVT" at bounding box center [264, 339] width 9 height 9
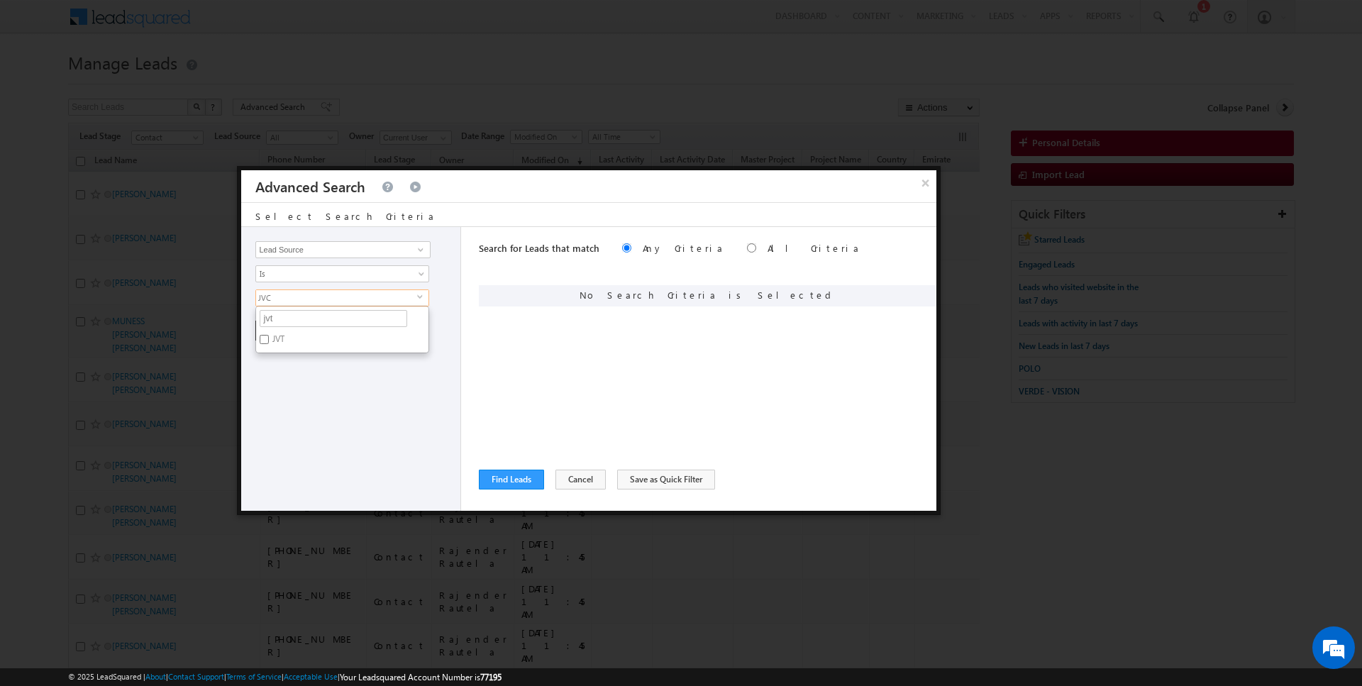
checkbox input "true"
click at [278, 321] on input "jvt" at bounding box center [334, 318] width 148 height 17
type input "marina"
click at [289, 336] on label "Marina Dubai" at bounding box center [325, 342] width 139 height 22
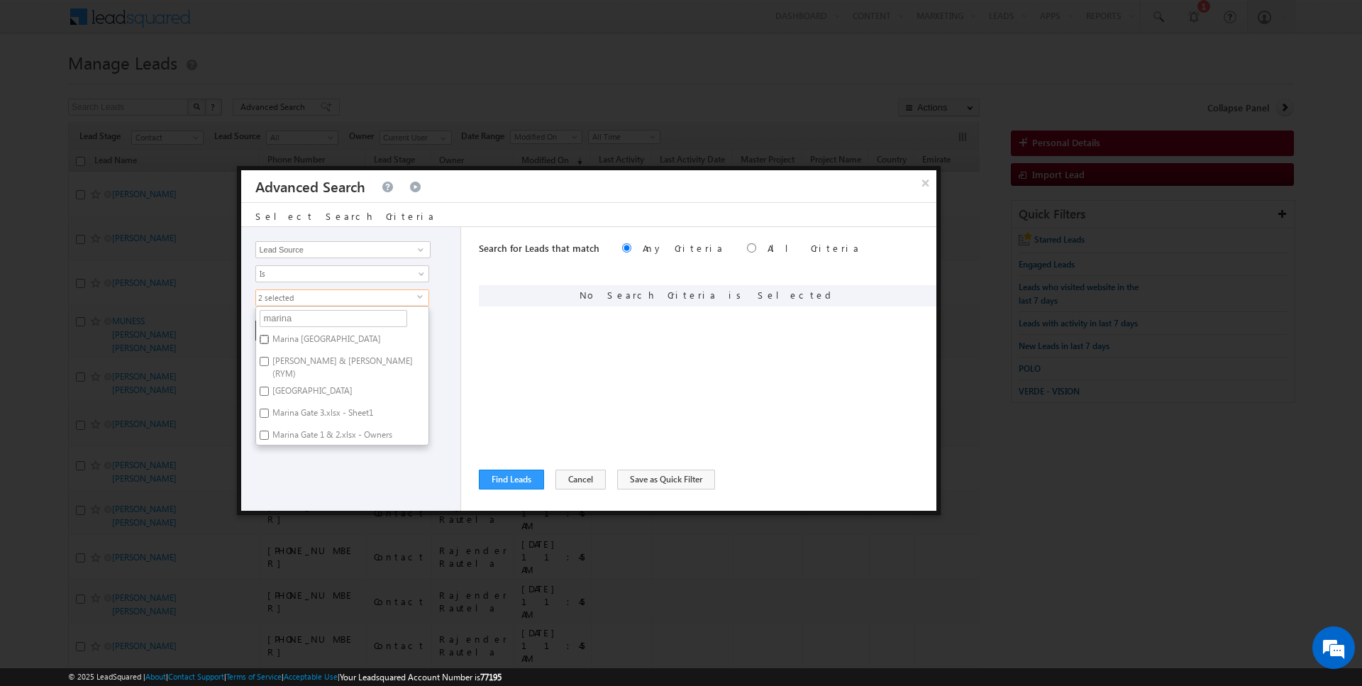
click at [269, 336] on input "Marina Dubai" at bounding box center [264, 339] width 9 height 9
checkbox input "true"
click at [290, 317] on input "marina" at bounding box center [334, 318] width 148 height 17
type input "jbr"
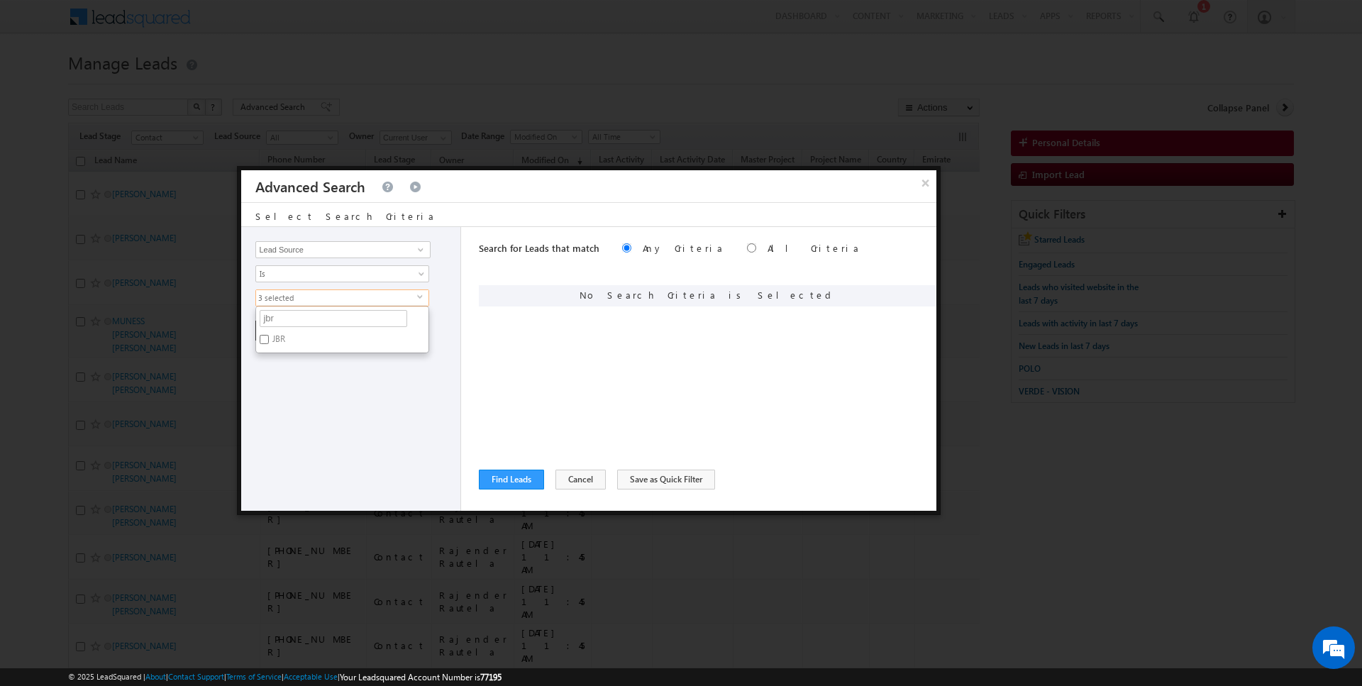
click at [283, 343] on label "JBR" at bounding box center [277, 342] width 43 height 22
click at [269, 343] on input "JBR" at bounding box center [264, 339] width 9 height 9
checkbox input "true"
click at [283, 367] on div "Opportunity Type Lead Activity Task Sales Group Prospect Id Address 1 Address 2…" at bounding box center [351, 369] width 220 height 284
click at [283, 324] on button "+ Add" at bounding box center [279, 331] width 49 height 20
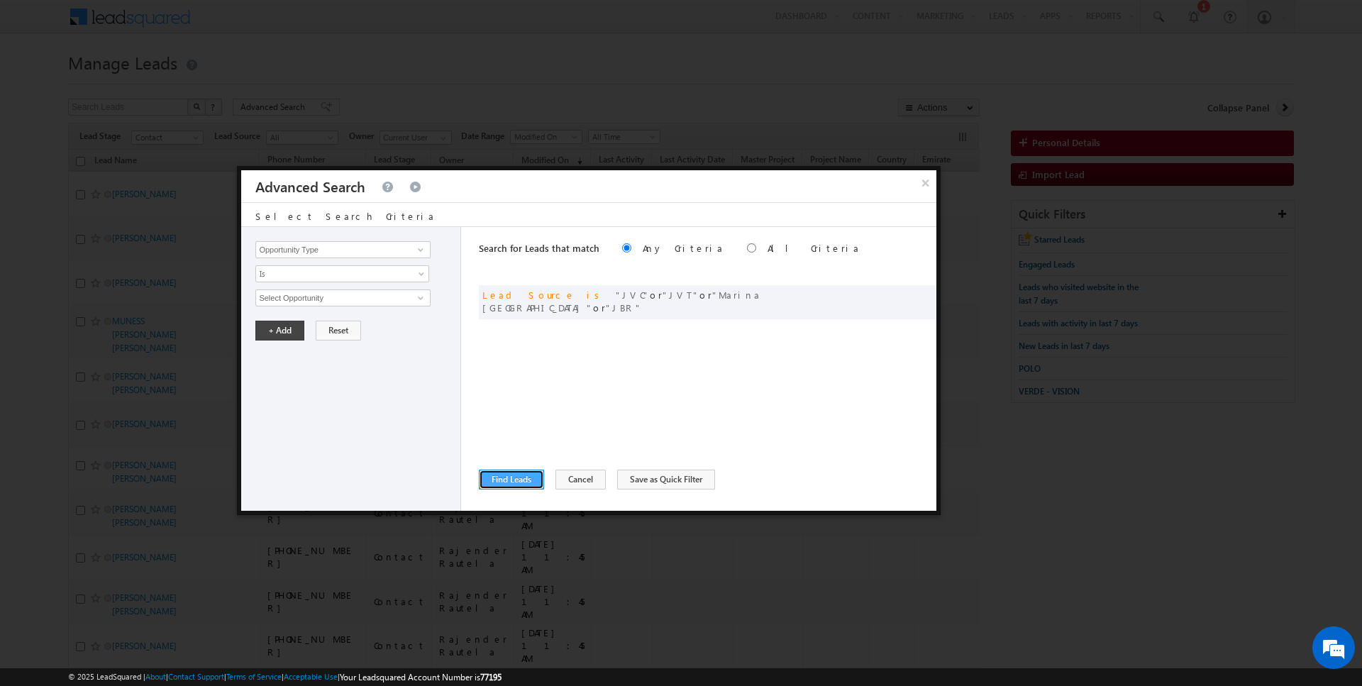
click at [511, 477] on button "Find Leads" at bounding box center [511, 480] width 65 height 20
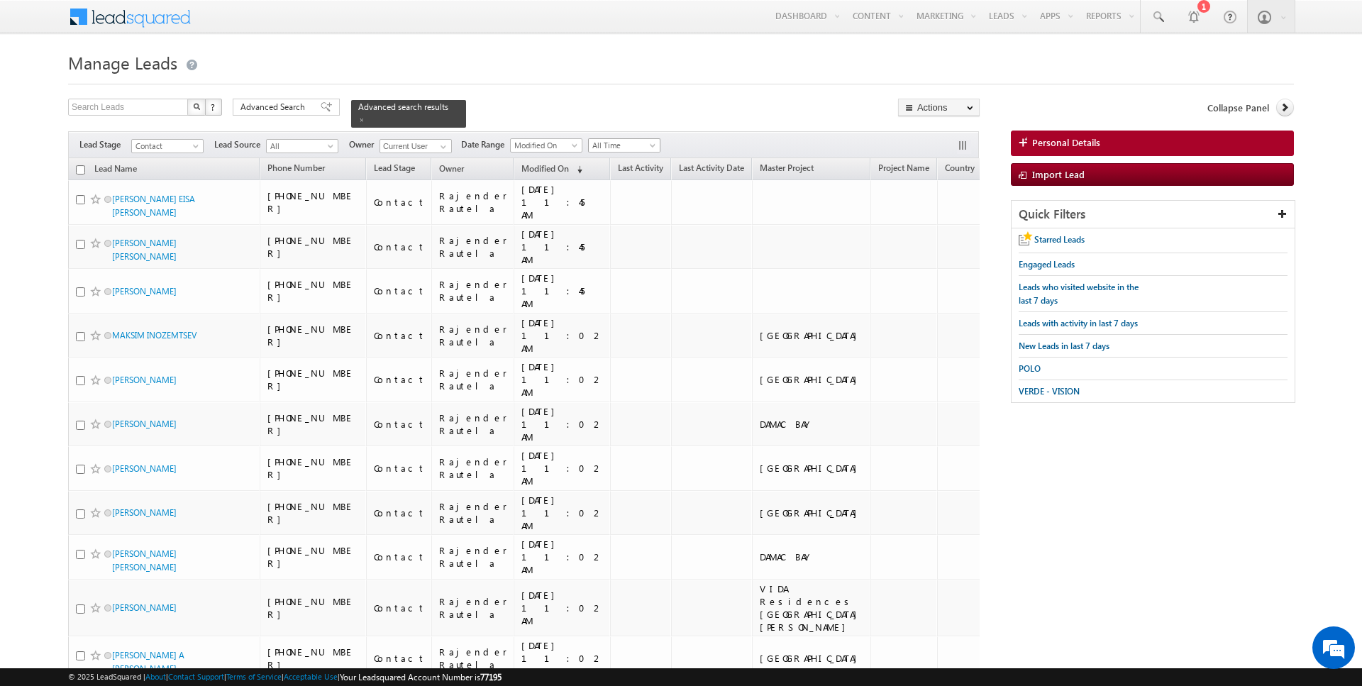
click at [614, 148] on span "All Time" at bounding box center [622, 145] width 67 height 13
click at [610, 208] on link "Today" at bounding box center [618, 204] width 72 height 13
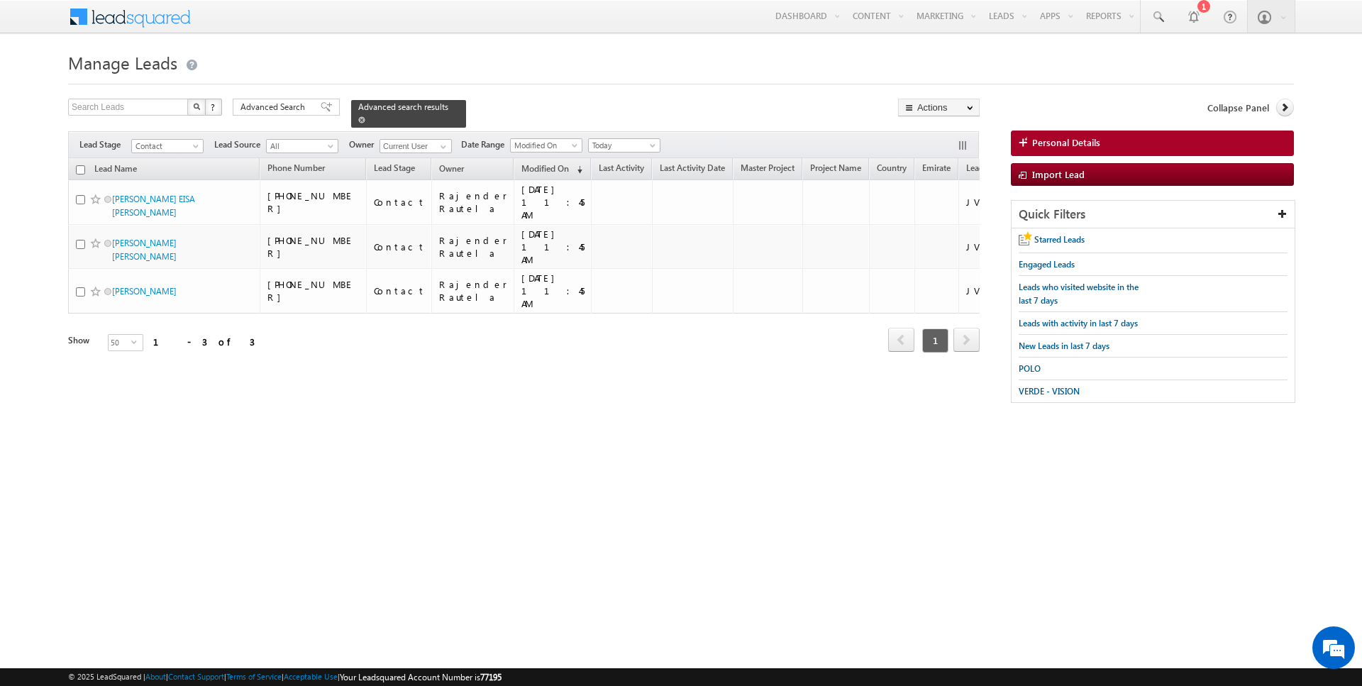
click at [358, 122] on span at bounding box center [361, 119] width 7 height 7
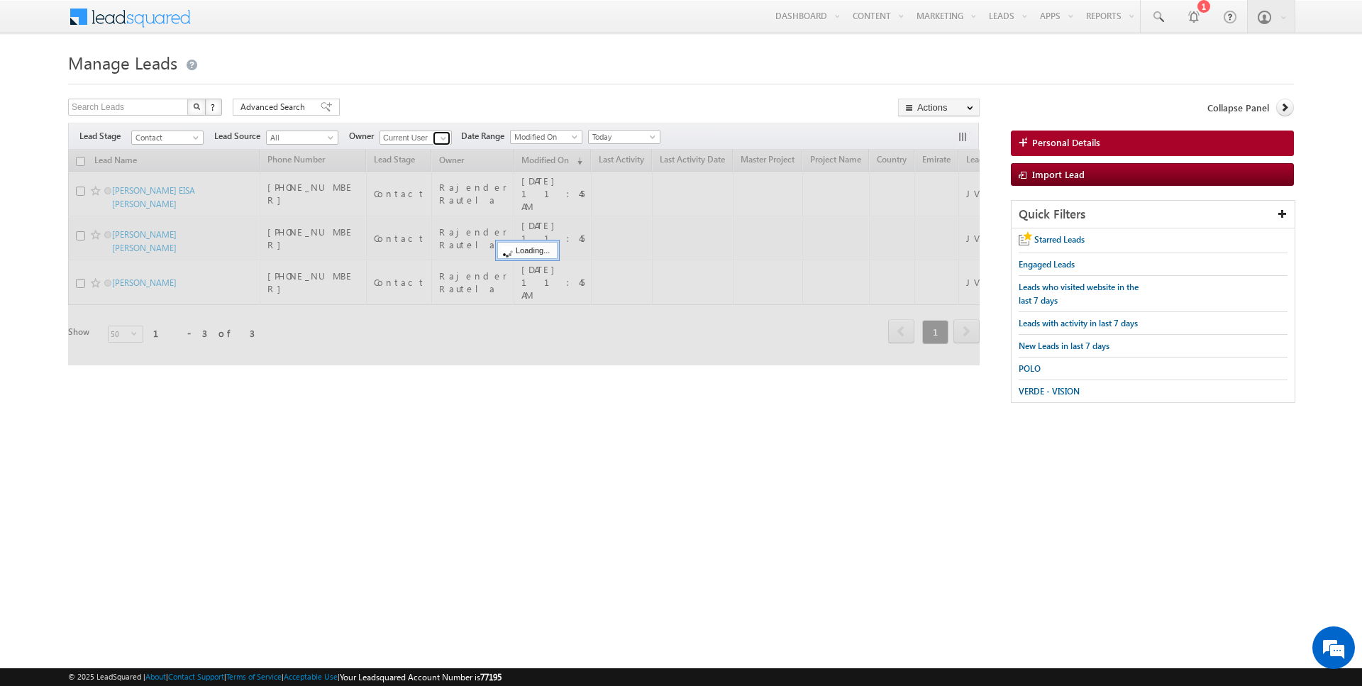
click at [439, 137] on span at bounding box center [443, 138] width 11 height 11
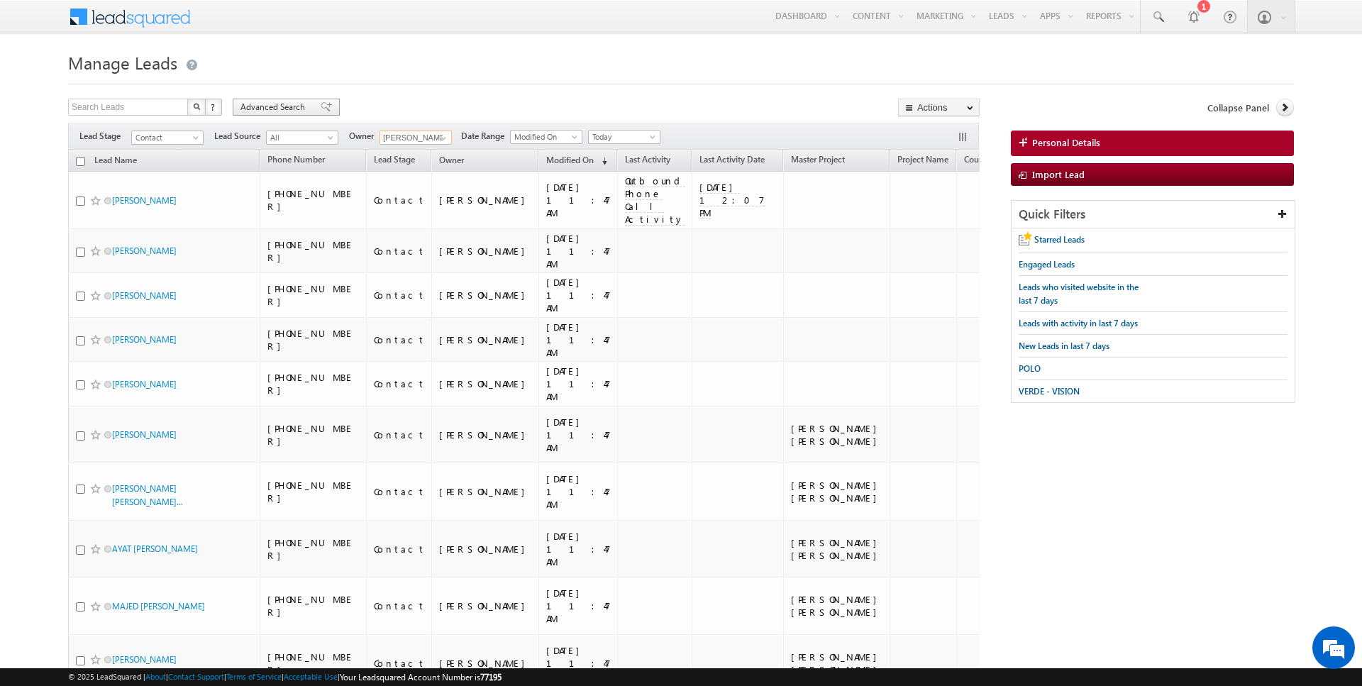
type input "[PERSON_NAME]"
click at [267, 107] on span "Advanced Search" at bounding box center [274, 107] width 69 height 13
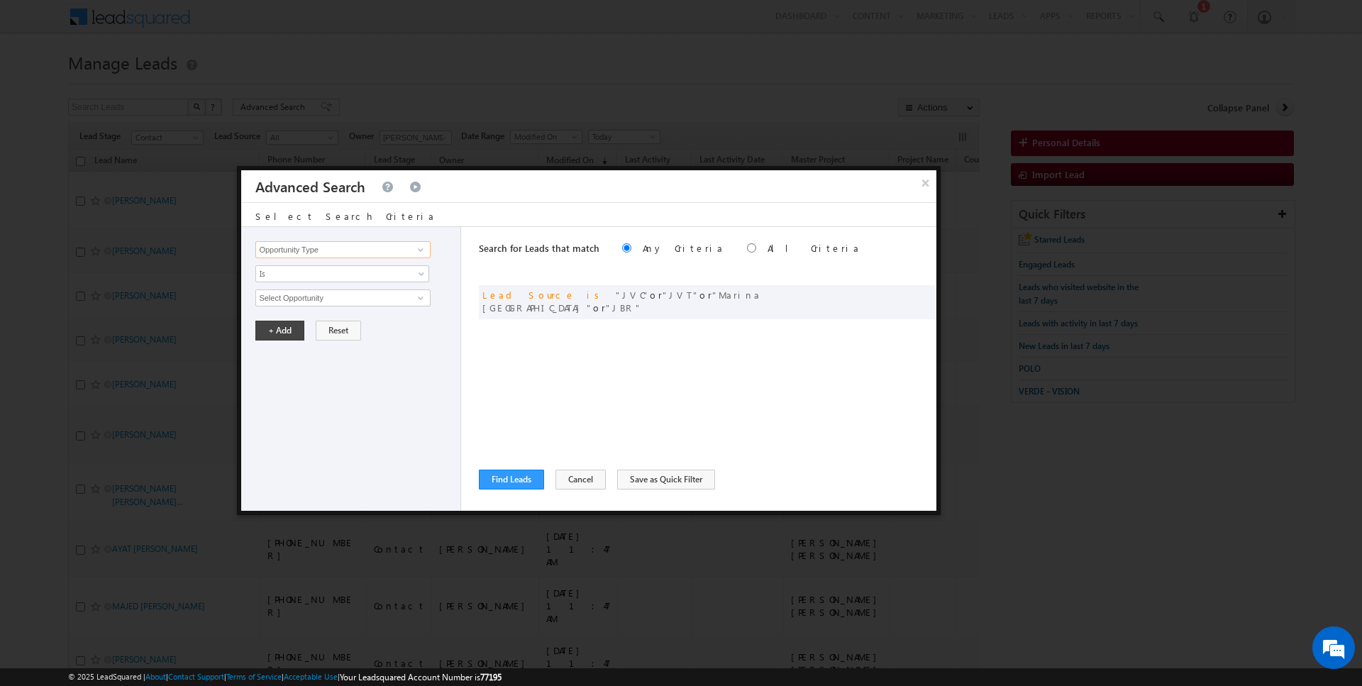
click at [325, 245] on input "Opportunity Type" at bounding box center [342, 249] width 175 height 17
type input "Lead Activity"
click at [316, 272] on span "Is" at bounding box center [333, 273] width 154 height 13
click at [311, 298] on link "Is Not" at bounding box center [342, 303] width 173 height 13
click at [311, 298] on input "Select Activity" at bounding box center [342, 297] width 175 height 17
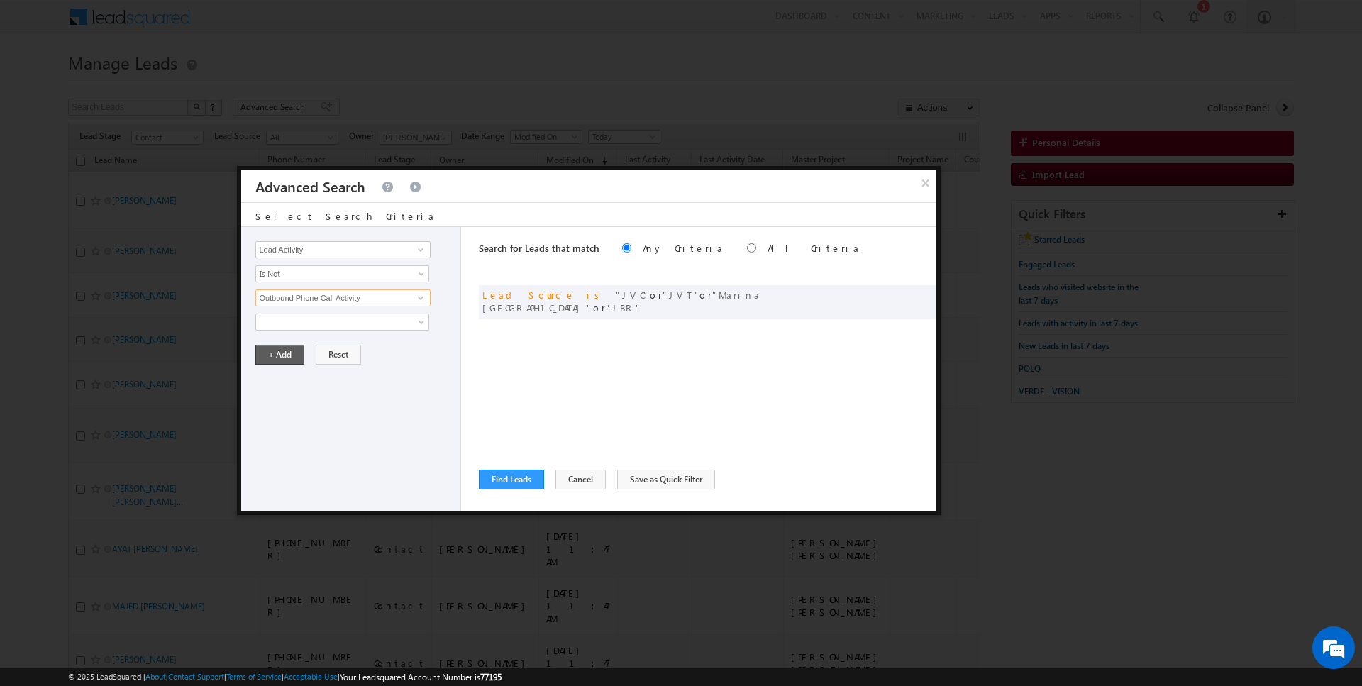
type input "Outbound Phone Call Activity"
click at [284, 348] on button "+ Add" at bounding box center [279, 355] width 49 height 20
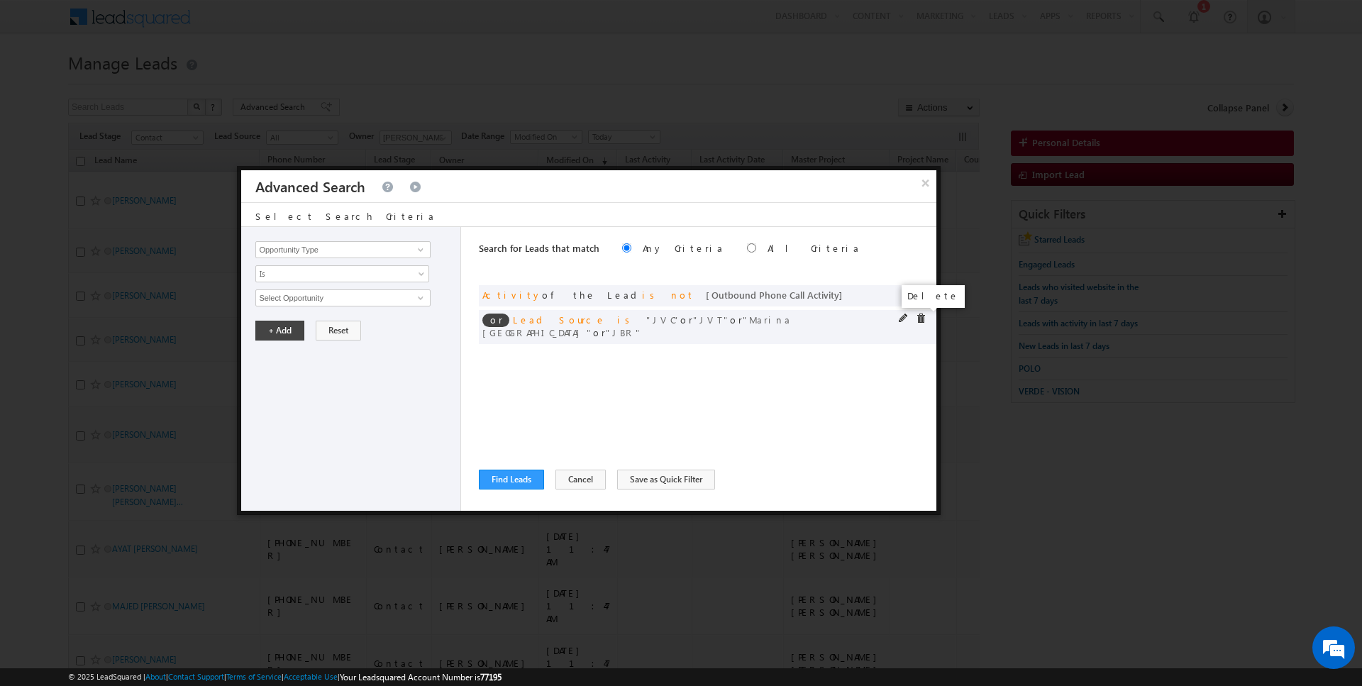
click at [916, 318] on span at bounding box center [921, 319] width 10 height 10
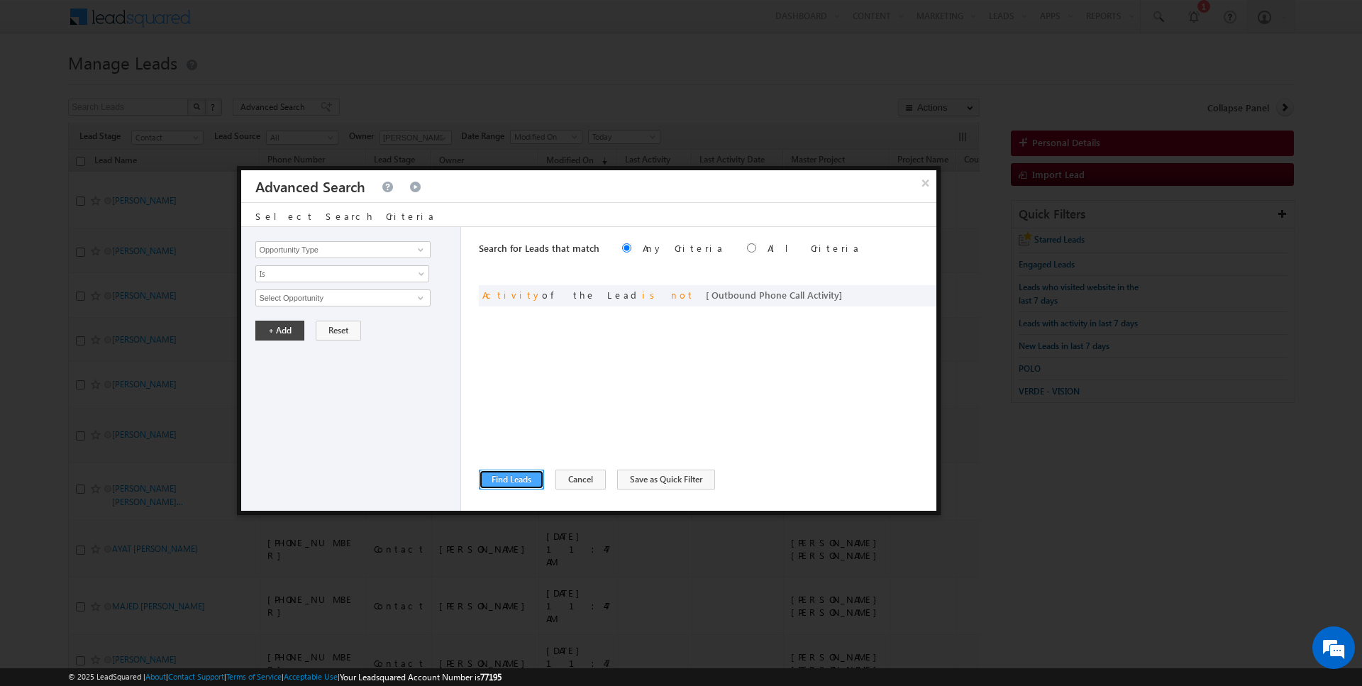
click at [521, 472] on button "Find Leads" at bounding box center [511, 480] width 65 height 20
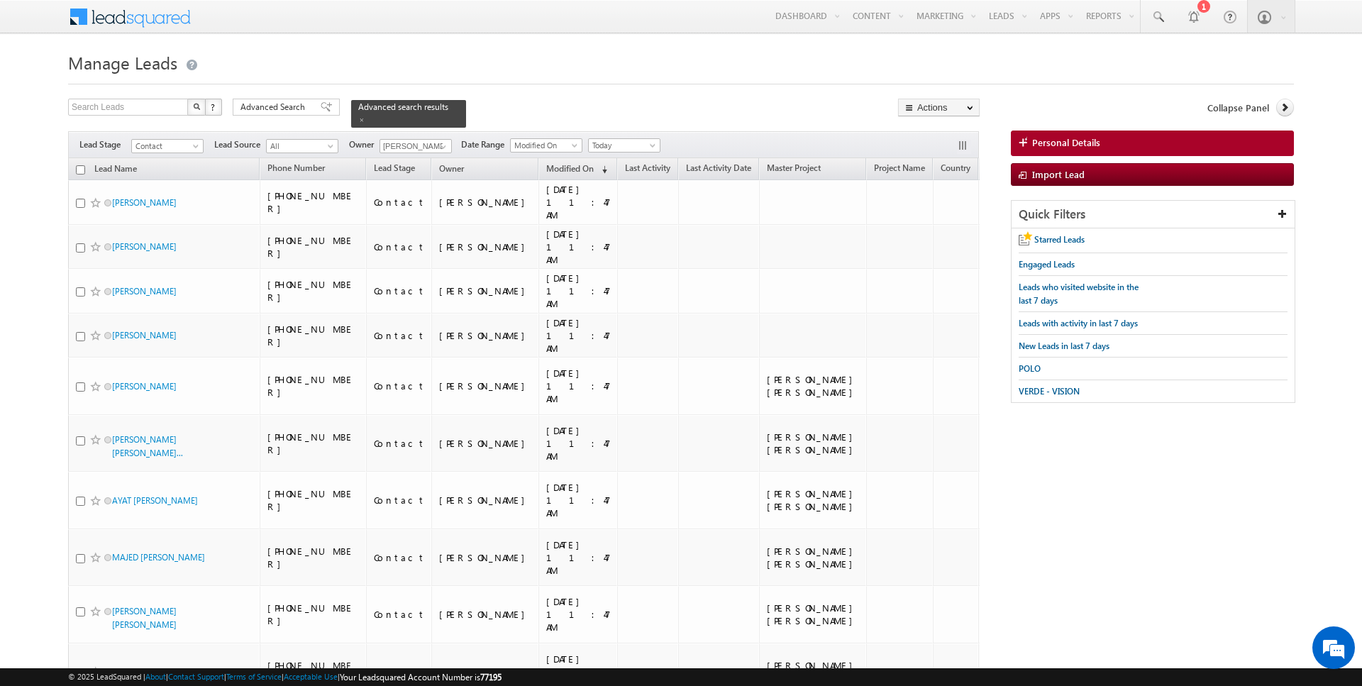
click at [80, 169] on input "checkbox" at bounding box center [80, 169] width 9 height 9
checkbox input "true"
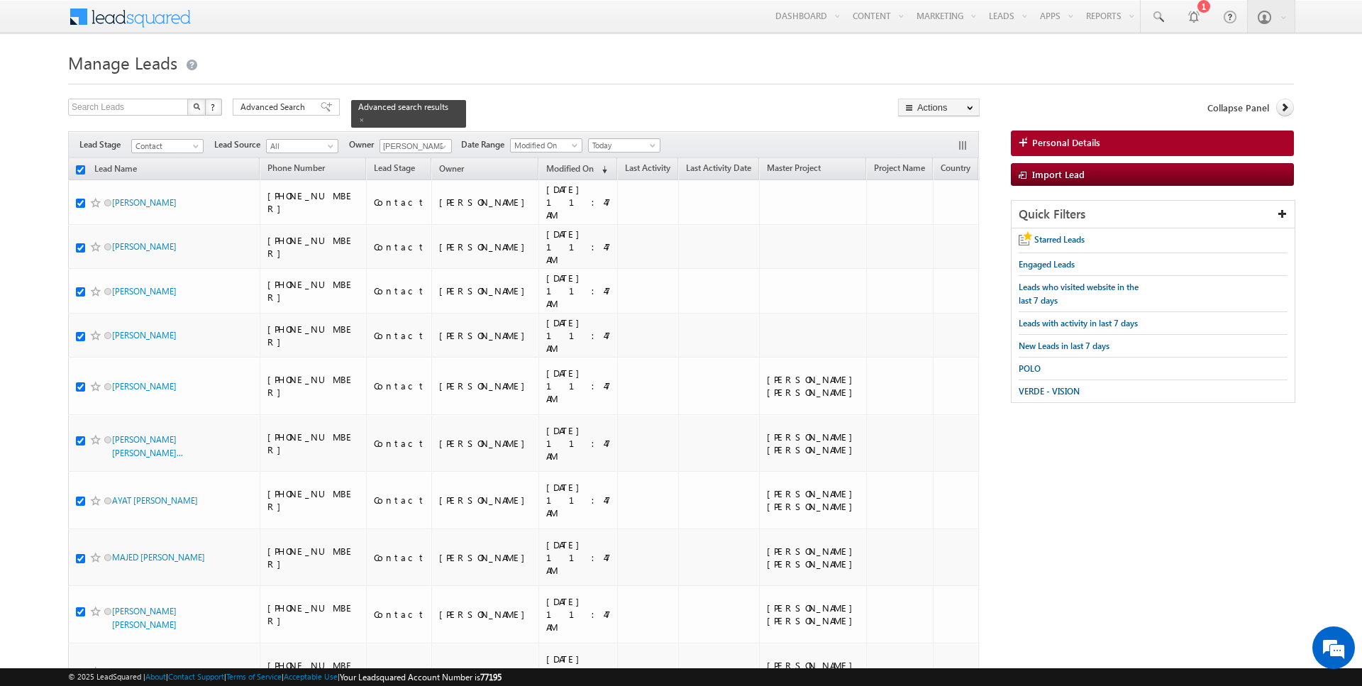
checkbox input "true"
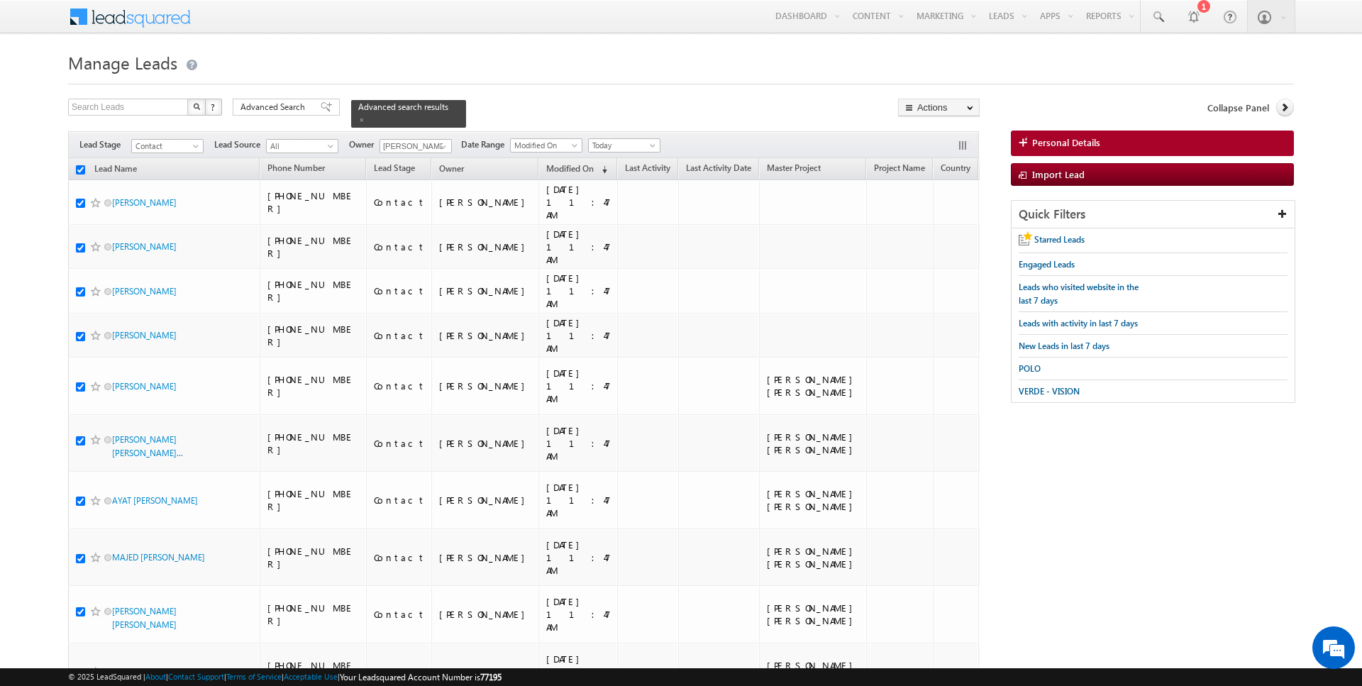
checkbox input "true"
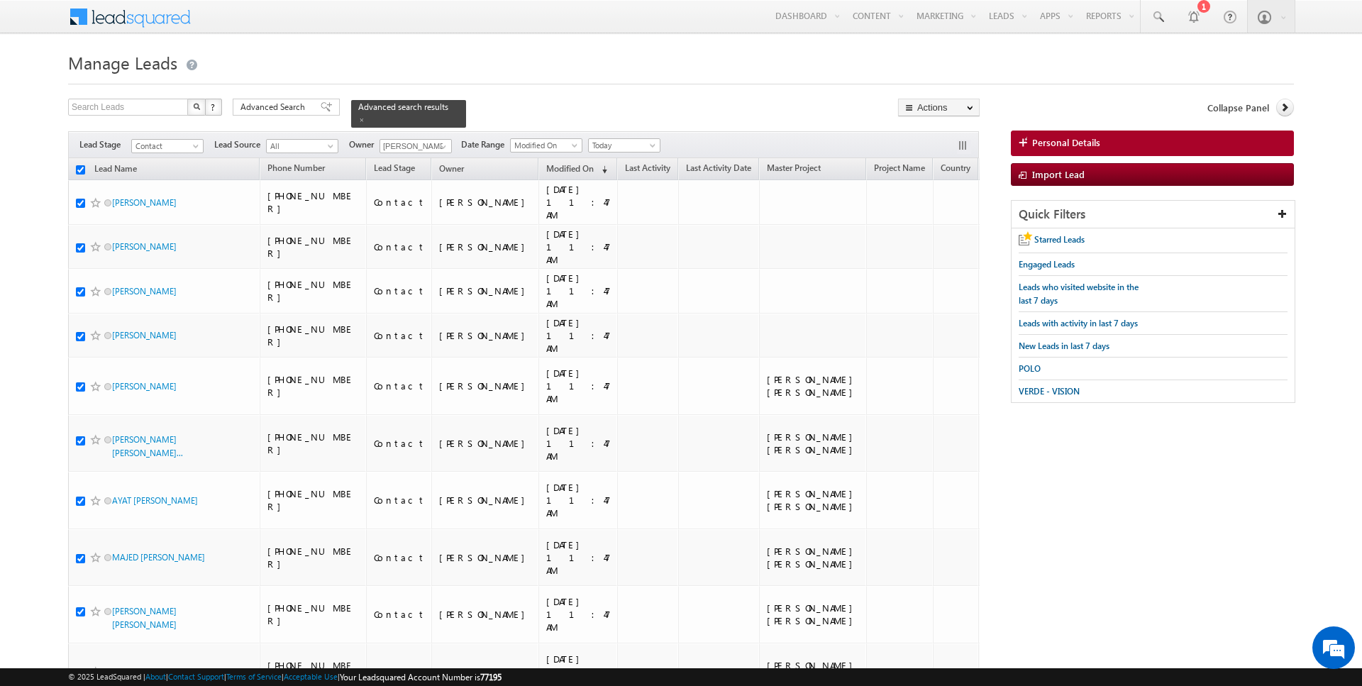
checkbox input "true"
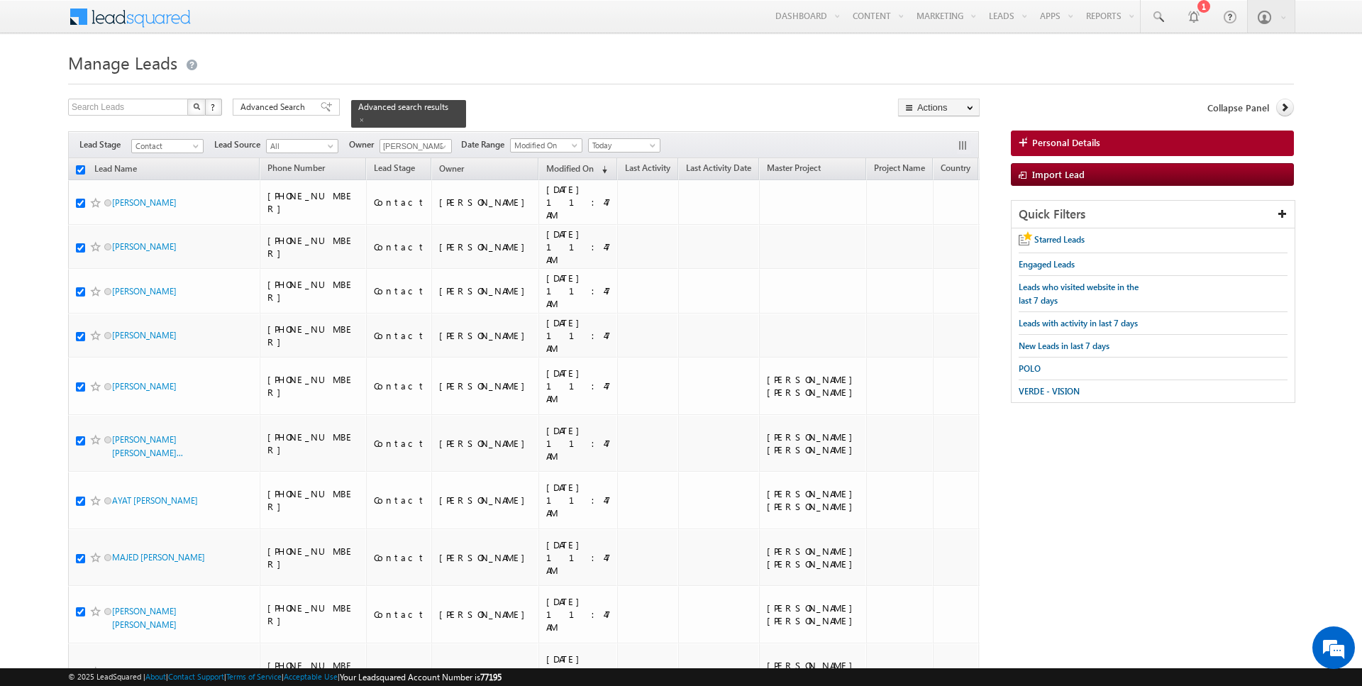
checkbox input "true"
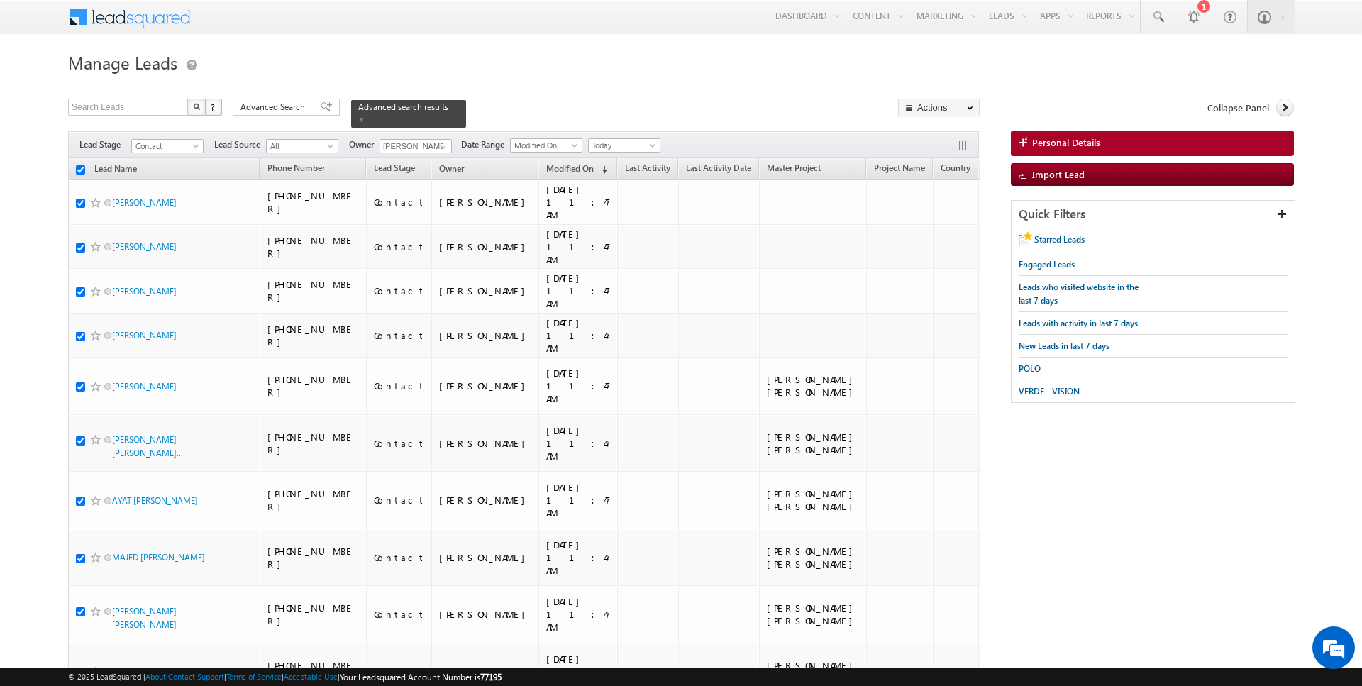
checkbox input "true"
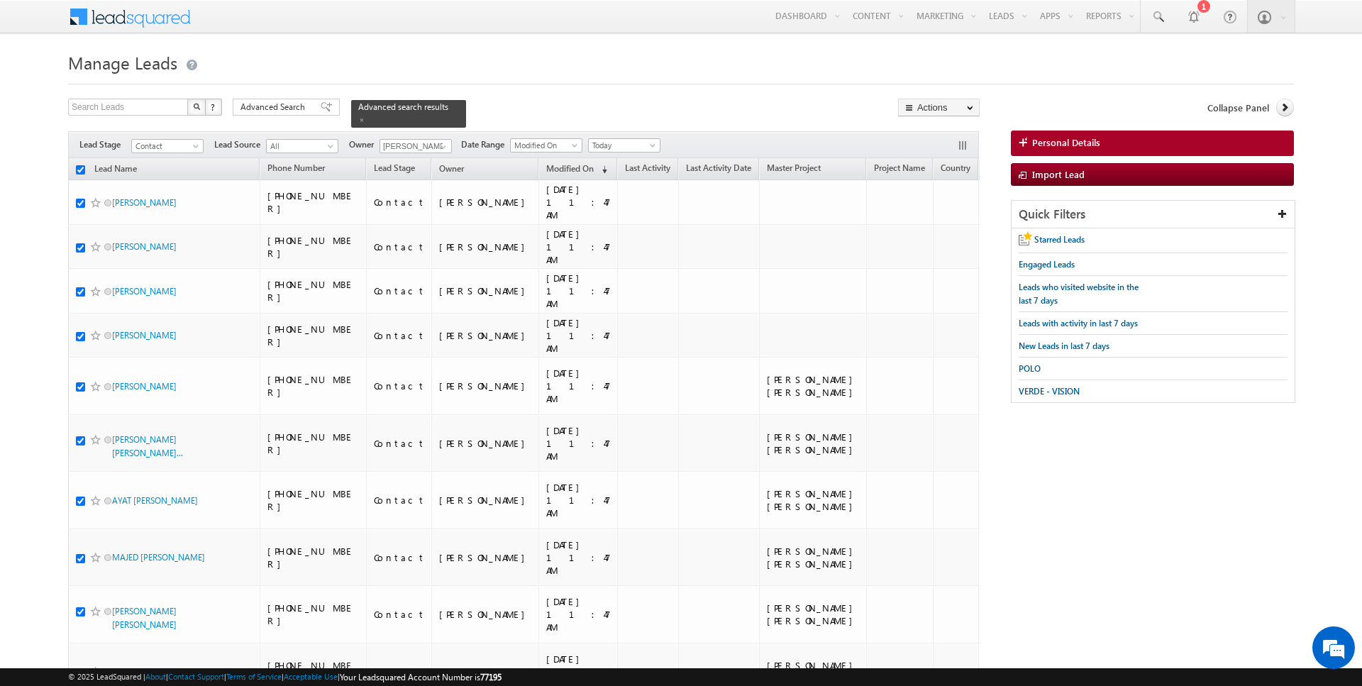
checkbox input "true"
click at [936, 219] on link "Add Opportunity" at bounding box center [939, 212] width 80 height 17
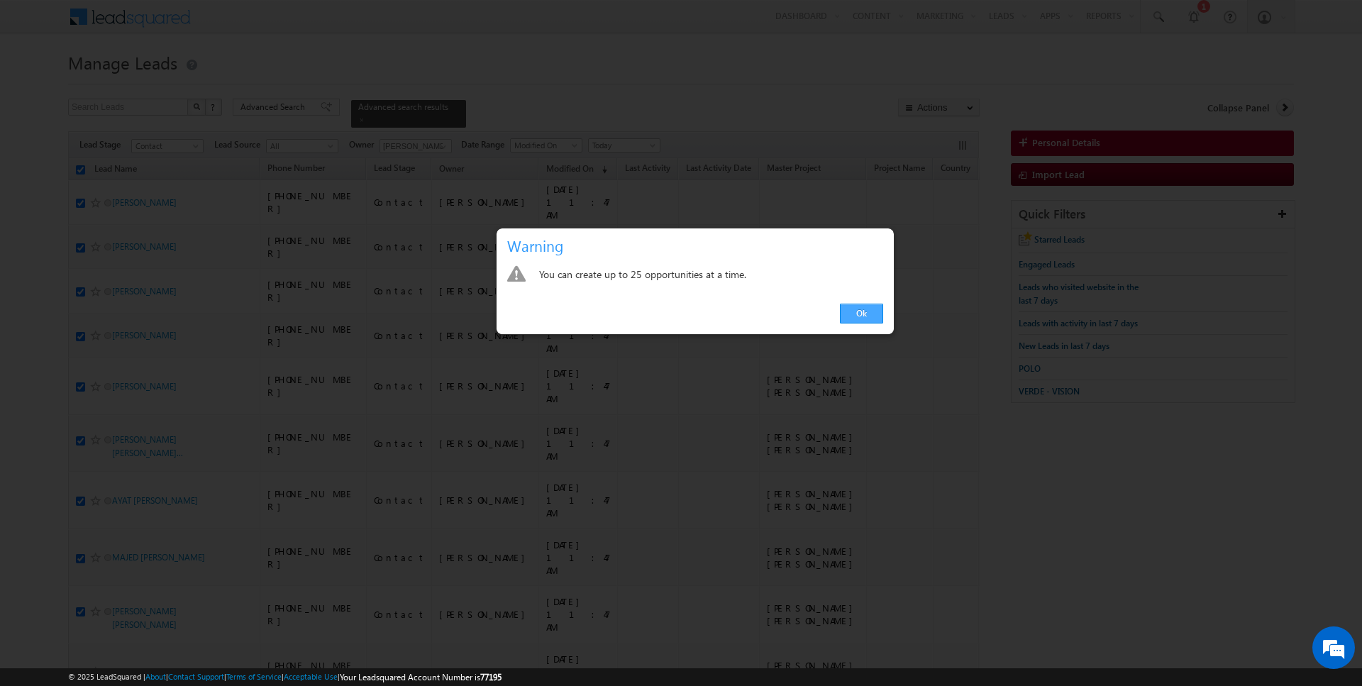
click at [867, 314] on link "Ok" at bounding box center [861, 314] width 43 height 20
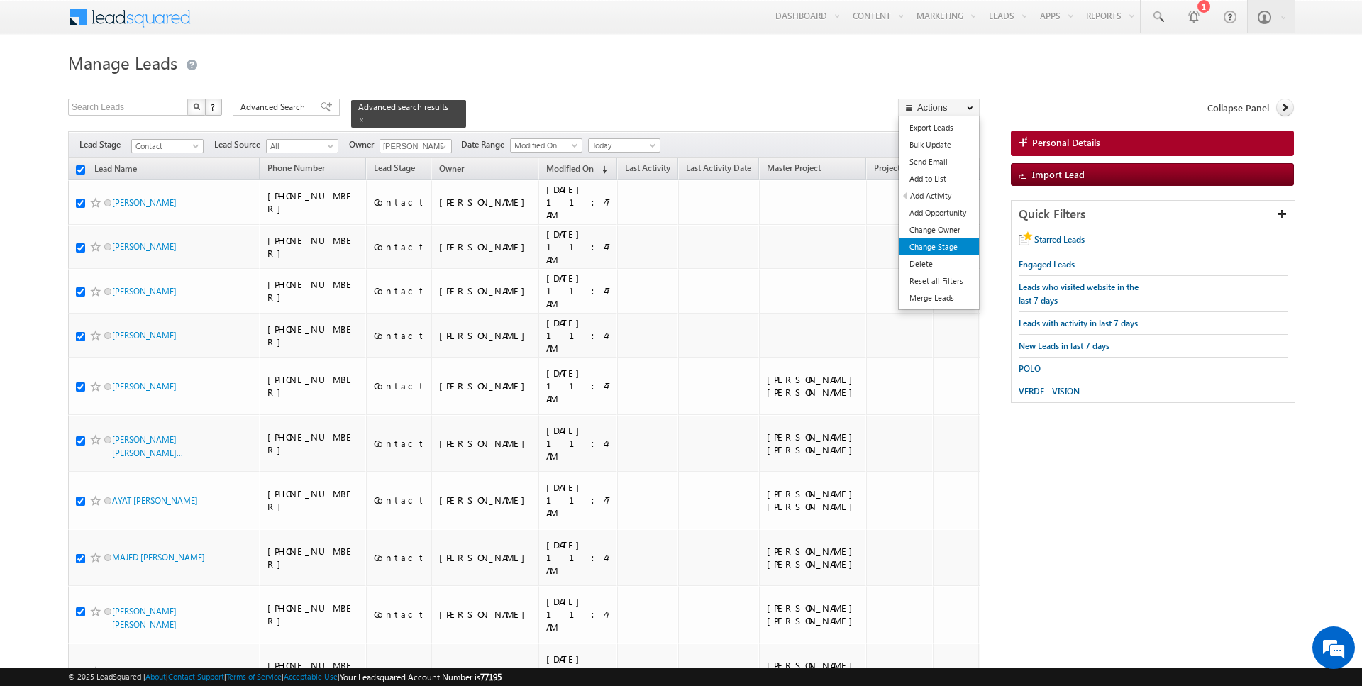
click at [941, 240] on link "Change Stage" at bounding box center [939, 246] width 80 height 17
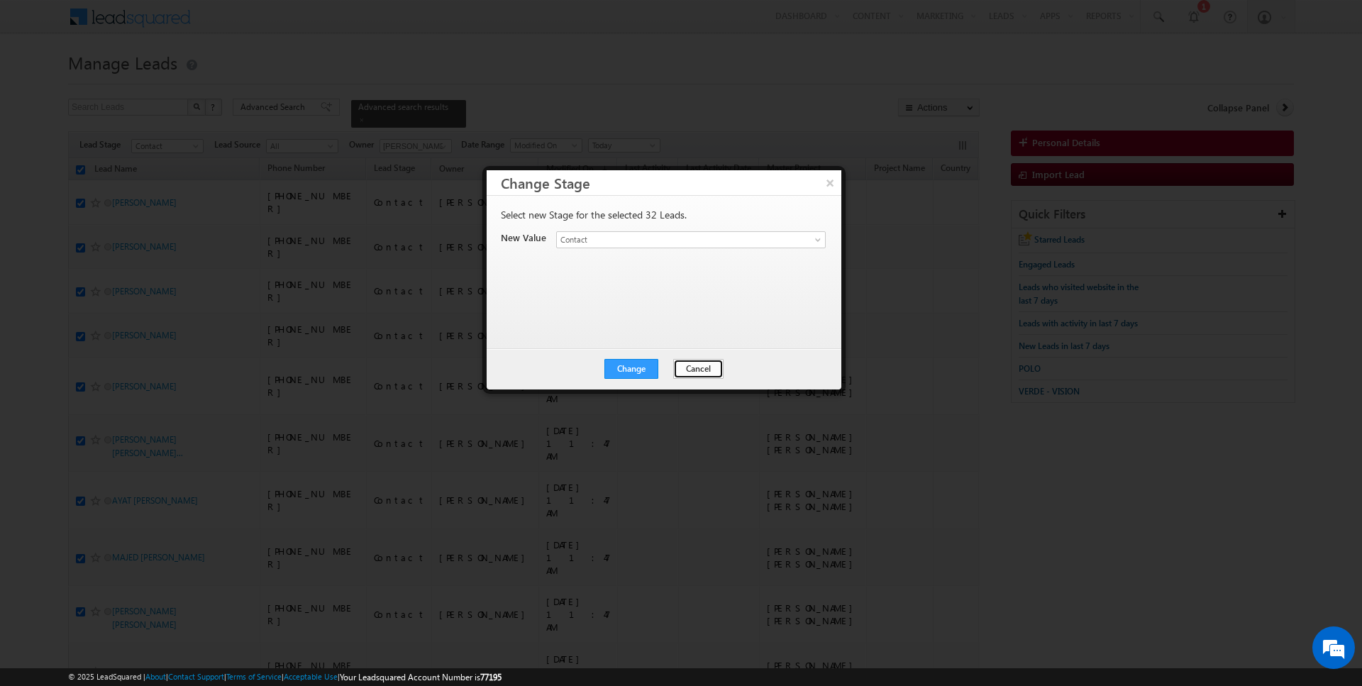
click at [687, 365] on button "Cancel" at bounding box center [698, 369] width 50 height 20
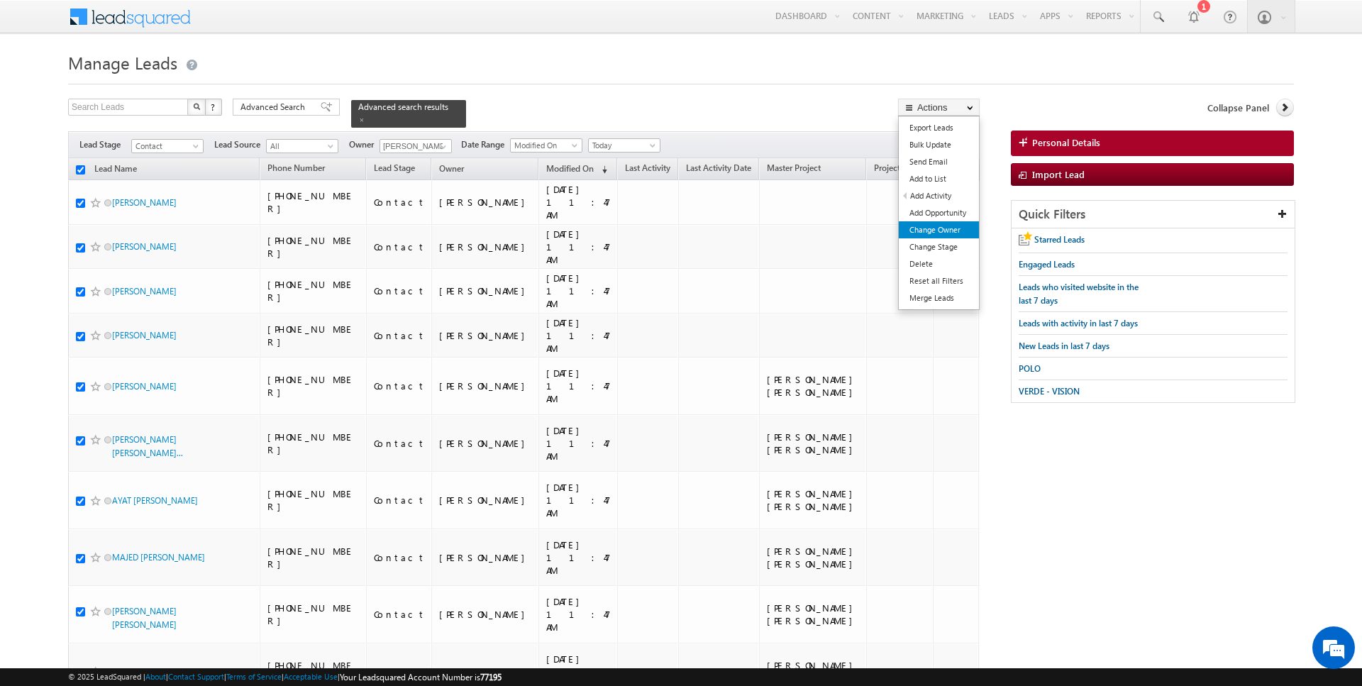
click at [948, 225] on link "Change Owner" at bounding box center [939, 229] width 80 height 17
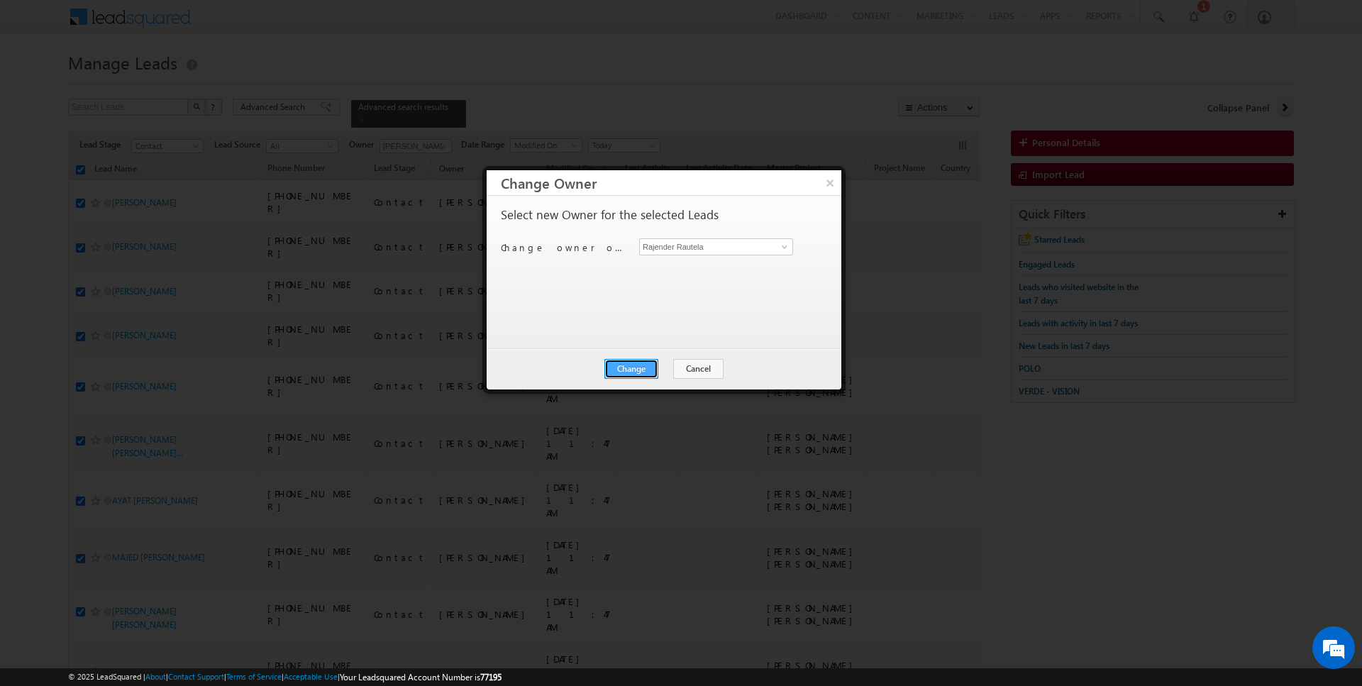
click at [630, 363] on button "Change" at bounding box center [631, 369] width 54 height 20
click at [670, 374] on button "Close" at bounding box center [665, 369] width 45 height 20
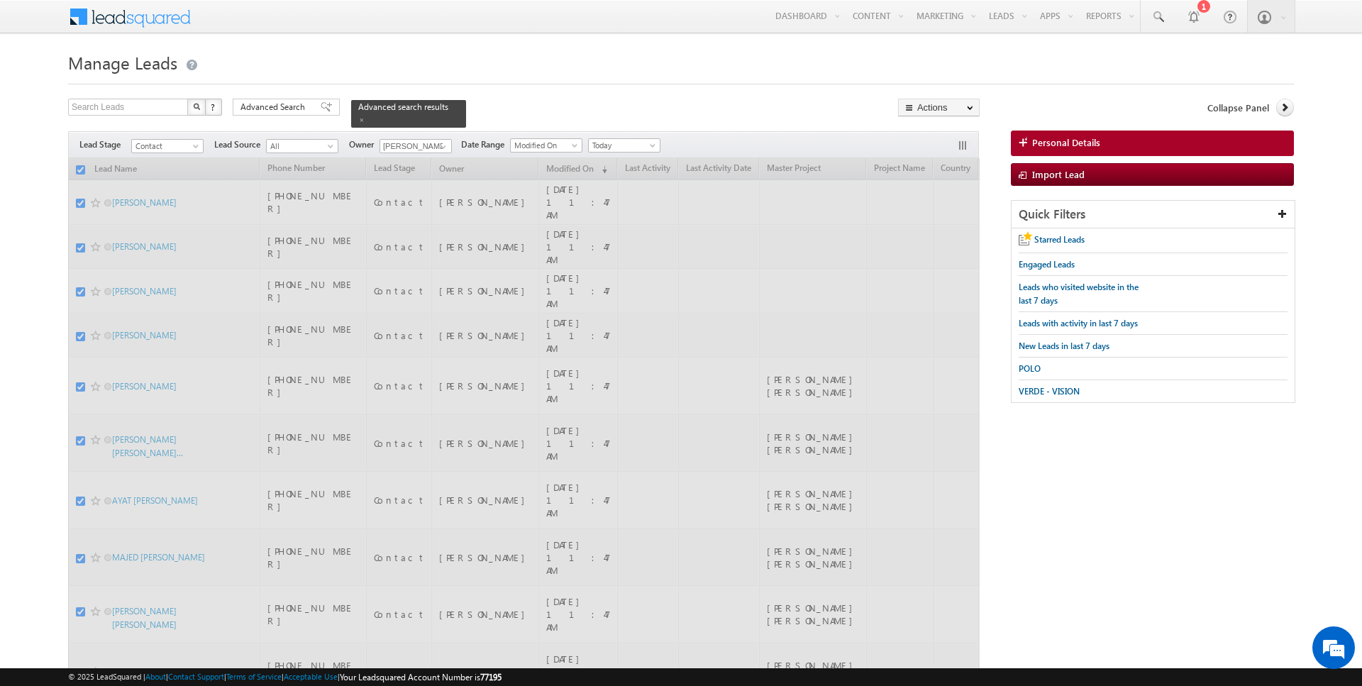
checkbox input "false"
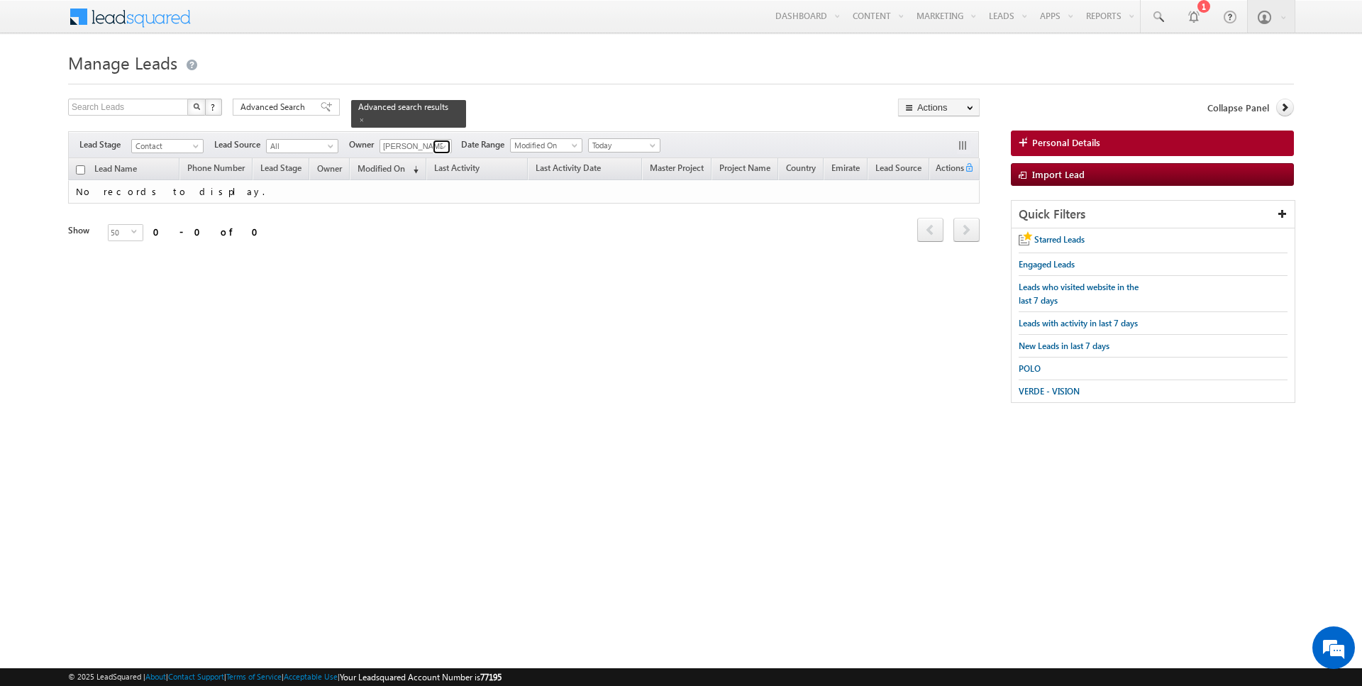
click at [441, 144] on span at bounding box center [443, 146] width 11 height 11
click at [427, 172] on span "[PERSON_NAME][EMAIL_ADDRESS][DOMAIN_NAME]" at bounding box center [449, 171] width 128 height 11
type input "[PERSON_NAME]"
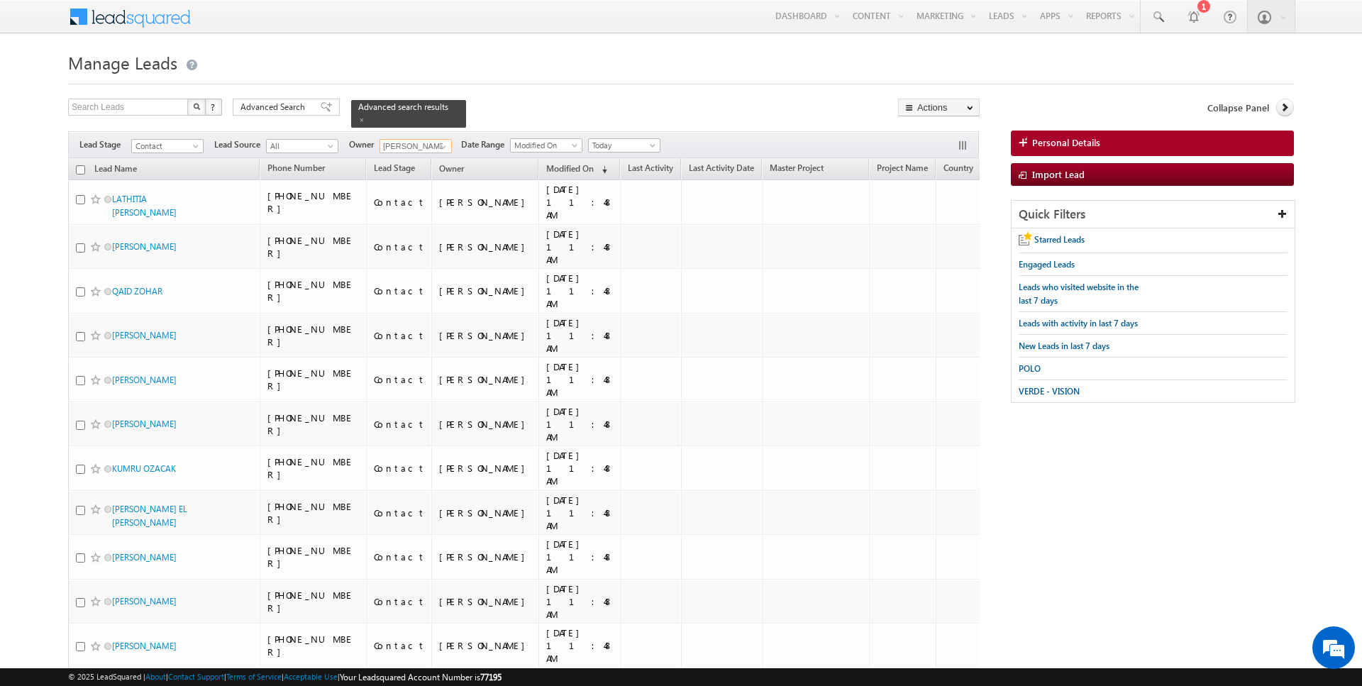
click at [83, 170] on input "checkbox" at bounding box center [80, 169] width 9 height 9
checkbox input "true"
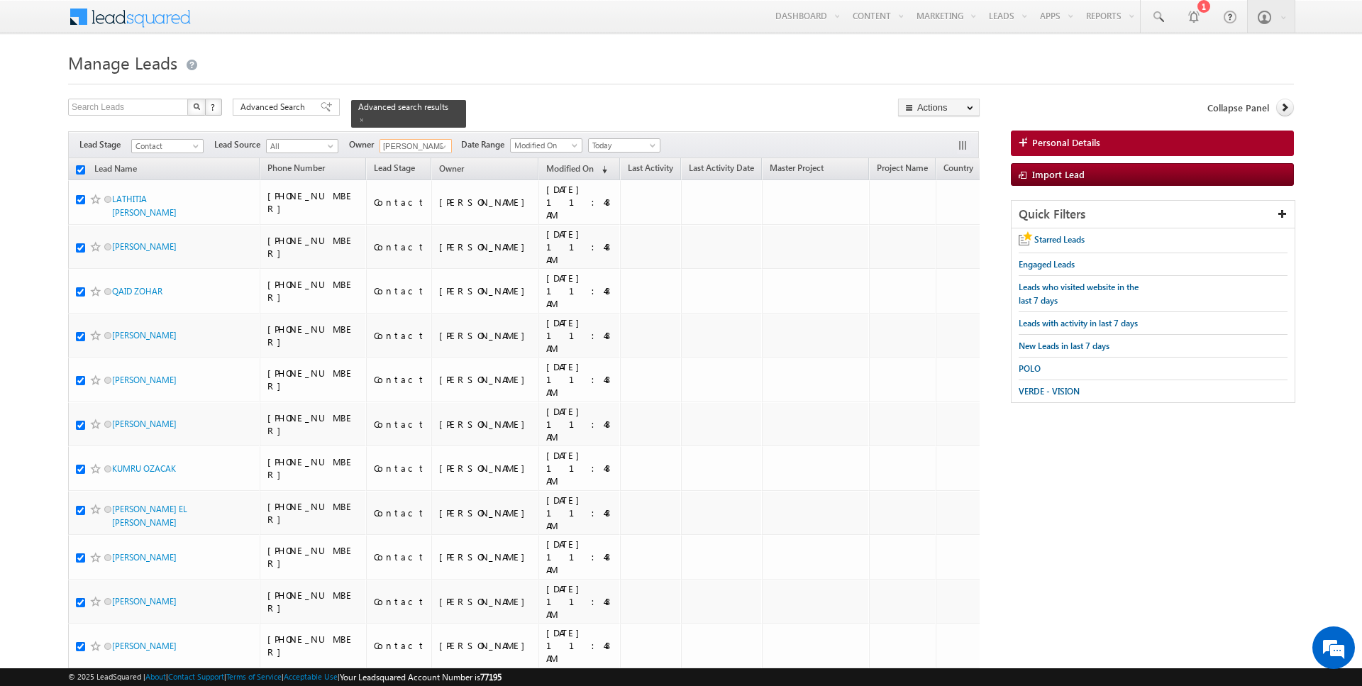
checkbox input "true"
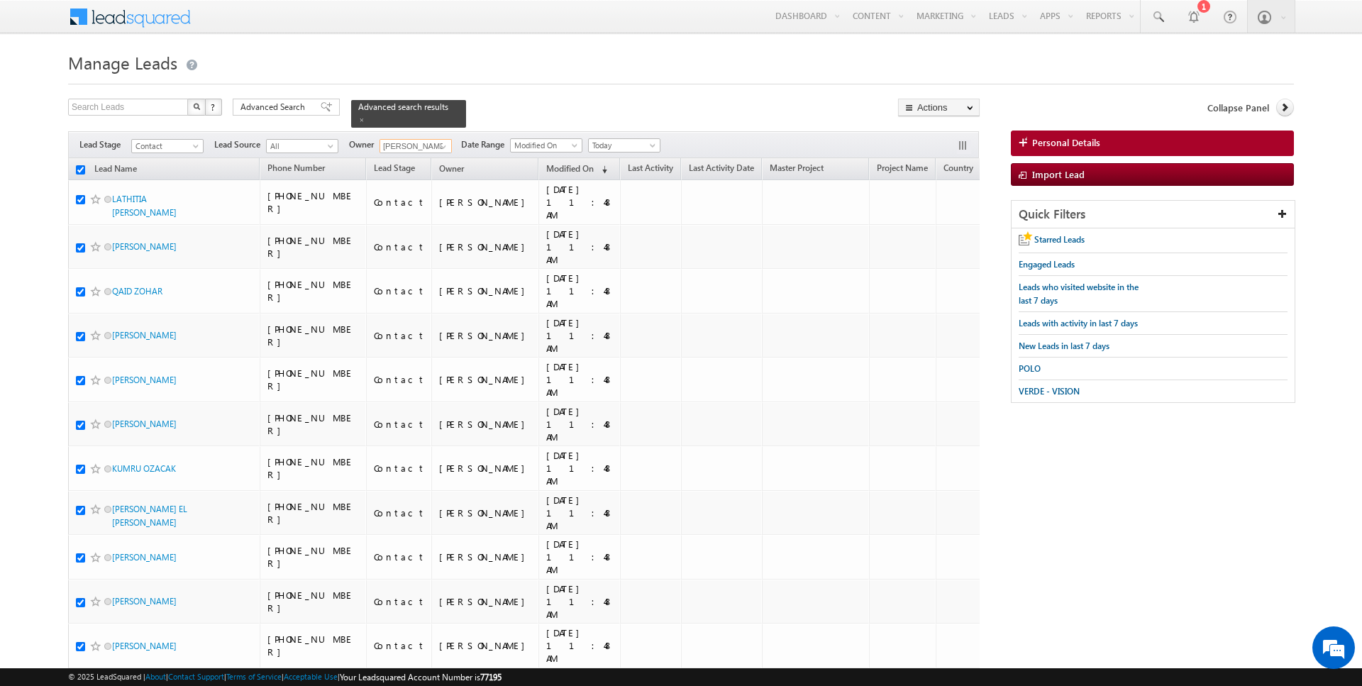
checkbox input "true"
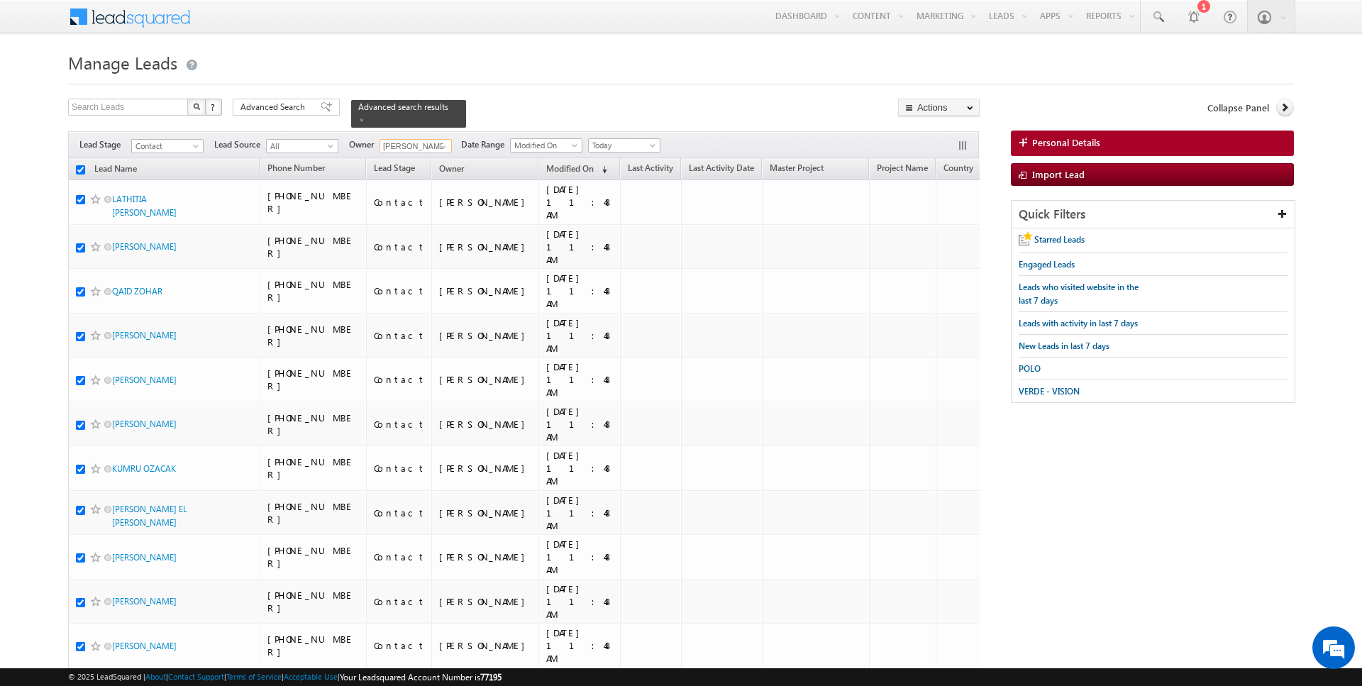
checkbox input "true"
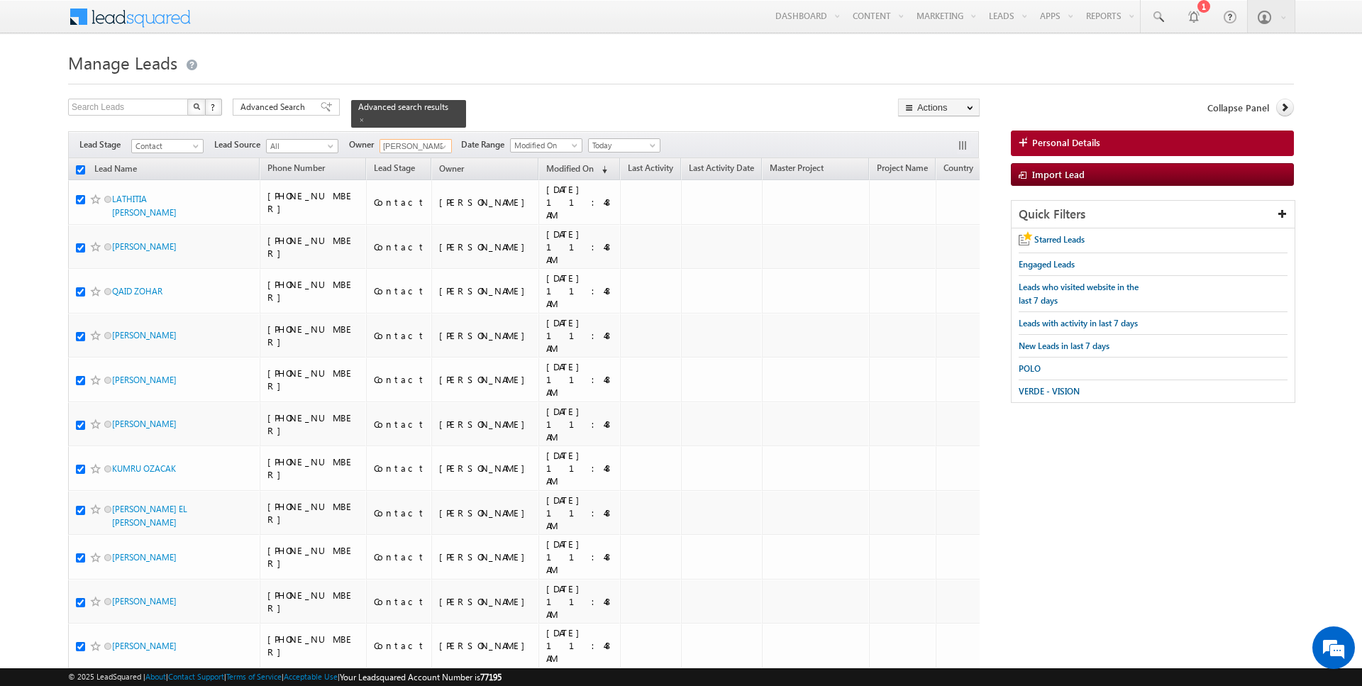
checkbox input "true"
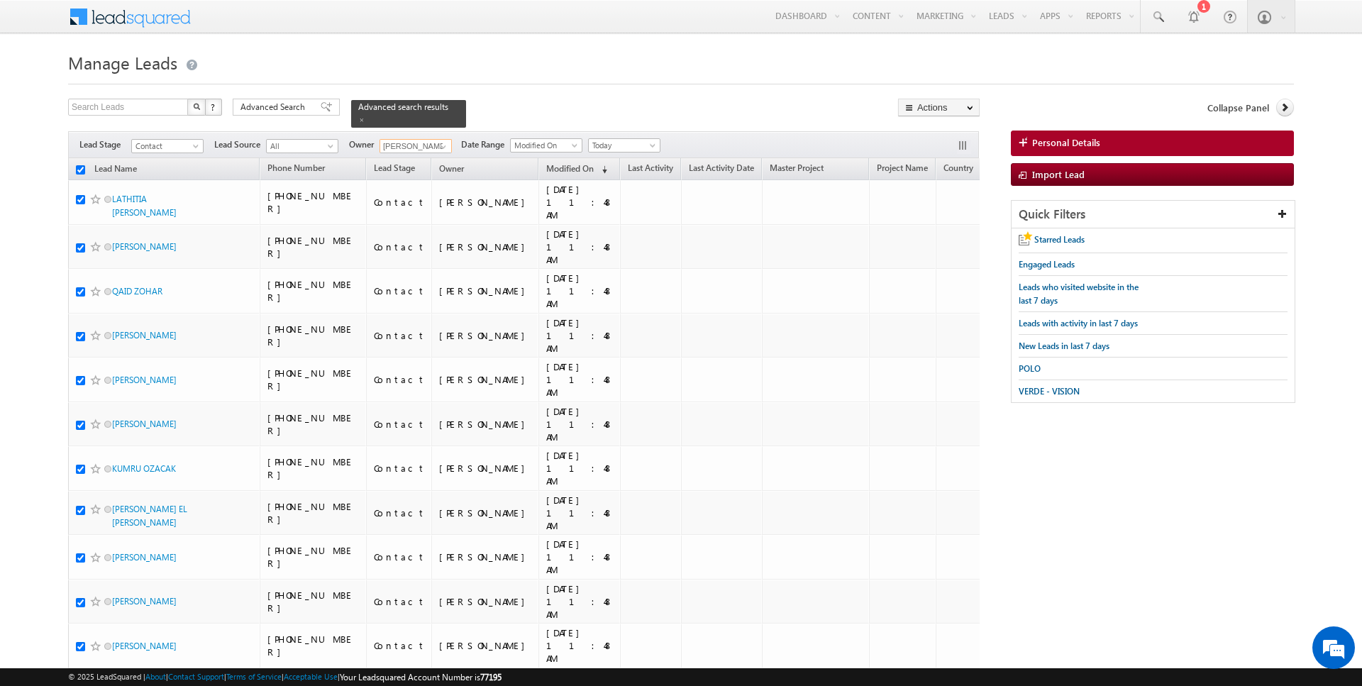
checkbox input "true"
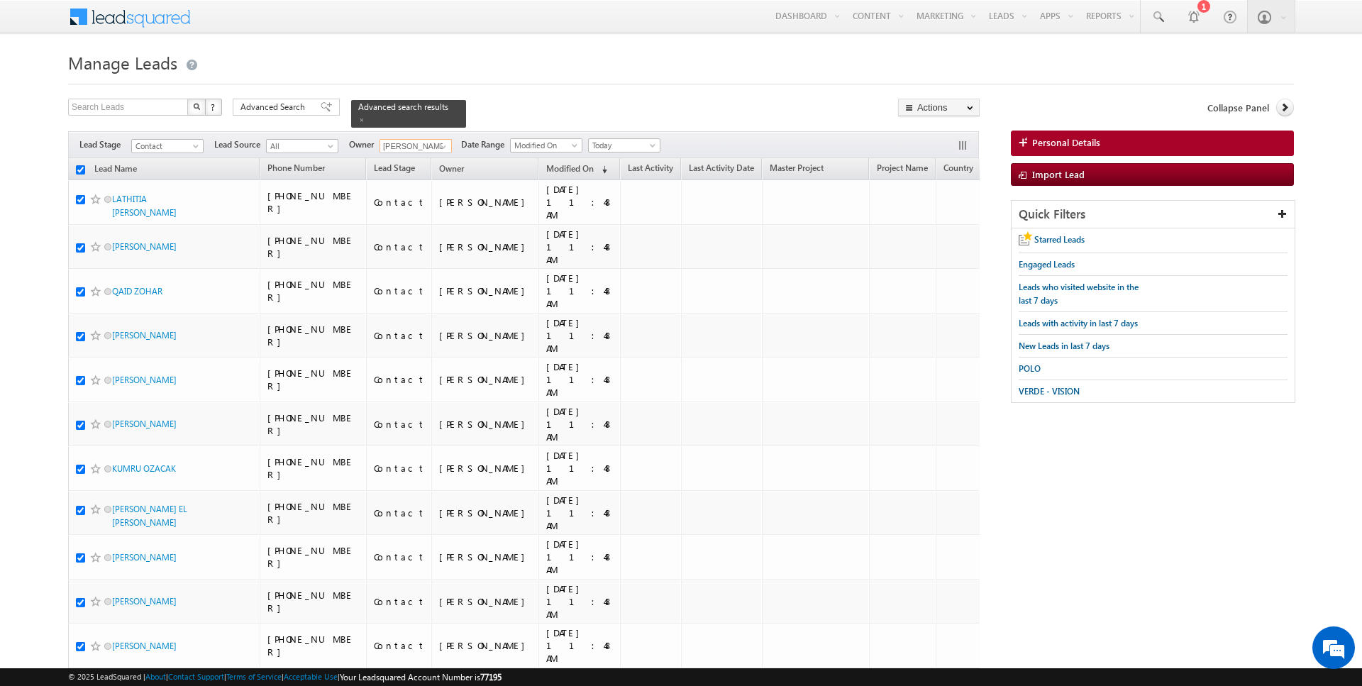
checkbox input "true"
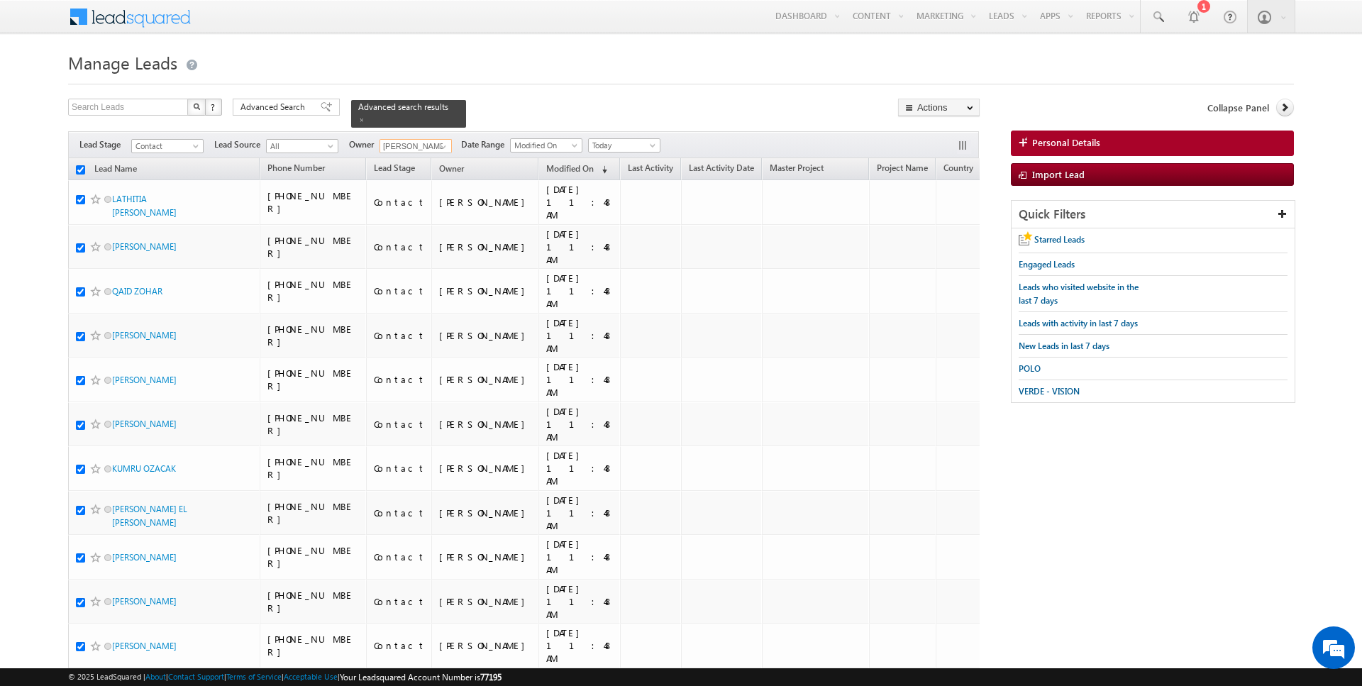
checkbox input "true"
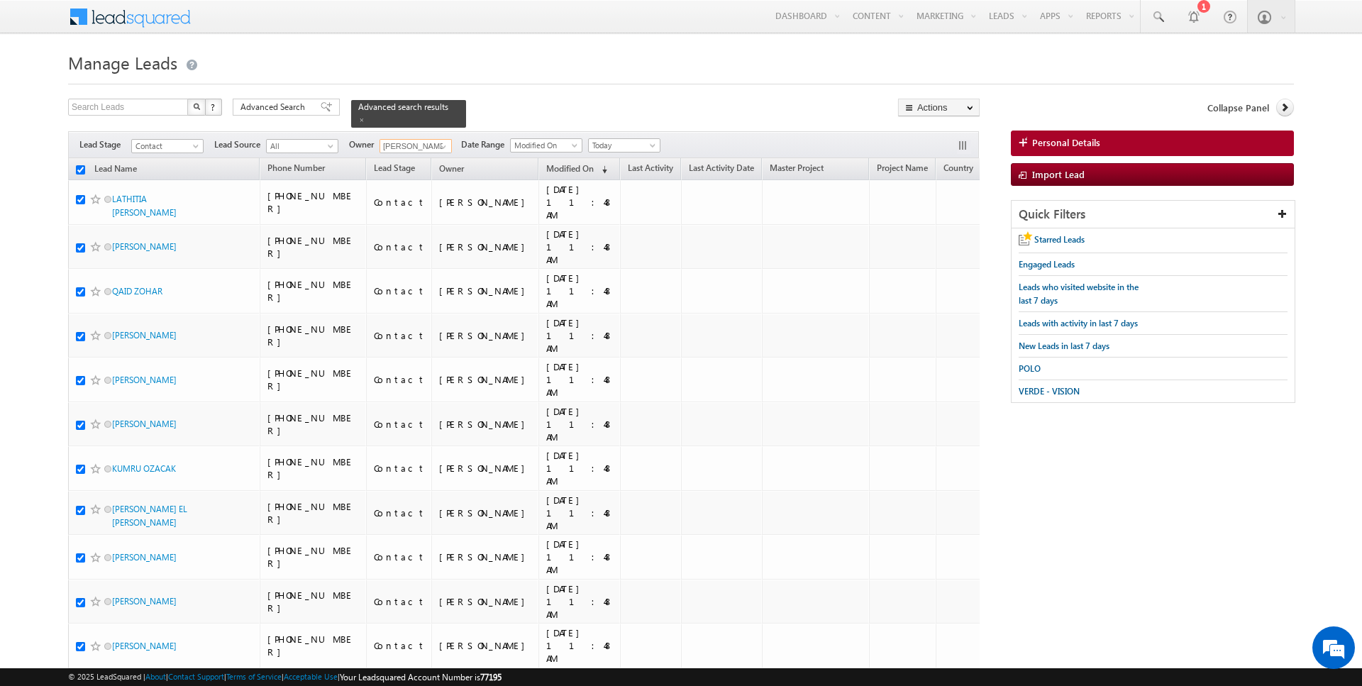
checkbox input "true"
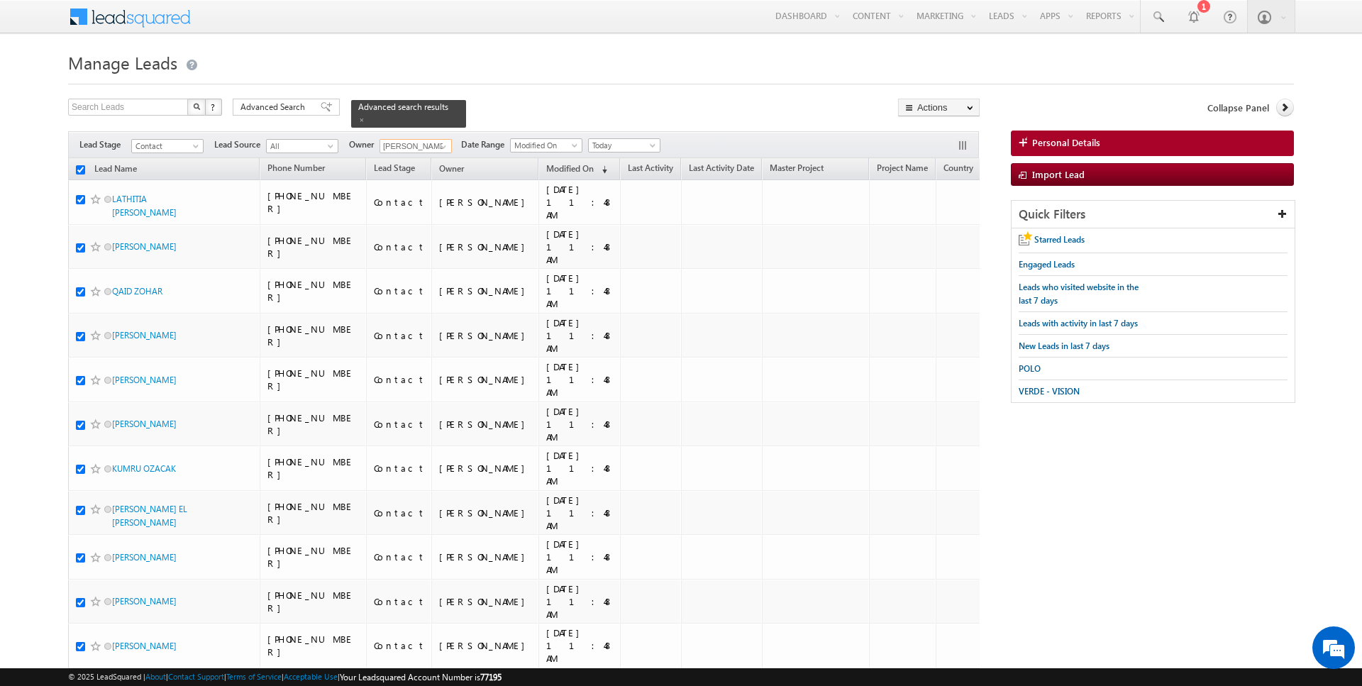
checkbox input "true"
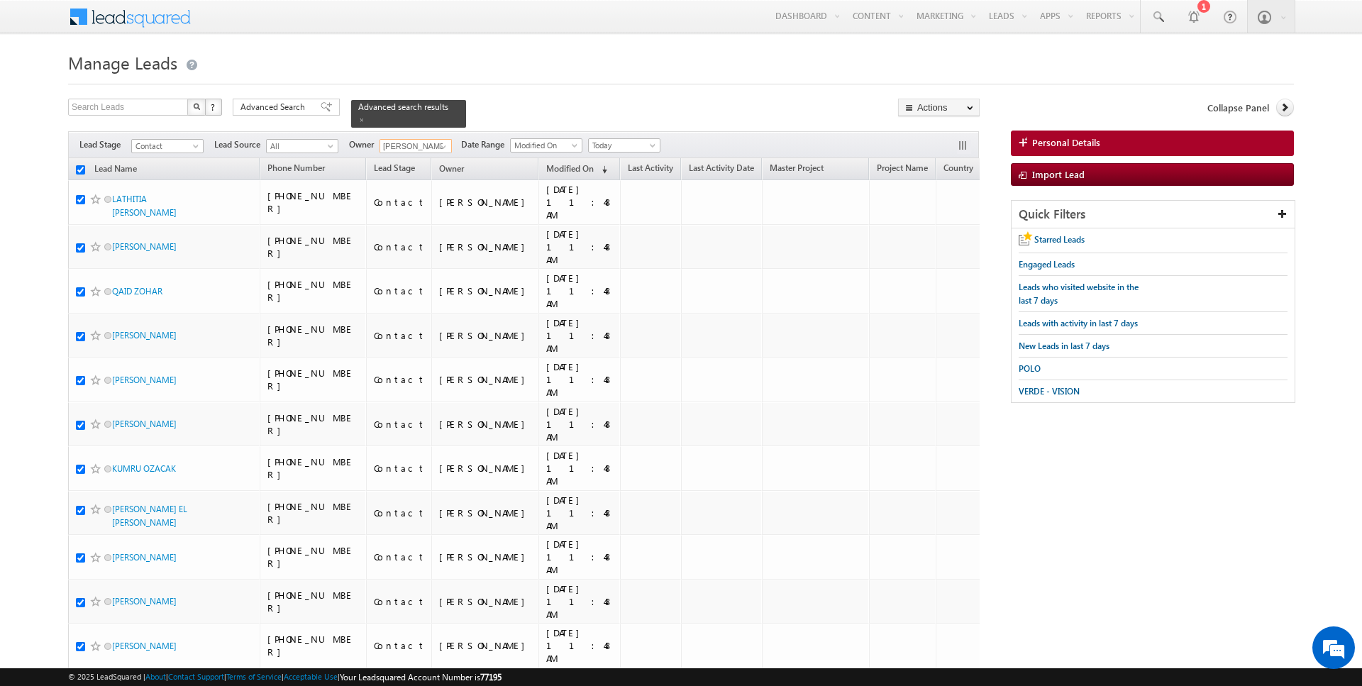
checkbox input "true"
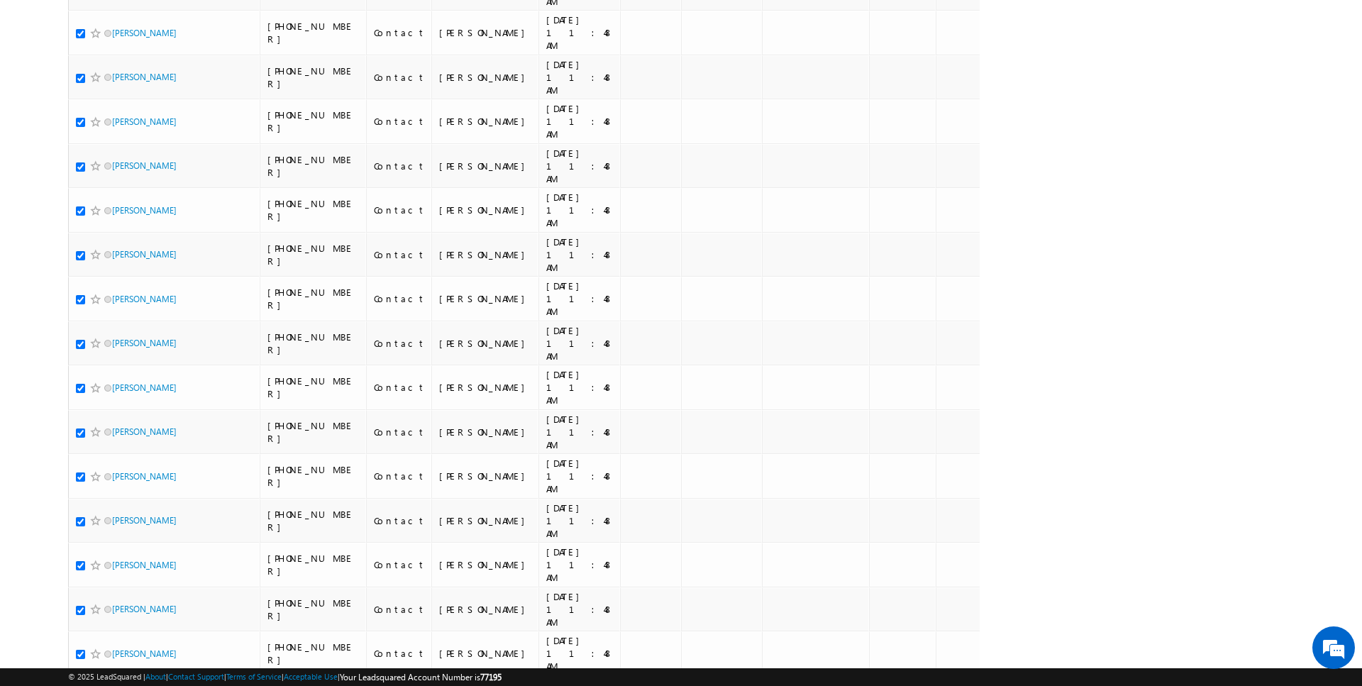
scroll to position [1693, 0]
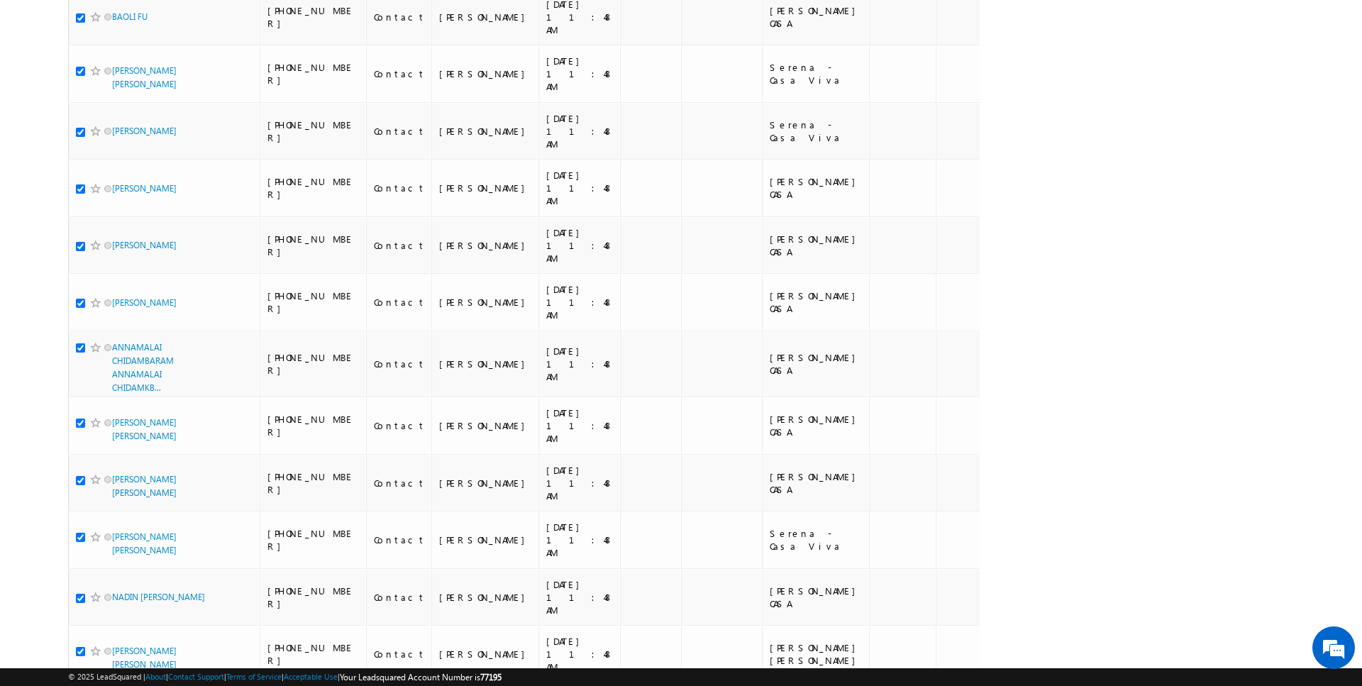
type input "[PERSON_NAME]"
click at [110, 659] on li "100" at bounding box center [117, 660] width 34 height 14
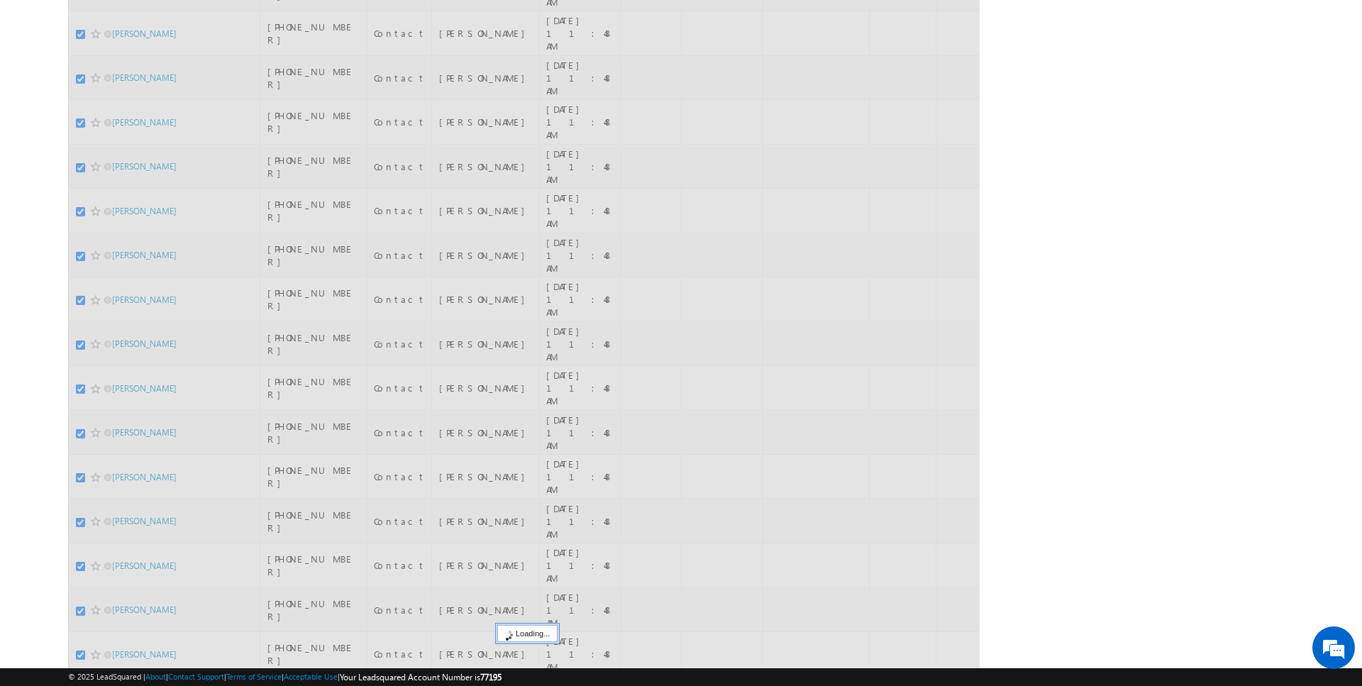
scroll to position [0, 0]
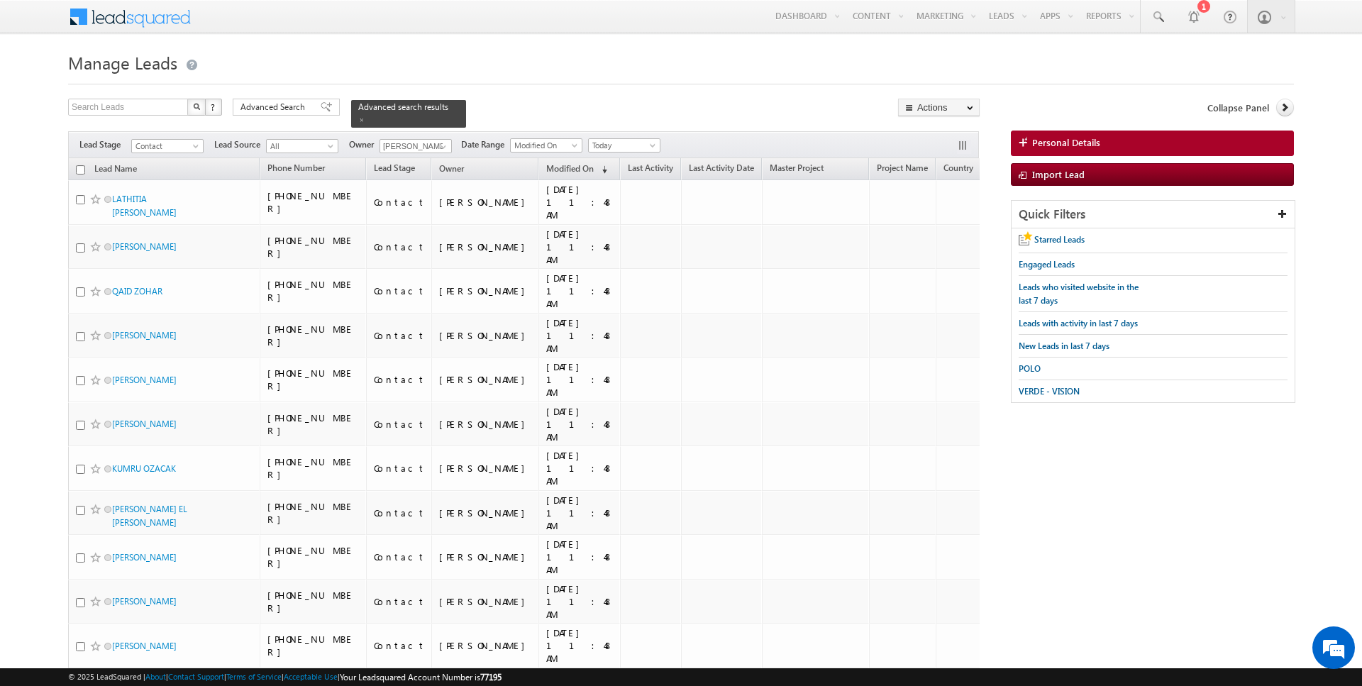
click at [82, 168] on input "checkbox" at bounding box center [80, 169] width 9 height 9
checkbox input "true"
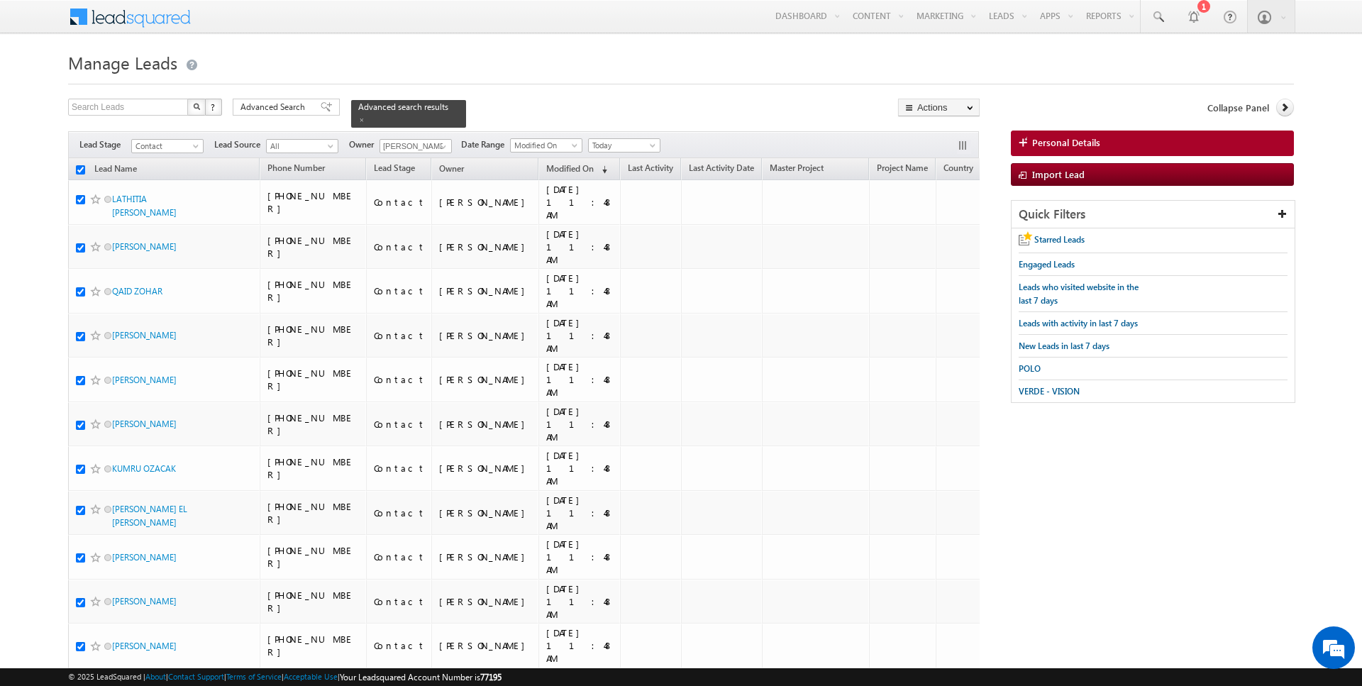
checkbox input "true"
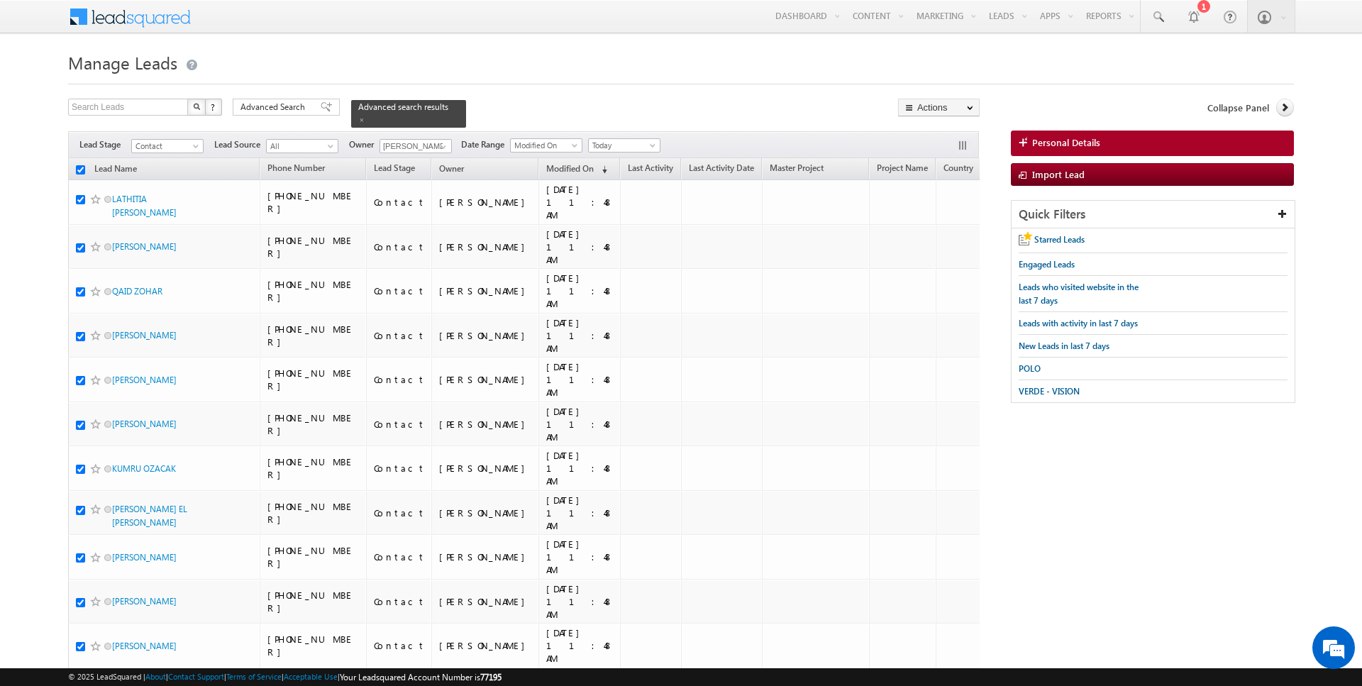
checkbox input "true"
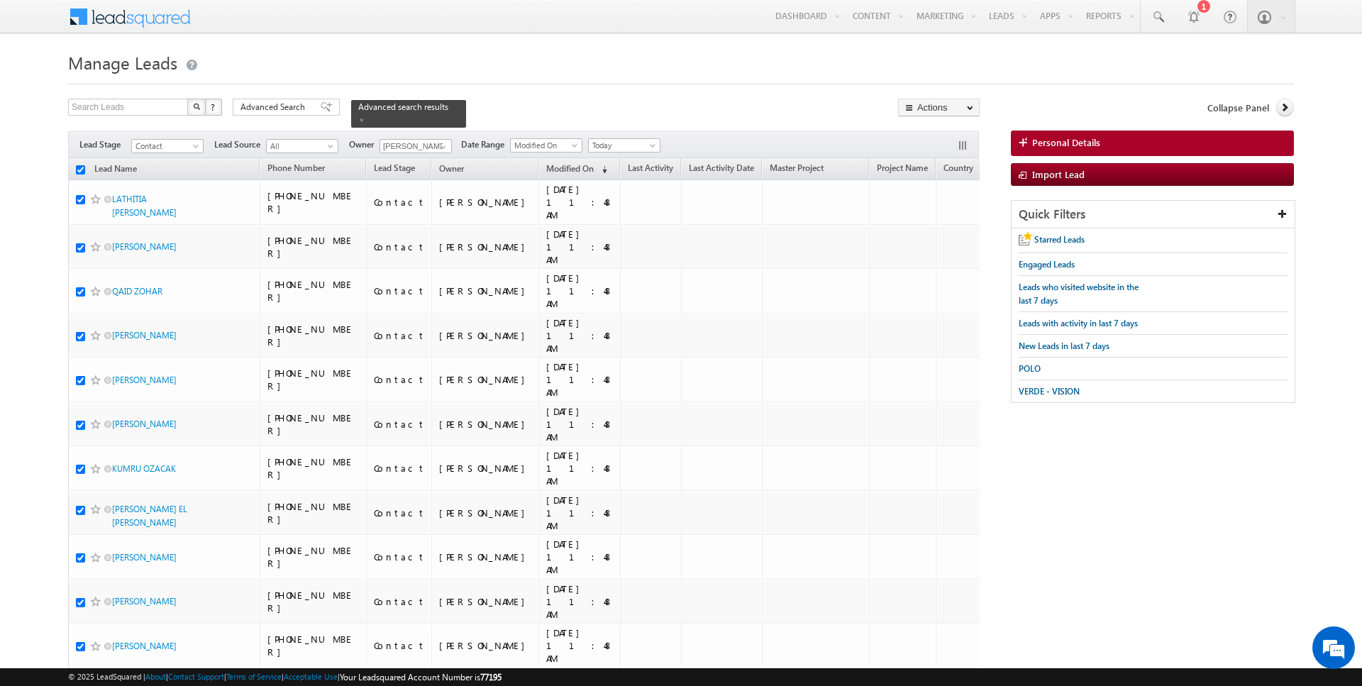
checkbox input "true"
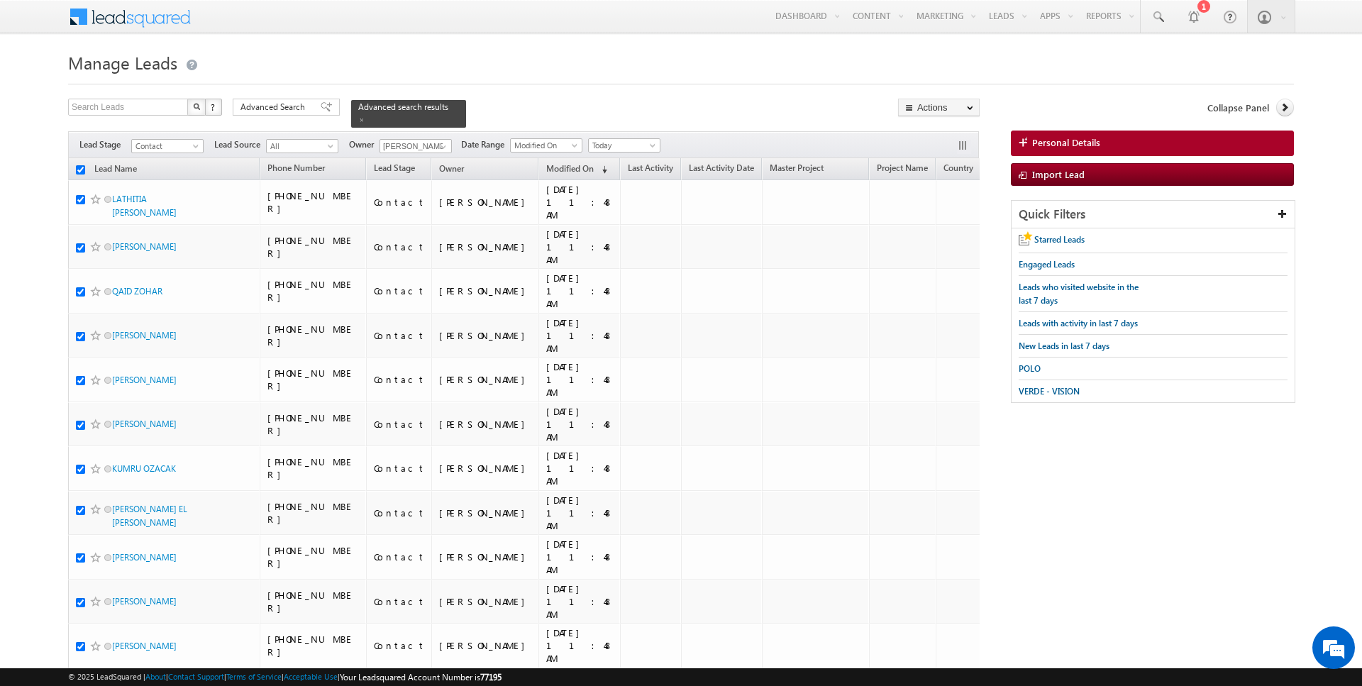
checkbox input "true"
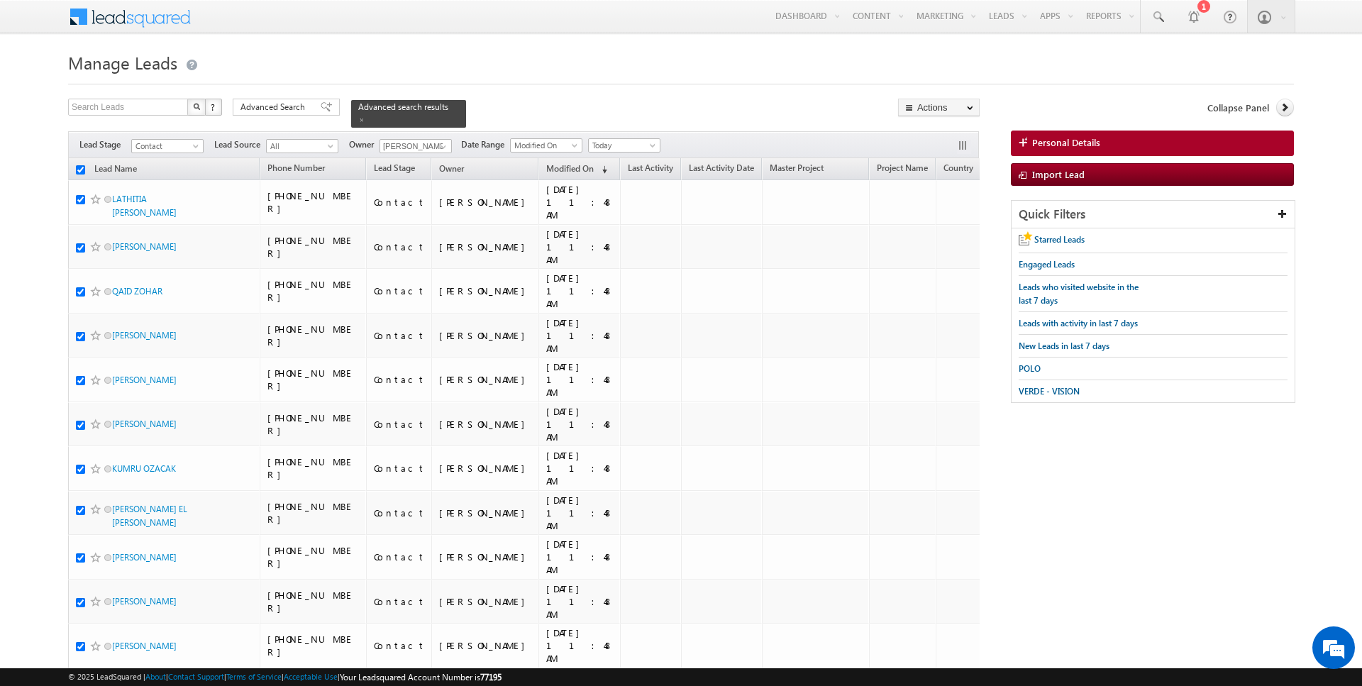
checkbox input "true"
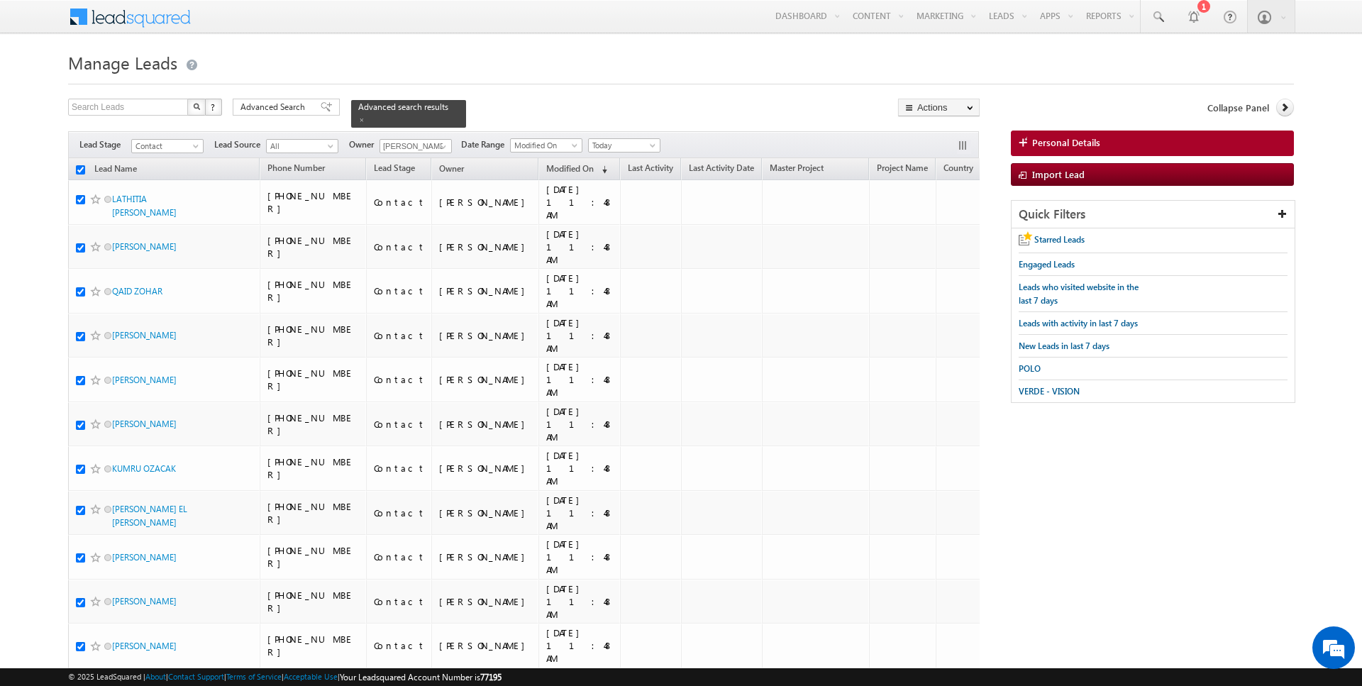
checkbox input "true"
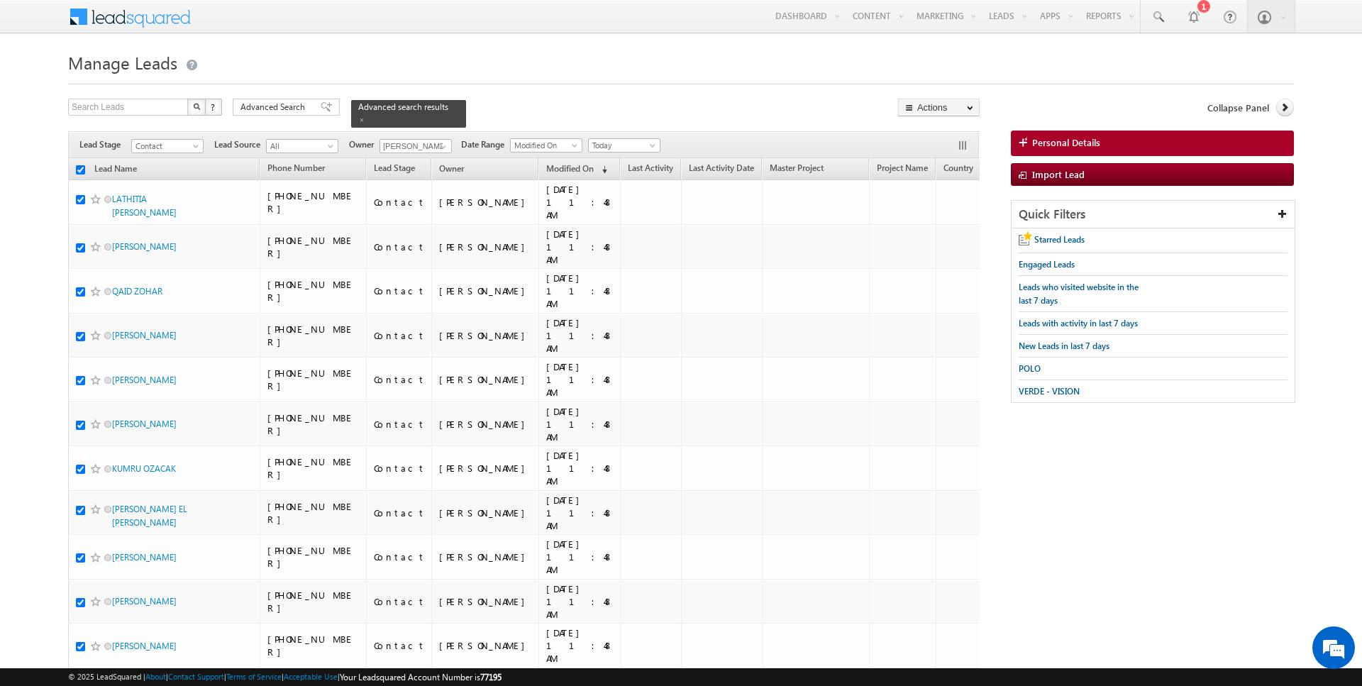
checkbox input "true"
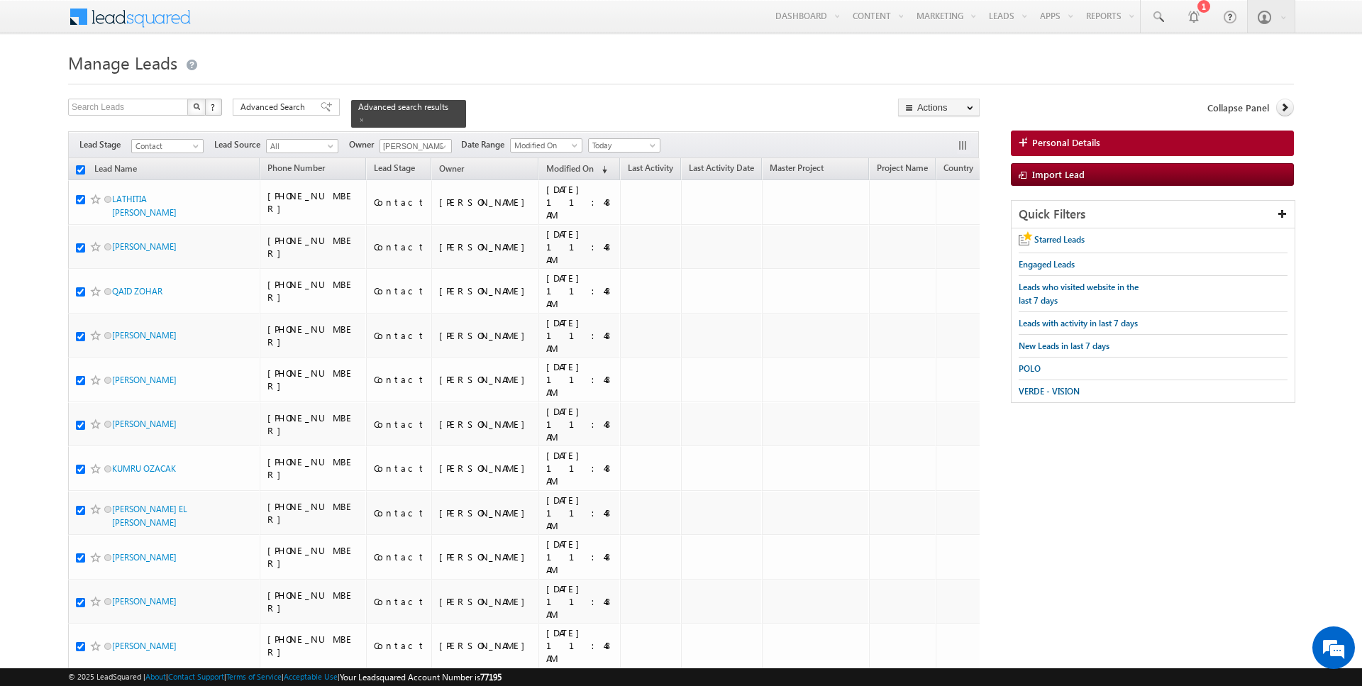
checkbox input "true"
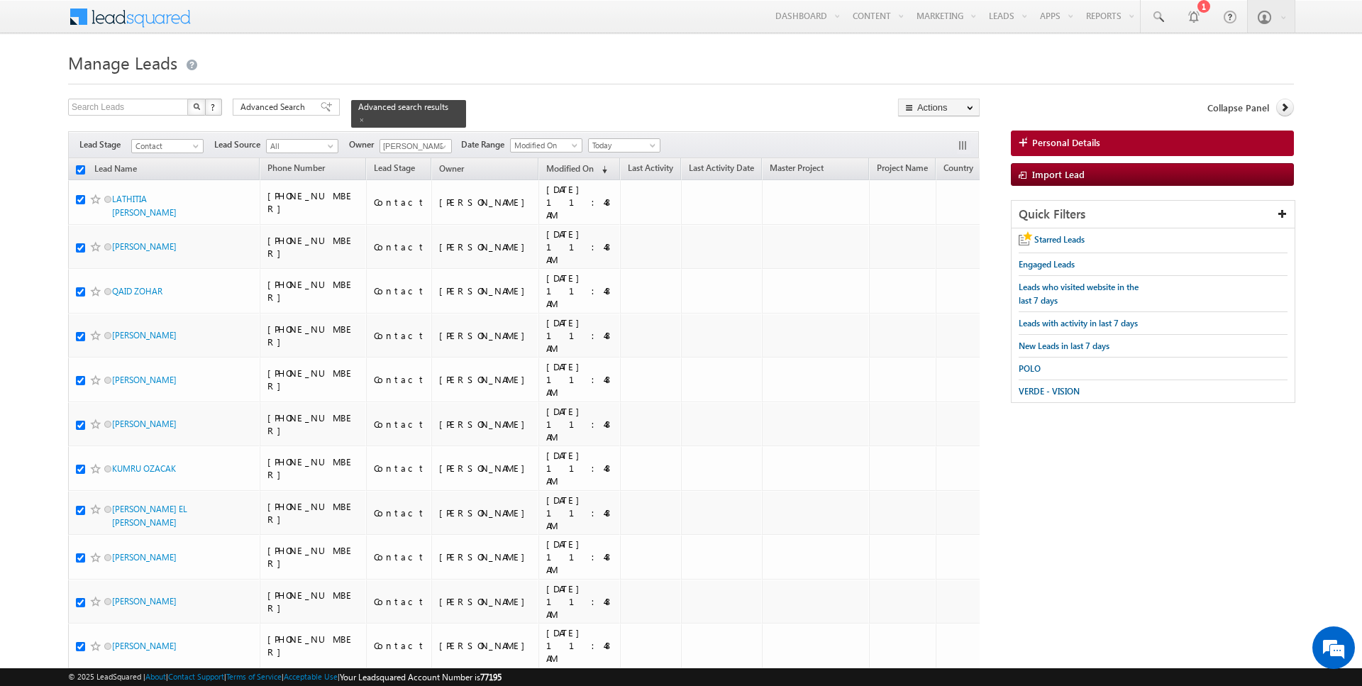
checkbox input "true"
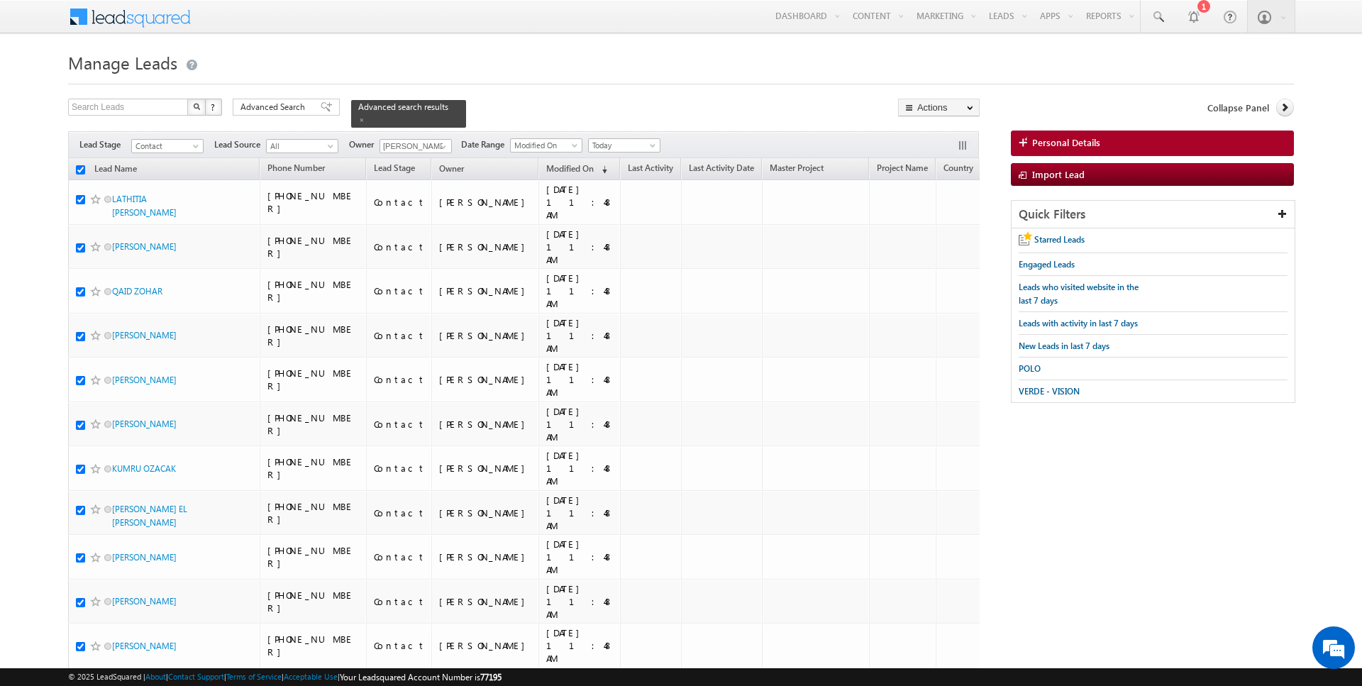
checkbox input "true"
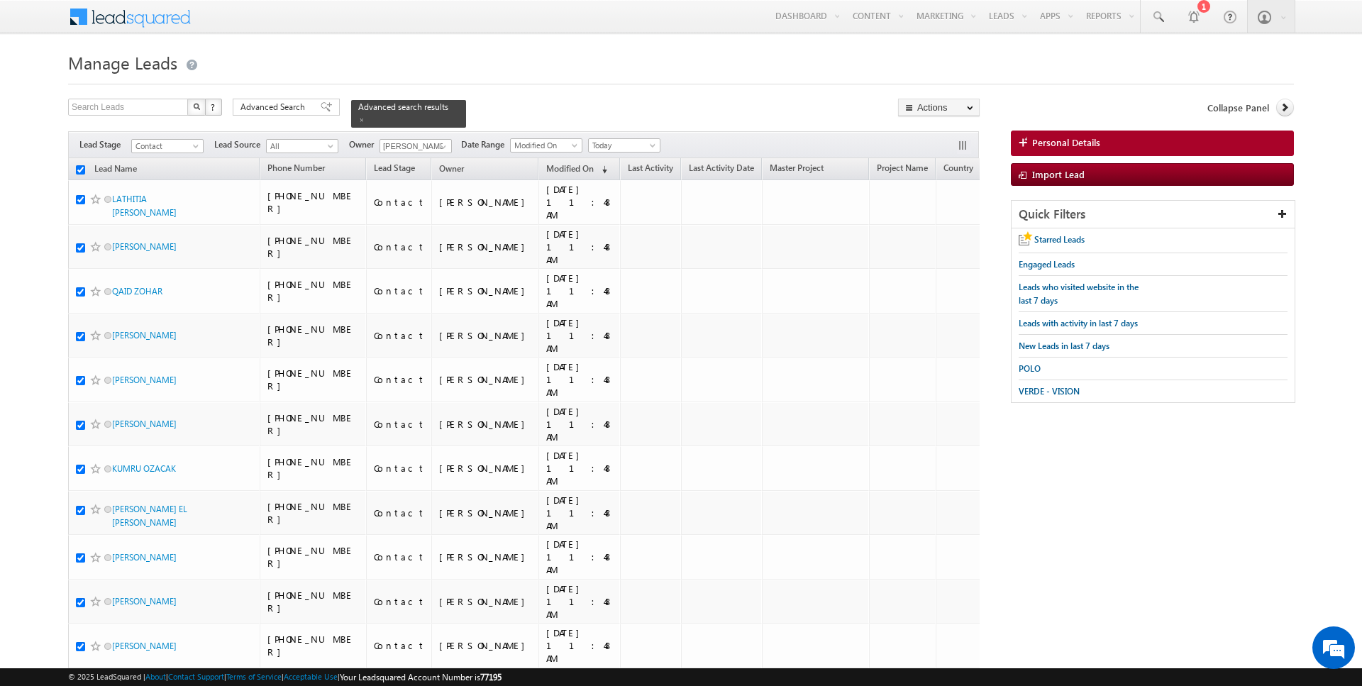
checkbox input "true"
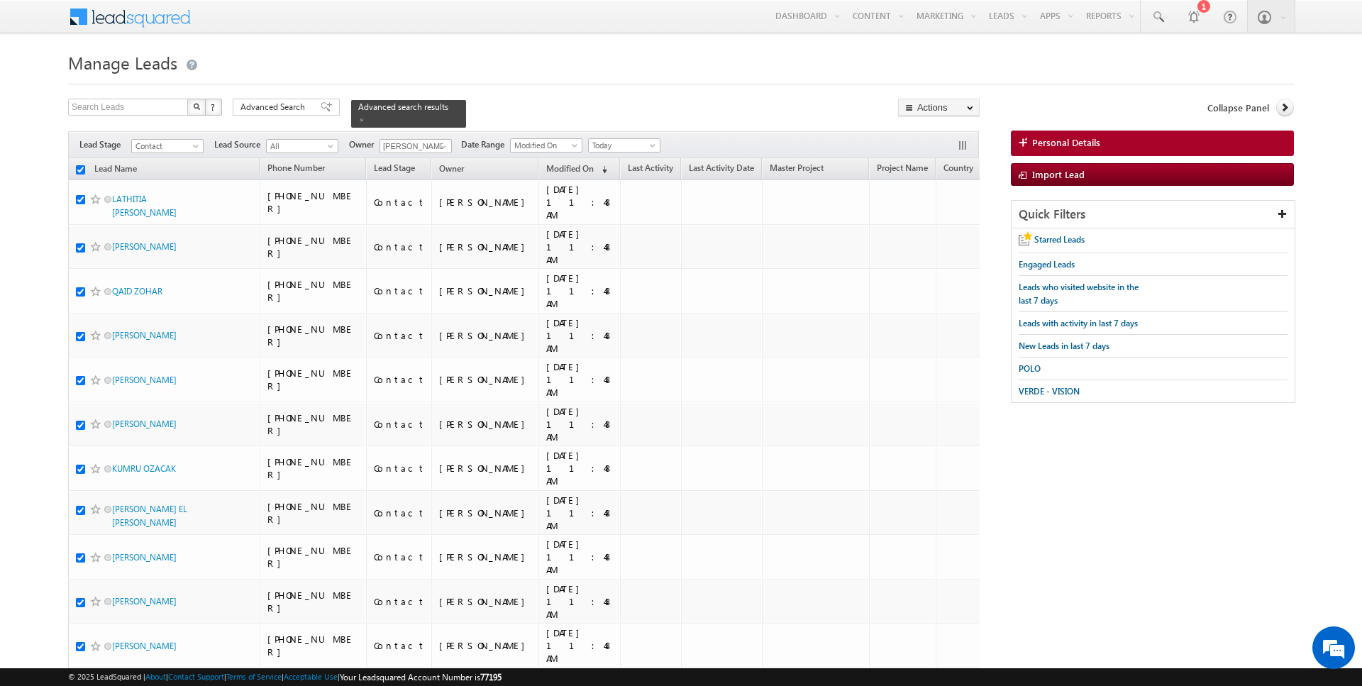
checkbox input "true"
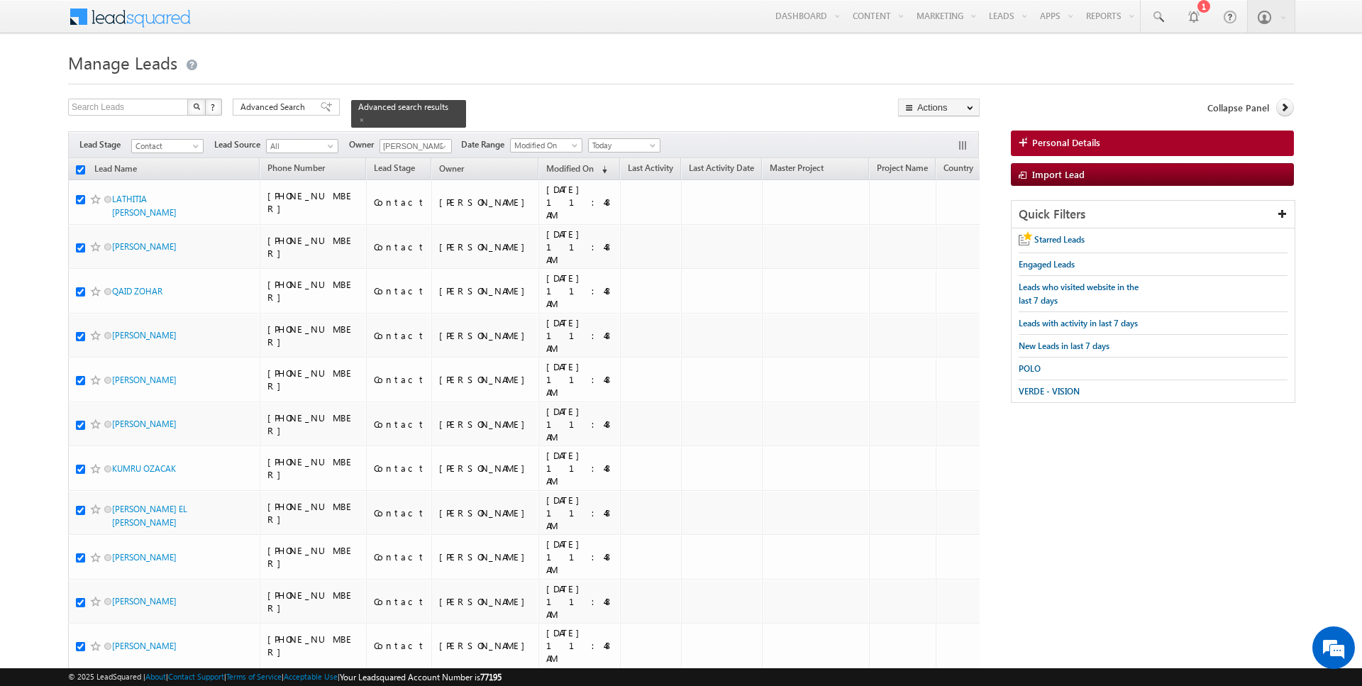
checkbox input "true"
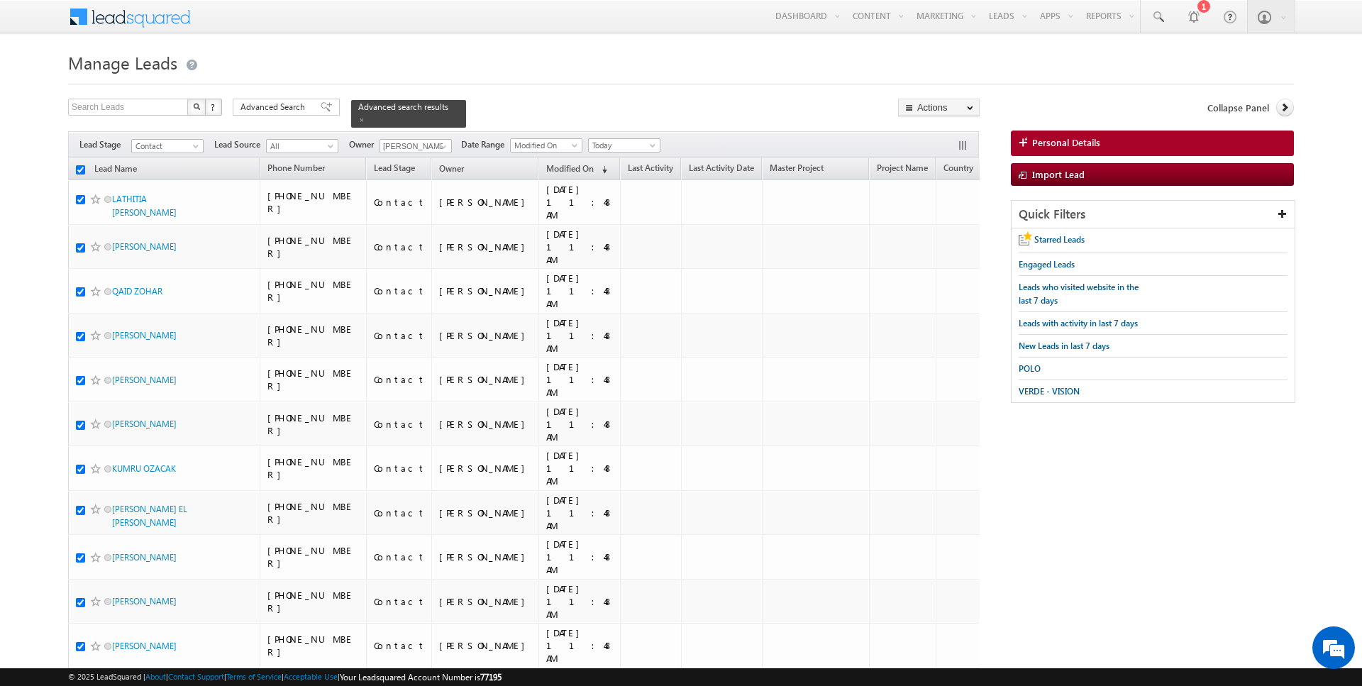
checkbox input "true"
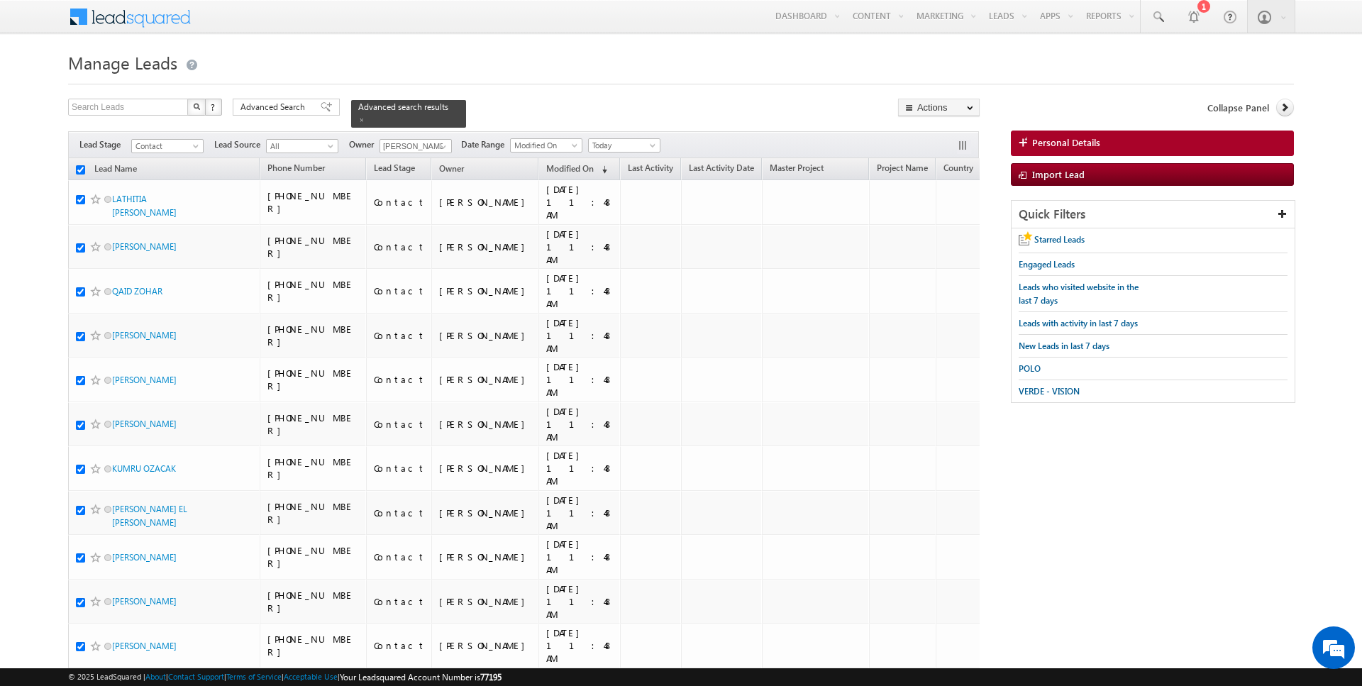
checkbox input "true"
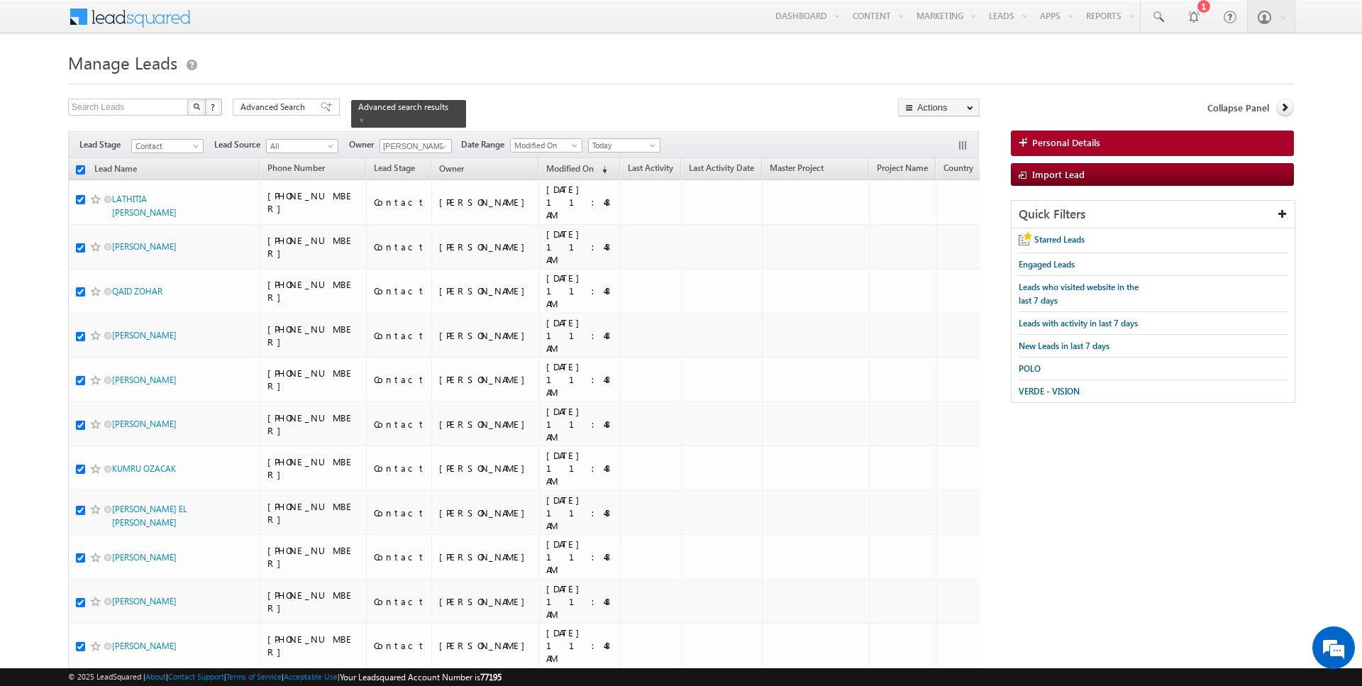
checkbox input "true"
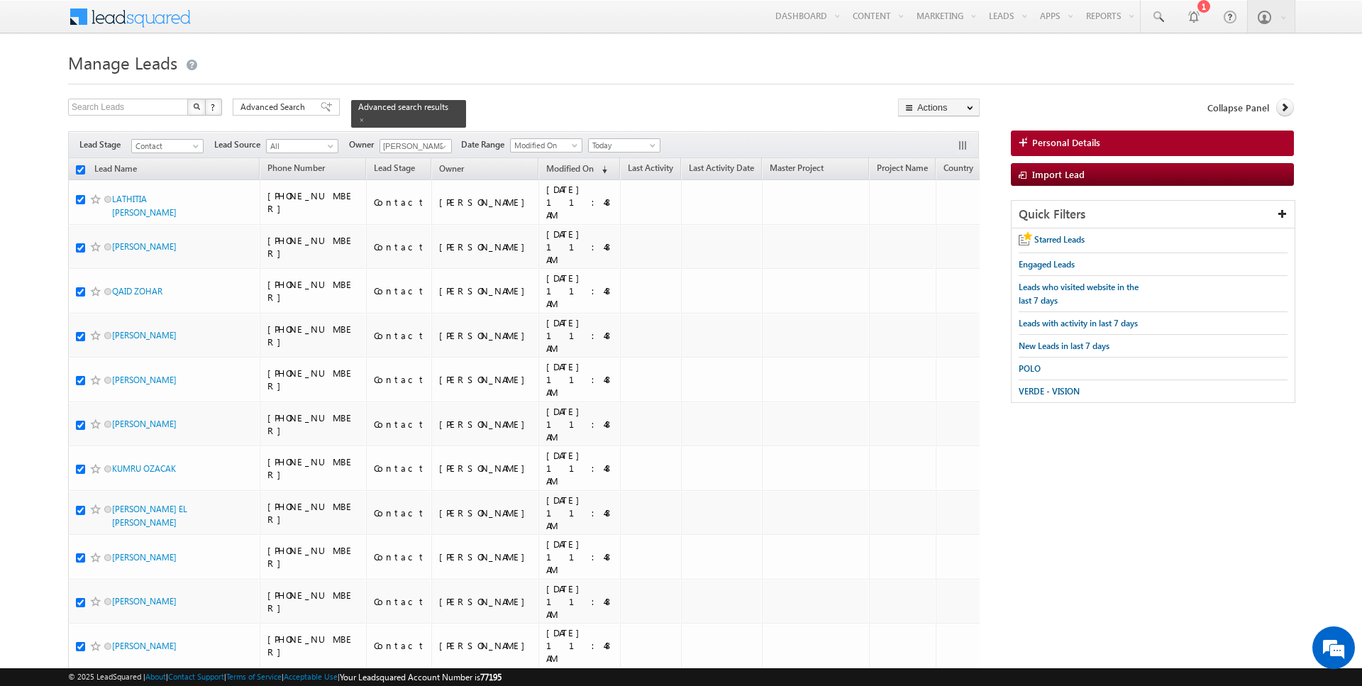
checkbox input "true"
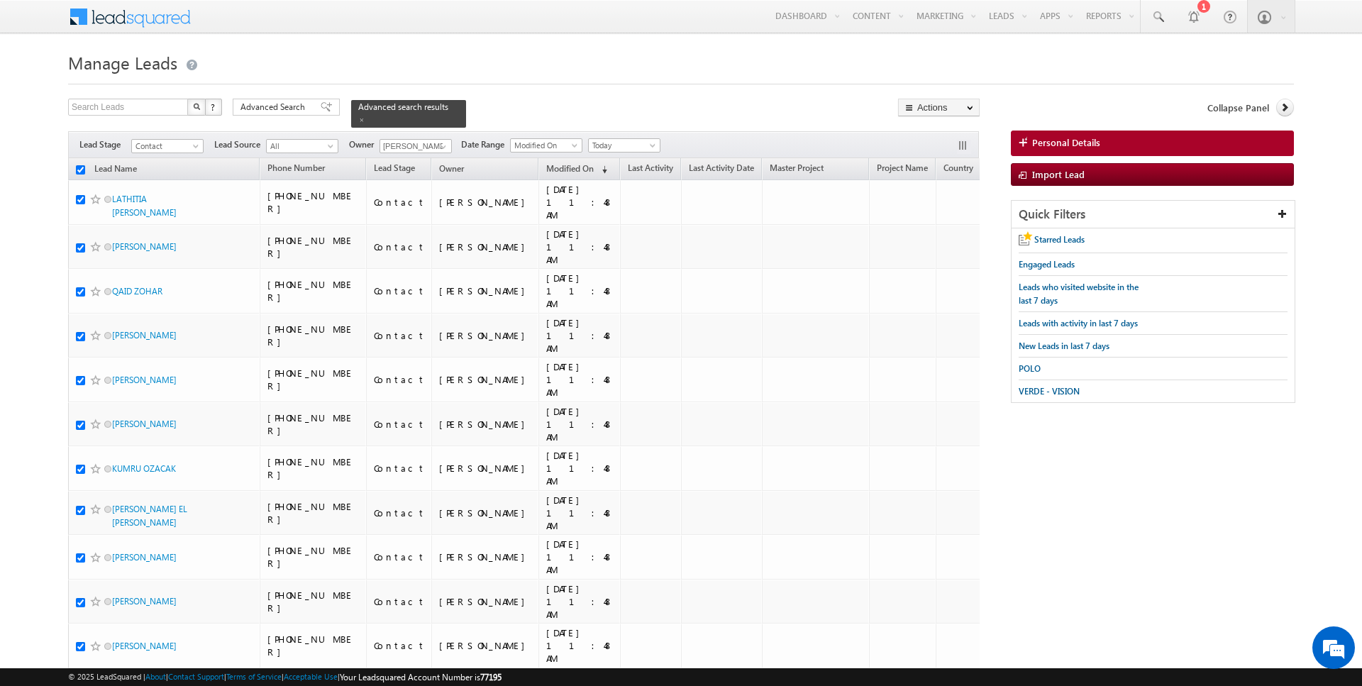
checkbox input "true"
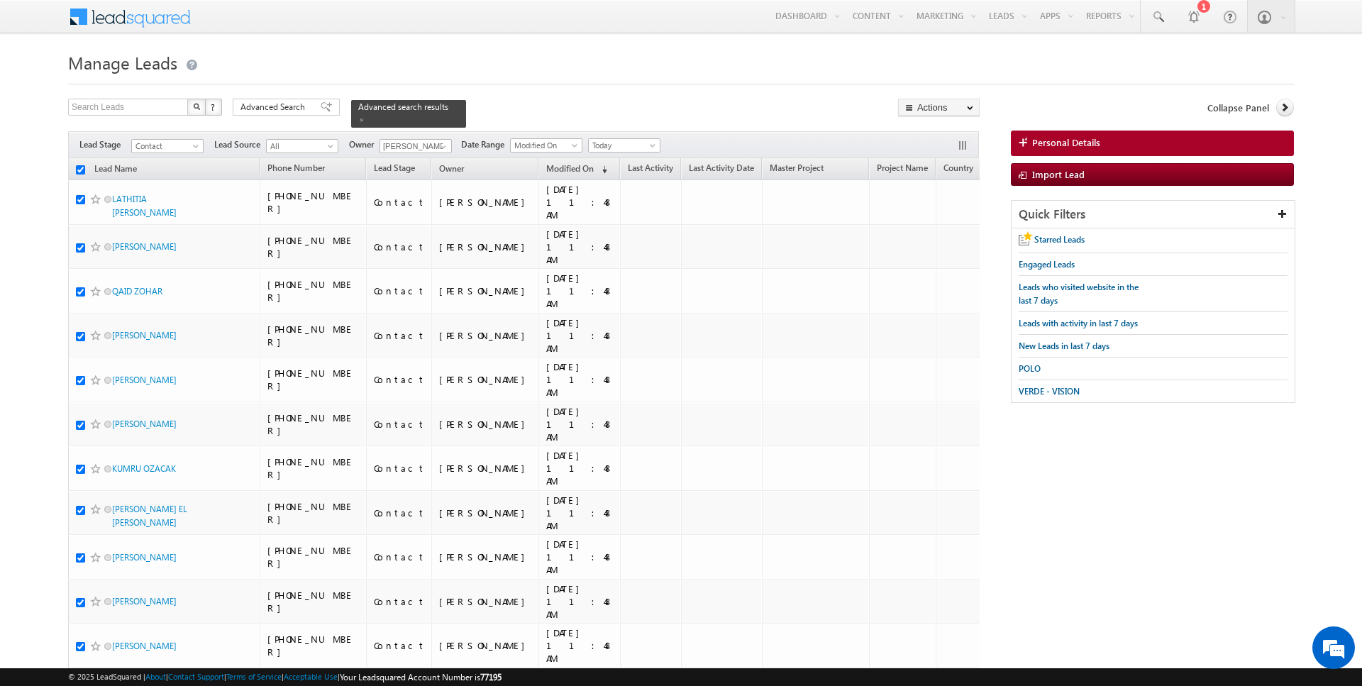
checkbox input "true"
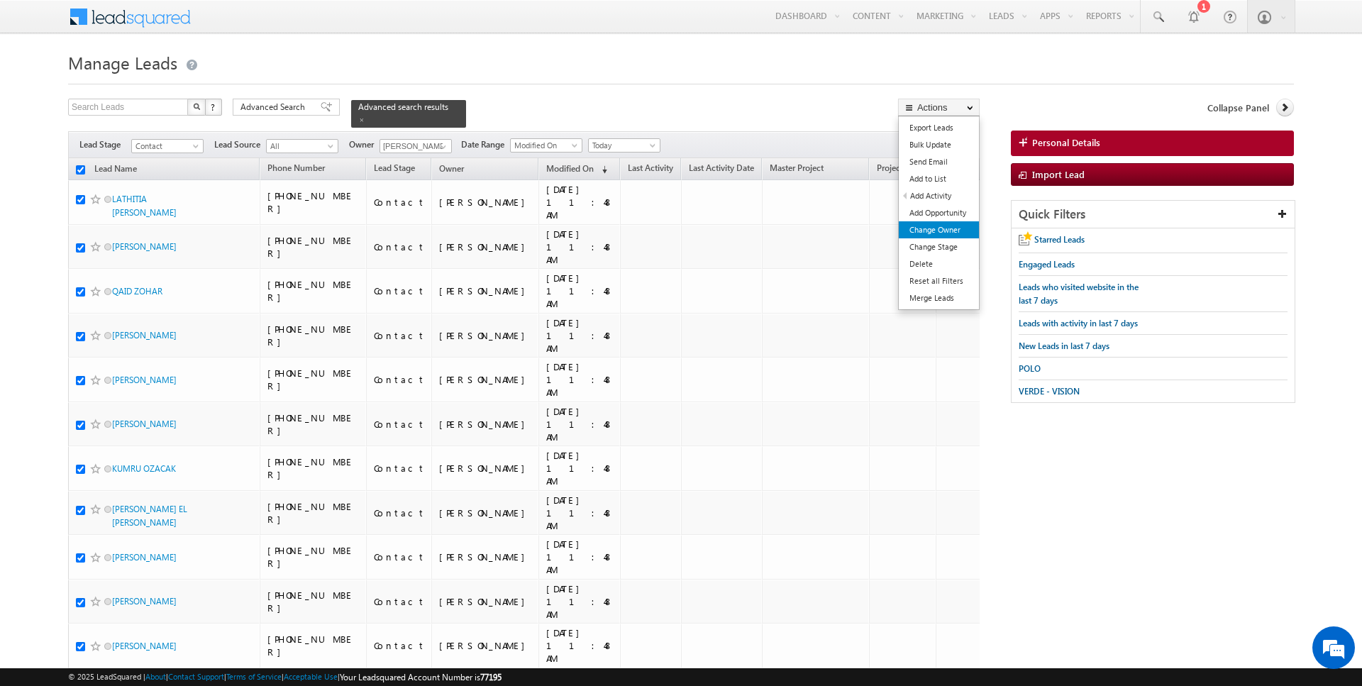
click at [935, 233] on link "Change Owner" at bounding box center [939, 229] width 80 height 17
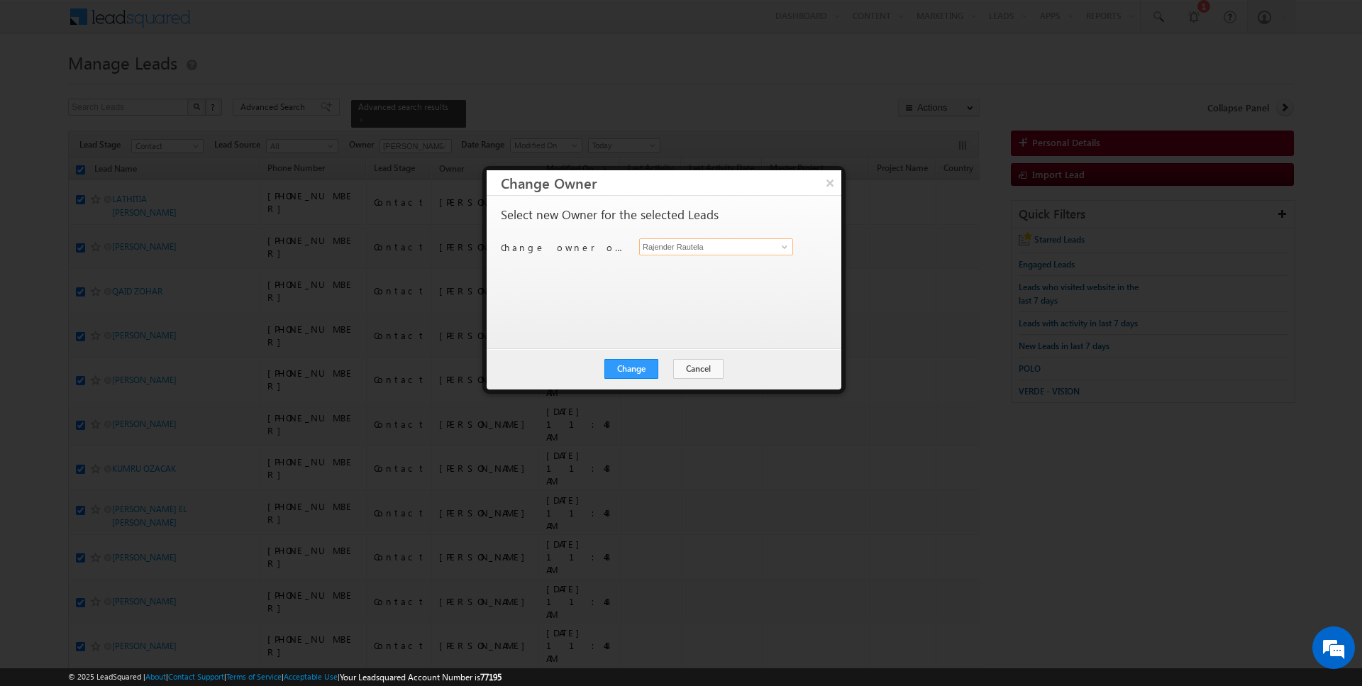
click at [695, 245] on input "Rajender Rautela" at bounding box center [716, 246] width 154 height 17
type input "r"
type input "Rajender Rautela"
click at [648, 371] on button "Change" at bounding box center [631, 369] width 54 height 20
click at [668, 371] on button "Close" at bounding box center [665, 369] width 45 height 20
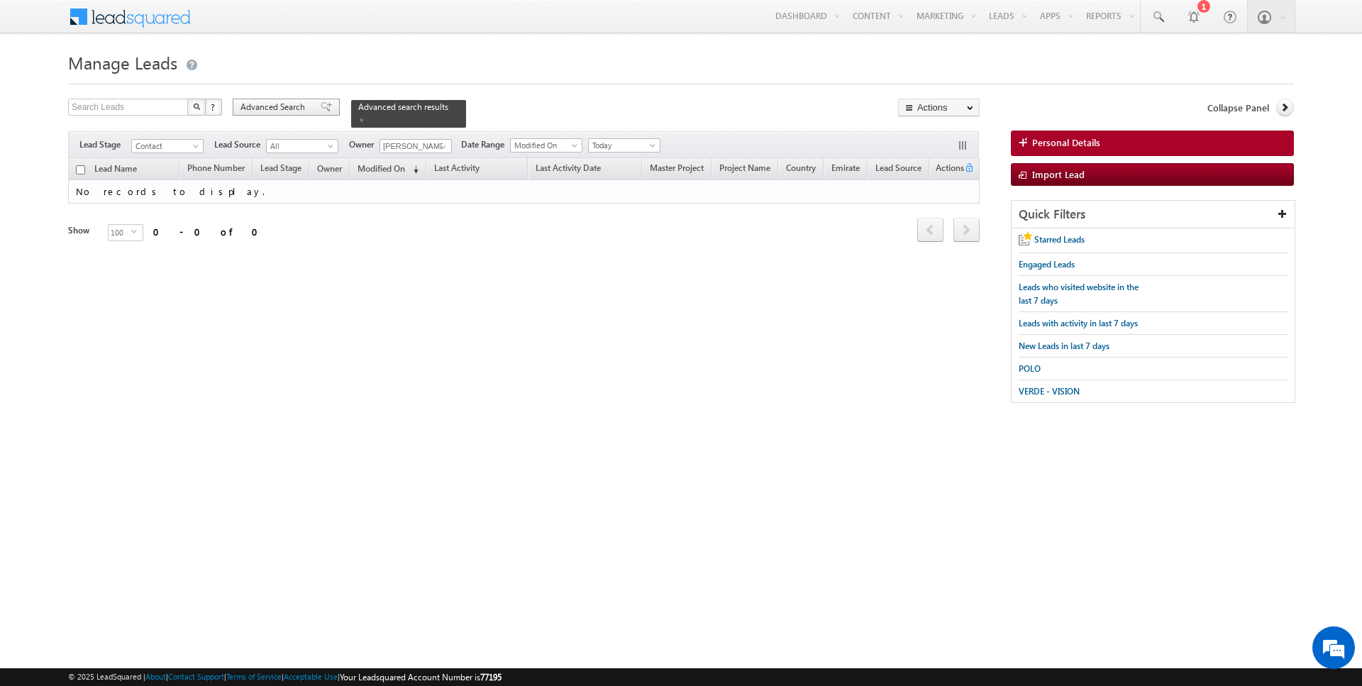
click at [310, 109] on div "Advanced Search" at bounding box center [286, 107] width 107 height 17
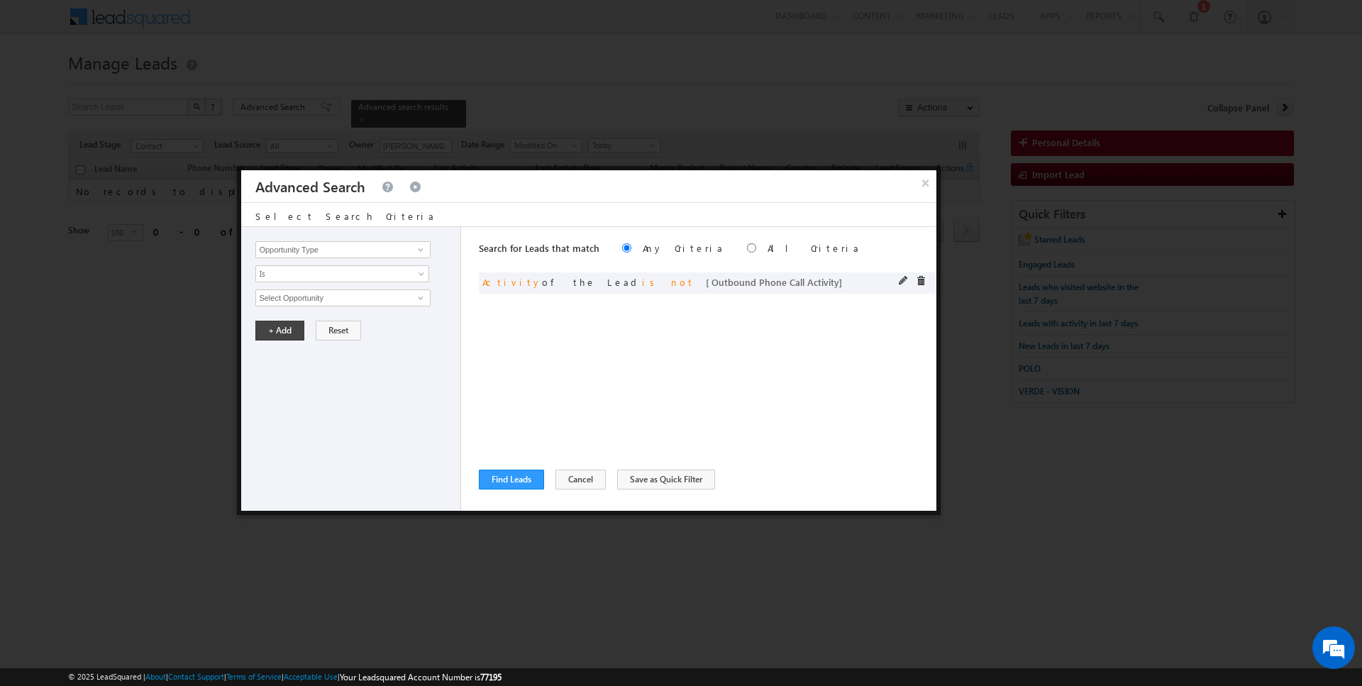
click at [922, 278] on span at bounding box center [921, 281] width 10 height 10
click at [326, 244] on input "Opportunity Type" at bounding box center [342, 249] width 175 height 17
click at [298, 285] on div "Opportunity Type Lead Activity Task Sales Group Prospect Id Address 1 Address 2…" at bounding box center [351, 369] width 220 height 284
click at [316, 247] on input "lead source" at bounding box center [342, 249] width 175 height 17
click at [305, 269] on span "Is" at bounding box center [333, 273] width 154 height 13
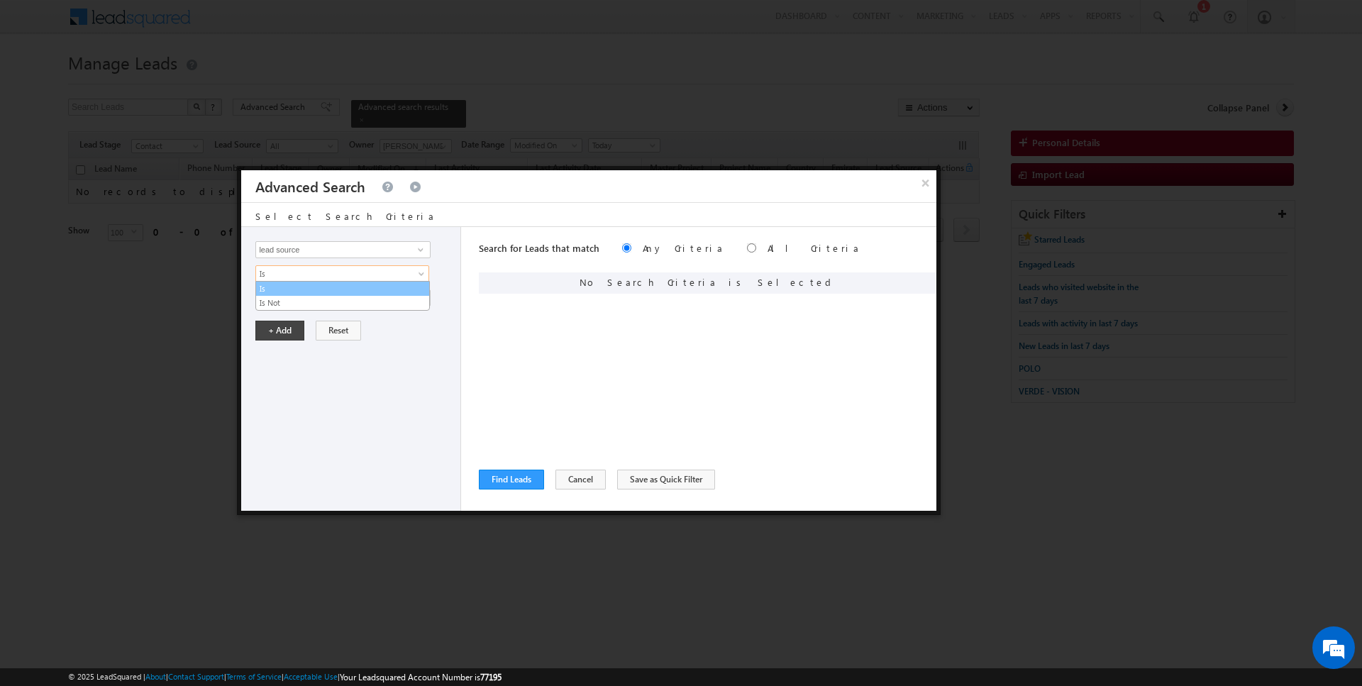
click at [306, 286] on link "Is" at bounding box center [342, 288] width 173 height 13
click at [306, 289] on input "Select Opportunity" at bounding box center [342, 297] width 175 height 17
click at [325, 243] on input "lead source" at bounding box center [342, 249] width 175 height 17
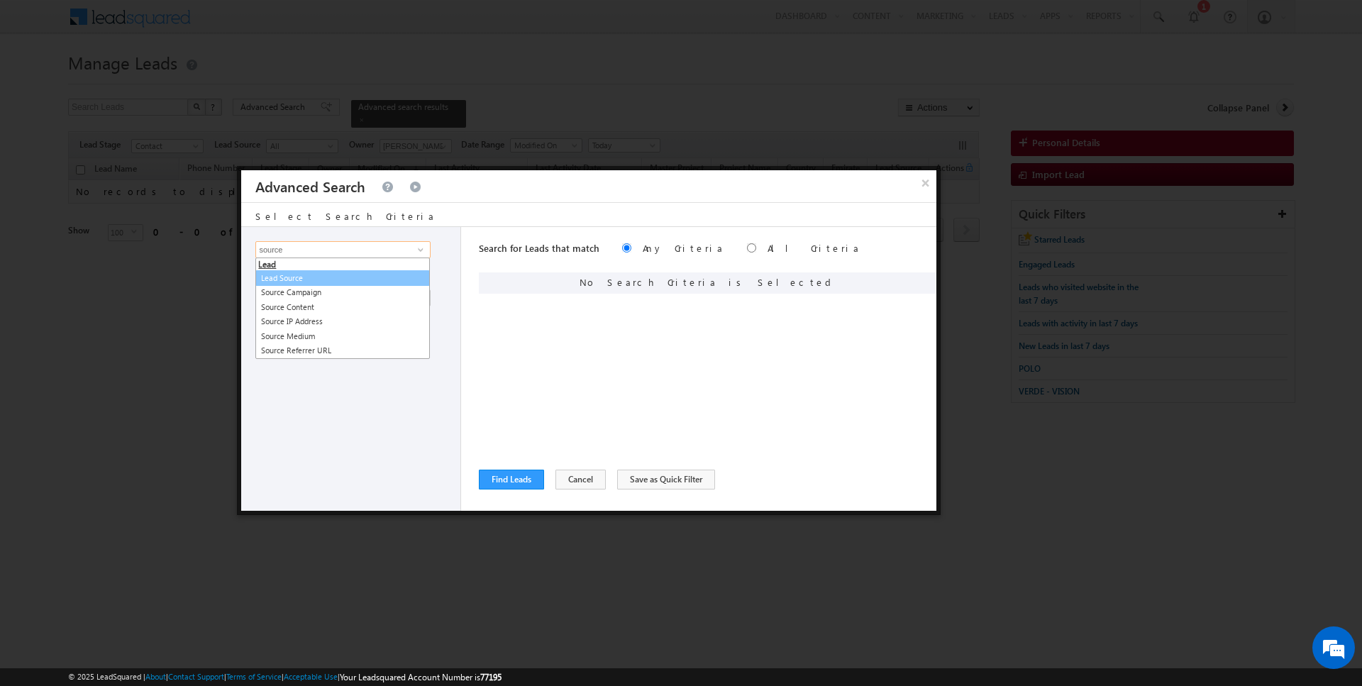
click at [307, 272] on link "Lead Source" at bounding box center [342, 278] width 175 height 16
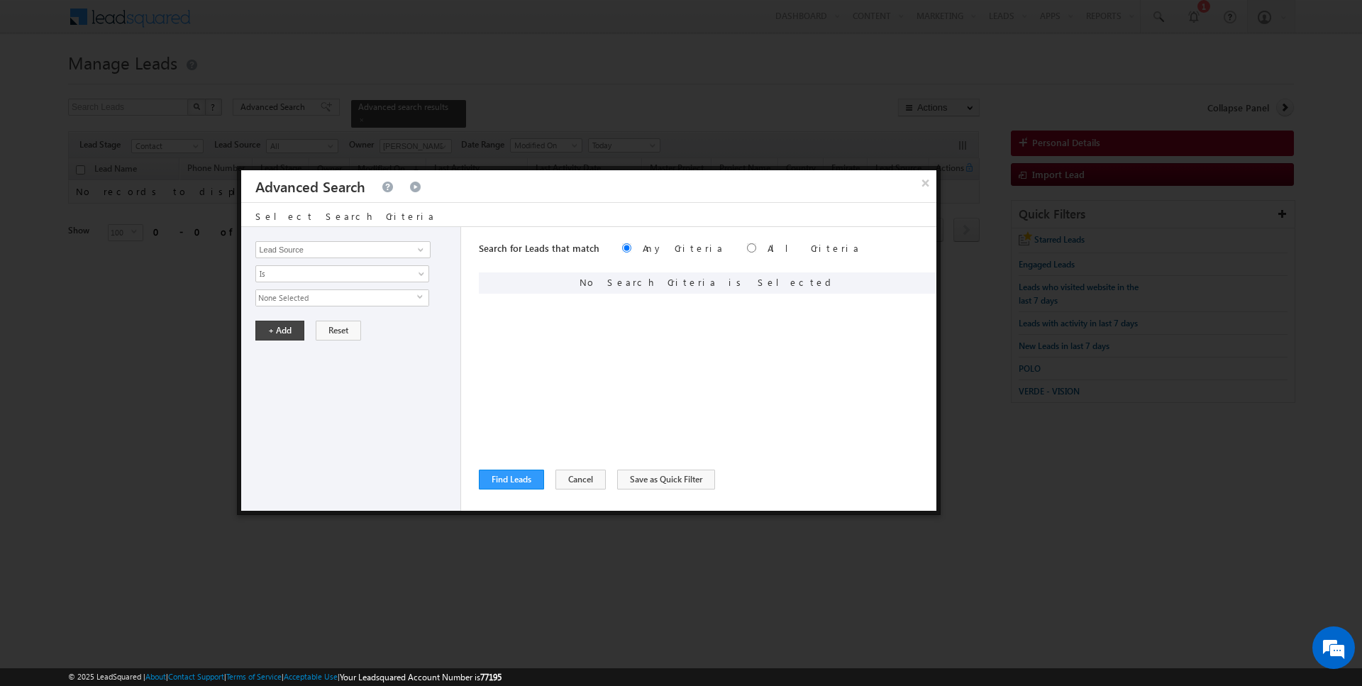
click at [289, 295] on span "None Selected" at bounding box center [336, 298] width 161 height 16
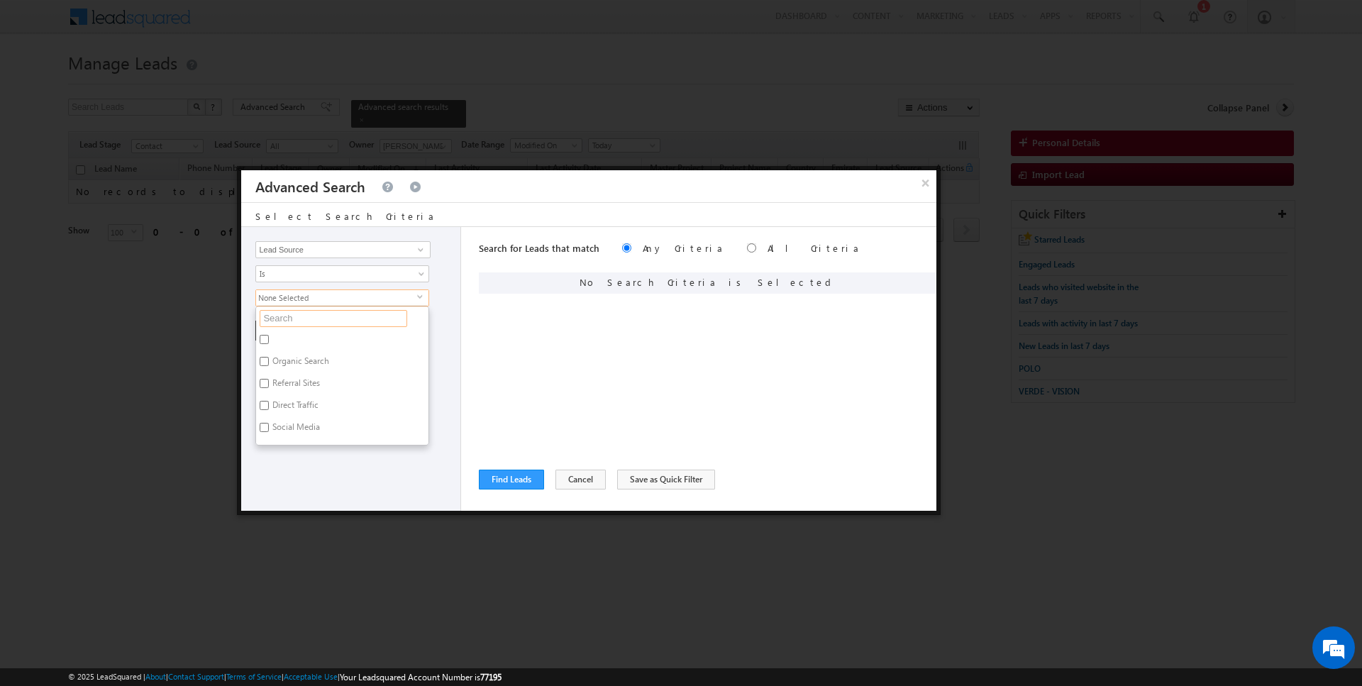
click at [291, 318] on input "text" at bounding box center [334, 318] width 148 height 17
click at [282, 336] on label "JBR" at bounding box center [277, 342] width 43 height 22
click at [269, 336] on input "JBR" at bounding box center [264, 339] width 9 height 9
click at [286, 316] on input "jbr" at bounding box center [334, 318] width 148 height 17
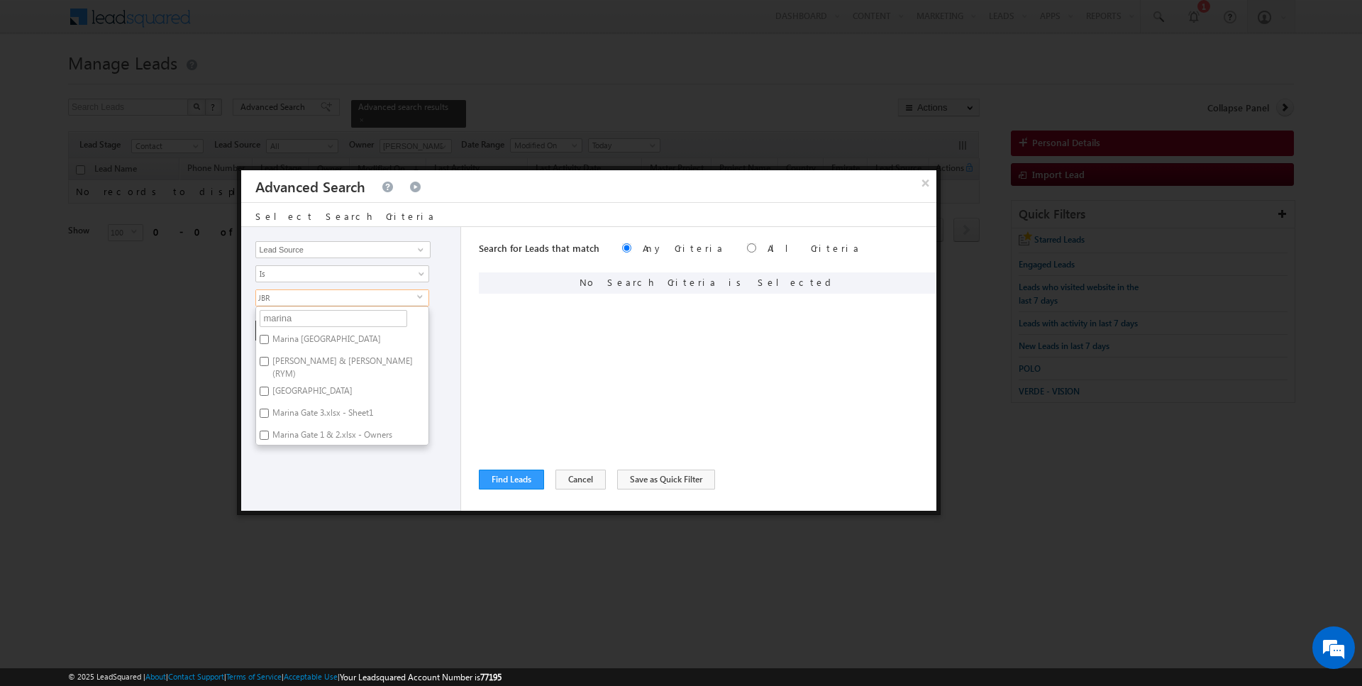
click at [289, 331] on label "Marina Dubai" at bounding box center [325, 342] width 139 height 22
click at [269, 335] on input "Marina Dubai" at bounding box center [264, 339] width 9 height 9
click at [292, 316] on input "marina" at bounding box center [334, 318] width 148 height 17
click at [280, 336] on label "JVC" at bounding box center [277, 342] width 43 height 22
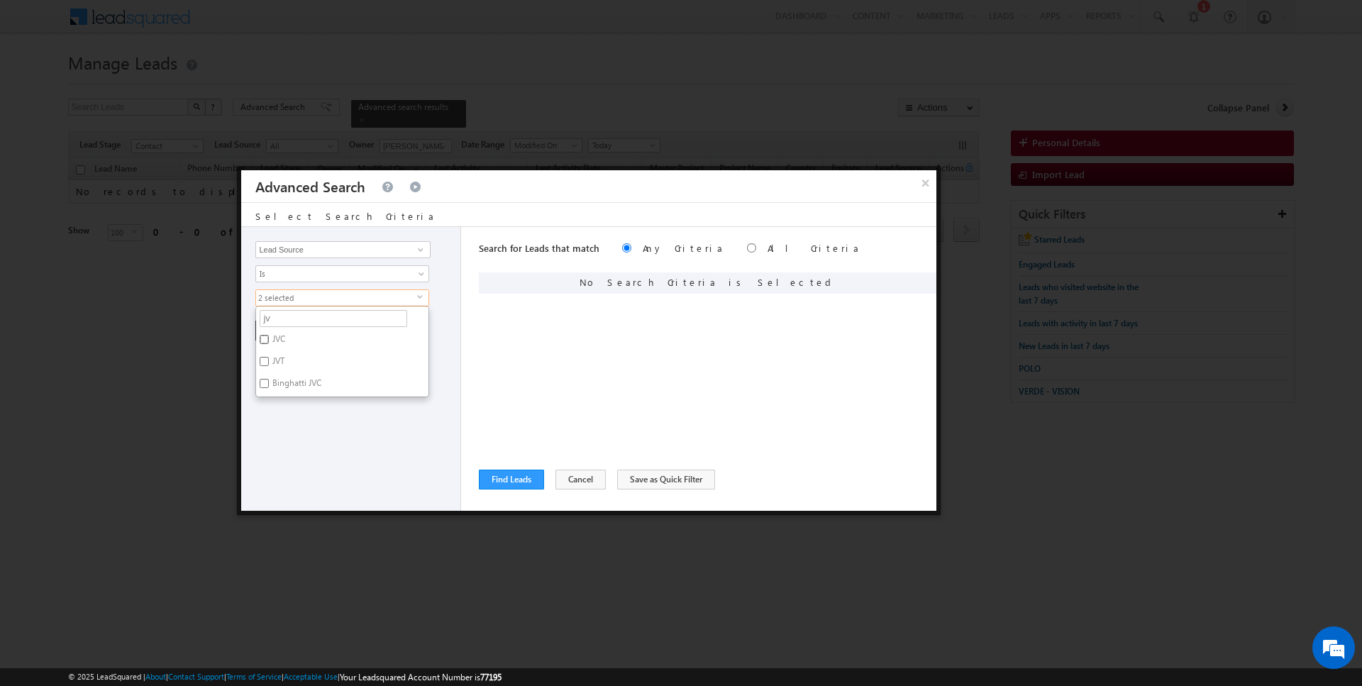
click at [269, 336] on input "JVC" at bounding box center [264, 339] width 9 height 9
click at [280, 355] on label "JVT" at bounding box center [277, 364] width 43 height 22
click at [269, 357] on input "JVT" at bounding box center [264, 361] width 9 height 9
click at [280, 382] on label "Binghatti JVC" at bounding box center [295, 386] width 79 height 22
click at [269, 382] on input "Binghatti JVC" at bounding box center [264, 383] width 9 height 9
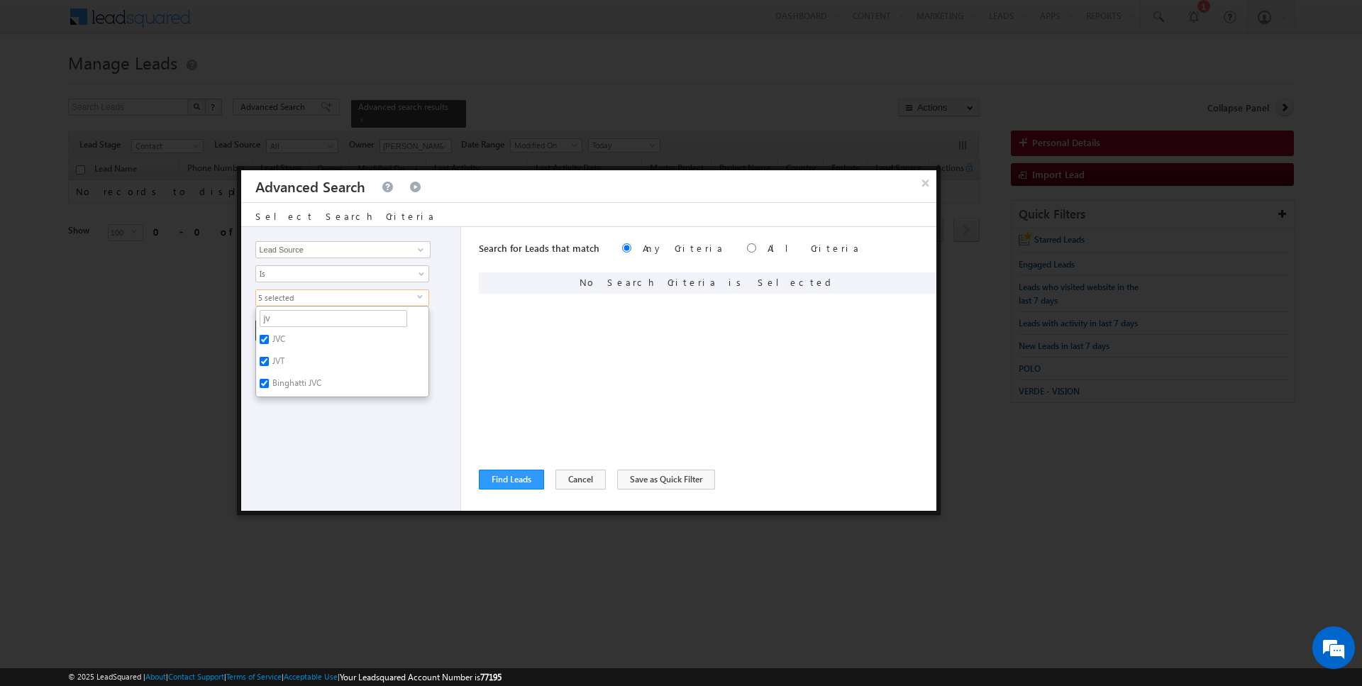
click at [283, 426] on div "Opportunity Type Lead Activity Task Sales Group Prospect Id Address 1 Address 2…" at bounding box center [351, 369] width 220 height 284
click at [277, 316] on div "Opportunity Type Lead Activity Task Sales Group Prospect Id Address 1 Address 2…" at bounding box center [351, 369] width 220 height 284
click at [287, 326] on button "+ Add" at bounding box center [279, 331] width 49 height 20
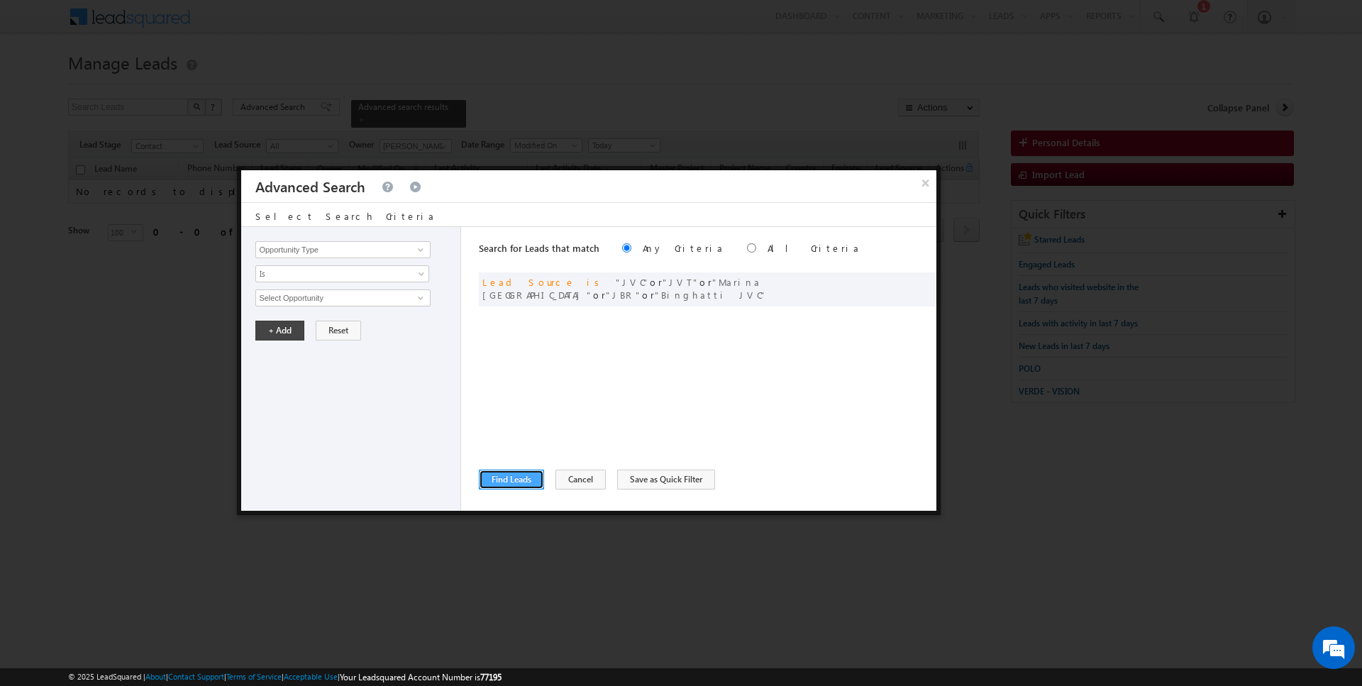
click at [507, 478] on button "Find Leads" at bounding box center [511, 480] width 65 height 20
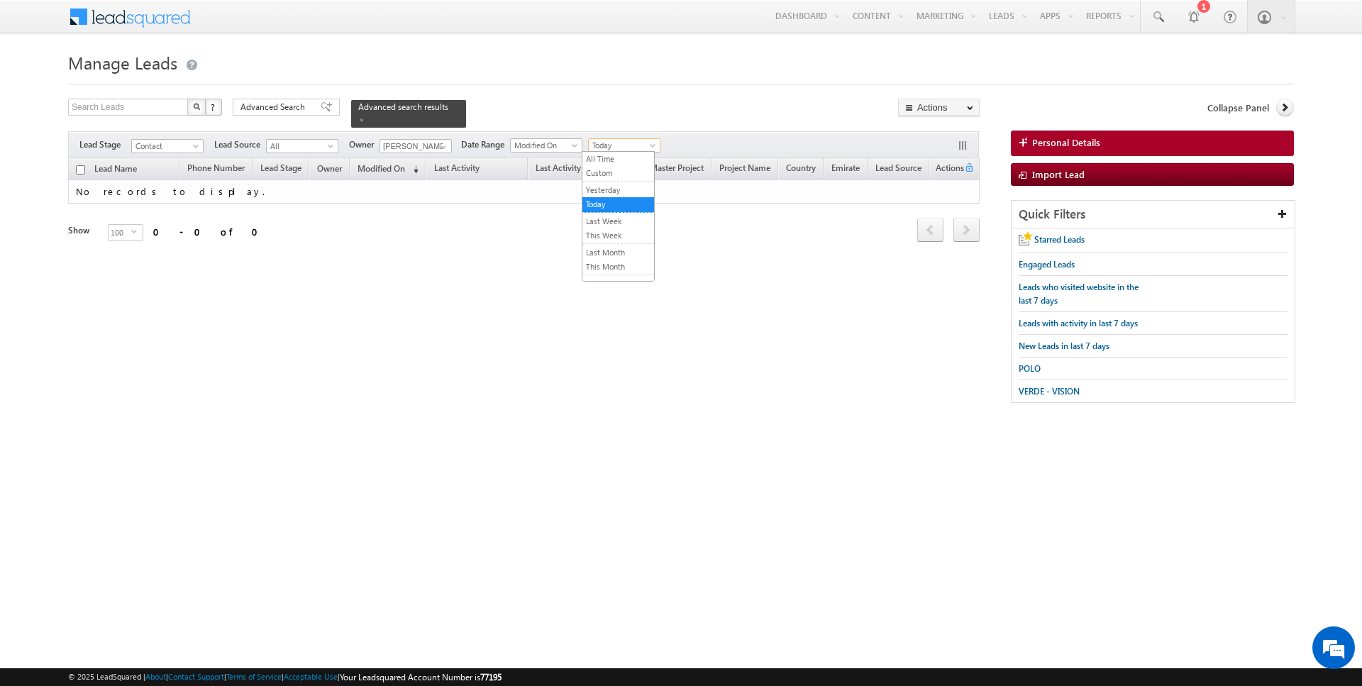
click at [648, 143] on span at bounding box center [653, 148] width 11 height 11
click at [633, 153] on link "All Time" at bounding box center [618, 159] width 72 height 13
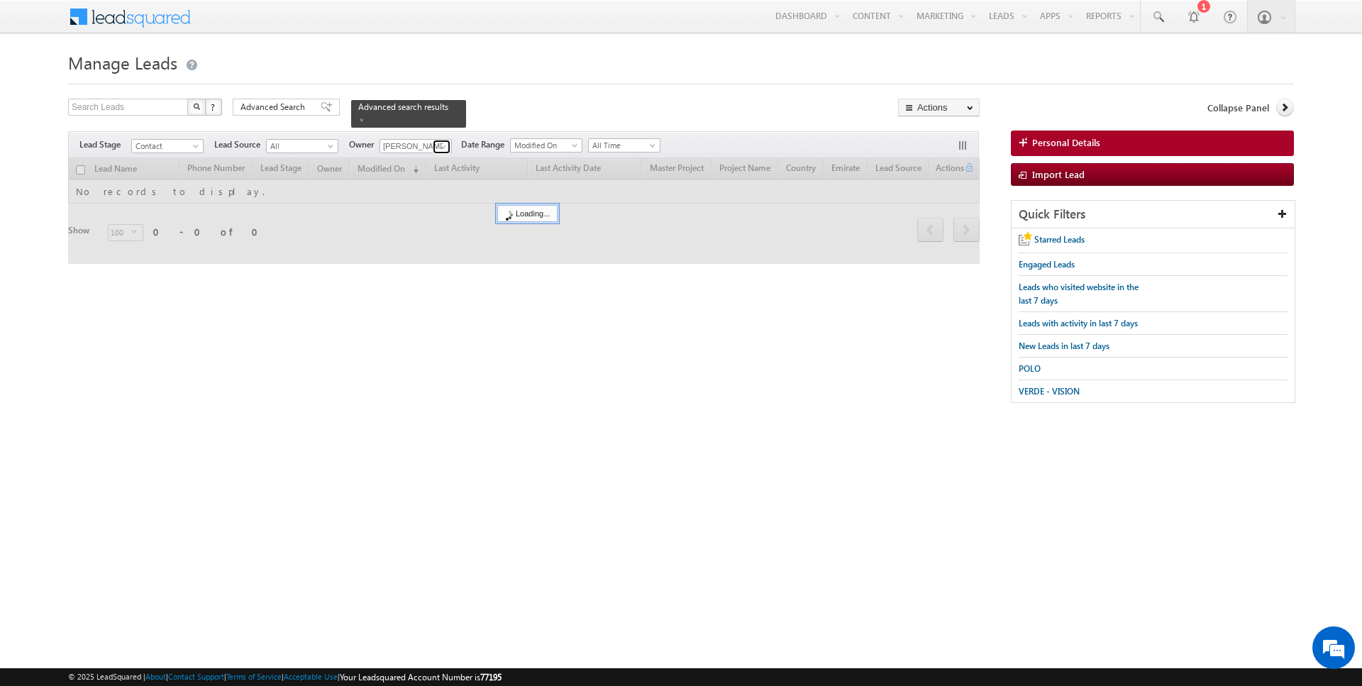
click at [438, 145] on span at bounding box center [443, 146] width 11 height 11
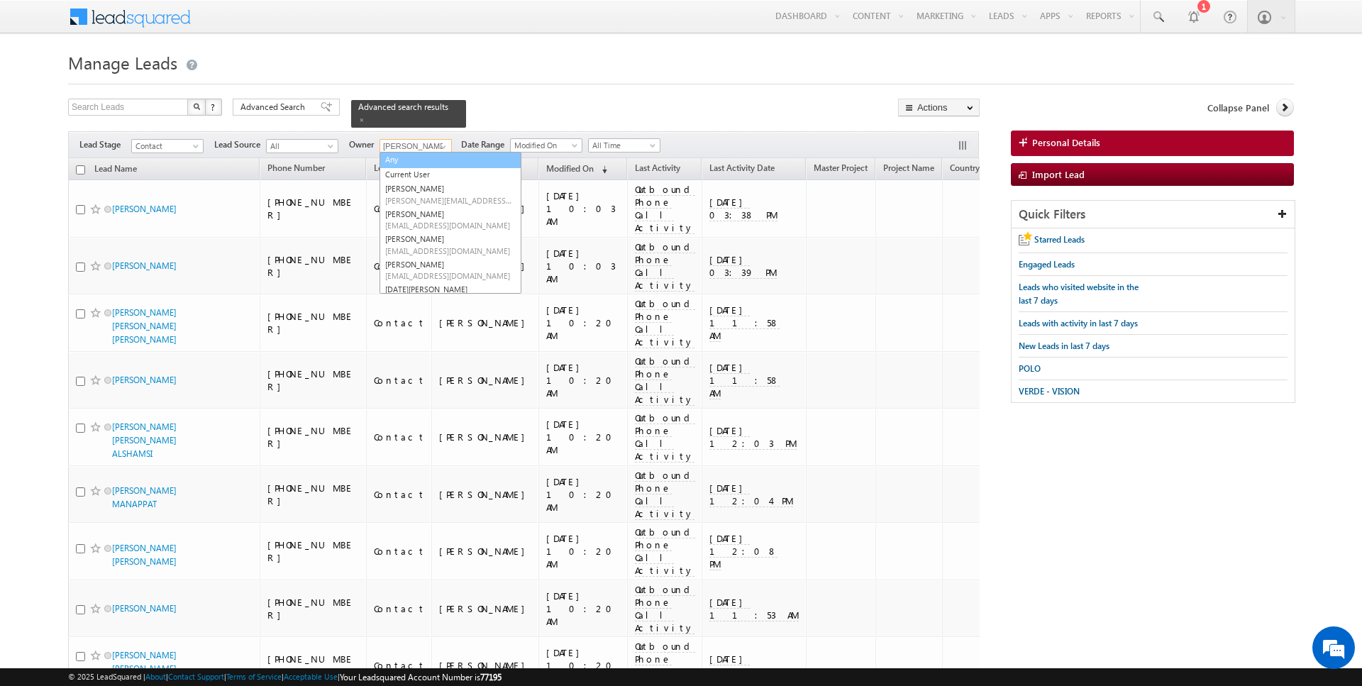
click at [425, 162] on link "Any" at bounding box center [451, 160] width 142 height 16
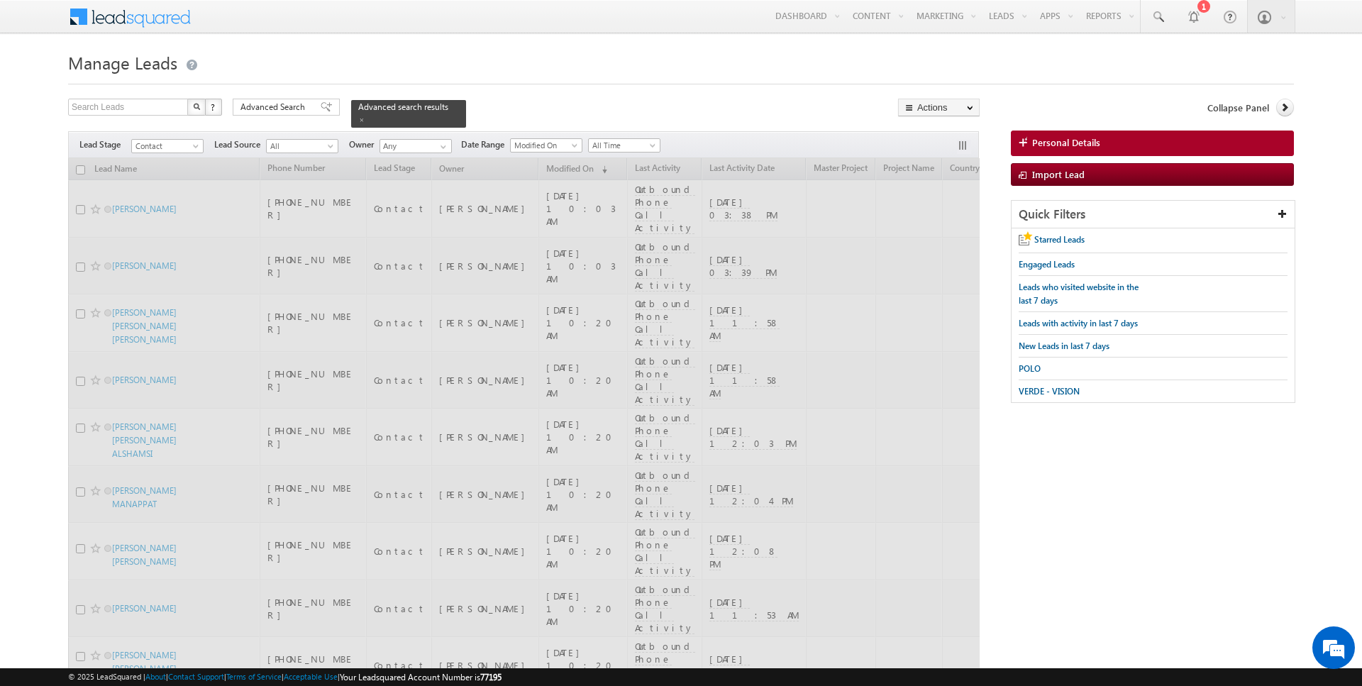
click at [573, 34] on div "Menu Rajender Rautela rajen der.r autel a@ind globa l.ae indgl obal." at bounding box center [681, 17] width 1226 height 35
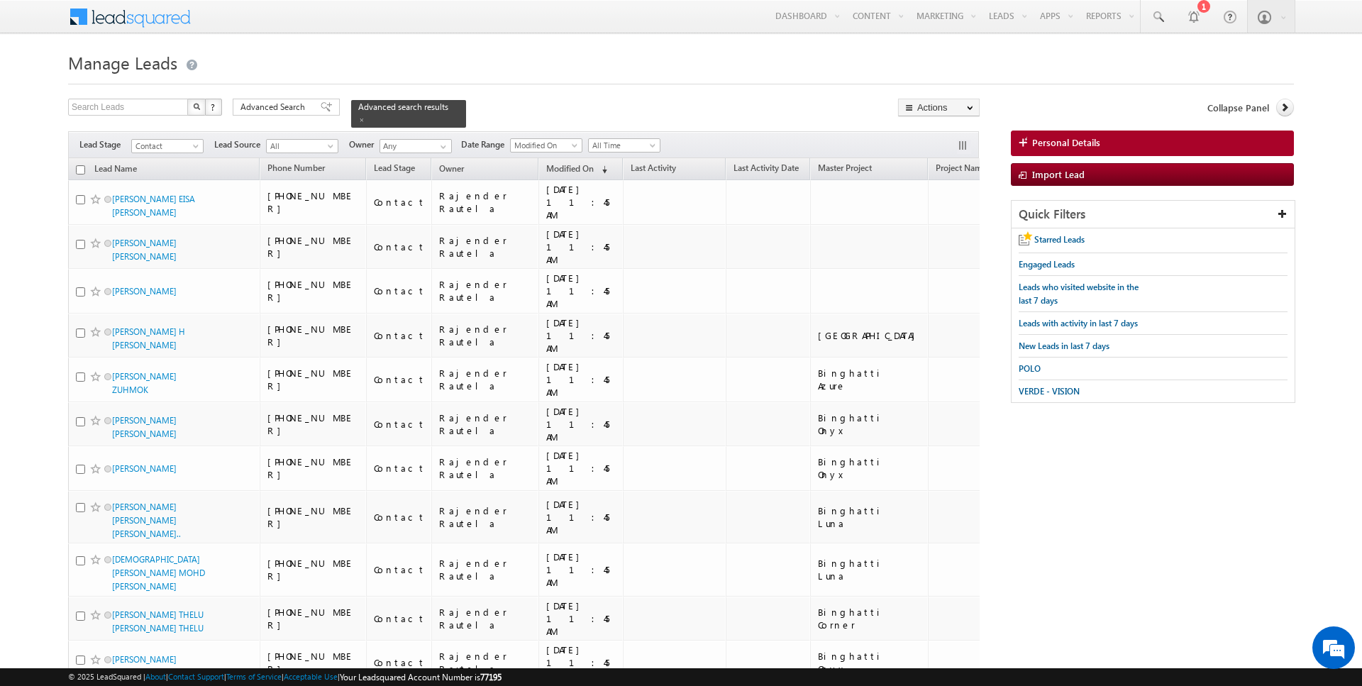
click at [81, 170] on input "checkbox" at bounding box center [80, 169] width 9 height 9
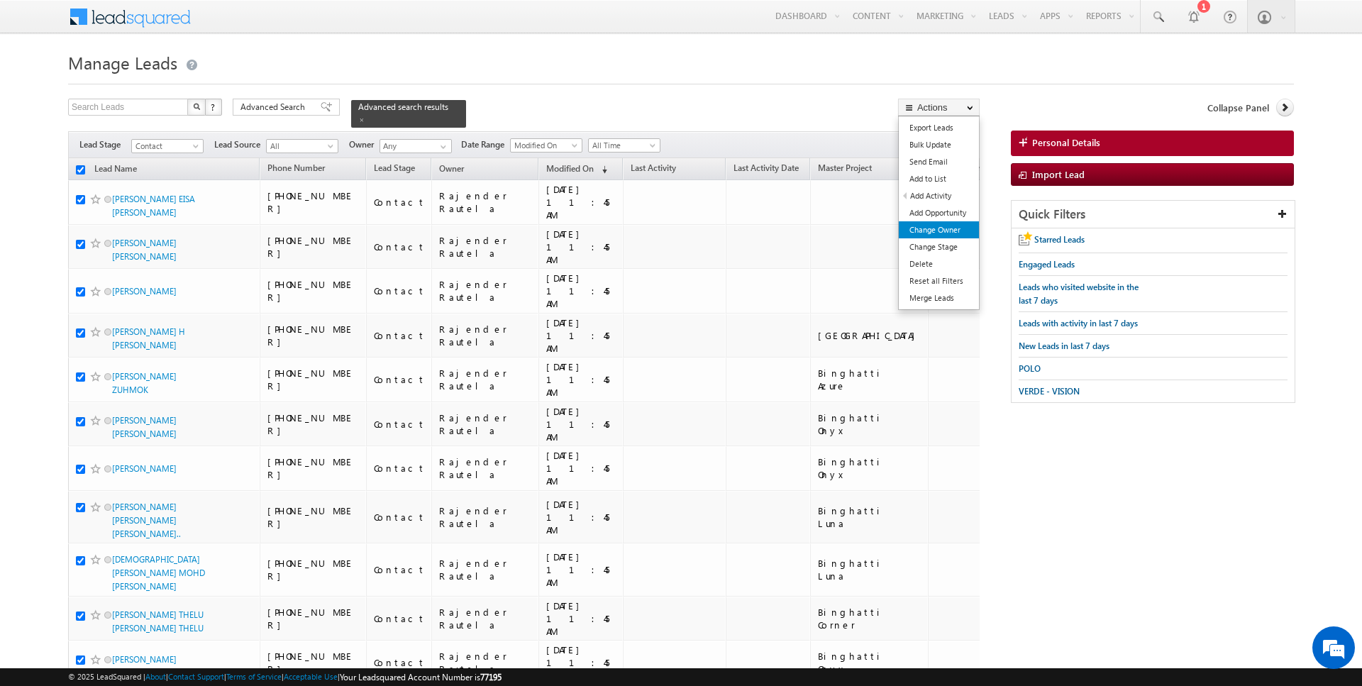
click at [947, 222] on link "Change Owner" at bounding box center [939, 229] width 80 height 17
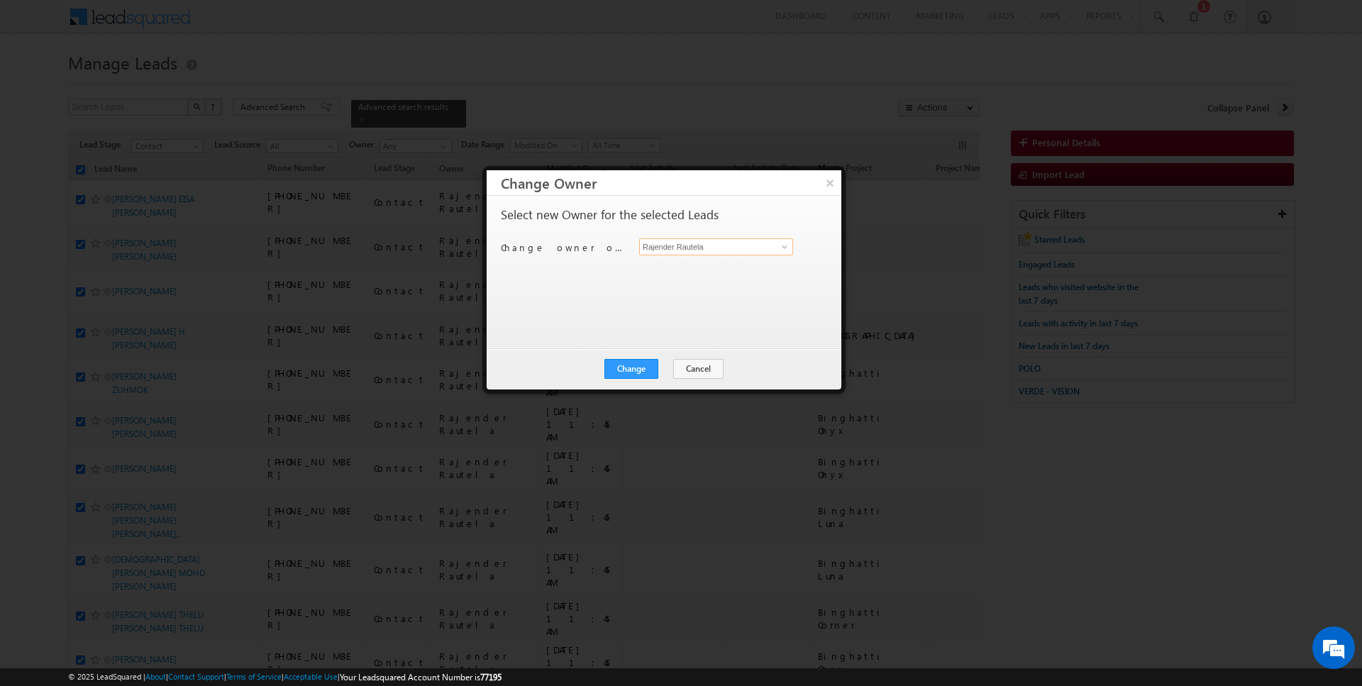
click at [697, 248] on input "Rajender Rautela" at bounding box center [716, 246] width 154 height 17
click at [695, 265] on link "No results found" at bounding box center [716, 263] width 154 height 16
click at [688, 276] on span "rahul.joshi@indglobal.ae" at bounding box center [709, 273] width 128 height 11
click at [638, 369] on button "Change" at bounding box center [631, 369] width 54 height 20
click at [665, 372] on button "Close" at bounding box center [665, 369] width 45 height 20
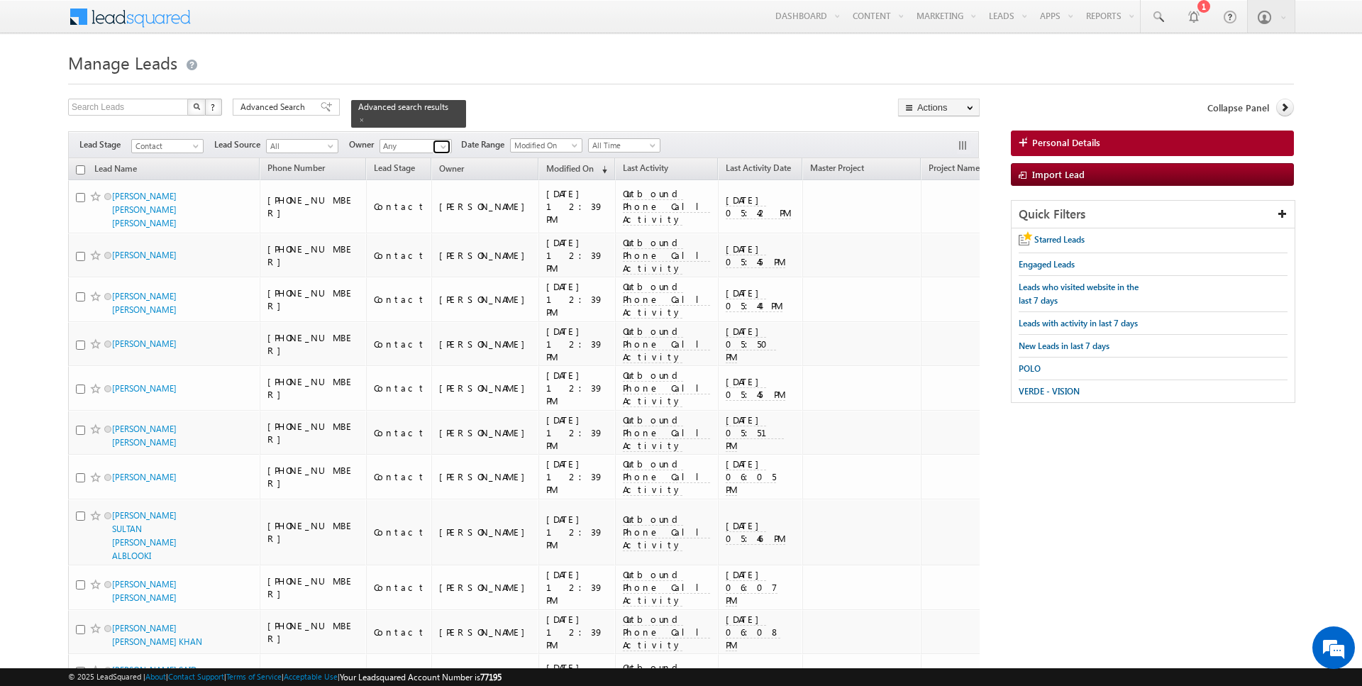
click at [441, 147] on span at bounding box center [443, 146] width 11 height 11
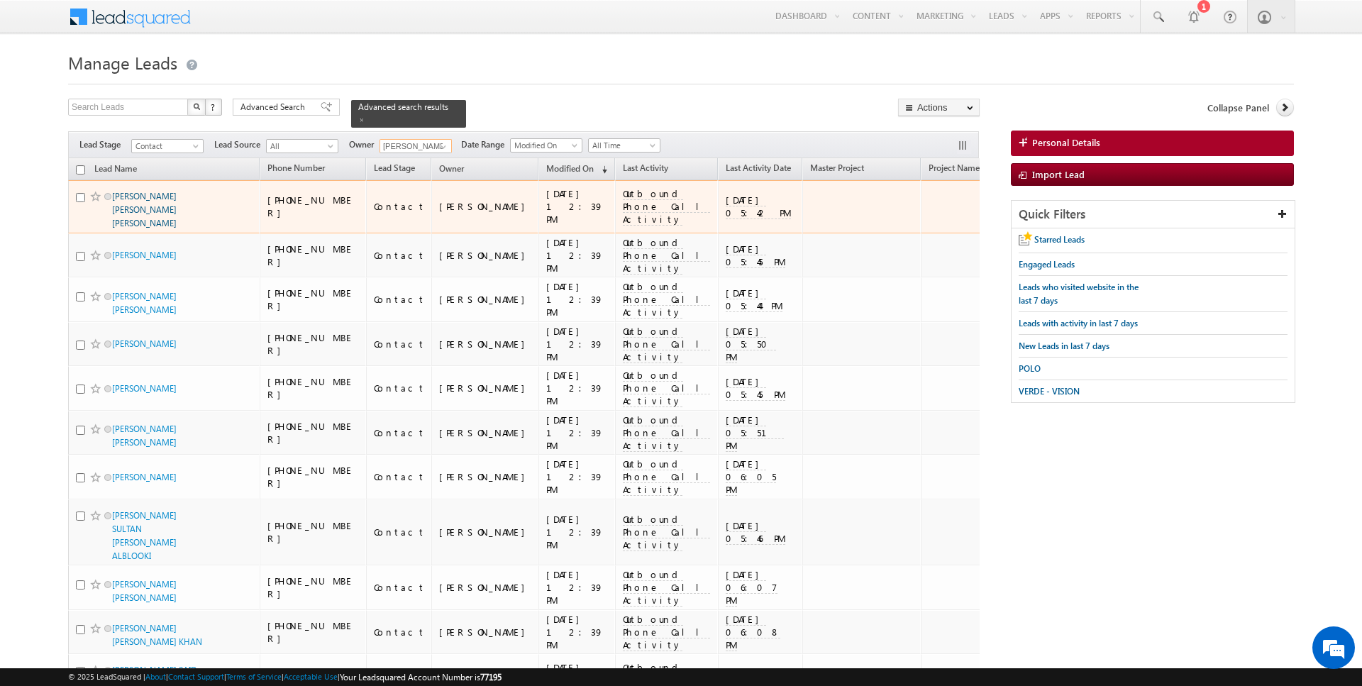
type input "[PERSON_NAME]"
click at [123, 210] on link "[PERSON_NAME] [PERSON_NAME] [PERSON_NAME]" at bounding box center [144, 210] width 65 height 38
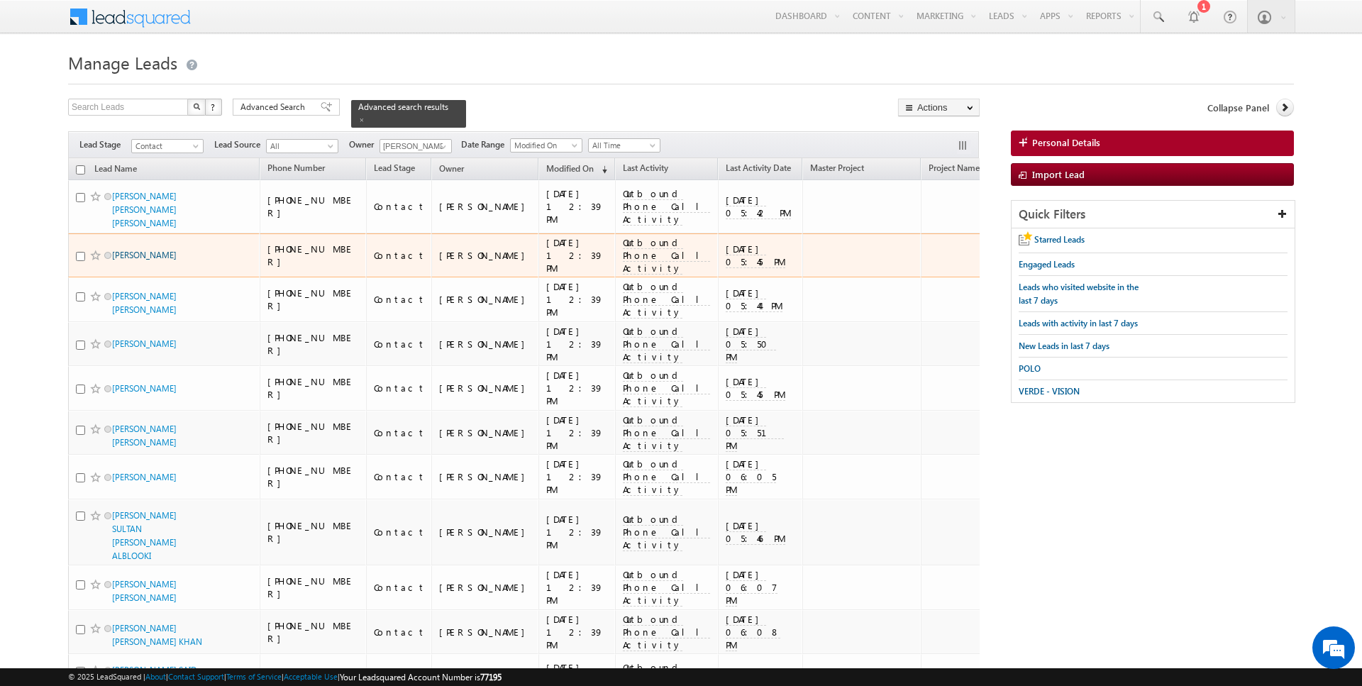
click at [123, 250] on link "[PERSON_NAME]" at bounding box center [144, 255] width 65 height 11
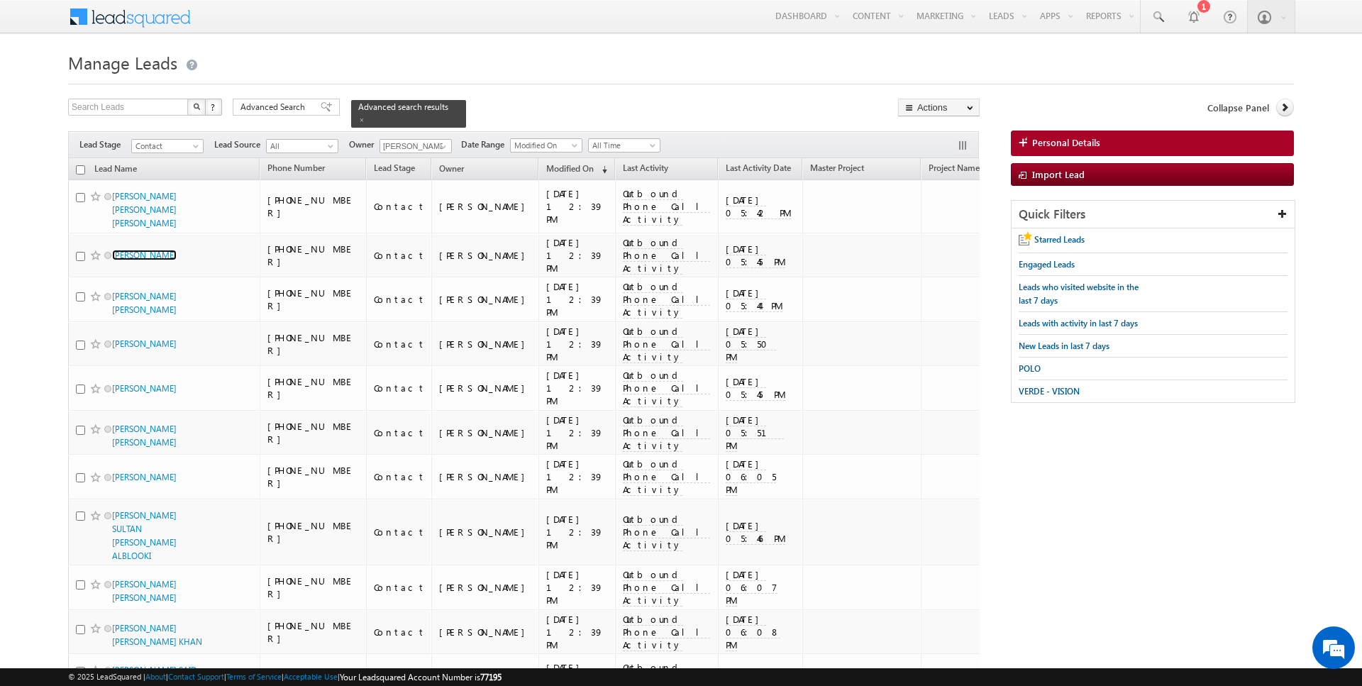
click at [82, 168] on input "checkbox" at bounding box center [80, 169] width 9 height 9
checkbox input "true"
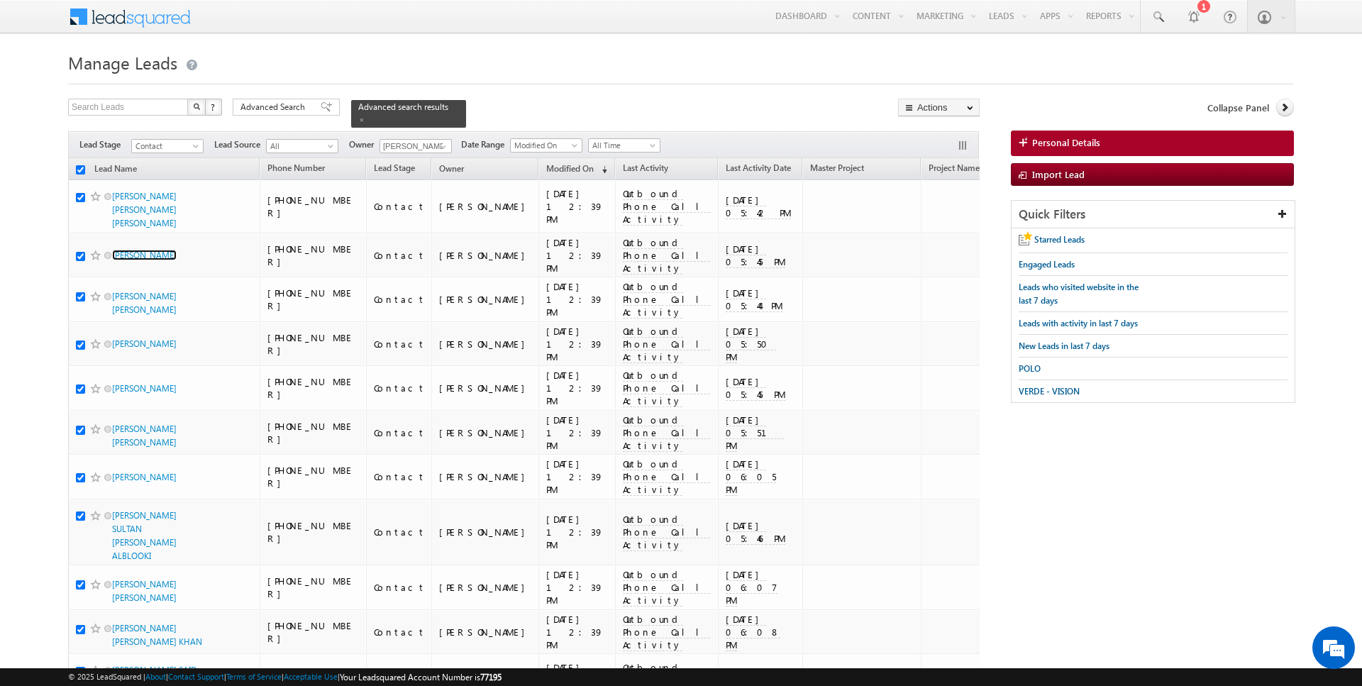
checkbox input "true"
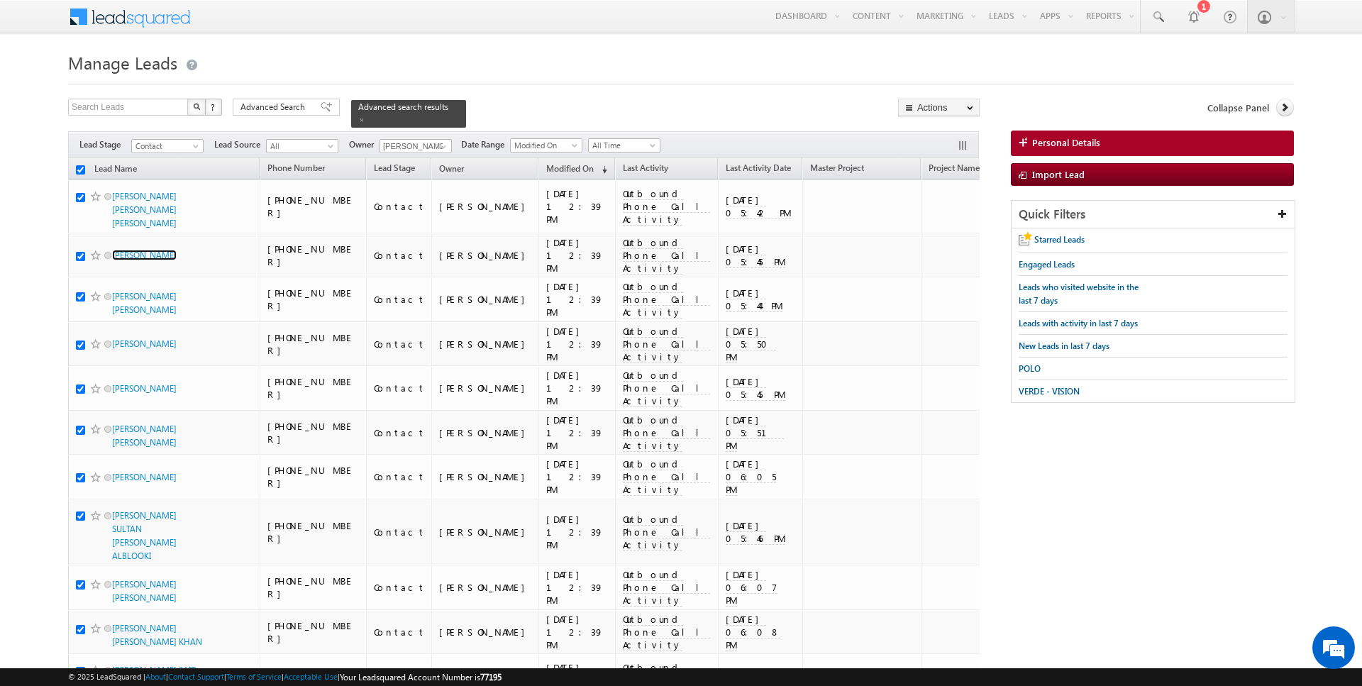
checkbox input "true"
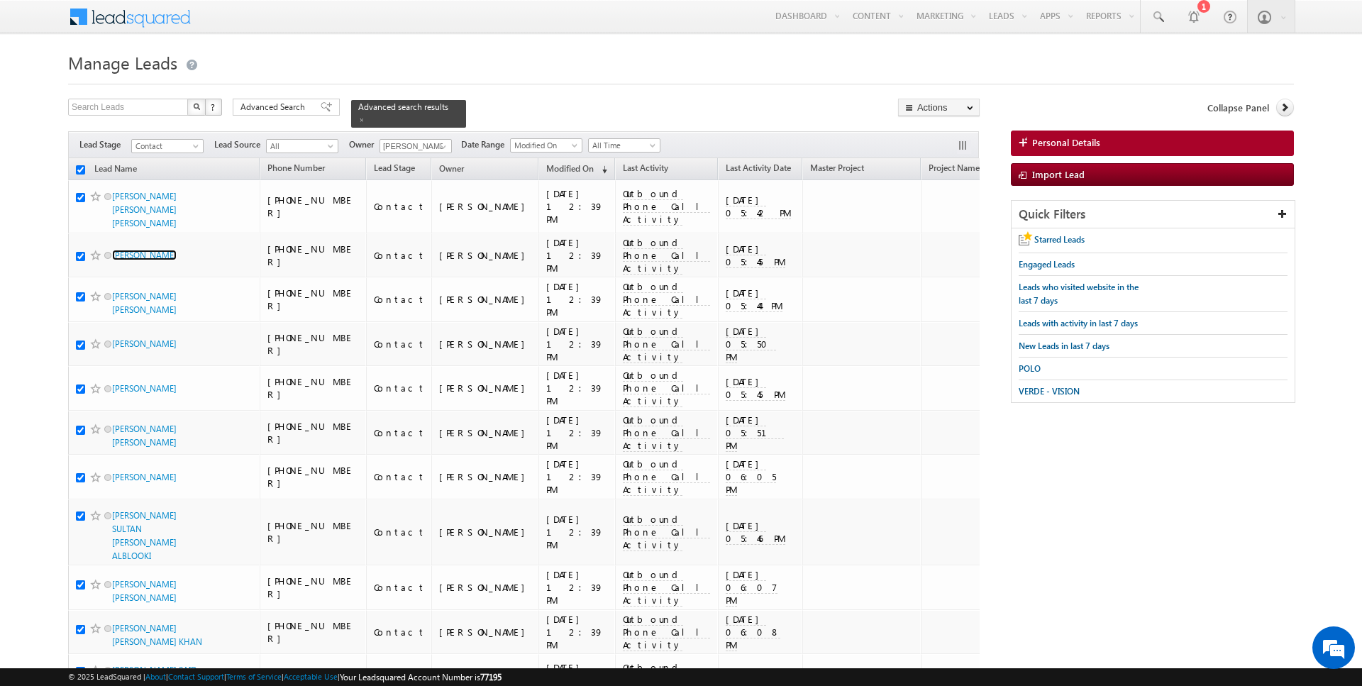
checkbox input "true"
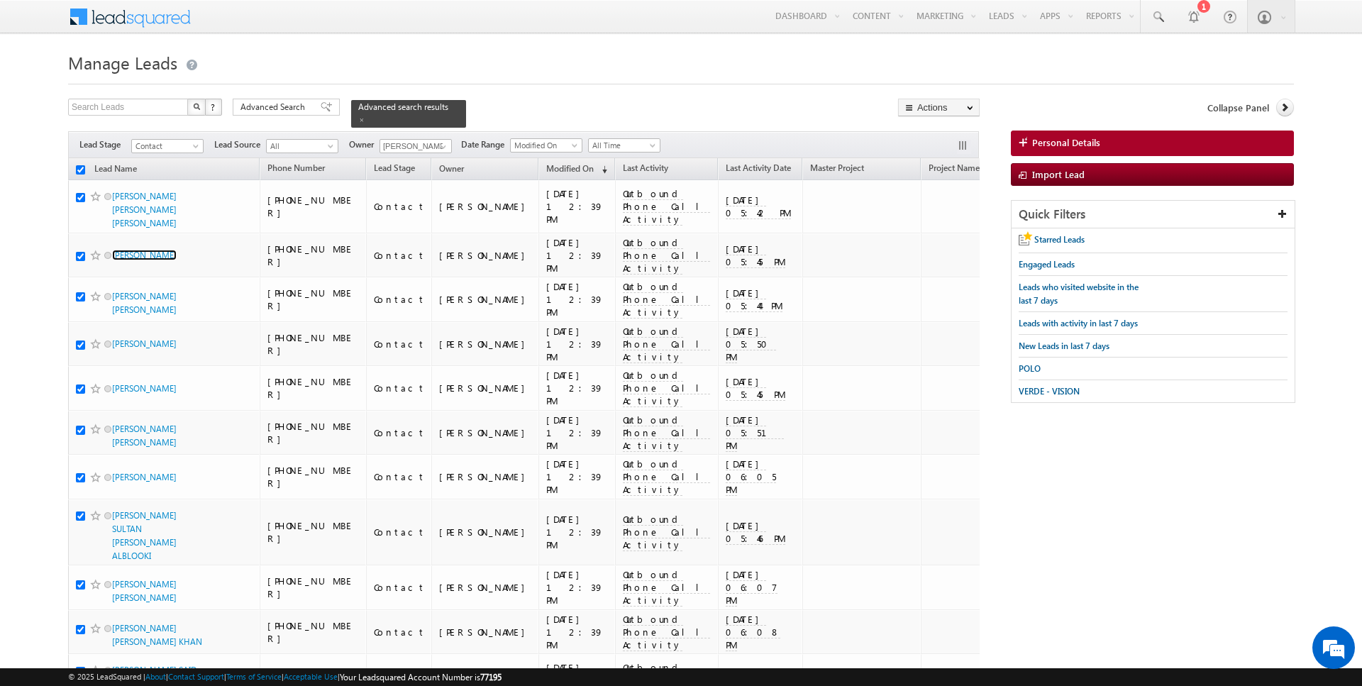
checkbox input "true"
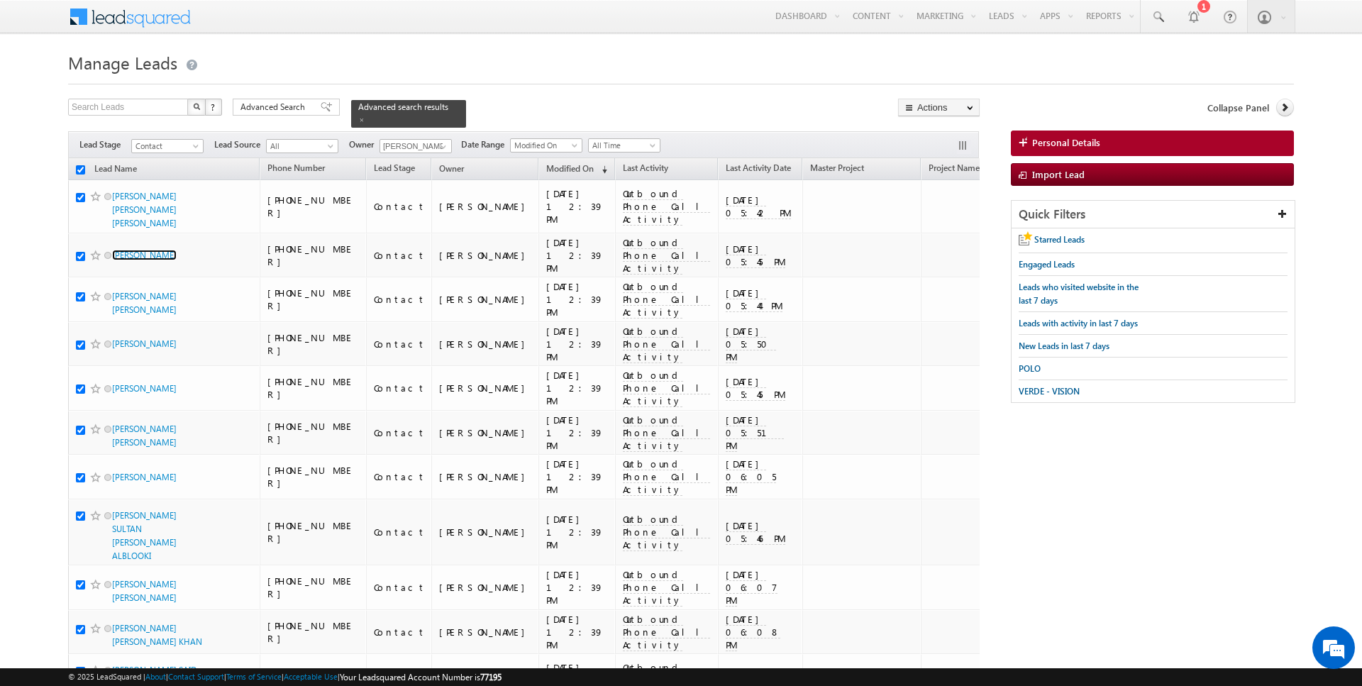
checkbox input "true"
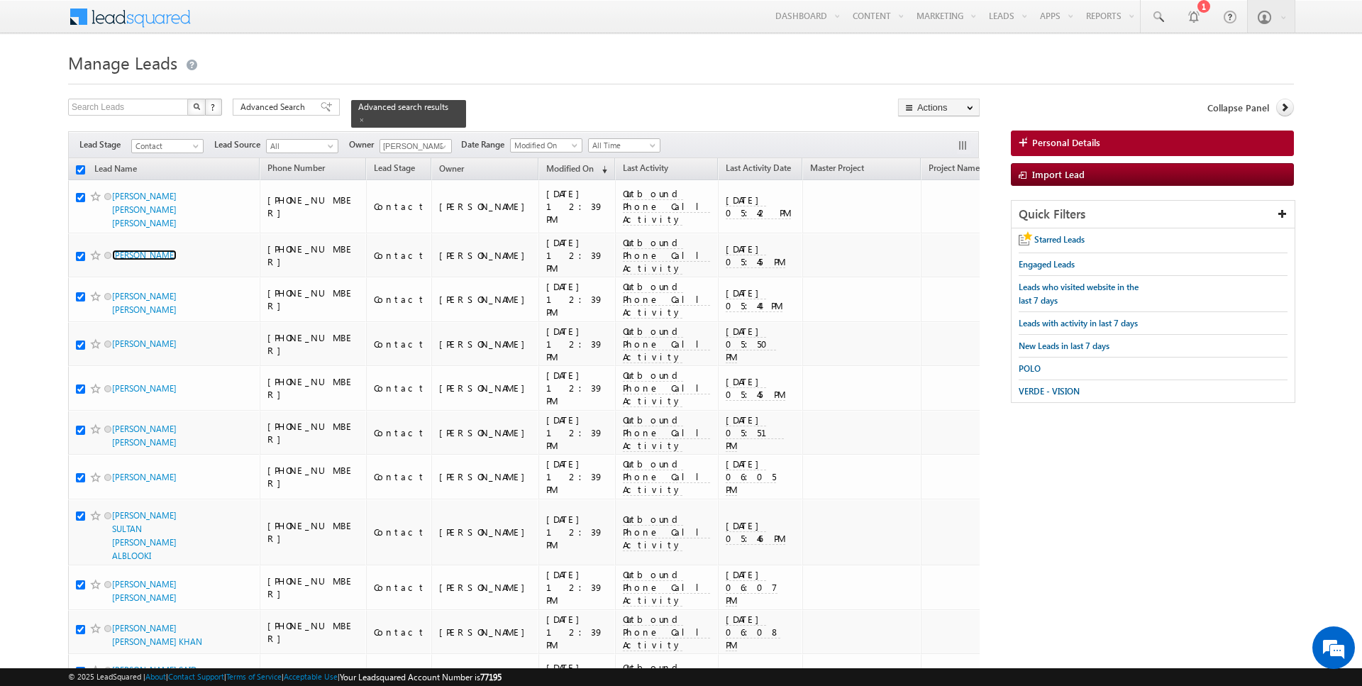
checkbox input "true"
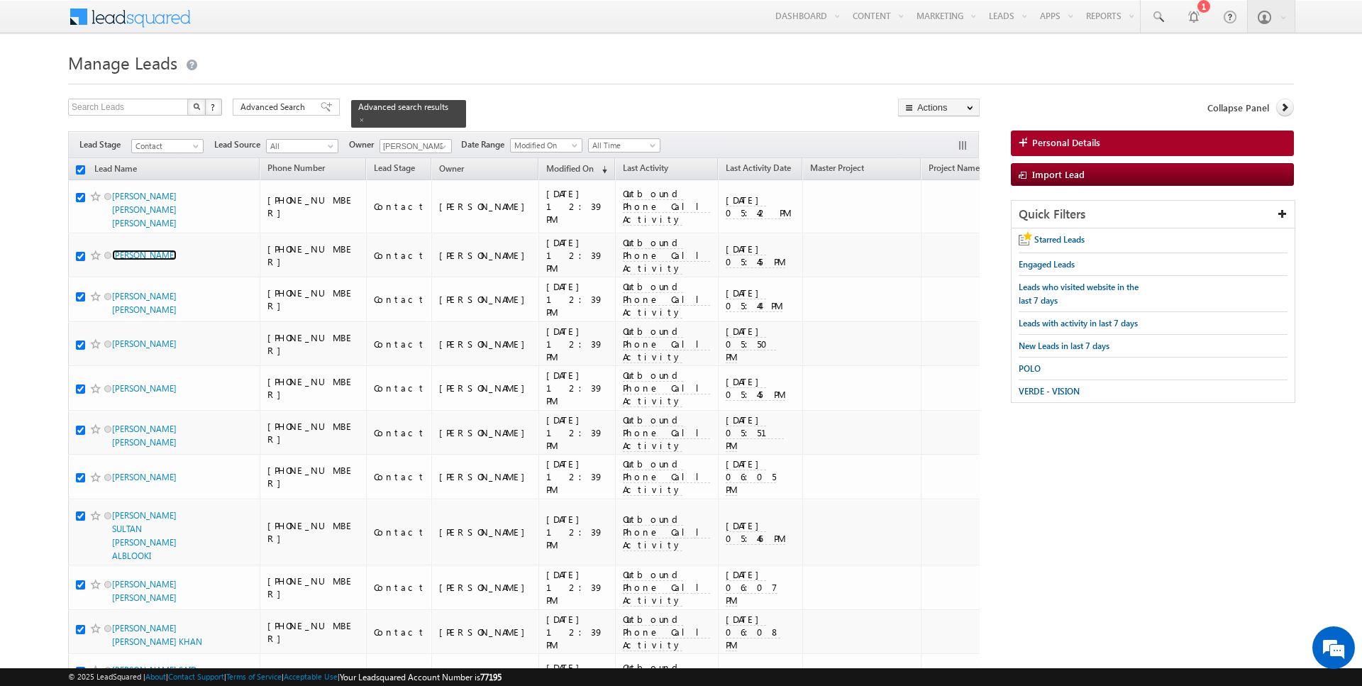
checkbox input "true"
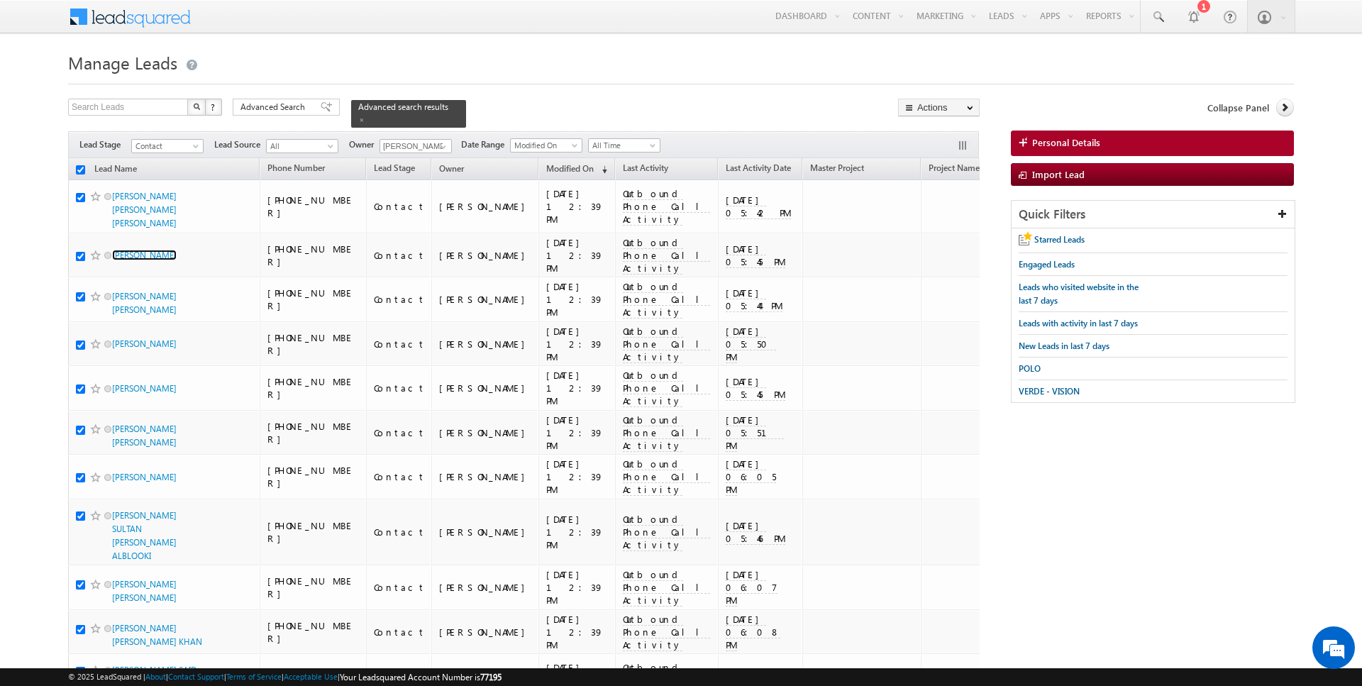
checkbox input "true"
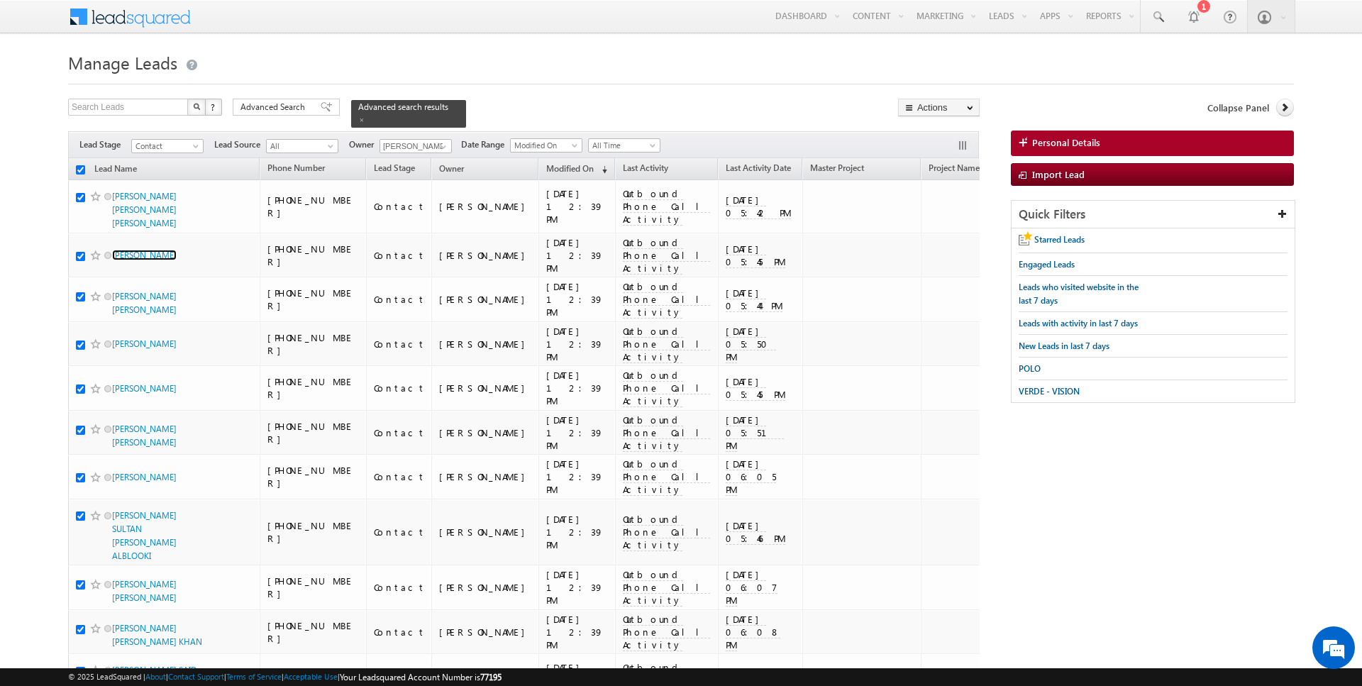
checkbox input "true"
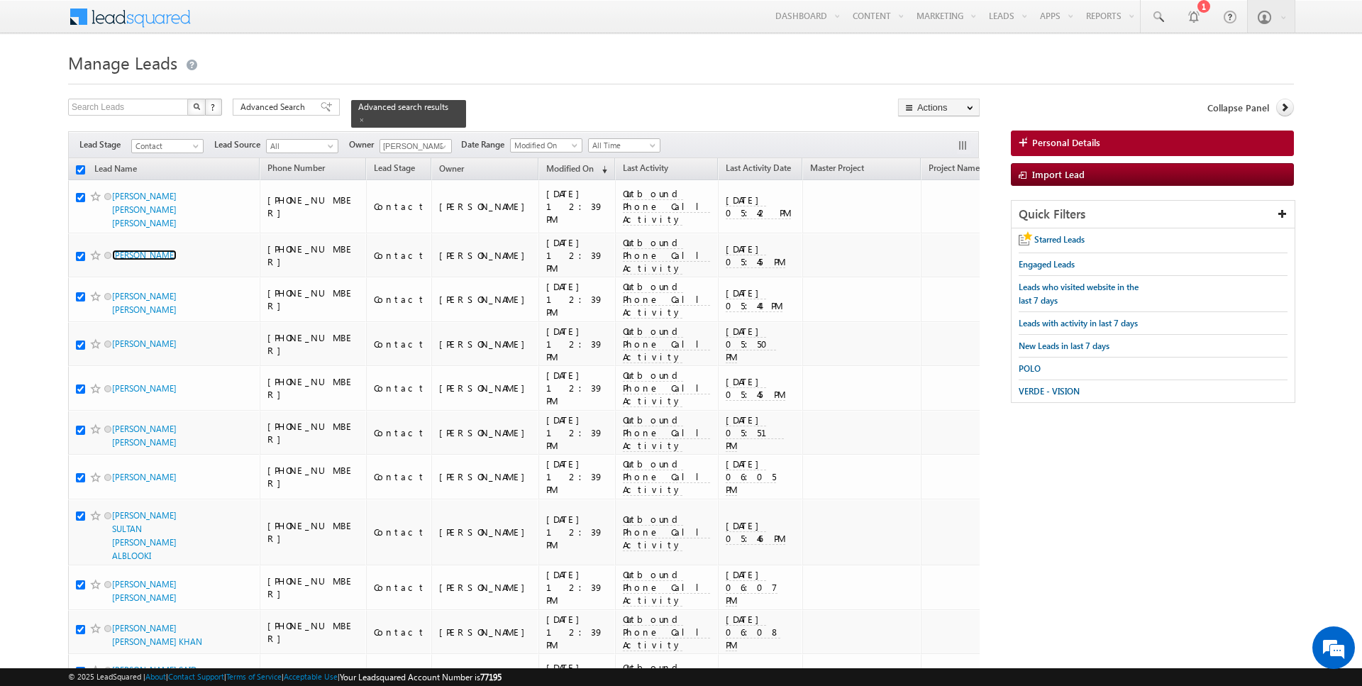
checkbox input "true"
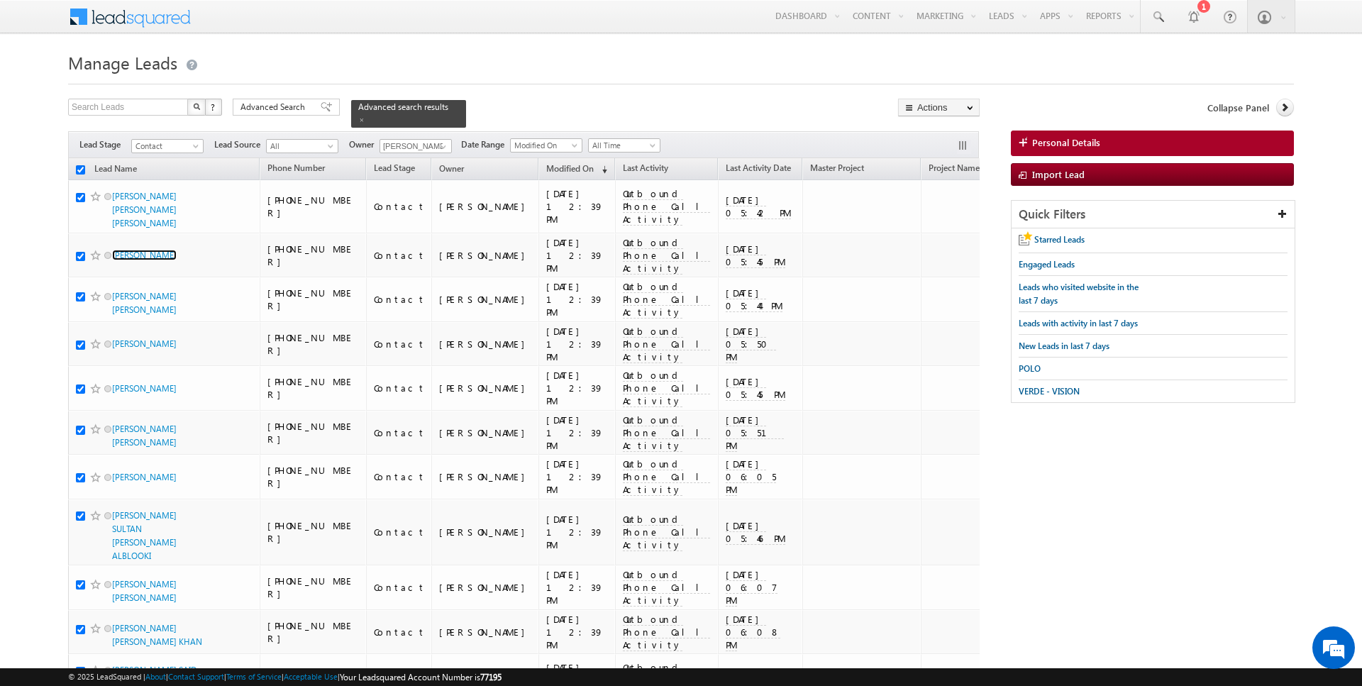
checkbox input "true"
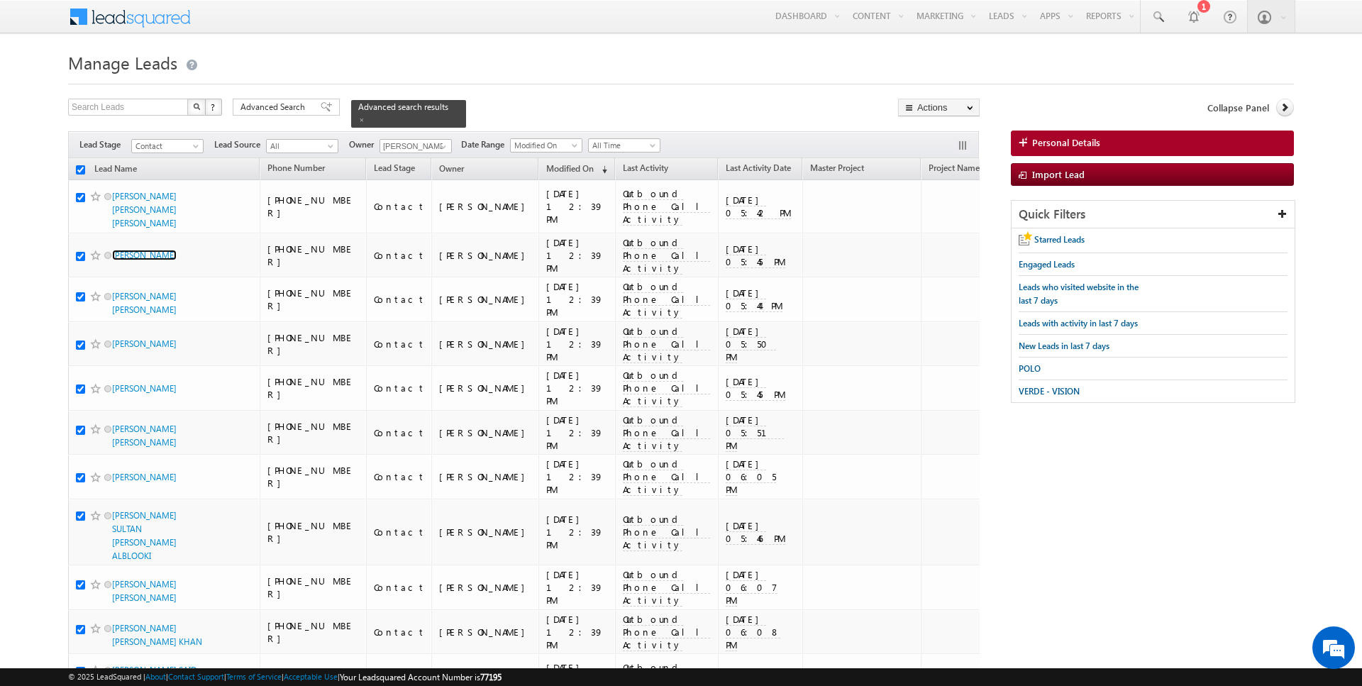
checkbox input "true"
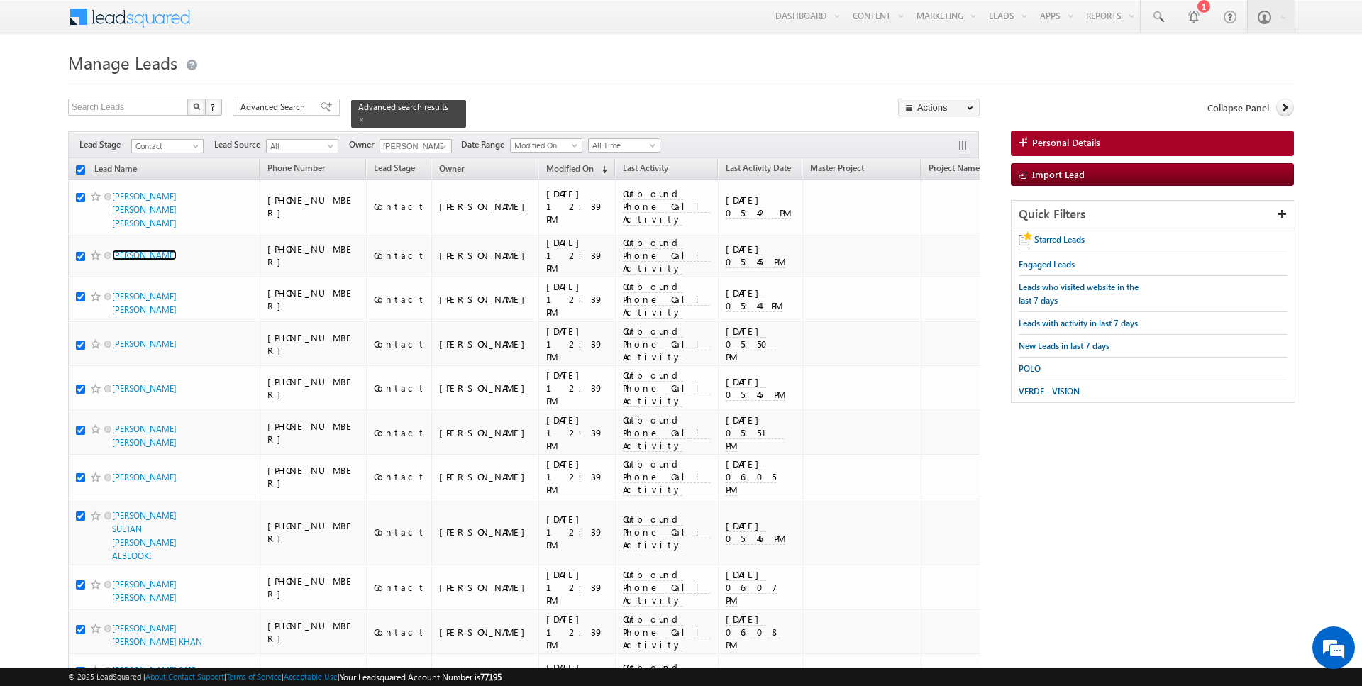
checkbox input "true"
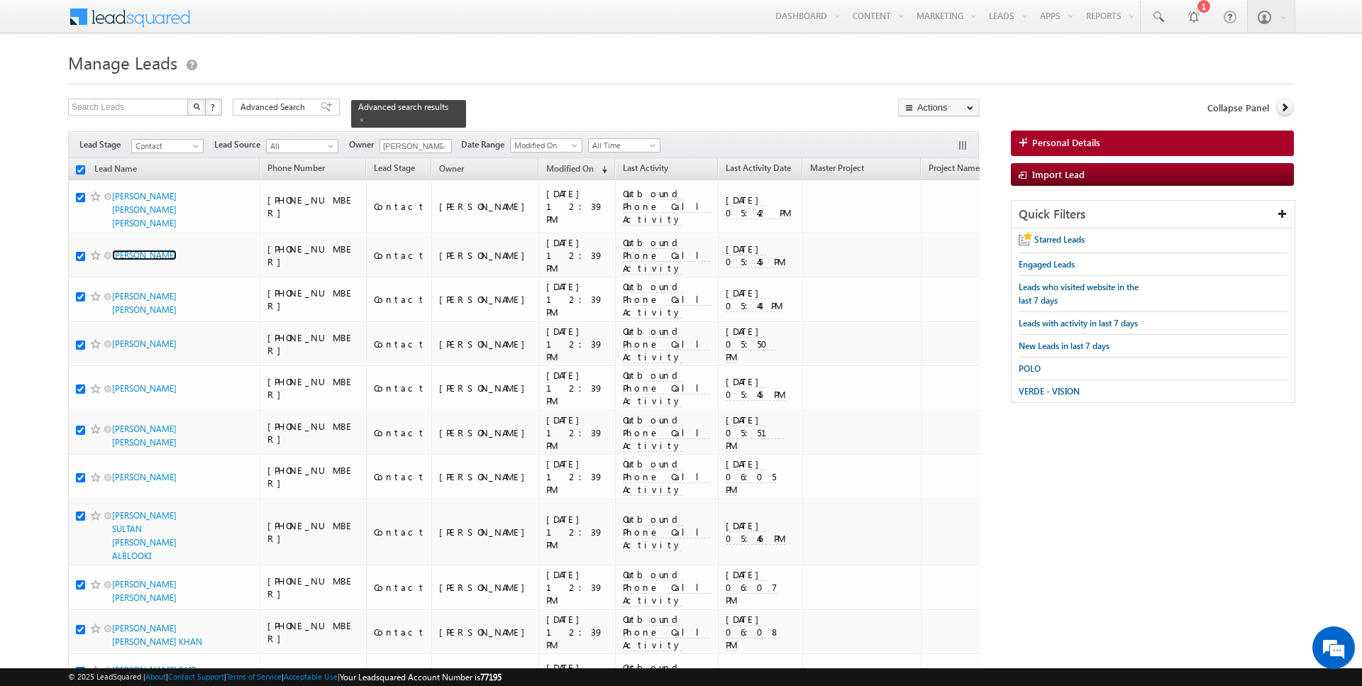
checkbox input "true"
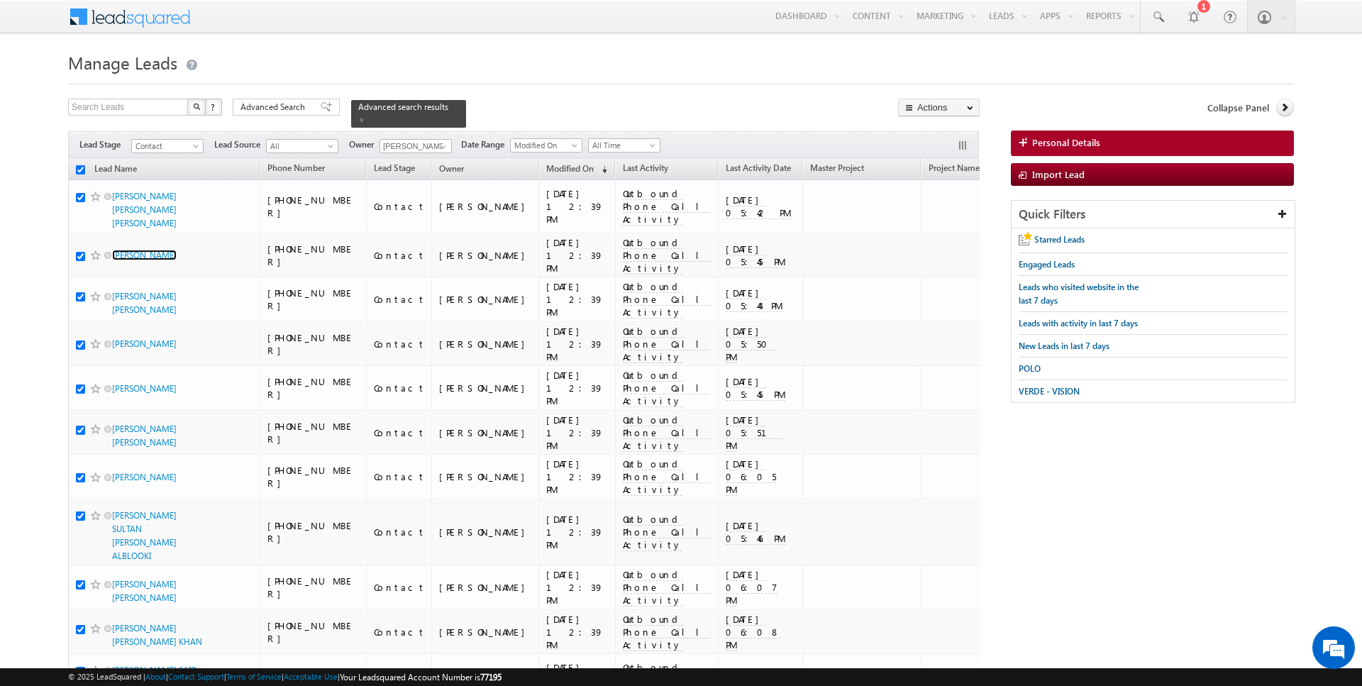
checkbox input "true"
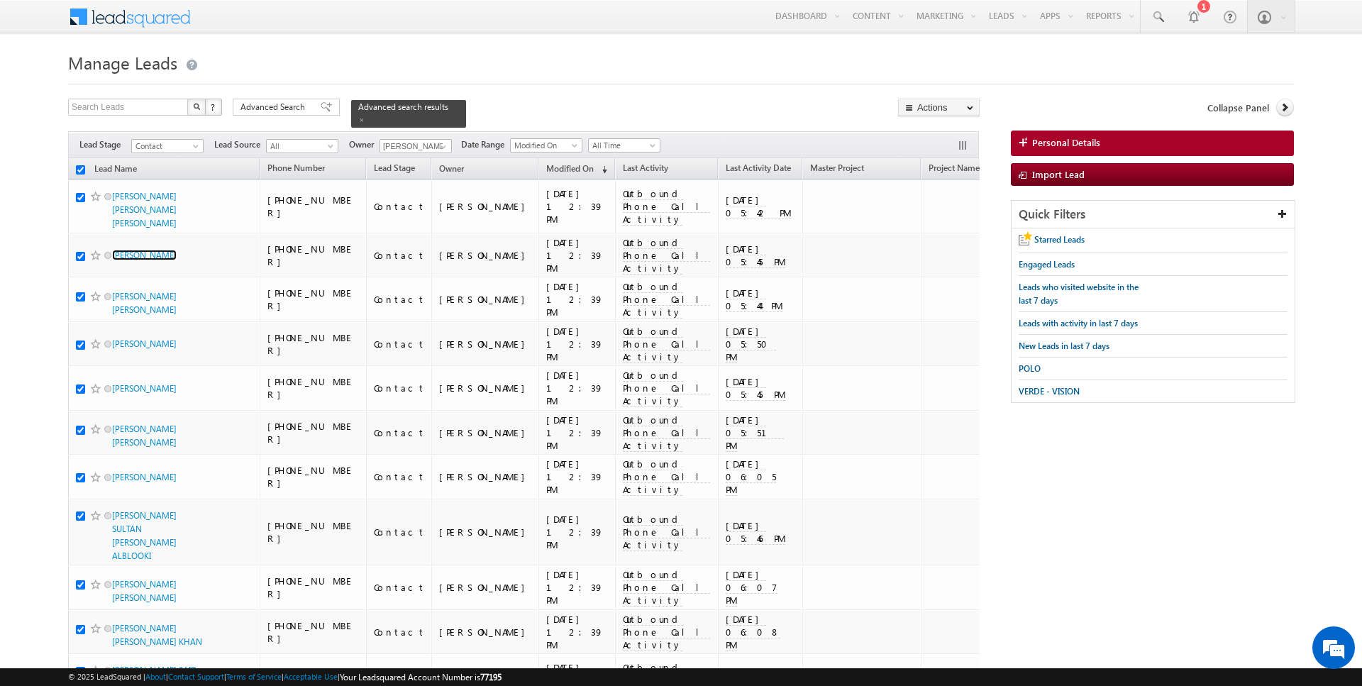
checkbox input "true"
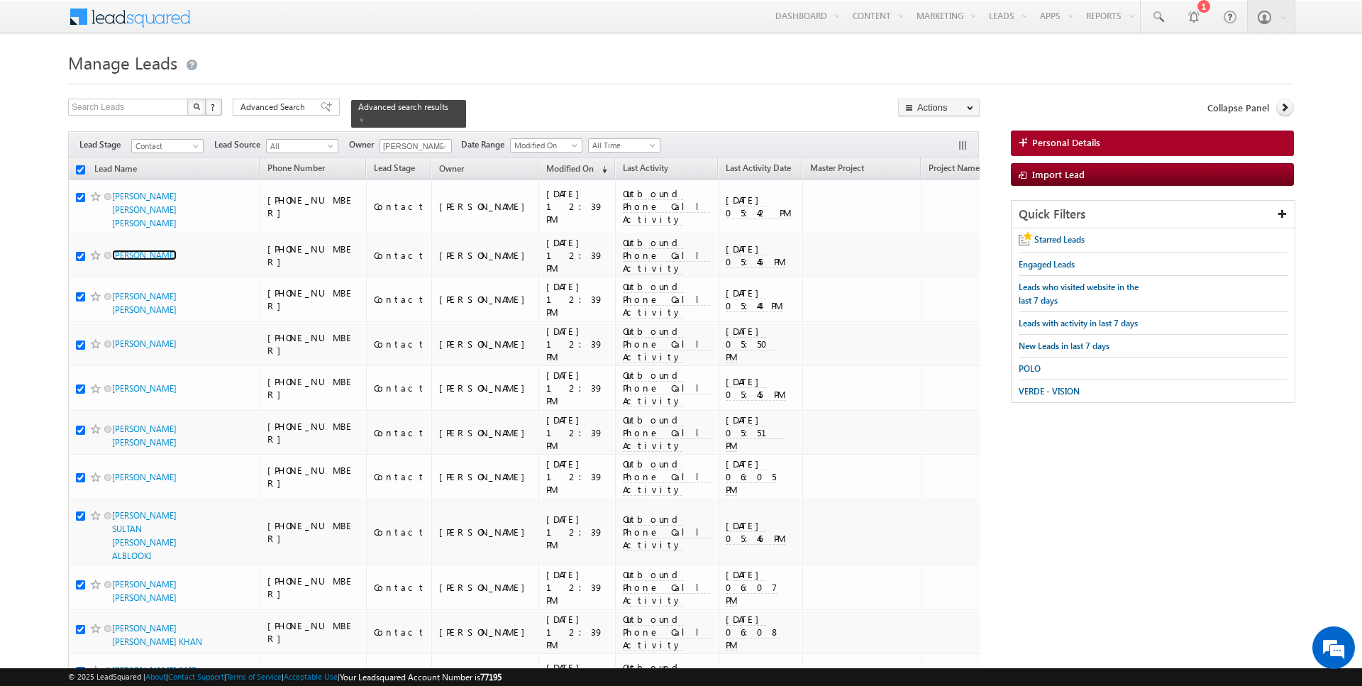
checkbox input "true"
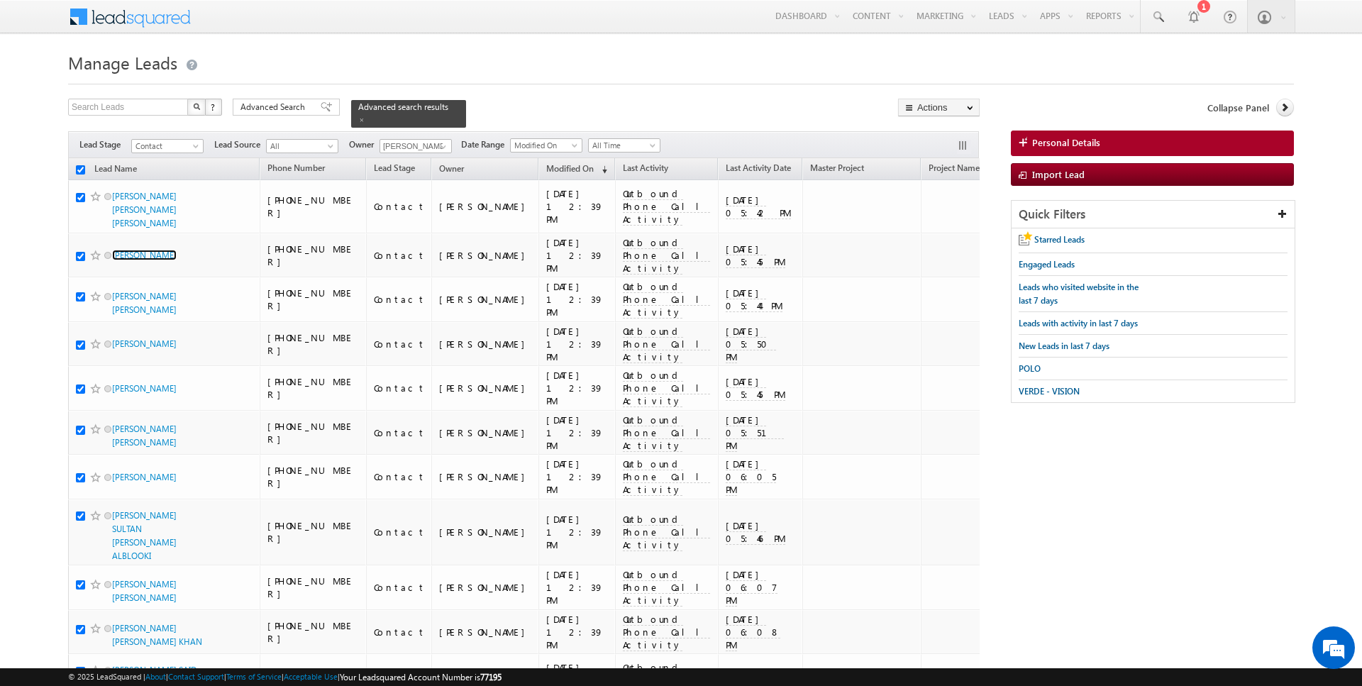
checkbox input "true"
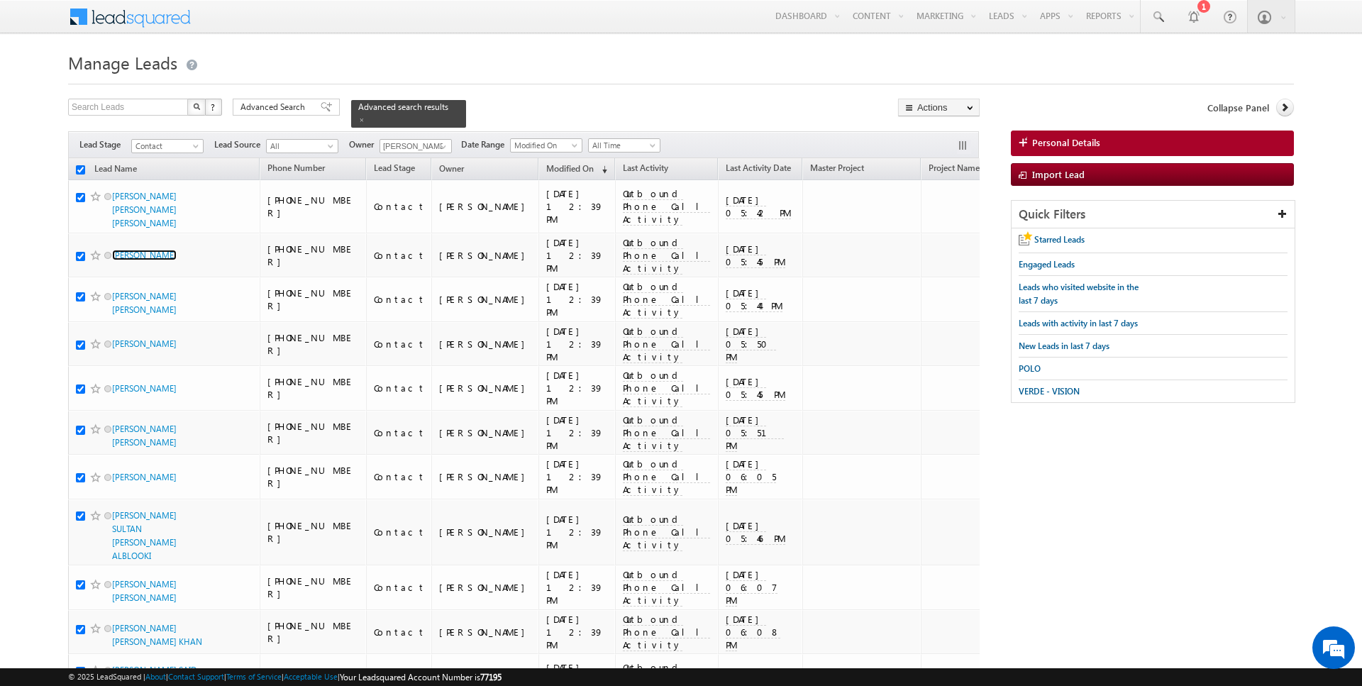
checkbox input "true"
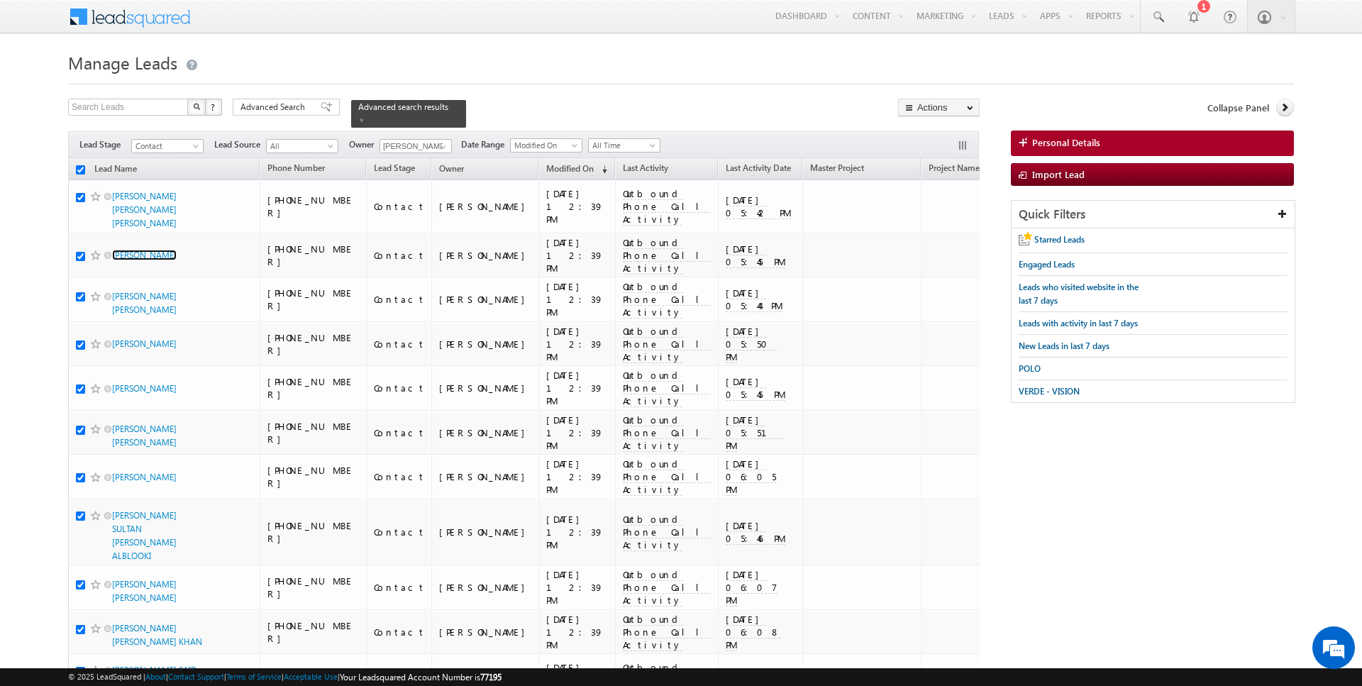
checkbox input "true"
click at [936, 233] on link "Change Owner" at bounding box center [939, 229] width 80 height 17
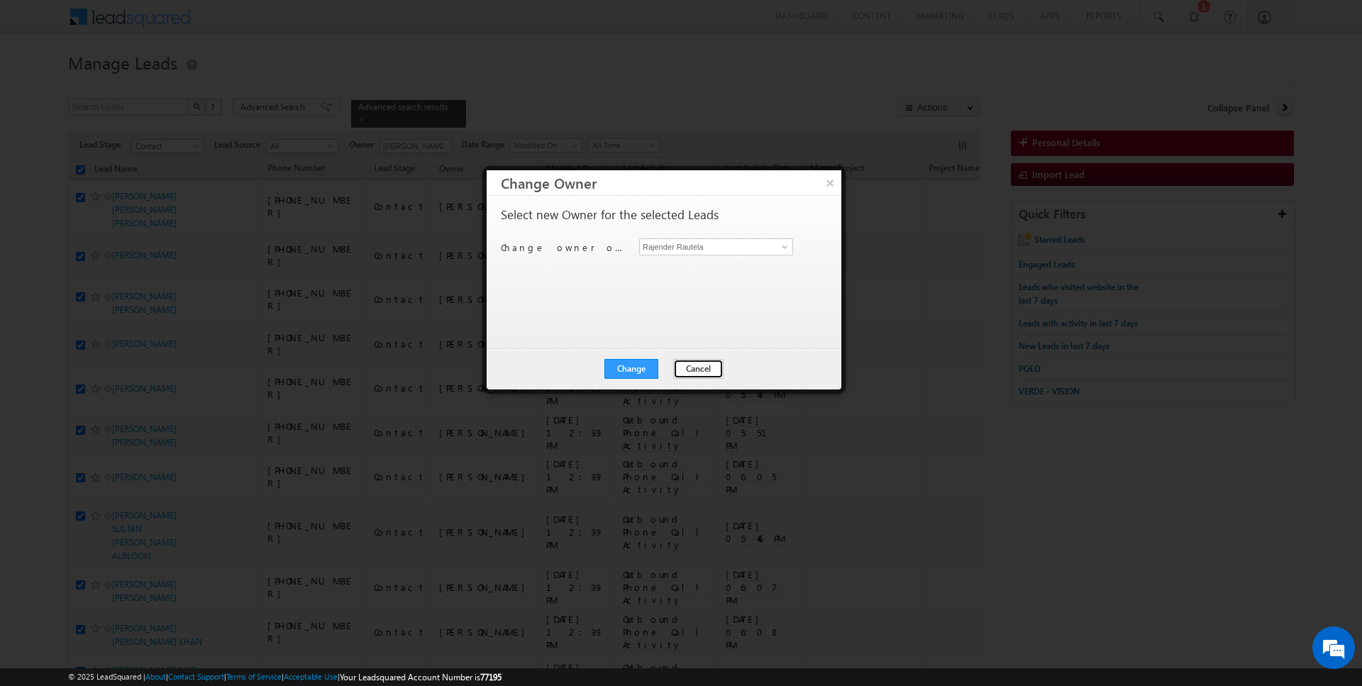
click at [680, 372] on button "Cancel" at bounding box center [698, 369] width 50 height 20
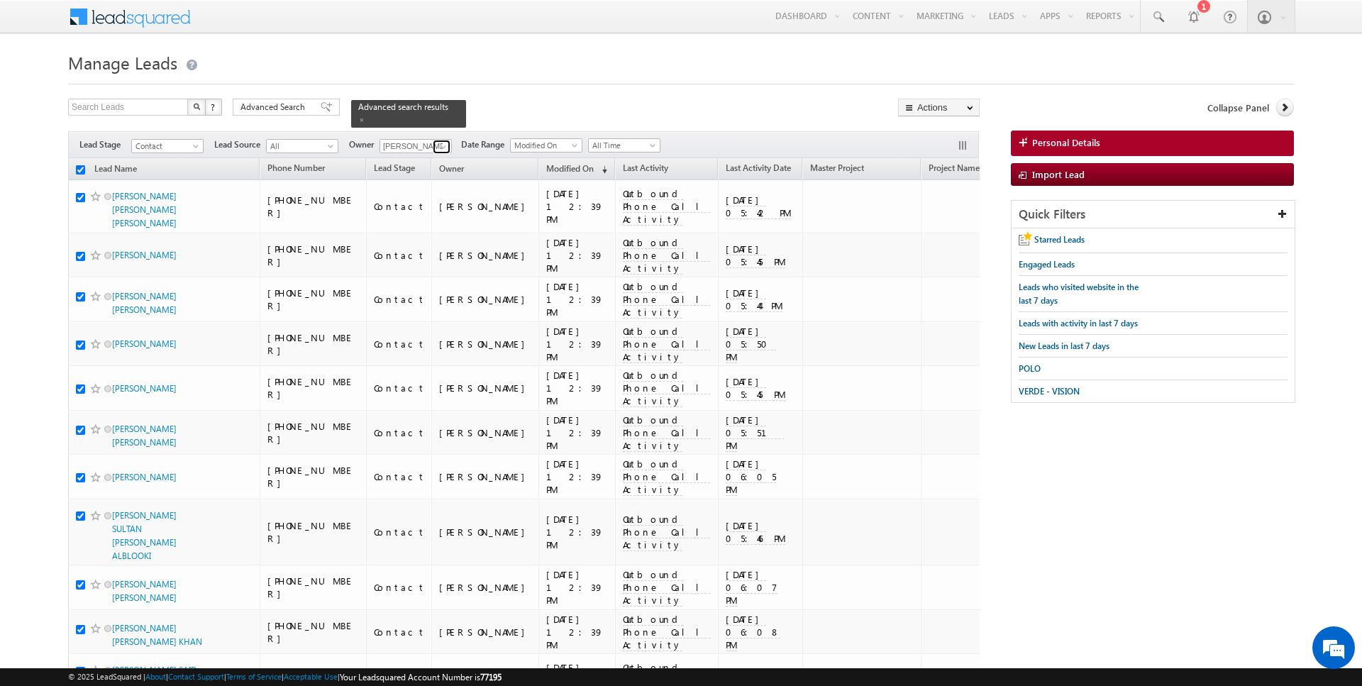
click at [438, 145] on span at bounding box center [443, 146] width 11 height 11
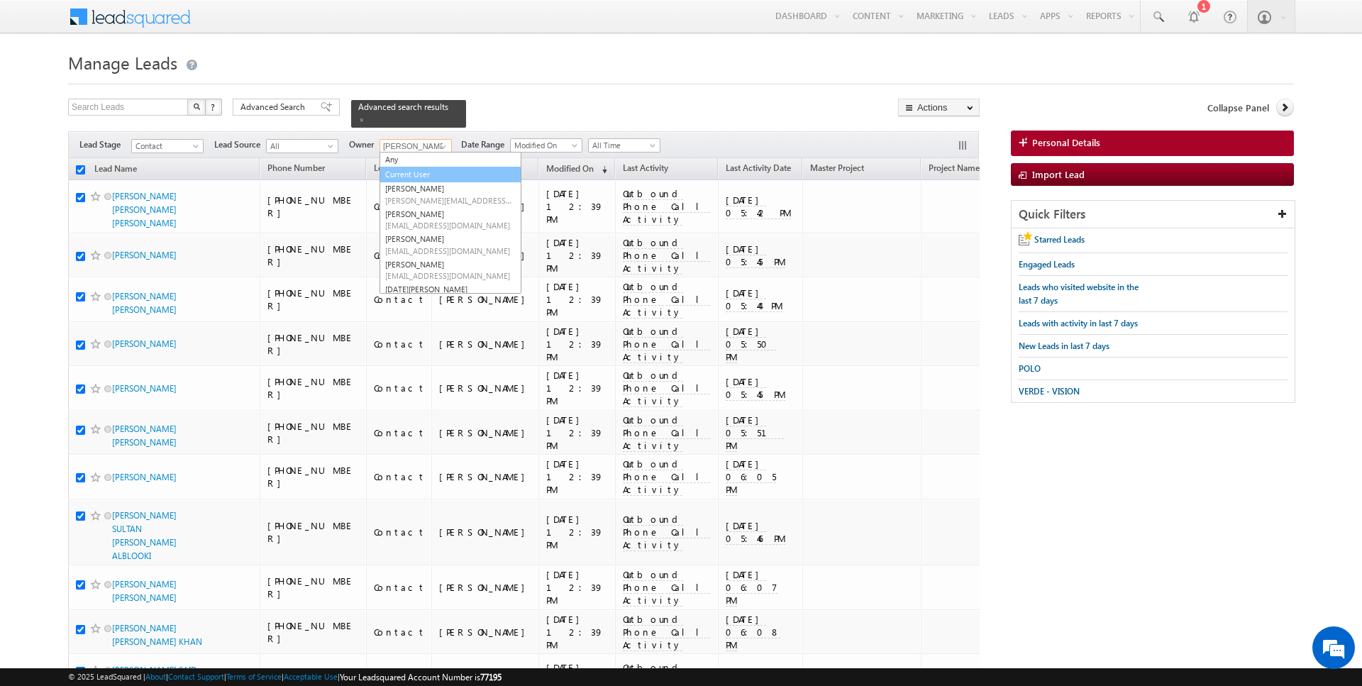
click at [419, 172] on link "Current User" at bounding box center [451, 175] width 142 height 16
type input "Current User"
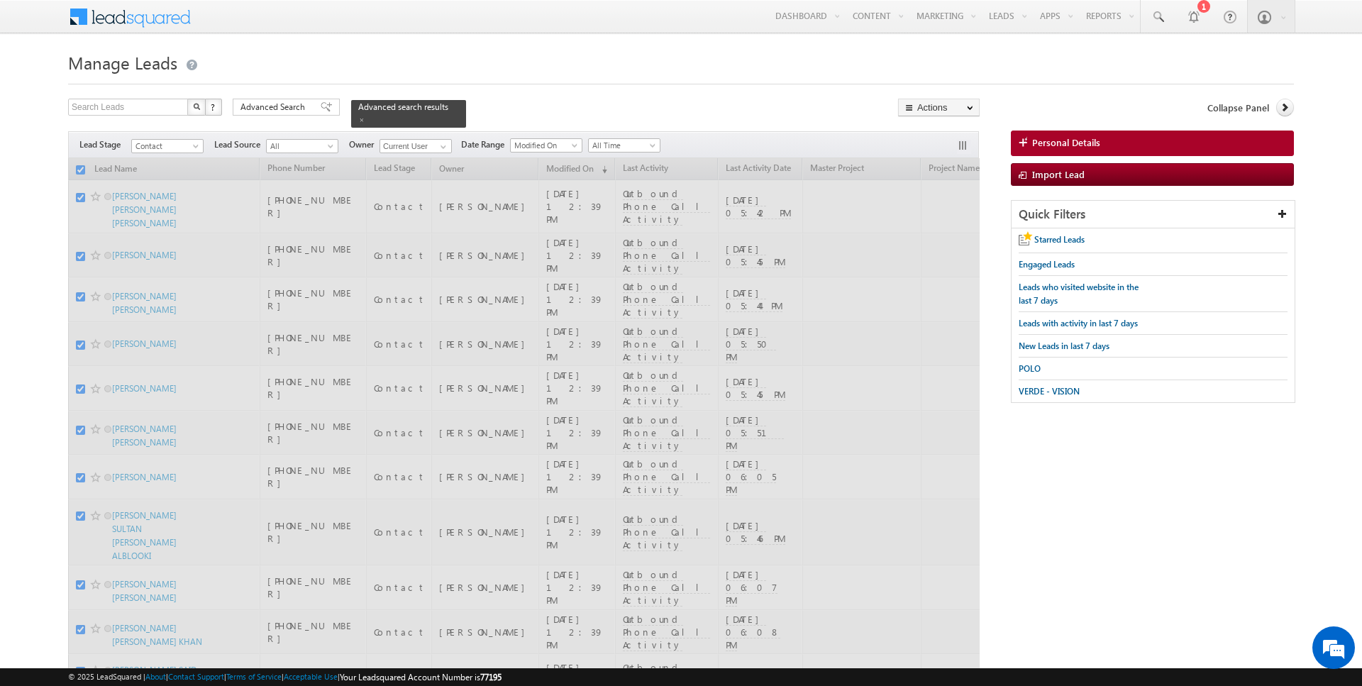
click at [519, 106] on div "Search Leads X ? 126 results found Advanced Search Advanced Search Advanced sea…" at bounding box center [524, 113] width 912 height 29
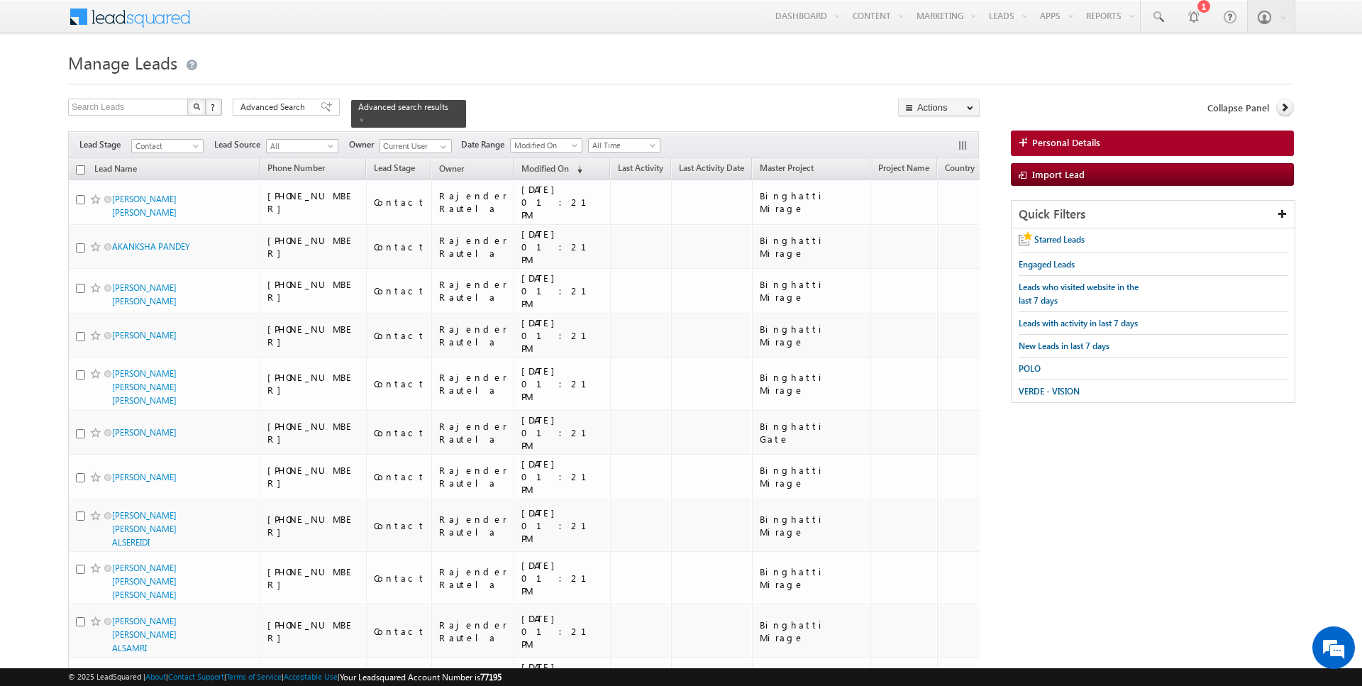
click at [80, 170] on input "checkbox" at bounding box center [80, 169] width 9 height 9
checkbox input "true"
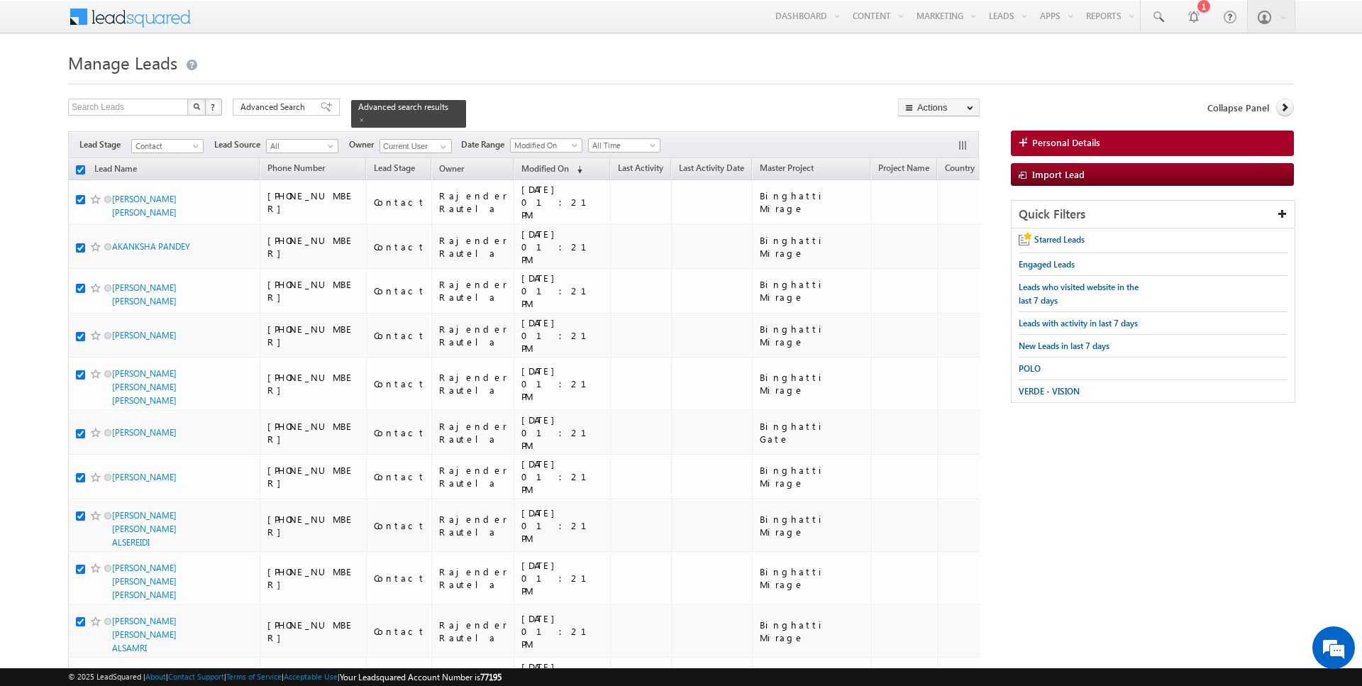
checkbox input "true"
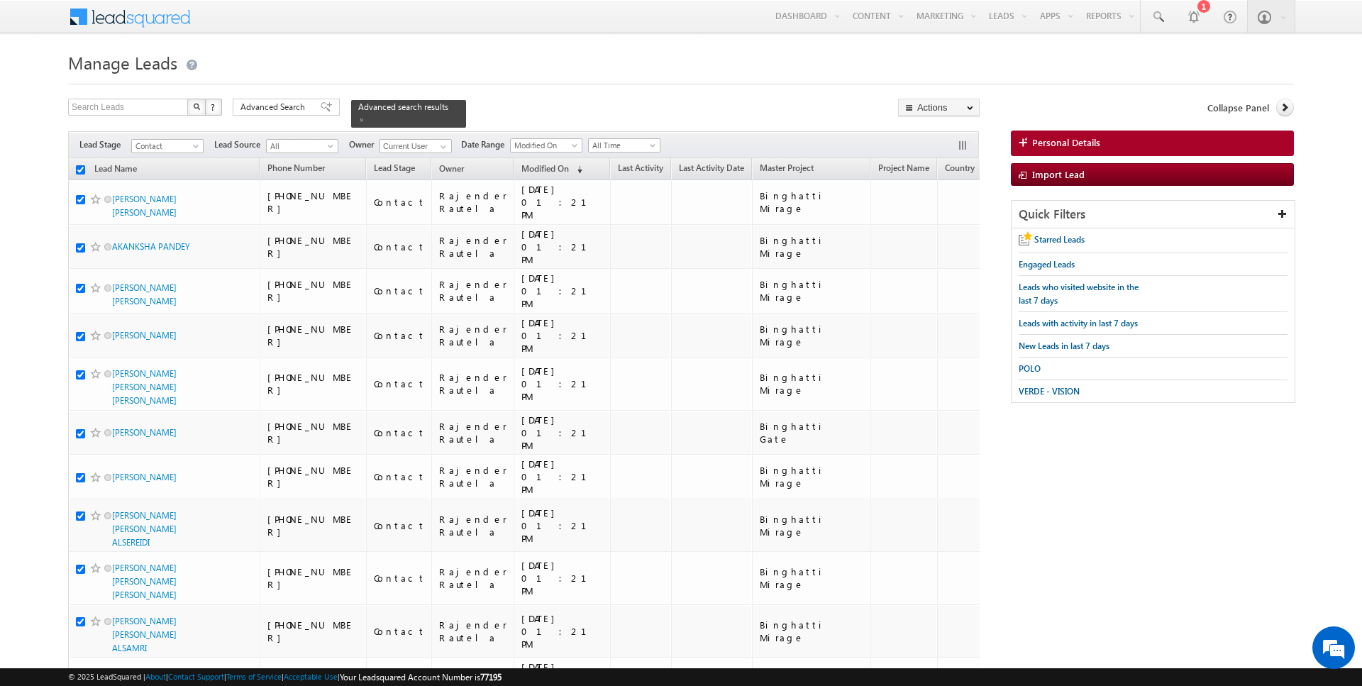
checkbox input "true"
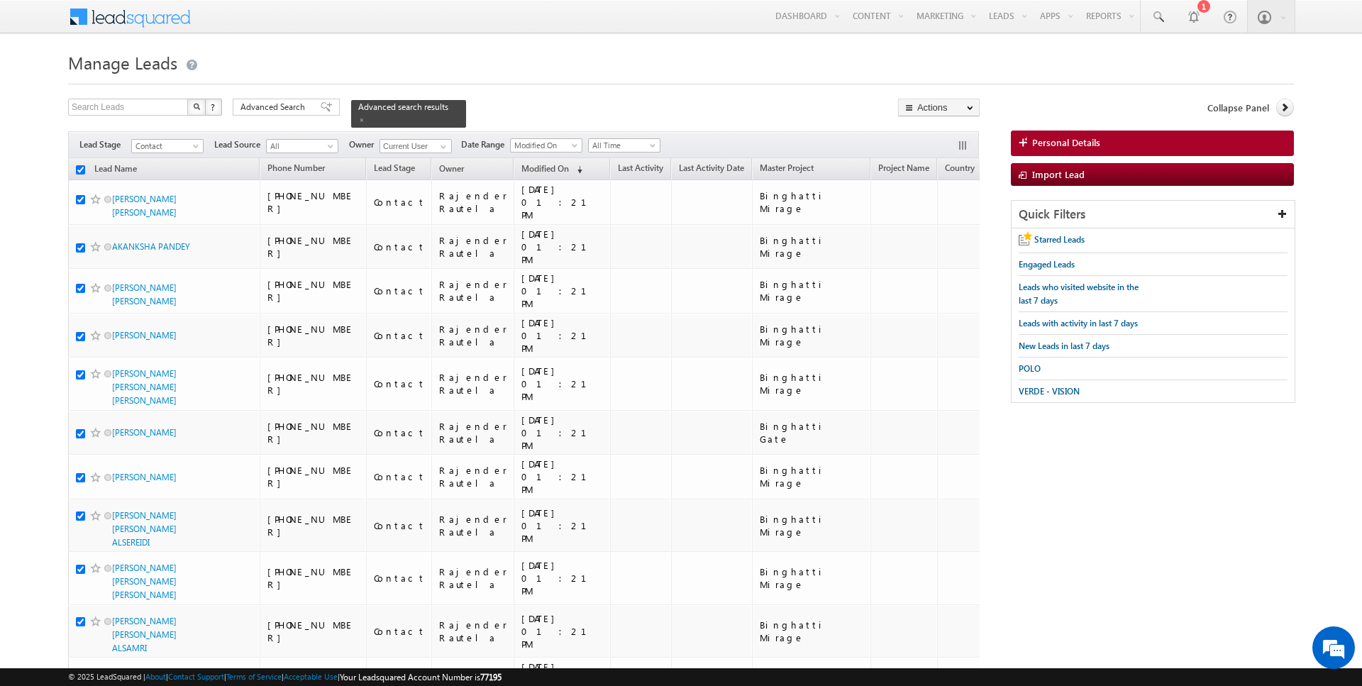
checkbox input "true"
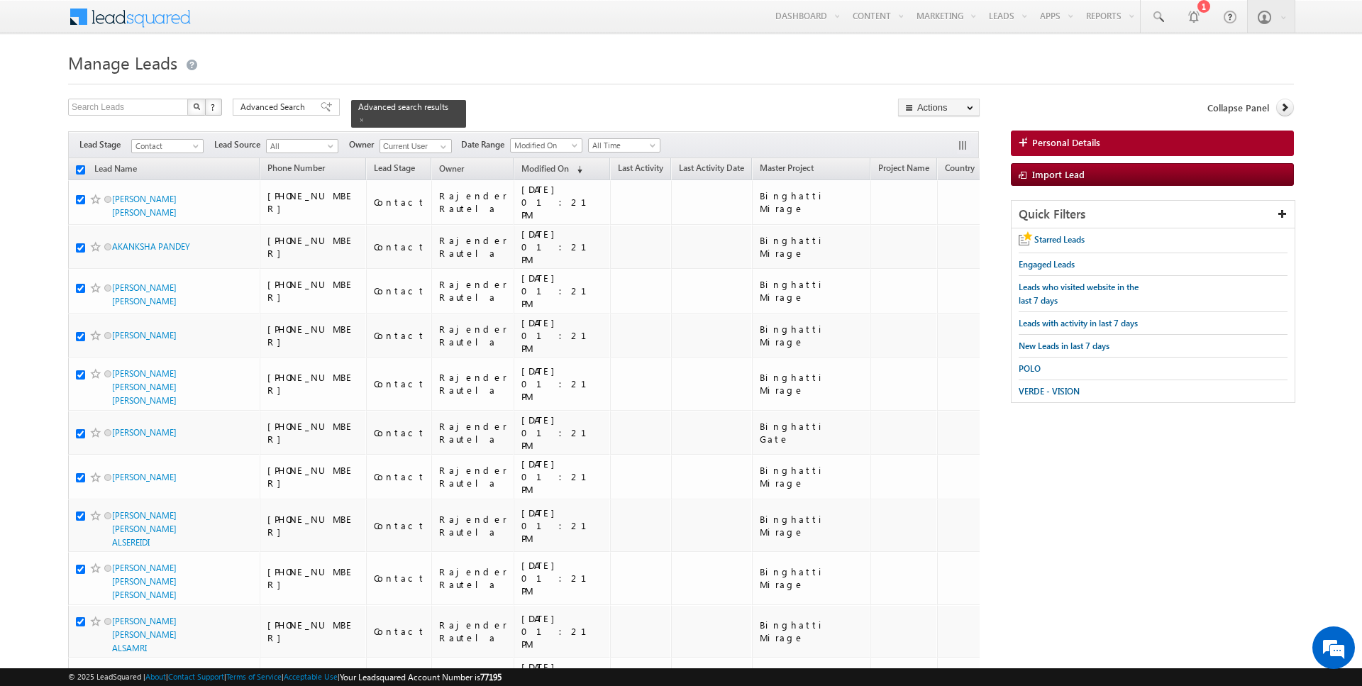
checkbox input "true"
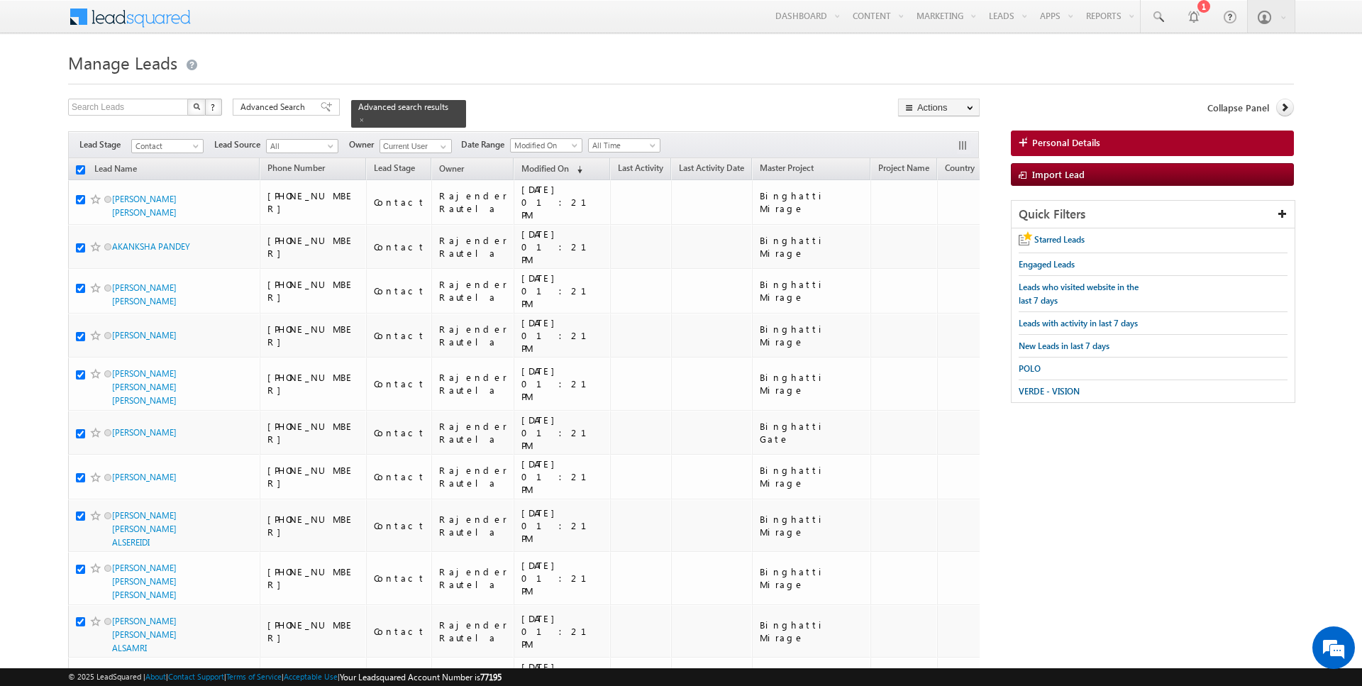
checkbox input "true"
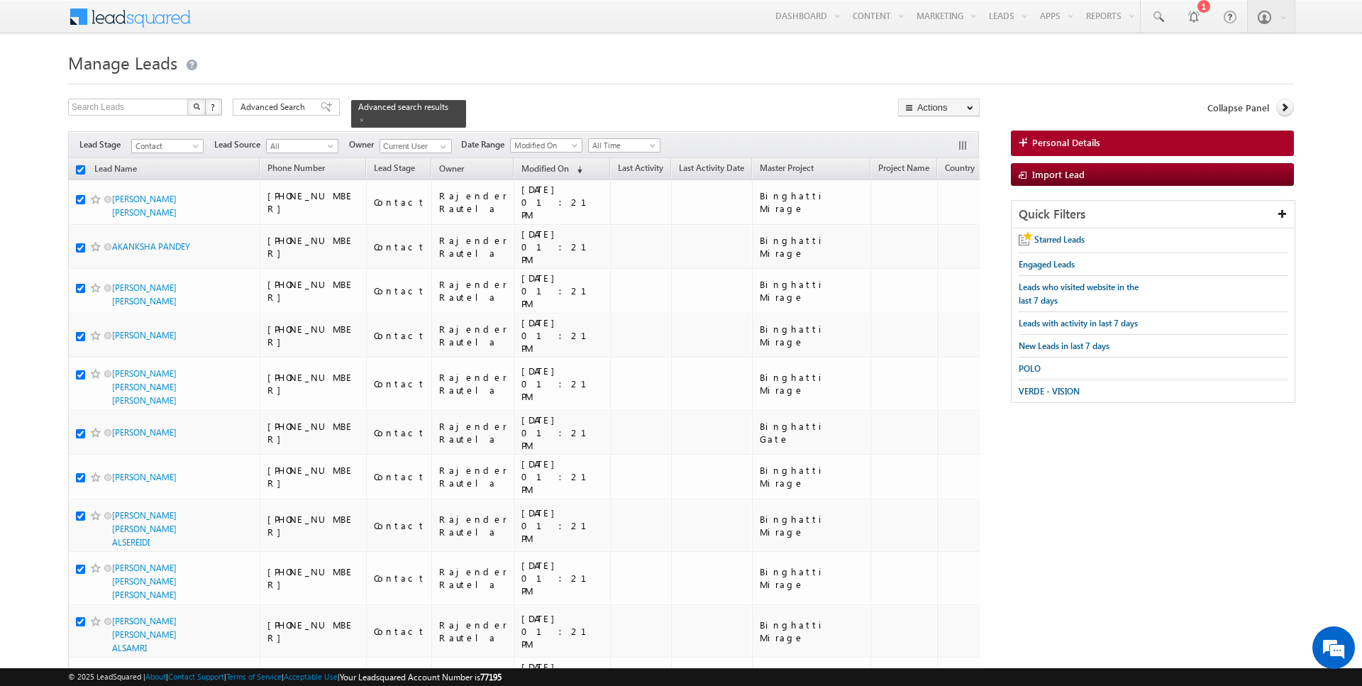
checkbox input "true"
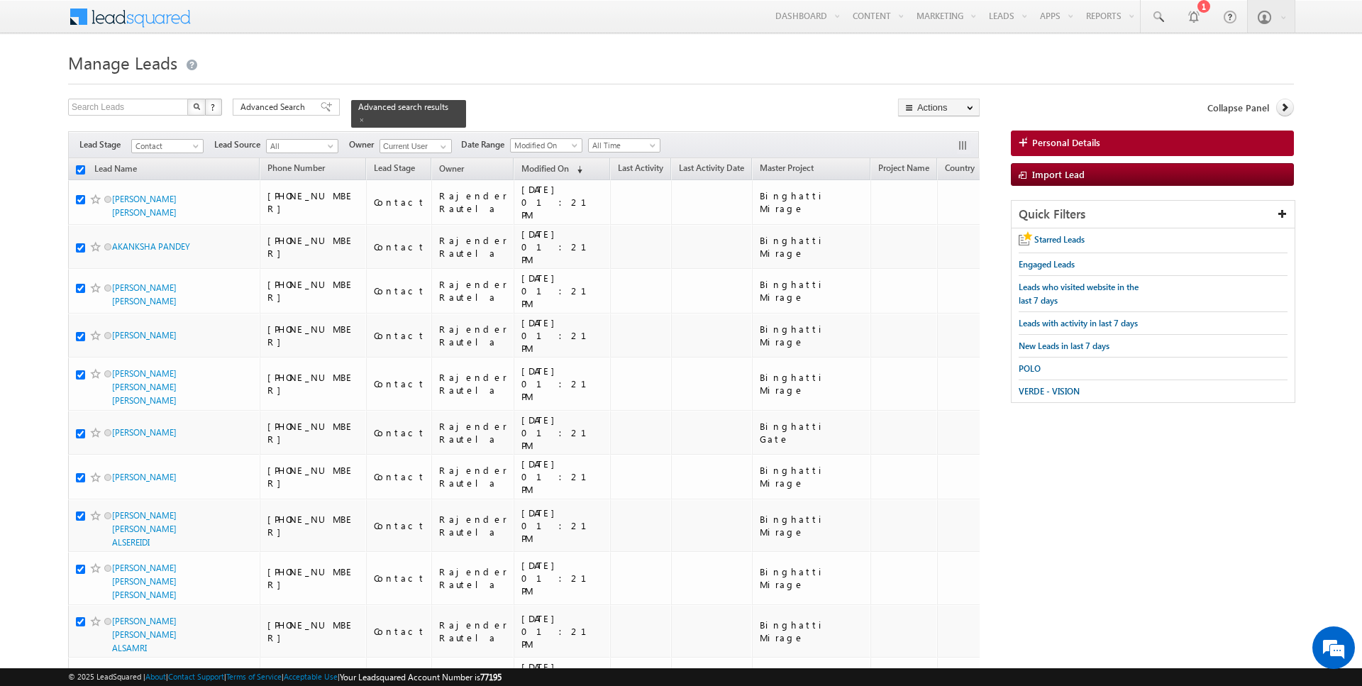
checkbox input "true"
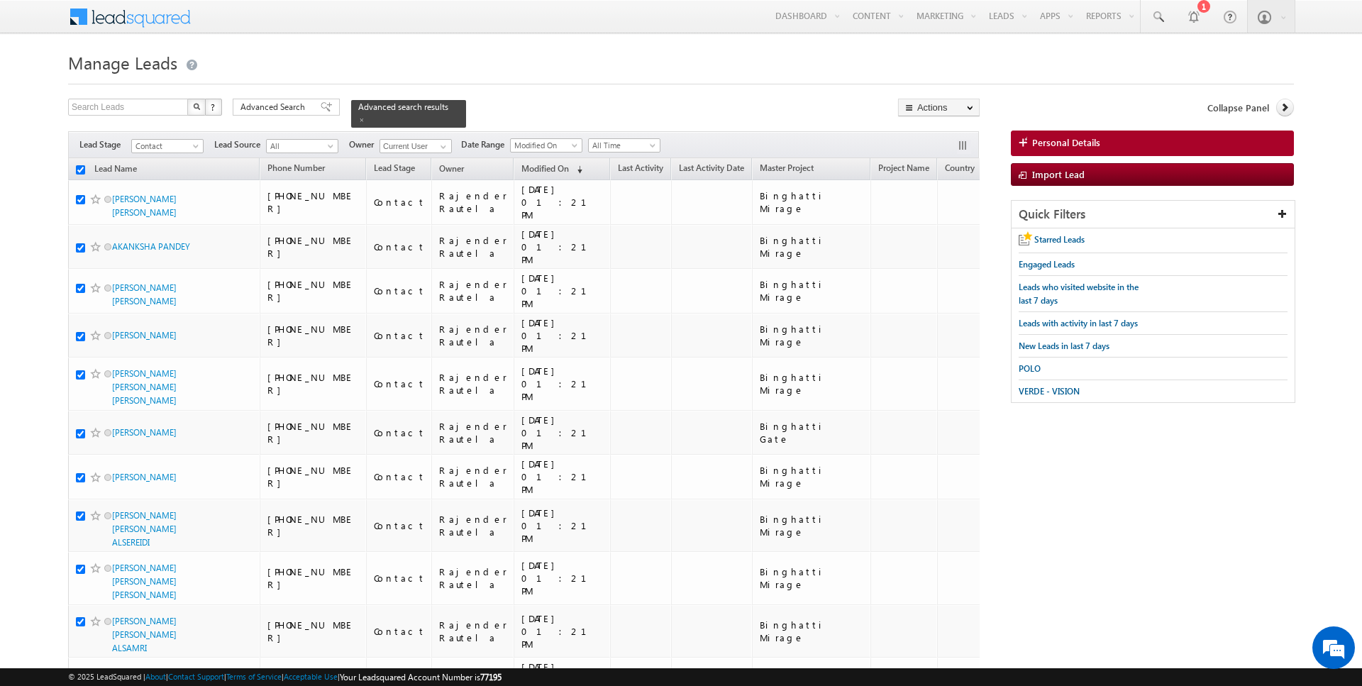
checkbox input "true"
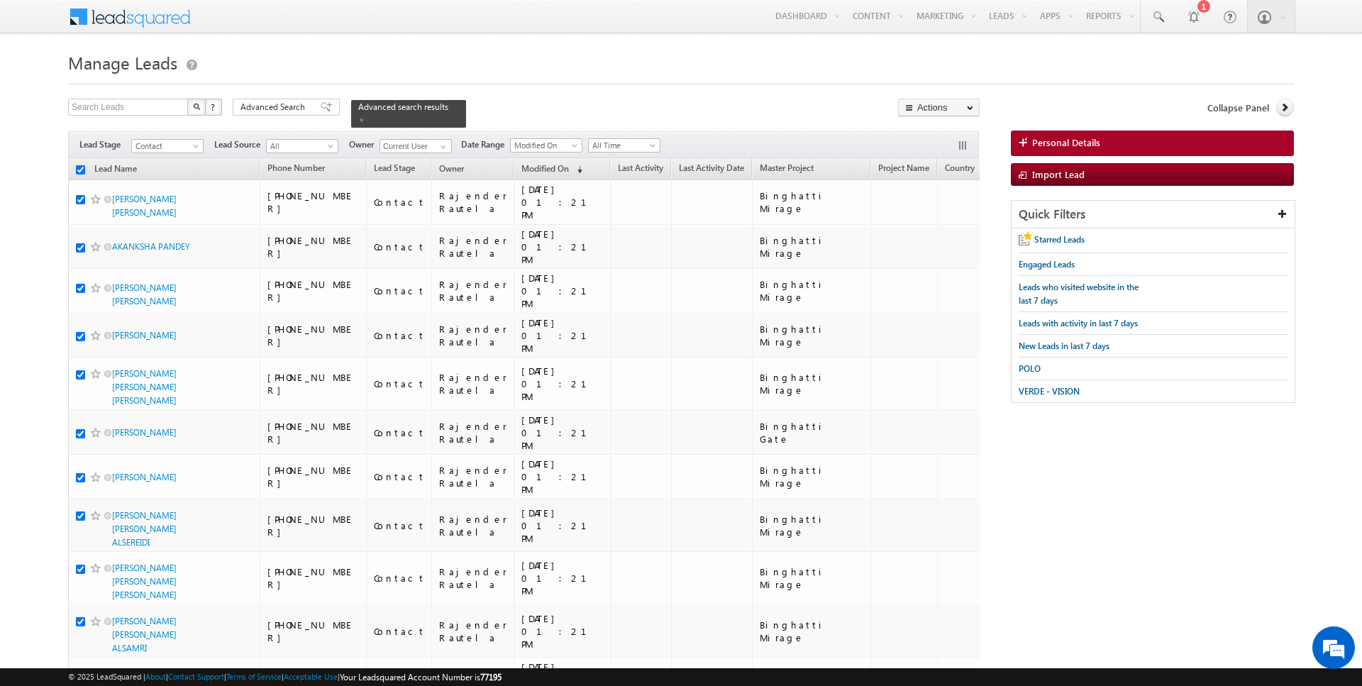
checkbox input "true"
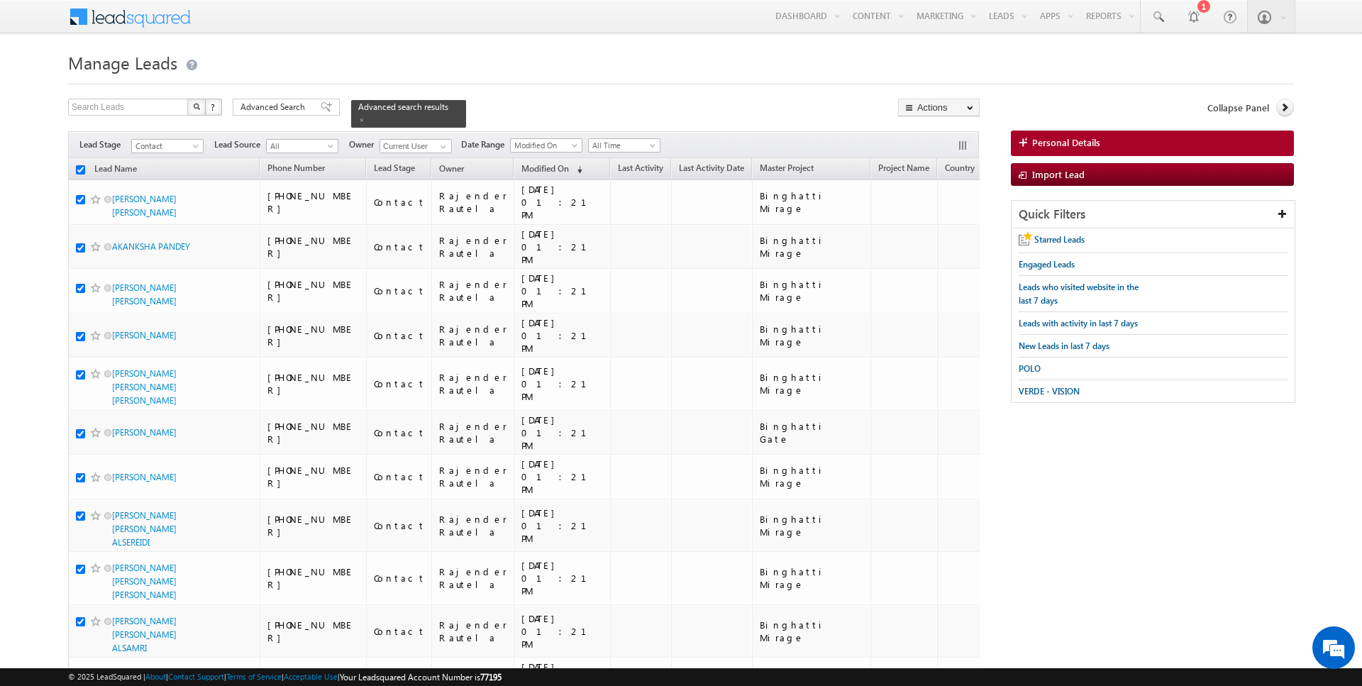
checkbox input "true"
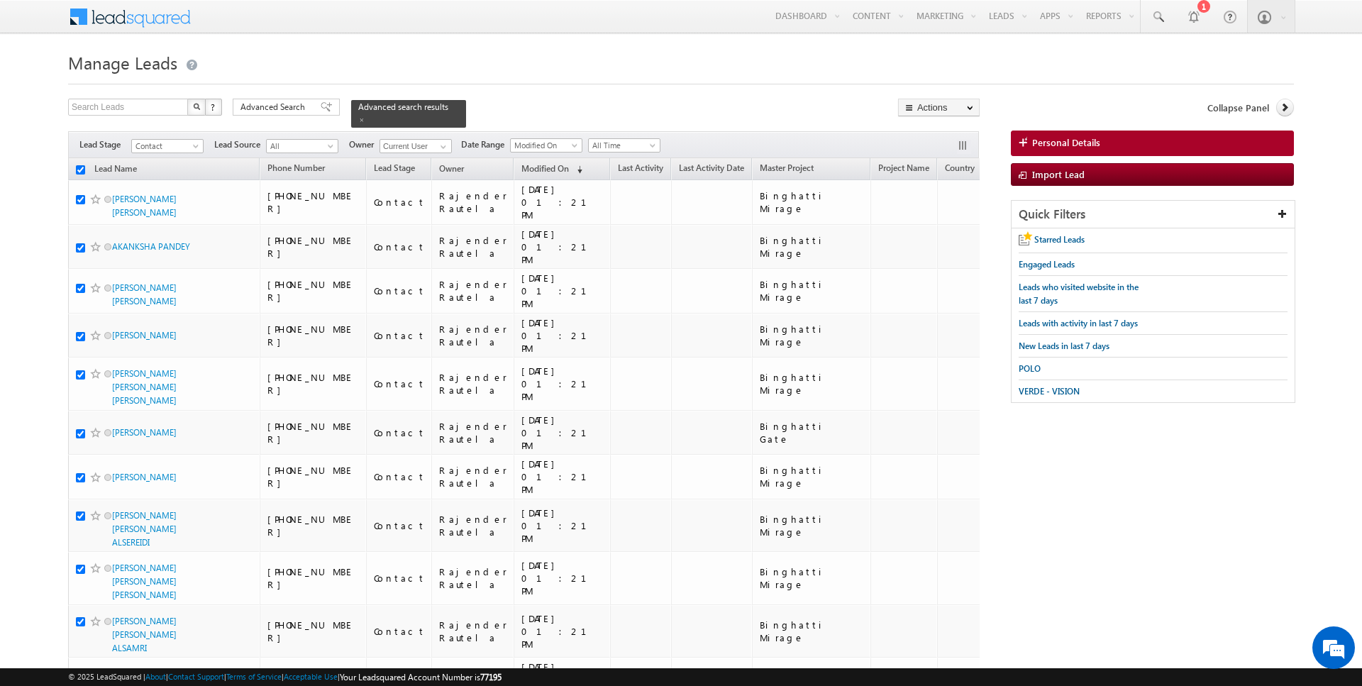
checkbox input "true"
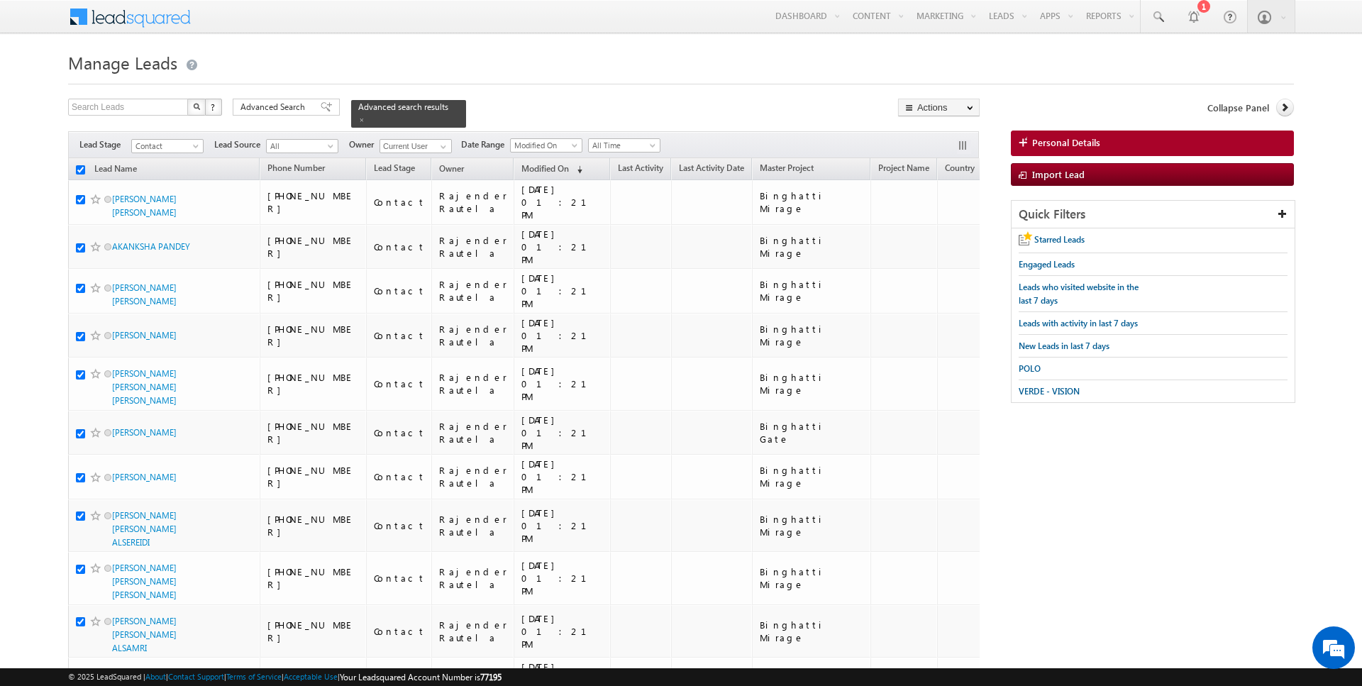
checkbox input "true"
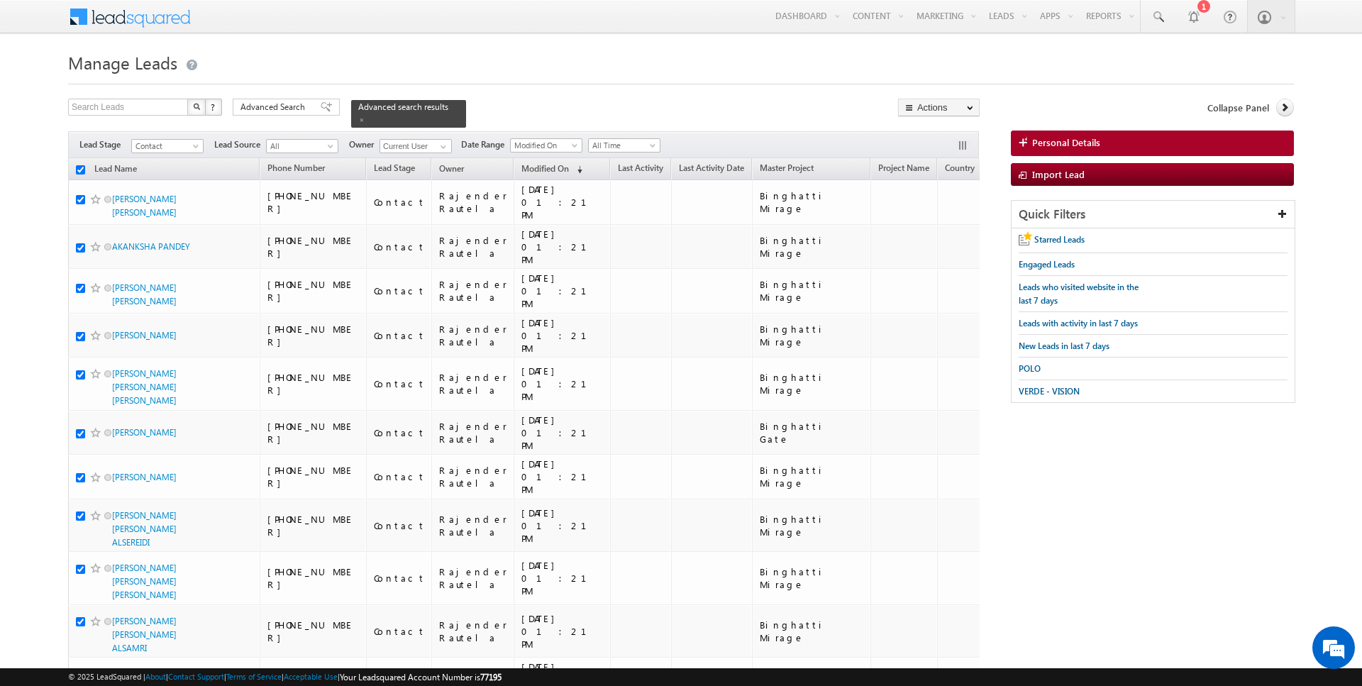
checkbox input "true"
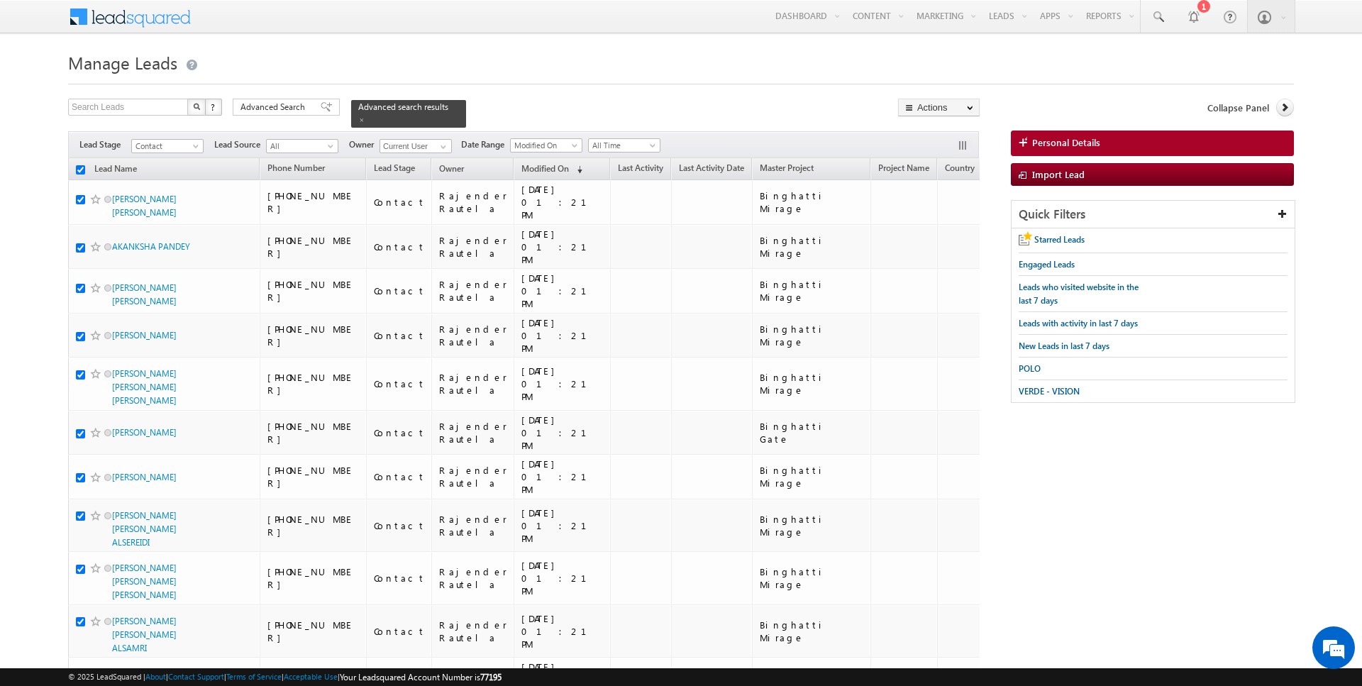
checkbox input "true"
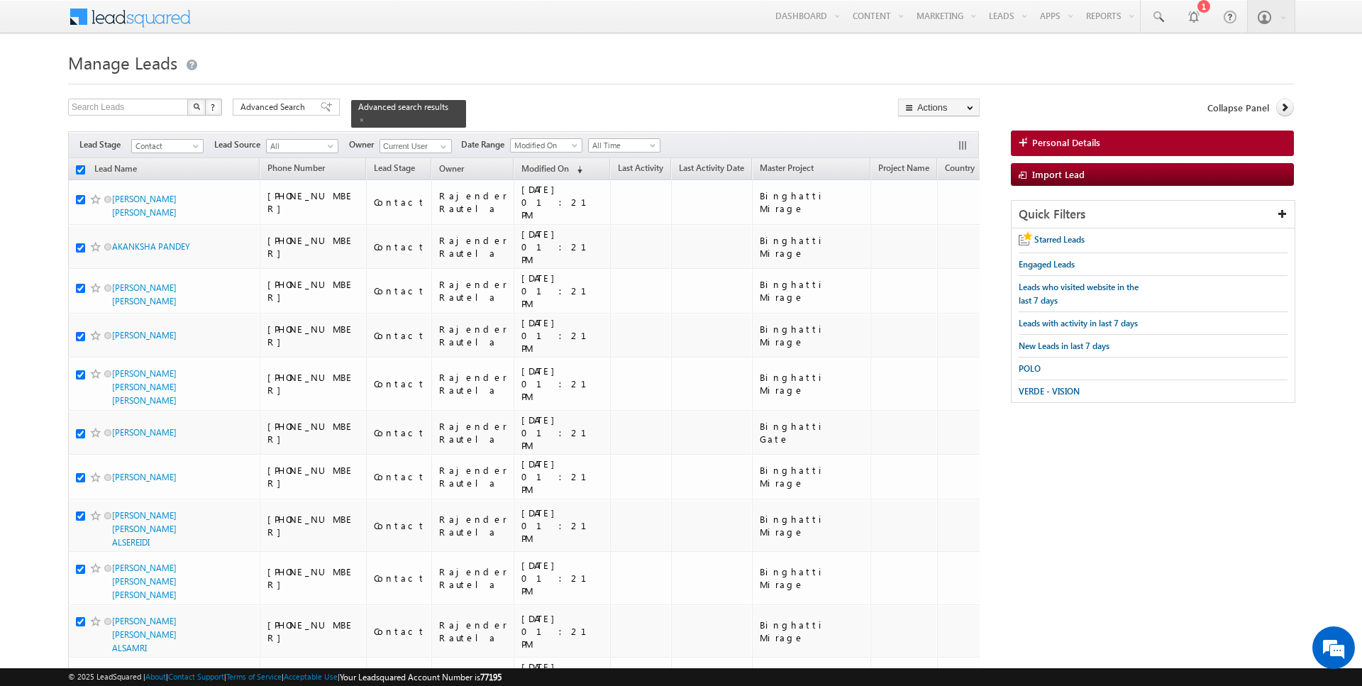
checkbox input "true"
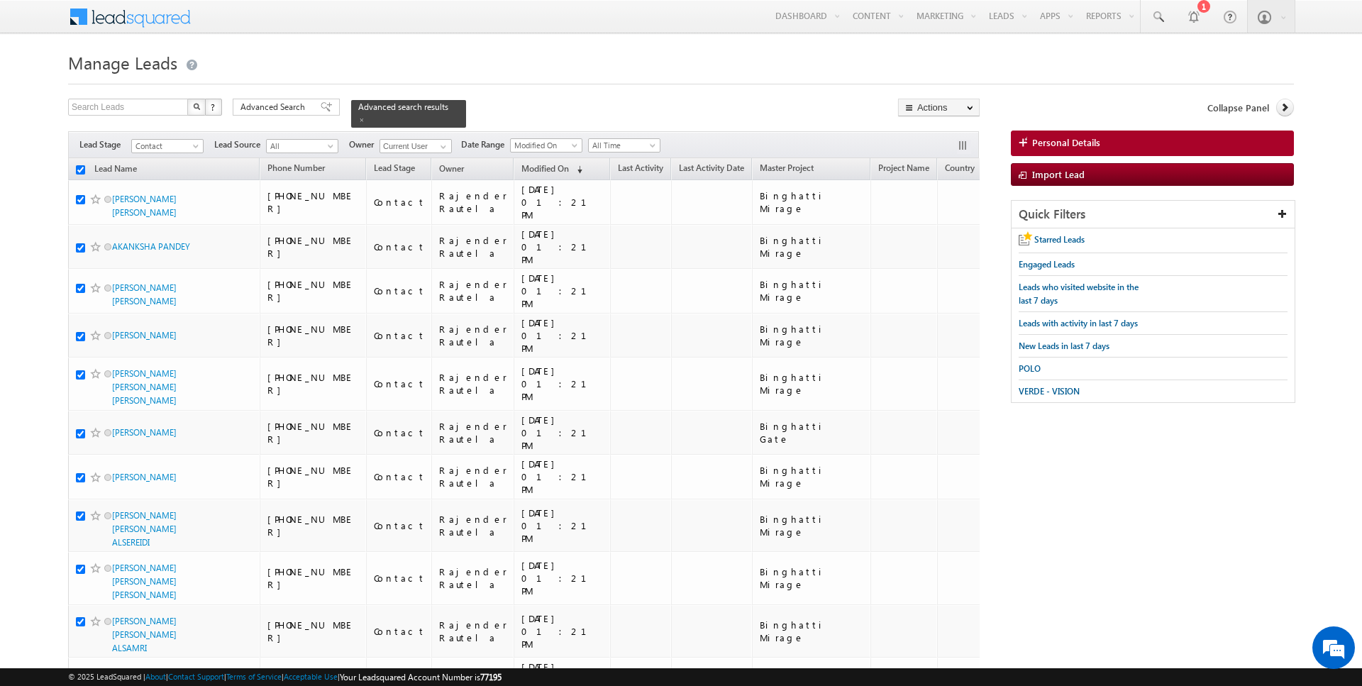
checkbox input "true"
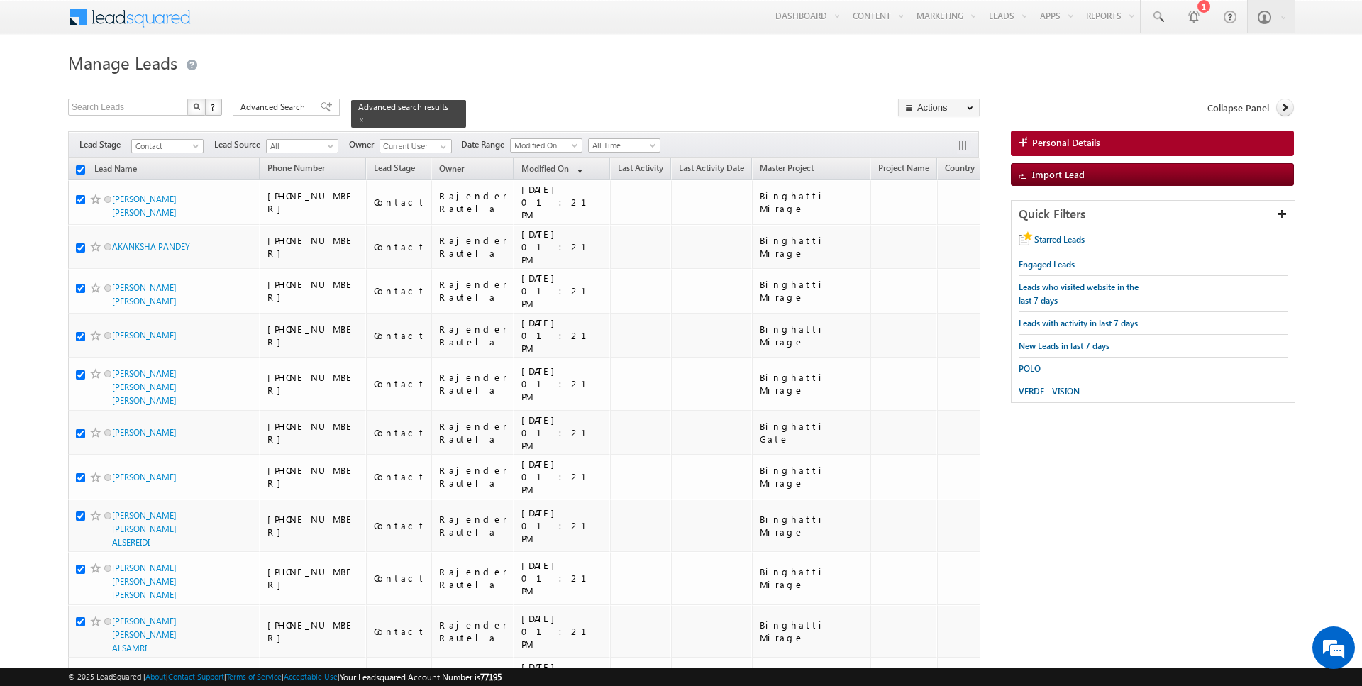
checkbox input "true"
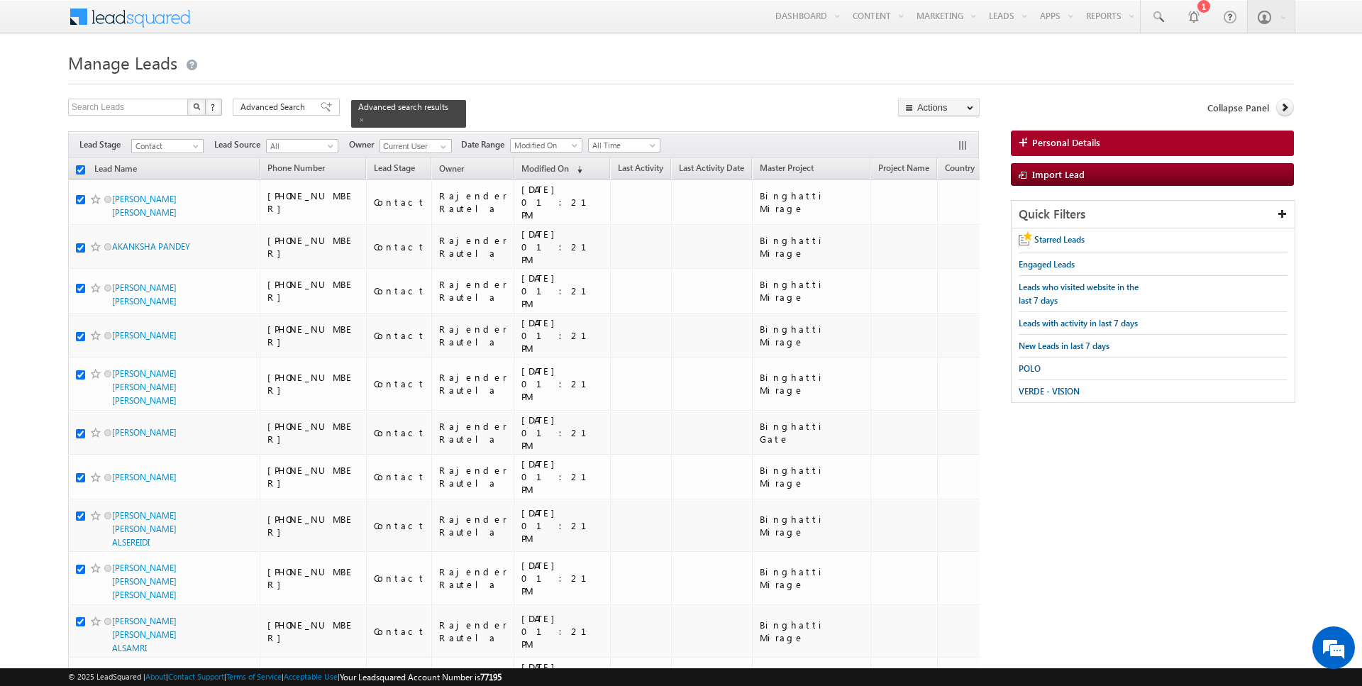
checkbox input "true"
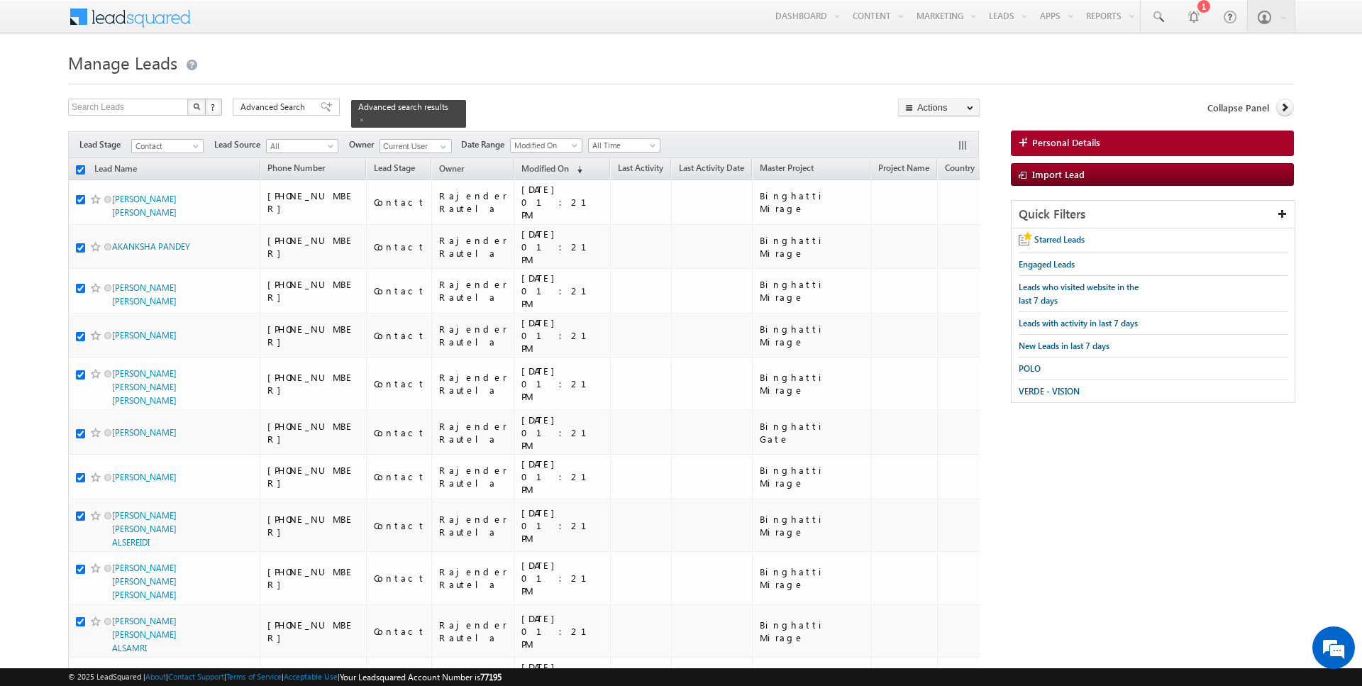
checkbox input "true"
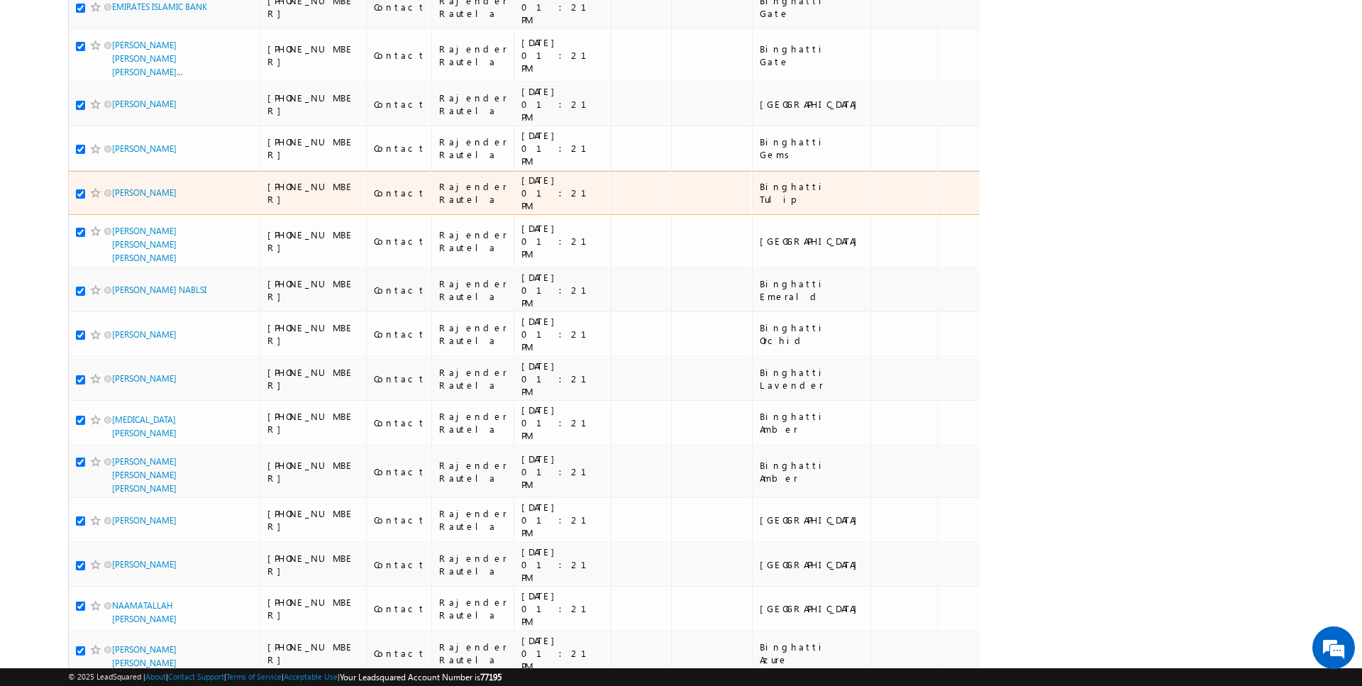
scroll to position [3389, 0]
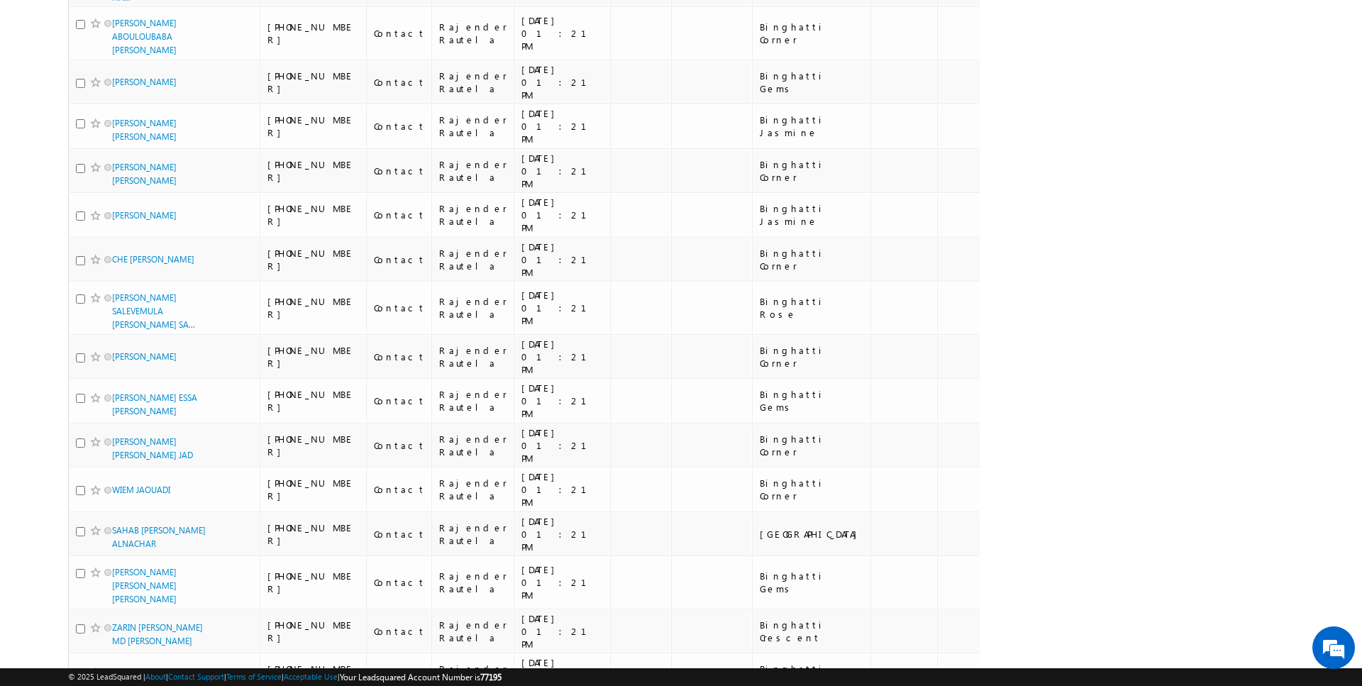
scroll to position [0, 0]
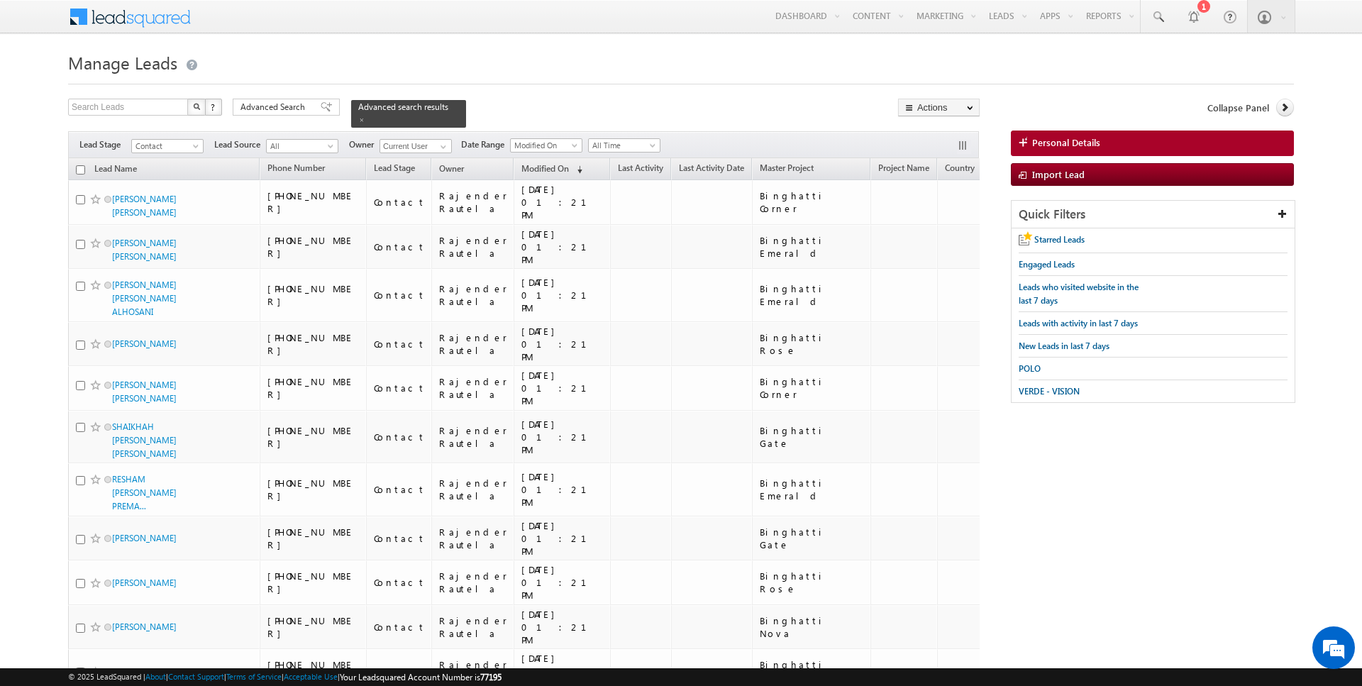
click at [83, 168] on input "checkbox" at bounding box center [80, 169] width 9 height 9
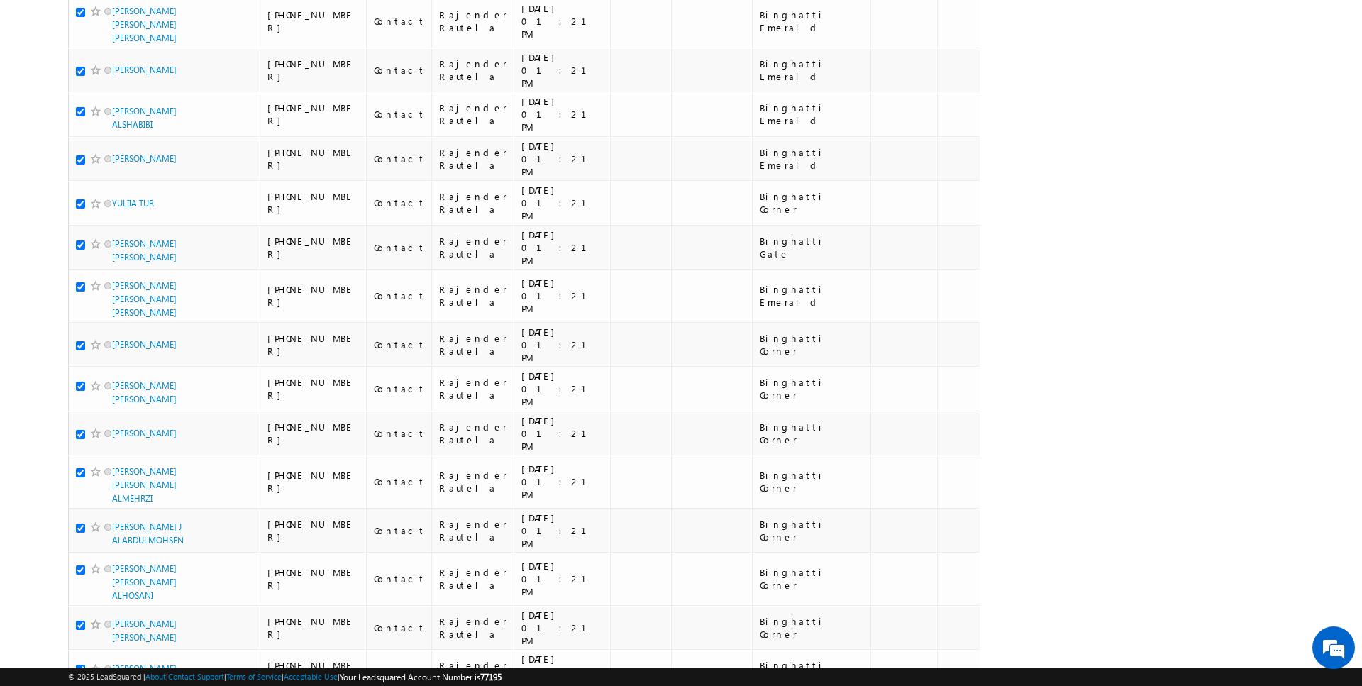
scroll to position [3383, 0]
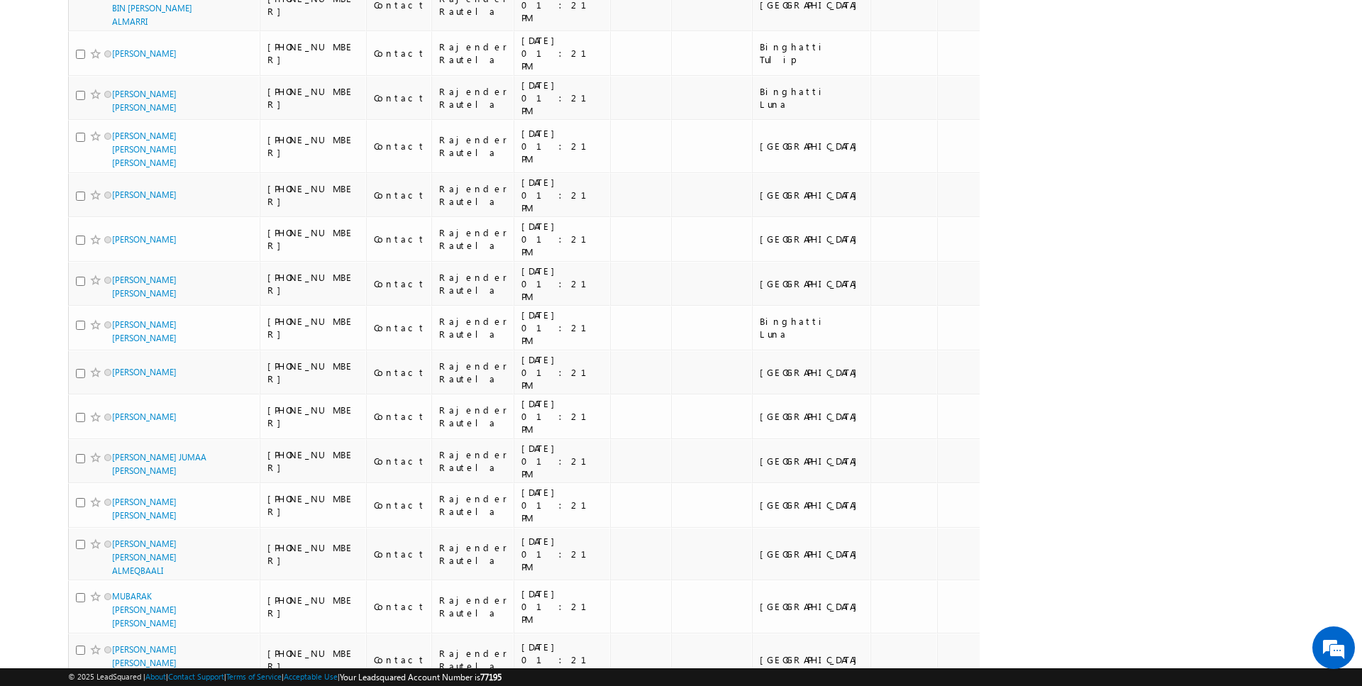
scroll to position [3373, 0]
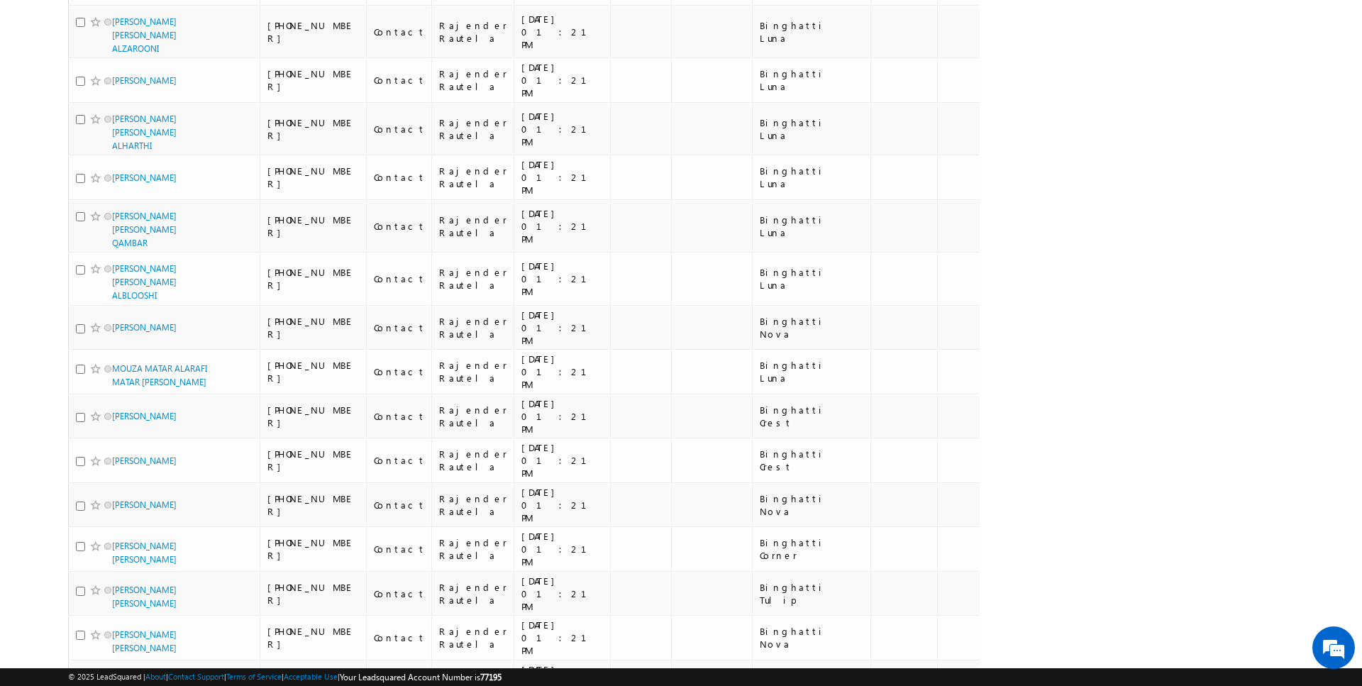
scroll to position [3125, 0]
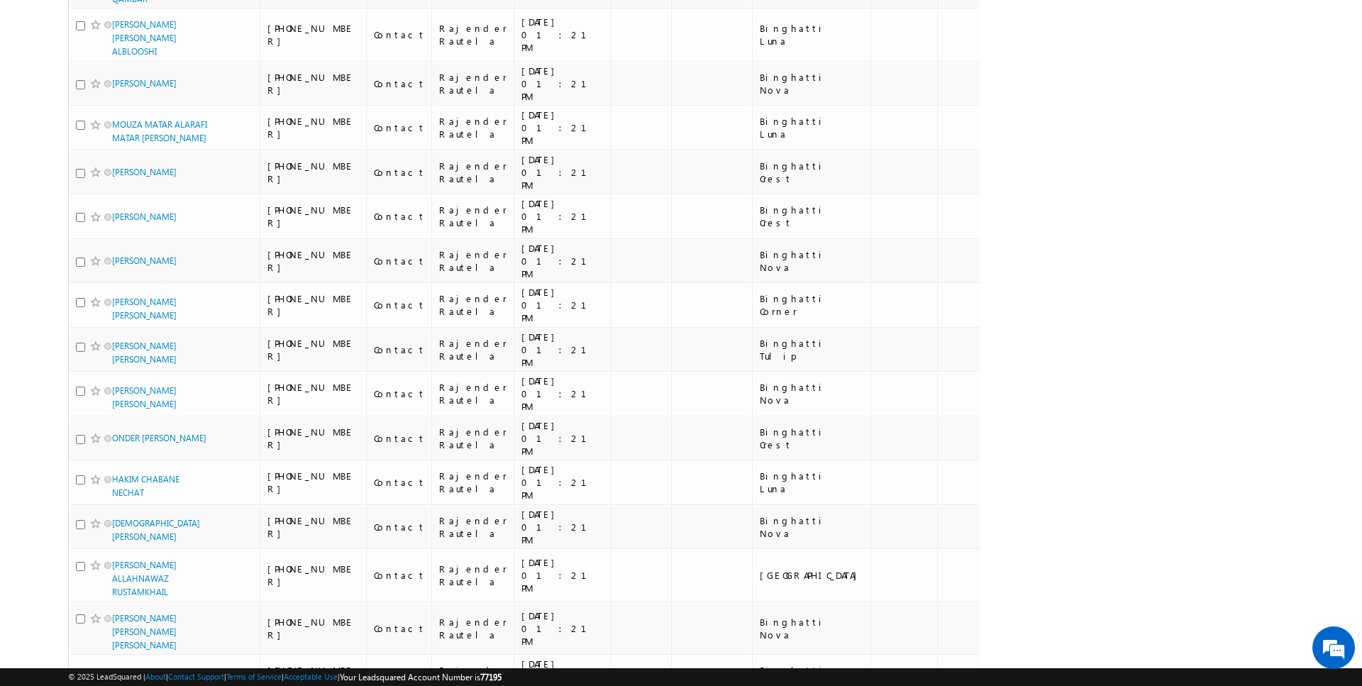
click at [114, 642] on li "50" at bounding box center [117, 645] width 34 height 14
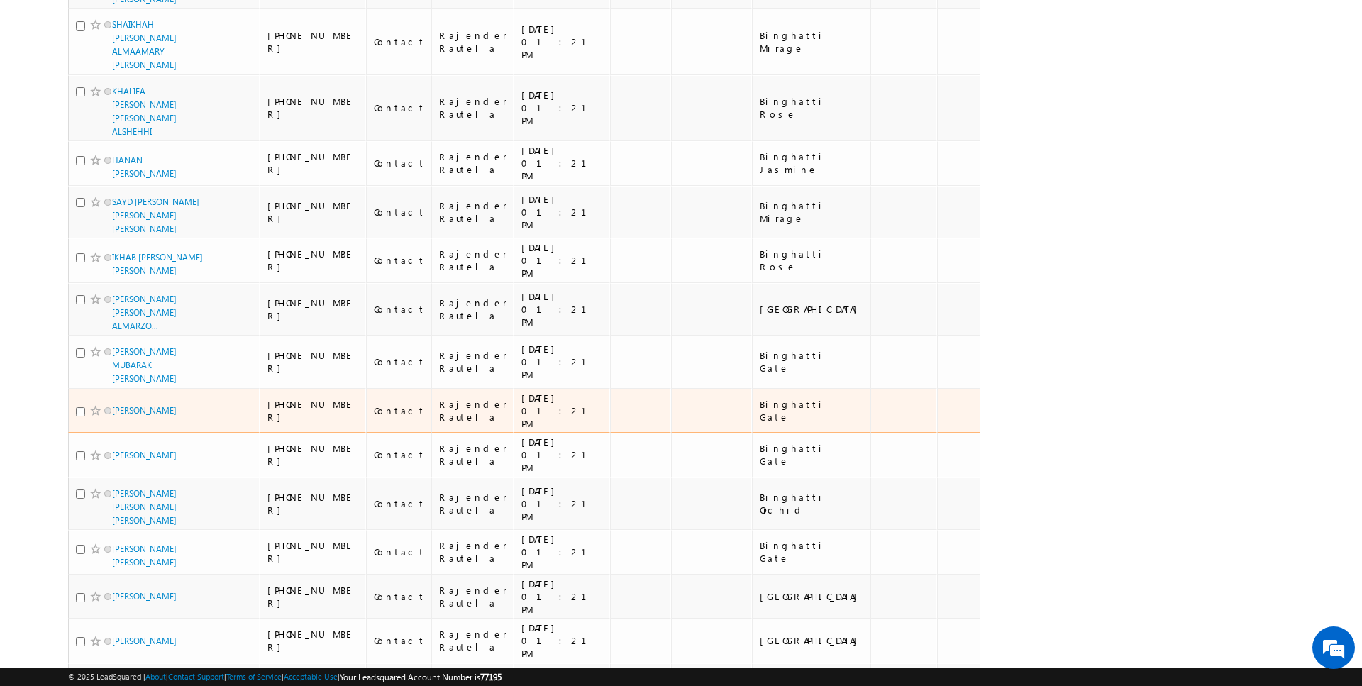
scroll to position [0, 0]
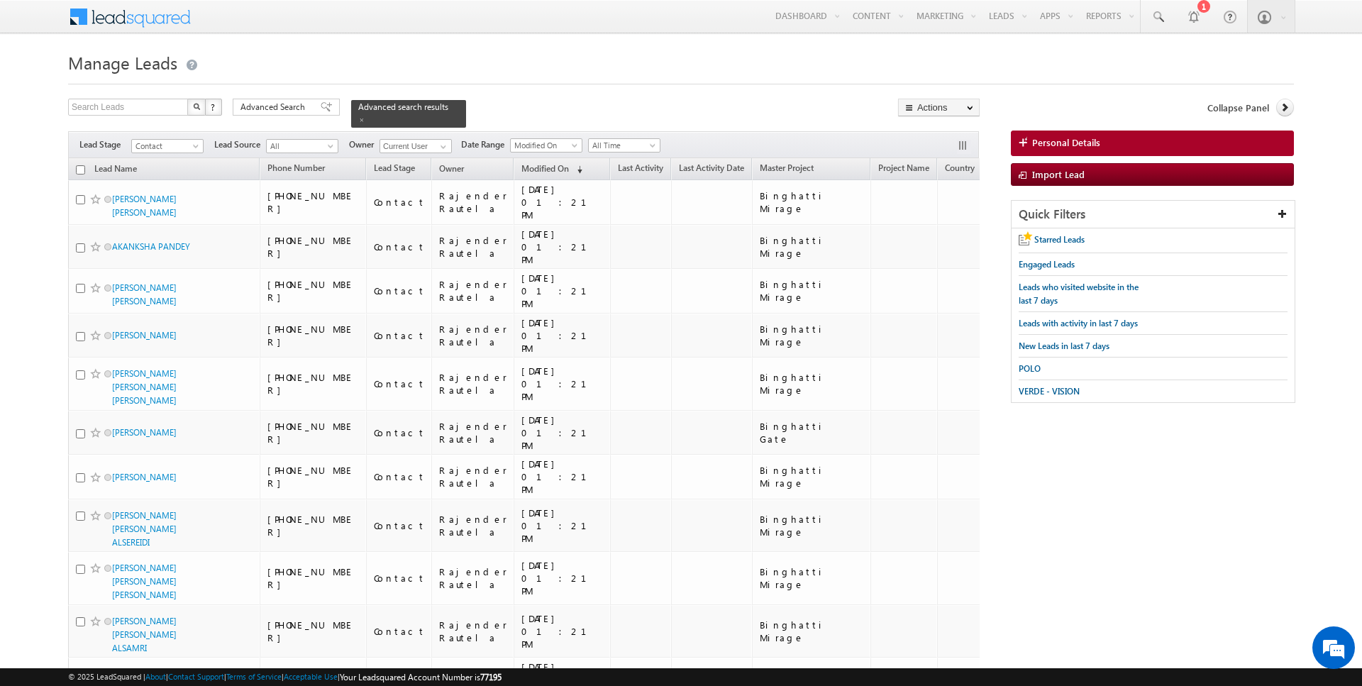
click at [79, 172] on input "checkbox" at bounding box center [80, 169] width 9 height 9
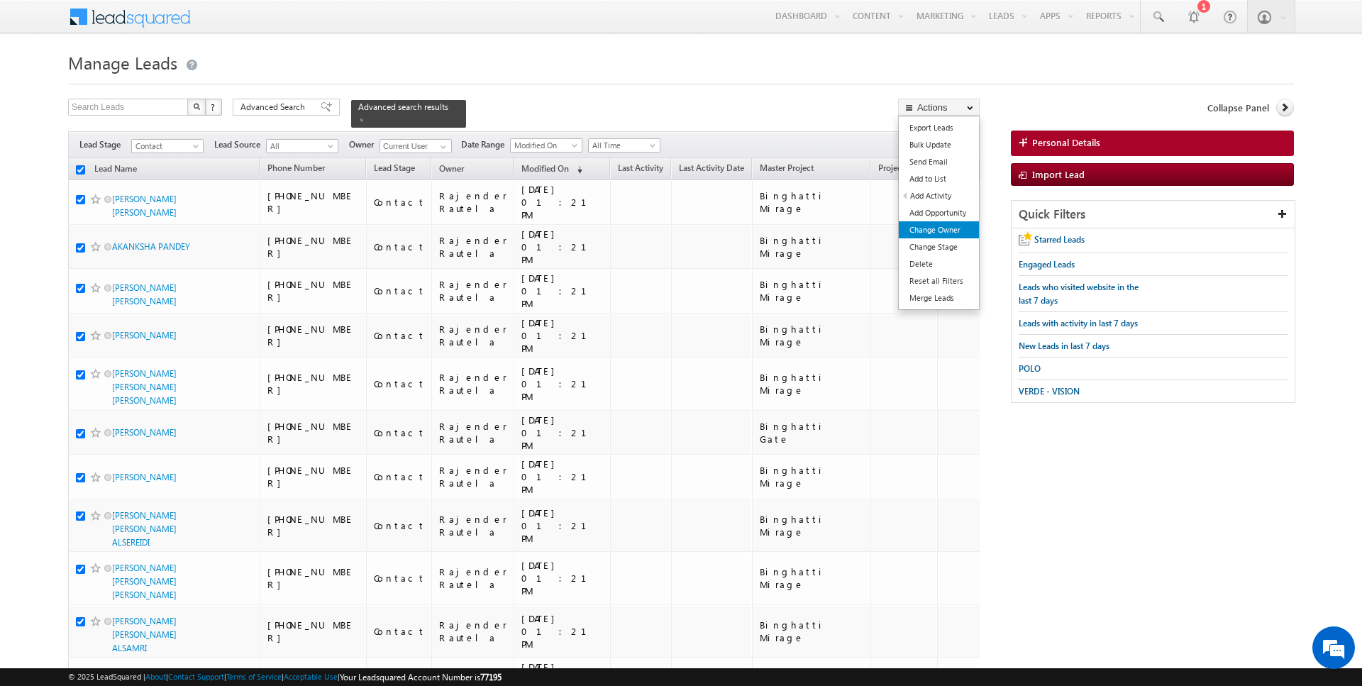
click at [942, 231] on link "Change Owner" at bounding box center [939, 229] width 80 height 17
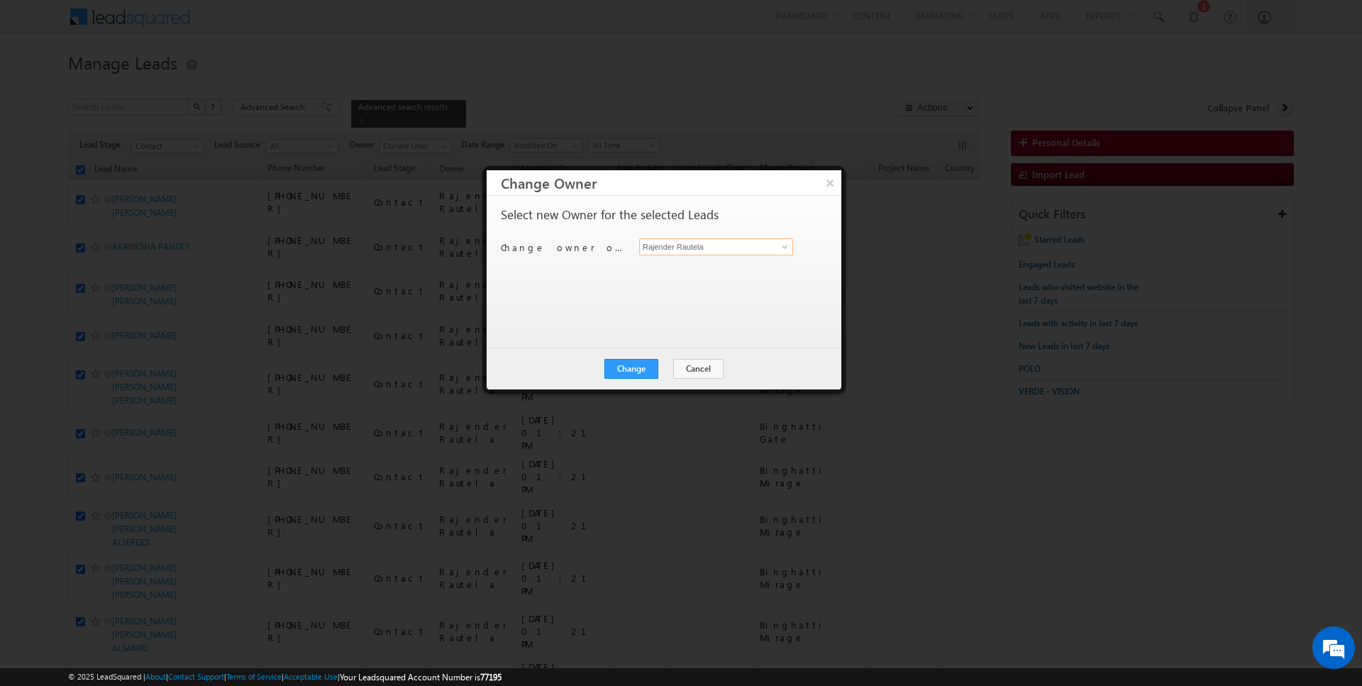
click at [702, 245] on input "Rajender Rautela" at bounding box center [716, 246] width 154 height 17
click at [635, 375] on button "Change" at bounding box center [631, 369] width 54 height 20
click at [680, 365] on button "Close" at bounding box center [665, 369] width 45 height 20
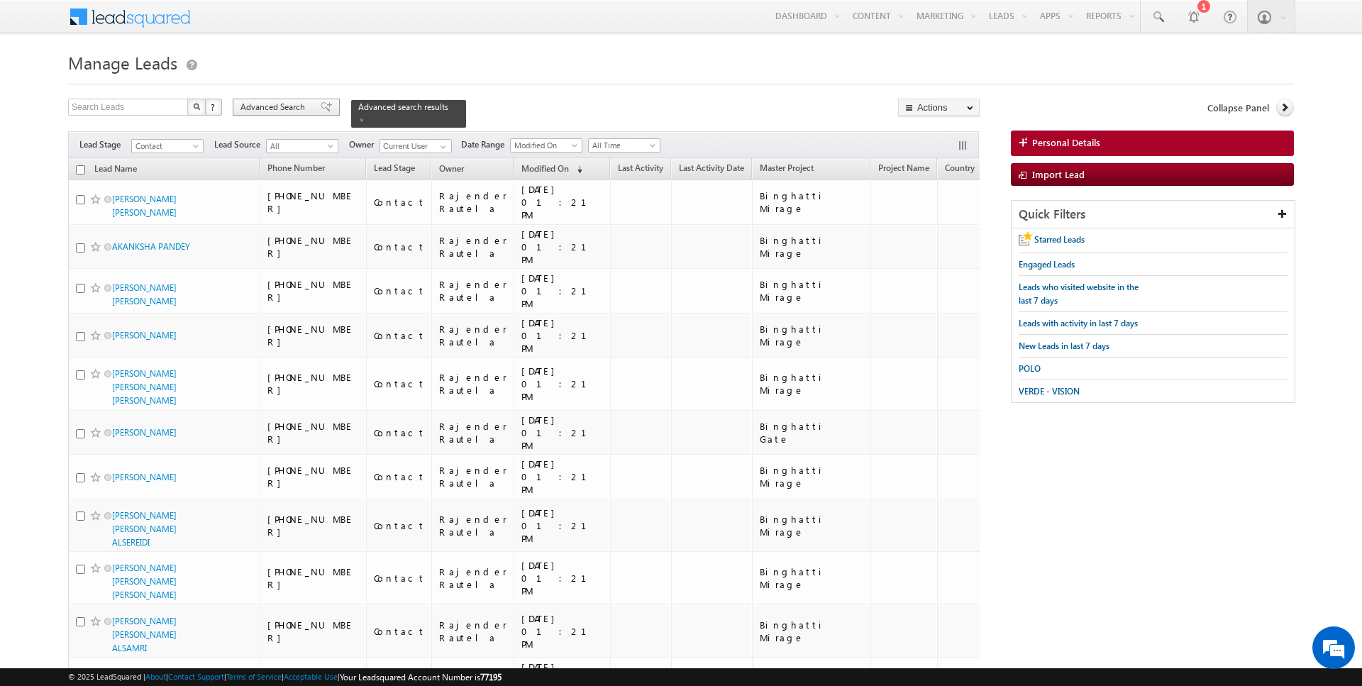
click at [262, 106] on span "Advanced Search" at bounding box center [274, 107] width 69 height 13
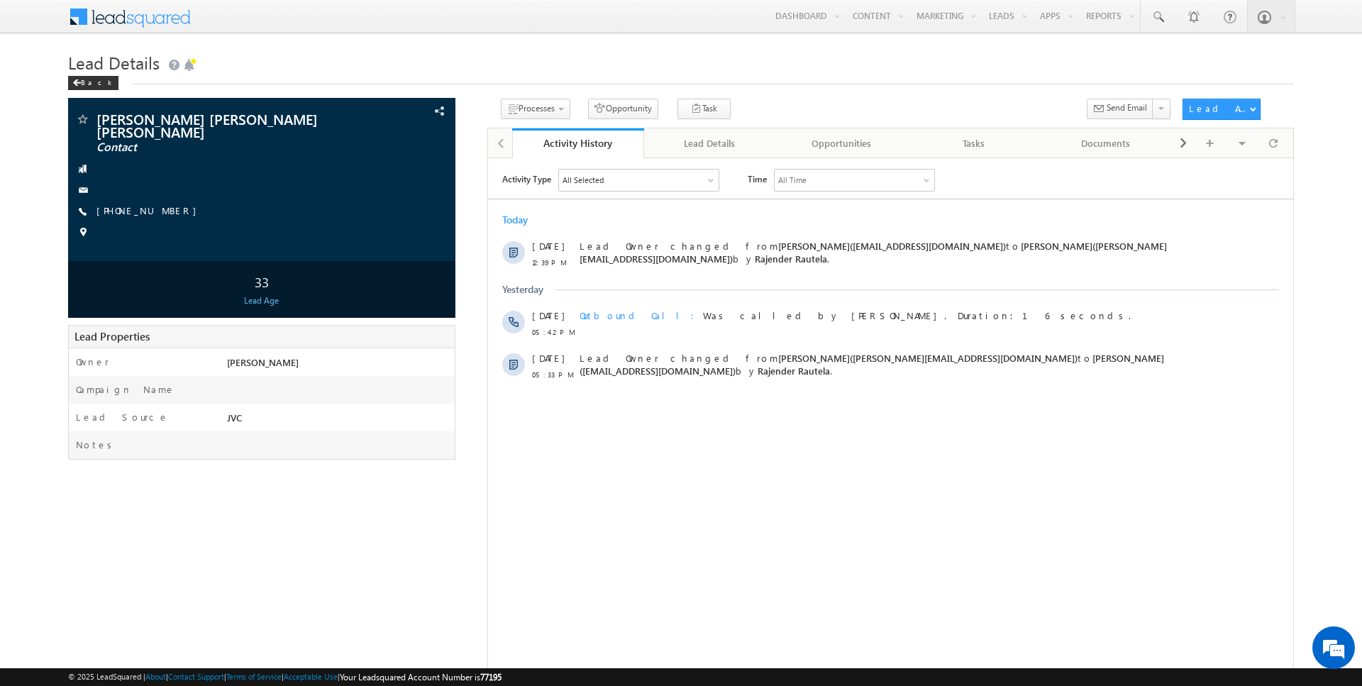
click at [528, 65] on h1 "Lead Details" at bounding box center [681, 62] width 1226 height 28
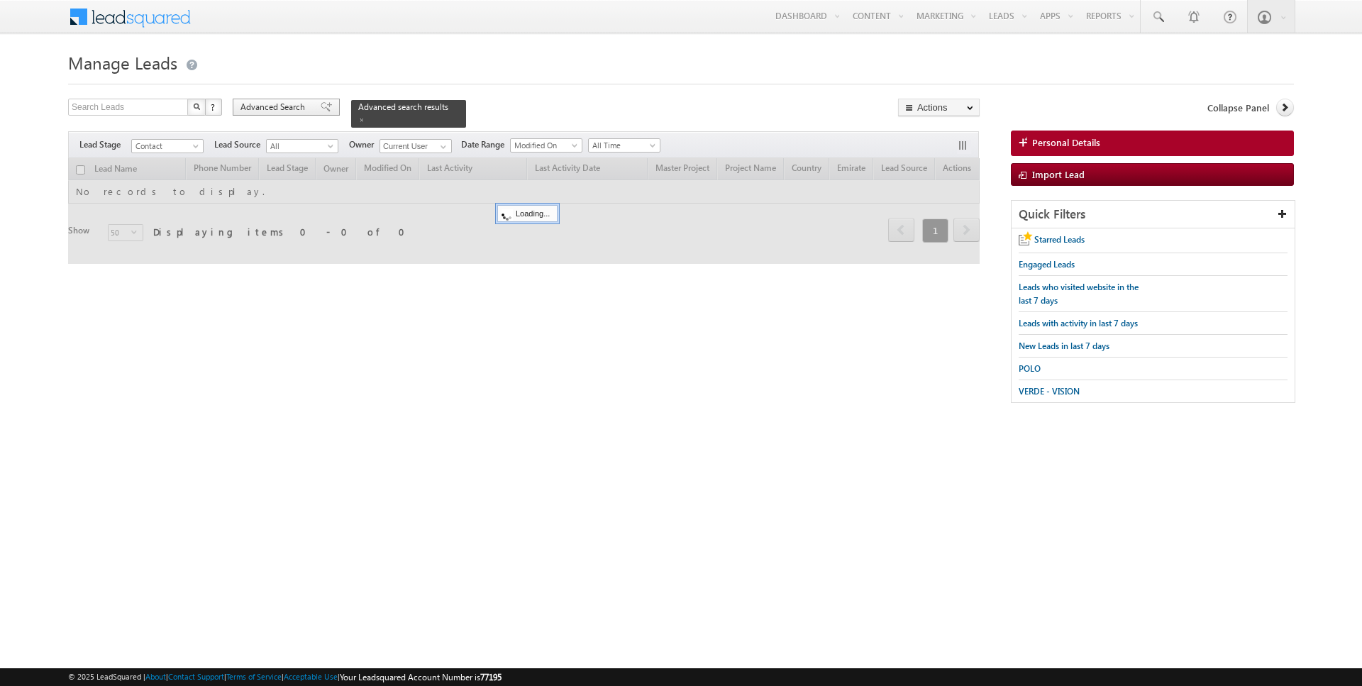
click at [298, 106] on span "Advanced Search" at bounding box center [274, 107] width 69 height 13
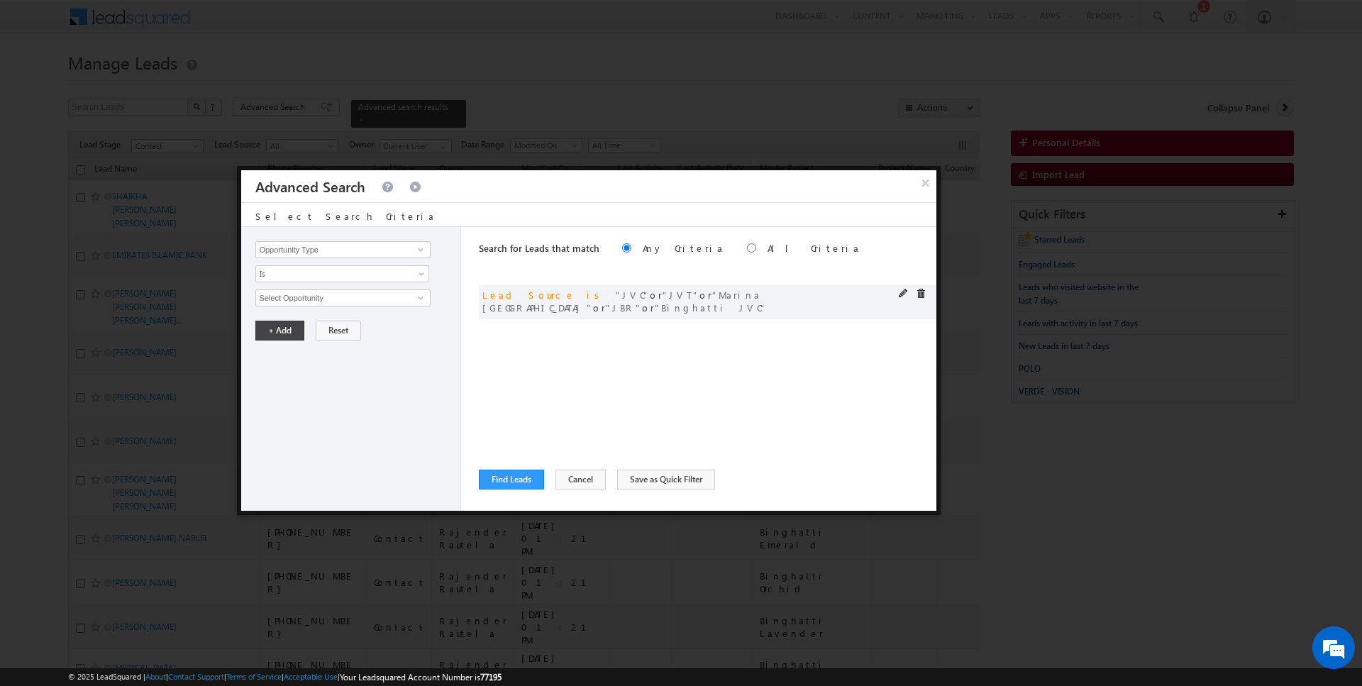
click at [929, 289] on div at bounding box center [916, 295] width 34 height 13
click at [921, 293] on span at bounding box center [921, 294] width 10 height 10
click at [328, 241] on input "Opportunity Type" at bounding box center [342, 249] width 175 height 17
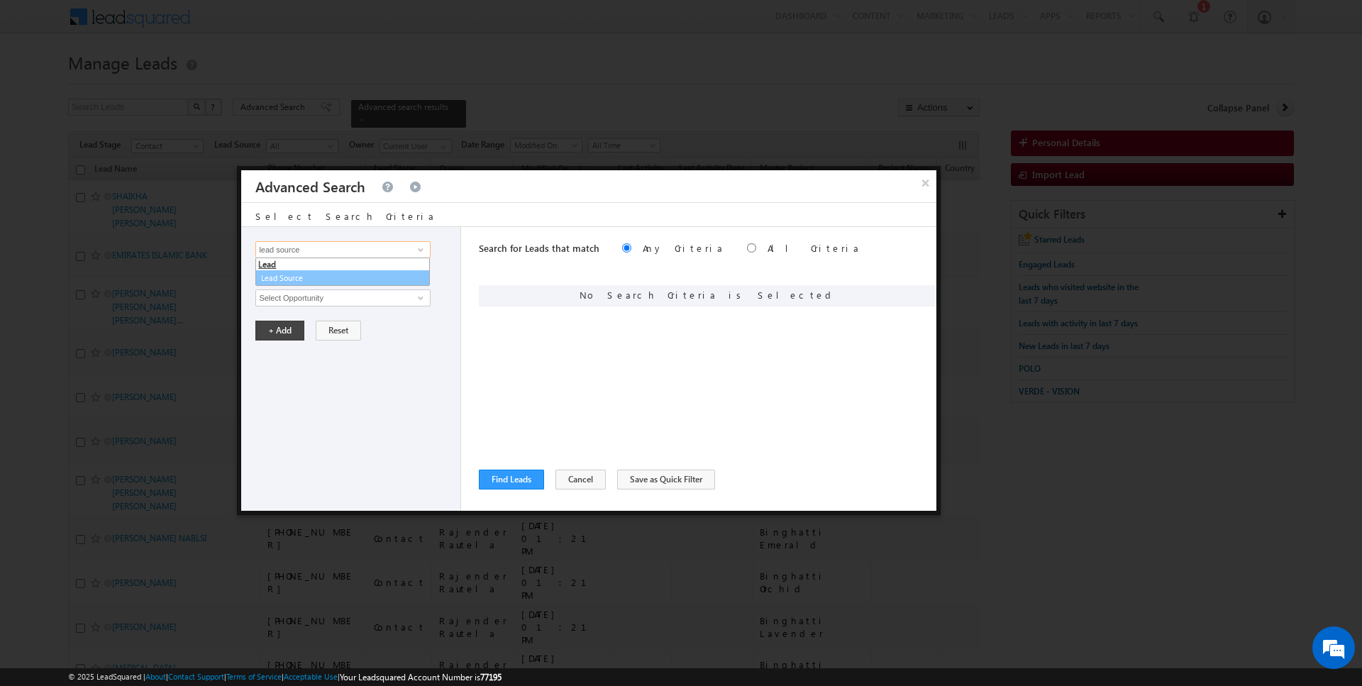
click at [305, 272] on link "Lead Source" at bounding box center [342, 278] width 175 height 16
type input "Lead Source"
click at [306, 272] on span "Is" at bounding box center [333, 273] width 154 height 13
click at [304, 296] on li "Is Not" at bounding box center [342, 303] width 173 height 14
click at [304, 275] on span "Is Not" at bounding box center [333, 273] width 154 height 13
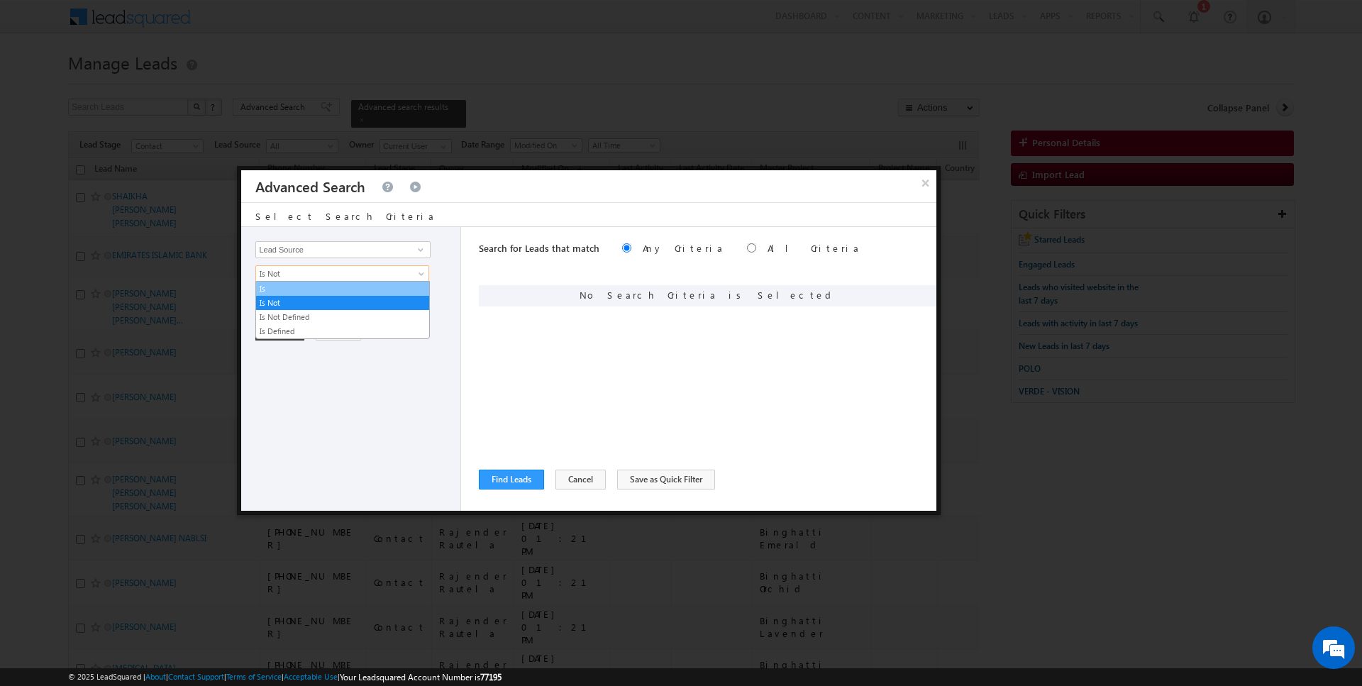
click at [294, 292] on link "Is" at bounding box center [342, 288] width 173 height 13
click at [283, 316] on div "Opportunity Type Lead Activity Task Sales Group Prospect Id Address 1 Address 2…" at bounding box center [351, 369] width 220 height 284
click at [283, 306] on div "Opportunity Type Lead Activity Task Sales Group Prospect Id Address 1 Address 2…" at bounding box center [351, 369] width 220 height 284
click at [287, 292] on span "None Selected" at bounding box center [336, 298] width 161 height 16
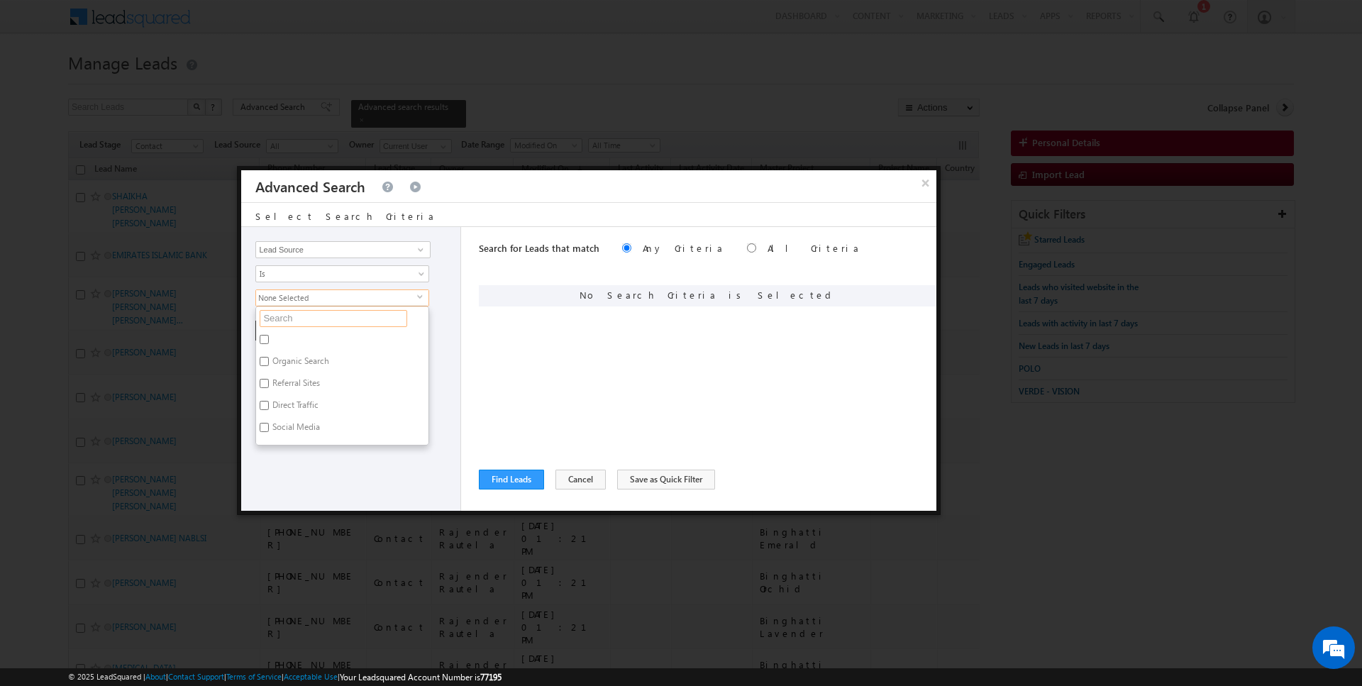
click at [286, 314] on input "text" at bounding box center [334, 318] width 148 height 17
type input "scl"
click at [294, 397] on label "Sharjah-Scl" at bounding box center [292, 408] width 72 height 22
click at [269, 401] on input "Sharjah-Scl" at bounding box center [264, 405] width 9 height 9
checkbox input "true"
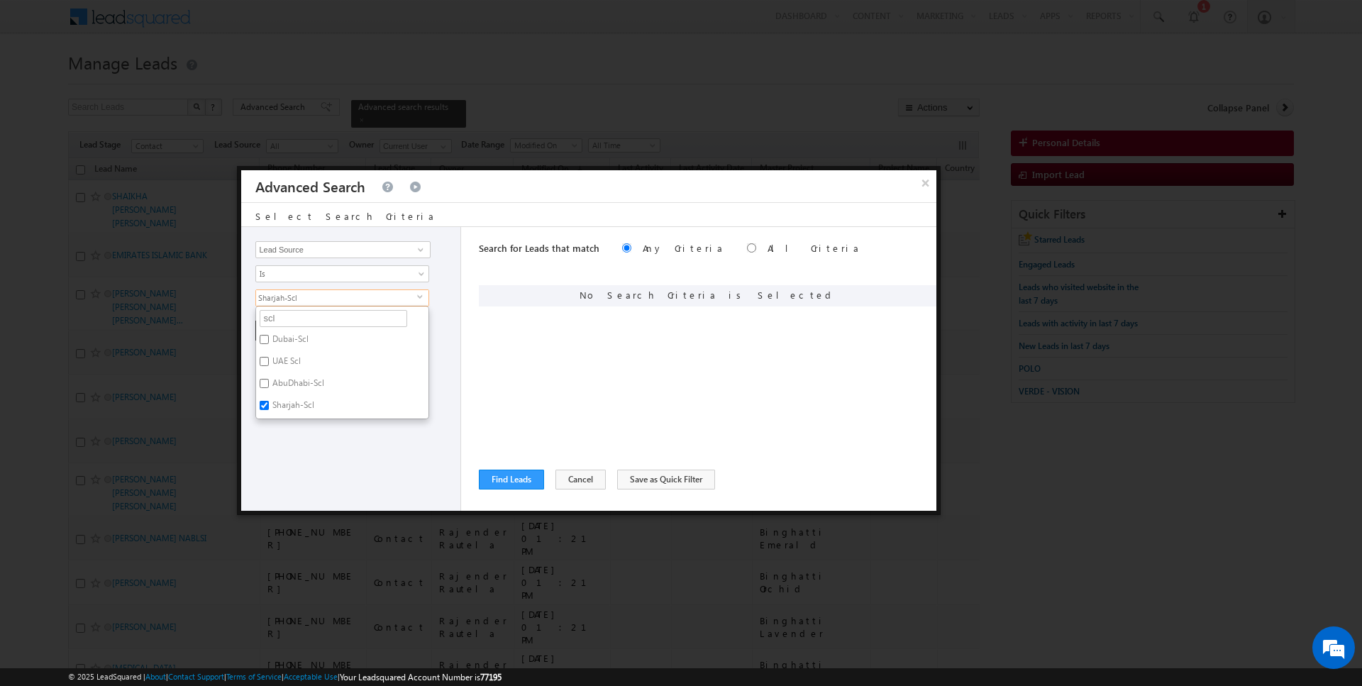
click at [301, 446] on div "Opportunity Type Lead Activity Task Sales Group Prospect Id Address 1 Address 2…" at bounding box center [351, 369] width 220 height 284
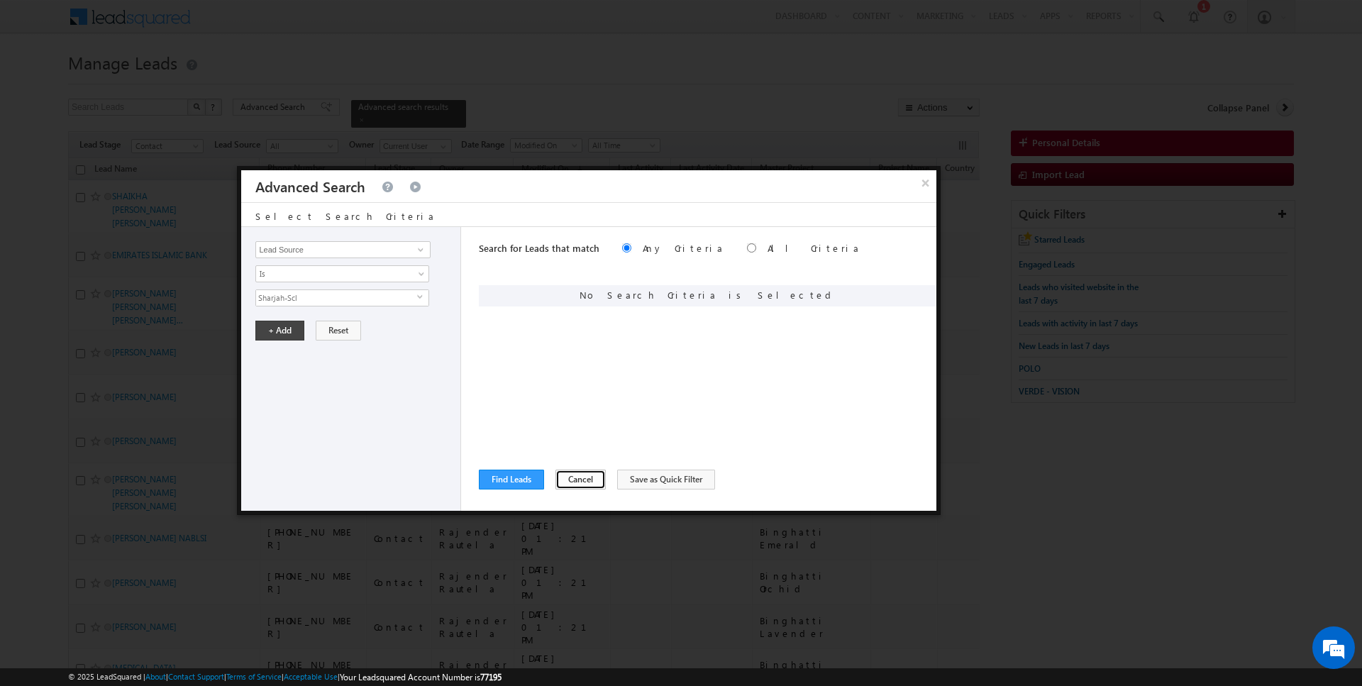
click at [568, 475] on button "Cancel" at bounding box center [580, 480] width 50 height 20
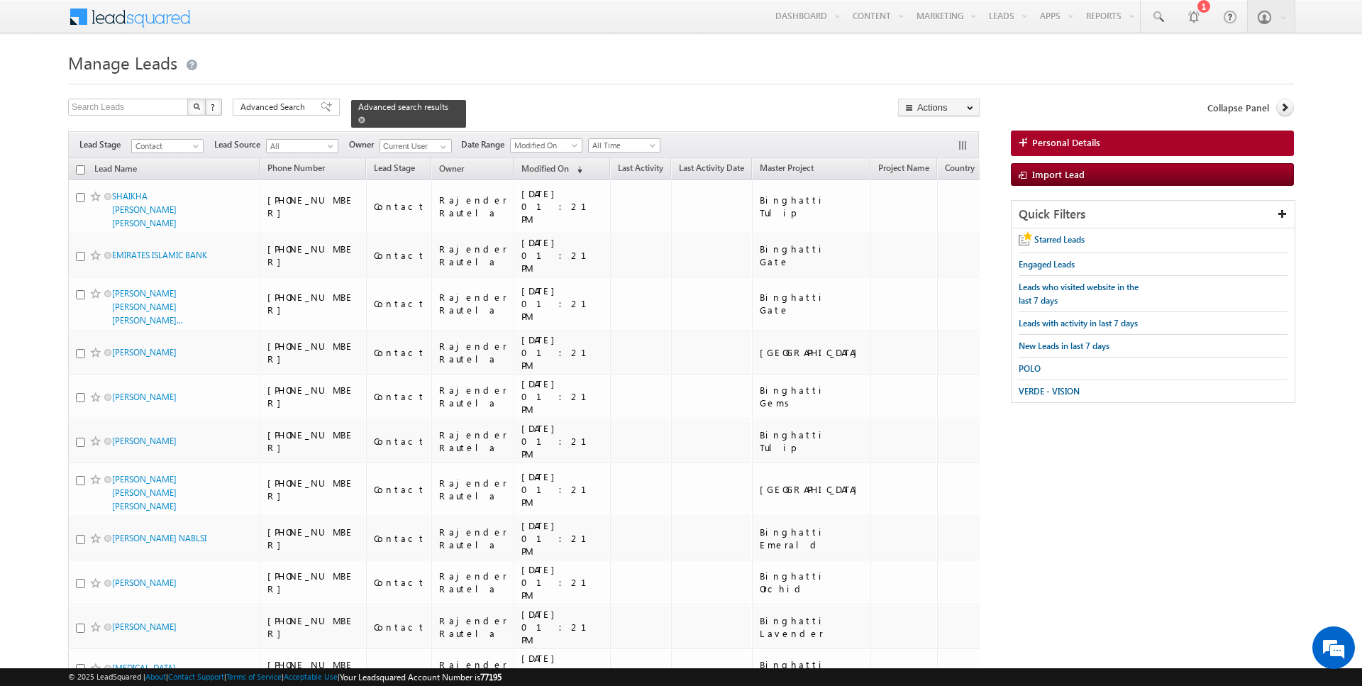
click at [358, 121] on span at bounding box center [361, 119] width 7 height 7
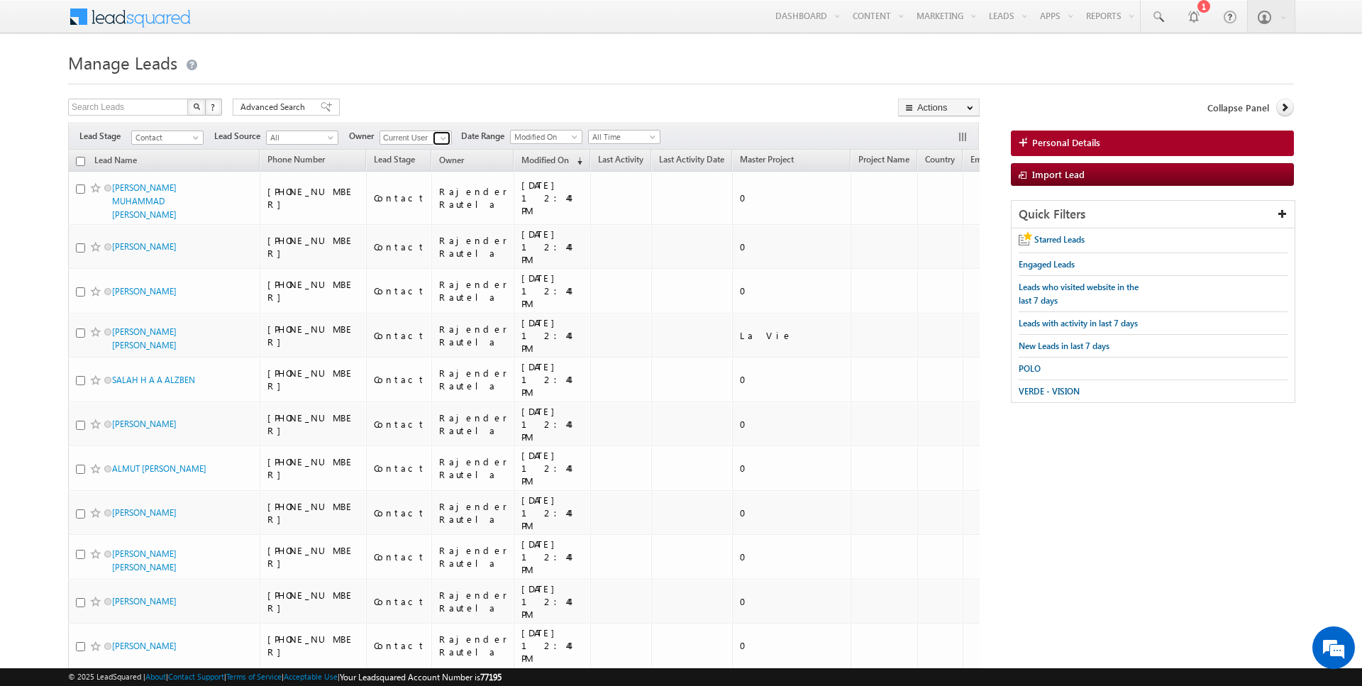
click at [443, 138] on span at bounding box center [443, 138] width 11 height 11
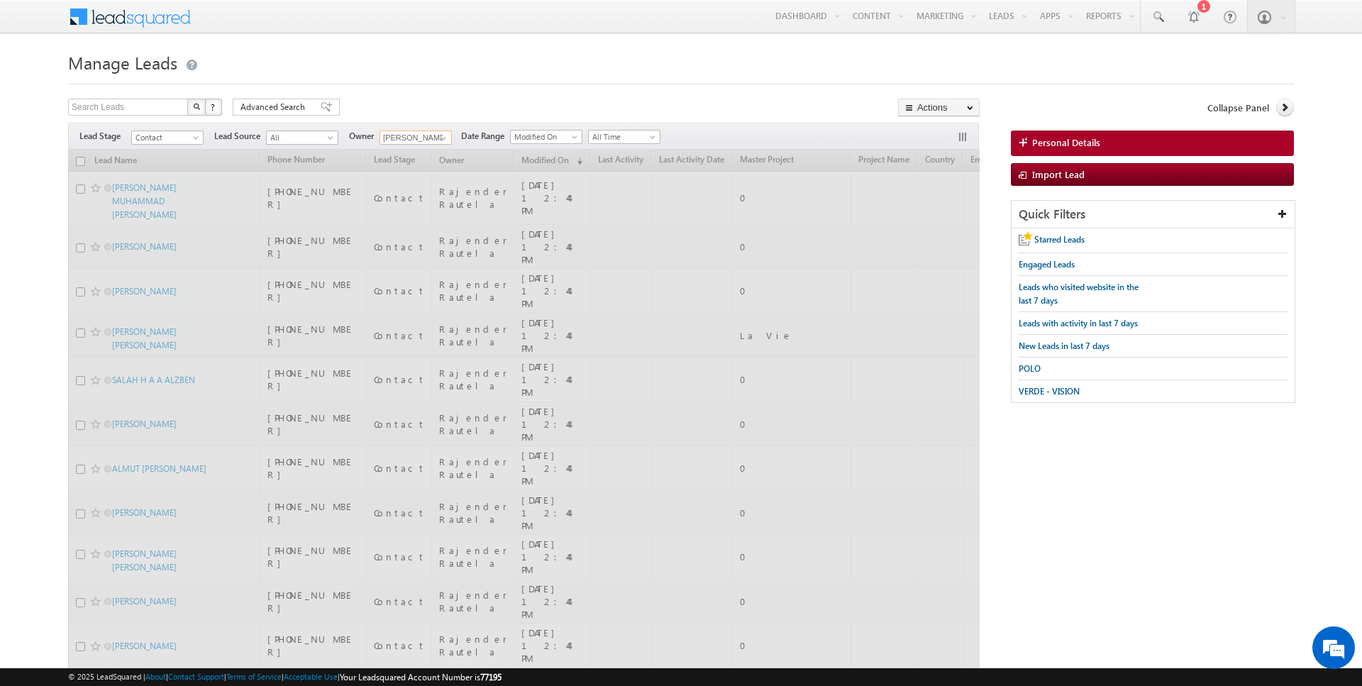
type input "[PERSON_NAME]"
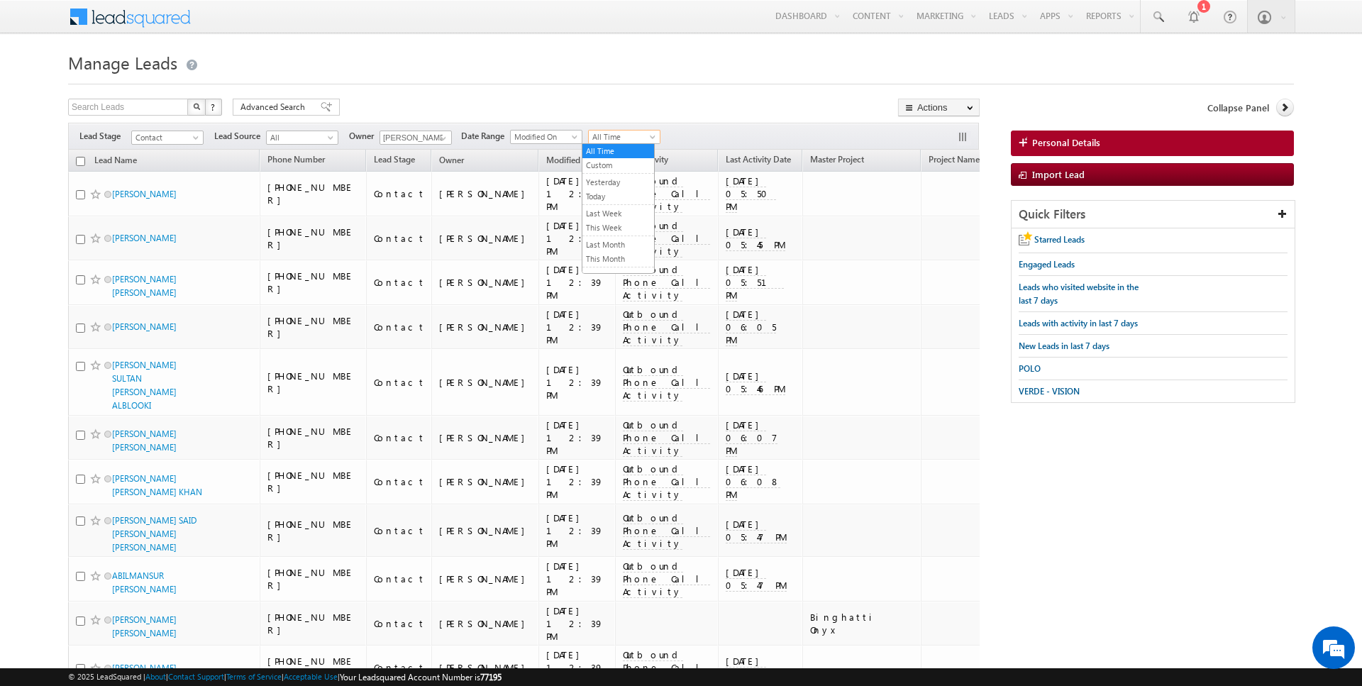
click at [636, 133] on span "All Time" at bounding box center [622, 137] width 67 height 13
click at [617, 192] on link "Today" at bounding box center [618, 196] width 72 height 13
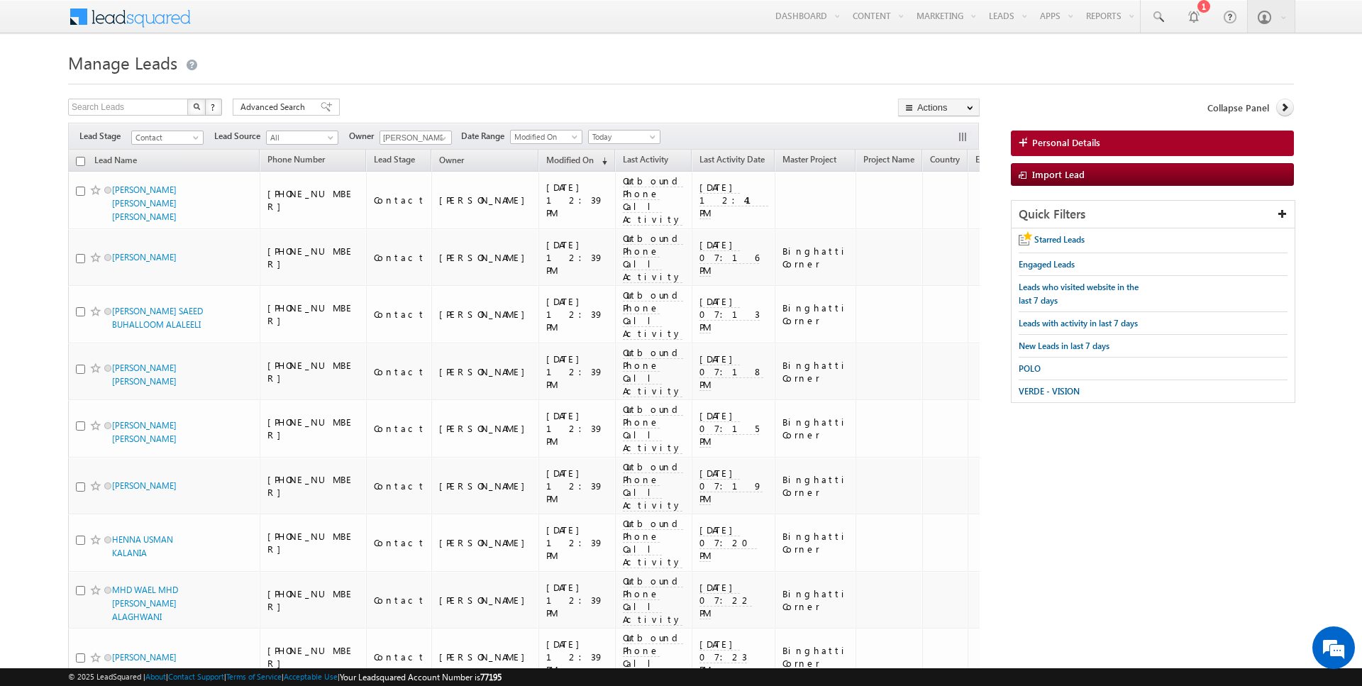
click at [81, 160] on input "checkbox" at bounding box center [80, 161] width 9 height 9
checkbox input "true"
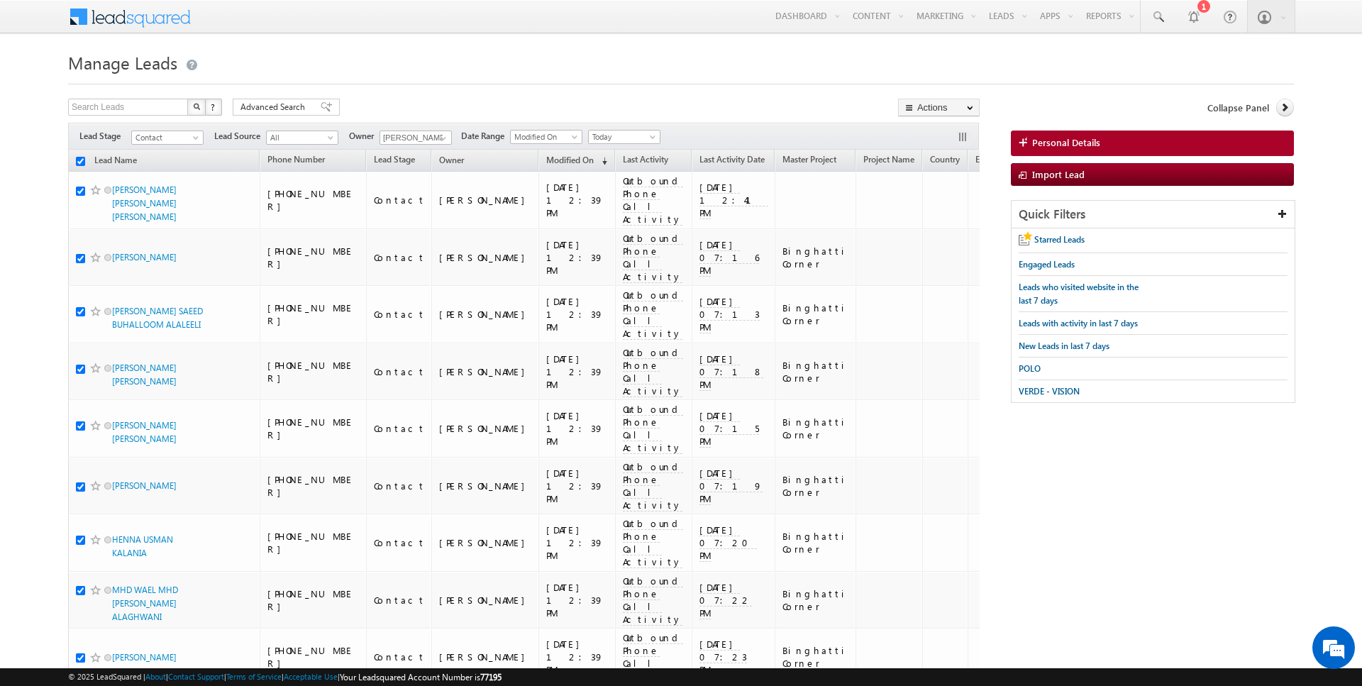
checkbox input "true"
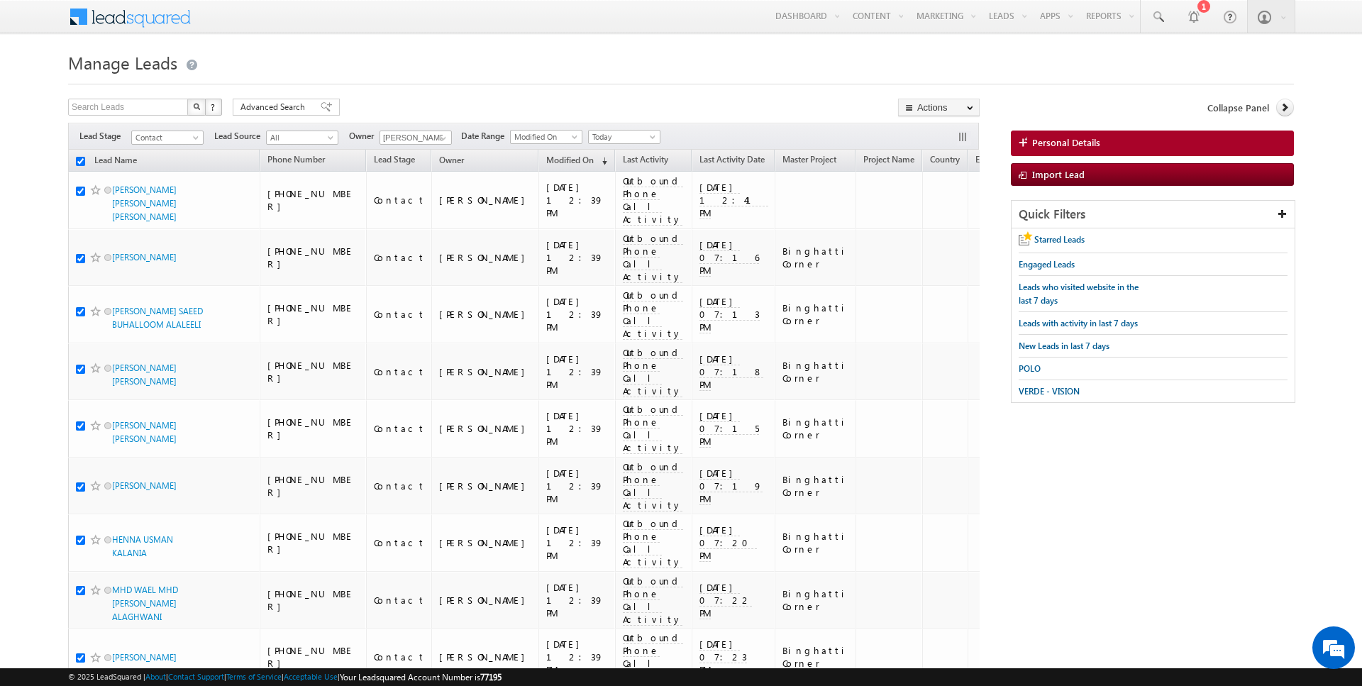
checkbox input "true"
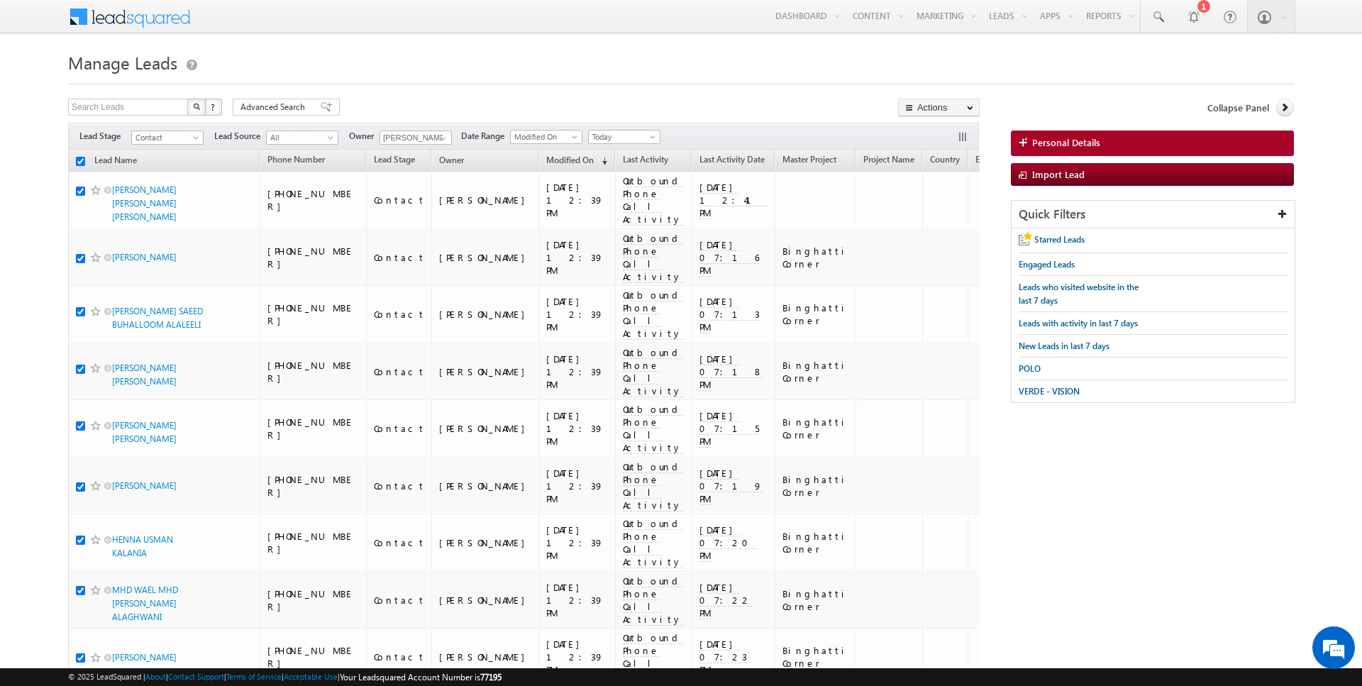
checkbox input "true"
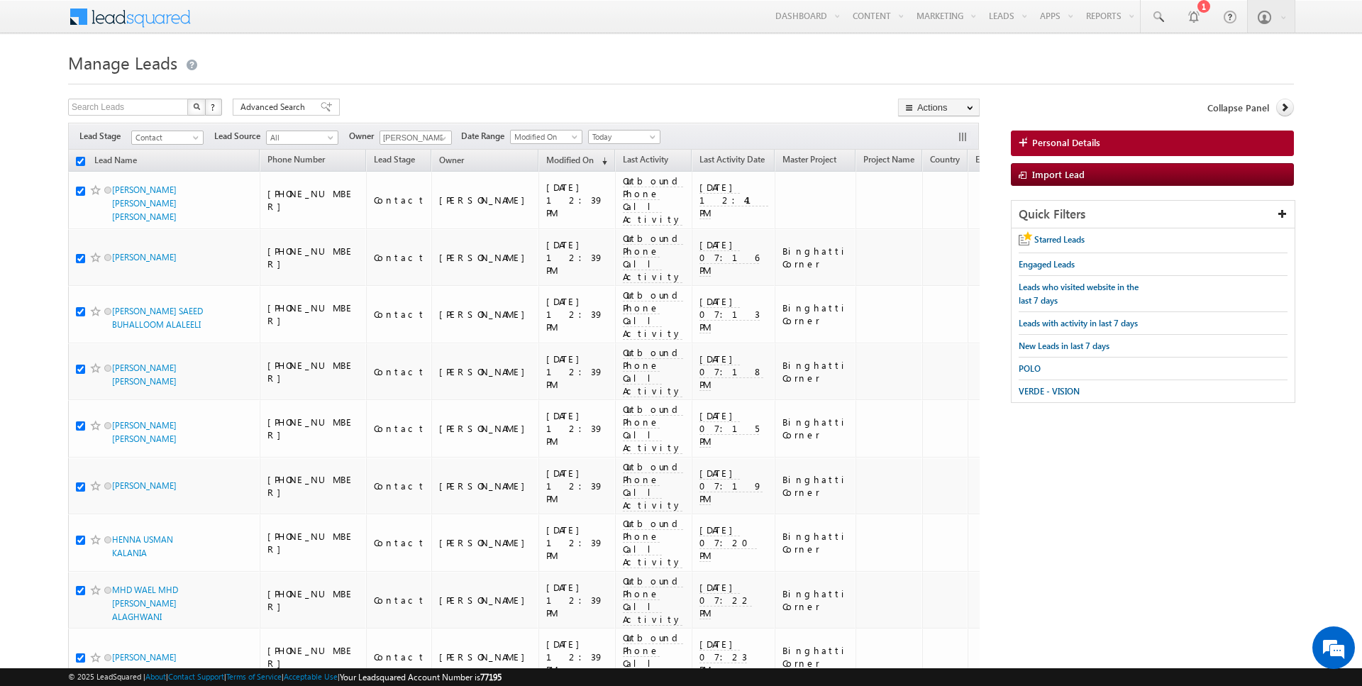
checkbox input "true"
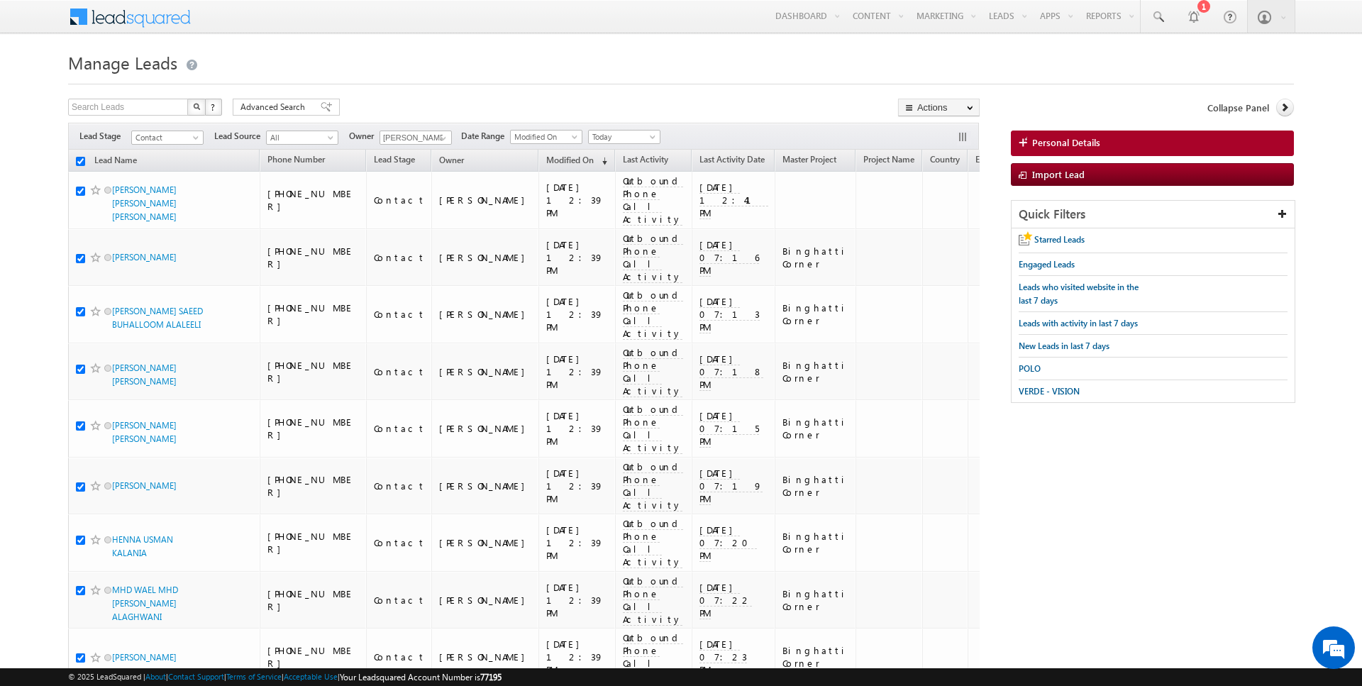
checkbox input "true"
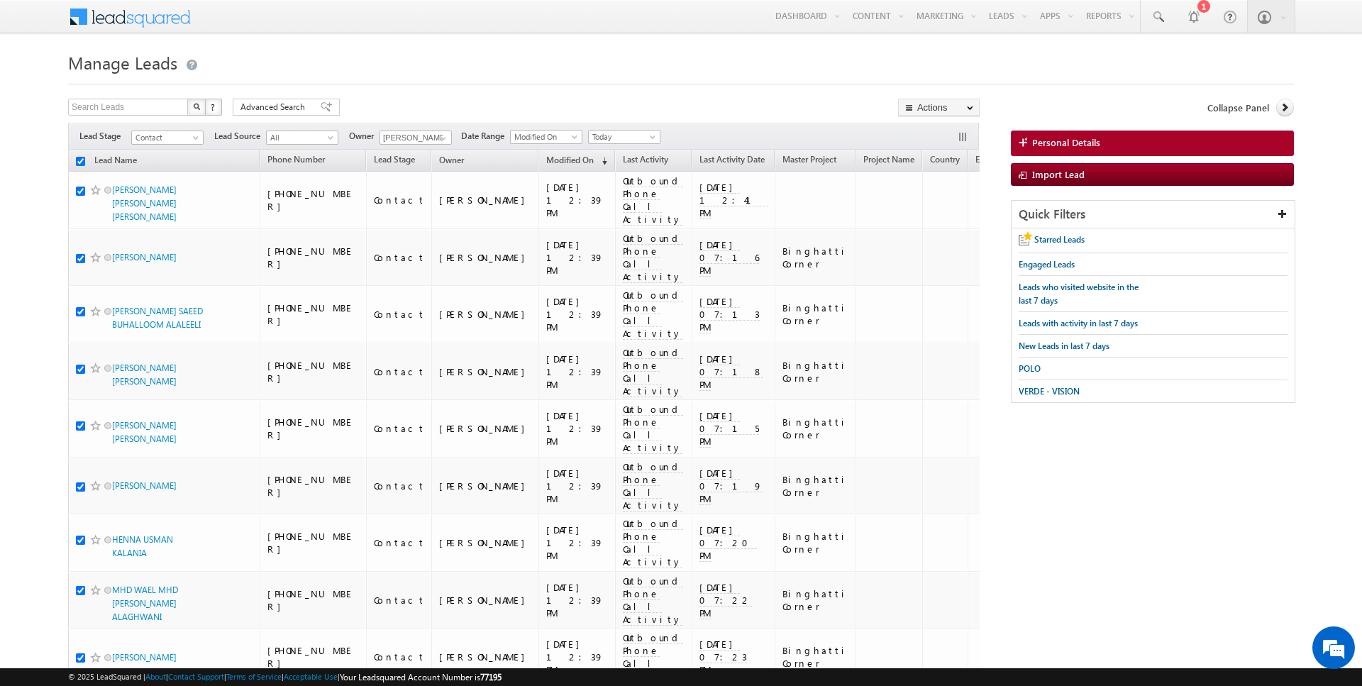
checkbox input "true"
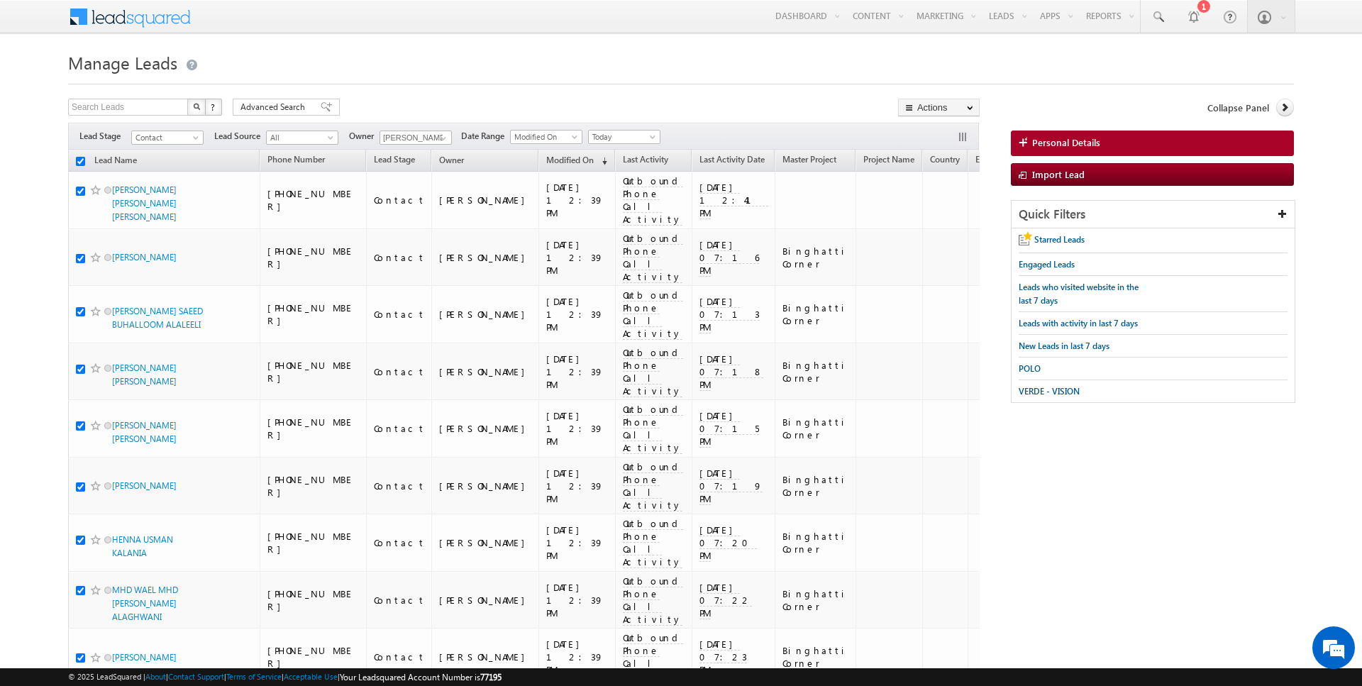
checkbox input "true"
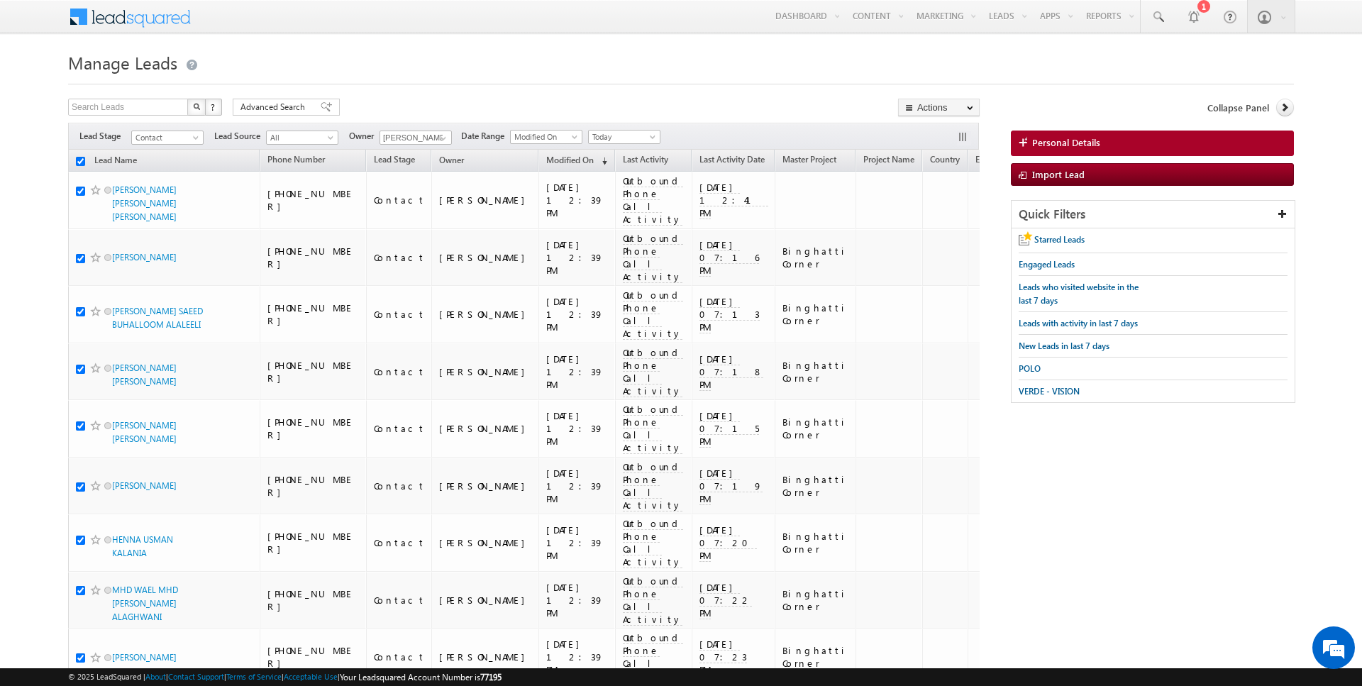
checkbox input "true"
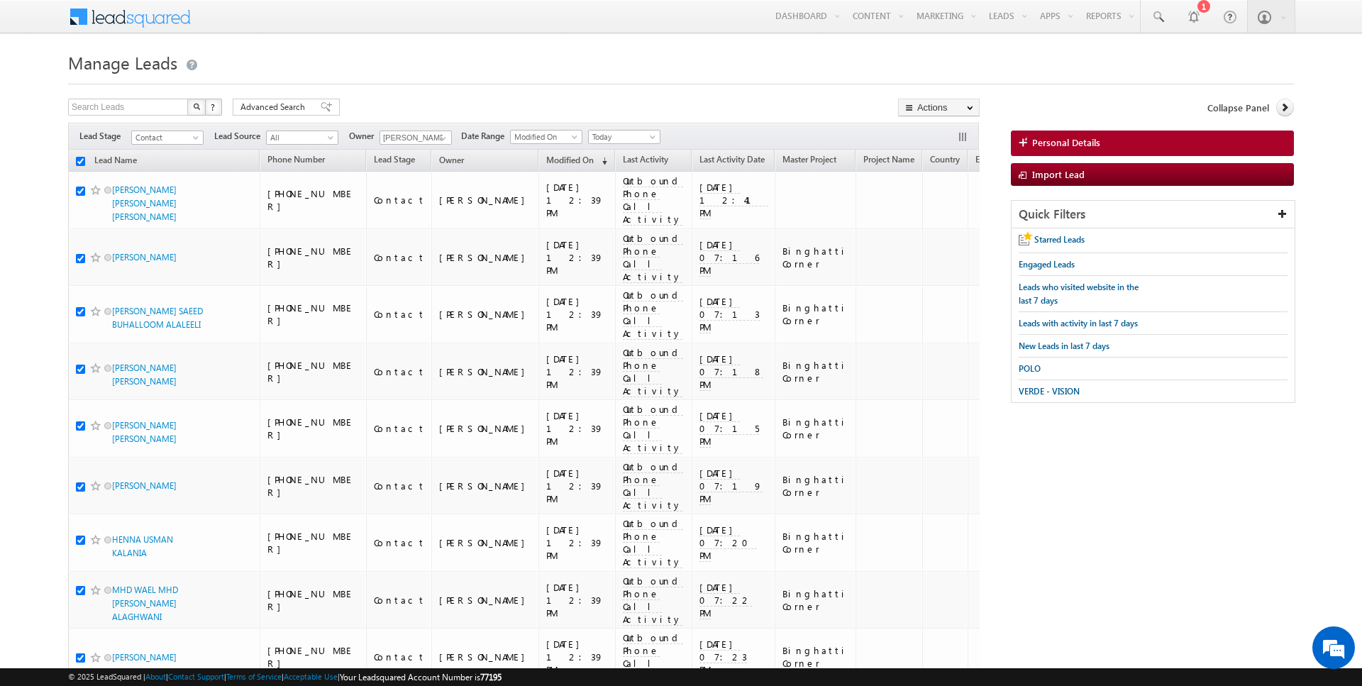
checkbox input "true"
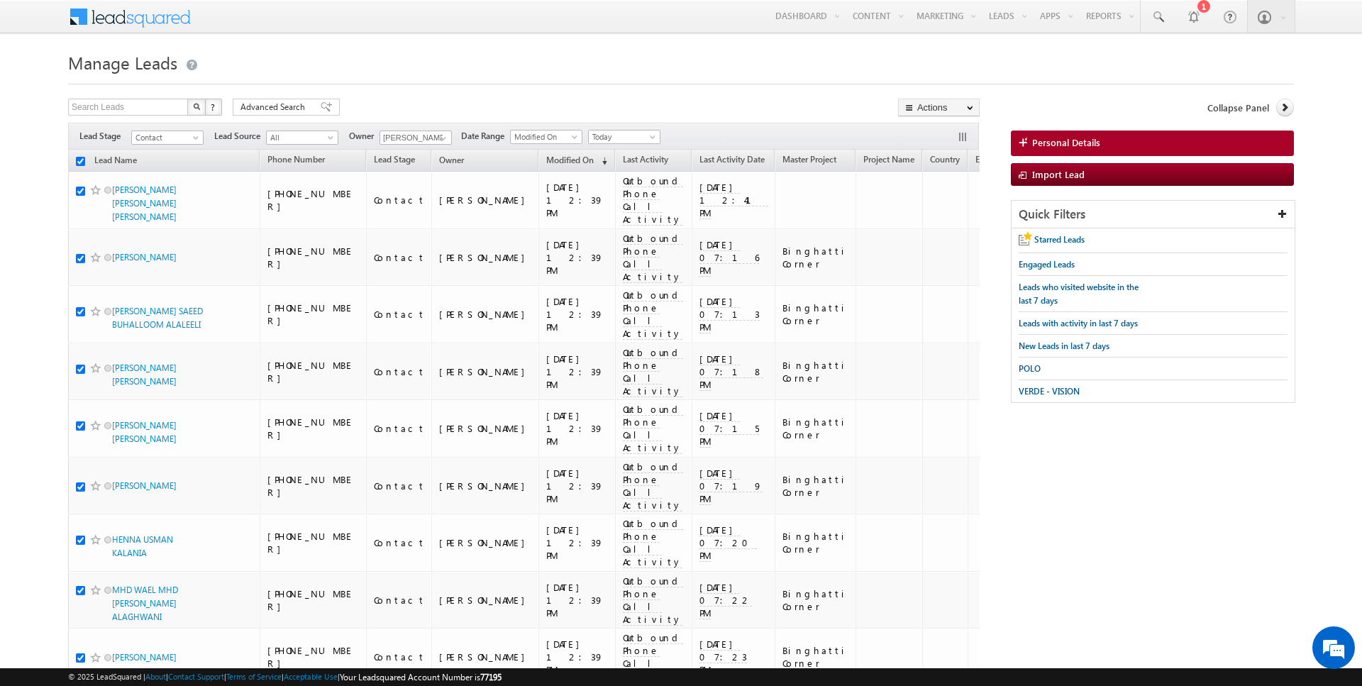
checkbox input "true"
click at [260, 105] on span "Advanced Search" at bounding box center [274, 107] width 69 height 13
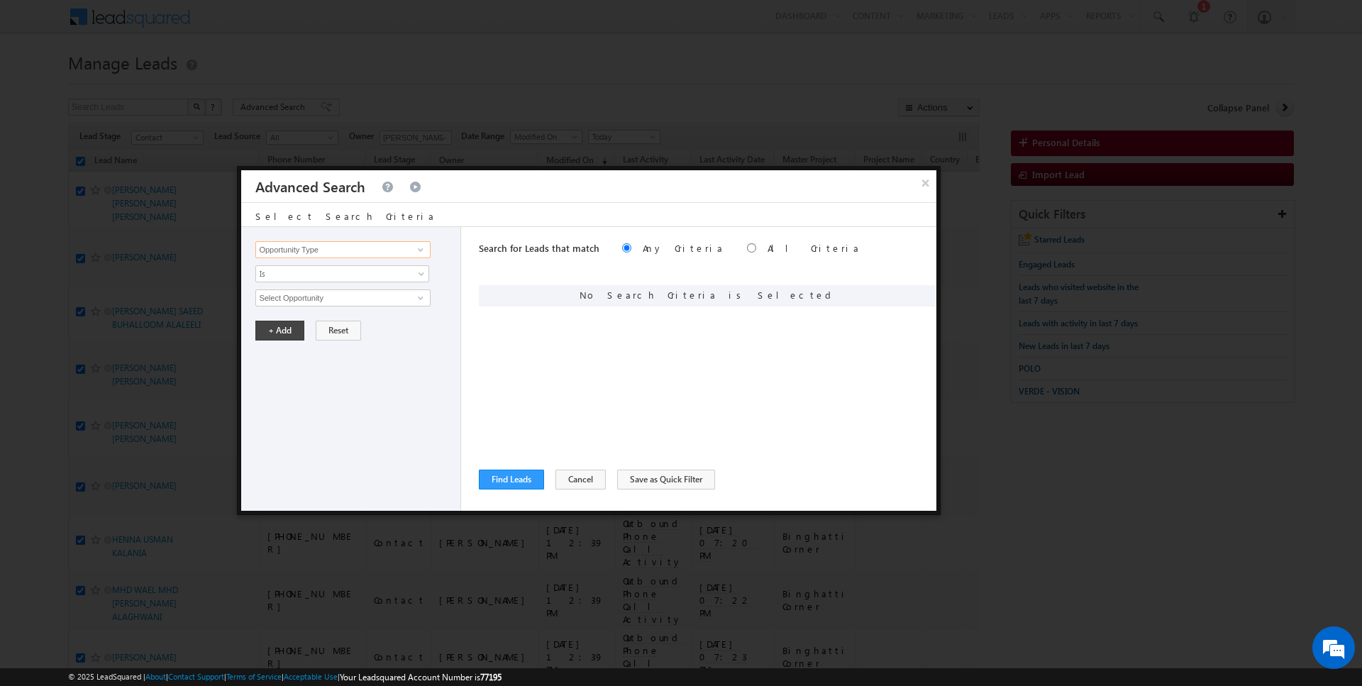
click at [360, 251] on input "Opportunity Type" at bounding box center [342, 249] width 175 height 17
type input "Lead Activity"
click at [335, 277] on span "Is" at bounding box center [333, 273] width 154 height 13
click at [316, 294] on link "Is" at bounding box center [342, 288] width 173 height 13
click at [297, 273] on span "Is" at bounding box center [333, 273] width 154 height 13
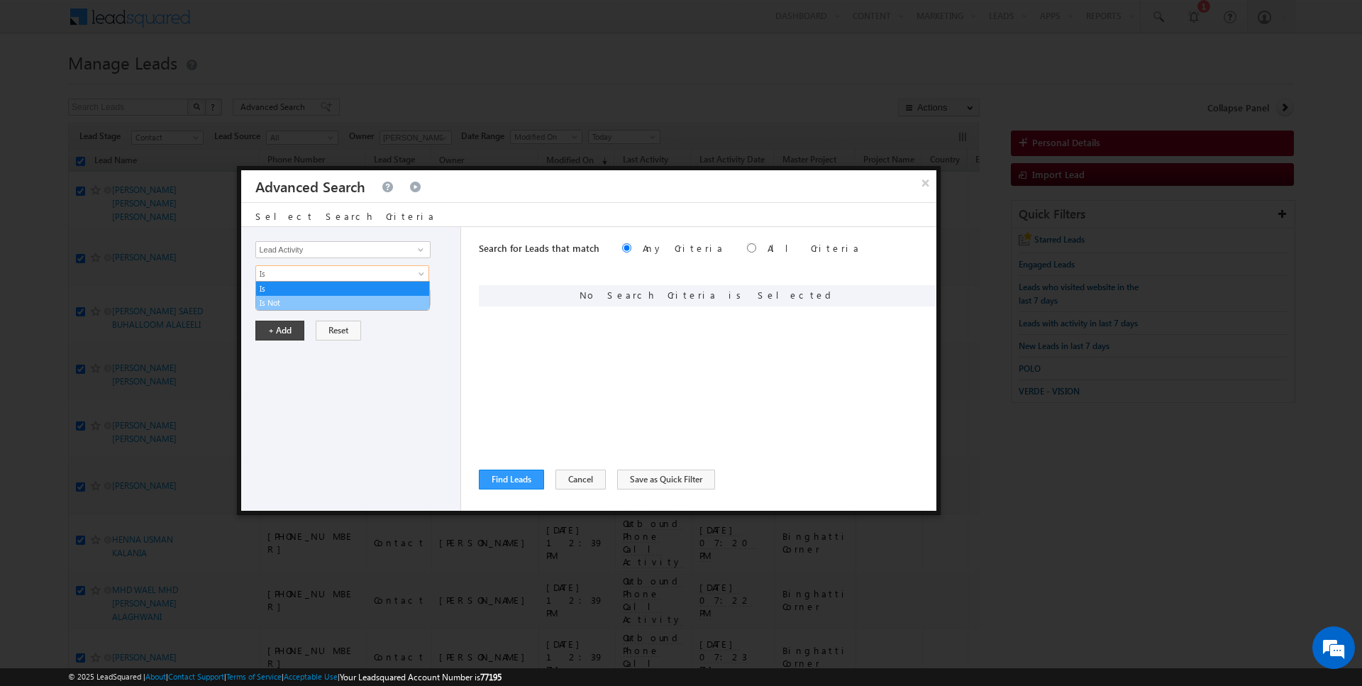
click at [293, 302] on link "Is Not" at bounding box center [342, 303] width 173 height 13
drag, startPoint x: 293, startPoint y: 302, endPoint x: 323, endPoint y: 301, distance: 29.8
click at [323, 301] on input "Select Activity" at bounding box center [342, 297] width 175 height 17
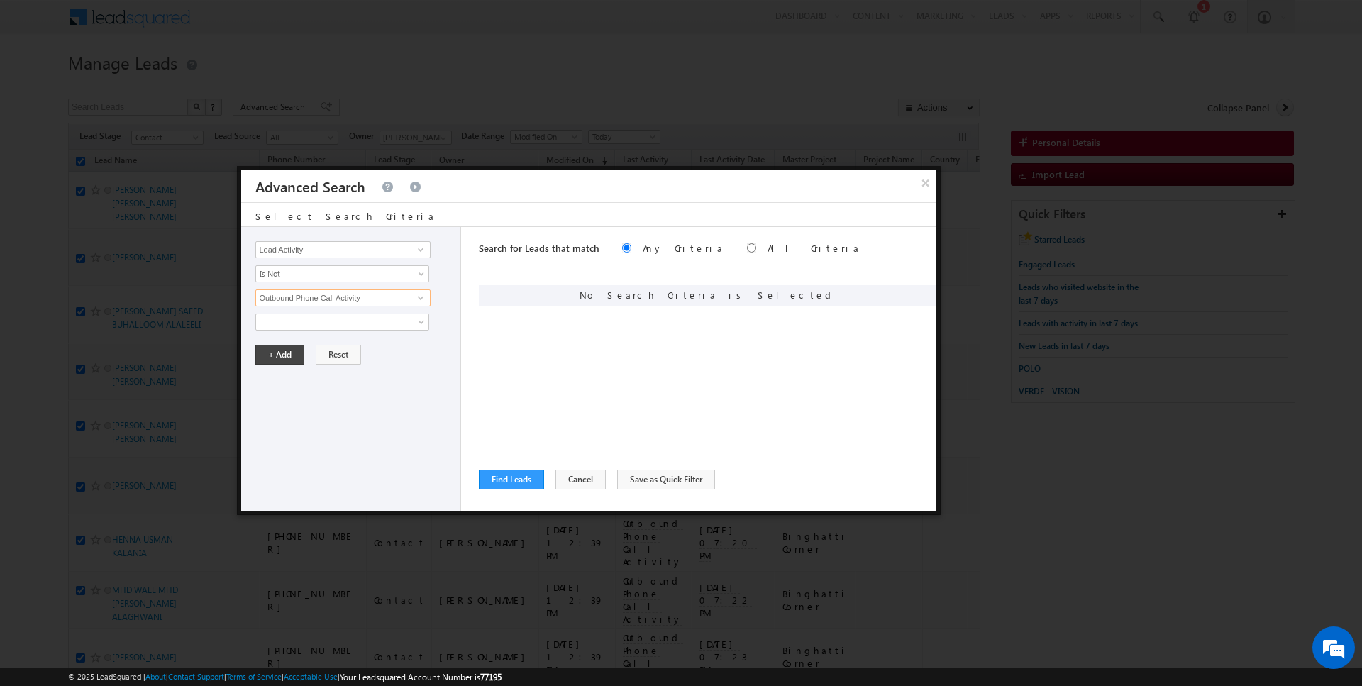
type input "Outbound Phone Call Activity"
click at [280, 362] on div "Opportunity Type Lead Activity Task Sales Group Prospect Id Address 1 Address 2…" at bounding box center [351, 369] width 220 height 284
click at [269, 354] on button "+ Add" at bounding box center [279, 355] width 49 height 20
click at [511, 481] on button "Find Leads" at bounding box center [511, 480] width 65 height 20
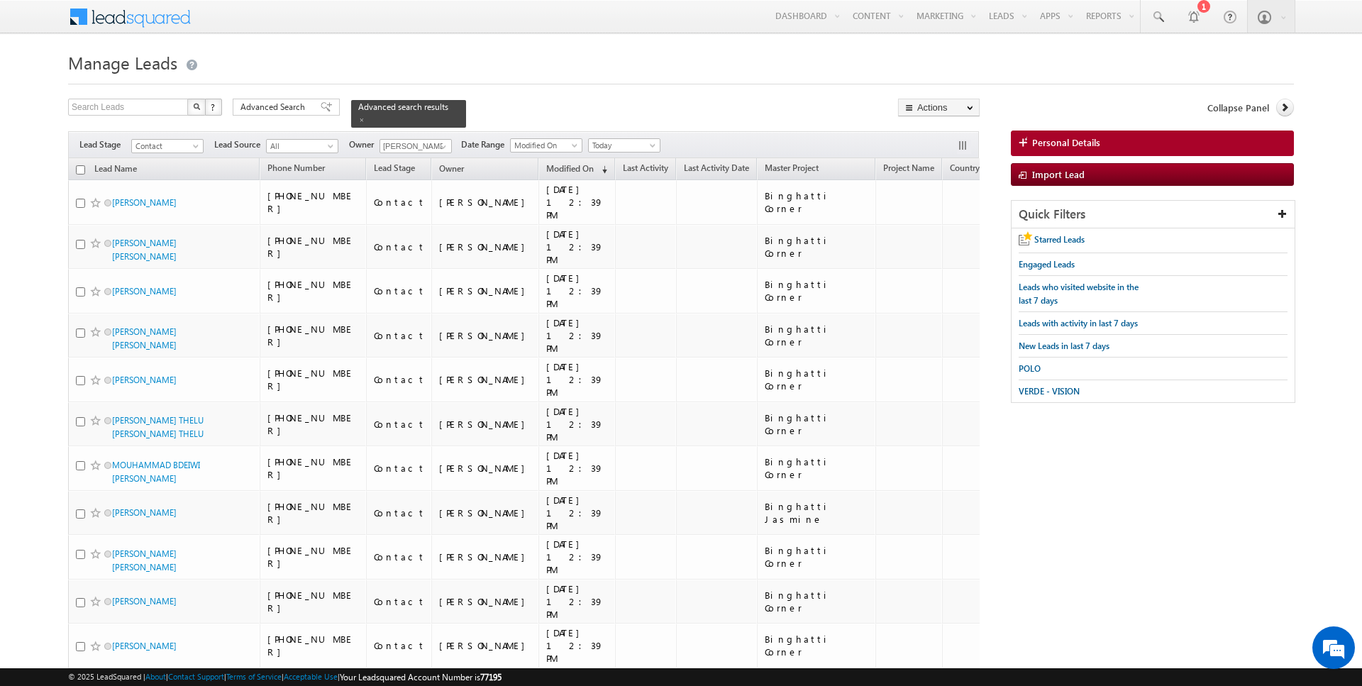
click at [84, 170] on input "checkbox" at bounding box center [80, 169] width 9 height 9
checkbox input "true"
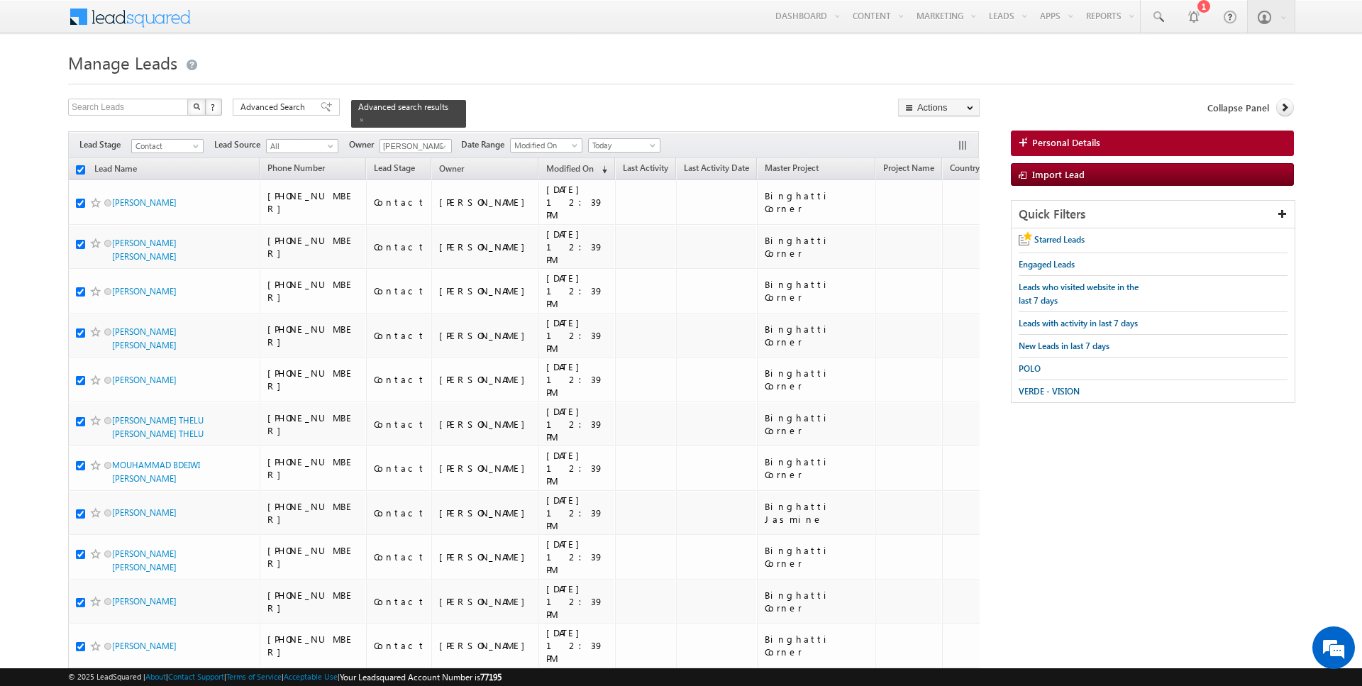
checkbox input "true"
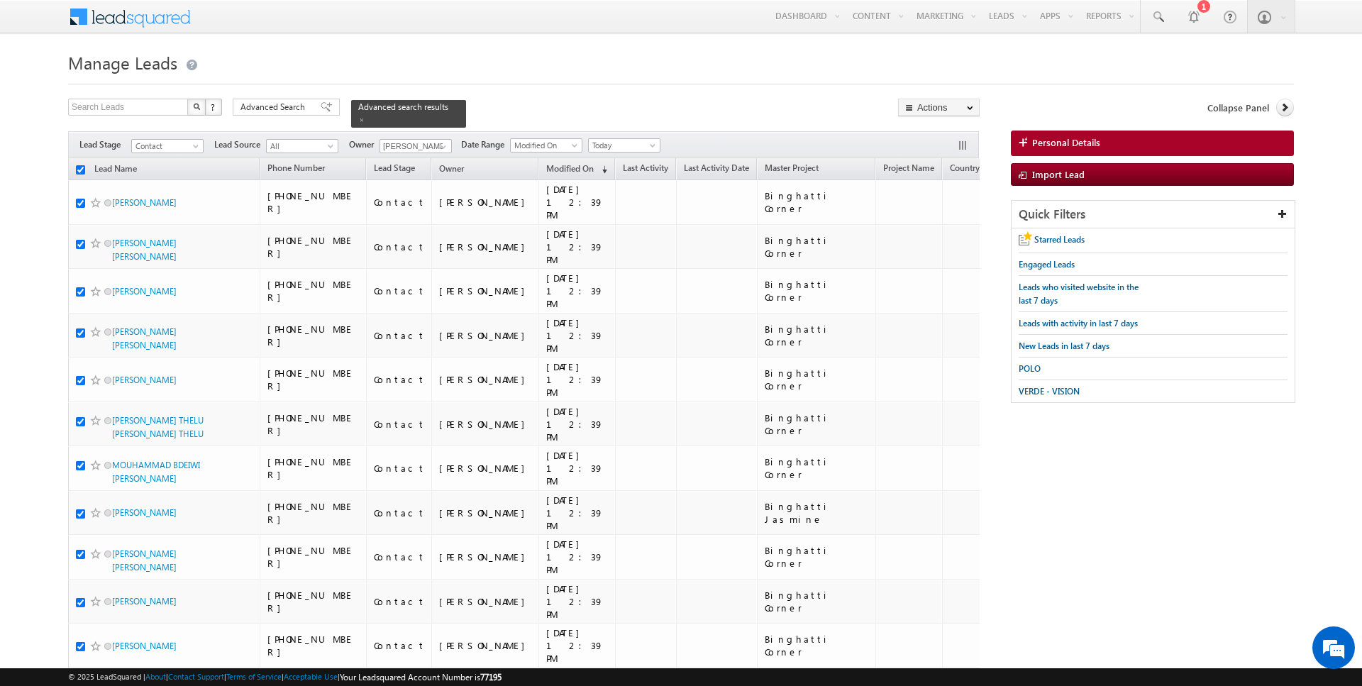
checkbox input "true"
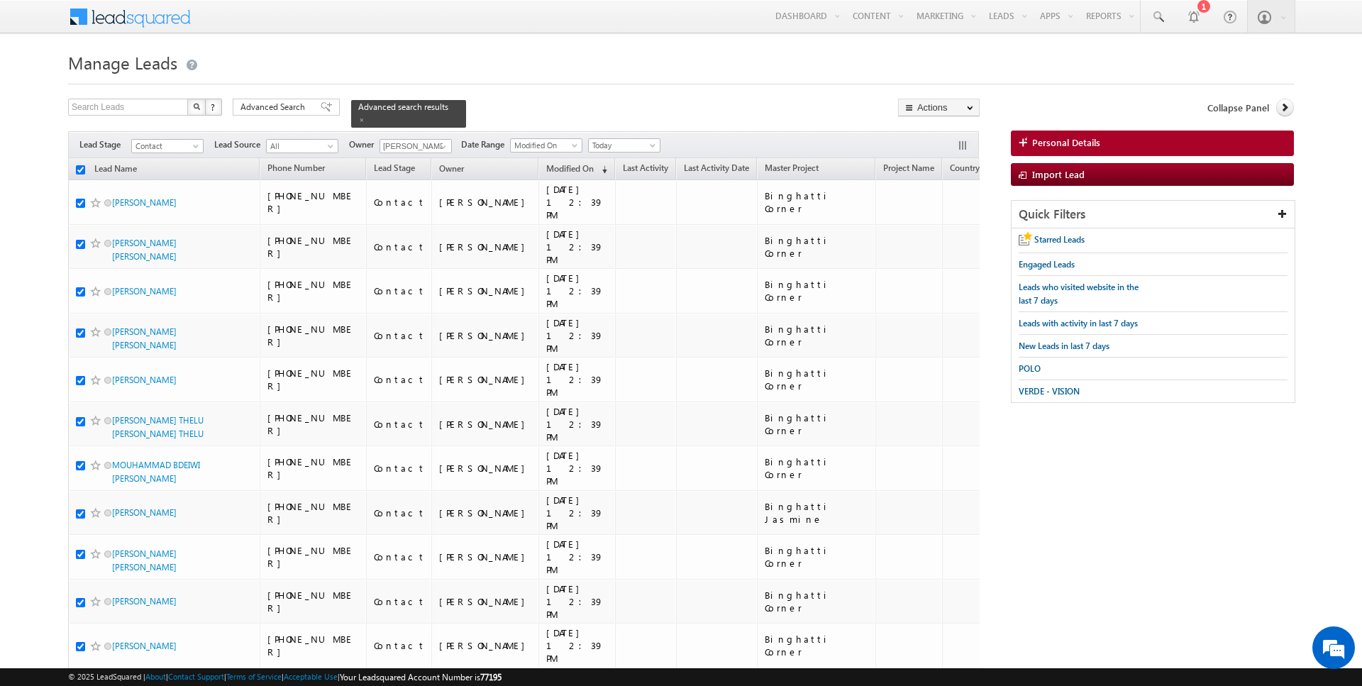
checkbox input "true"
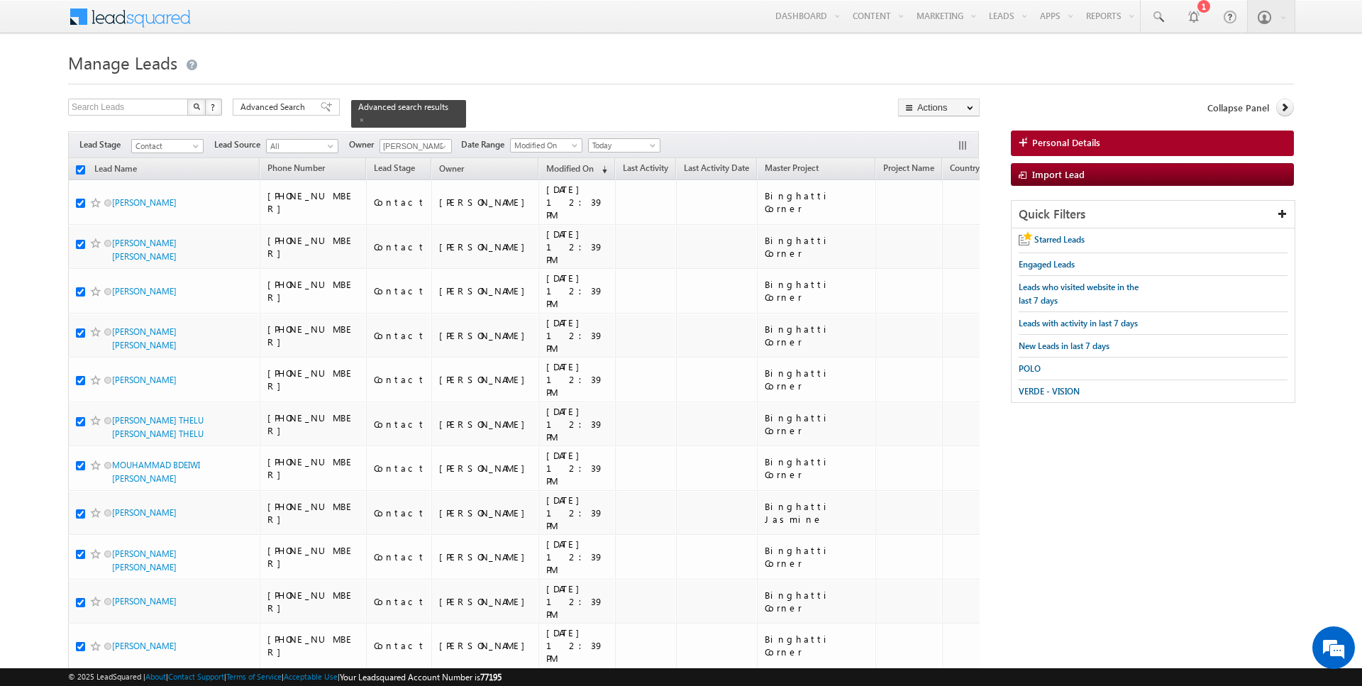
checkbox input "true"
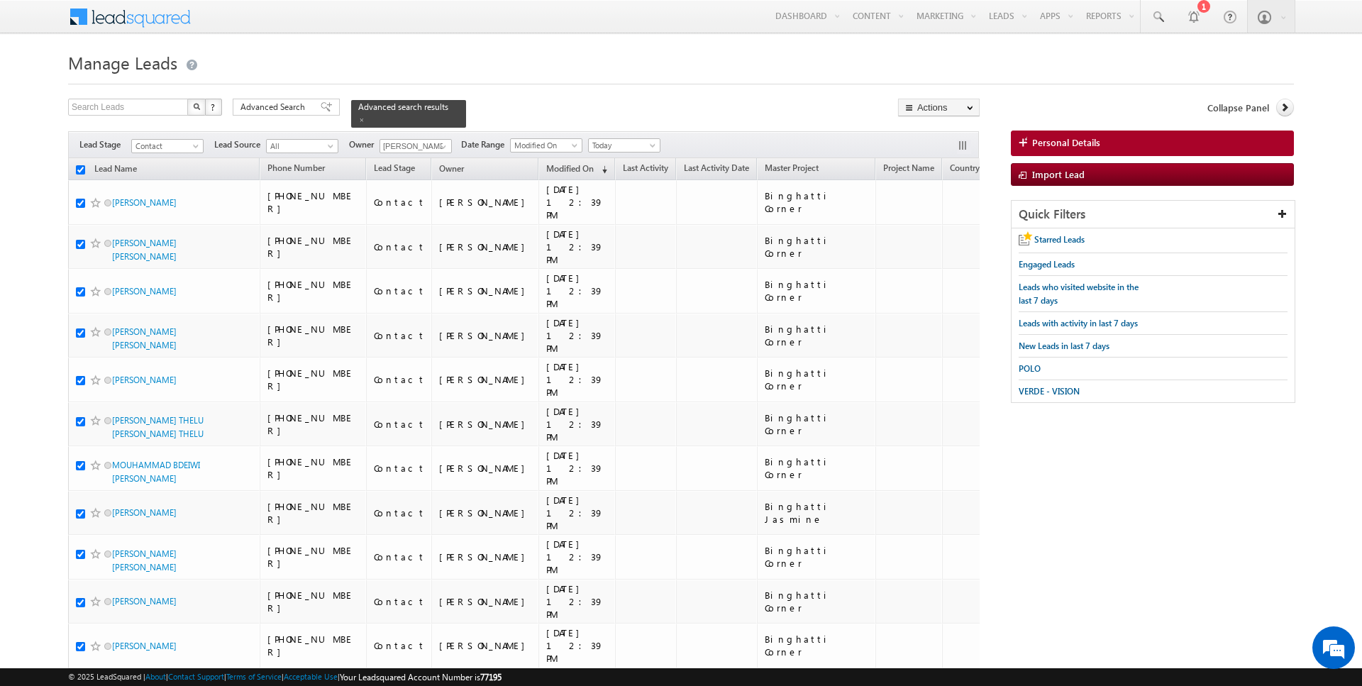
checkbox input "true"
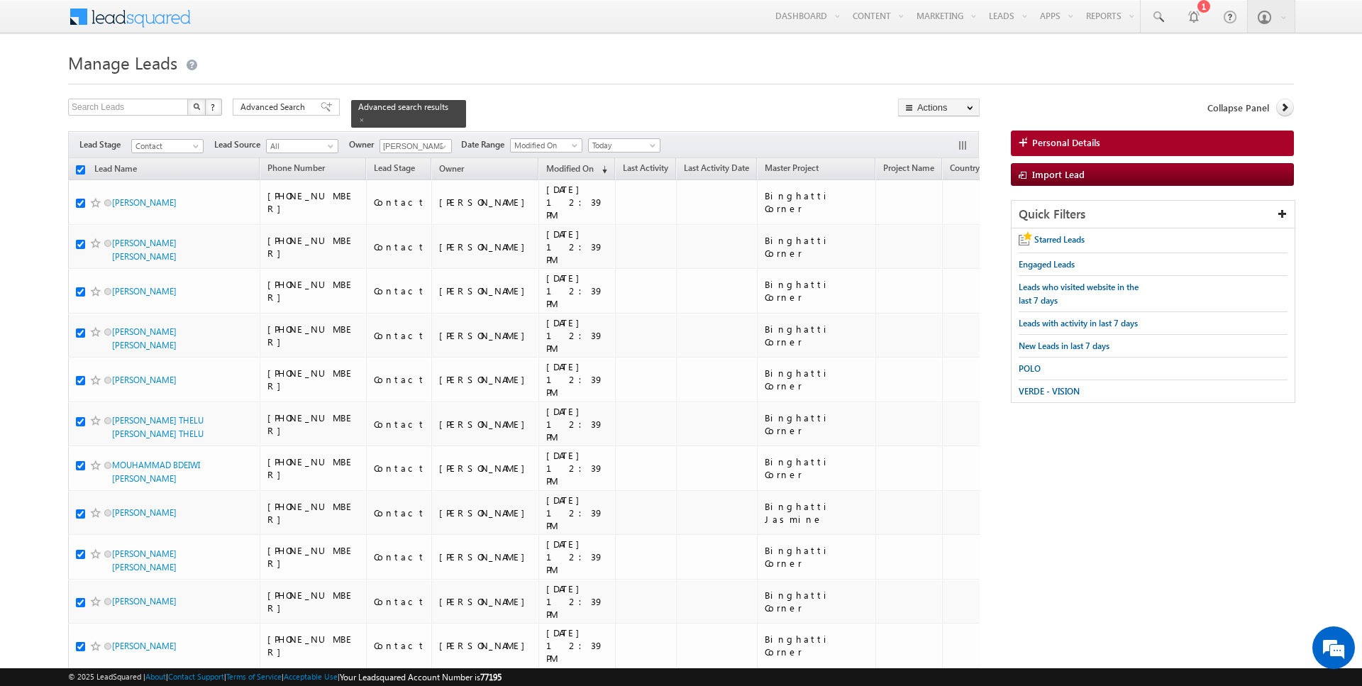
checkbox input "true"
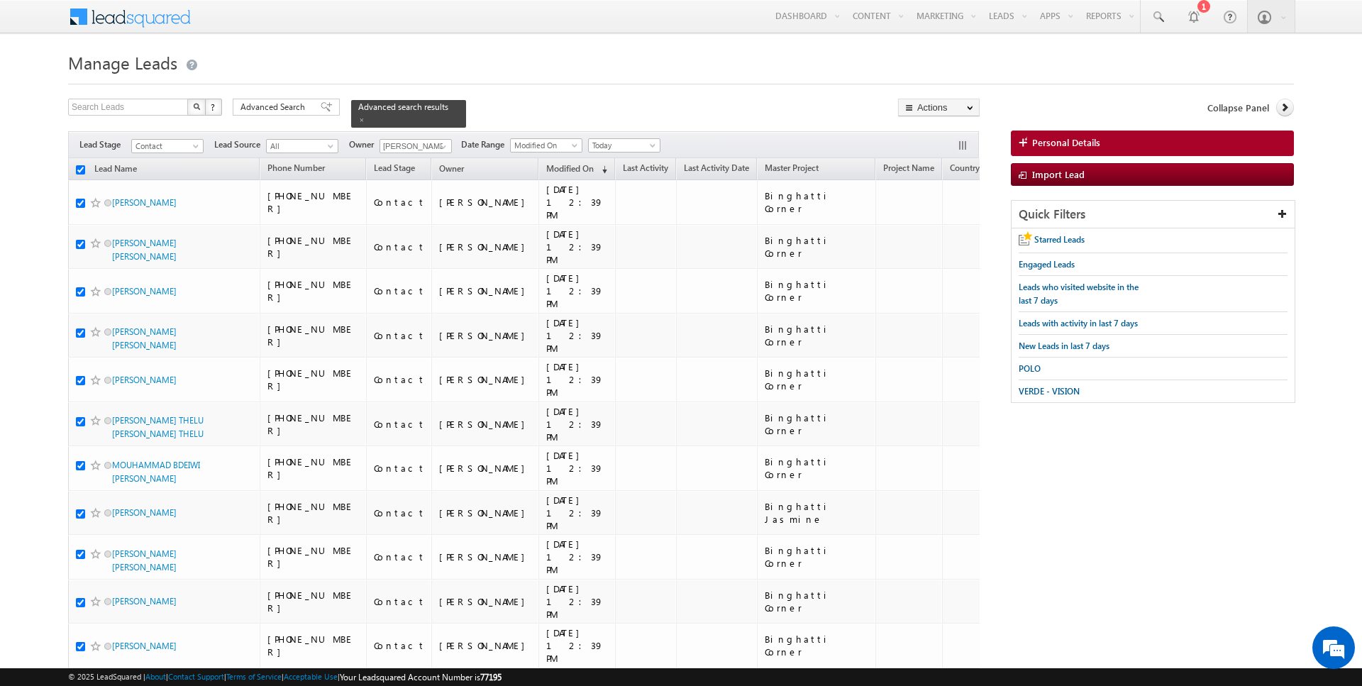
checkbox input "true"
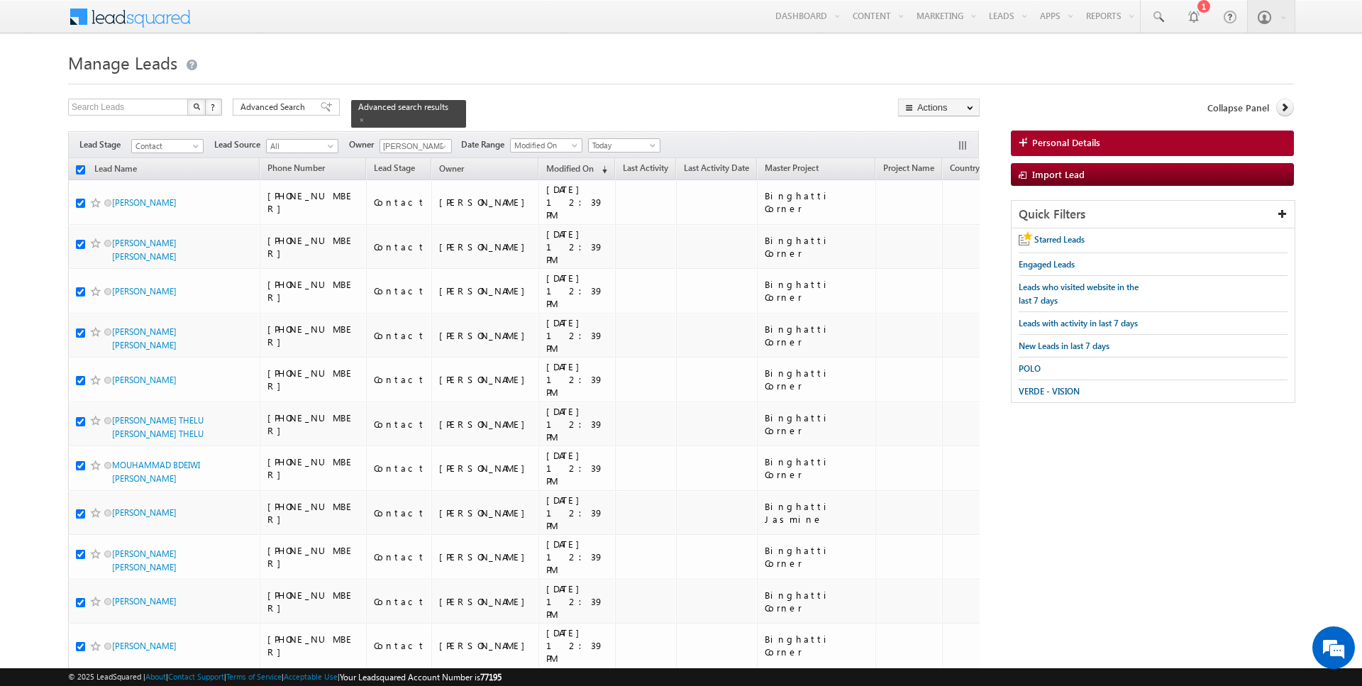
checkbox input "true"
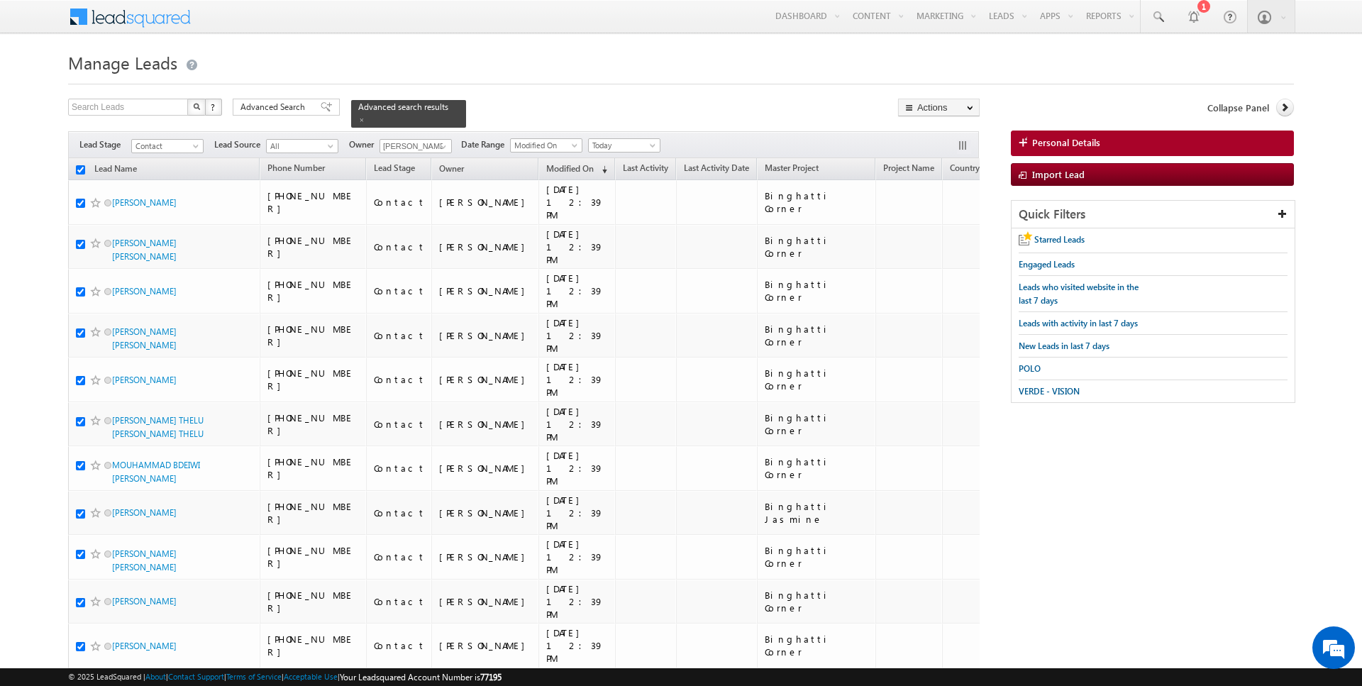
checkbox input "true"
click at [300, 104] on span "Advanced Search" at bounding box center [274, 107] width 69 height 13
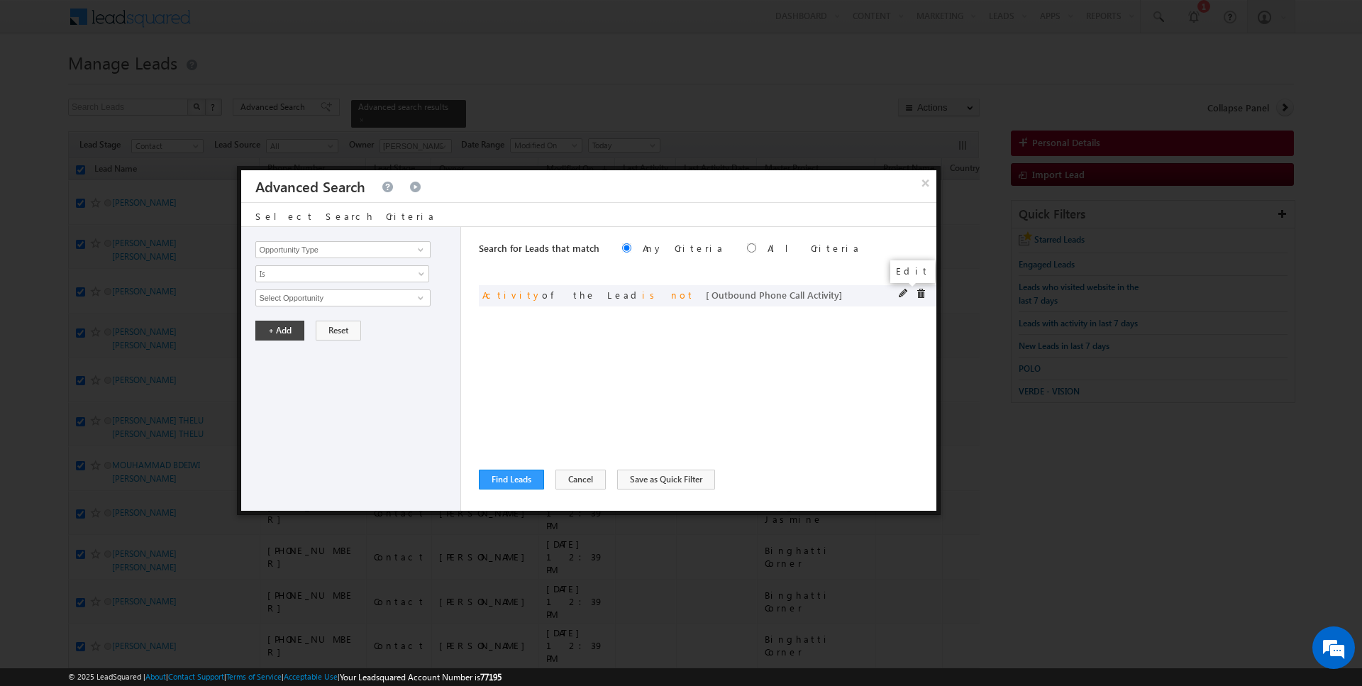
click at [904, 292] on span at bounding box center [904, 294] width 10 height 10
click at [321, 273] on span "Is Not" at bounding box center [333, 273] width 154 height 13
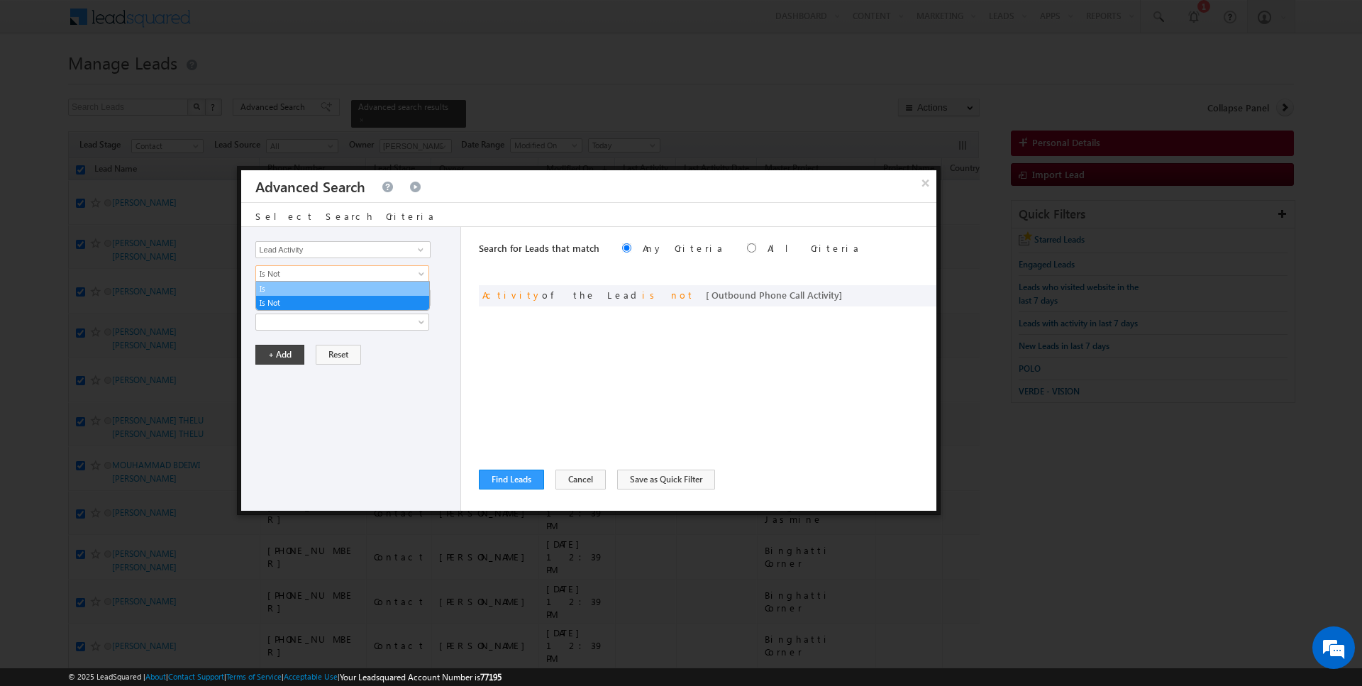
click at [297, 291] on link "Is" at bounding box center [342, 288] width 173 height 13
click at [281, 332] on button "+ Add" at bounding box center [279, 331] width 49 height 20
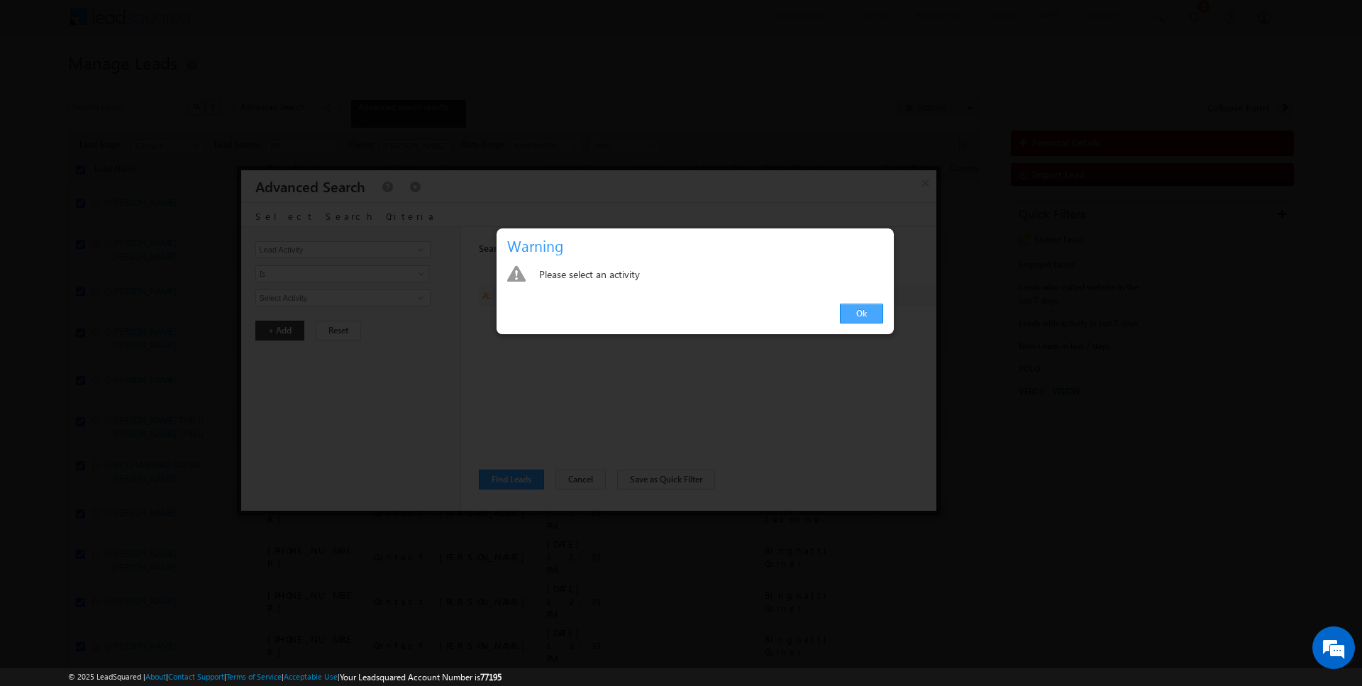
click at [868, 319] on link "Ok" at bounding box center [861, 314] width 43 height 20
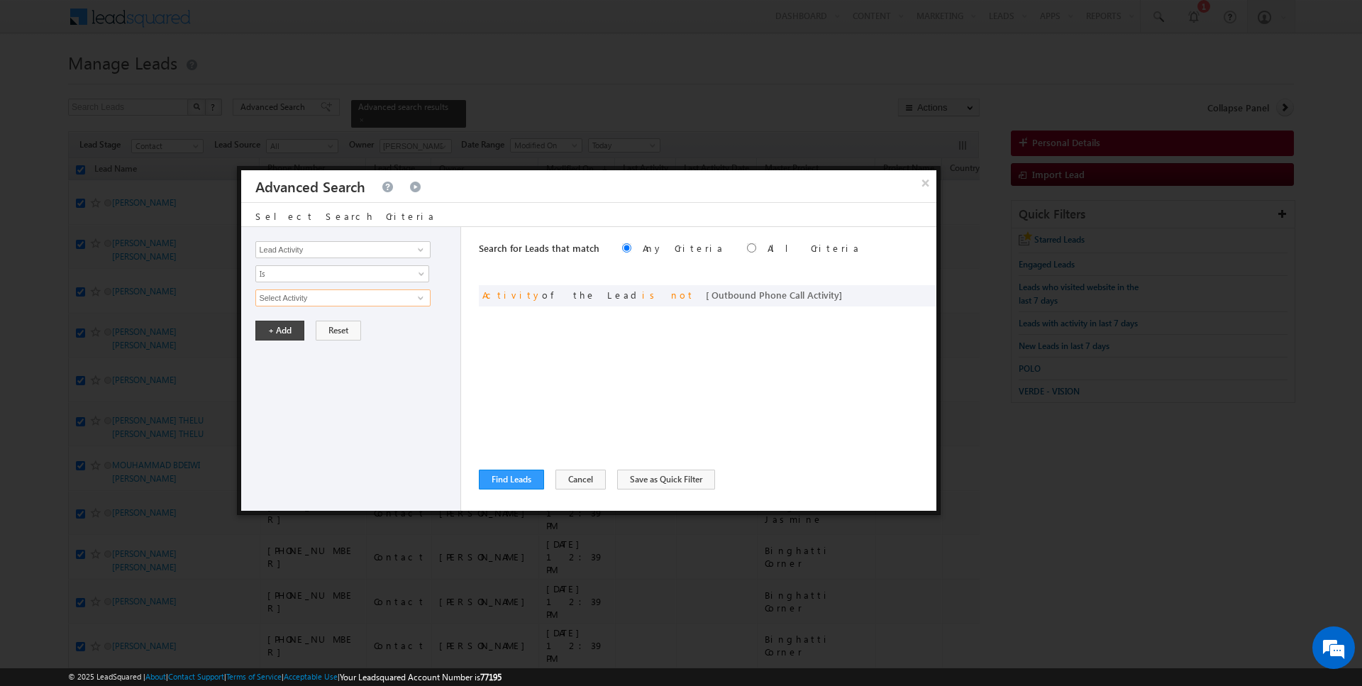
click at [343, 297] on input "Select Activity" at bounding box center [342, 297] width 175 height 17
type input "Outbound Phone Call Activity"
click at [269, 350] on button "+ Add" at bounding box center [279, 355] width 49 height 20
click at [500, 466] on div "Search for Leads that match Any Criteria All Criteria Note that the current tri…" at bounding box center [708, 369] width 458 height 284
click at [509, 479] on button "Find Leads" at bounding box center [511, 480] width 65 height 20
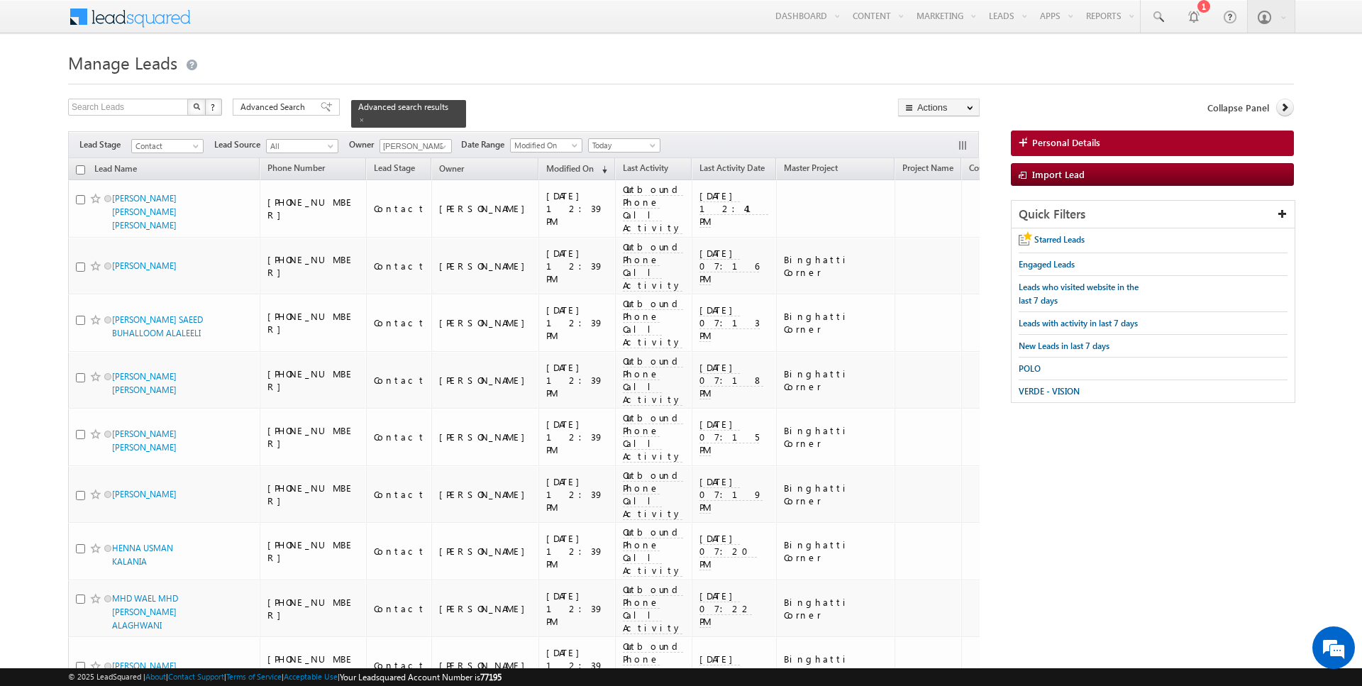
click at [79, 168] on input "checkbox" at bounding box center [80, 169] width 9 height 9
checkbox input "true"
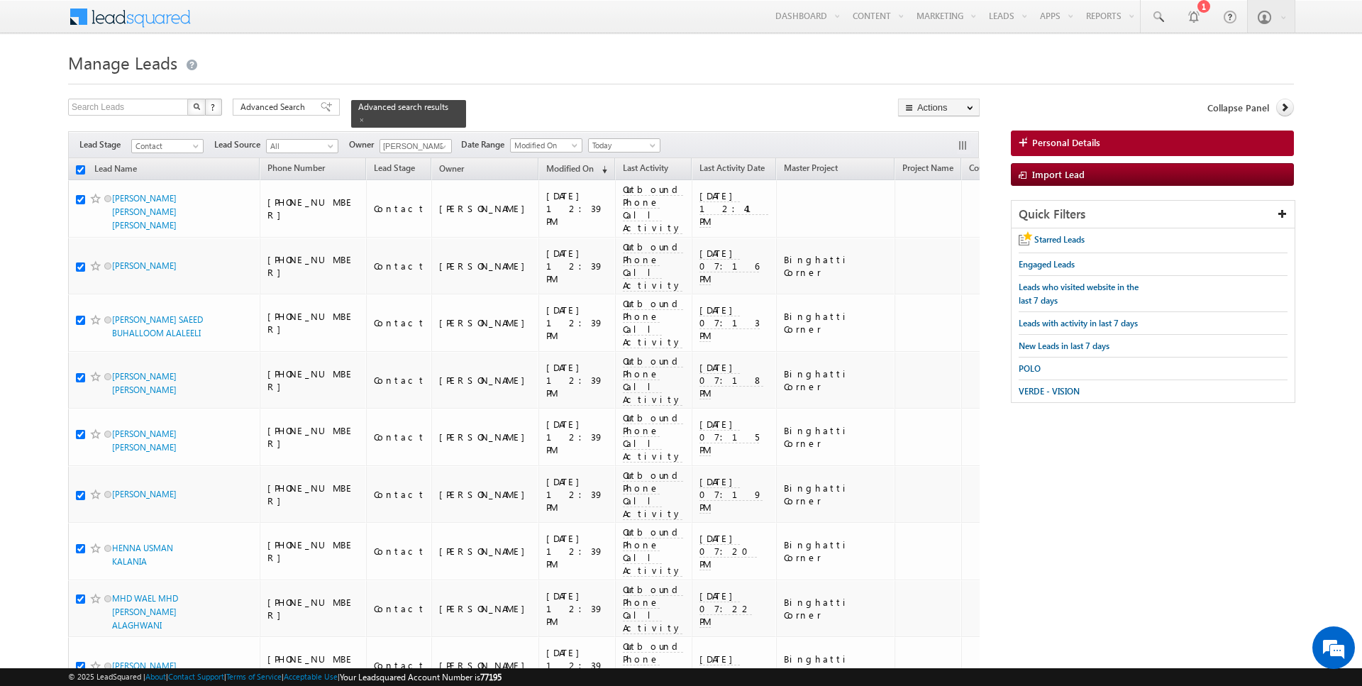
checkbox input "true"
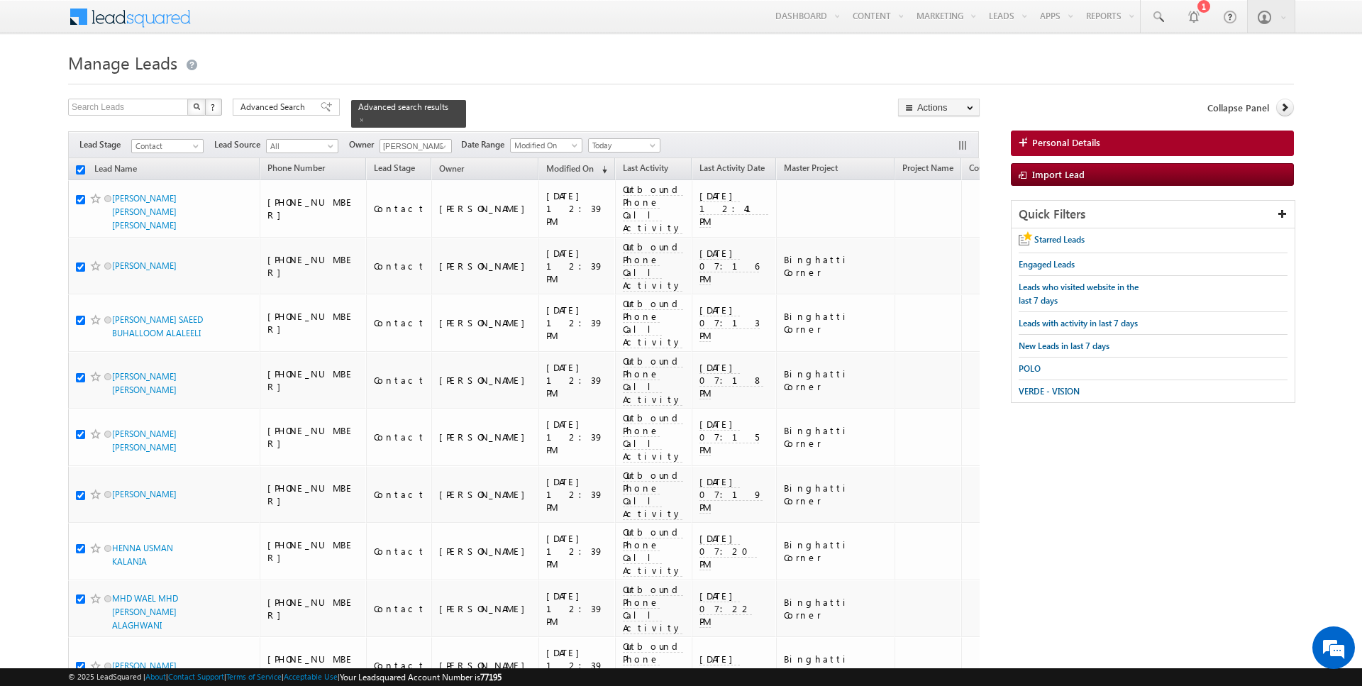
checkbox input "true"
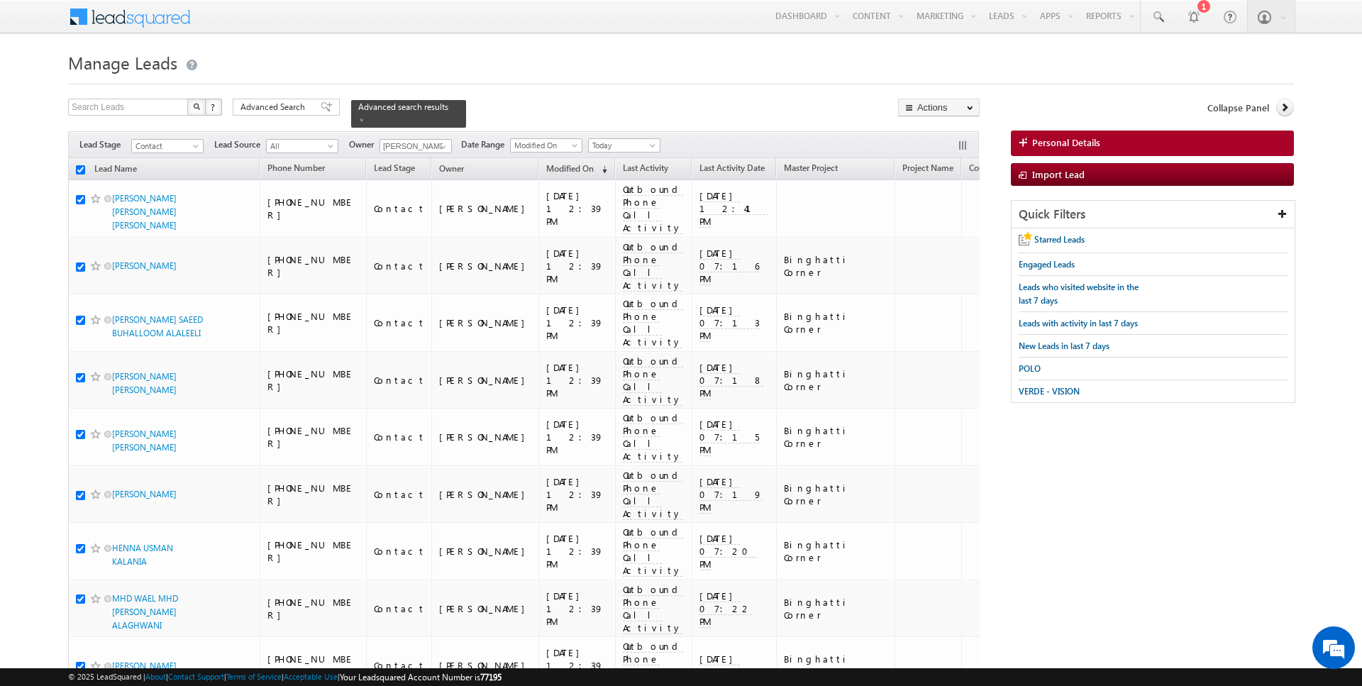
checkbox input "true"
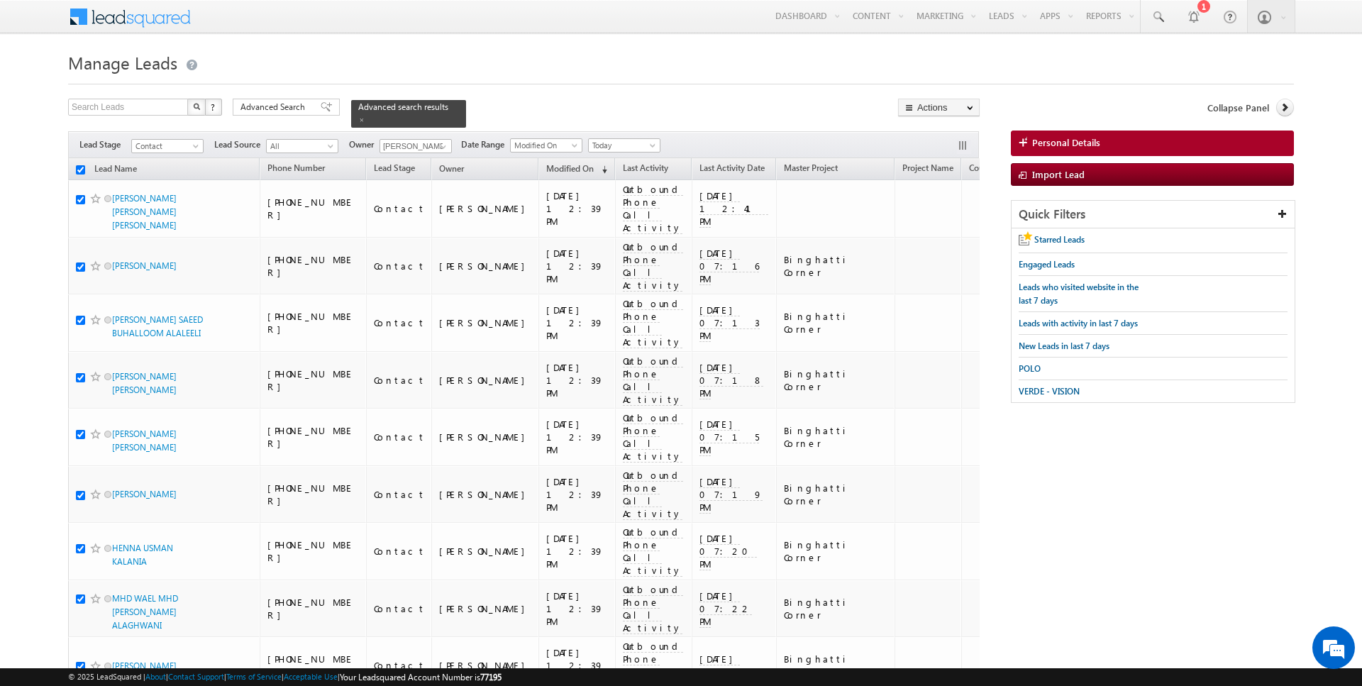
checkbox input "true"
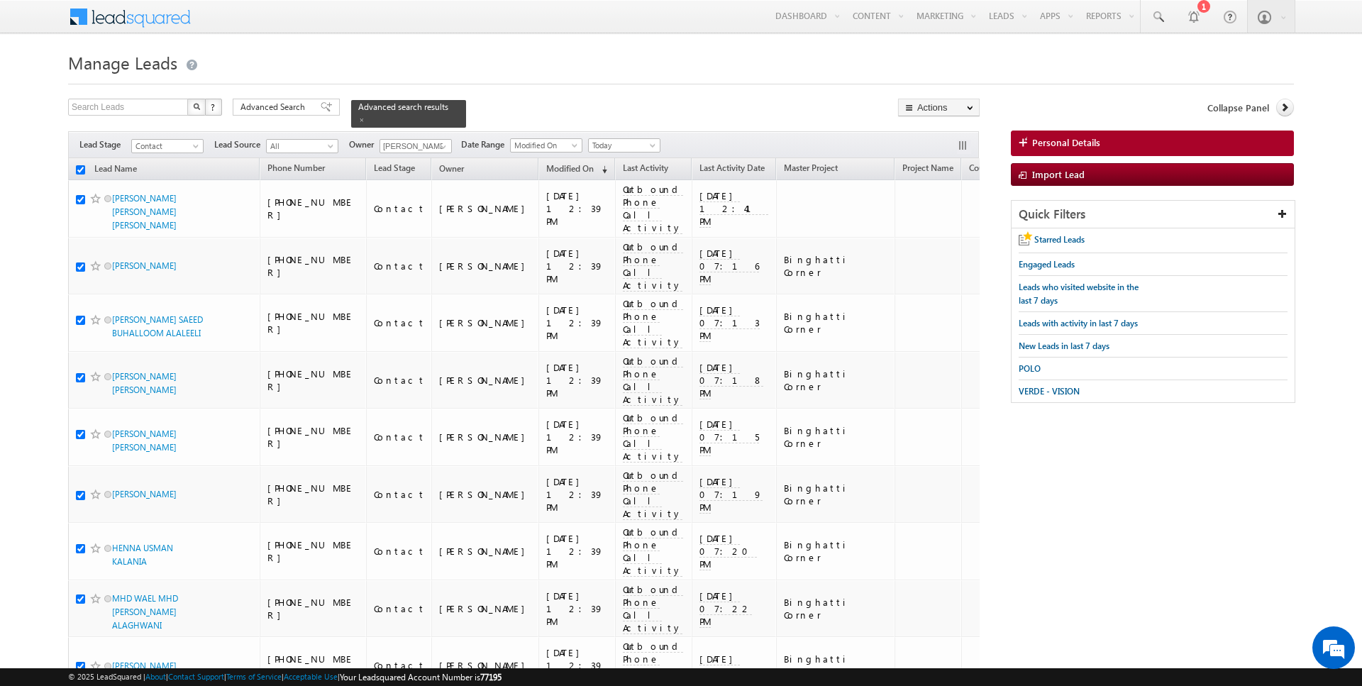
checkbox input "true"
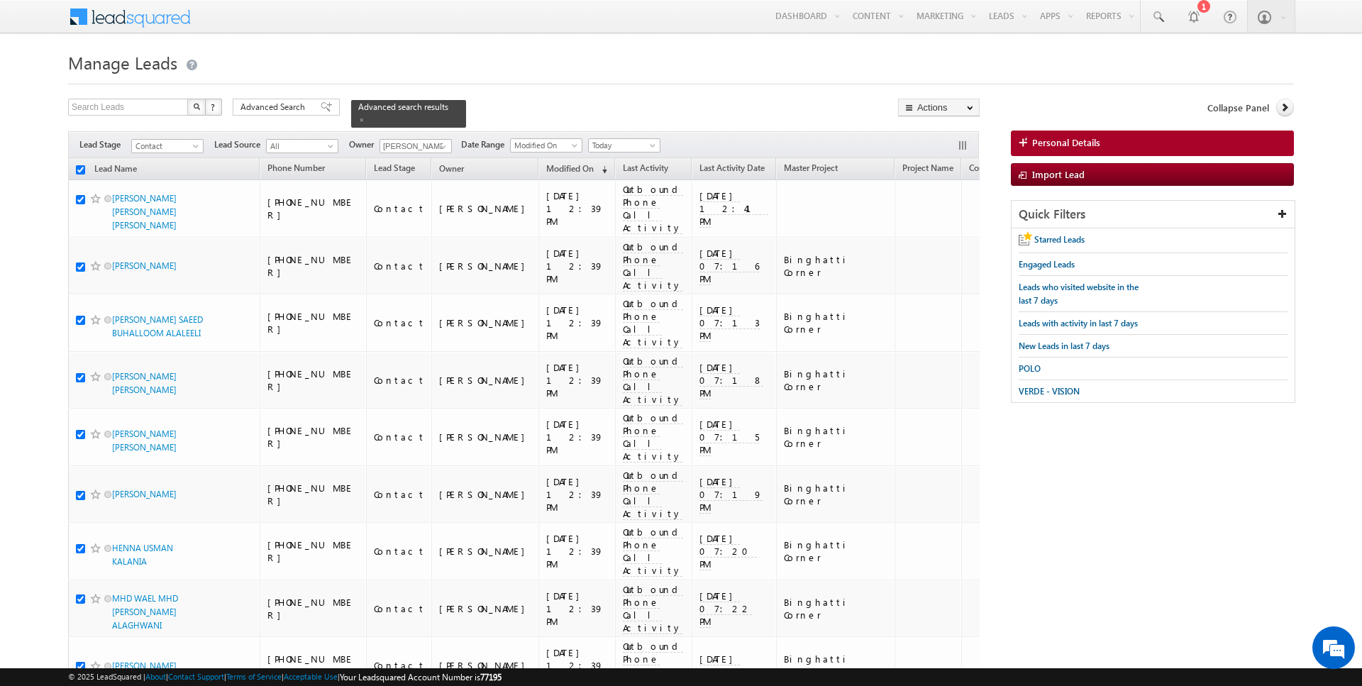
checkbox input "true"
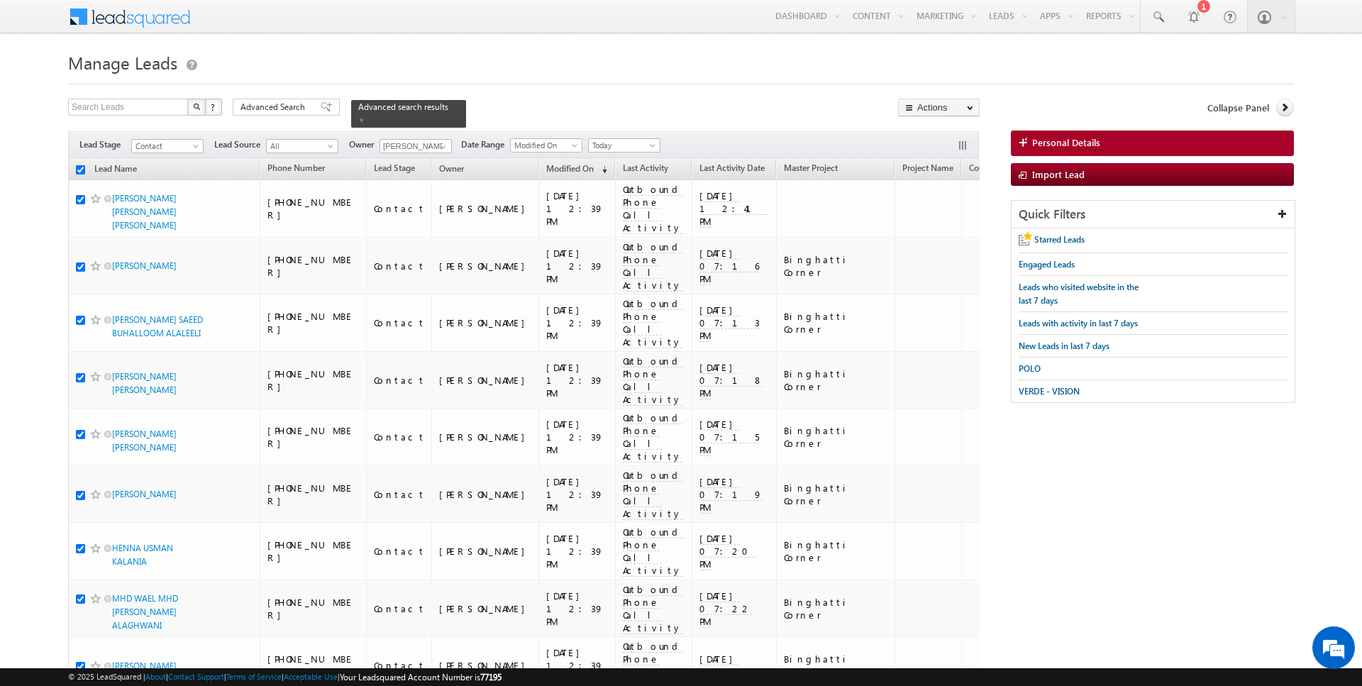
checkbox input "true"
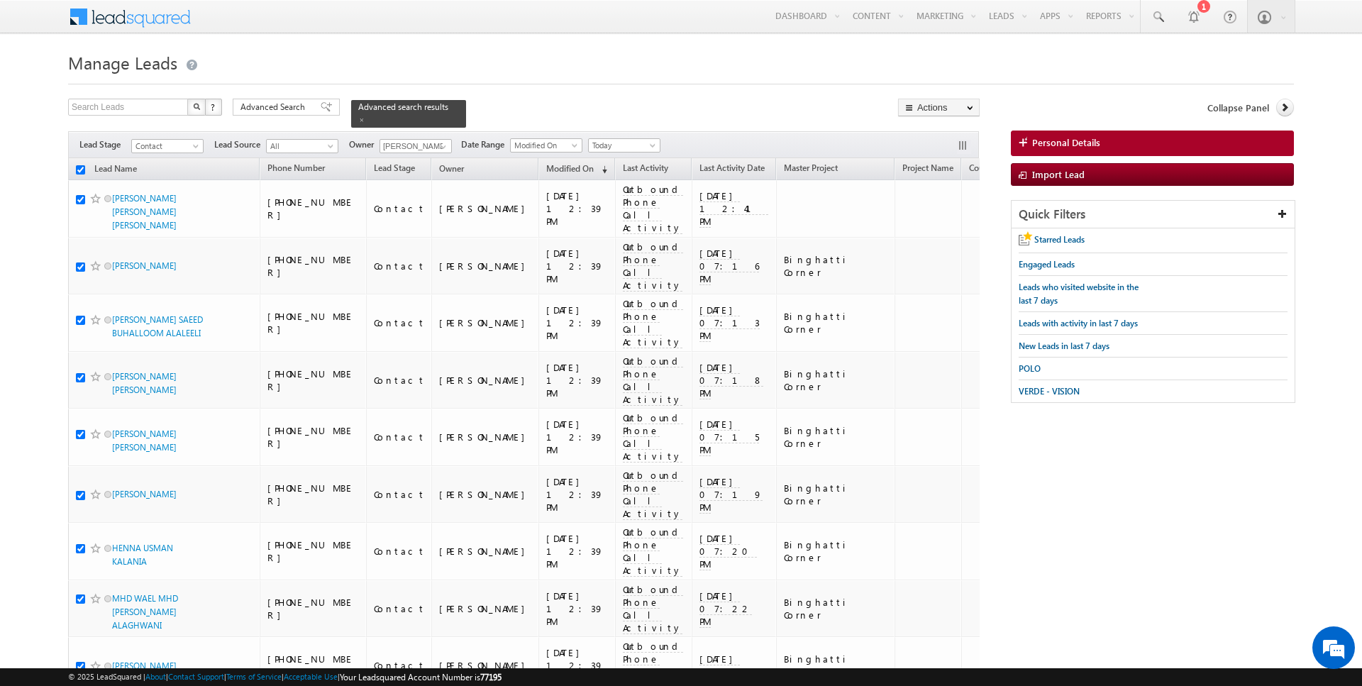
checkbox input "true"
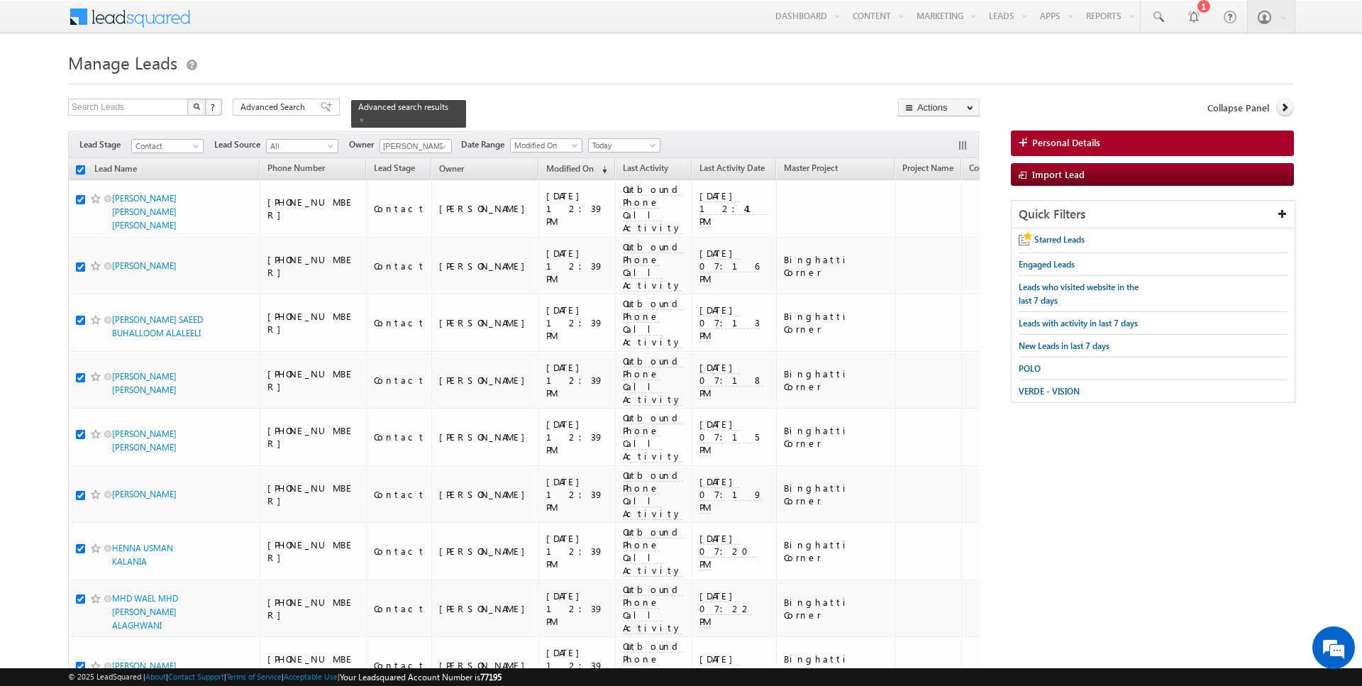
checkbox input "true"
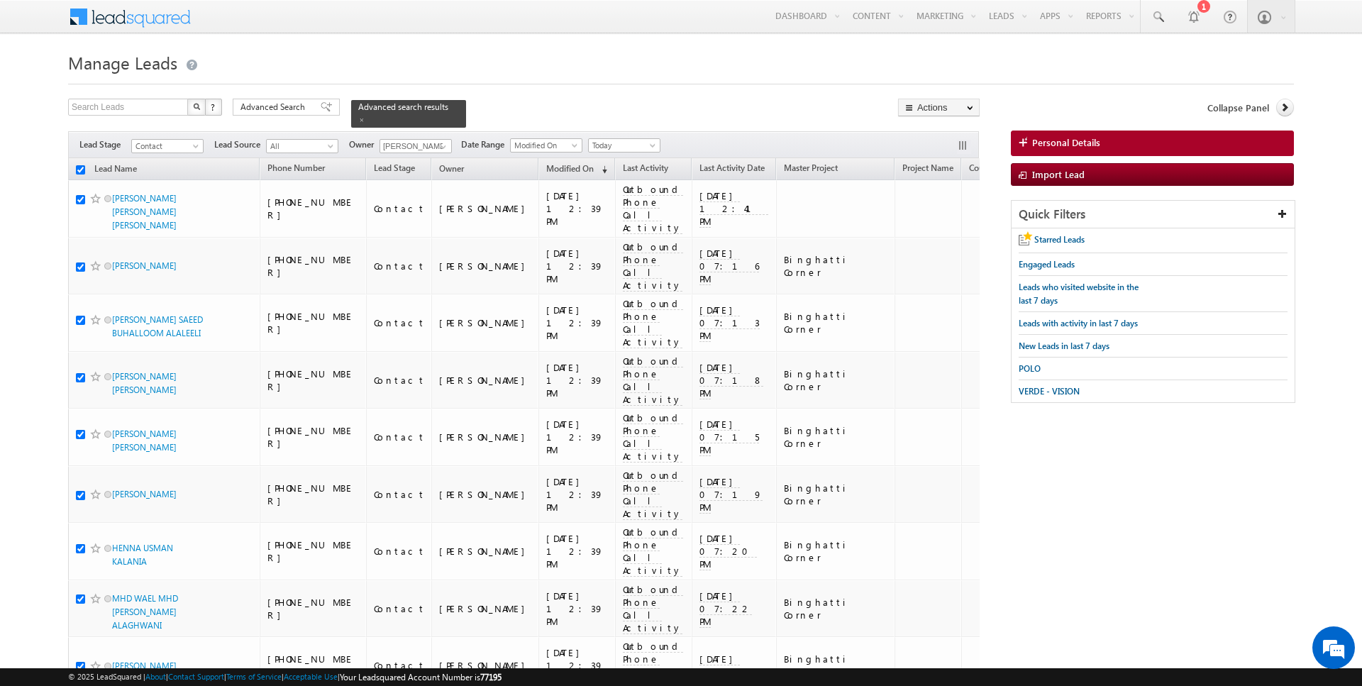
checkbox input "true"
click at [931, 227] on link "Change Owner" at bounding box center [939, 229] width 80 height 17
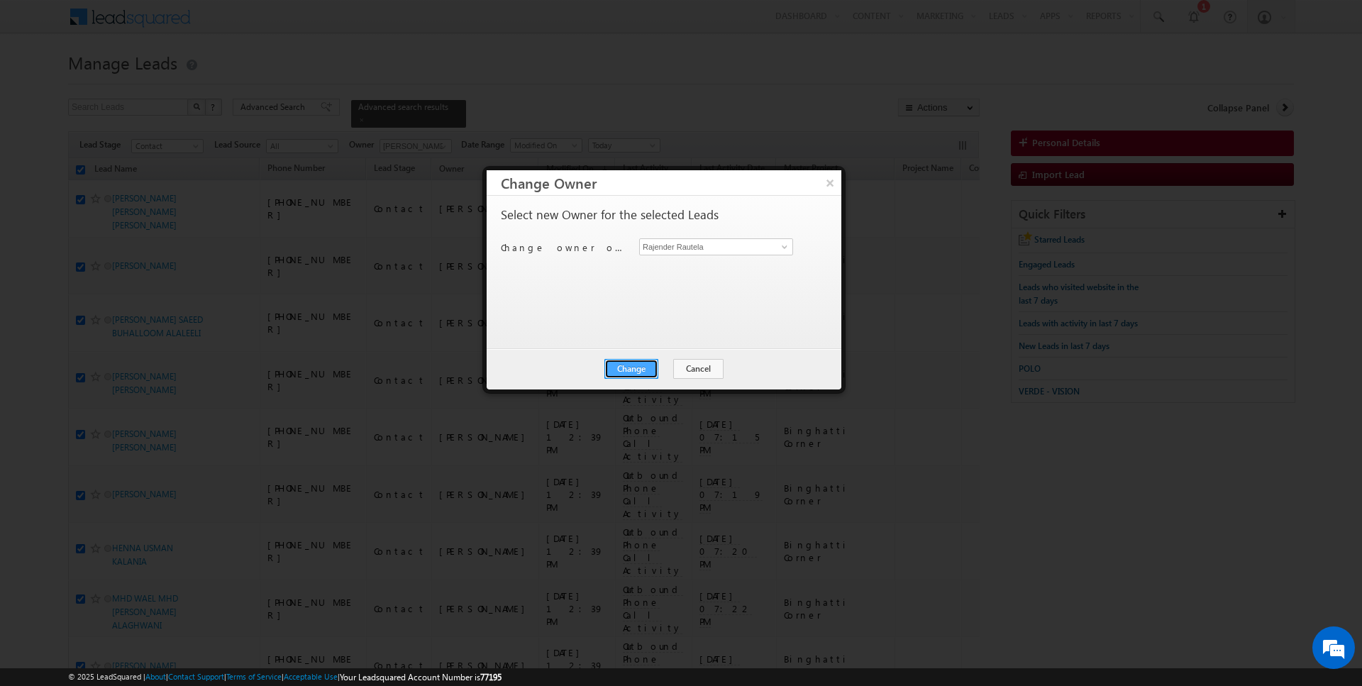
click at [644, 365] on button "Change" at bounding box center [631, 369] width 54 height 20
click at [666, 367] on button "Close" at bounding box center [665, 369] width 45 height 20
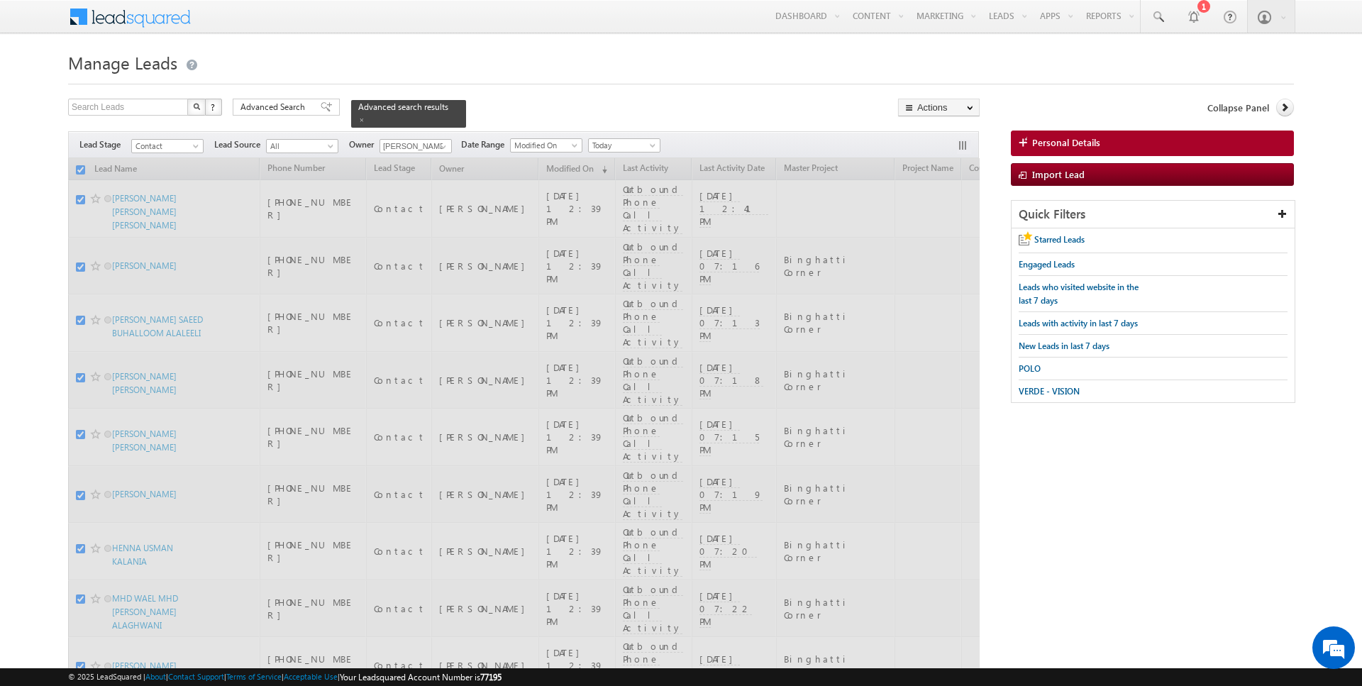
checkbox input "false"
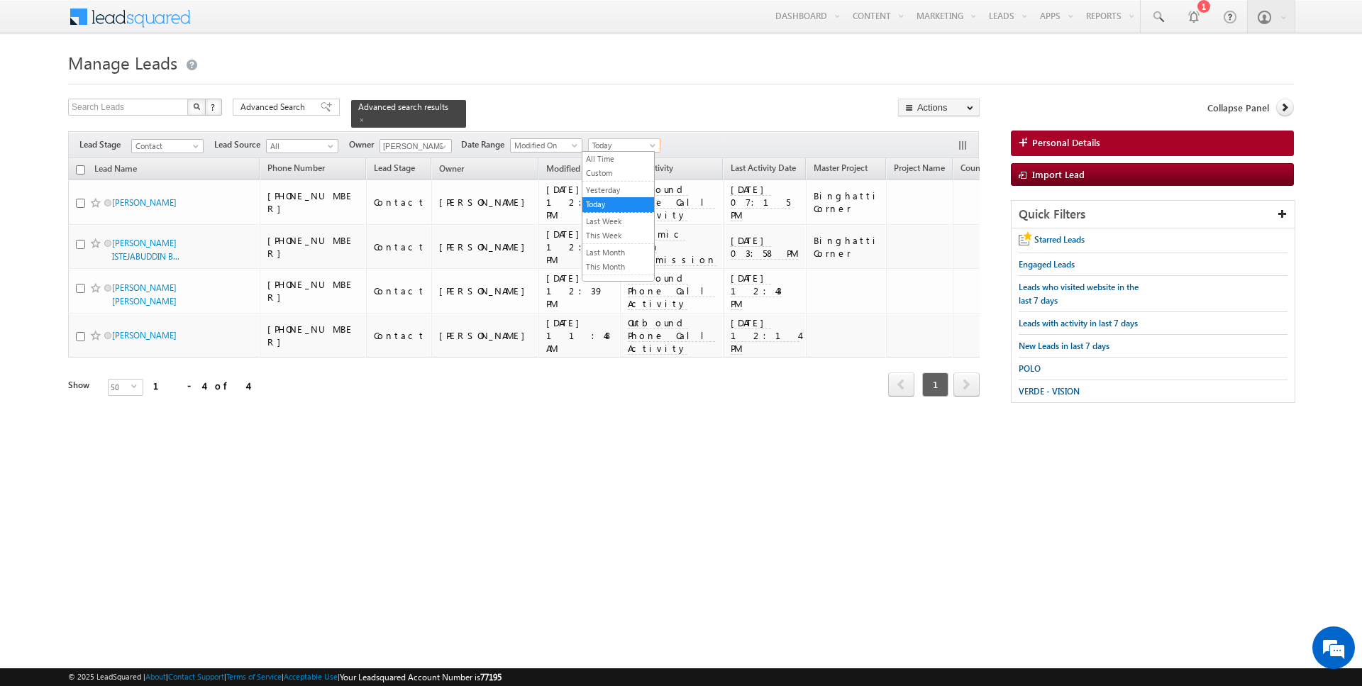
click at [637, 139] on span "Today" at bounding box center [622, 145] width 67 height 13
click at [616, 156] on link "All Time" at bounding box center [618, 159] width 72 height 13
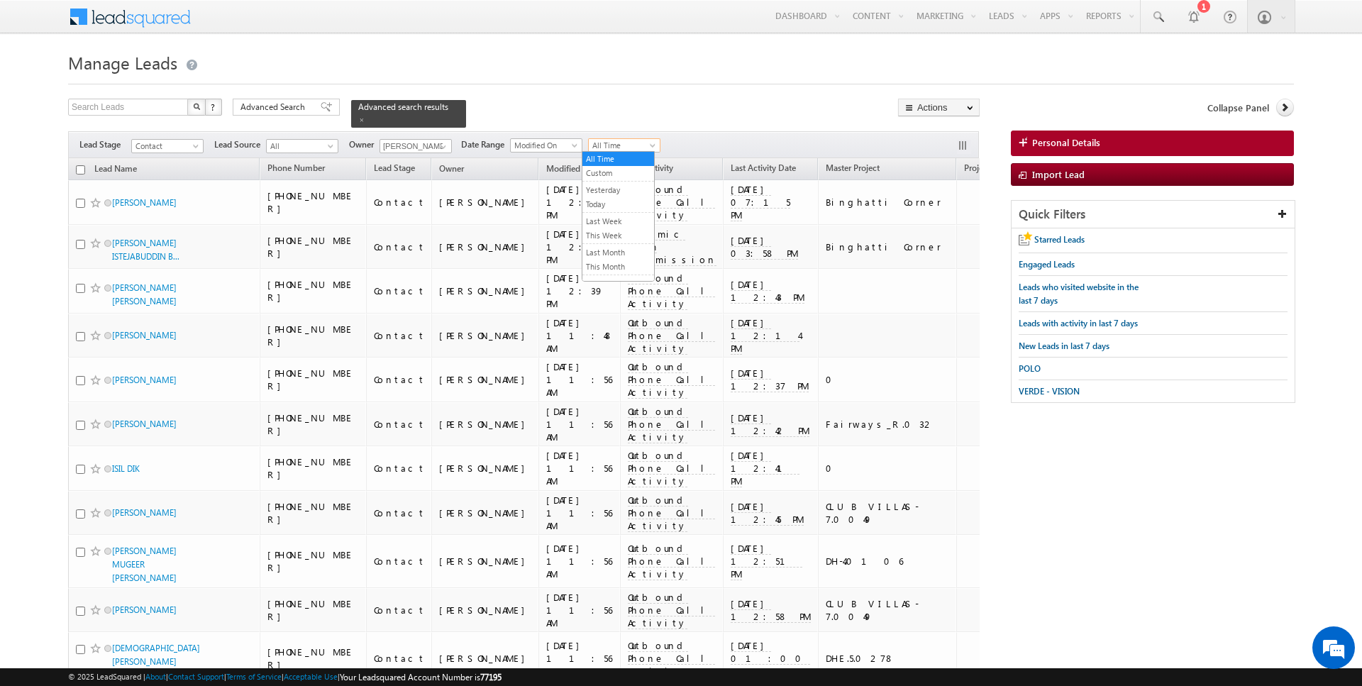
click at [652, 145] on span at bounding box center [653, 148] width 11 height 11
click at [604, 202] on link "Today" at bounding box center [618, 204] width 72 height 13
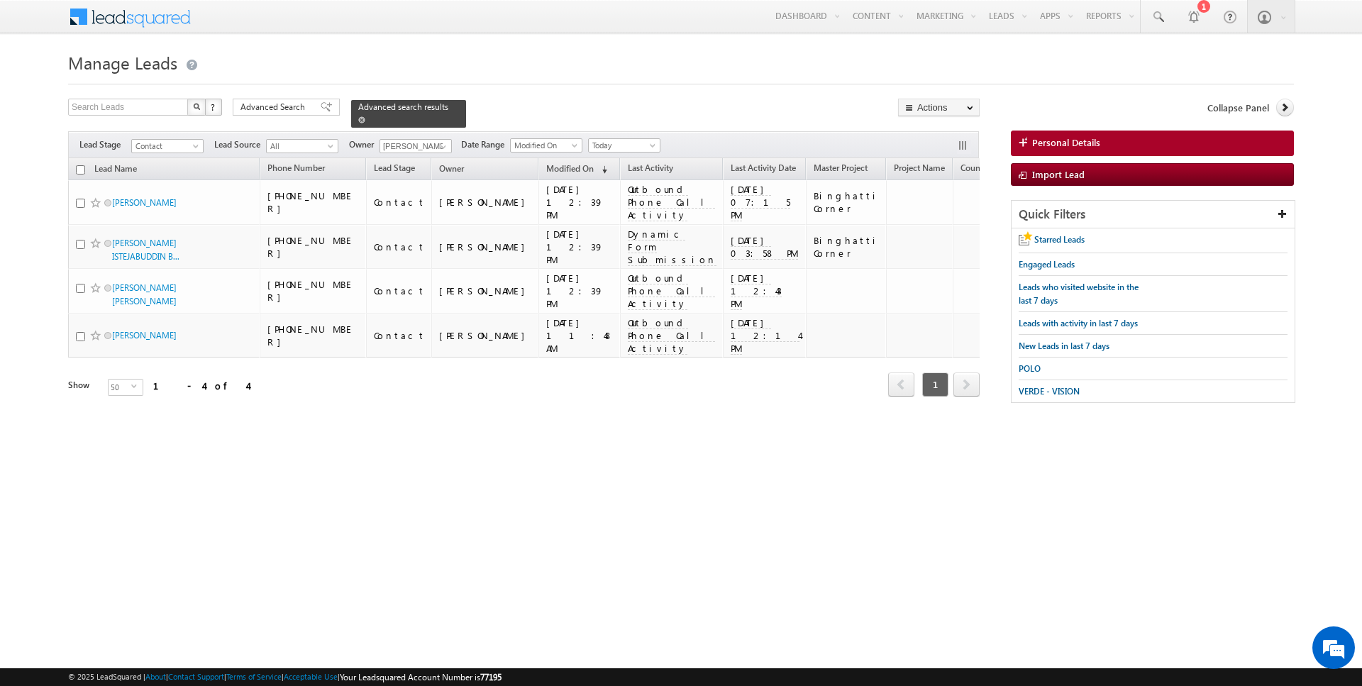
click at [358, 119] on span at bounding box center [361, 119] width 7 height 7
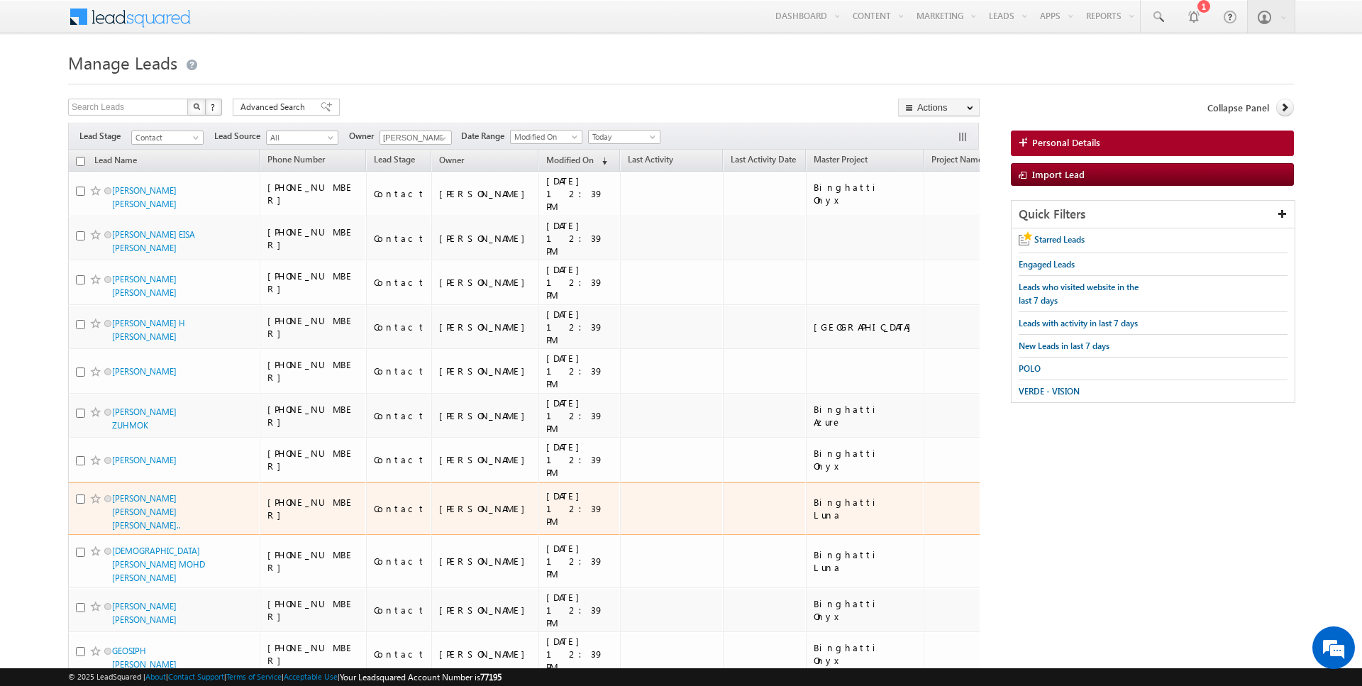
scroll to position [176, 0]
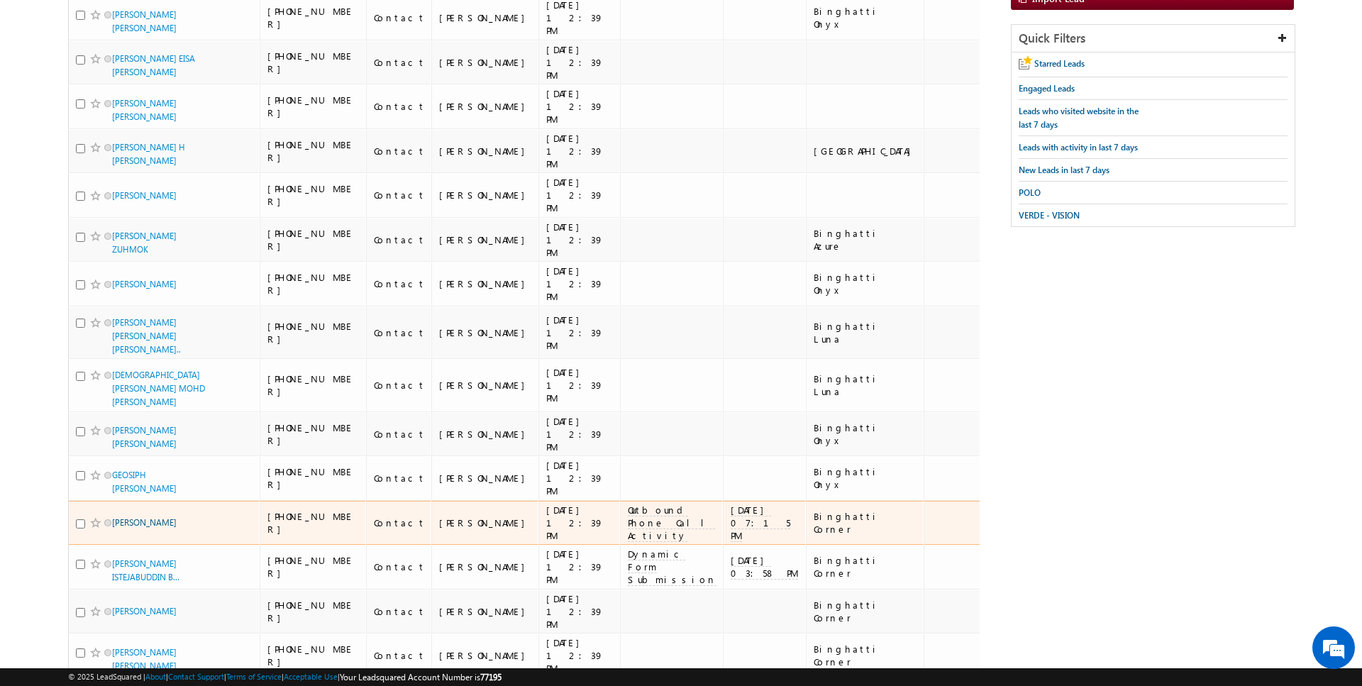
click at [135, 517] on link "IBRAHEEM ALI S ALABOUDI" at bounding box center [144, 522] width 65 height 11
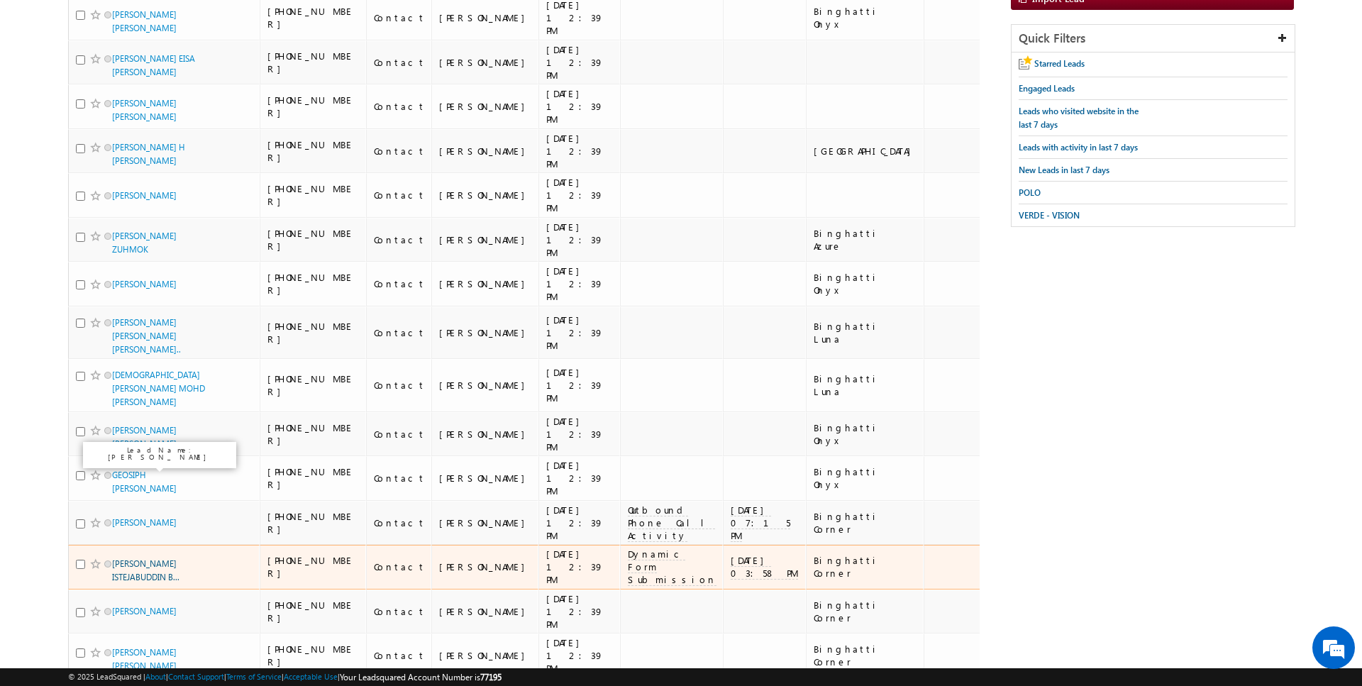
click at [141, 558] on link "MIRZA MASIUDDIN BEG MIRZA ISTEJABUDDIN B..." at bounding box center [145, 570] width 67 height 24
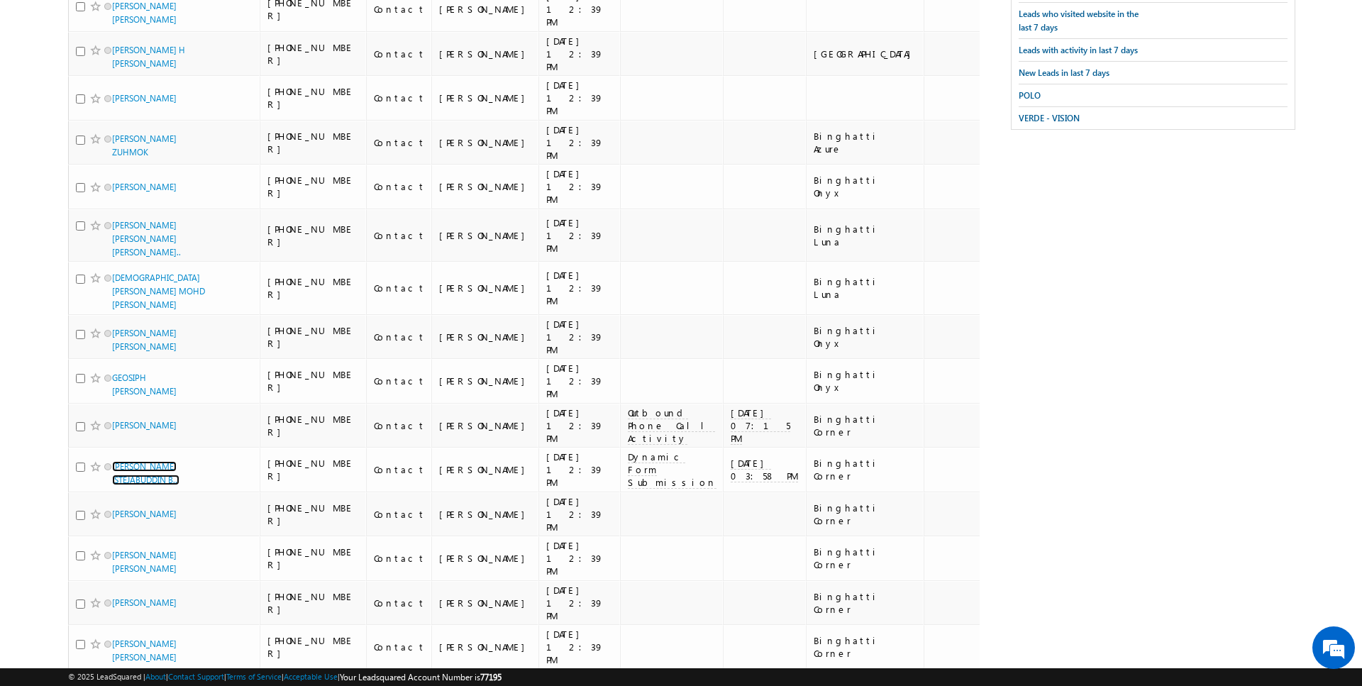
scroll to position [0, 0]
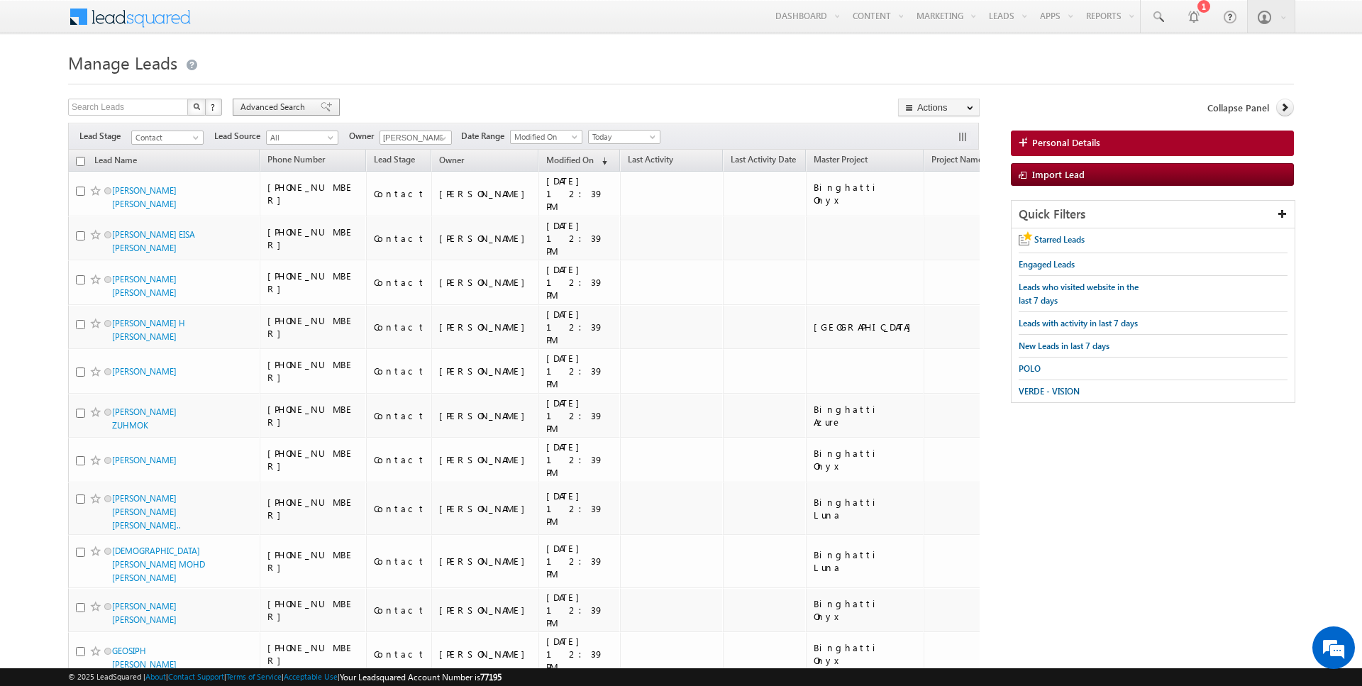
click at [287, 104] on span "Advanced Search" at bounding box center [274, 107] width 69 height 13
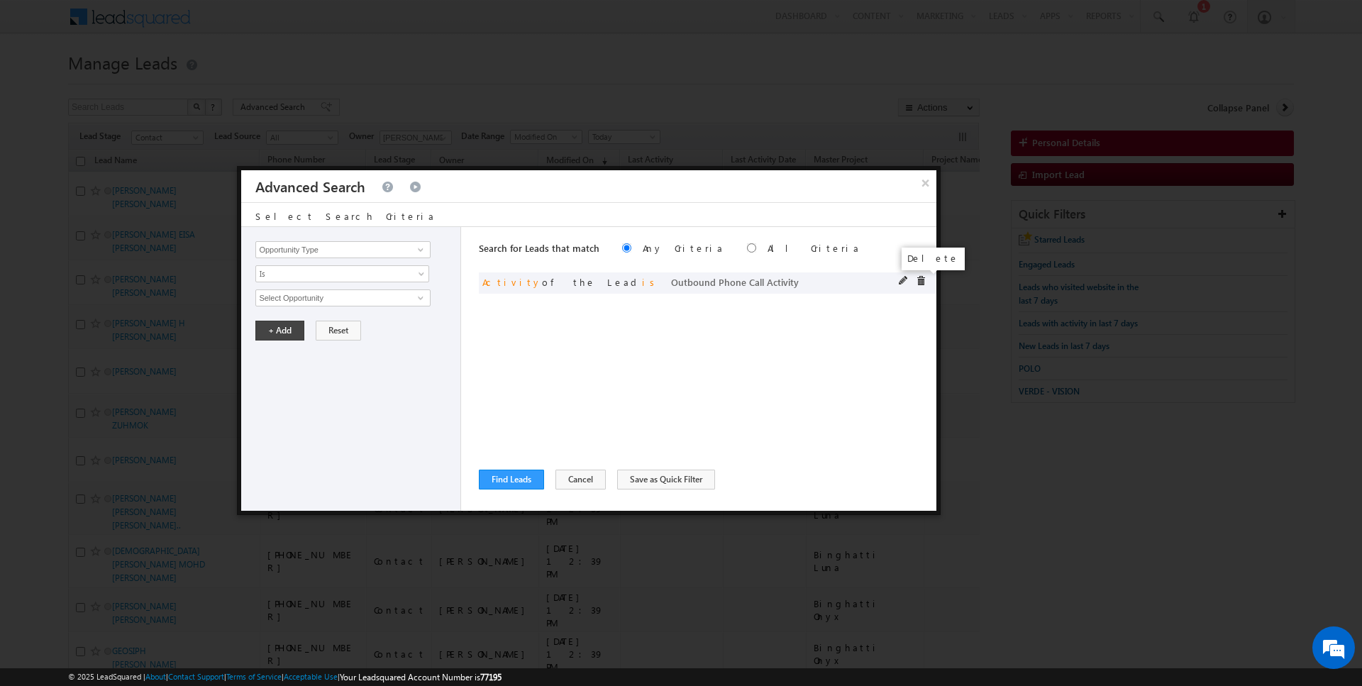
click at [922, 281] on span at bounding box center [921, 281] width 10 height 10
click at [339, 240] on div "Opportunity Type Lead Activity Task Sales Group Prospect Id Address 1 Address 2…" at bounding box center [351, 369] width 220 height 284
click at [367, 245] on input "Opportunity Type" at bounding box center [342, 249] width 175 height 17
type input "Lead Activity"
click at [325, 272] on span "Is" at bounding box center [333, 273] width 154 height 13
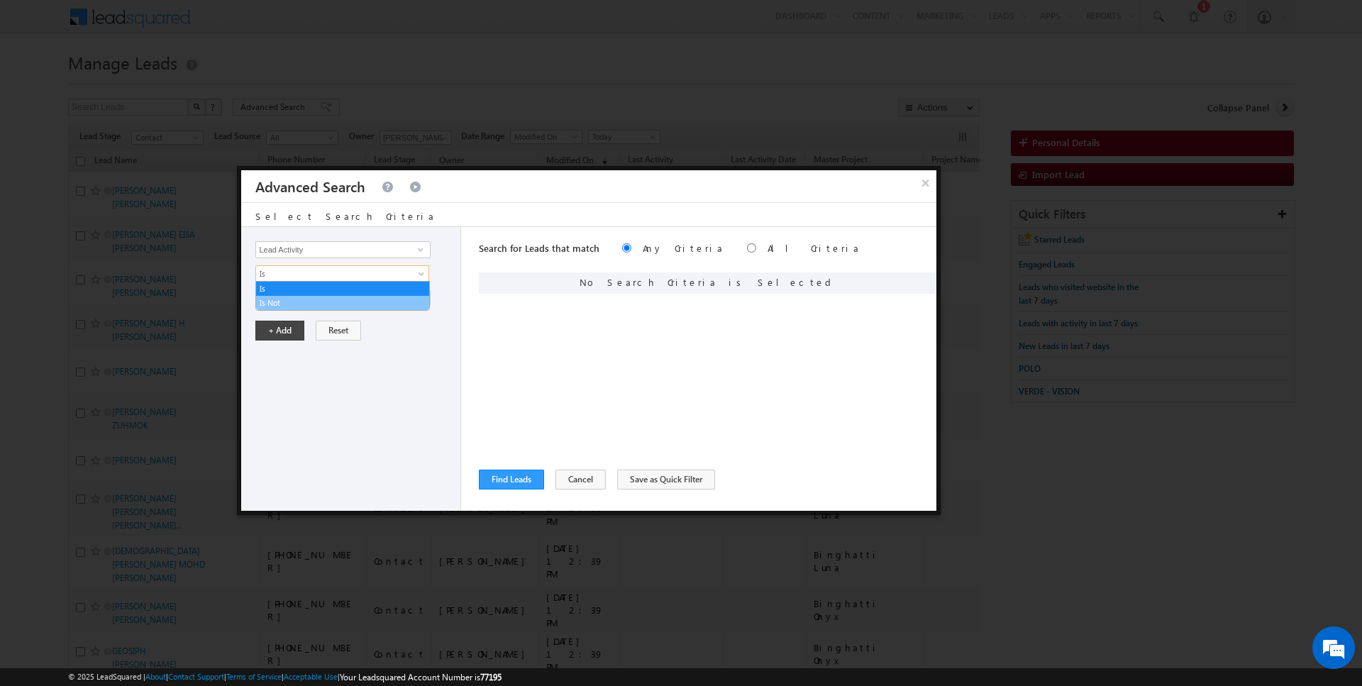
click at [289, 307] on link "Is Not" at bounding box center [342, 303] width 173 height 13
click at [314, 293] on input "Select Activity" at bounding box center [342, 297] width 175 height 17
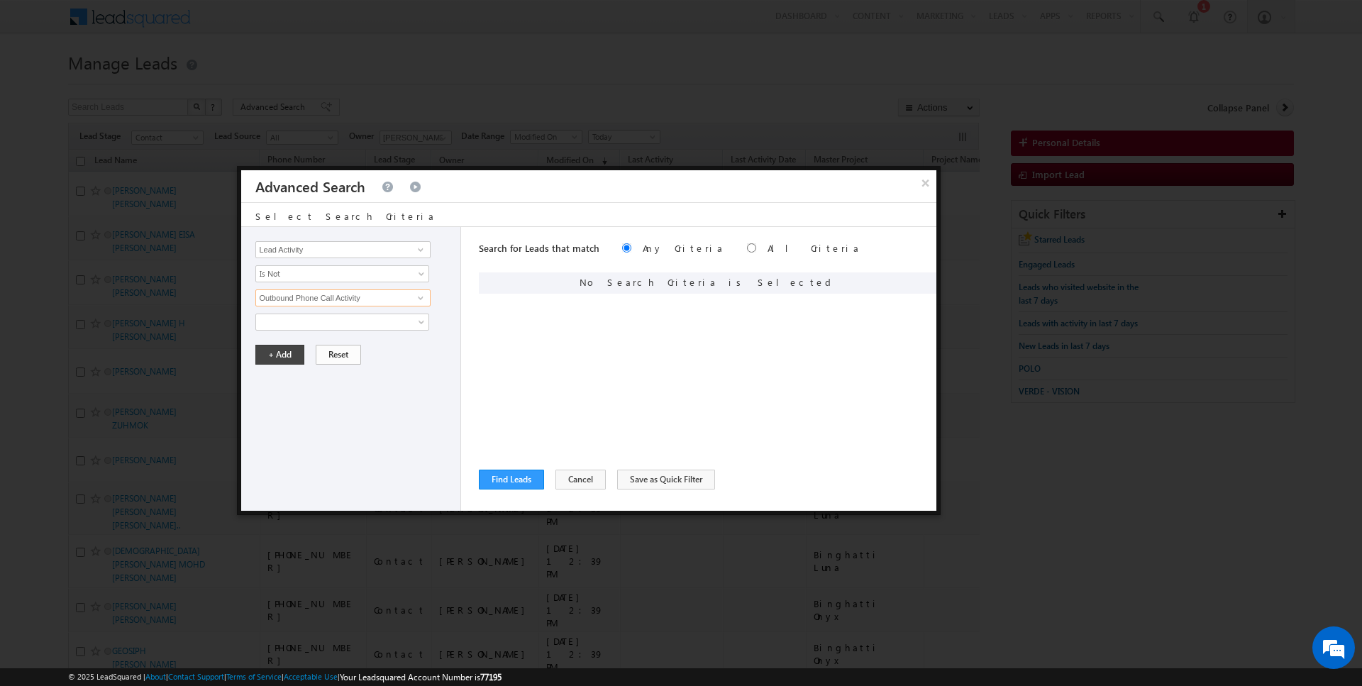
type input "Outbound Phone Call Activity"
click at [326, 356] on button "Reset" at bounding box center [338, 355] width 45 height 20
click at [339, 249] on input "Opportunity Type" at bounding box center [342, 249] width 175 height 17
type input "l"
type input "Lead Source"
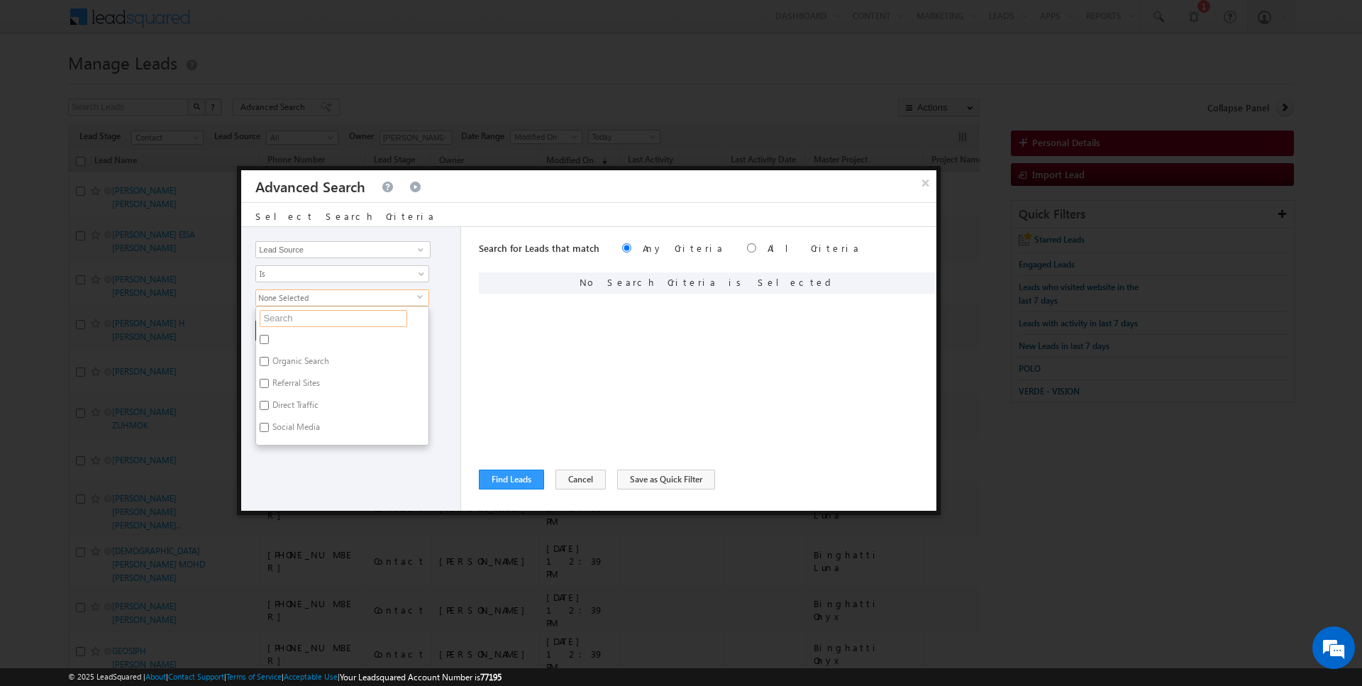
click at [297, 314] on input "text" at bounding box center [334, 318] width 148 height 17
type input "sharjah"
click at [286, 336] on label "Sharjah-Scl" at bounding box center [292, 342] width 72 height 22
click at [269, 336] on input "Sharjah-Scl" at bounding box center [264, 339] width 9 height 9
checkbox input "true"
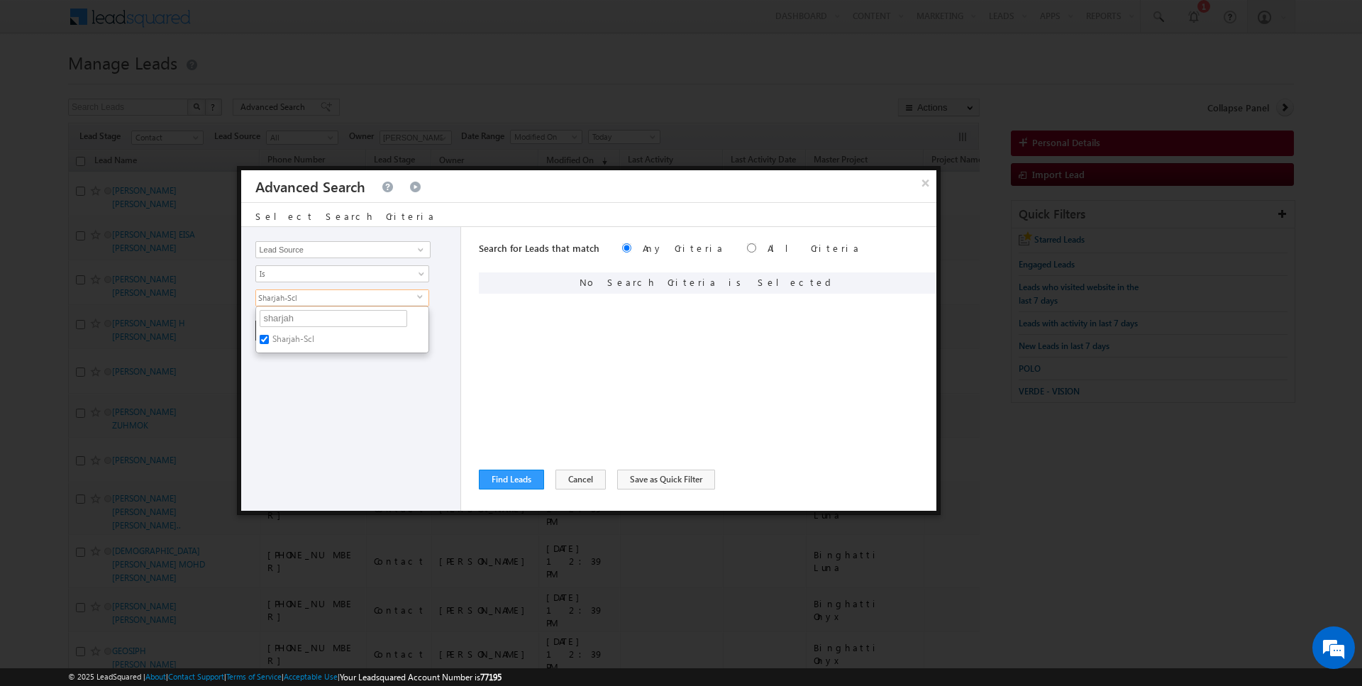
click at [301, 373] on div "Opportunity Type Lead Activity Task Sales Group Prospect Id Address 1 Address 2…" at bounding box center [351, 369] width 220 height 284
click at [287, 328] on button "+ Add" at bounding box center [279, 331] width 49 height 20
click at [511, 484] on button "Find Leads" at bounding box center [511, 480] width 65 height 20
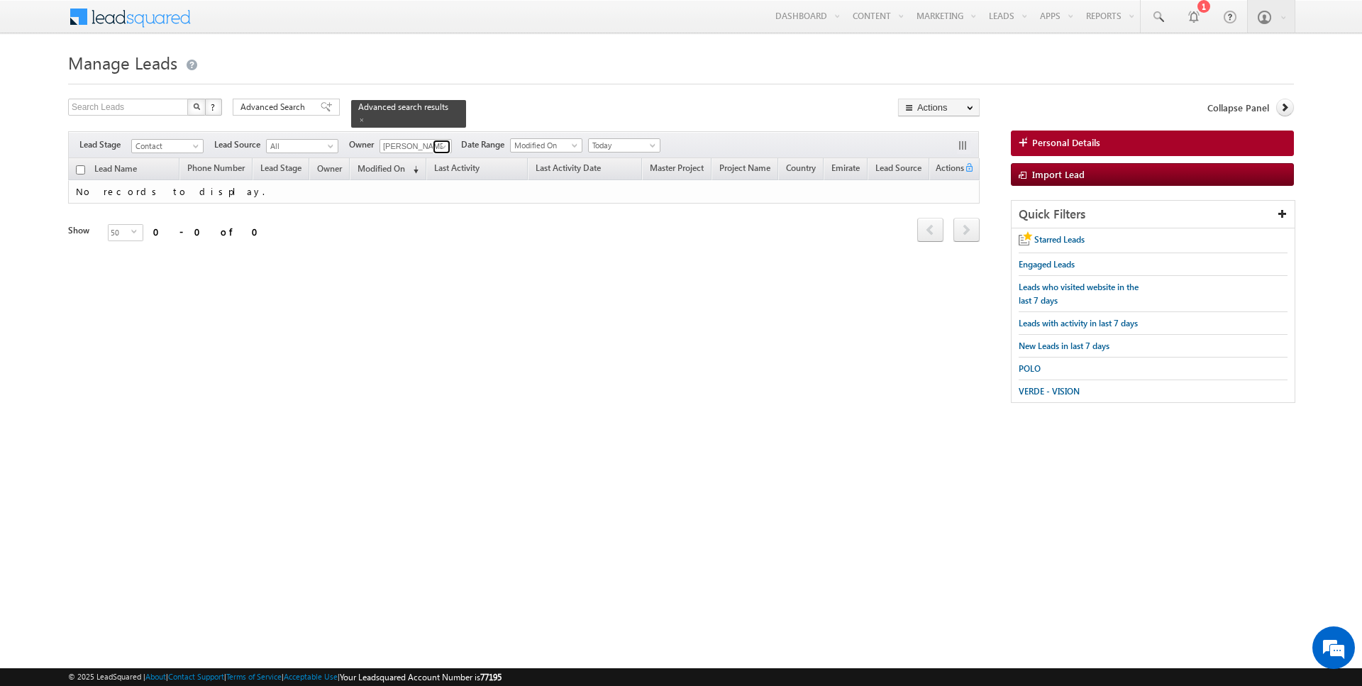
click at [438, 150] on span at bounding box center [443, 146] width 11 height 11
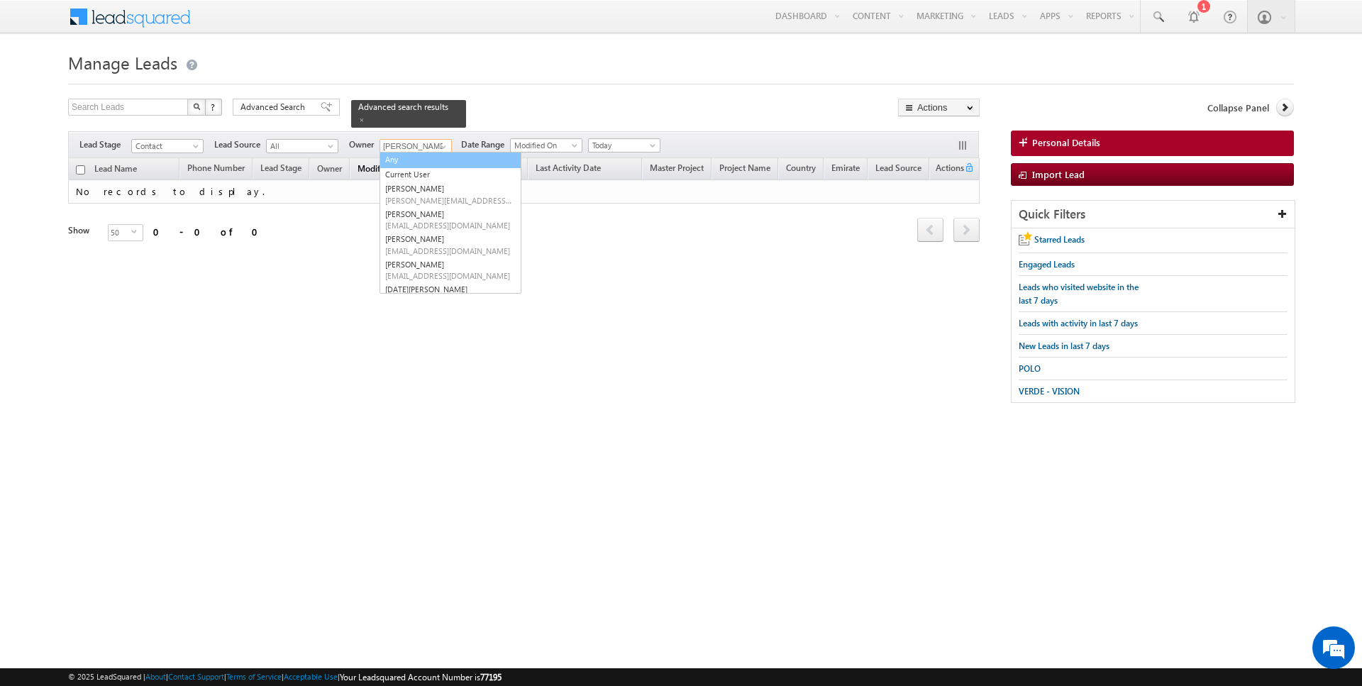
click at [416, 162] on link "Any" at bounding box center [451, 160] width 142 height 16
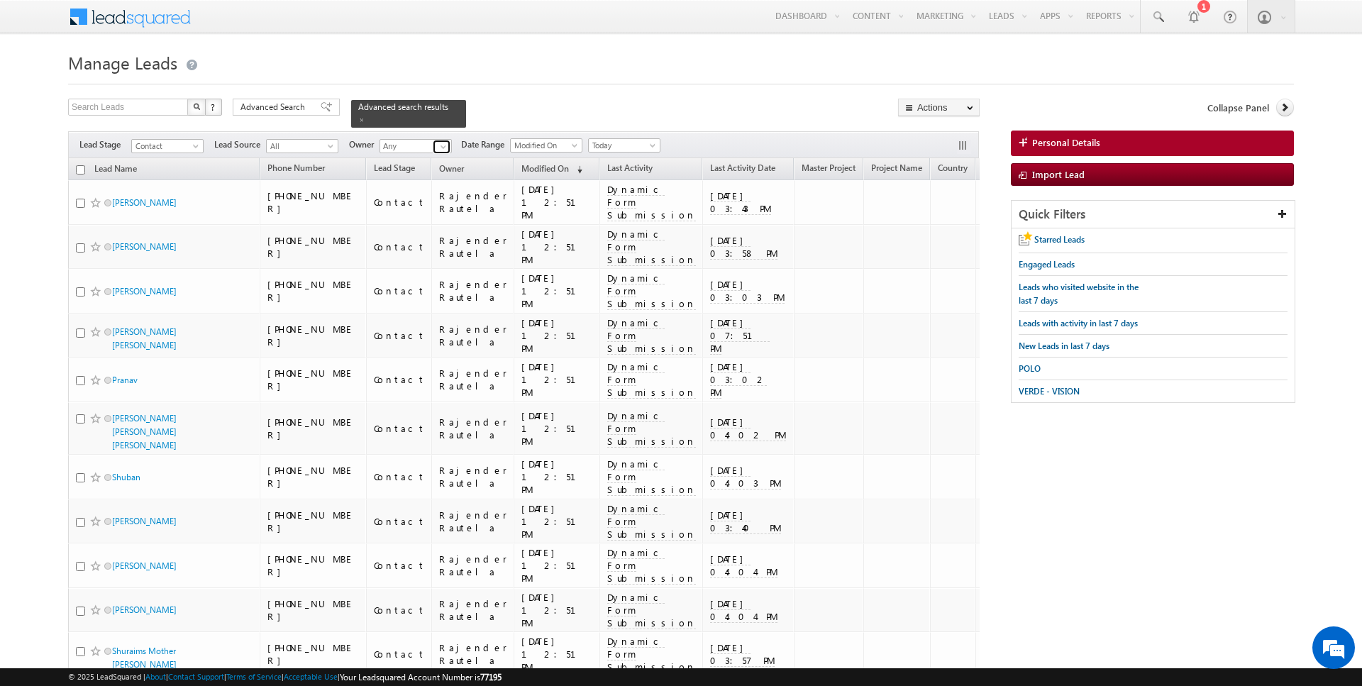
click at [433, 141] on link at bounding box center [442, 147] width 18 height 14
click at [413, 173] on link "Current User" at bounding box center [451, 175] width 142 height 16
type input "Current User"
click at [633, 142] on span "Today" at bounding box center [622, 145] width 67 height 13
click at [609, 158] on link "All Time" at bounding box center [618, 159] width 72 height 13
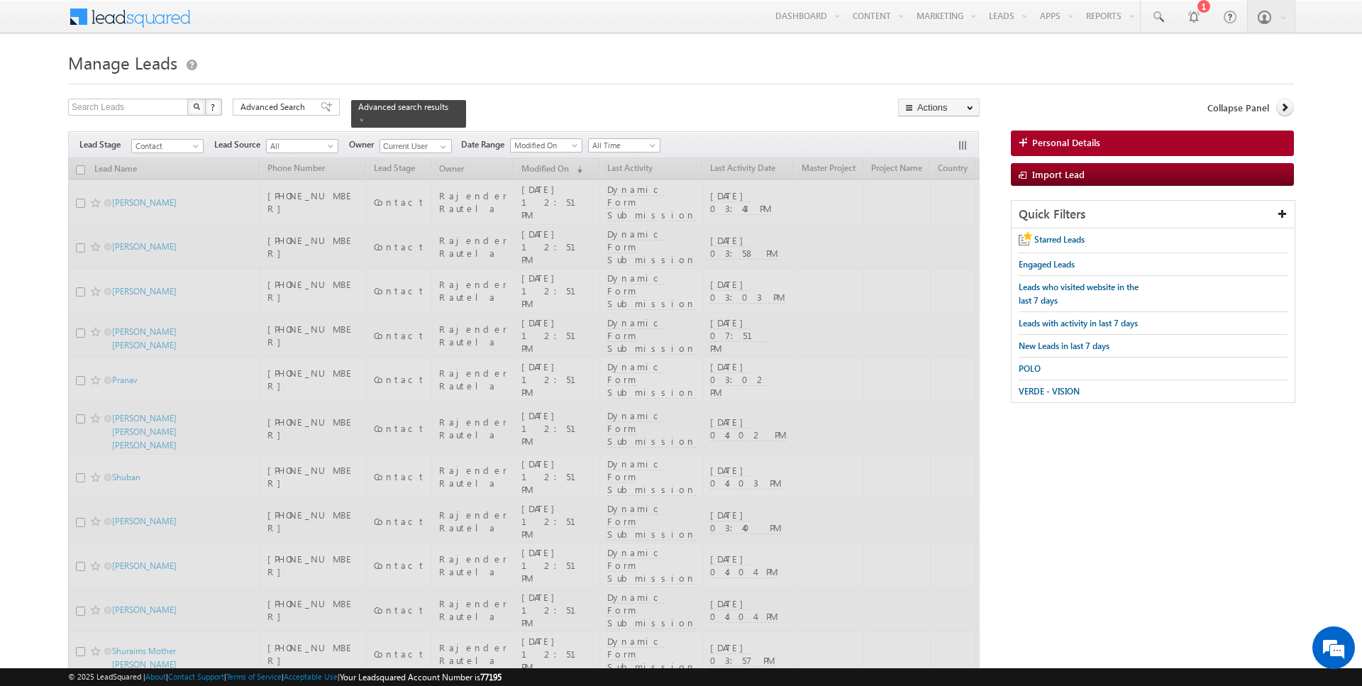
click at [538, 71] on h1 "Manage Leads" at bounding box center [681, 62] width 1226 height 28
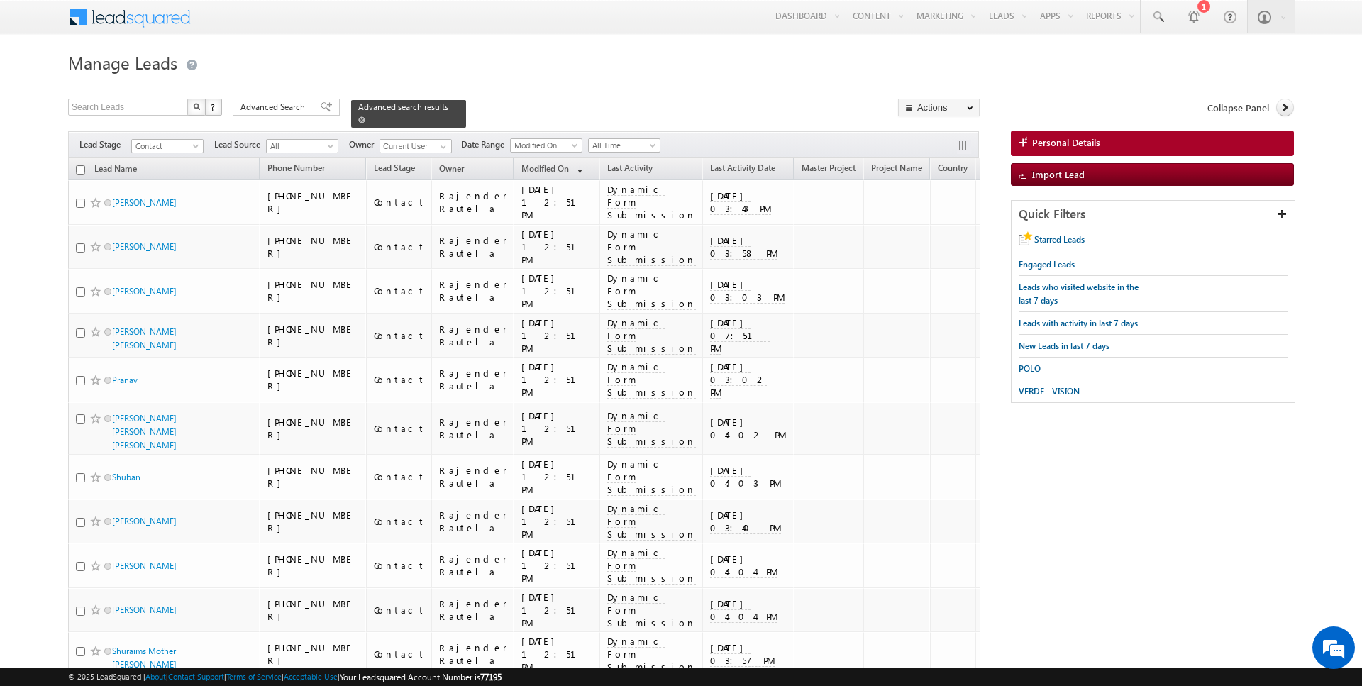
click at [358, 118] on span at bounding box center [361, 119] width 7 height 7
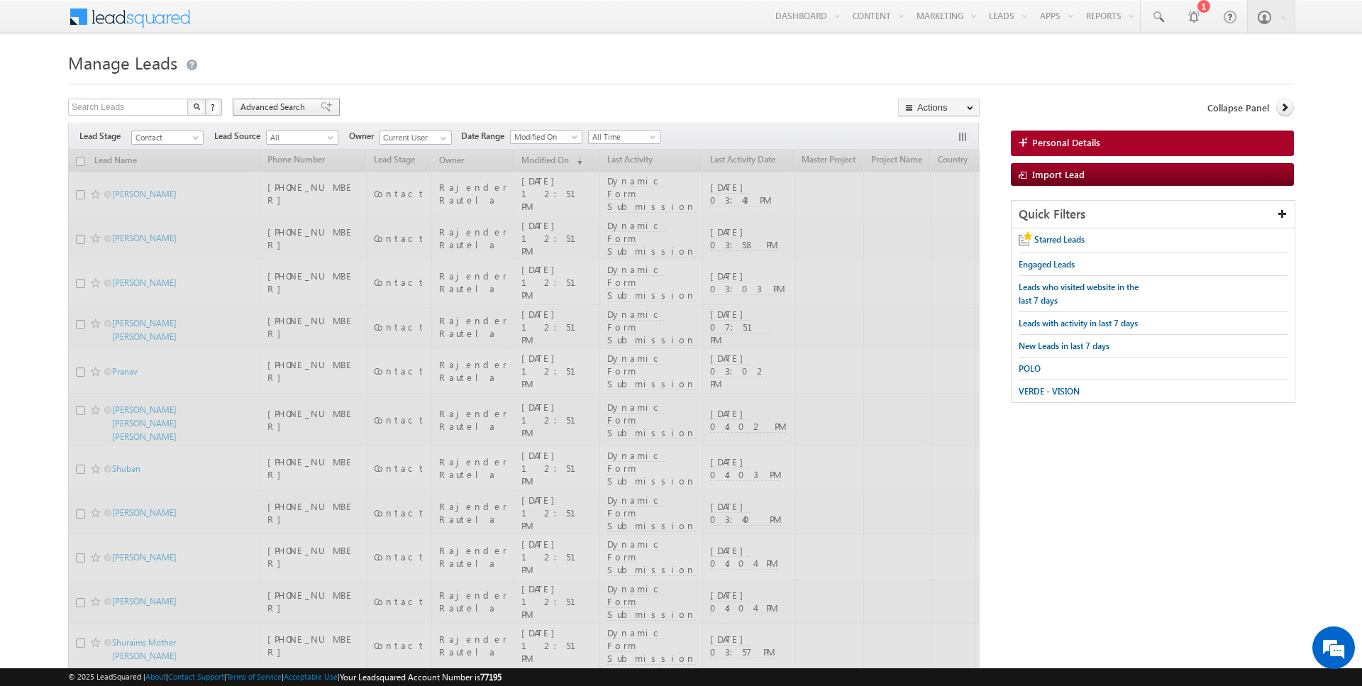
click at [270, 106] on span "Advanced Search" at bounding box center [274, 107] width 69 height 13
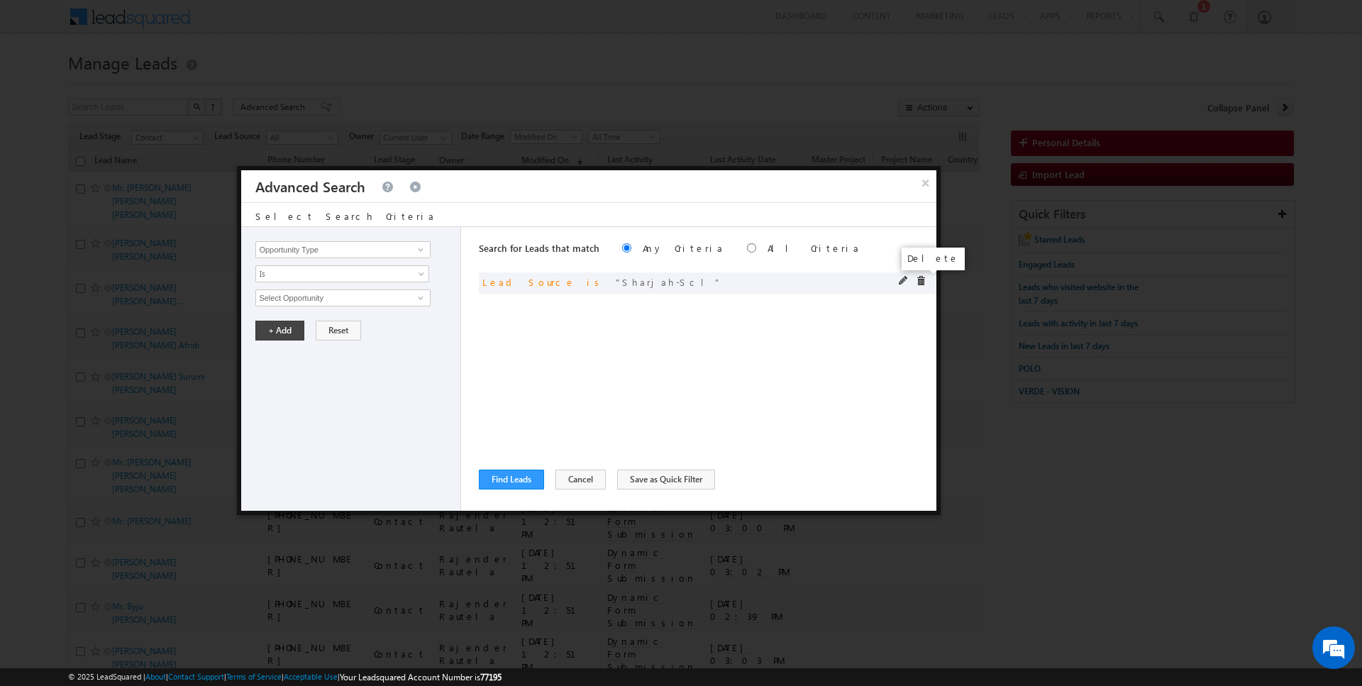
click at [921, 279] on span at bounding box center [921, 281] width 10 height 10
click at [387, 241] on input "Opportunity Type" at bounding box center [342, 249] width 175 height 17
type input "Lead Activity"
click at [322, 278] on span "Is" at bounding box center [333, 273] width 154 height 13
click at [304, 297] on link "Is Not" at bounding box center [342, 303] width 173 height 13
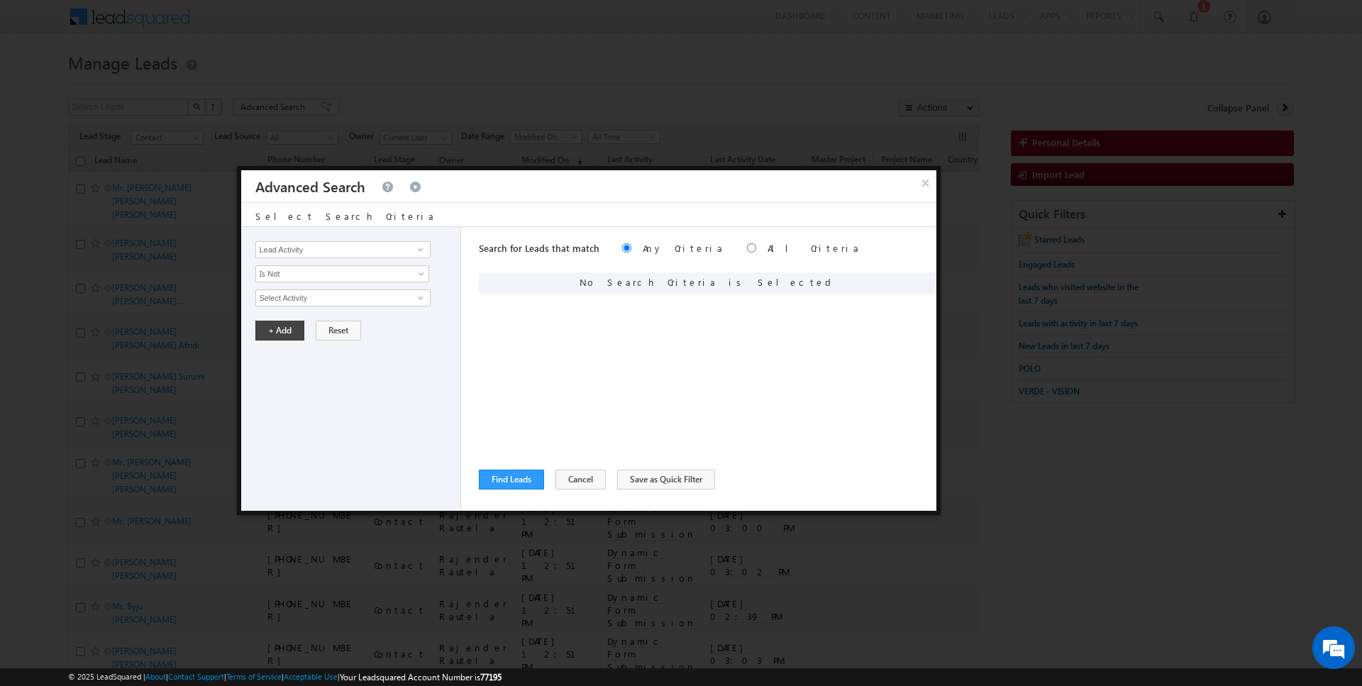
click at [304, 295] on input "Select Activity" at bounding box center [342, 297] width 175 height 17
click at [297, 319] on link "Outbound Phone Call Activity" at bounding box center [342, 327] width 175 height 16
type input "Outbound Phone Call Activity"
click at [278, 350] on button "+ Add" at bounding box center [279, 355] width 49 height 20
click at [304, 254] on input "Opportunity Type" at bounding box center [342, 249] width 175 height 17
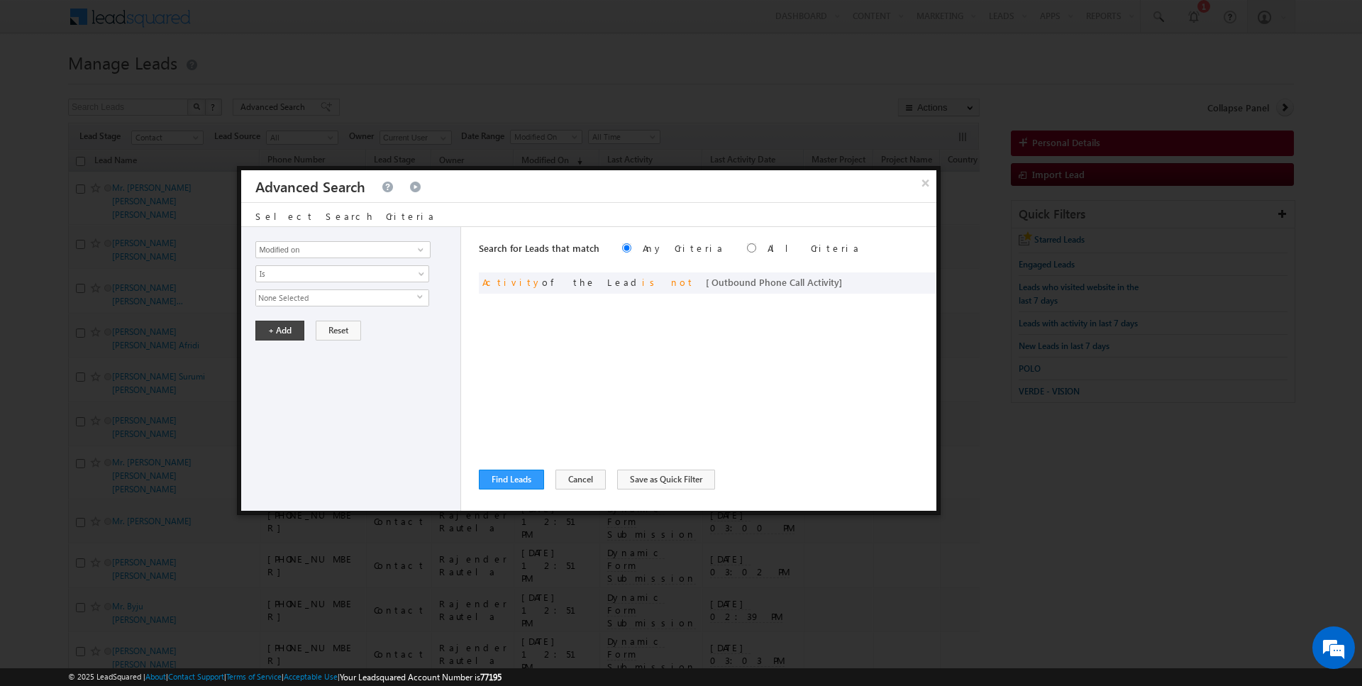
click at [294, 286] on div "Opportunity Type Lead Activity Task Sales Group Prospect Id Address 1 Address 2…" at bounding box center [351, 369] width 220 height 284
click at [306, 249] on input "Modified on" at bounding box center [342, 249] width 175 height 17
click at [297, 272] on span "Is" at bounding box center [333, 273] width 154 height 13
click at [293, 284] on link "Is" at bounding box center [342, 288] width 173 height 13
click at [289, 297] on span "None Selected" at bounding box center [336, 298] width 161 height 16
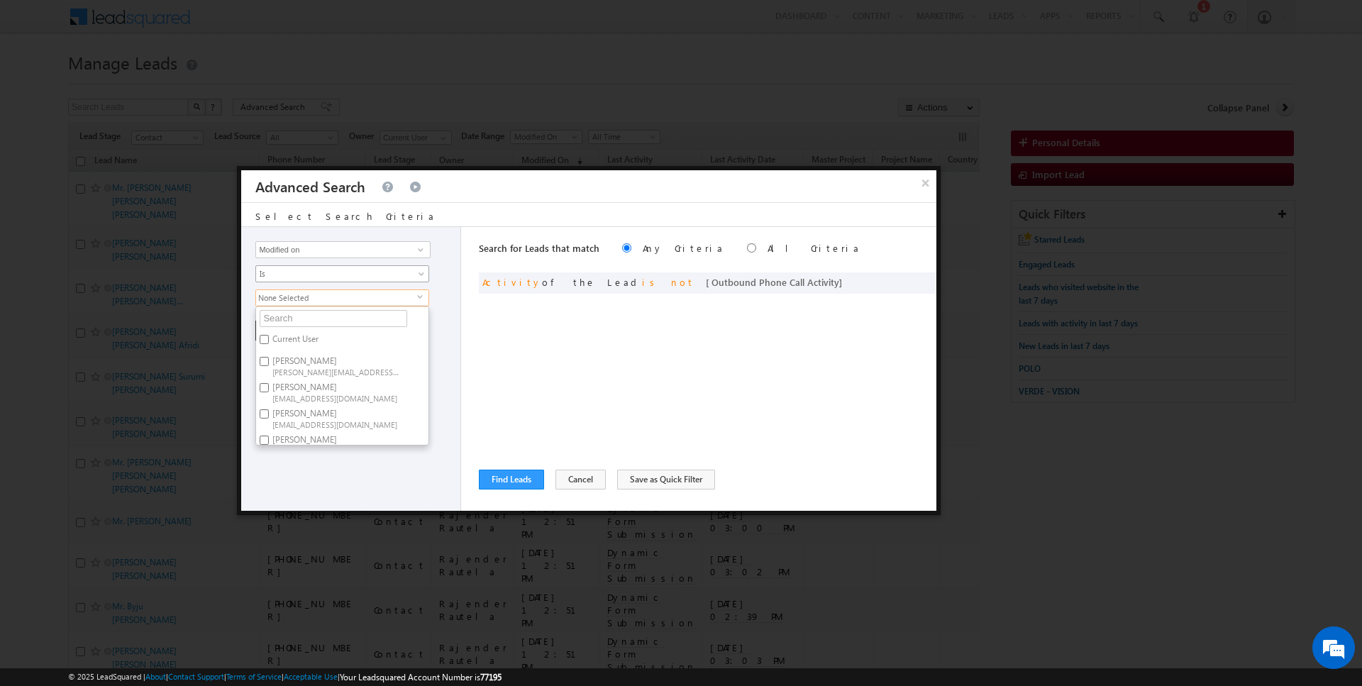
click at [305, 271] on span "Is" at bounding box center [333, 273] width 154 height 13
click at [291, 282] on li "Is" at bounding box center [342, 289] width 173 height 14
click at [476, 308] on div "Opportunity Type Lead Activity Task Sales Group Prospect Id Address 1 Address 2…" at bounding box center [588, 369] width 695 height 284
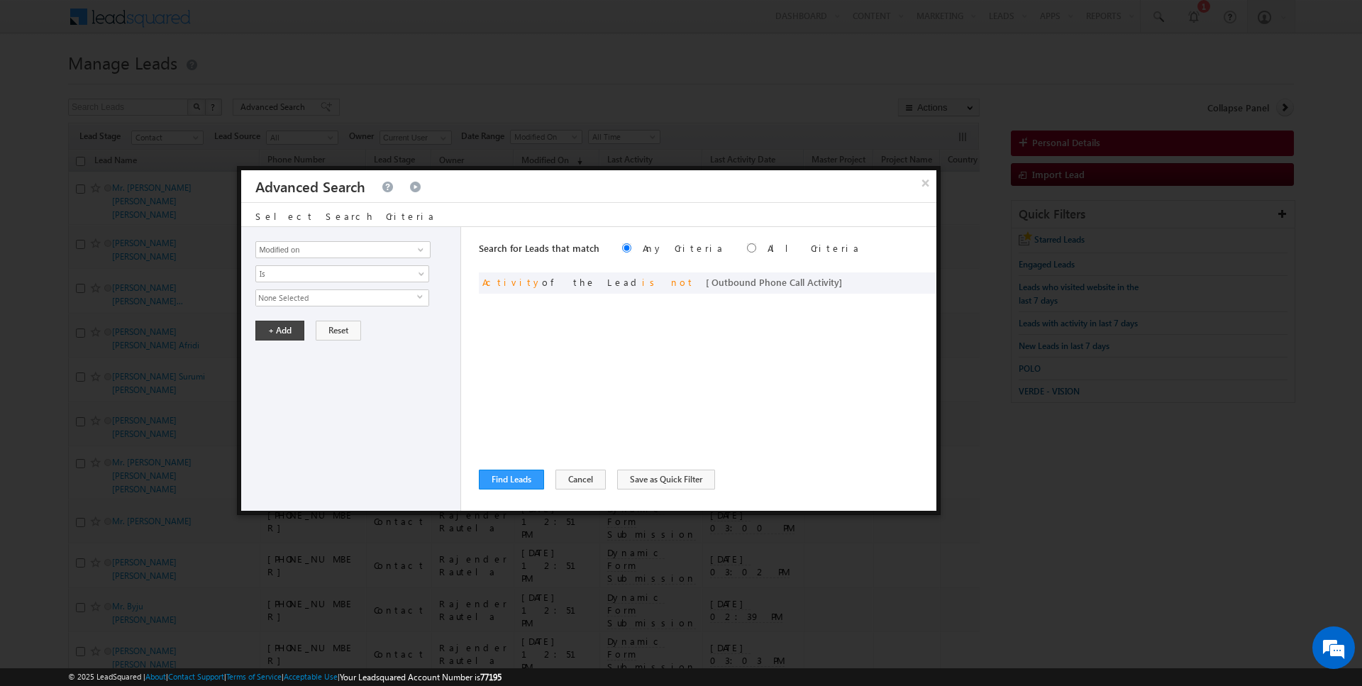
click at [382, 299] on span "None Selected" at bounding box center [336, 298] width 161 height 16
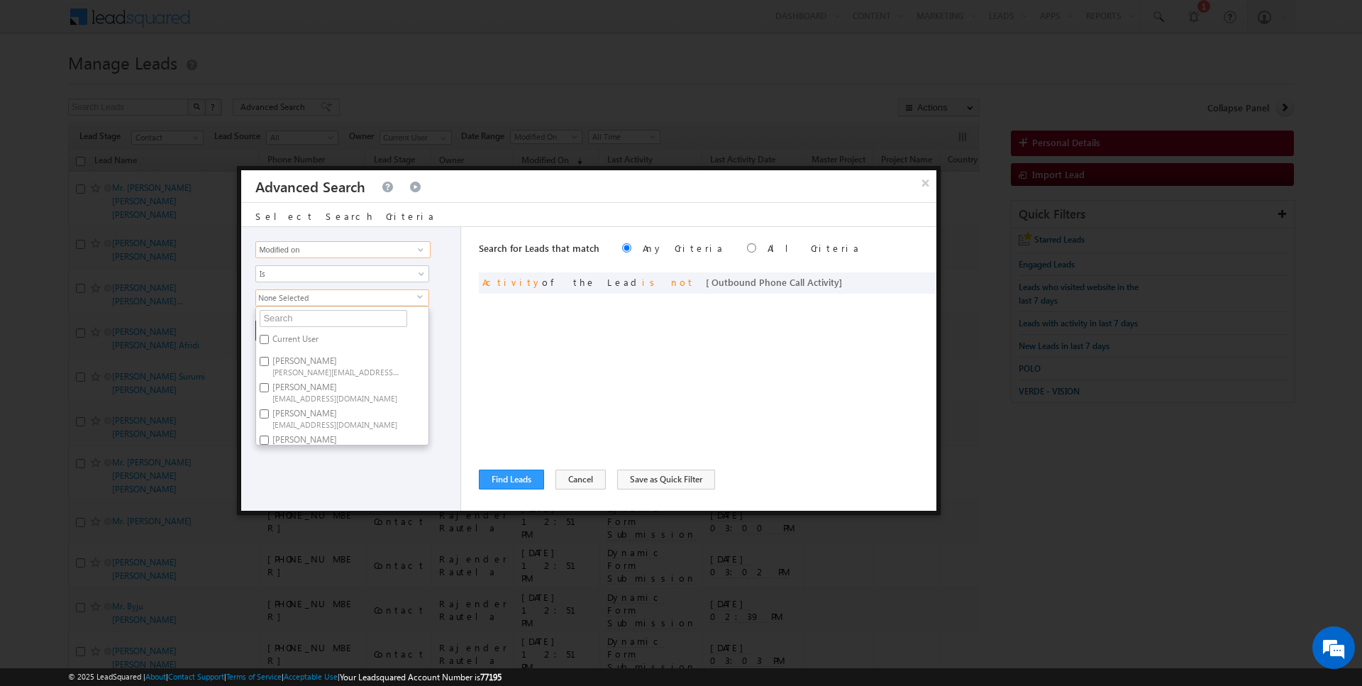
click at [355, 250] on input "Modified on" at bounding box center [342, 249] width 175 height 17
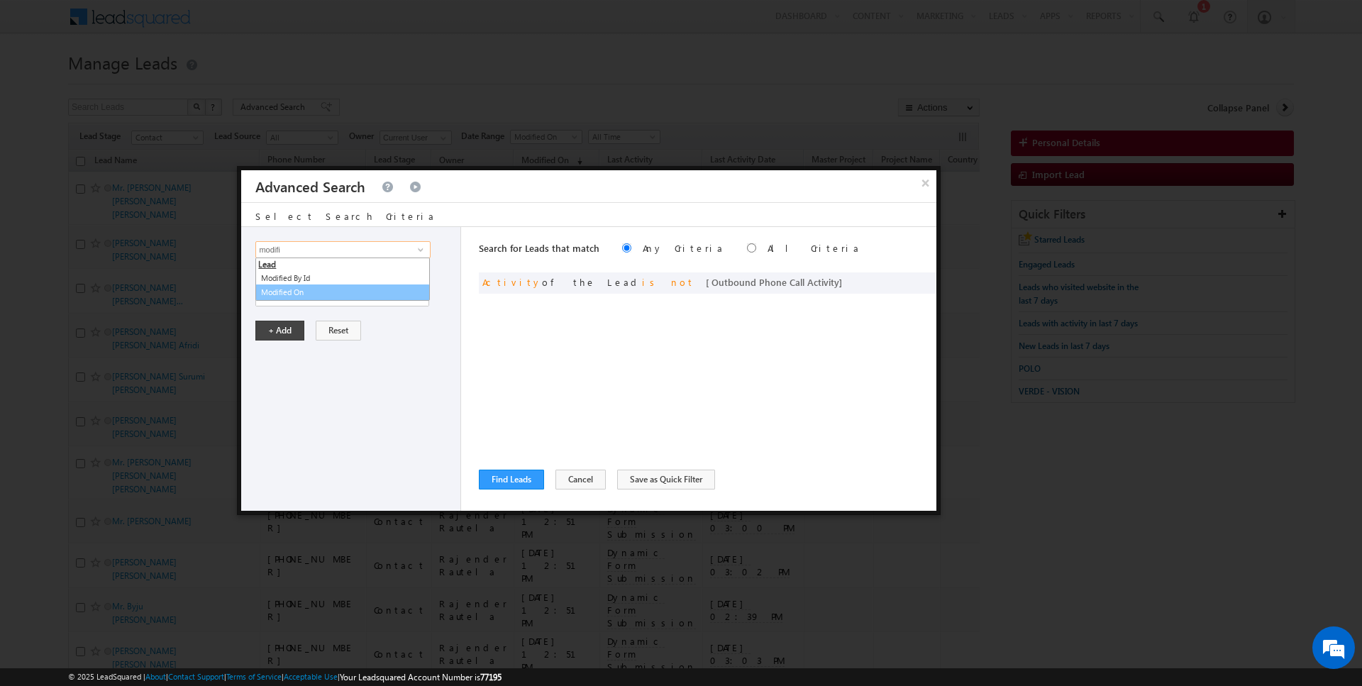
click at [311, 292] on link "Modified On" at bounding box center [342, 292] width 175 height 16
type input "Modified On"
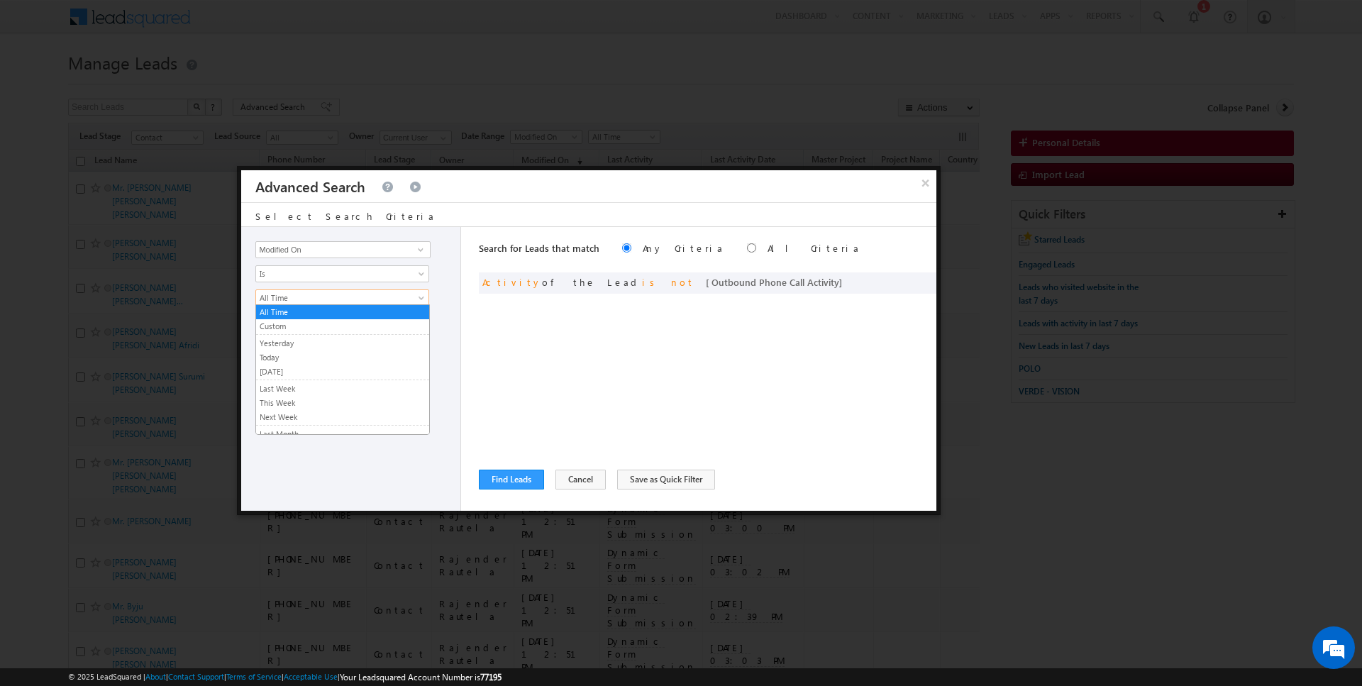
click at [289, 298] on span "All Time" at bounding box center [333, 298] width 154 height 13
click at [275, 358] on link "Today" at bounding box center [342, 357] width 173 height 13
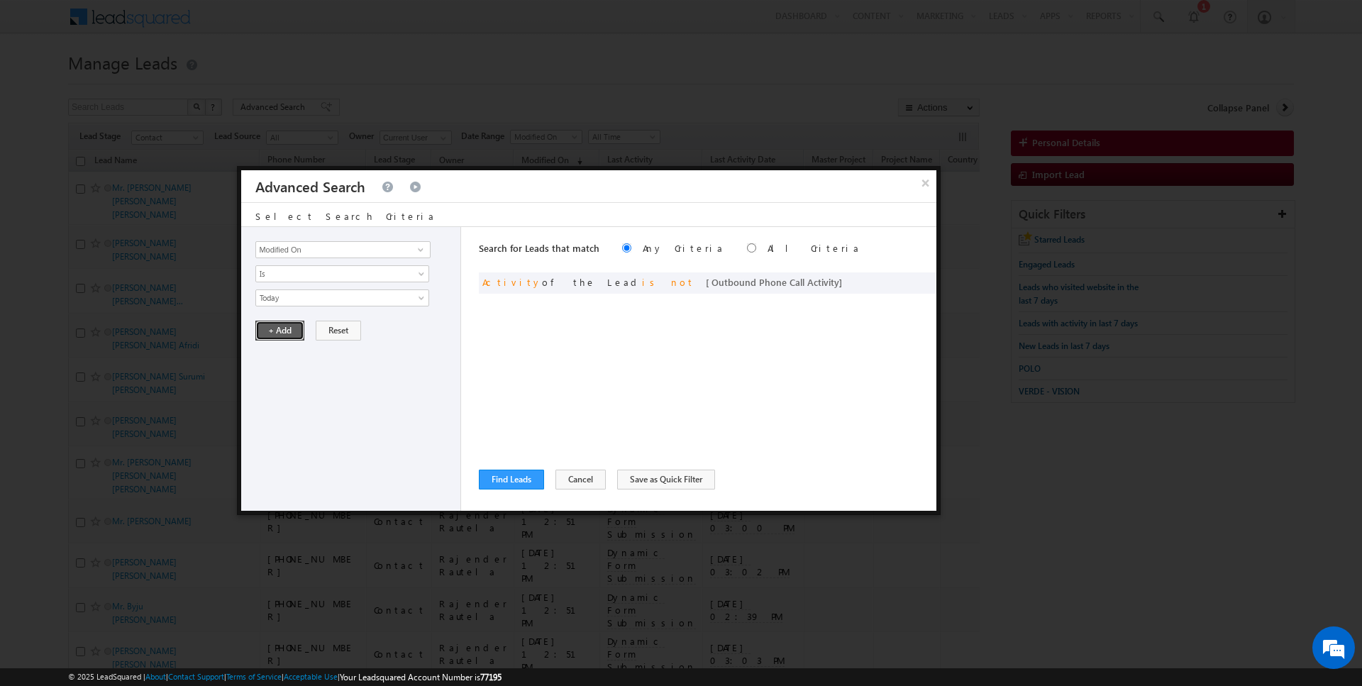
click at [275, 330] on button "+ Add" at bounding box center [279, 331] width 49 height 20
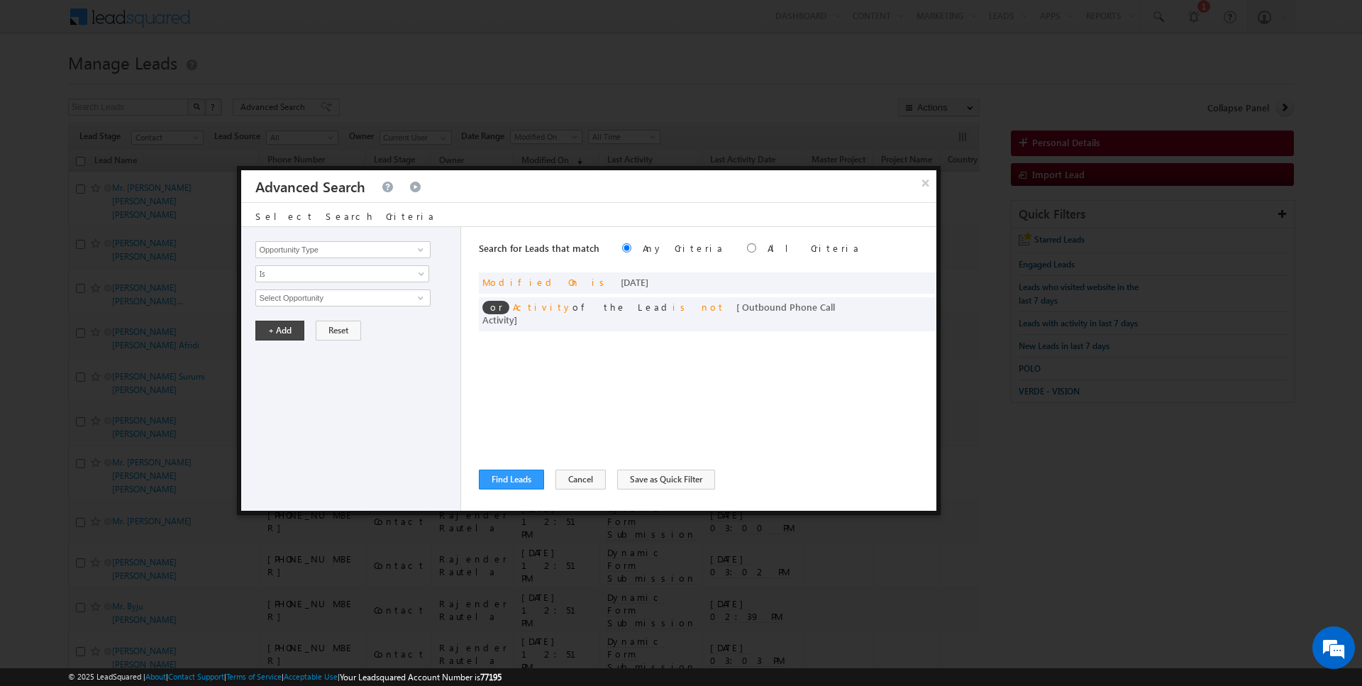
click at [768, 245] on label "All Criteria" at bounding box center [814, 248] width 93 height 12
radio input "true"
click at [502, 473] on button "Find Leads" at bounding box center [511, 480] width 65 height 20
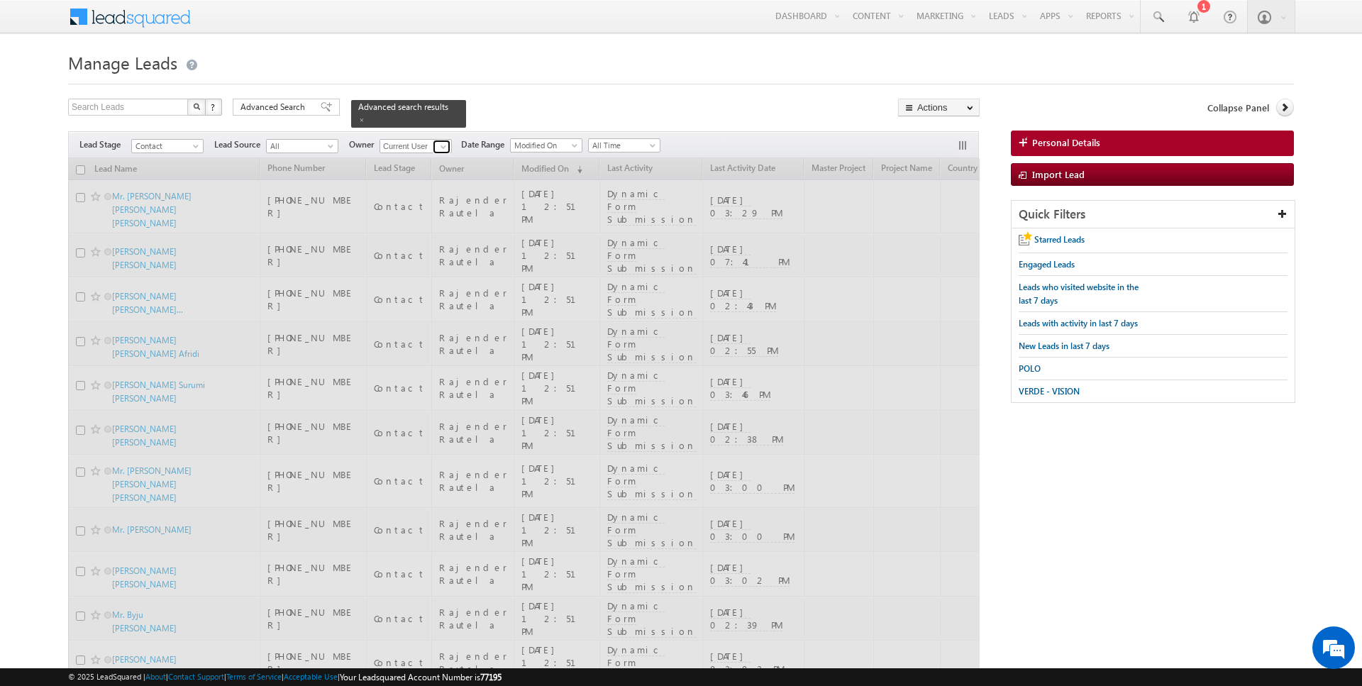
click at [433, 145] on link at bounding box center [442, 147] width 18 height 14
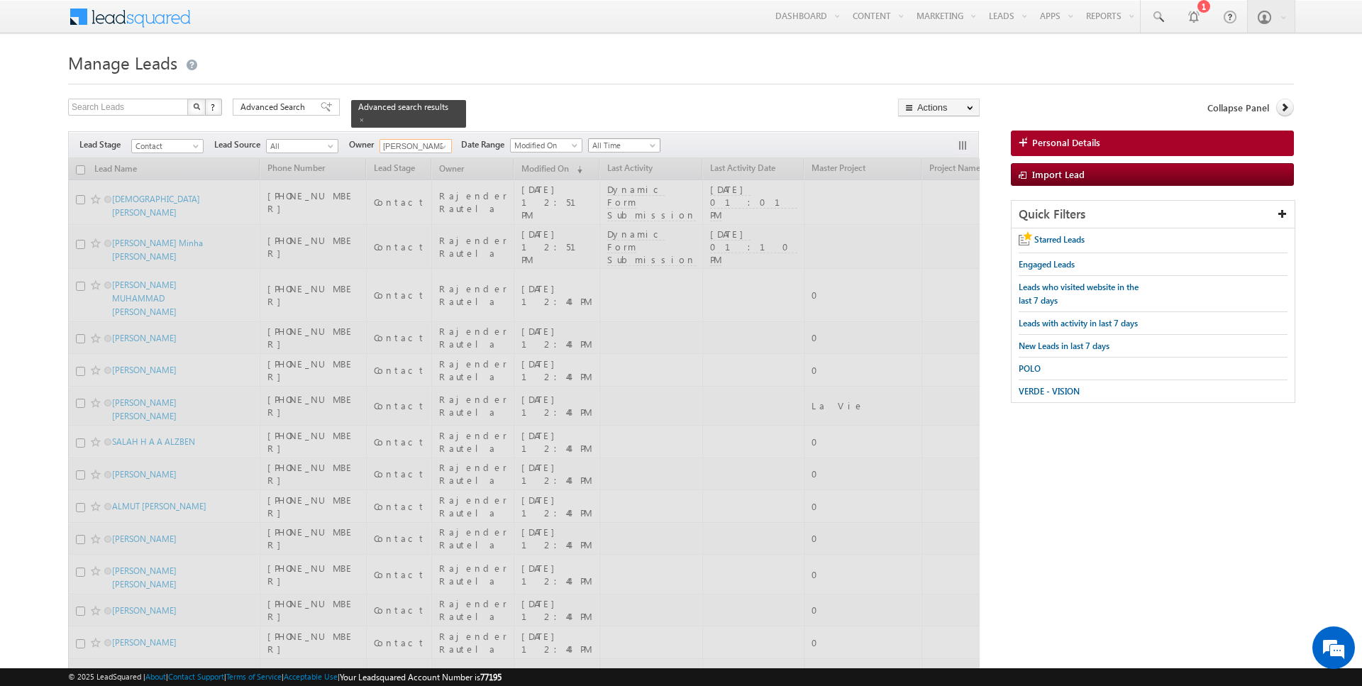
type input "Anuj Upadhyay"
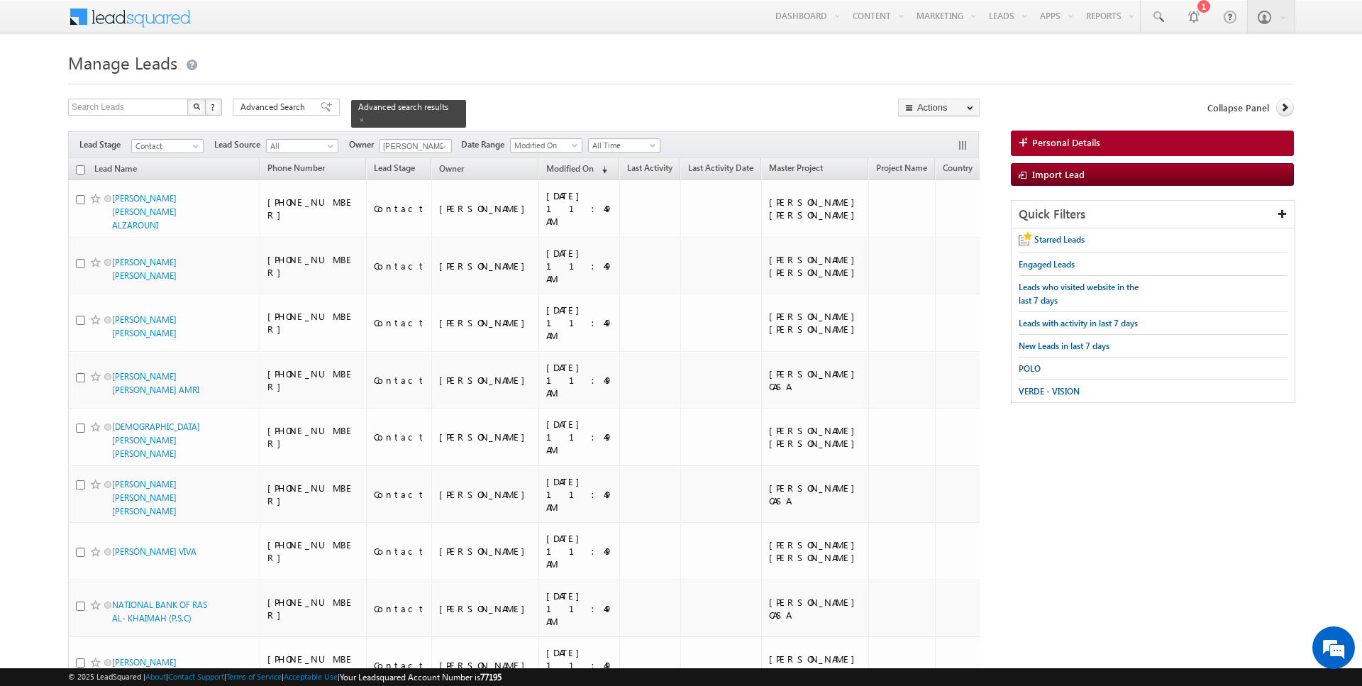
click at [592, 108] on div "Search Leads X ? 10 results found Advanced Search Advanced Search Advanced sear…" at bounding box center [524, 113] width 912 height 29
click at [80, 168] on input "checkbox" at bounding box center [80, 169] width 9 height 9
checkbox input "true"
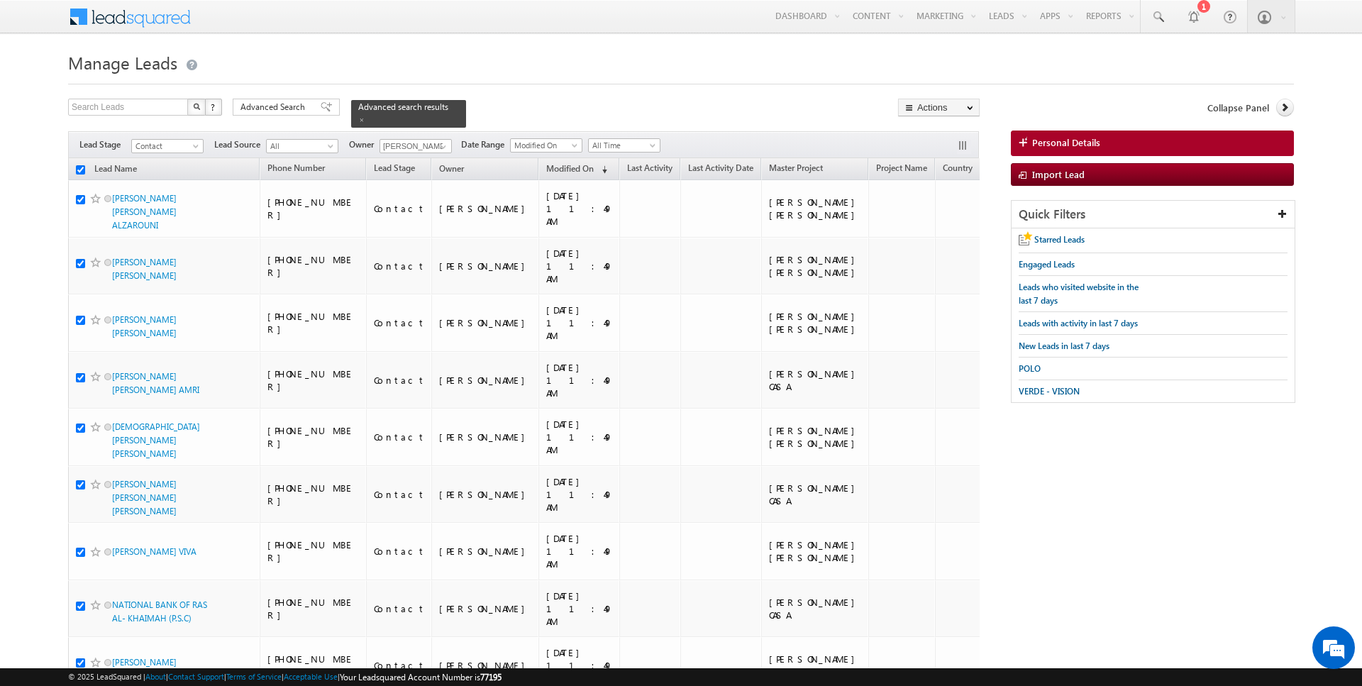
checkbox input "true"
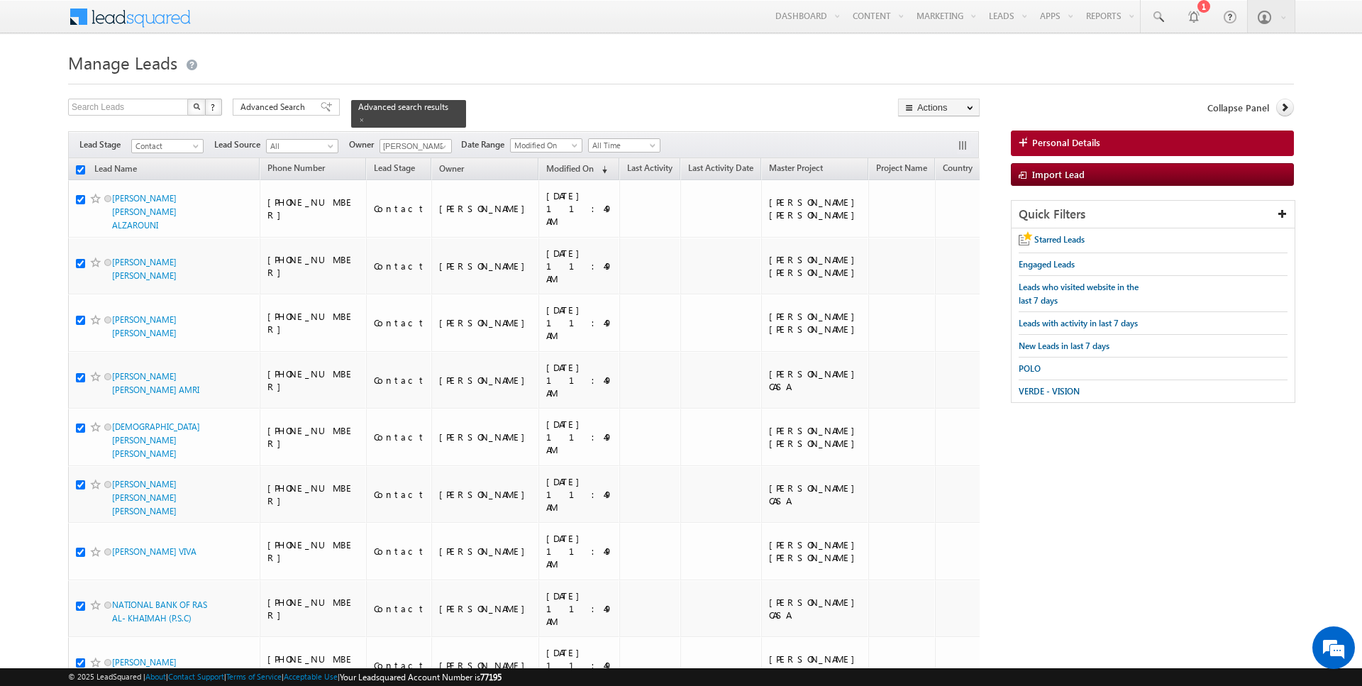
checkbox input "true"
click at [931, 225] on link "Change Owner" at bounding box center [939, 229] width 80 height 17
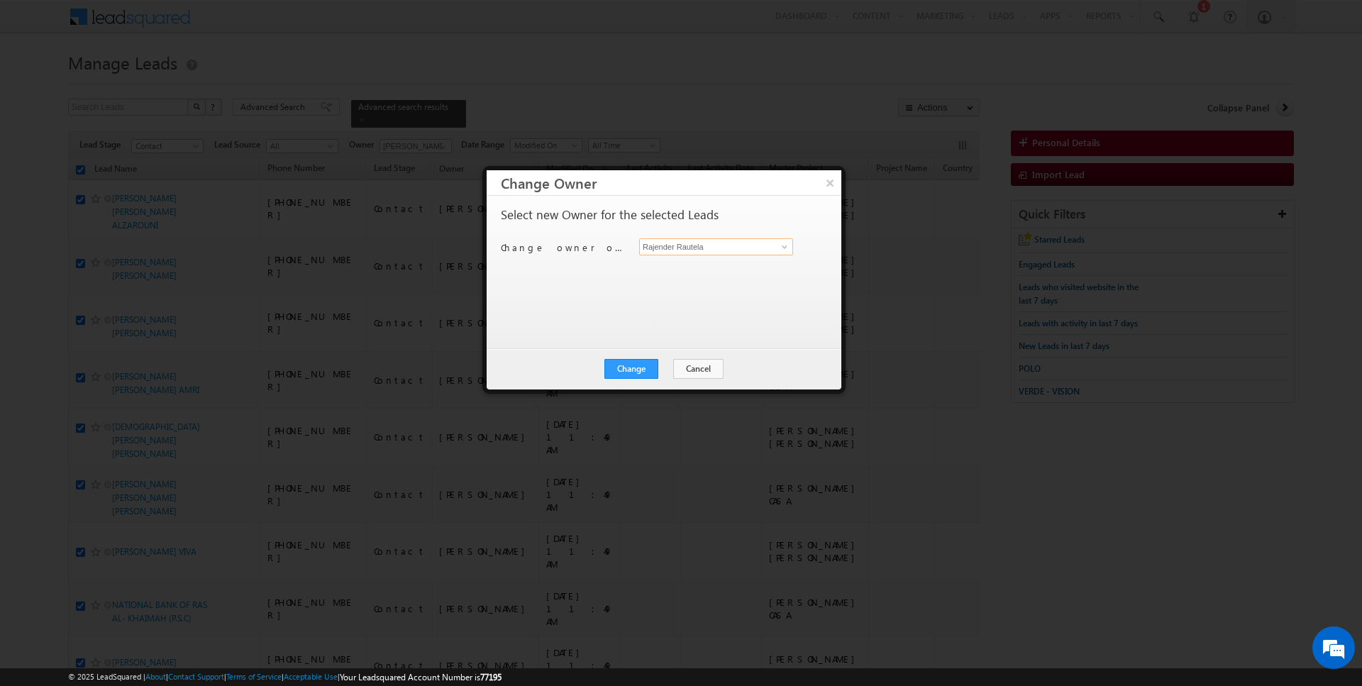
click at [708, 253] on input "Rajender Rautela" at bounding box center [716, 246] width 154 height 17
type input "Anuj Upadhyay"
click at [654, 367] on button "Change" at bounding box center [631, 369] width 54 height 20
click at [655, 369] on button "Close" at bounding box center [665, 369] width 45 height 20
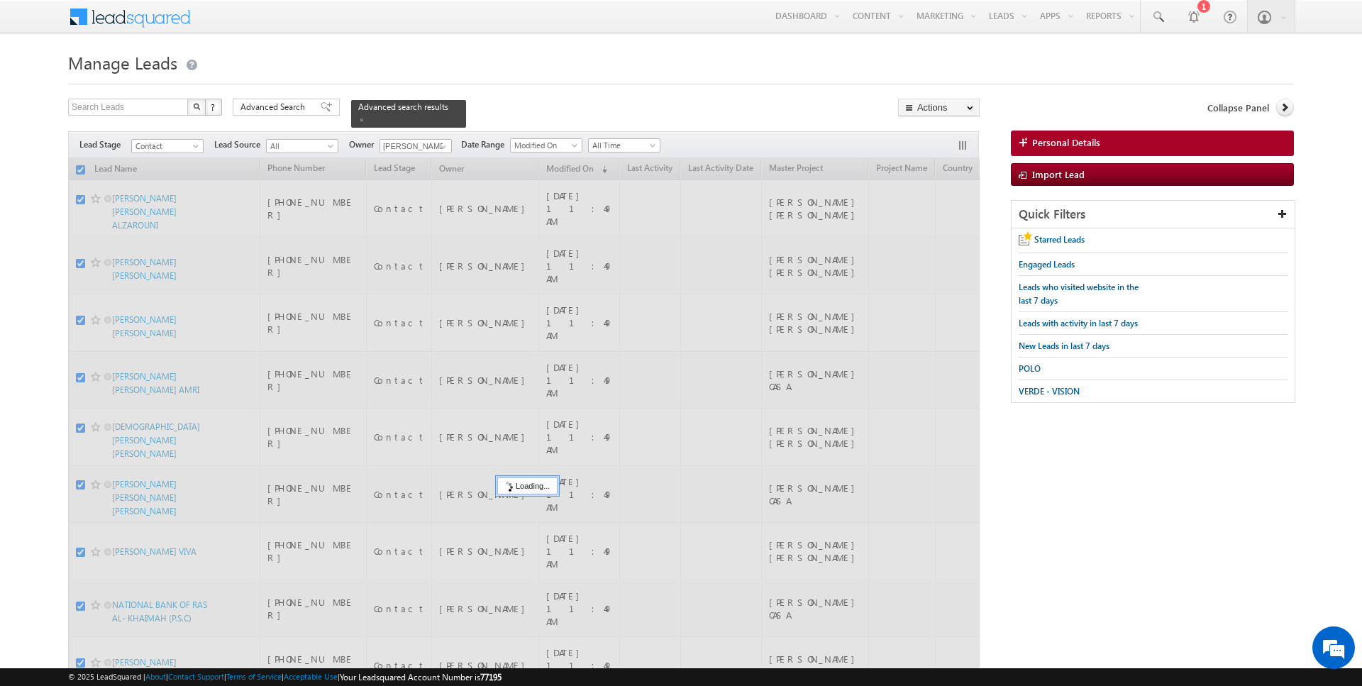
checkbox input "false"
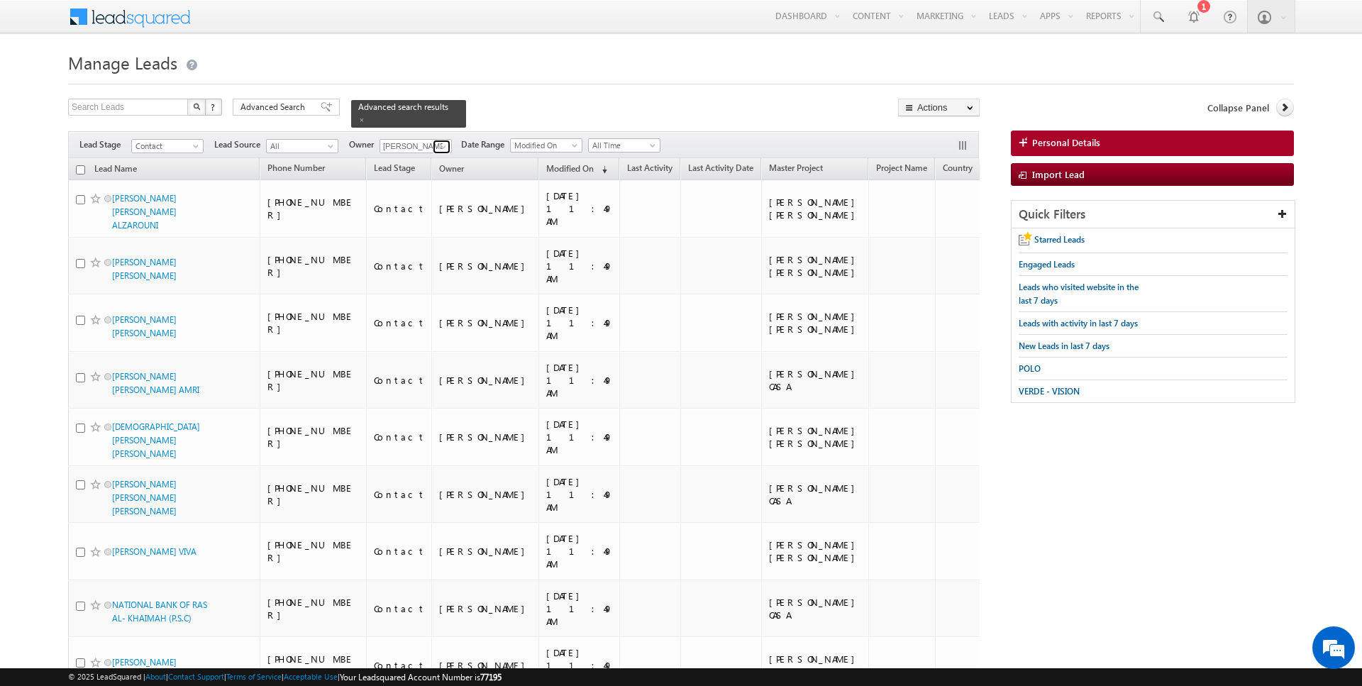
click at [443, 143] on span at bounding box center [443, 146] width 11 height 11
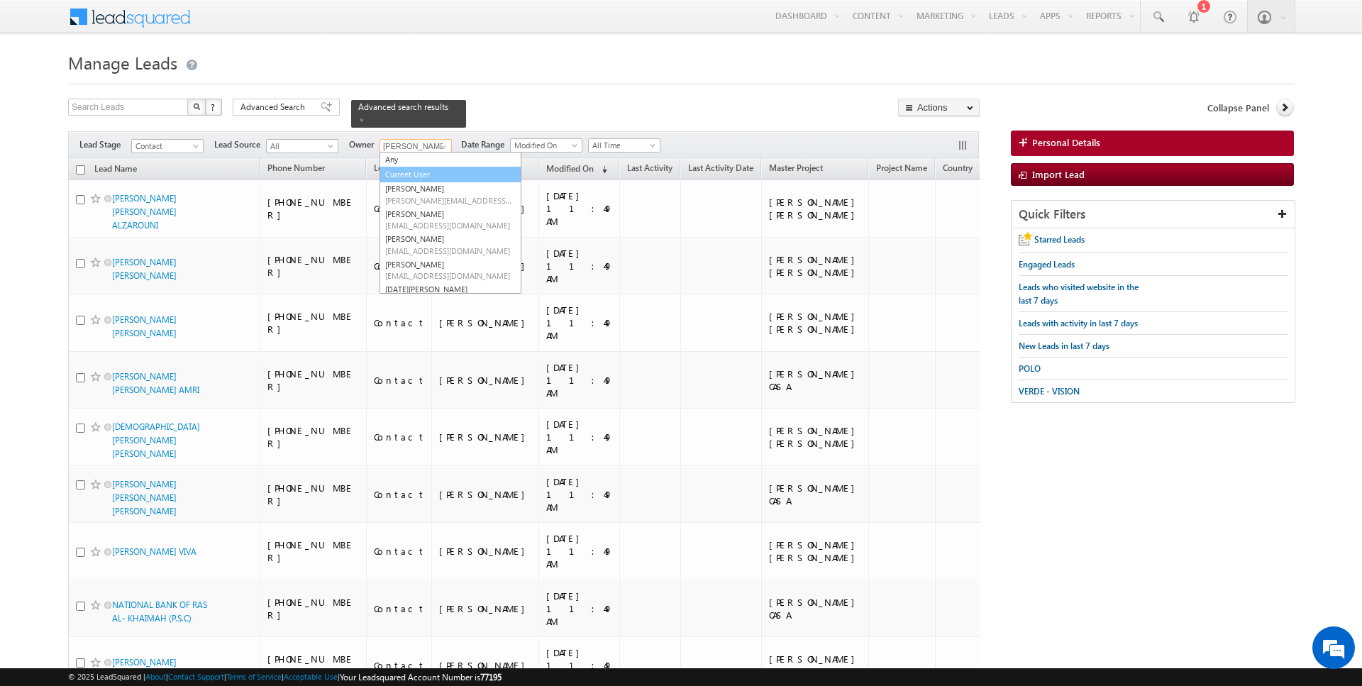
click at [410, 167] on link "Current User" at bounding box center [451, 175] width 142 height 16
type input "Current User"
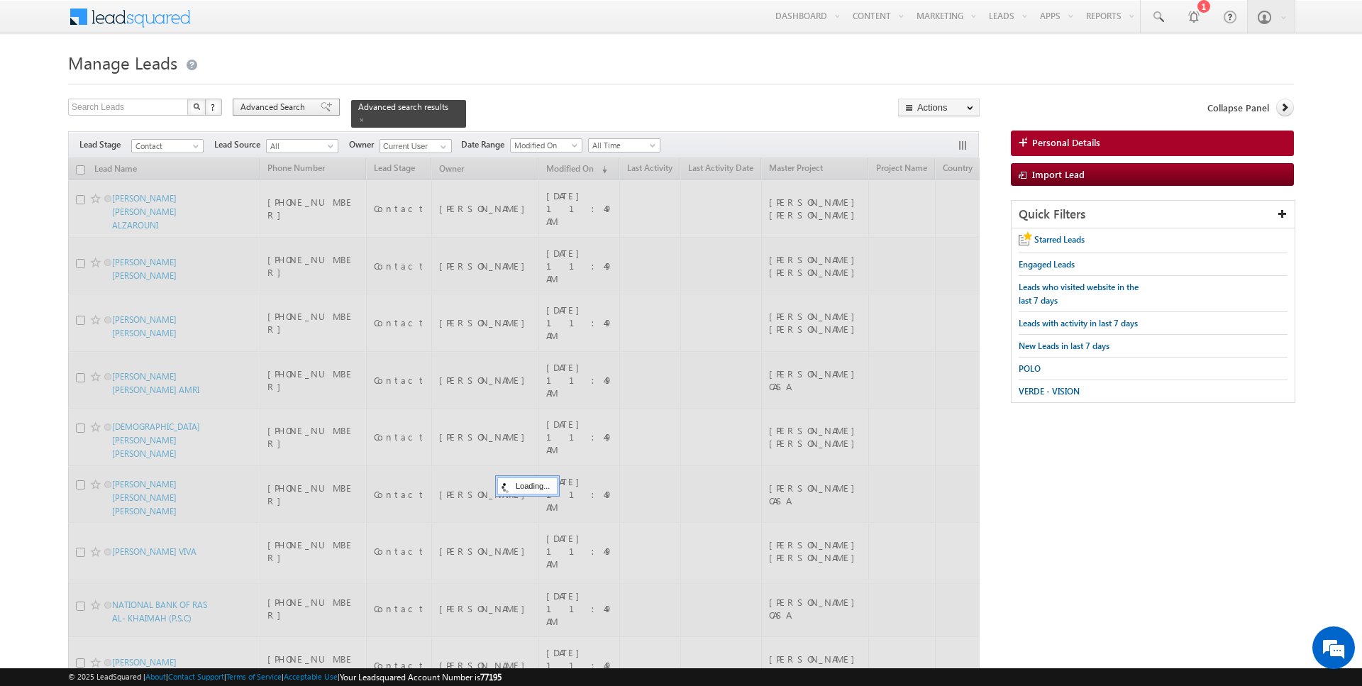
click at [291, 108] on span "Advanced Search" at bounding box center [274, 107] width 69 height 13
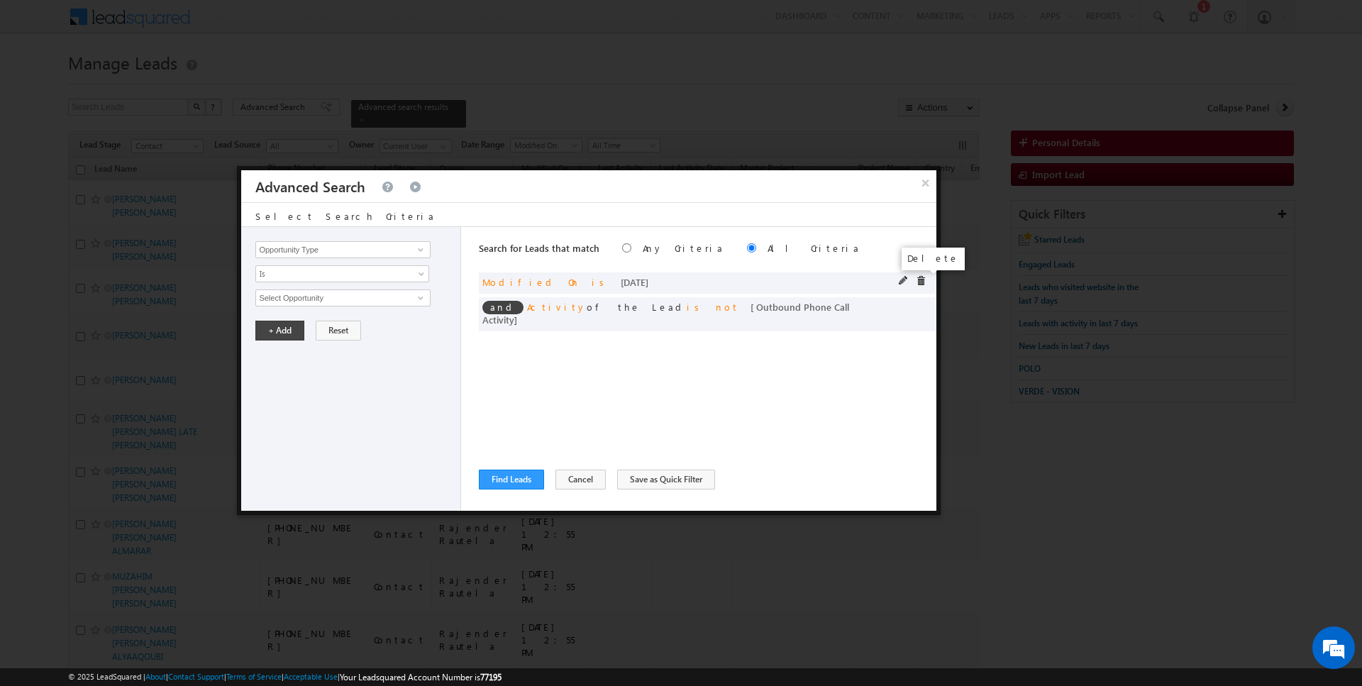
click at [922, 280] on span at bounding box center [921, 281] width 10 height 10
click at [0, 0] on span at bounding box center [0, 0] width 0 height 0
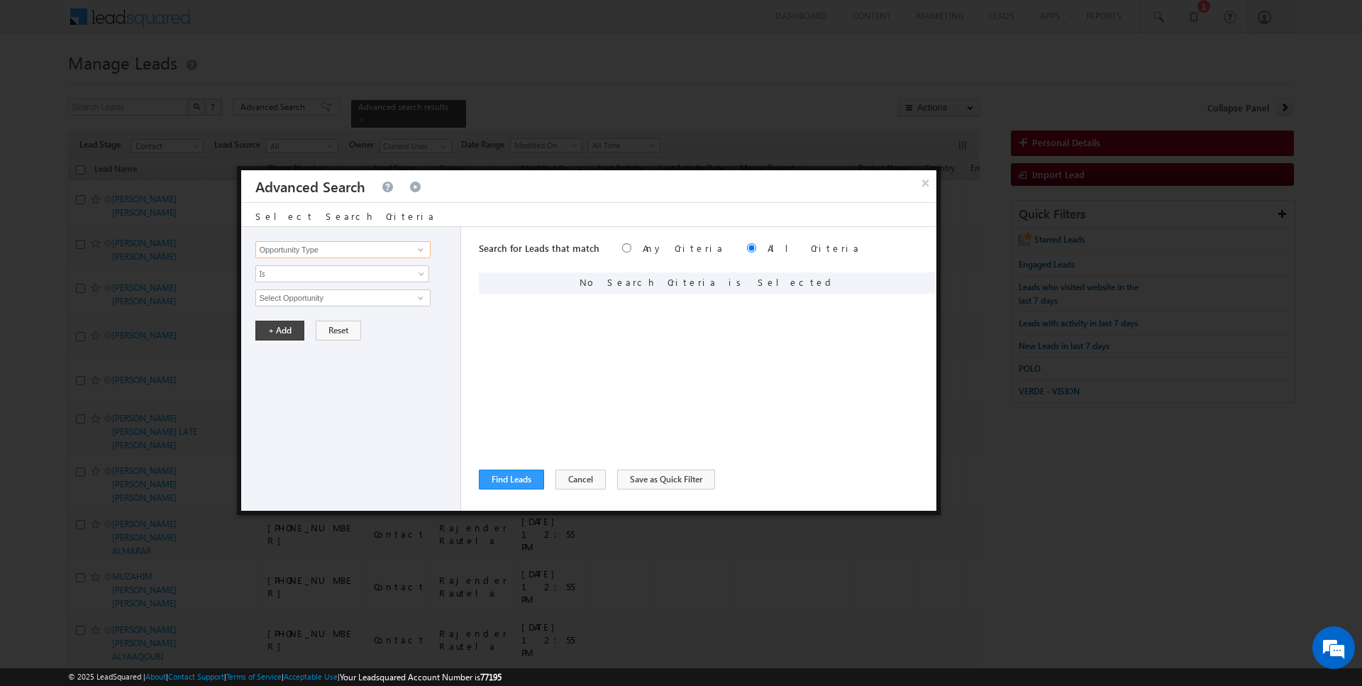
click at [379, 247] on input "Opportunity Type" at bounding box center [342, 249] width 175 height 17
type input "Lead Source"
click at [324, 294] on span "None Selected" at bounding box center [336, 298] width 161 height 16
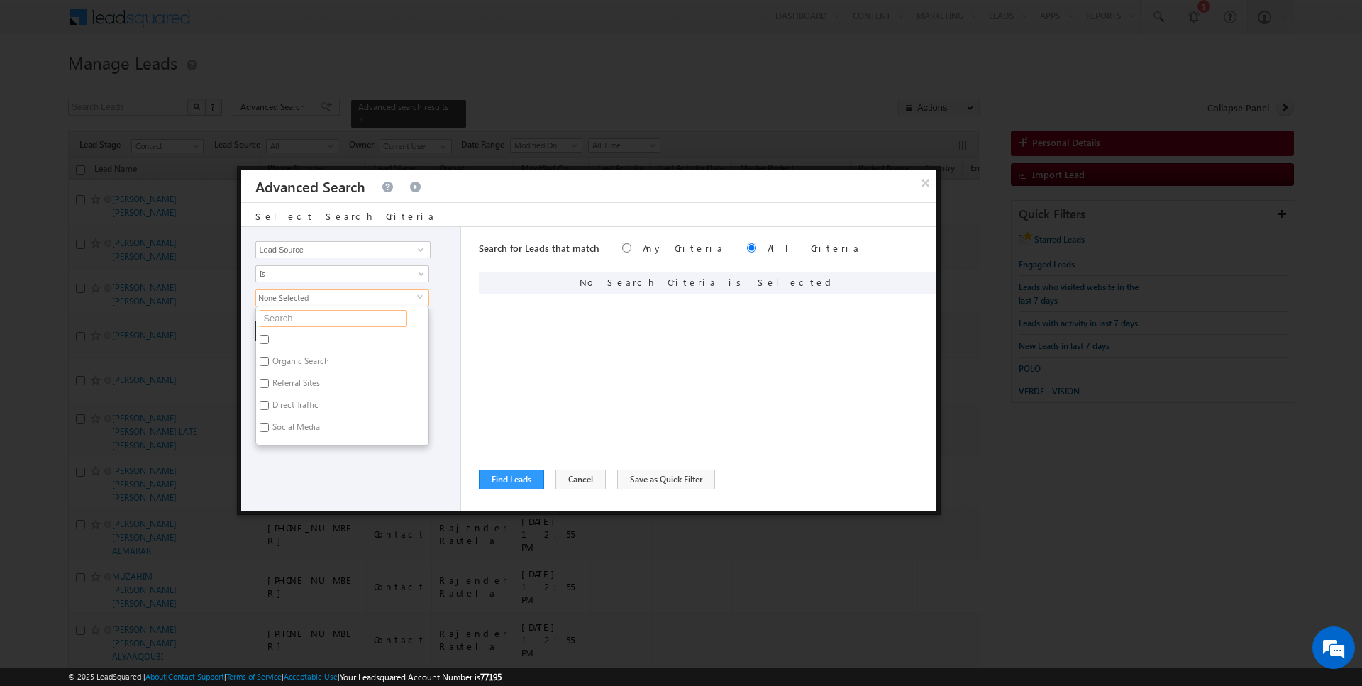
click at [304, 313] on input "text" at bounding box center [334, 318] width 148 height 17
type input "jvc"
click at [277, 338] on label "JVC" at bounding box center [277, 342] width 43 height 22
click at [269, 338] on input "JVC" at bounding box center [264, 339] width 9 height 9
checkbox input "true"
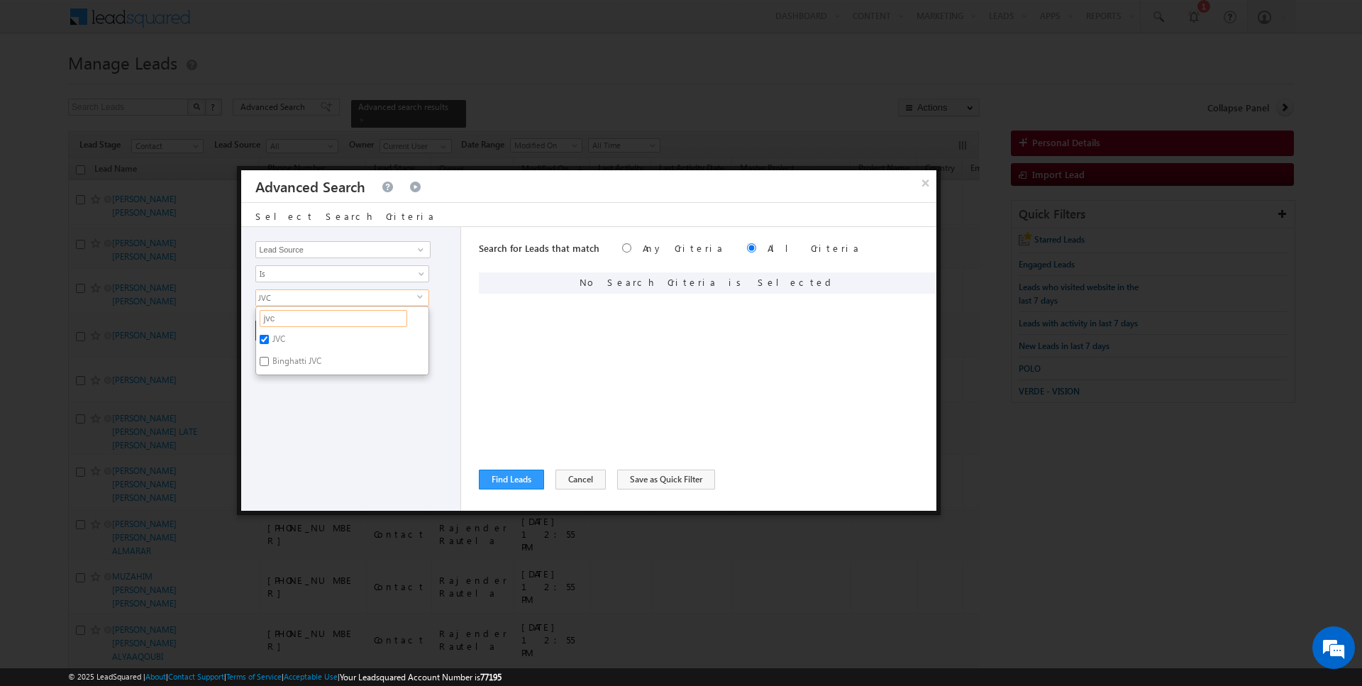
click at [328, 322] on input "jvc" at bounding box center [334, 318] width 148 height 17
type input "jvt"
click at [278, 336] on label "JVT" at bounding box center [277, 342] width 43 height 22
click at [269, 336] on input "JVT" at bounding box center [264, 339] width 9 height 9
checkbox input "true"
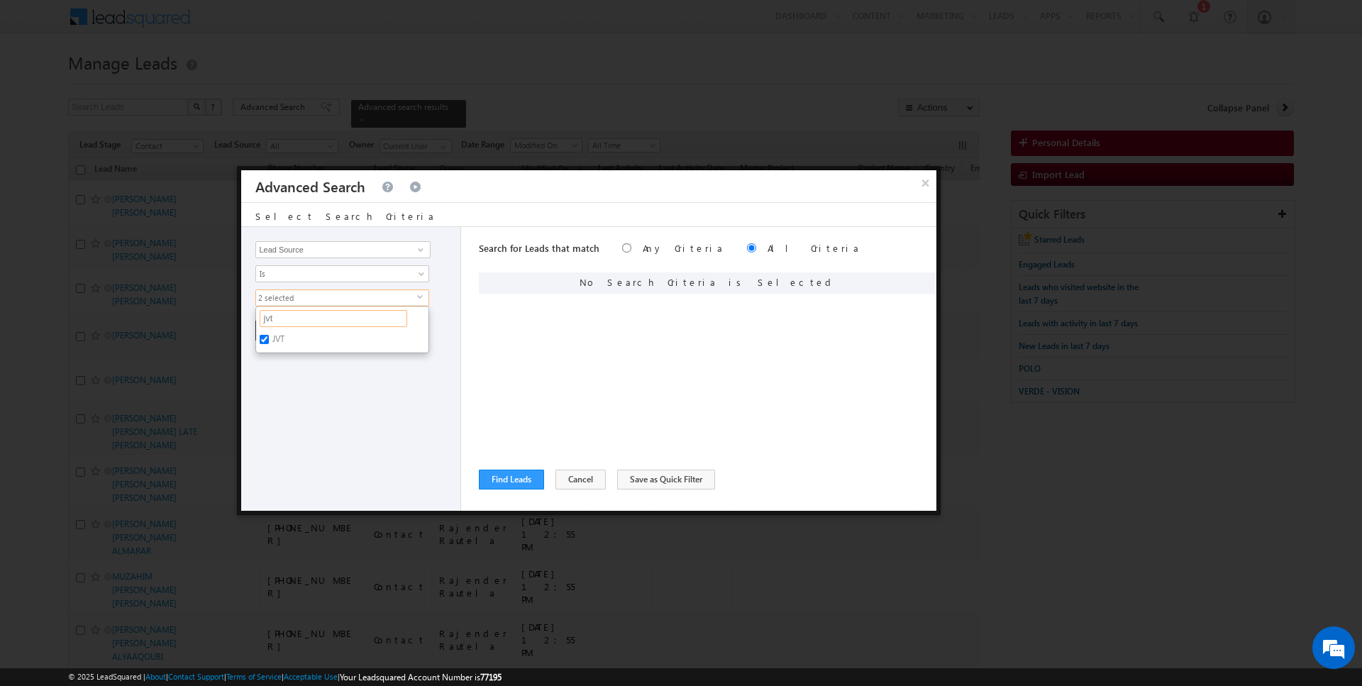
click at [279, 314] on input "jvt" at bounding box center [334, 318] width 148 height 17
type input "dubai s"
click at [291, 336] on label "Dubai South" at bounding box center [311, 342] width 111 height 22
click at [269, 336] on input "Dubai South" at bounding box center [264, 339] width 9 height 9
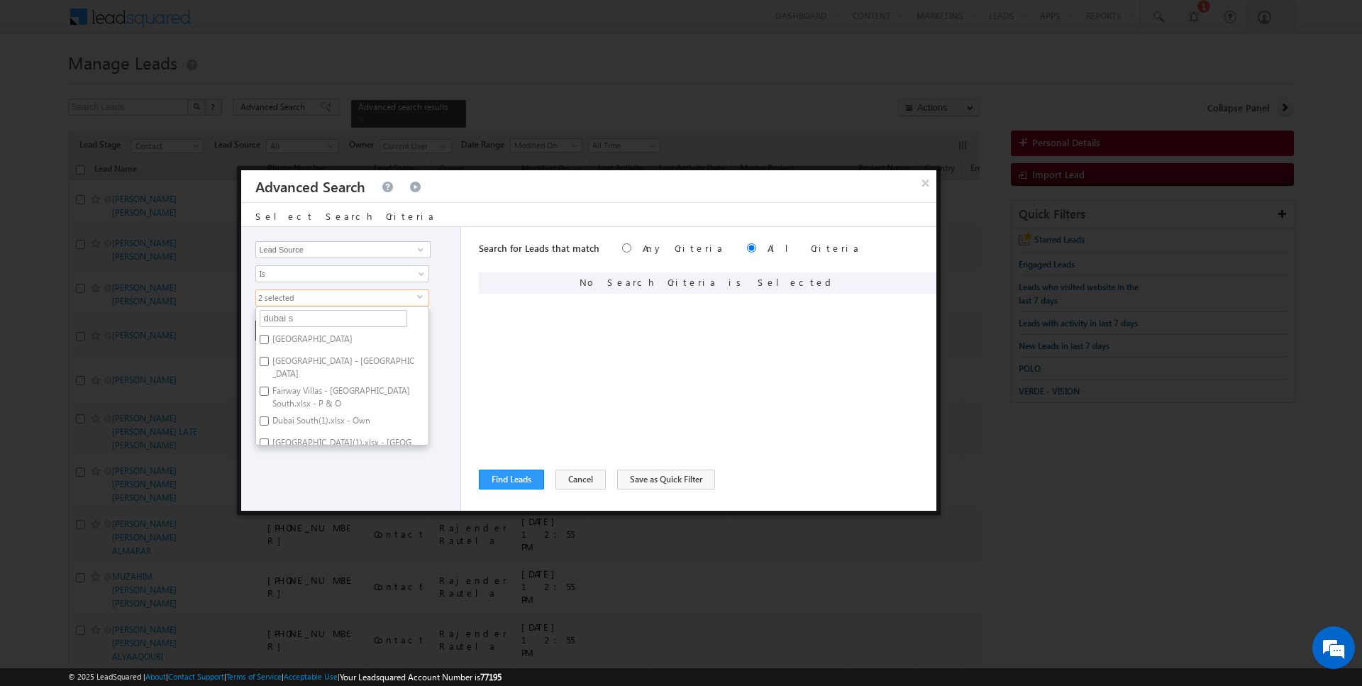
checkbox input "true"
click at [299, 324] on ul "dubai s Organic Search Referral Sites Direct Traffic Social Media Inbound Email…" at bounding box center [342, 376] width 174 height 140
click at [303, 290] on span "3 selected" at bounding box center [336, 298] width 161 height 16
click at [299, 306] on ul "dubai s Organic Search Referral Sites Direct Traffic Social Media Inbound Email…" at bounding box center [342, 376] width 174 height 140
click at [299, 304] on div "Opportunity Type Lead Activity Task Sales Group Prospect Id Address 1 Address 2…" at bounding box center [351, 369] width 220 height 284
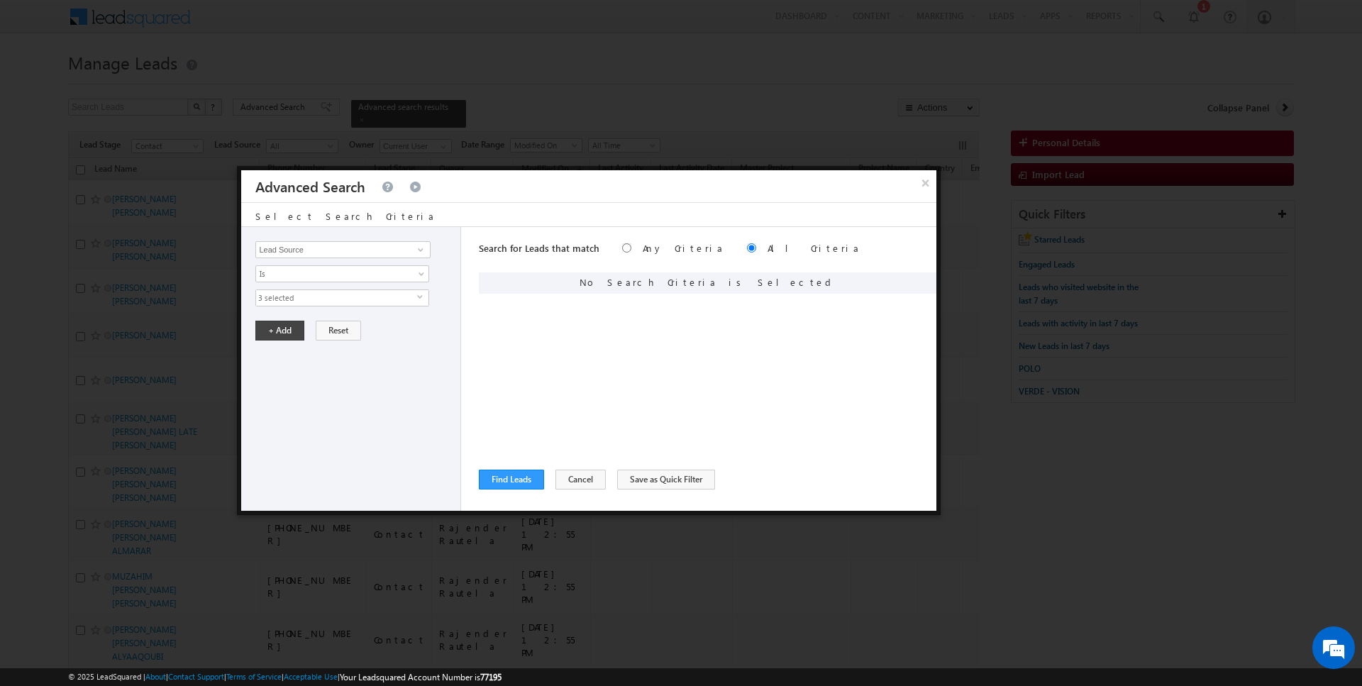
click at [313, 297] on span "3 selected" at bounding box center [336, 298] width 161 height 16
click at [297, 325] on ul "dubai s Organic Search Referral Sites Direct Traffic Social Media Inbound Email…" at bounding box center [342, 376] width 174 height 140
click at [297, 325] on button "+ Add" at bounding box center [279, 331] width 49 height 20
click at [904, 279] on span at bounding box center [904, 281] width 10 height 10
click at [373, 296] on span "None Selected" at bounding box center [336, 298] width 161 height 16
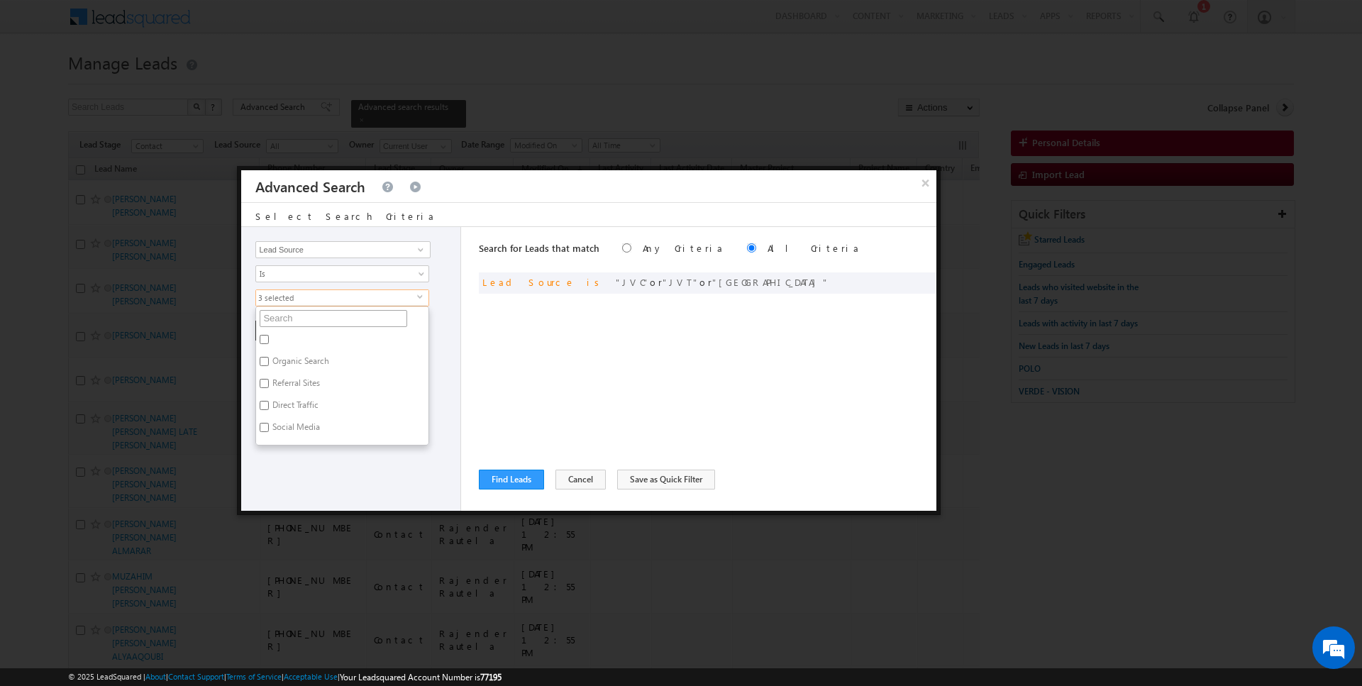
click at [303, 316] on input "text" at bounding box center [334, 318] width 148 height 17
type input "damac ba"
click at [286, 339] on label "Damac Bay" at bounding box center [292, 342] width 72 height 22
click at [269, 339] on input "Damac Bay" at bounding box center [264, 339] width 9 height 9
checkbox input "true"
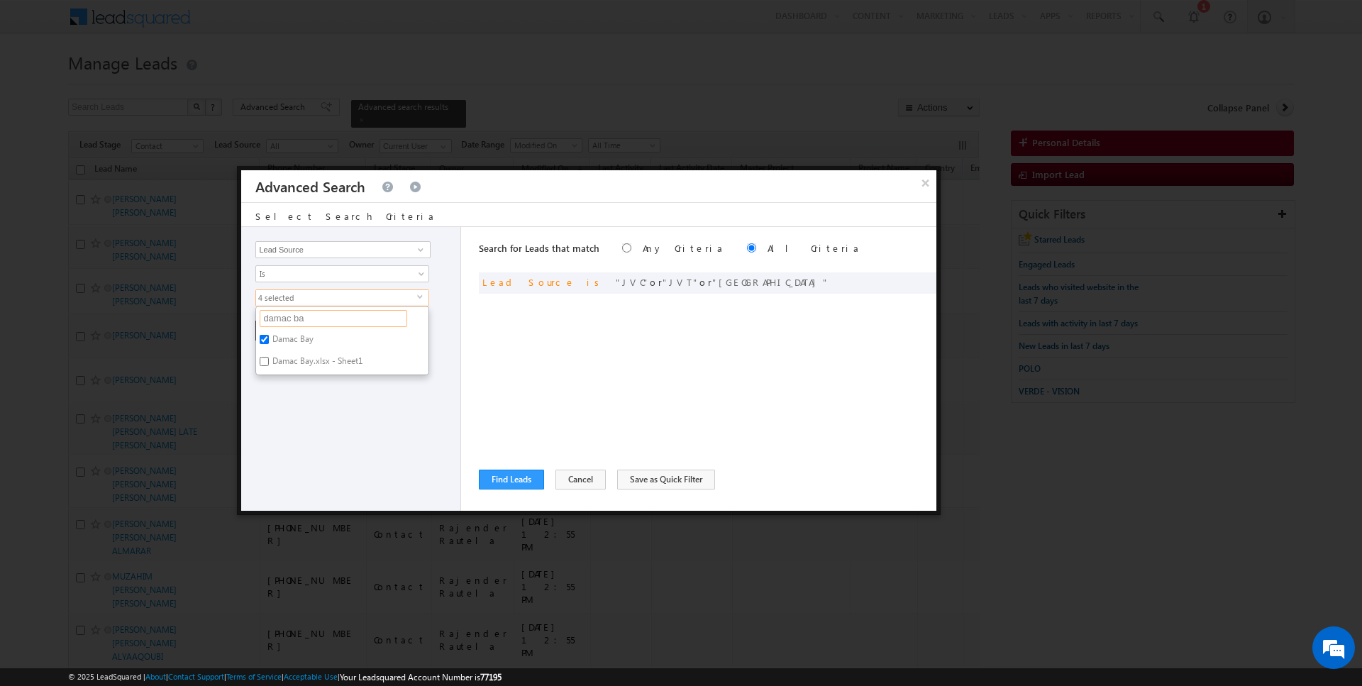
click at [311, 313] on input "damac ba" at bounding box center [334, 318] width 148 height 17
type input "a"
type input "al fu"
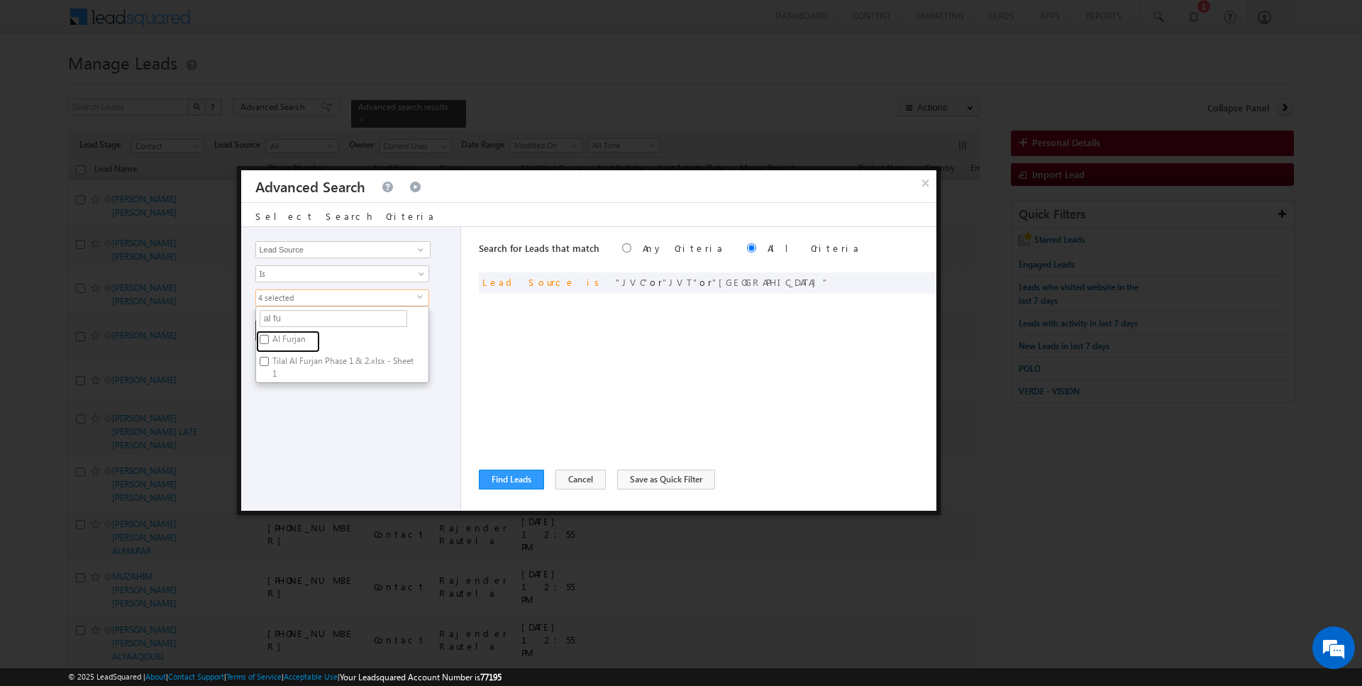
click at [301, 336] on label "Al Furjan" at bounding box center [288, 342] width 64 height 22
click at [269, 336] on input "Al Furjan" at bounding box center [264, 339] width 9 height 9
checkbox input "true"
click at [477, 343] on div "Opportunity Type Lead Activity Task Sales Group Prospect Id Address 1 Address 2…" at bounding box center [588, 369] width 695 height 284
click at [333, 291] on span "5 selected" at bounding box center [336, 298] width 161 height 16
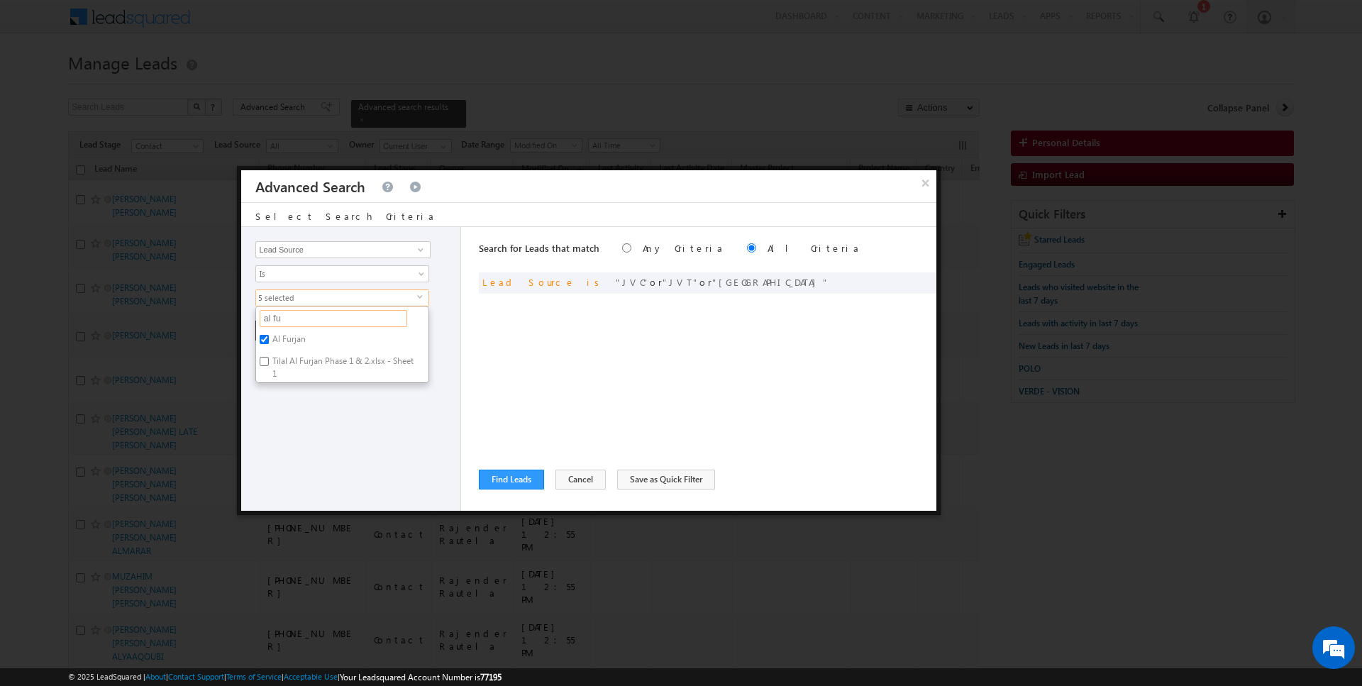
click at [310, 318] on input "al fu" at bounding box center [334, 318] width 148 height 17
type input "emaar s"
click at [292, 335] on label "Emaar South" at bounding box center [294, 342] width 77 height 22
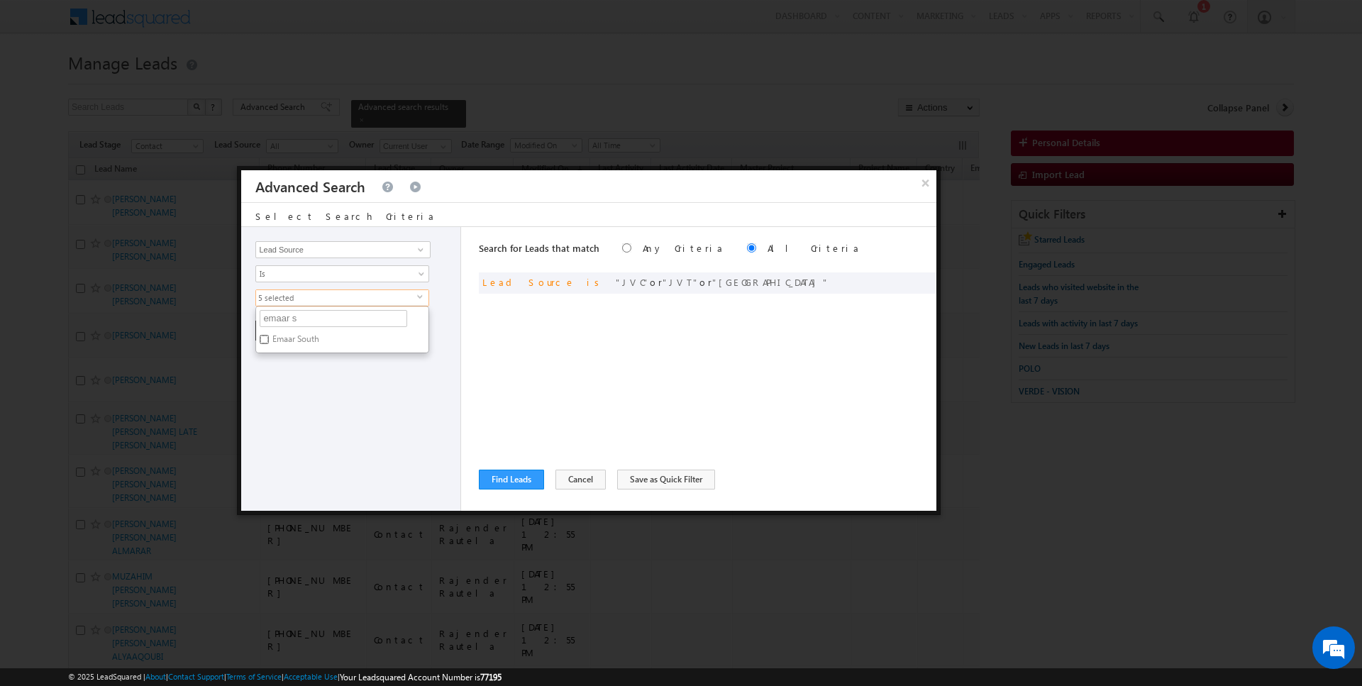
click at [269, 335] on input "Emaar South" at bounding box center [264, 339] width 9 height 9
checkbox input "true"
click at [304, 314] on input "emaar s" at bounding box center [334, 318] width 148 height 17
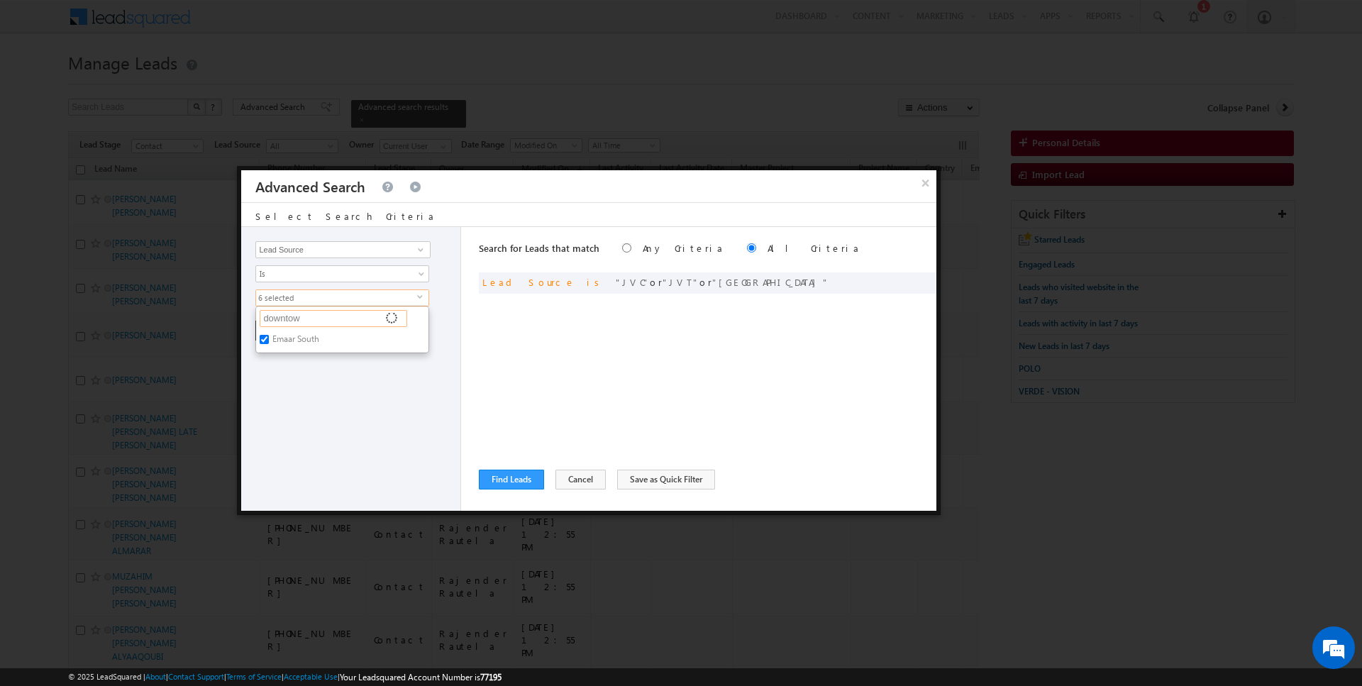
type input "downtown"
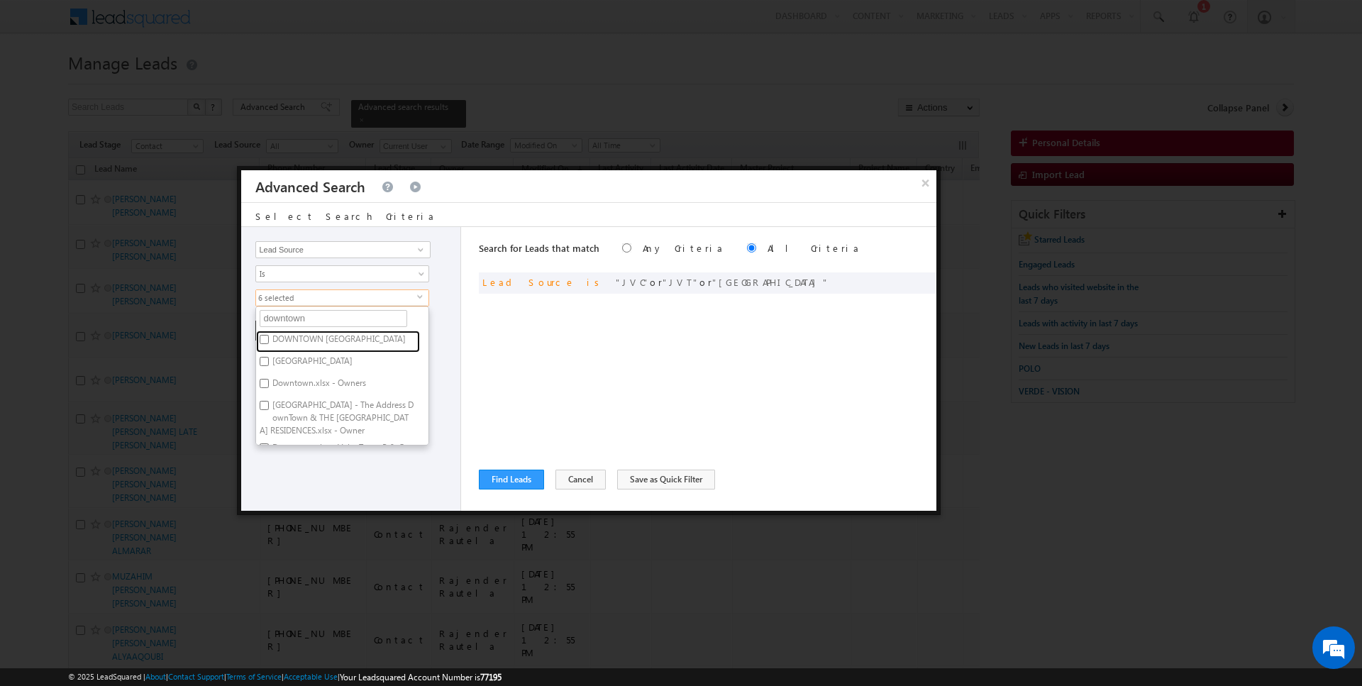
click at [284, 338] on label "DOWNTOWN DUBAI" at bounding box center [338, 342] width 164 height 22
click at [269, 338] on input "DOWNTOWN DUBAI" at bounding box center [264, 339] width 9 height 9
checkbox input "true"
click at [319, 319] on input "downtown" at bounding box center [334, 318] width 148 height 17
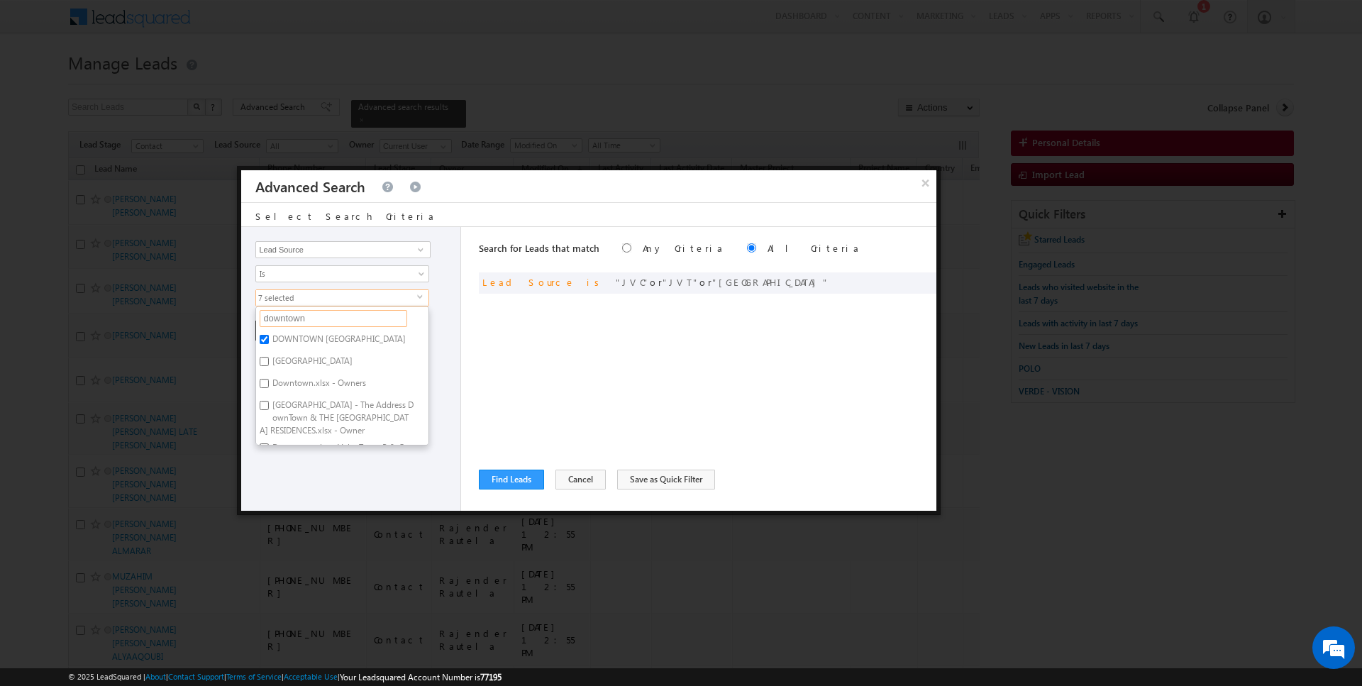
click at [319, 319] on input "downtown" at bounding box center [334, 318] width 148 height 17
type input "jbr"
click at [295, 332] on label "JBR" at bounding box center [277, 342] width 43 height 22
click at [269, 335] on input "JBR" at bounding box center [264, 339] width 9 height 9
click at [296, 321] on input "jbr" at bounding box center [334, 318] width 148 height 17
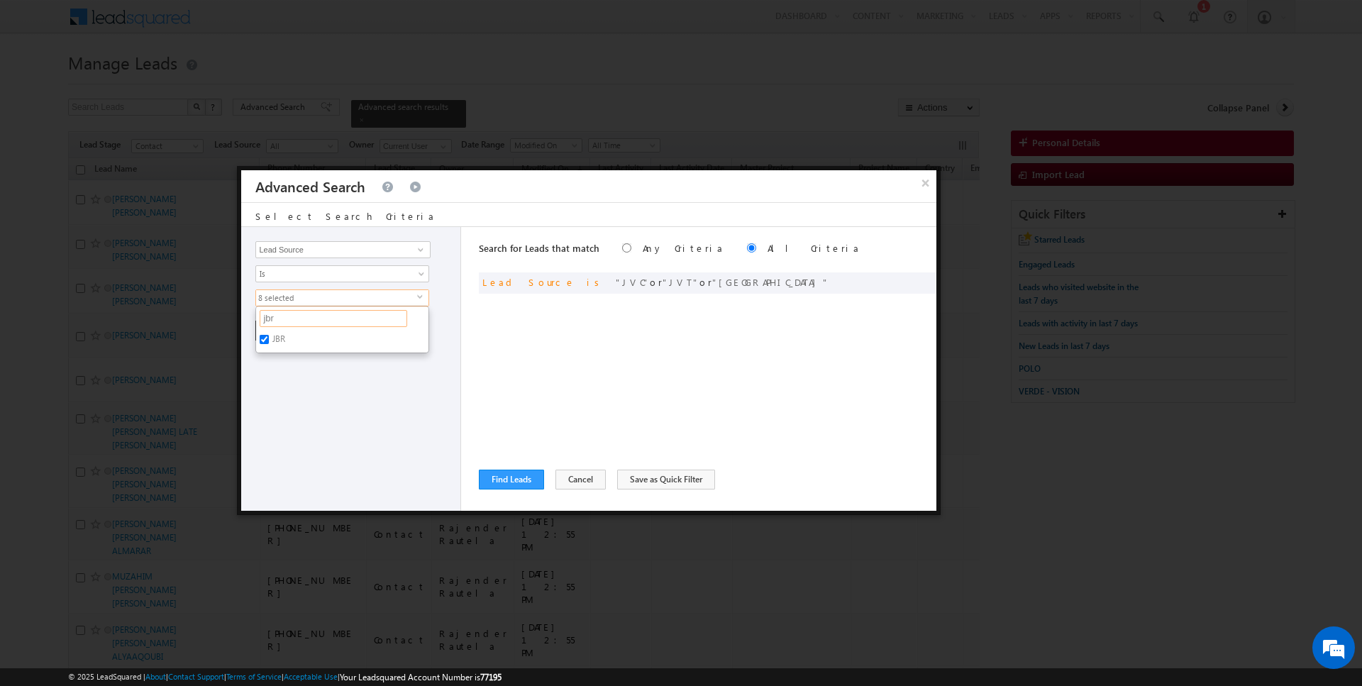
click at [296, 321] on input "jbr" at bounding box center [334, 318] width 148 height 17
click at [317, 340] on label "Fairway Villas - Dubai South" at bounding box center [342, 346] width 172 height 30
click at [269, 340] on input "Fairway Villas - Dubai South" at bounding box center [264, 339] width 9 height 9
click at [321, 323] on input "fairway vill" at bounding box center [334, 318] width 148 height 17
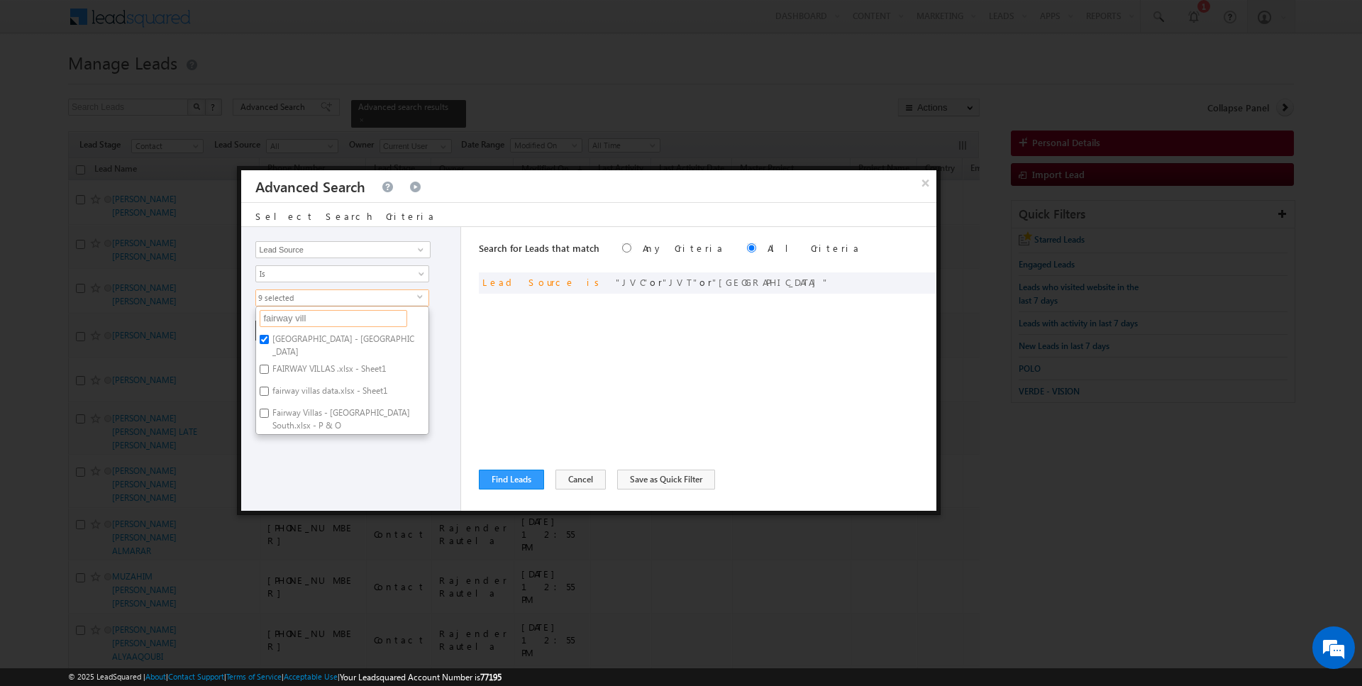
click at [321, 323] on input "fairway vill" at bounding box center [334, 318] width 148 height 17
click at [313, 336] on label "Madinat Hind 2,3,4 Plots" at bounding box center [317, 342] width 122 height 22
click at [269, 336] on input "Madinat Hind 2,3,4 Plots" at bounding box center [264, 339] width 9 height 9
click at [313, 384] on div "Opportunity Type Lead Activity Task Sales Group Prospect Id Address 1 Address 2…" at bounding box center [351, 369] width 220 height 284
click at [285, 327] on button "+ Add" at bounding box center [279, 331] width 49 height 20
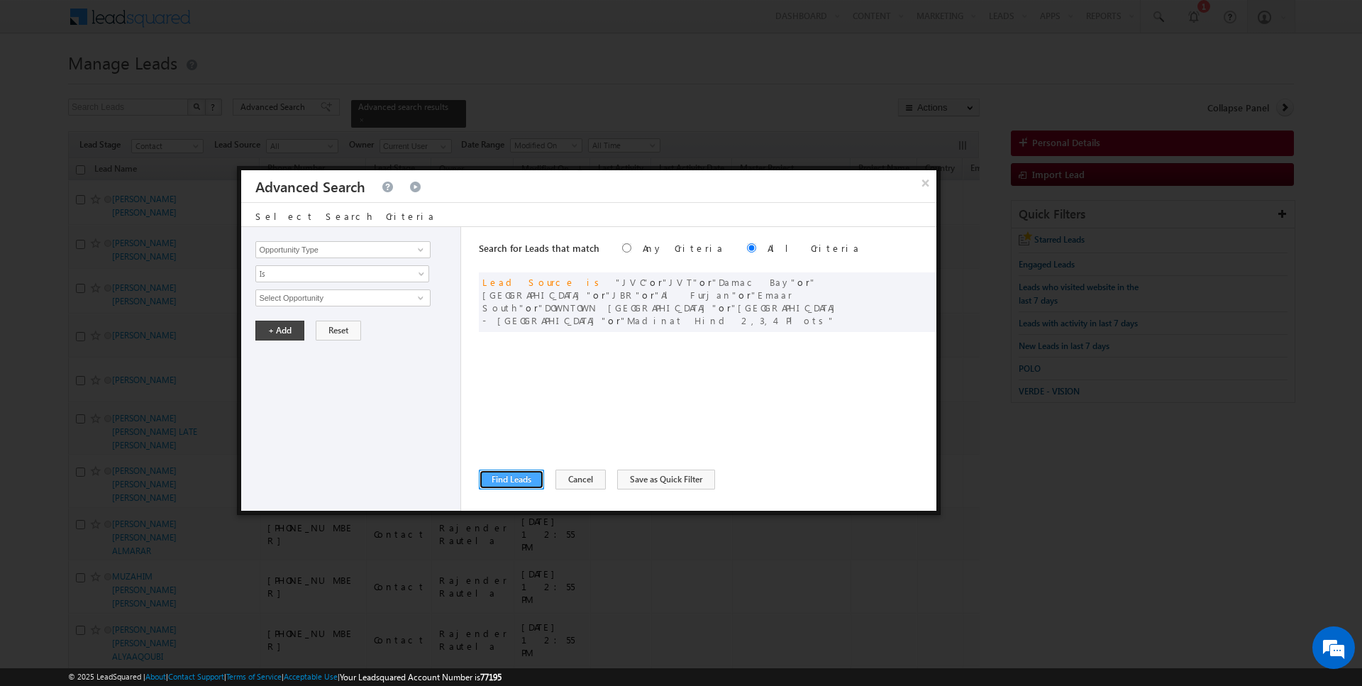
click at [514, 480] on button "Find Leads" at bounding box center [511, 480] width 65 height 20
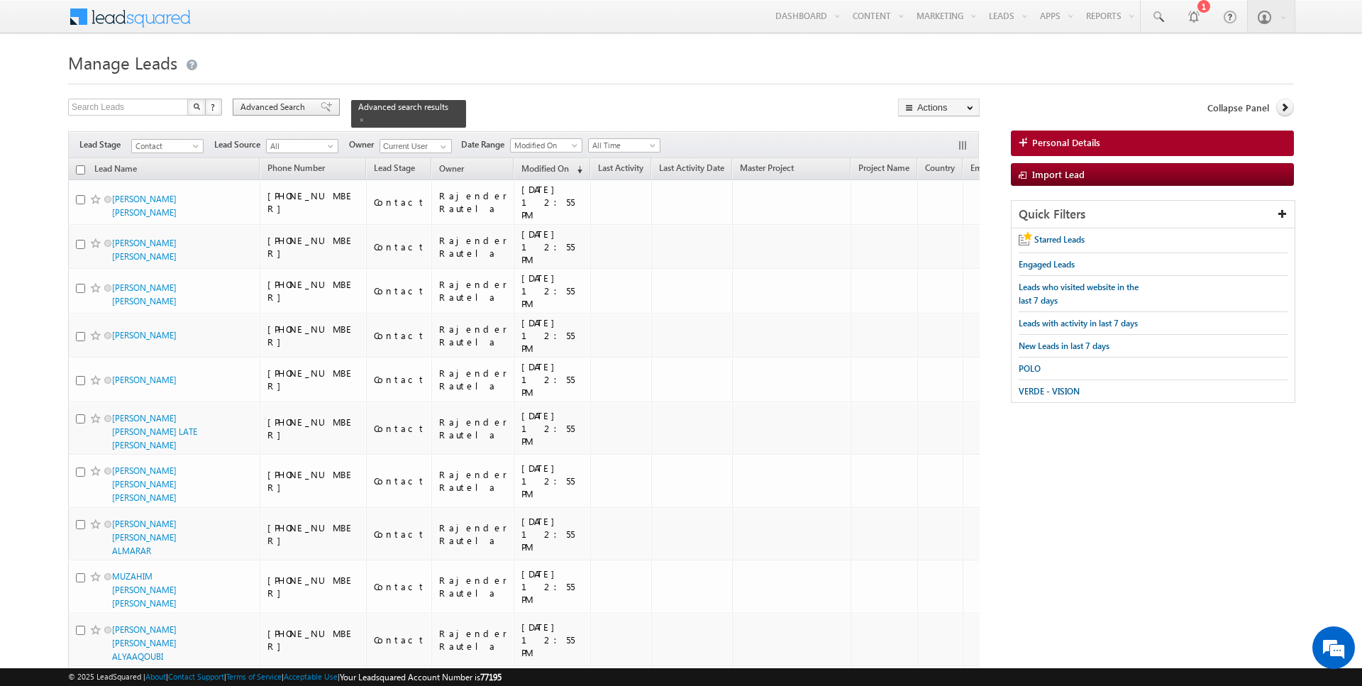
click at [270, 106] on span "Advanced Search" at bounding box center [274, 107] width 69 height 13
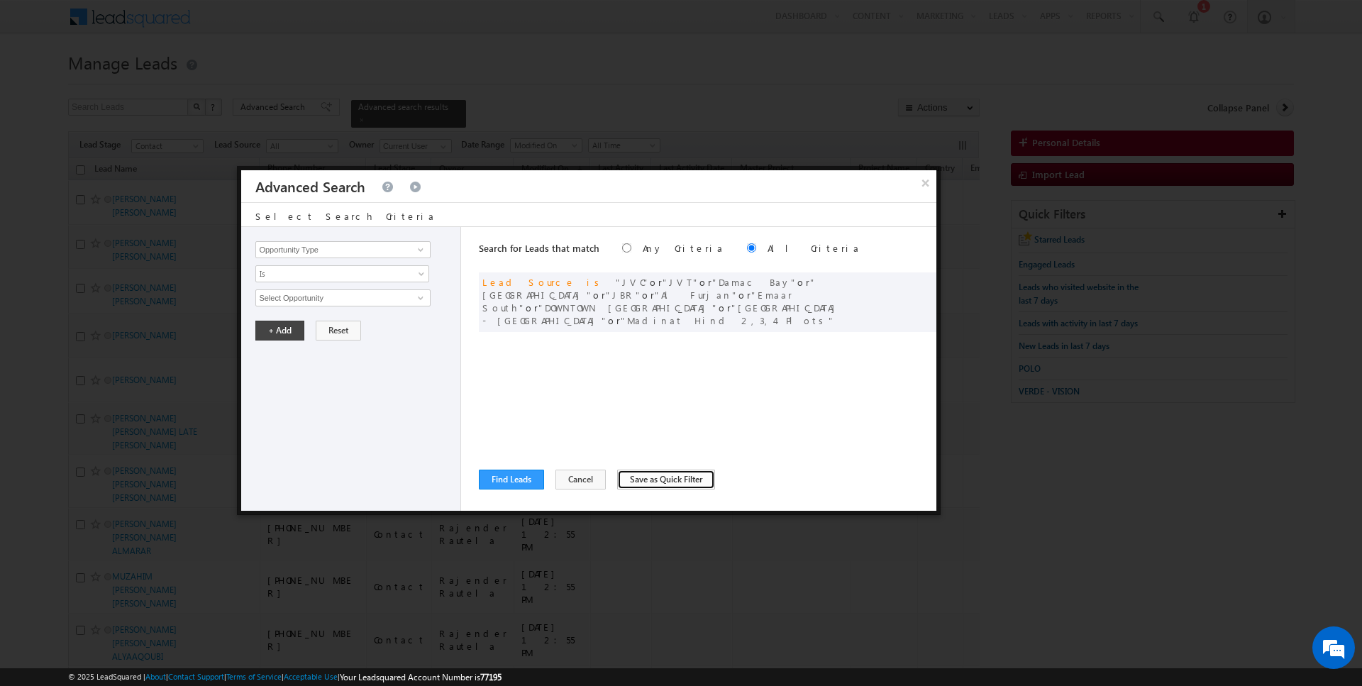
click at [637, 475] on button "Save as Quick Filter" at bounding box center [666, 480] width 98 height 20
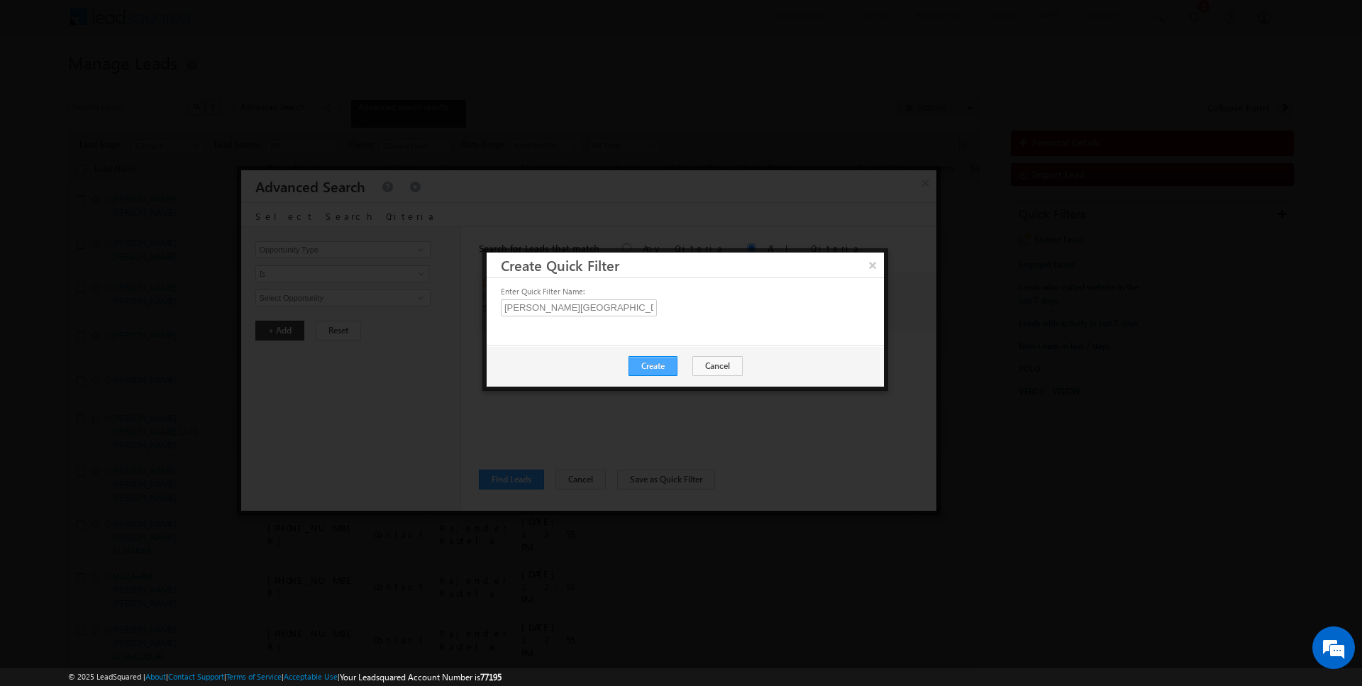
click at [661, 358] on button "Create" at bounding box center [653, 366] width 49 height 20
click at [682, 368] on button "Close" at bounding box center [687, 367] width 45 height 20
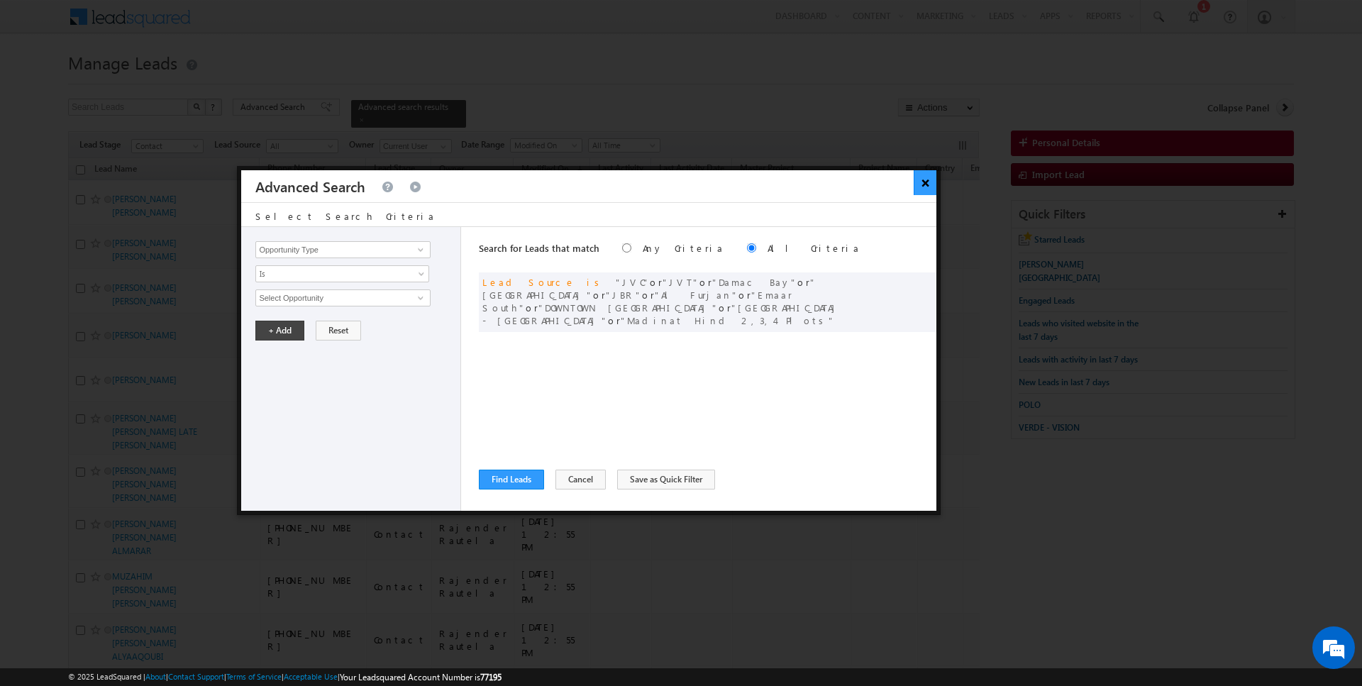
click at [922, 185] on button "×" at bounding box center [925, 182] width 23 height 25
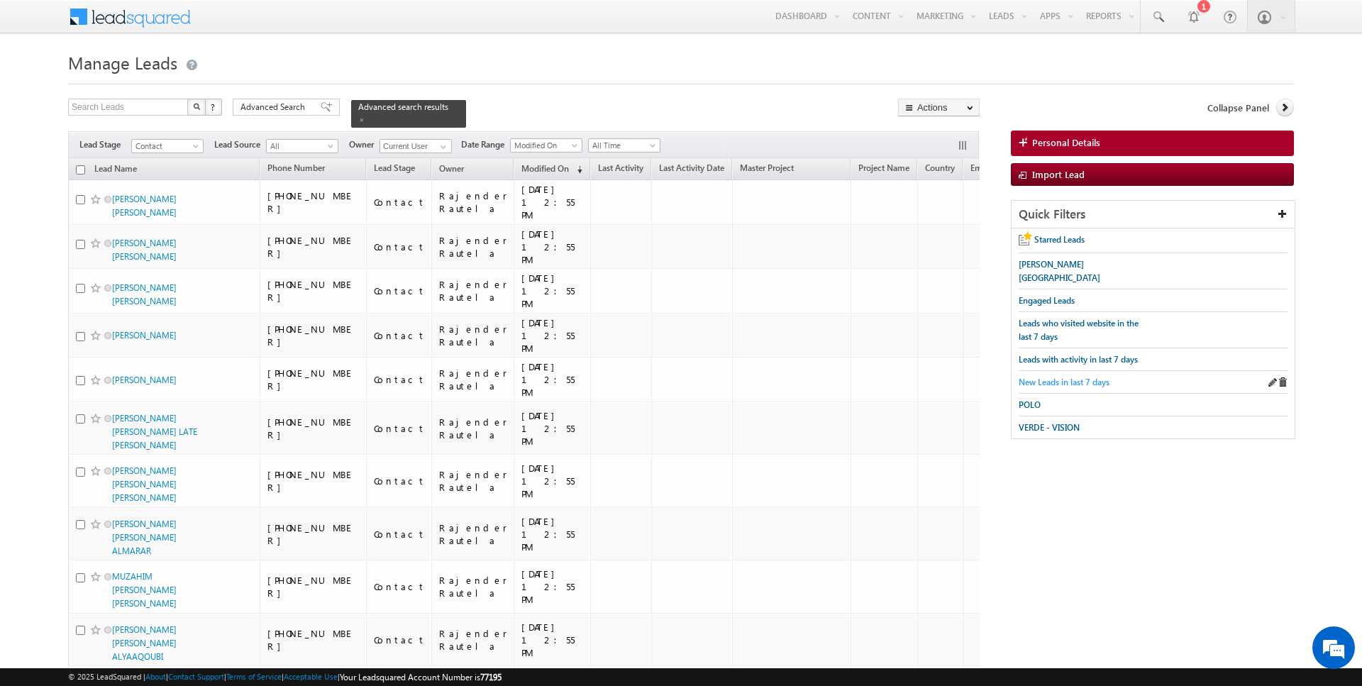
click at [1082, 377] on span "New Leads in last 7 days" at bounding box center [1064, 382] width 91 height 11
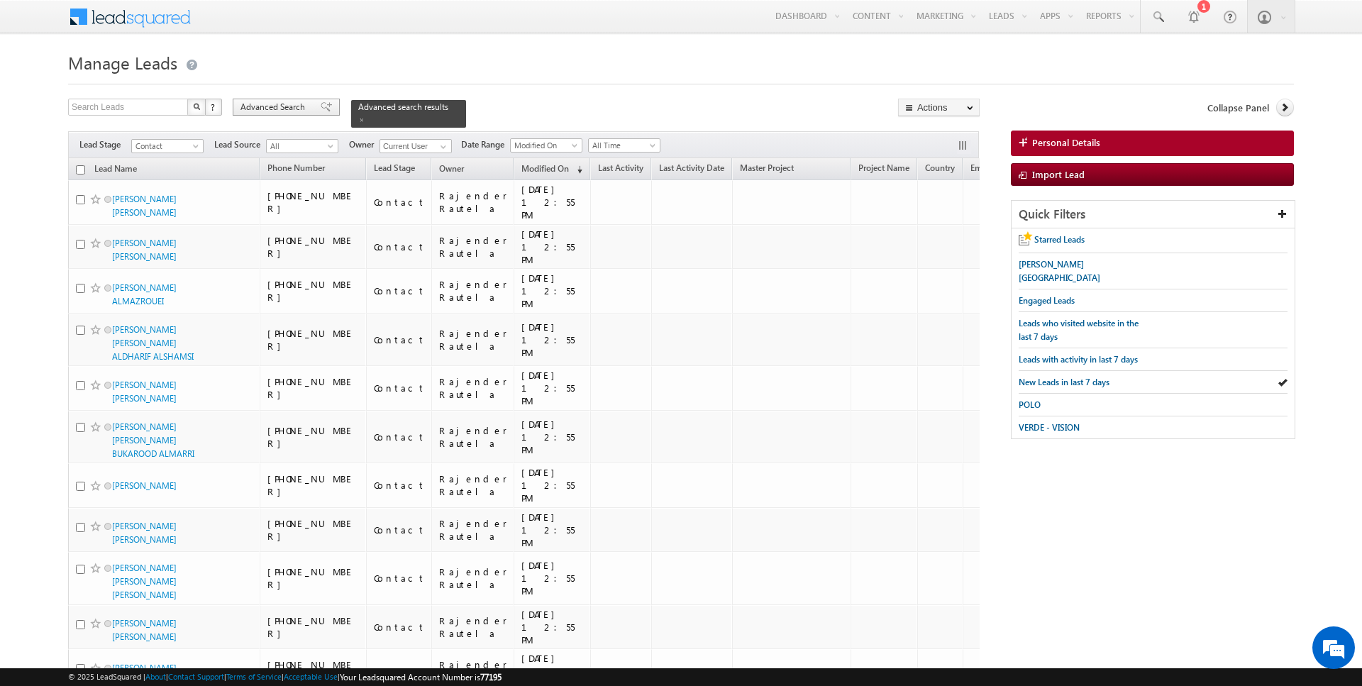
click at [287, 105] on span "Advanced Search" at bounding box center [274, 107] width 69 height 13
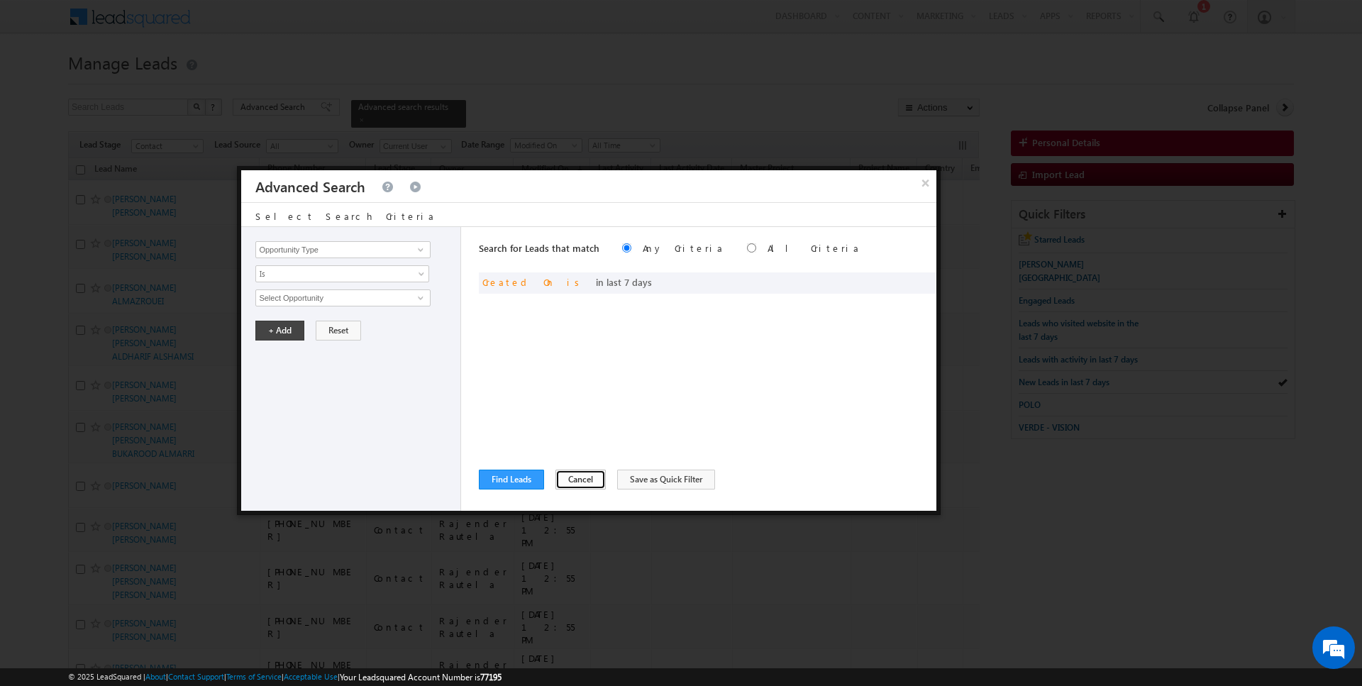
click at [565, 480] on button "Cancel" at bounding box center [580, 480] width 50 height 20
